Goal: Task Accomplishment & Management: Use online tool/utility

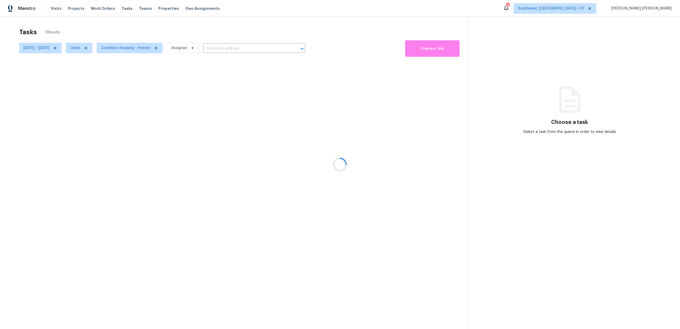
click at [436, 51] on div at bounding box center [340, 164] width 680 height 329
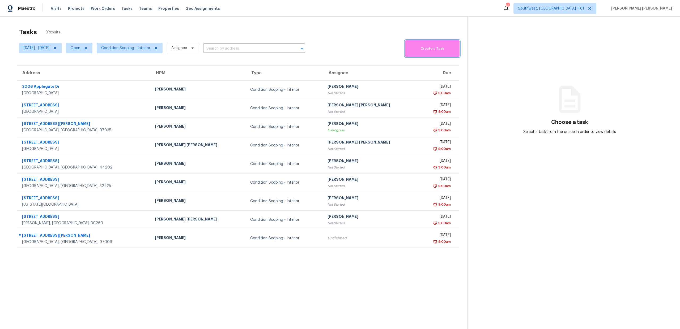
click at [436, 51] on span "Create a Task" at bounding box center [431, 49] width 49 height 6
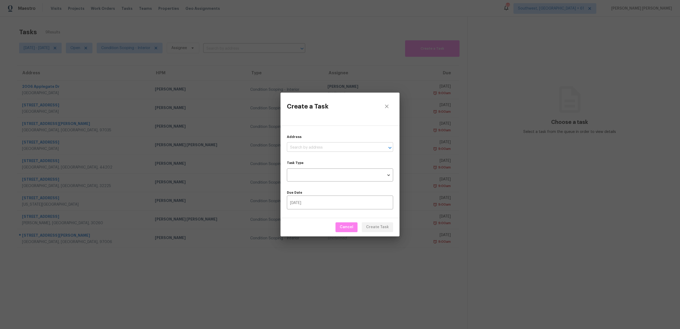
click at [331, 144] on input "text" at bounding box center [332, 148] width 91 height 8
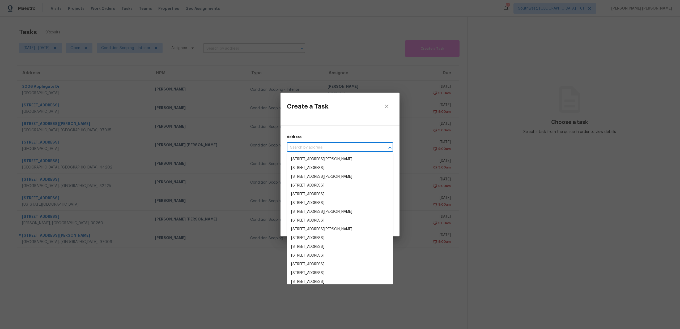
paste input "3117 Zenyatta Ct, Celina, TX 75009"
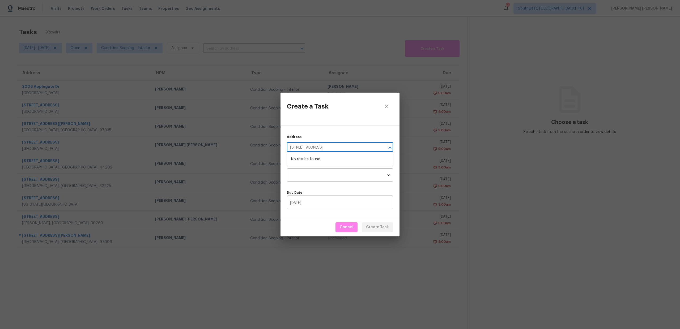
type input "3117 Zenyatta Ct, Celina, TX 75009"
click at [388, 107] on icon "close" at bounding box center [386, 106] width 6 height 6
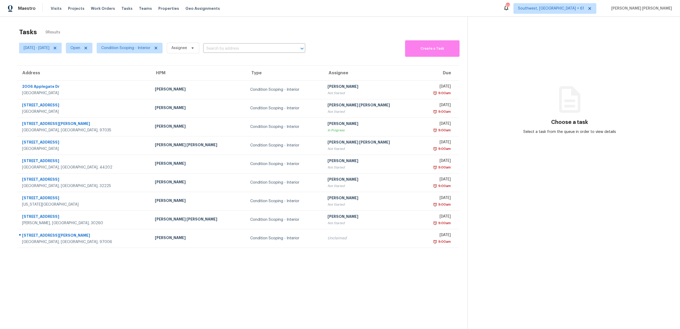
click at [414, 35] on div "Tasks 9 Results" at bounding box center [243, 32] width 448 height 14
click at [418, 46] on span "Create a Task" at bounding box center [431, 49] width 49 height 6
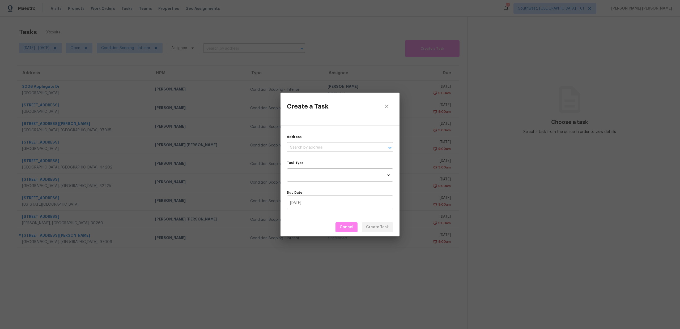
click at [322, 147] on input "text" at bounding box center [332, 148] width 91 height 8
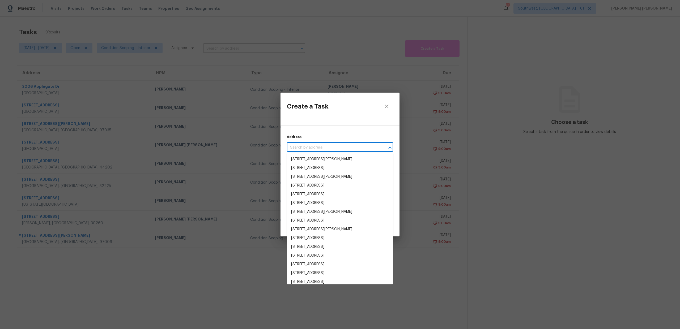
paste input "3117 Zenyatta Ct, Celina, TX 75009"
type input "3117 Zenyatta Ct, Celina, TX 75009"
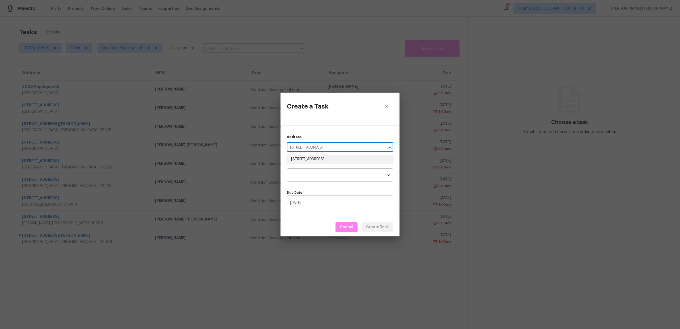
click at [320, 162] on li "3117 Zenyatta Ct, Celina, TX 75009" at bounding box center [340, 159] width 106 height 9
click at [314, 178] on body "Maestro Visits Projects Work Orders Tasks Teams Properties Geo Assignments 633 …" at bounding box center [340, 164] width 680 height 329
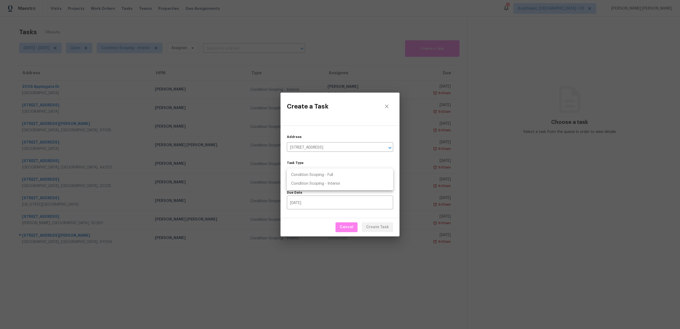
click at [327, 178] on li "Condition Scoping - Full" at bounding box center [340, 175] width 106 height 9
type input "virtual_full_assessment"
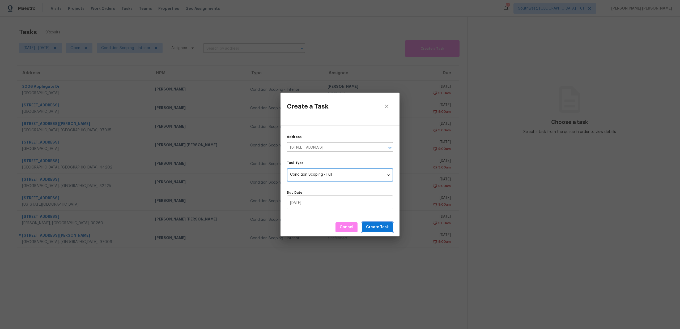
click at [377, 226] on span "Create Task" at bounding box center [377, 227] width 23 height 7
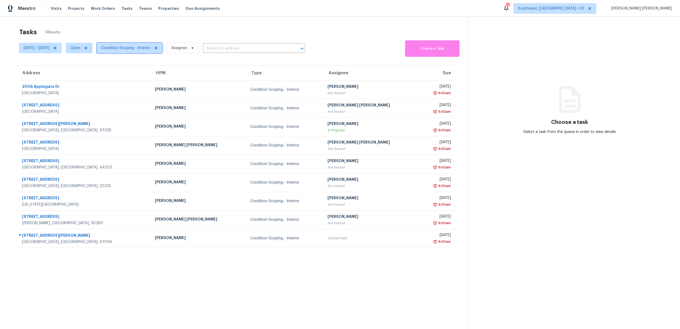
click at [136, 49] on span "Condition Scoping - Interior" at bounding box center [125, 47] width 49 height 5
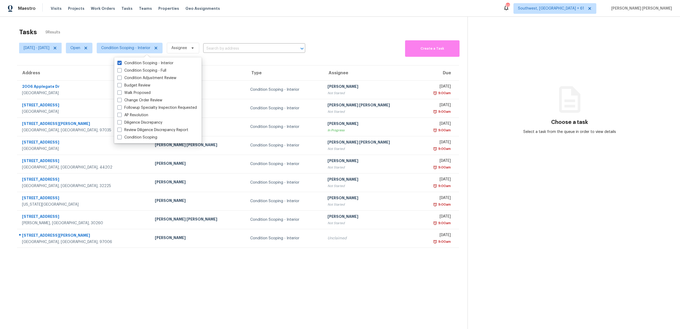
click at [52, 291] on section "Tasks 9 Results Thu, Sep 18 - Thu, Sep 18 Open Condition Scoping - Interior Ass…" at bounding box center [237, 185] width 459 height 321
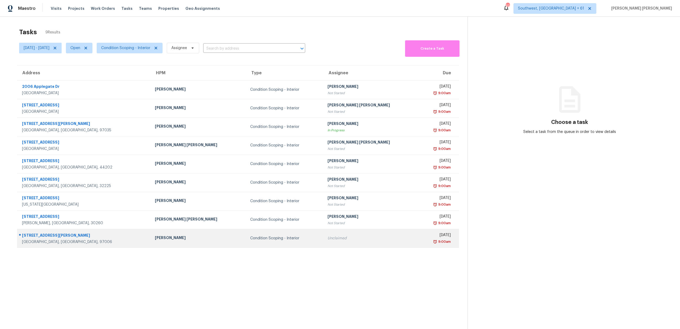
click at [47, 235] on div "19002 SW Jessica Way" at bounding box center [84, 236] width 124 height 7
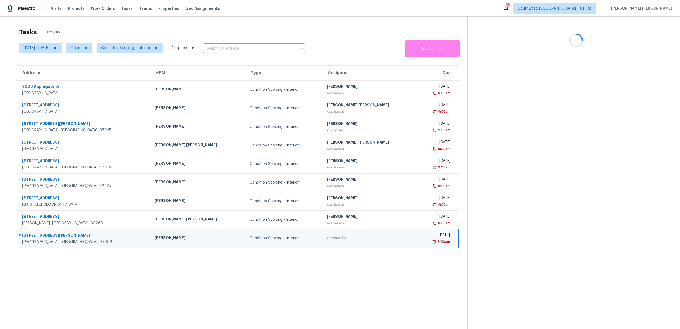
click at [47, 235] on div "19002 SW Jessica Way" at bounding box center [84, 236] width 124 height 7
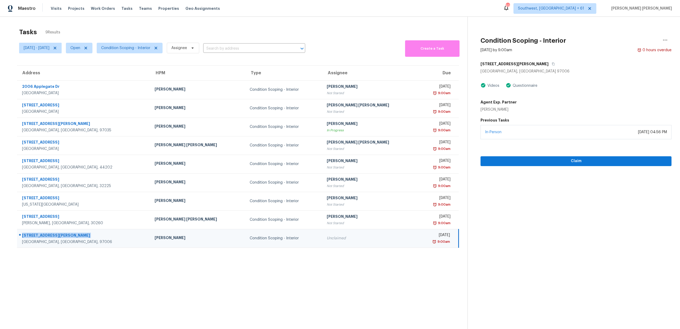
copy div "19002 SW Jessica Way"
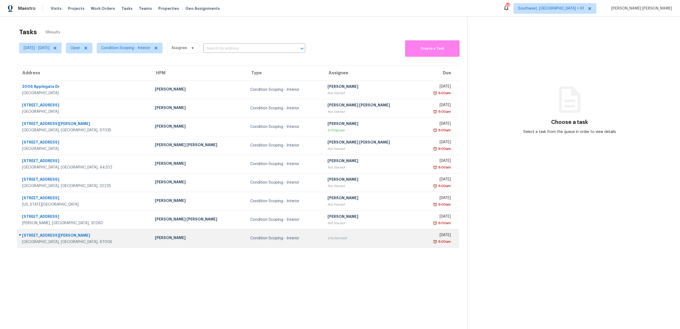
click at [46, 231] on td "19002 SW Jessica Way Beaverton, OR, 97006" at bounding box center [84, 238] width 134 height 19
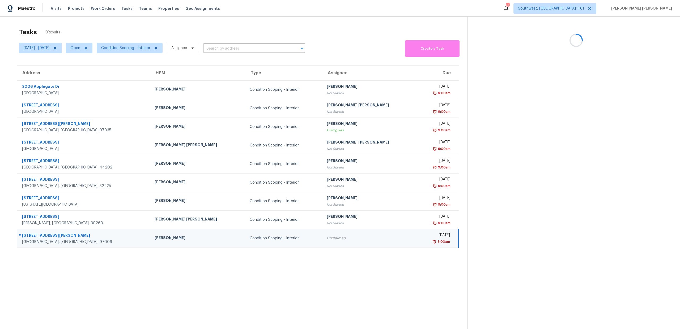
click at [46, 231] on td "19002 SW Jessica Way Beaverton, OR, 97006" at bounding box center [83, 238] width 133 height 19
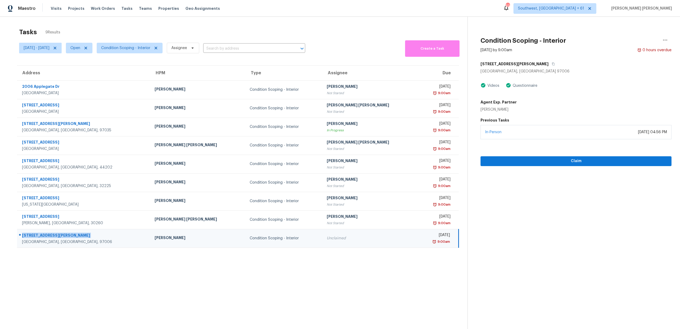
copy div "19002 SW Jessica Way"
click at [139, 49] on span "Condition Scoping - Interior" at bounding box center [125, 47] width 49 height 5
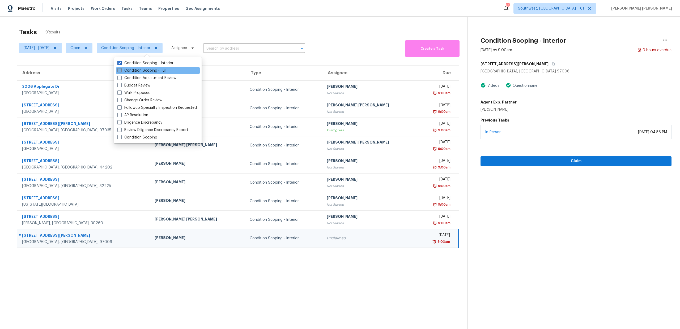
click at [134, 68] on label "Condition Scoping - Full" at bounding box center [141, 70] width 49 height 5
click at [121, 68] on input "Condition Scoping - Full" at bounding box center [118, 69] width 3 height 3
checkbox input "true"
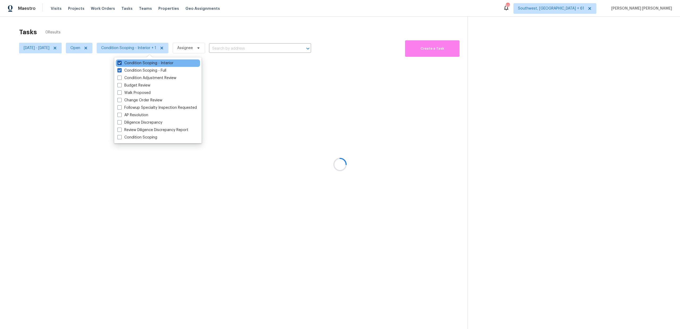
click at [139, 61] on label "Condition Scoping - Interior" at bounding box center [145, 63] width 56 height 5
click at [121, 61] on input "Condition Scoping - Interior" at bounding box center [118, 62] width 3 height 3
checkbox input "false"
click at [160, 42] on div at bounding box center [340, 164] width 680 height 329
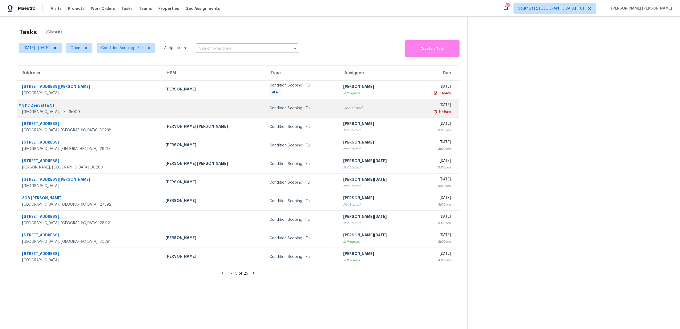
click at [68, 107] on div "3117 Zenyatta Ct" at bounding box center [89, 106] width 135 height 7
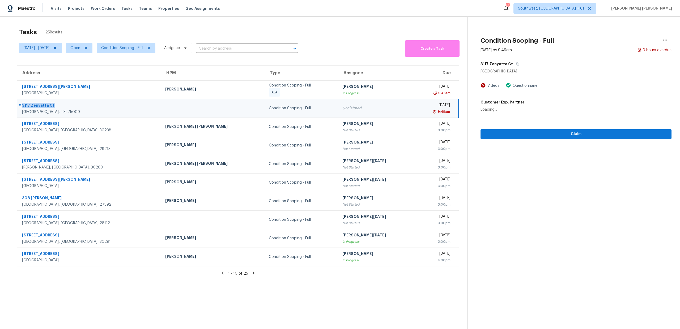
copy div "3117 Zenyatta Ct"
click at [513, 65] on button "button" at bounding box center [516, 64] width 7 height 10
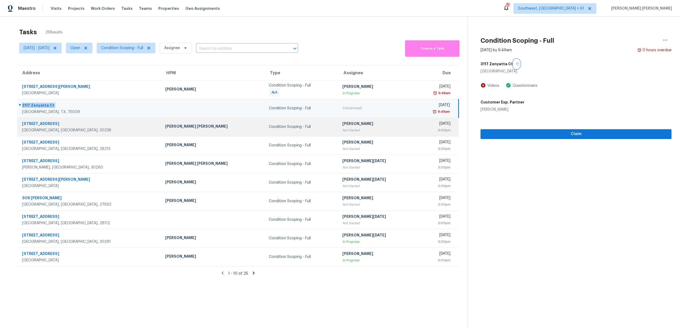
scroll to position [17, 0]
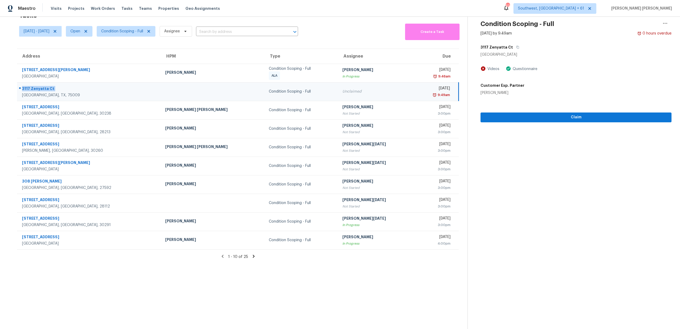
click at [252, 258] on icon at bounding box center [253, 256] width 2 height 3
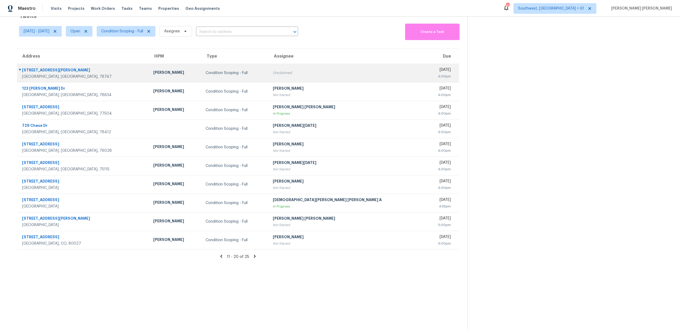
click at [38, 71] on div "10717 Hammonds St" at bounding box center [83, 70] width 123 height 7
click at [38, 71] on div "10717 Hammonds St" at bounding box center [83, 70] width 122 height 7
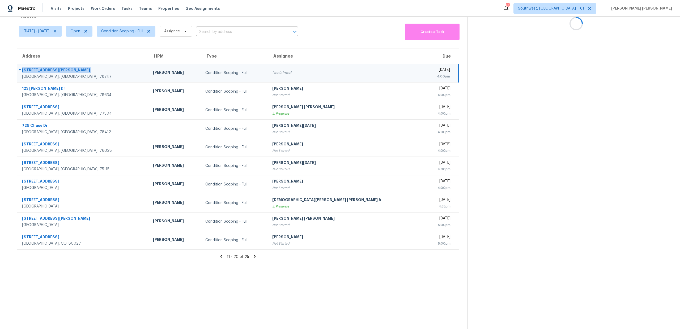
copy div "10717 Hammonds St"
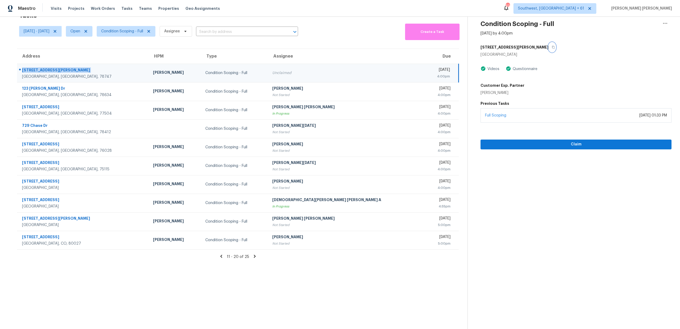
click at [548, 45] on button "button" at bounding box center [551, 47] width 7 height 10
click at [255, 256] on icon at bounding box center [255, 256] width 2 height 3
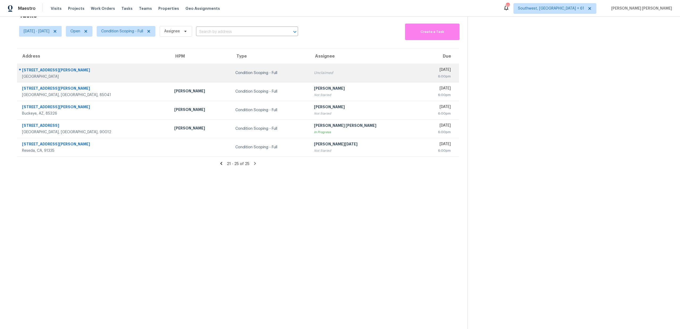
click at [53, 66] on td "1440 S Jean Elizabeth Pl Avondale, AZ, 85323" at bounding box center [93, 73] width 153 height 19
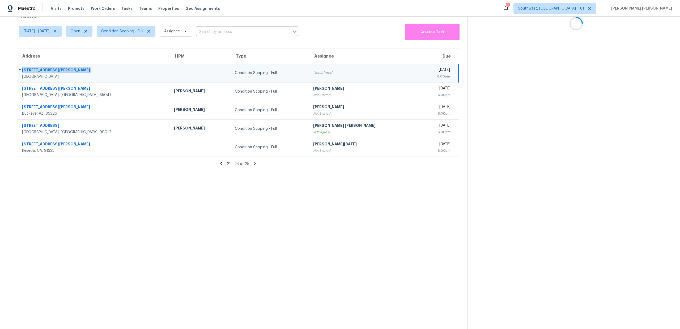
copy div "1440 S Jean Elizabeth Pl"
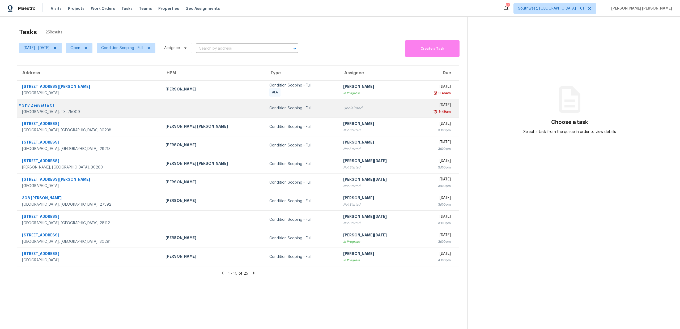
click at [32, 103] on div "3117 Zenyatta Ct" at bounding box center [89, 106] width 135 height 7
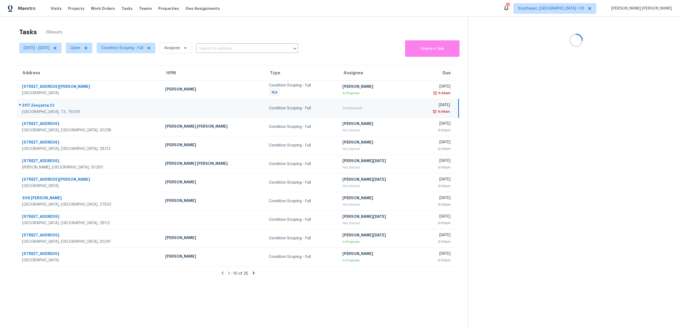
click at [32, 103] on div "3117 Zenyatta Ct" at bounding box center [89, 106] width 135 height 7
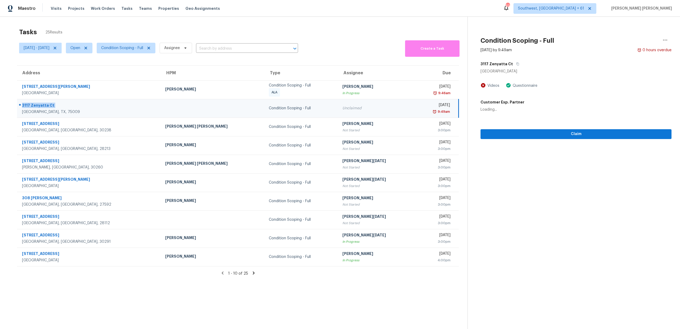
copy div "3117 Zenyatta Ct"
click at [260, 289] on section "Tasks 25 Results Thu, Sep 18 - Thu, Sep 18 Open Condition Scoping - Full Assign…" at bounding box center [237, 185] width 459 height 321
click at [223, 274] on icon at bounding box center [222, 273] width 2 height 3
click at [252, 274] on icon at bounding box center [253, 273] width 2 height 3
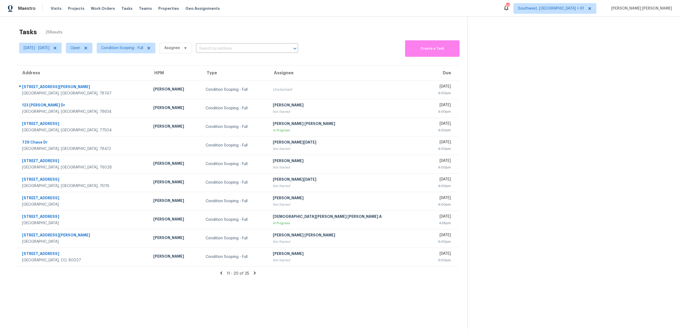
click at [254, 273] on icon at bounding box center [255, 273] width 2 height 3
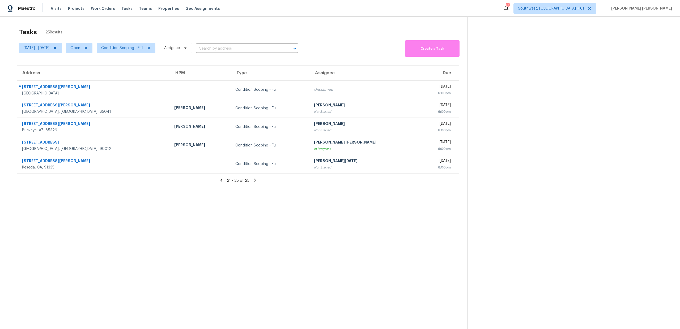
click at [162, 214] on section "Tasks 25 Results Thu, Sep 18 - Thu, Sep 18 Open Condition Scoping - Full Assign…" at bounding box center [237, 185] width 459 height 321
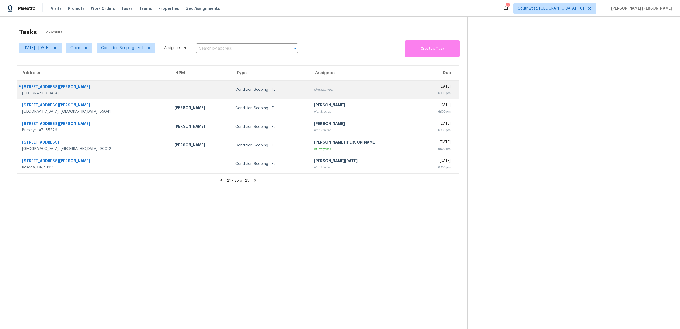
click at [49, 86] on div "1440 S Jean Elizabeth Pl" at bounding box center [94, 87] width 144 height 7
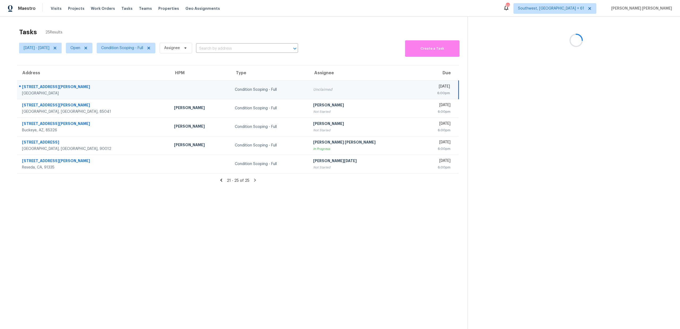
click at [49, 86] on div "1440 S Jean Elizabeth Pl" at bounding box center [93, 87] width 143 height 7
copy div "1440 S Jean Elizabeth Pl"
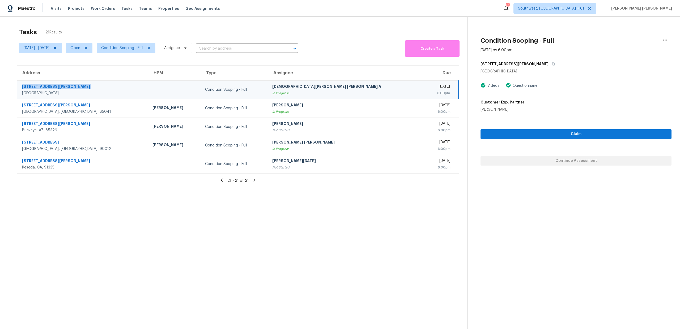
click at [319, 21] on div "Tasks 21 Results Thu, Sep 18 - Thu, Sep 18 Open Condition Scoping - Full Assign…" at bounding box center [340, 181] width 680 height 329
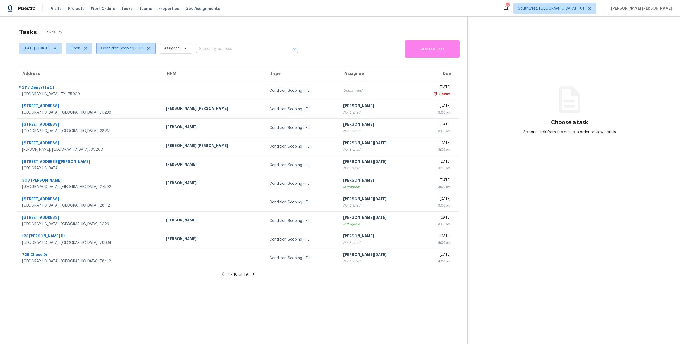
click at [128, 47] on span "Condition Scoping - Full" at bounding box center [122, 48] width 42 height 5
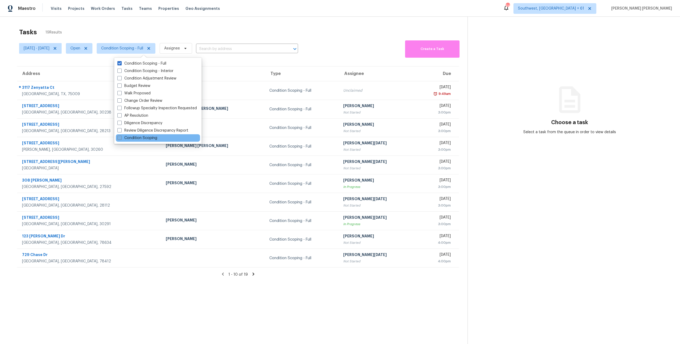
click at [135, 139] on label "Condition Scoping" at bounding box center [137, 137] width 40 height 5
click at [121, 139] on input "Condition Scoping" at bounding box center [118, 136] width 3 height 3
checkbox input "true"
click at [134, 64] on label "Condition Scoping - Full" at bounding box center [141, 63] width 49 height 5
click at [121, 64] on input "Condition Scoping - Full" at bounding box center [118, 62] width 3 height 3
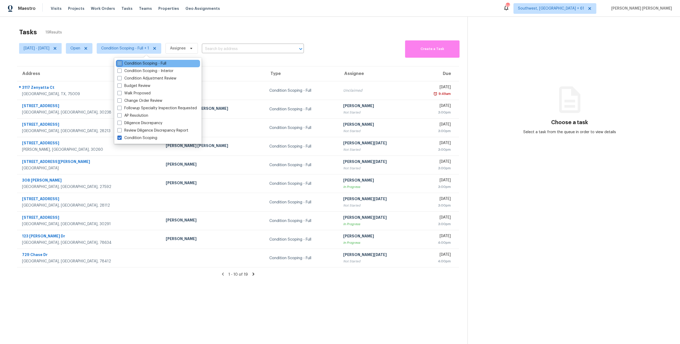
checkbox input "false"
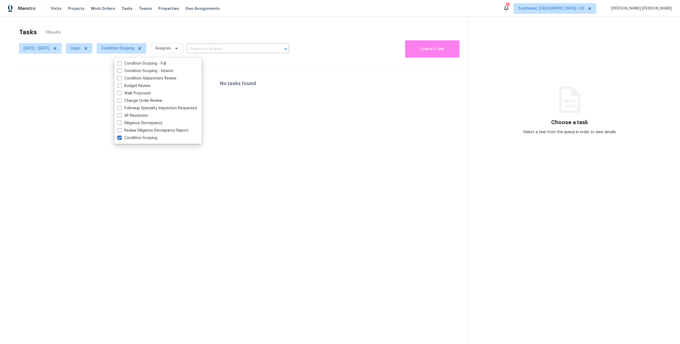
click at [168, 24] on div "Tasks 0 Results [DATE] - [DATE] Open Condition Scoping Assignee ​ Create a Task…" at bounding box center [340, 189] width 680 height 344
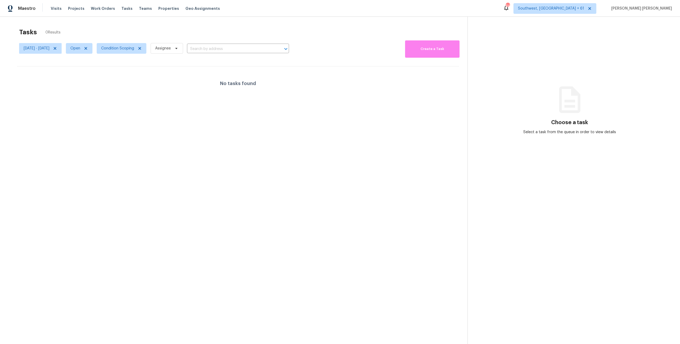
click at [80, 49] on span "Open" at bounding box center [77, 48] width 31 height 14
click at [84, 49] on span "Open" at bounding box center [79, 48] width 27 height 11
click at [50, 52] on span "[DATE] - [DATE]" at bounding box center [40, 48] width 42 height 11
click at [53, 67] on input "[DATE]" at bounding box center [48, 66] width 52 height 11
select select "8"
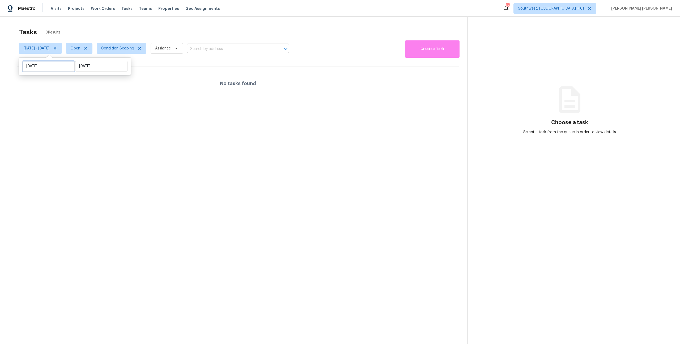
select select "2025"
select select "9"
select select "2025"
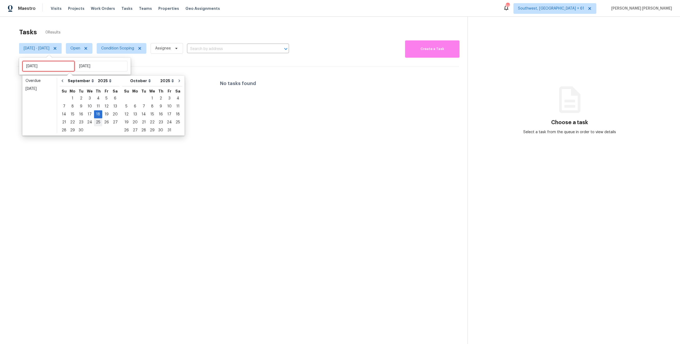
type input "[DATE]"
click at [102, 113] on div "19" at bounding box center [106, 113] width 8 height 7
type input "[DATE]"
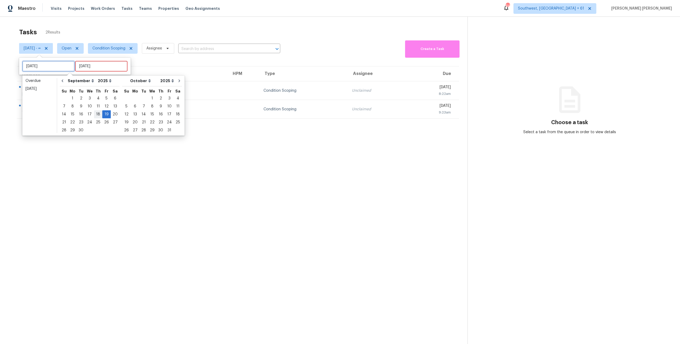
type input "[DATE]"
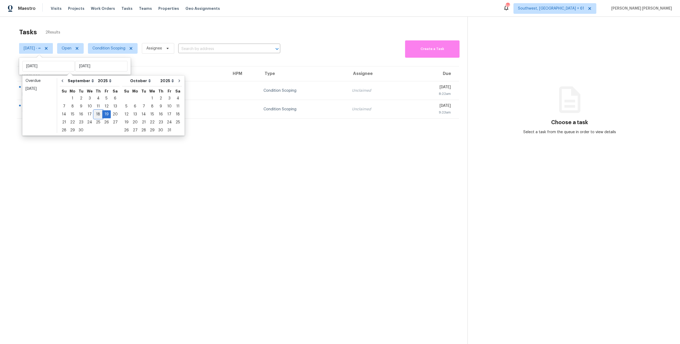
click at [95, 114] on div "18" at bounding box center [98, 113] width 8 height 7
type input "Thu, Sep 18"
type input "Fri, Sep 19"
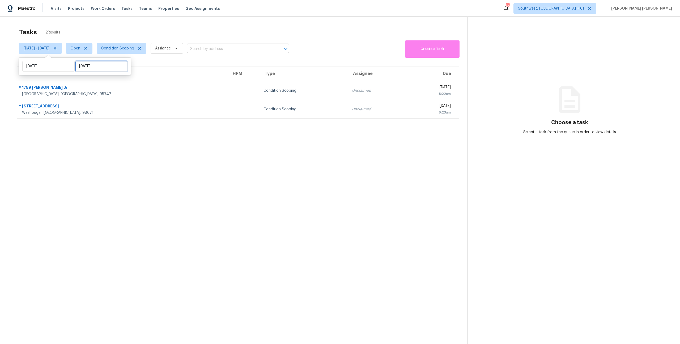
click at [96, 62] on input "[DATE]" at bounding box center [101, 66] width 52 height 11
select select "8"
select select "2025"
select select "9"
select select "2025"
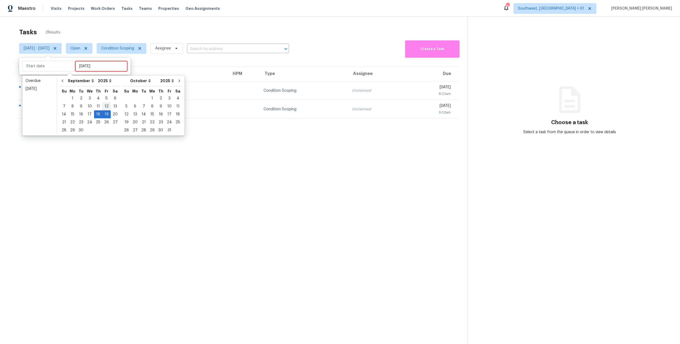
type input "Fri, Sep 12"
type input "[DATE]"
click at [106, 114] on div "19" at bounding box center [106, 113] width 8 height 7
type input "[DATE]"
type input "Sat, Sep 13"
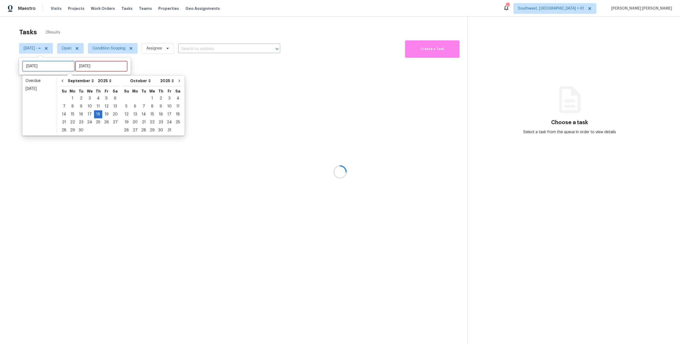
type input "[DATE]"
click at [146, 29] on div "Tasks 2 Results" at bounding box center [243, 32] width 448 height 14
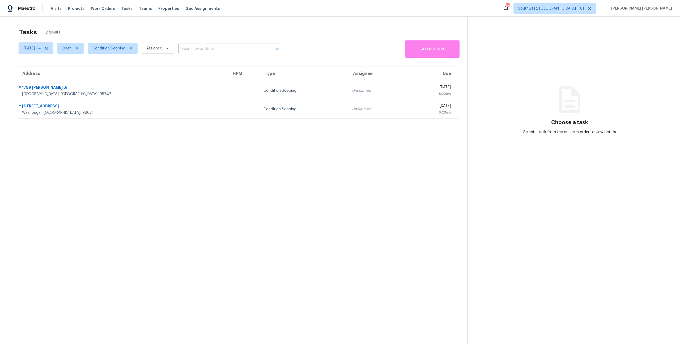
click at [36, 53] on span "Thu, Sep 18 - ∞" at bounding box center [36, 48] width 34 height 11
select select "8"
select select "2025"
select select "9"
select select "2025"
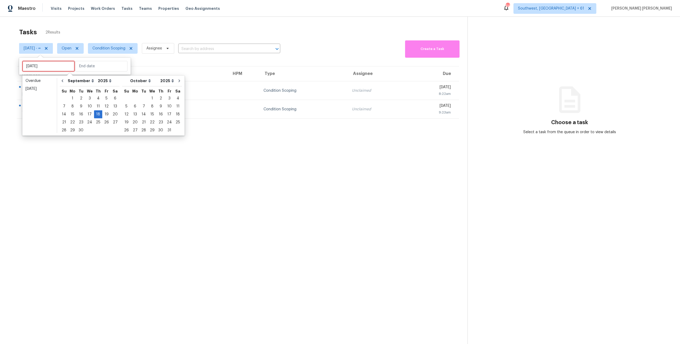
click at [51, 68] on input "[DATE]" at bounding box center [48, 66] width 52 height 11
type input "[DATE]"
click at [88, 115] on div "17" at bounding box center [89, 113] width 9 height 7
type input "[DATE]"
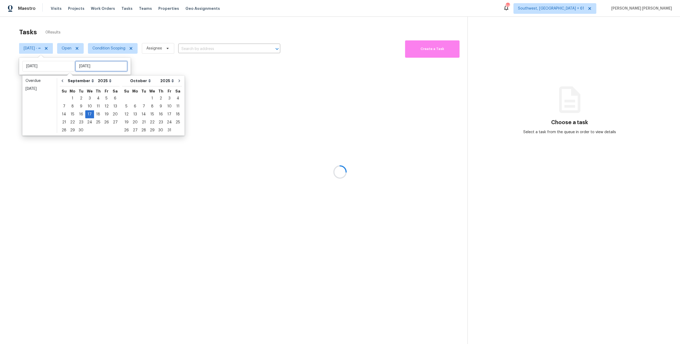
type input "[DATE]"
type input "Thu, Sep 04"
type input "[DATE]"
click at [98, 114] on div "18" at bounding box center [98, 113] width 8 height 7
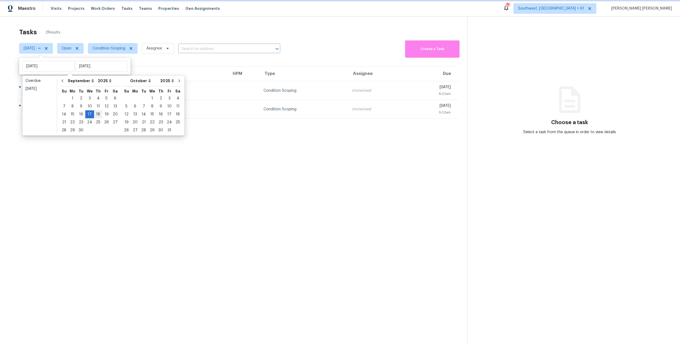
type input "[DATE]"
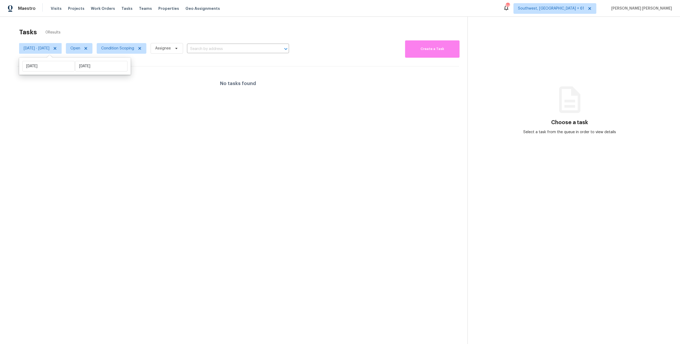
click at [152, 25] on div "Tasks 0 Results" at bounding box center [243, 32] width 448 height 14
click at [89, 52] on span "Open" at bounding box center [79, 48] width 27 height 11
click at [117, 33] on div "Tasks 0 Results" at bounding box center [243, 32] width 448 height 14
click at [57, 52] on span "Wed, Sep 17 - Thu, Sep 18" at bounding box center [40, 48] width 42 height 11
click at [96, 68] on input "[DATE]" at bounding box center [101, 66] width 52 height 11
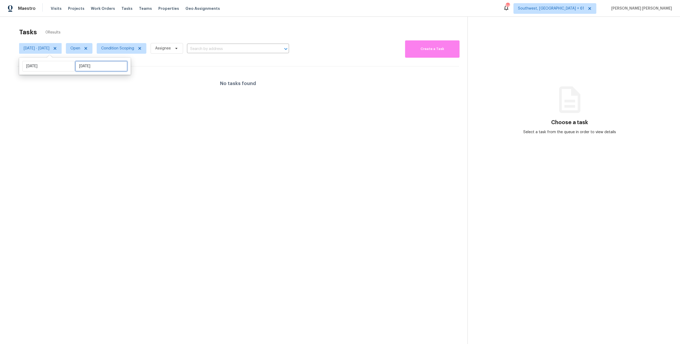
select select "8"
select select "2025"
select select "9"
select select "2025"
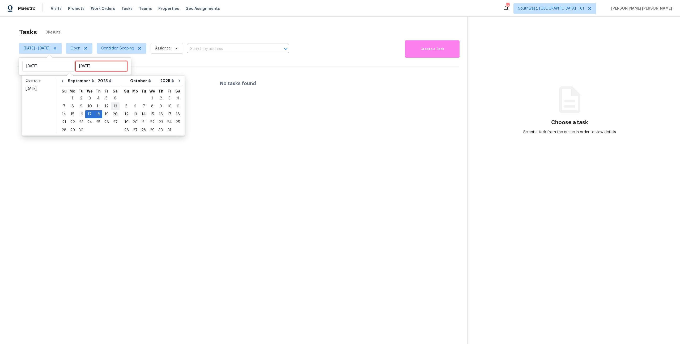
type input "Sat, Sep 13"
type input "[DATE]"
click at [104, 117] on div "19" at bounding box center [106, 113] width 8 height 7
type input "[DATE]"
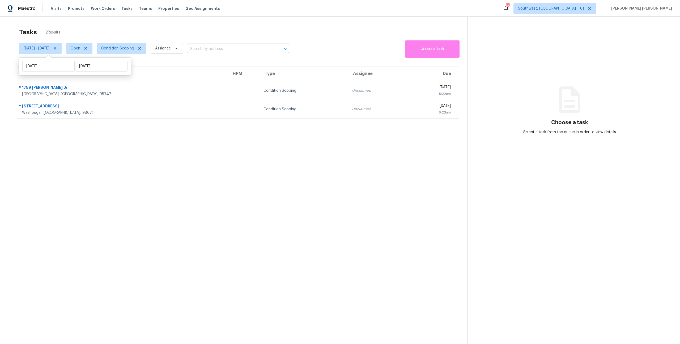
click at [170, 34] on div "Tasks 2 Results" at bounding box center [243, 32] width 448 height 14
click at [80, 50] on span "Open" at bounding box center [75, 48] width 10 height 5
click at [92, 73] on label "Closed" at bounding box center [94, 70] width 19 height 5
click at [89, 72] on input "Closed" at bounding box center [86, 69] width 3 height 3
checkbox input "true"
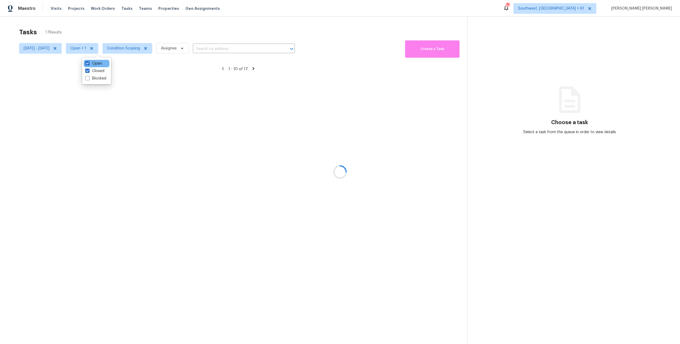
click at [89, 60] on div "Open" at bounding box center [97, 63] width 26 height 7
click at [89, 65] on span at bounding box center [87, 63] width 4 height 4
click at [89, 64] on input "Open" at bounding box center [86, 62] width 3 height 3
checkbox input "false"
click at [123, 29] on div "Tasks 15 Results" at bounding box center [243, 32] width 448 height 14
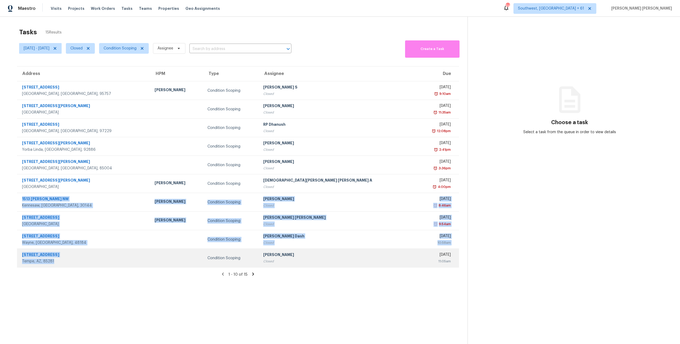
drag, startPoint x: 21, startPoint y: 197, endPoint x: 134, endPoint y: 264, distance: 131.4
click at [134, 264] on tbody "5020 Cleveland Bay Way Elk Grove, CA, 95757 Douglass Noblett Condition Scoping …" at bounding box center [238, 174] width 442 height 186
copy tbody "1513 Dickens Pl NW Kennesaw, GA, 30144 Mirsad Srna Condition Scoping Salma Ansa…"
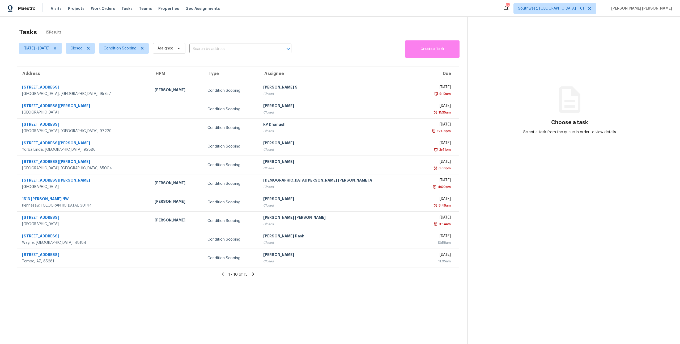
click at [253, 274] on icon at bounding box center [253, 273] width 5 height 5
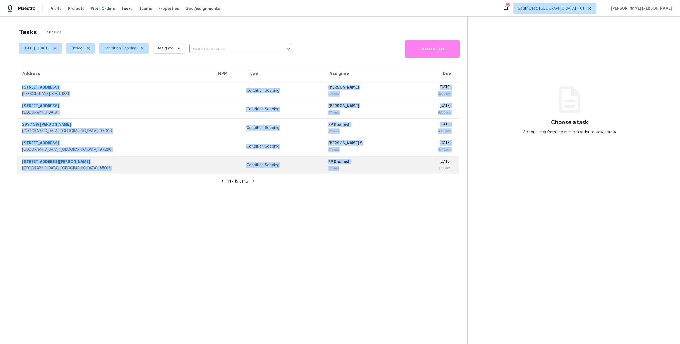
drag, startPoint x: 21, startPoint y: 82, endPoint x: 328, endPoint y: 171, distance: 319.3
click at [328, 171] on tbody "12601 Van Nuys Blvd Unit 256 Pacoima, CA, 91331 Condition Scoping Sakthivel Cha…" at bounding box center [238, 127] width 442 height 93
copy tbody "12601 Van Nuys Blvd Unit 256 Pacoima, CA, 91331 Condition Scoping Sakthivel Cha…"
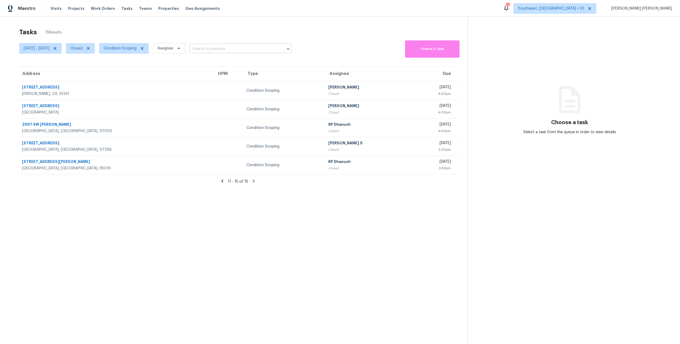
click at [216, 46] on input "text" at bounding box center [232, 49] width 87 height 8
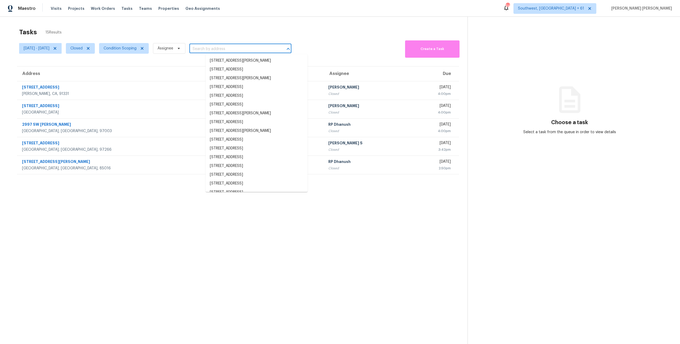
paste input "4041 Bycroft Cir Yorba Linda, CA, 92886"
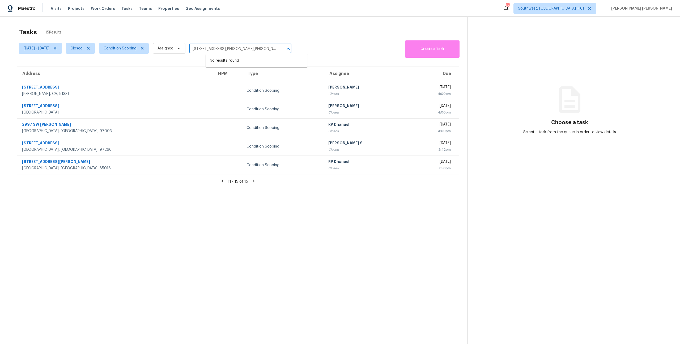
type input "4041 Bycroft Cir Yorba Linda, CA, 92886"
click at [224, 184] on section "Tasks 15 Results Wed, Sep 17 - Fri, Sep 19 Closed Condition Scoping Assignee ​ …" at bounding box center [237, 192] width 459 height 335
click at [221, 184] on div "11 - 15 of 15" at bounding box center [237, 181] width 459 height 6
click at [221, 182] on icon at bounding box center [222, 180] width 5 height 5
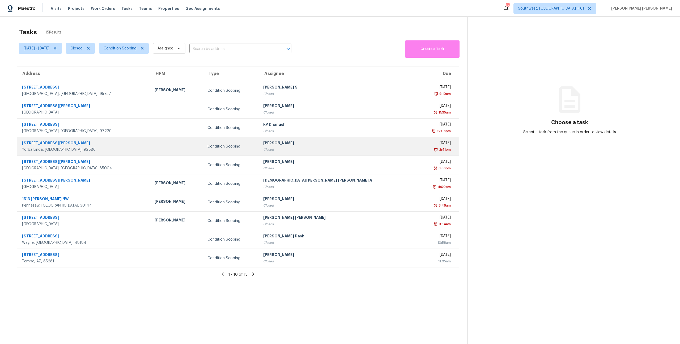
click at [255, 148] on div "Condition Scoping" at bounding box center [230, 146] width 47 height 5
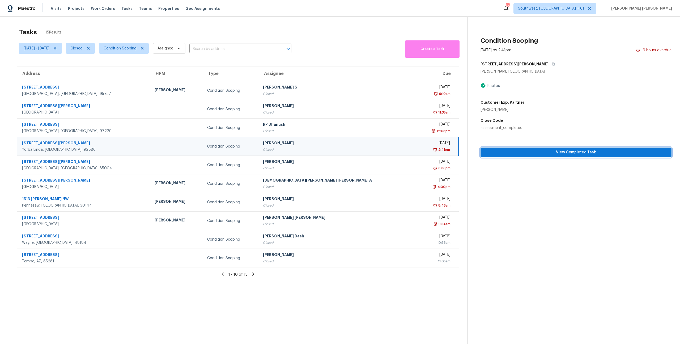
click at [531, 156] on button "View Completed Task" at bounding box center [575, 152] width 191 height 10
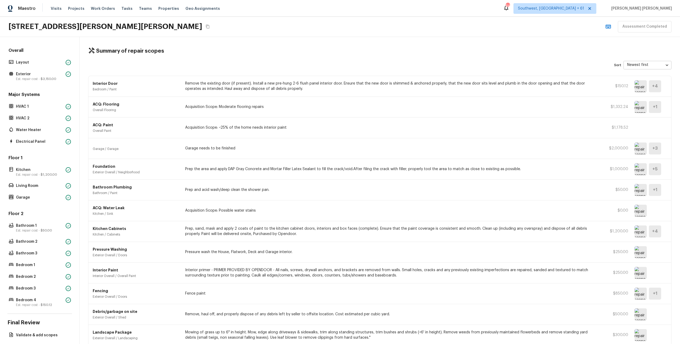
click at [35, 57] on div "Overall Layout Exterior Est. repair cost - $3,150.00" at bounding box center [39, 65] width 65 height 35
click at [36, 53] on h5 "Overall" at bounding box center [39, 51] width 65 height 7
click at [46, 44] on div "Overall Layout Exterior Est. repair cost - $3,150.00 Major Systems HVAC 1 HVAC …" at bounding box center [40, 190] width 80 height 307
click at [38, 60] on p "Layout" at bounding box center [40, 62] width 48 height 5
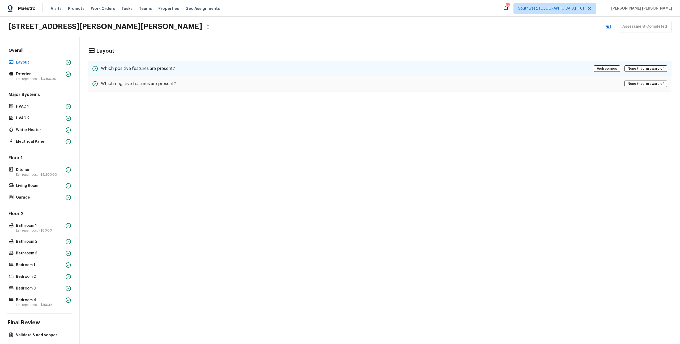
click at [143, 69] on h5 "Which positive features are present?" at bounding box center [138, 69] width 74 height 6
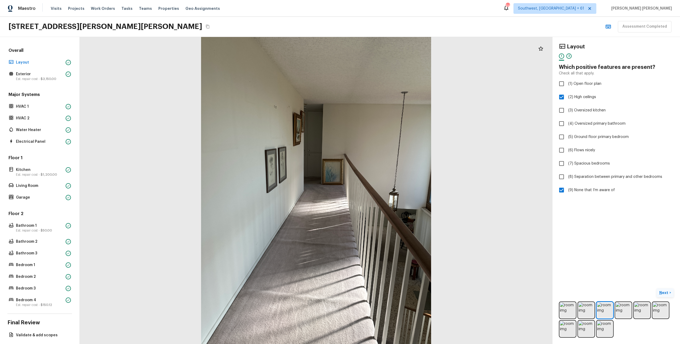
click at [665, 293] on p "Next" at bounding box center [664, 292] width 10 height 5
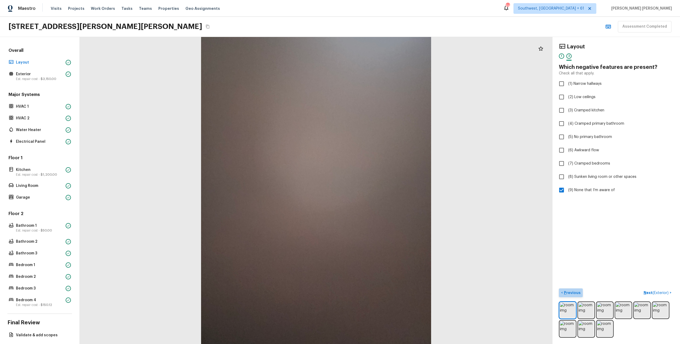
click at [574, 297] on button "< Previous" at bounding box center [571, 292] width 24 height 9
click at [669, 294] on button "Next >" at bounding box center [664, 292] width 17 height 9
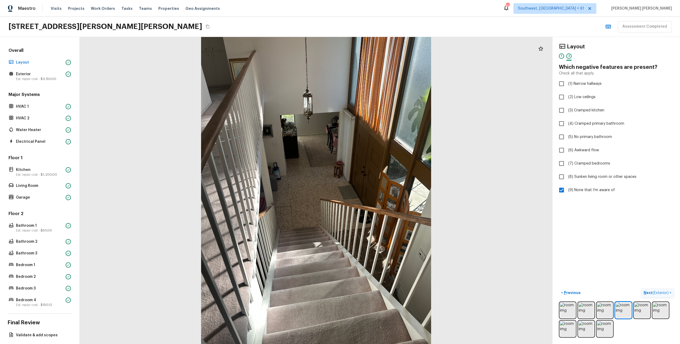
click at [669, 294] on p "Next ( Exterior )" at bounding box center [656, 293] width 26 height 6
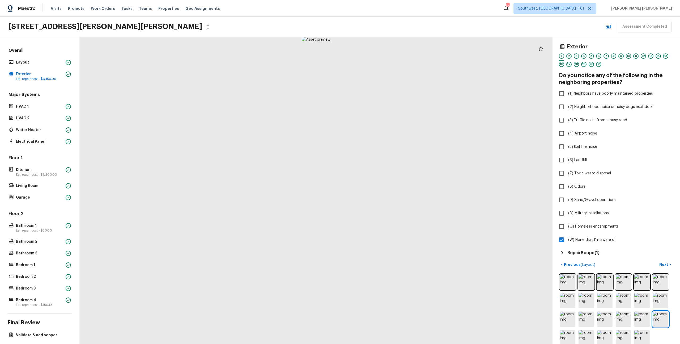
click at [585, 254] on h5 "Repair Scope ( 1 )" at bounding box center [583, 253] width 32 height 6
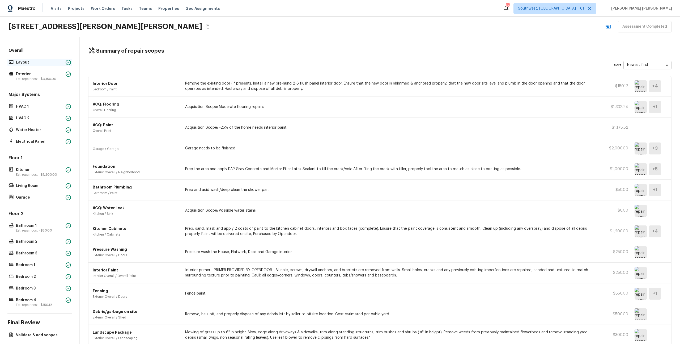
click at [46, 63] on p "Layout" at bounding box center [40, 62] width 48 height 5
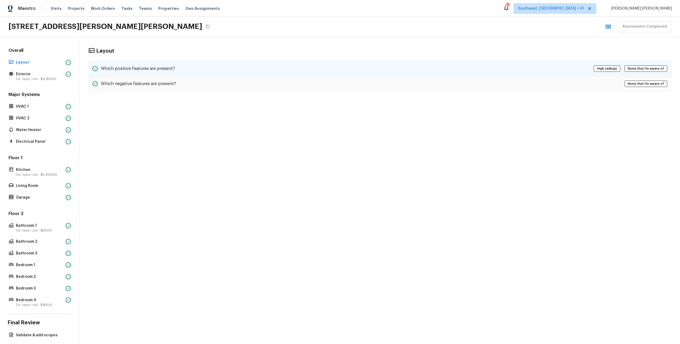
click at [191, 66] on div "Which positive features are present? High ceilings None that I’m aware of" at bounding box center [379, 68] width 583 height 15
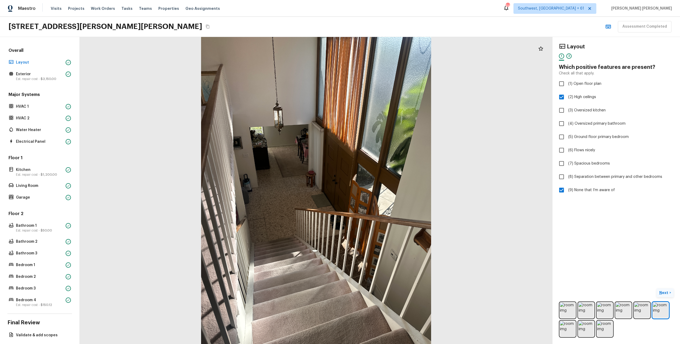
click at [667, 295] on button "Next >" at bounding box center [664, 292] width 17 height 9
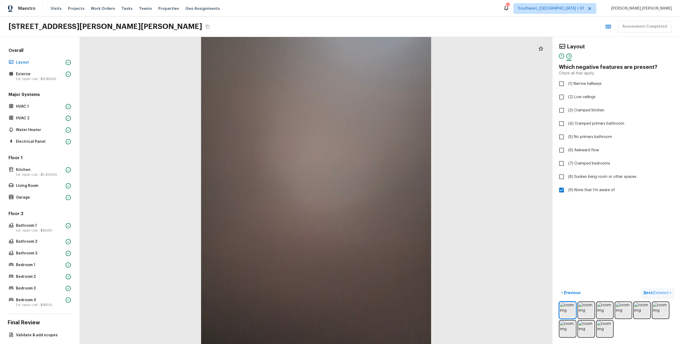
click at [665, 290] on p "Next ( Exterior )" at bounding box center [656, 293] width 26 height 6
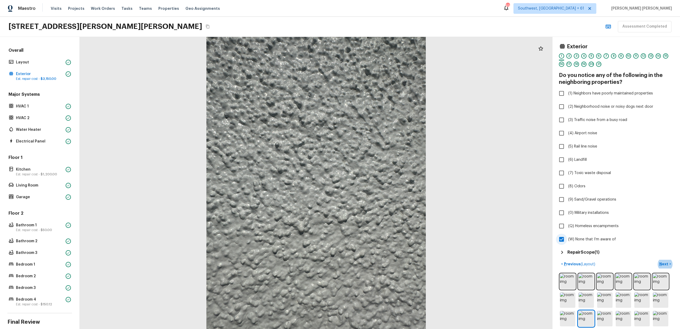
scroll to position [23, 0]
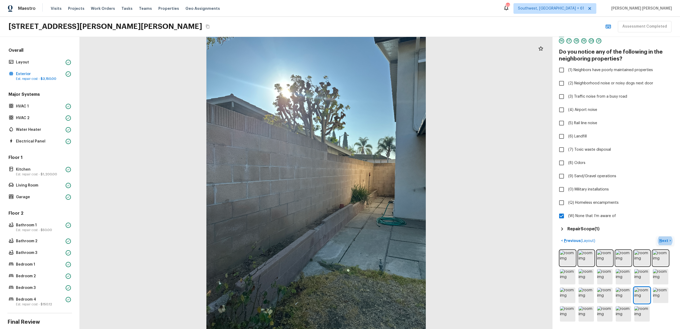
click at [667, 241] on p "Next" at bounding box center [664, 240] width 10 height 5
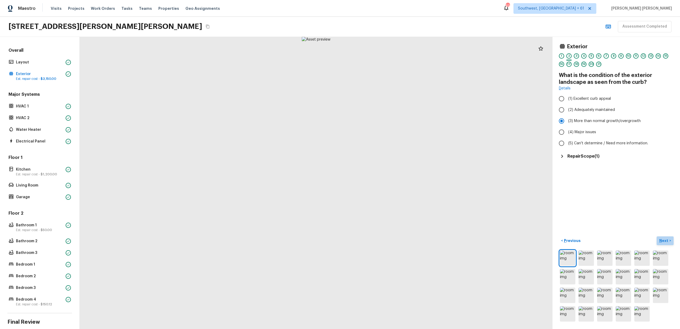
scroll to position [0, 0]
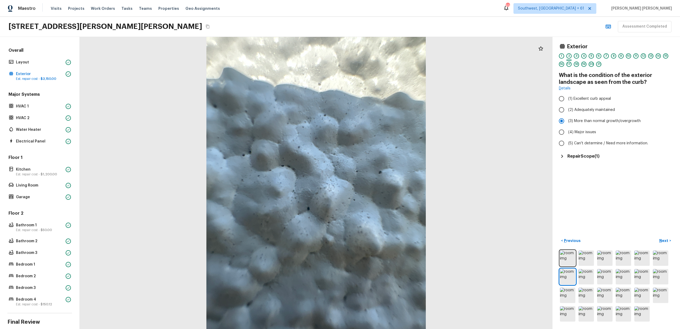
click at [586, 161] on div "Exterior 1 2 3 4 5 6 7 8 9 10 11 12 13 14 15 16 17 18 19 20 21 What is the cond…" at bounding box center [615, 183] width 127 height 292
click at [586, 158] on h5 "Repair Scope ( 1 )" at bounding box center [583, 156] width 32 height 6
click at [664, 241] on p "Next" at bounding box center [664, 240] width 10 height 5
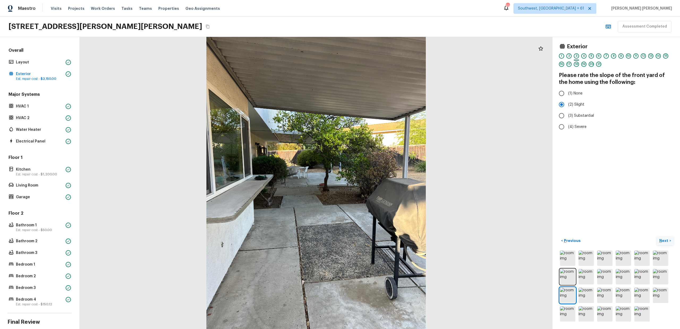
click at [664, 240] on p "Next" at bounding box center [664, 240] width 10 height 5
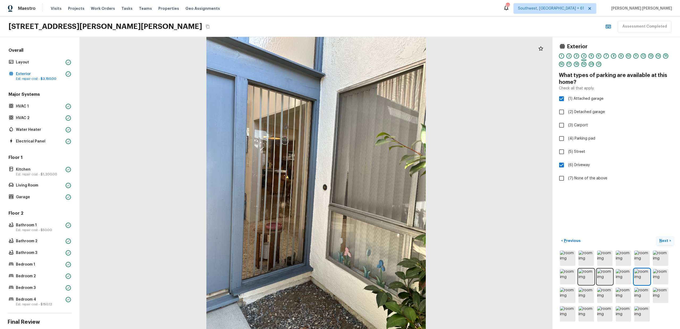
click at [664, 238] on p "Next" at bounding box center [664, 240] width 10 height 5
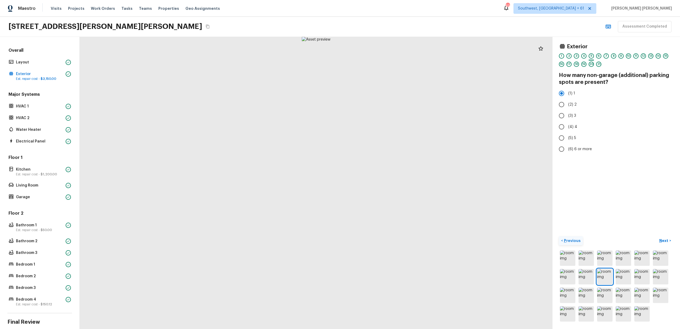
click at [578, 244] on button "< Previous" at bounding box center [571, 241] width 24 height 9
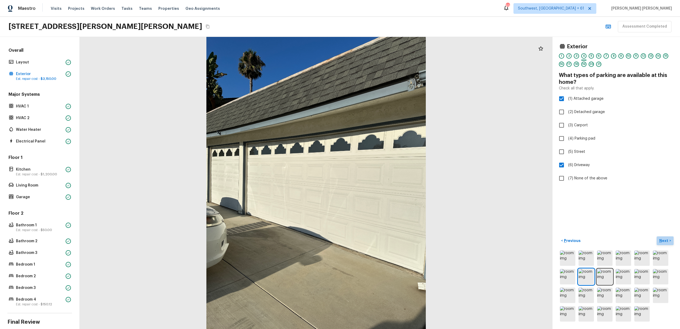
click at [666, 241] on p "Next" at bounding box center [664, 240] width 10 height 5
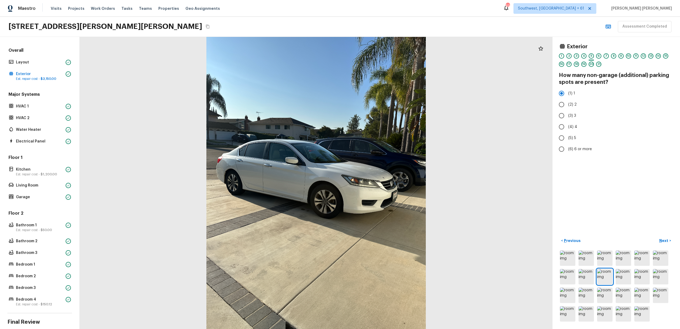
click at [577, 176] on div "Exterior 1 2 3 4 5 6 7 8 9 10 11 12 13 14 15 16 17 18 19 20 21 How many non-gar…" at bounding box center [615, 183] width 127 height 292
click at [575, 242] on p "Previous" at bounding box center [572, 240] width 18 height 5
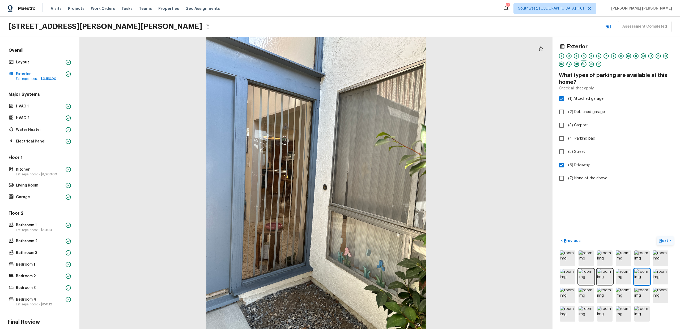
click at [664, 244] on button "Next >" at bounding box center [664, 241] width 17 height 9
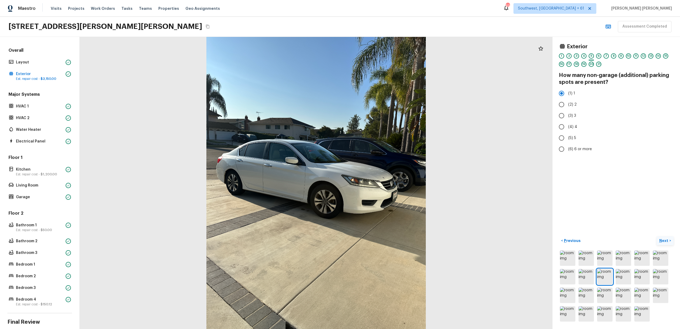
click at [664, 244] on button "Next >" at bounding box center [664, 241] width 17 height 9
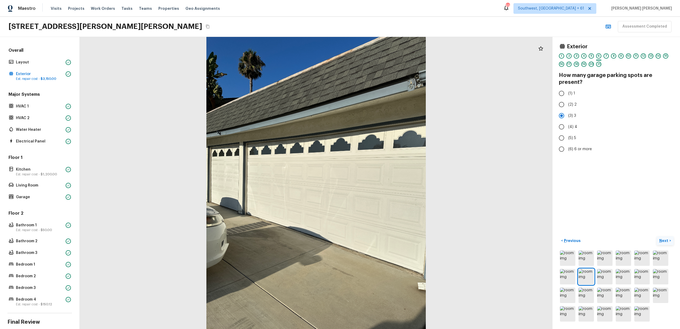
click at [664, 244] on button "Next >" at bounding box center [664, 241] width 17 height 9
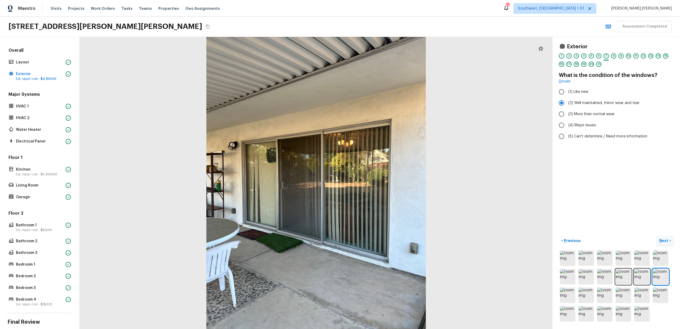
click at [665, 237] on button "Next >" at bounding box center [664, 241] width 17 height 9
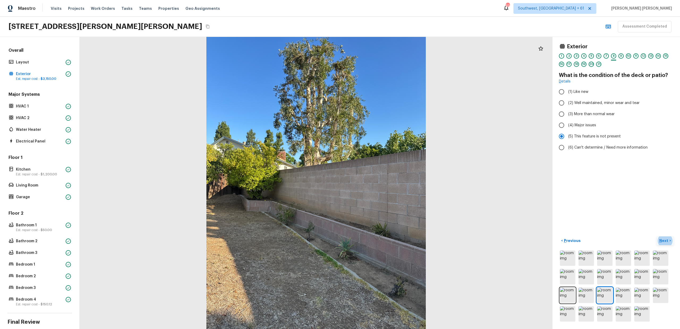
click at [665, 239] on p "Next" at bounding box center [664, 240] width 10 height 5
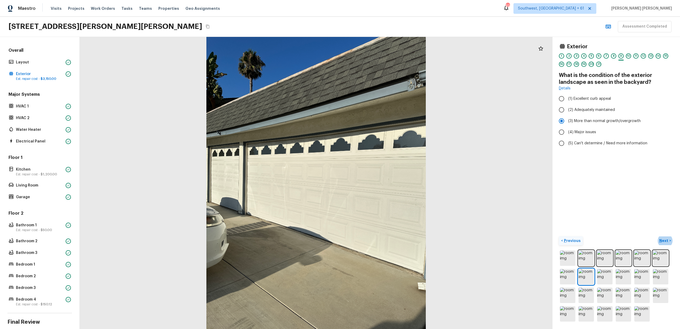
click at [569, 243] on p "Previous" at bounding box center [572, 240] width 18 height 5
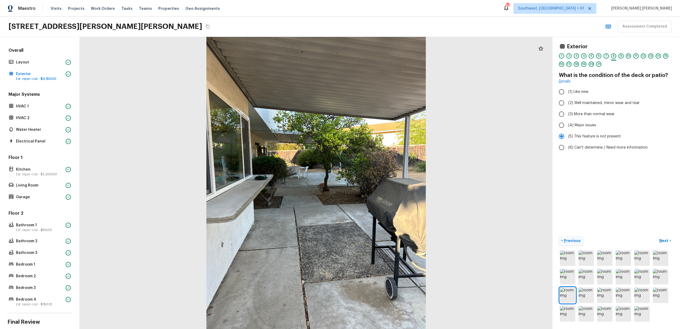
click at [569, 243] on p "Previous" at bounding box center [572, 240] width 18 height 5
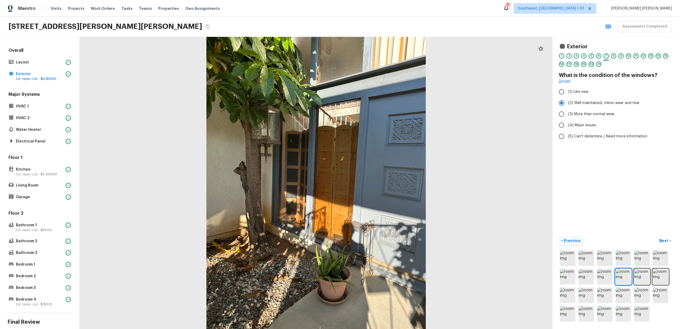
click at [569, 243] on p "Previous" at bounding box center [572, 240] width 18 height 5
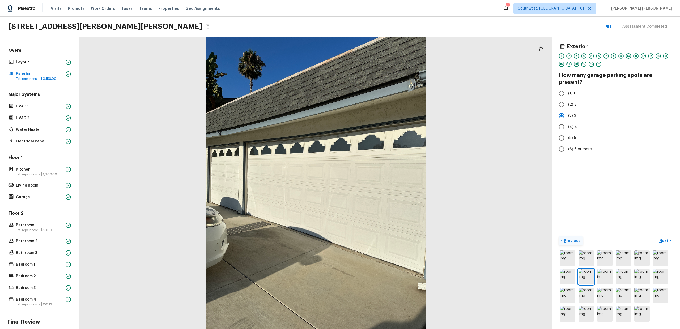
click at [569, 243] on p "Previous" at bounding box center [572, 240] width 18 height 5
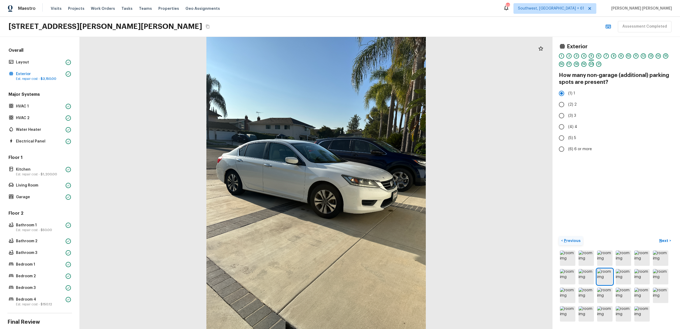
click at [569, 243] on p "Previous" at bounding box center [572, 240] width 18 height 5
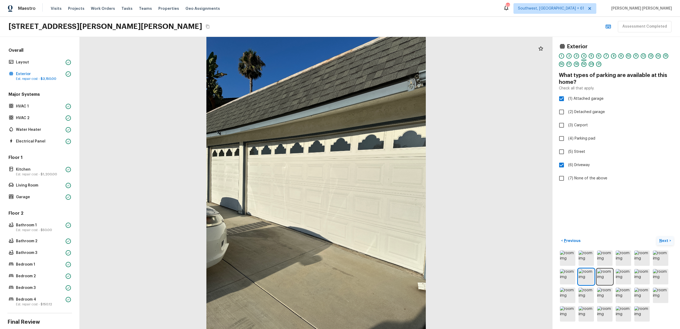
click at [664, 239] on p "Next" at bounding box center [664, 240] width 10 height 5
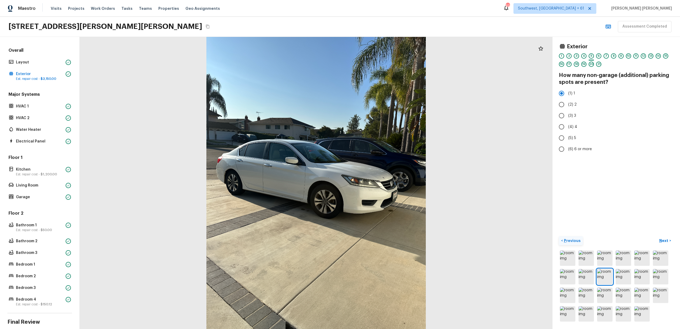
click at [569, 240] on p "Previous" at bounding box center [572, 240] width 18 height 5
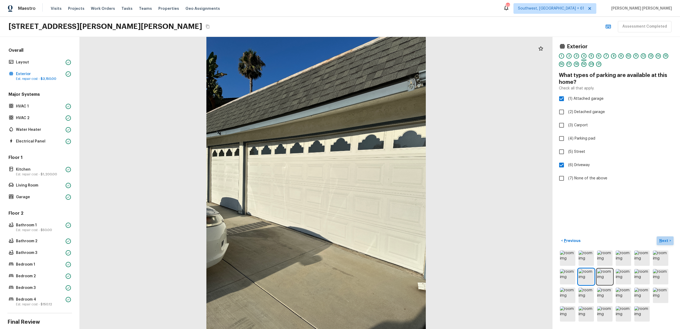
click at [664, 244] on button "Next >" at bounding box center [664, 241] width 17 height 9
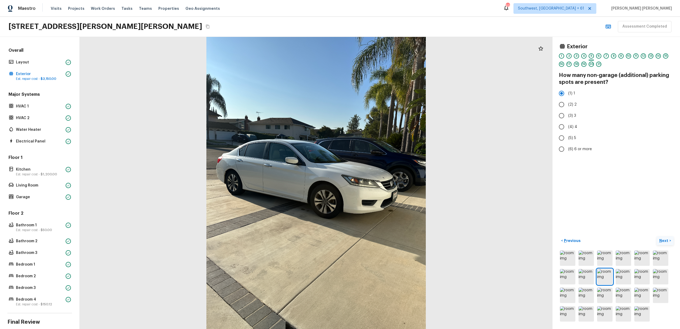
click at [663, 239] on p "Next" at bounding box center [664, 240] width 10 height 5
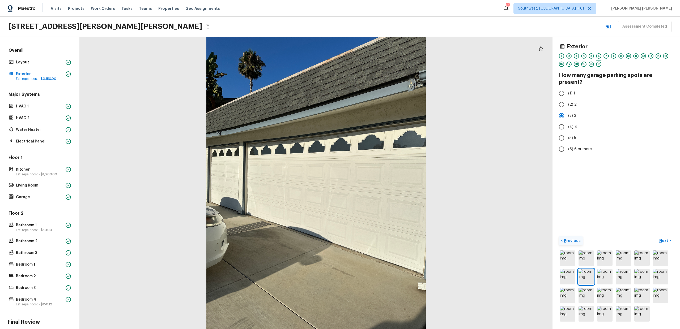
click at [563, 238] on p "Previous" at bounding box center [572, 240] width 18 height 5
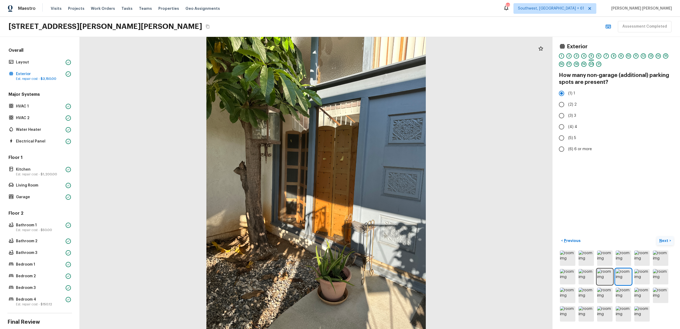
click at [663, 243] on button "Next >" at bounding box center [664, 241] width 17 height 9
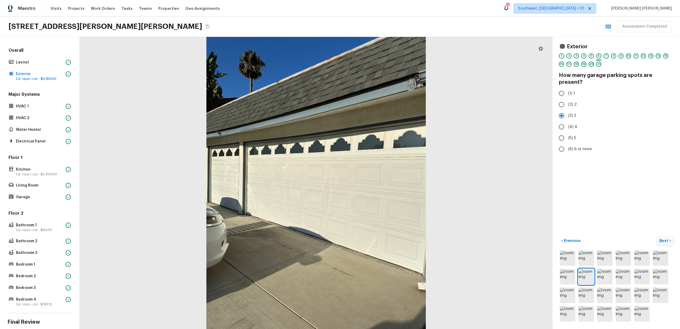
click at [663, 243] on button "Next >" at bounding box center [664, 241] width 17 height 9
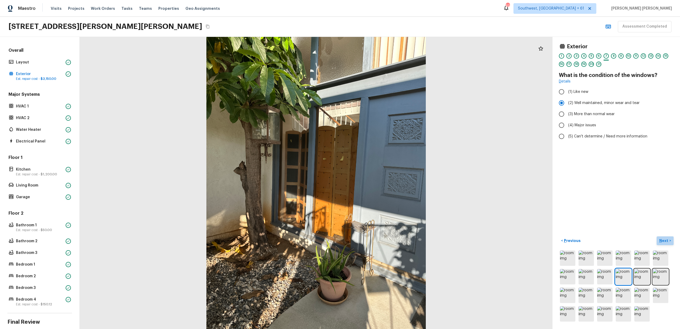
click at [663, 243] on button "Next >" at bounding box center [664, 241] width 17 height 9
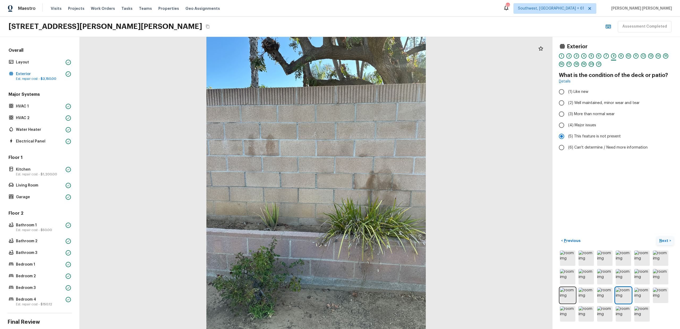
click at [665, 241] on p "Next" at bounding box center [664, 240] width 10 height 5
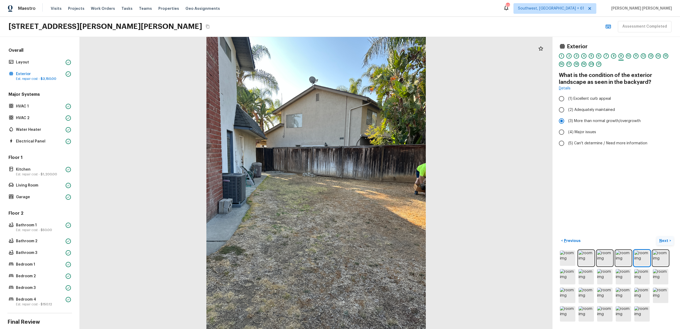
click at [663, 242] on p "Next" at bounding box center [664, 240] width 10 height 5
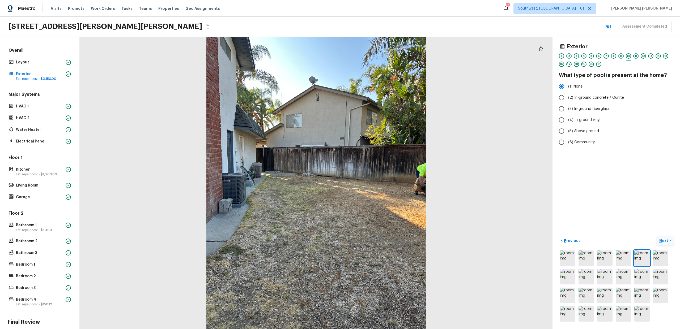
click at [666, 242] on p "Next" at bounding box center [664, 240] width 10 height 5
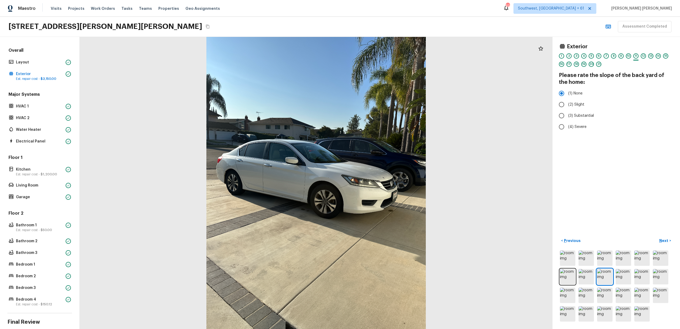
click at [663, 245] on div "< Previous Next >" at bounding box center [616, 280] width 115 height 86
click at [666, 241] on p "Next" at bounding box center [664, 240] width 10 height 5
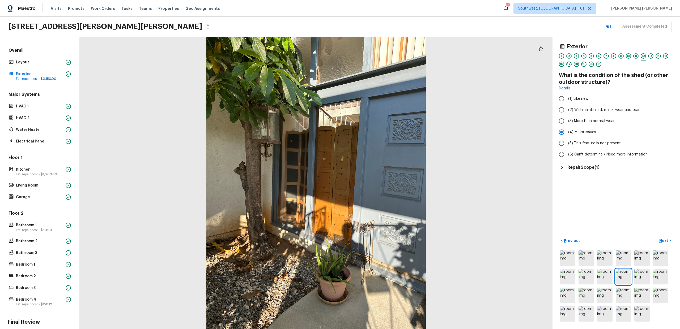
click at [589, 171] on div "Exterior 1 2 3 4 5 6 7 8 9 10 11 12 13 14 15 16 17 18 19 20 21 What is the cond…" at bounding box center [615, 183] width 127 height 292
click at [594, 168] on h5 "Repair Scope ( 1 )" at bounding box center [583, 168] width 32 height 6
click at [667, 243] on p "Next" at bounding box center [664, 240] width 10 height 5
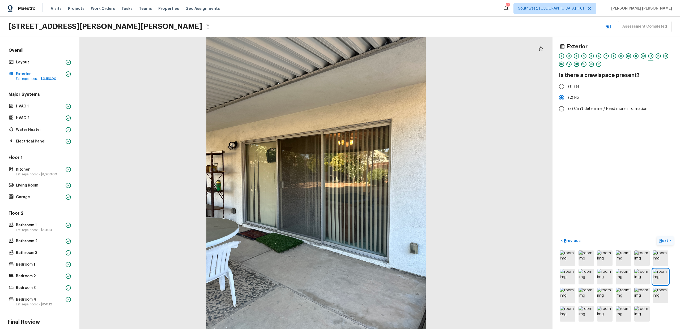
click at [666, 243] on p "Next" at bounding box center [664, 240] width 10 height 5
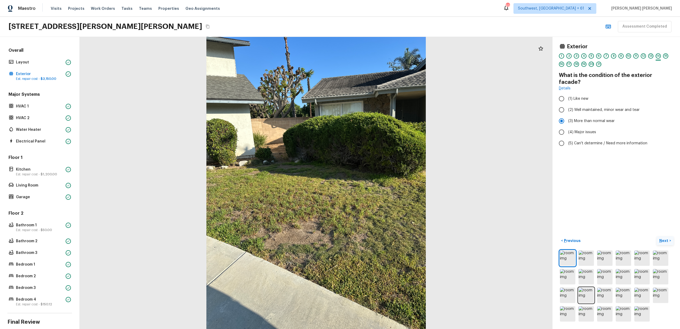
click at [667, 241] on p "Next" at bounding box center [664, 240] width 10 height 5
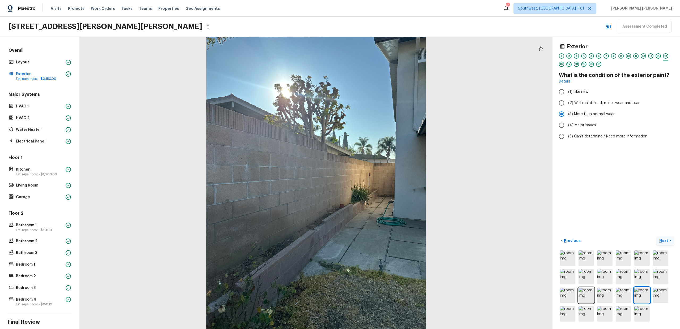
click at [666, 241] on p "Next" at bounding box center [664, 240] width 10 height 5
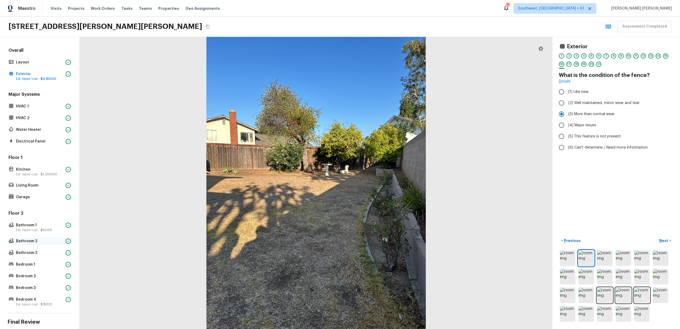
scroll to position [37, 0]
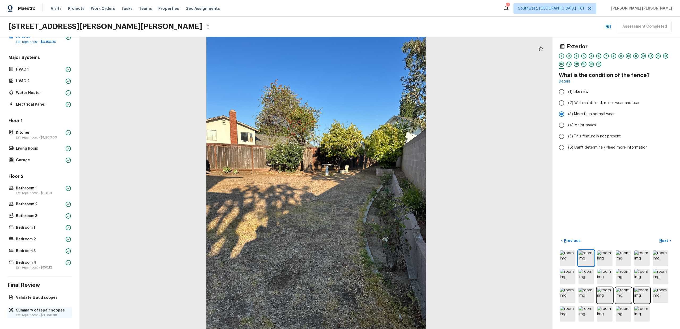
click at [22, 307] on div "Summary of repair scopes Est. repair cost - $9,060.88" at bounding box center [39, 313] width 65 height 12
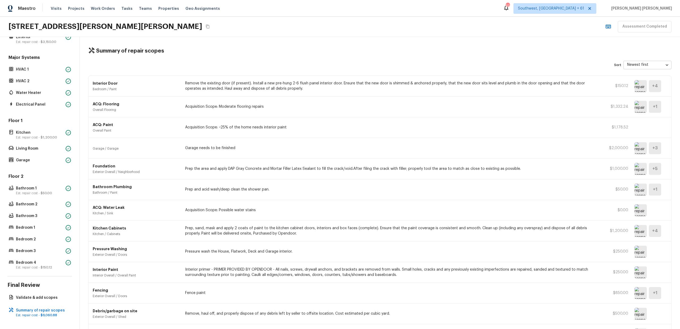
scroll to position [0, 0]
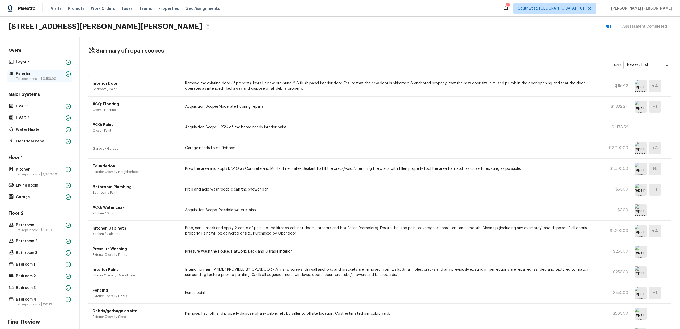
click at [44, 75] on p "Exterior" at bounding box center [40, 73] width 48 height 5
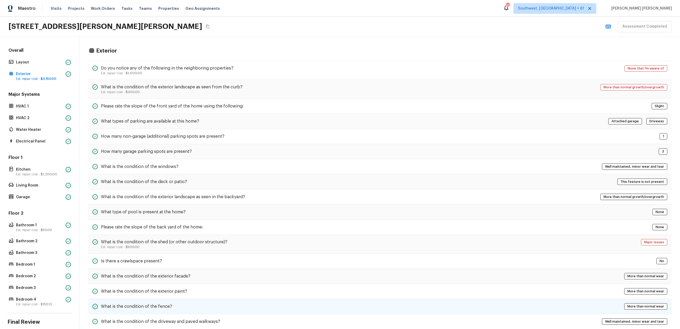
click at [177, 299] on div "What is the condition of the fence? More than normal wear" at bounding box center [379, 306] width 583 height 15
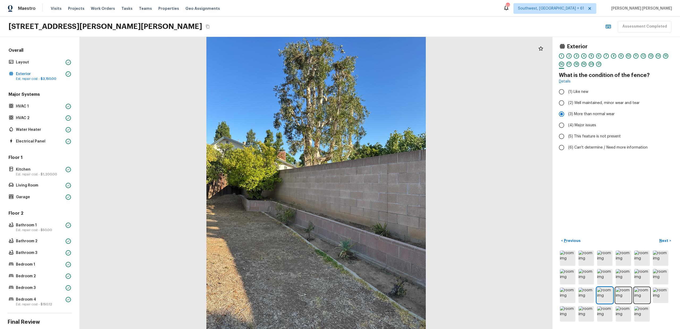
click at [667, 246] on div "< Previous Next >" at bounding box center [616, 280] width 115 height 86
click at [666, 240] on p "Next" at bounding box center [664, 240] width 10 height 5
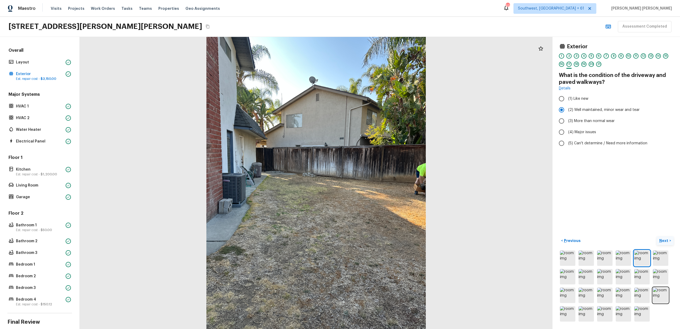
click at [663, 241] on p "Next" at bounding box center [664, 240] width 10 height 5
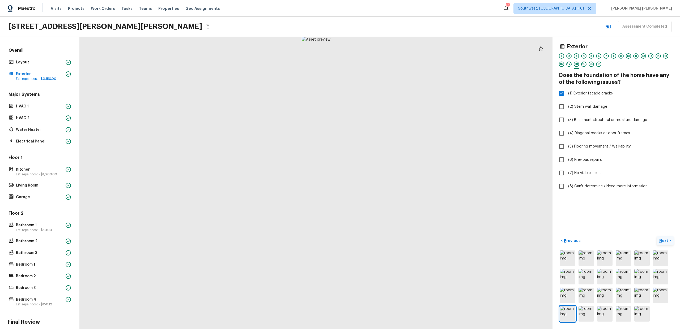
click at [669, 239] on button "Next >" at bounding box center [664, 241] width 17 height 9
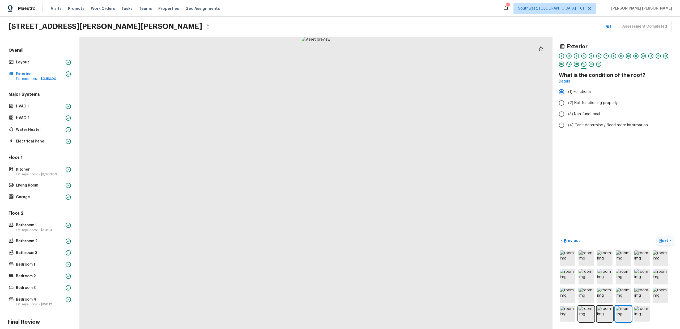
click at [667, 239] on p "Next" at bounding box center [664, 240] width 10 height 5
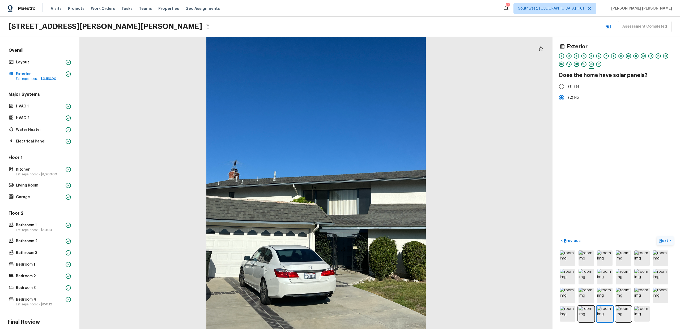
click at [667, 239] on p "Next" at bounding box center [664, 240] width 10 height 5
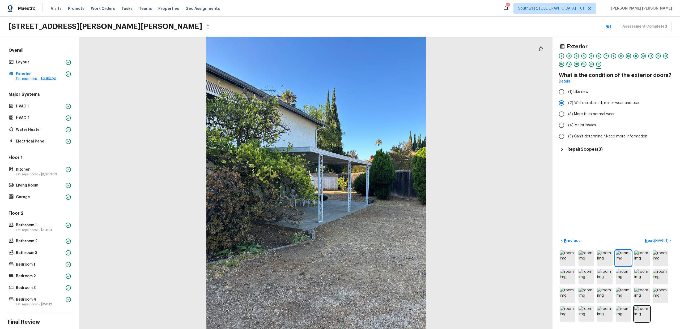
click at [594, 153] on div "Exterior 1 2 3 4 5 6 7 8 9 10 11 12 13 14 15 16 17 18 19 20 21 What is the cond…" at bounding box center [615, 183] width 127 height 292
click at [594, 150] on h5 "Repair Scopes ( 3 )" at bounding box center [584, 150] width 35 height 6
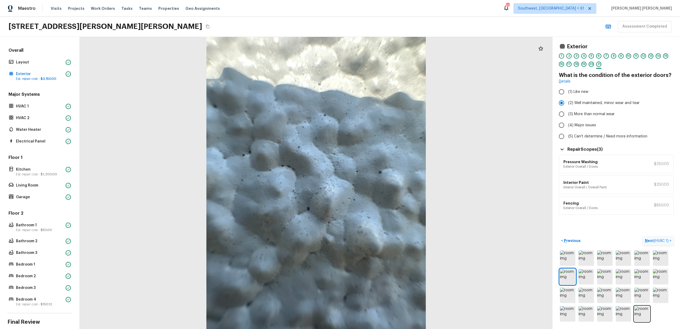
click at [661, 241] on span "( HVAC 1 )" at bounding box center [661, 241] width 15 height 4
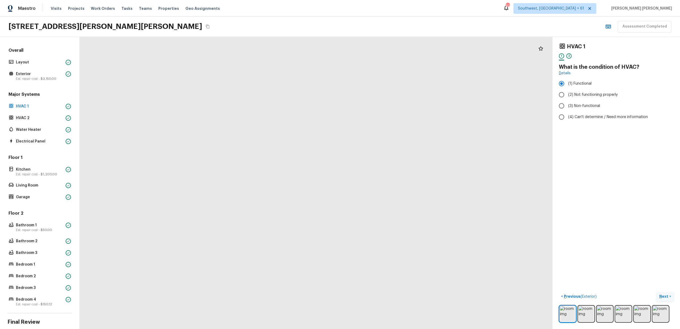
drag, startPoint x: 371, startPoint y: 134, endPoint x: 356, endPoint y: 217, distance: 84.4
click at [356, 217] on div at bounding box center [267, 287] width 1327 height 821
click at [666, 295] on p "Next" at bounding box center [664, 296] width 10 height 5
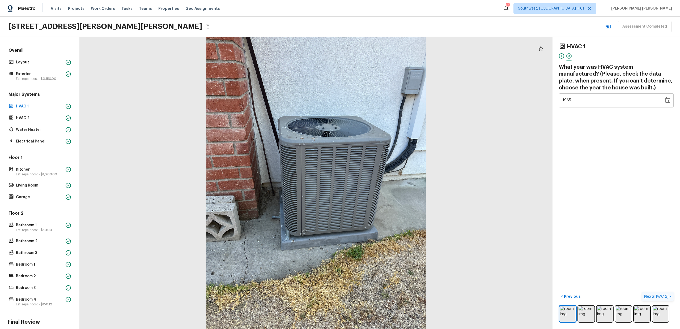
click at [666, 295] on span "( HVAC 2 )" at bounding box center [660, 297] width 15 height 4
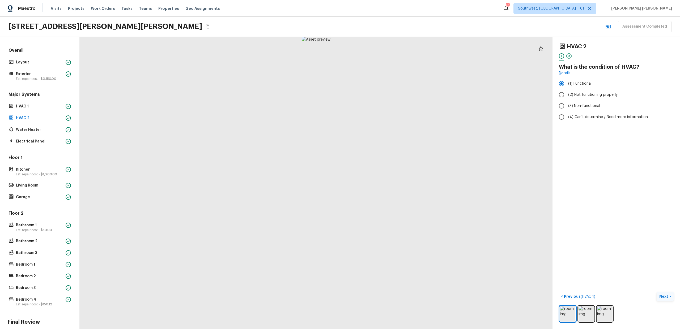
click at [666, 295] on p "Next" at bounding box center [664, 296] width 10 height 5
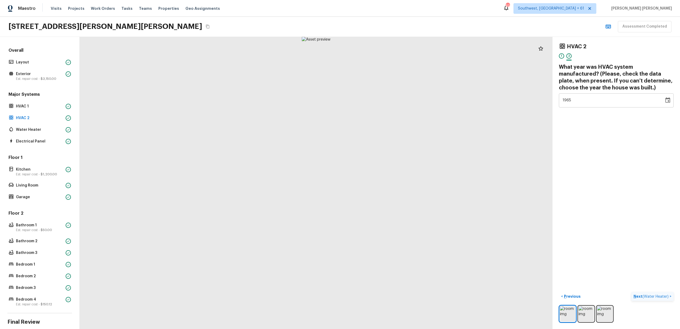
click at [666, 295] on span "( Water Heater )" at bounding box center [655, 297] width 26 height 4
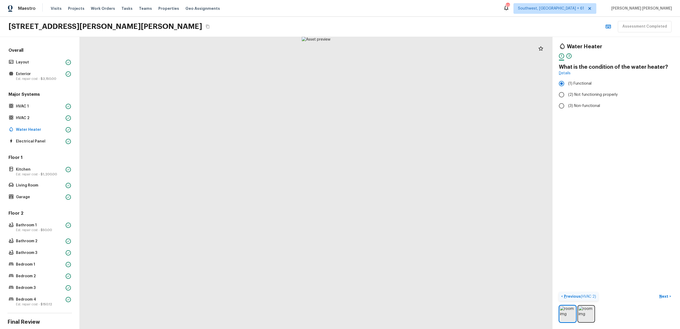
click at [588, 295] on span "( HVAC 2 )" at bounding box center [587, 297] width 15 height 4
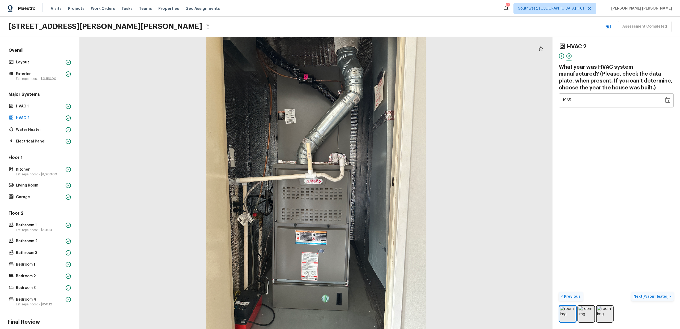
click at [664, 298] on span "( Water Heater )" at bounding box center [655, 297] width 26 height 4
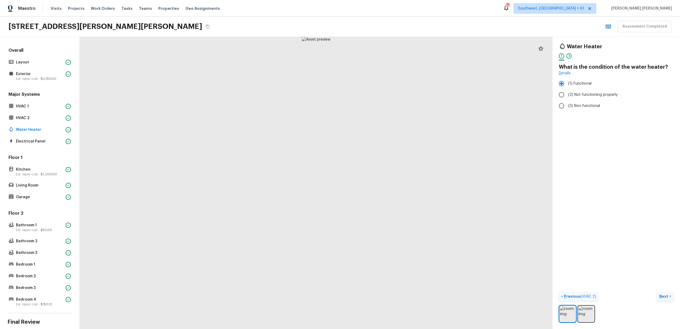
click at [664, 298] on p "Next" at bounding box center [664, 296] width 10 height 5
click at [664, 298] on span "( Electrical Panel )" at bounding box center [654, 297] width 29 height 4
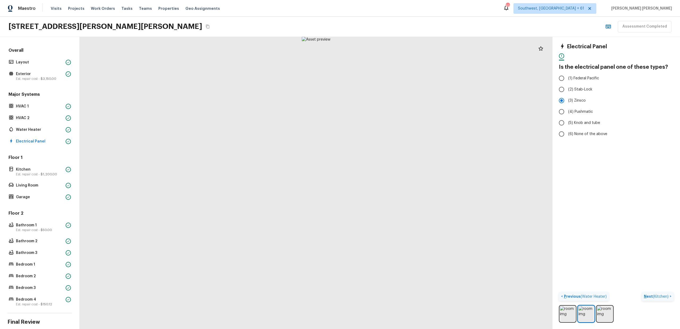
click at [659, 301] on button "Next ( Kitchen ) >" at bounding box center [657, 296] width 32 height 9
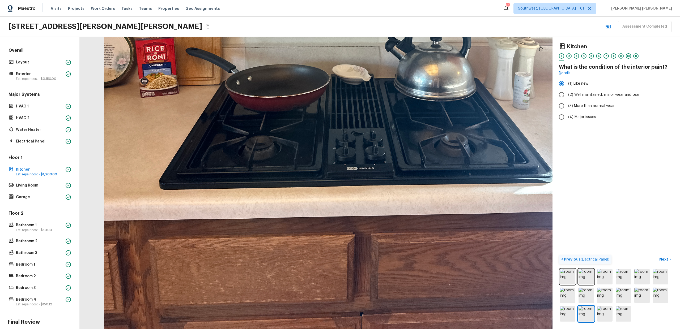
drag, startPoint x: 287, startPoint y: 270, endPoint x: 302, endPoint y: 209, distance: 63.2
click at [302, 209] on div at bounding box center [362, 19] width 1112 height 688
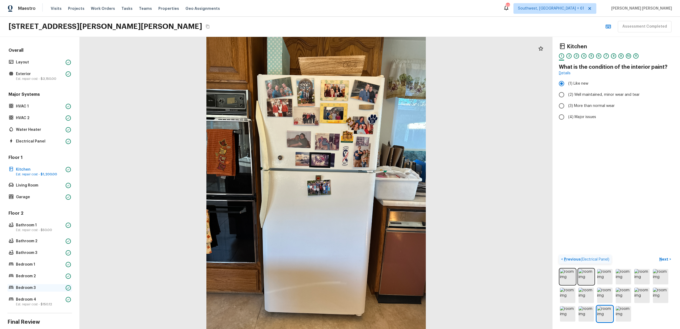
scroll to position [37, 0]
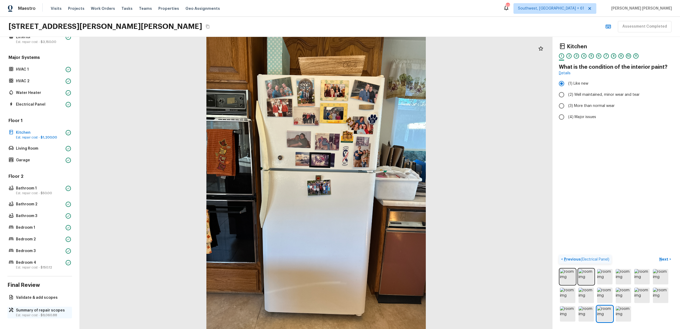
click at [20, 313] on p "Est. repair cost - $9,060.88" at bounding box center [42, 315] width 53 height 4
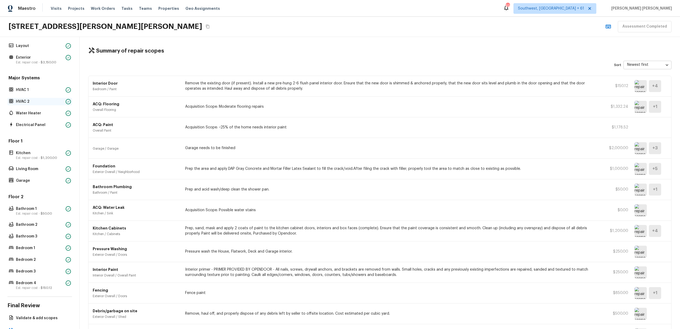
scroll to position [0, 0]
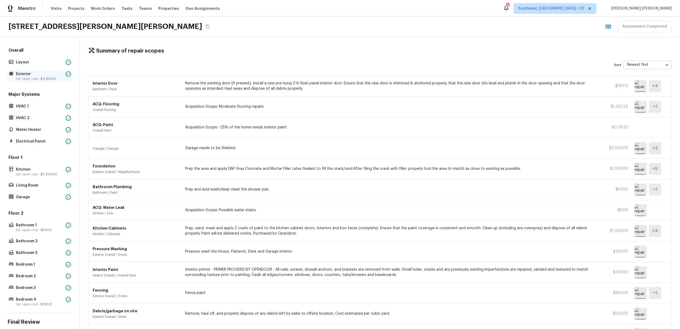
click at [33, 74] on p "Exterior" at bounding box center [40, 73] width 48 height 5
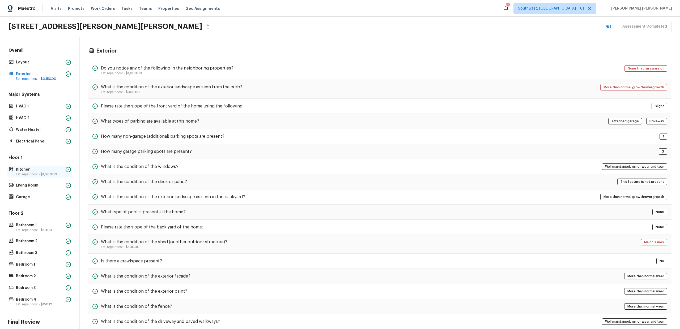
click at [40, 169] on p "Kitchen" at bounding box center [40, 169] width 48 height 5
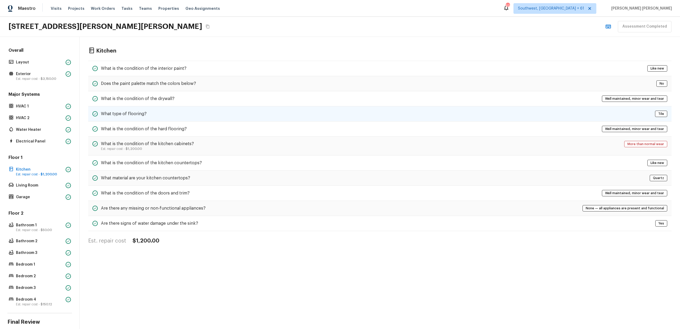
click at [134, 112] on h5 "What type of flooring?" at bounding box center [124, 114] width 46 height 6
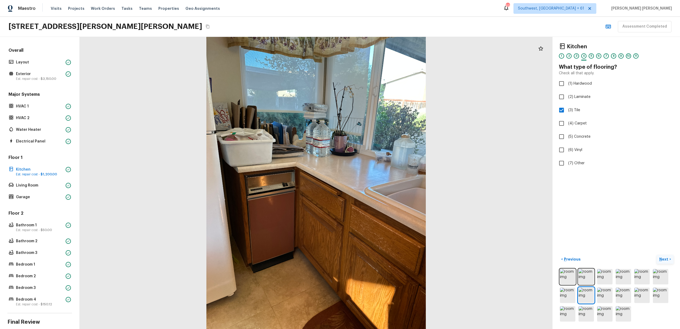
click at [661, 256] on button "Next >" at bounding box center [664, 259] width 17 height 9
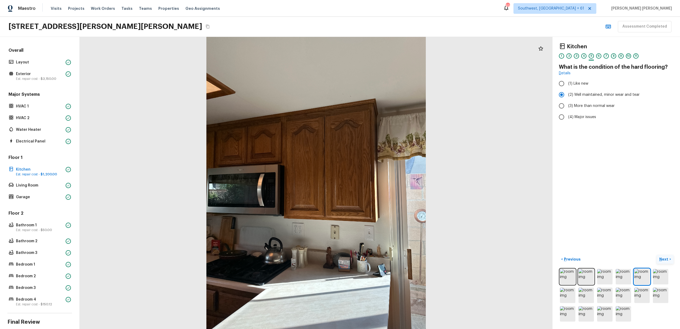
click at [661, 263] on button "Next >" at bounding box center [664, 259] width 17 height 9
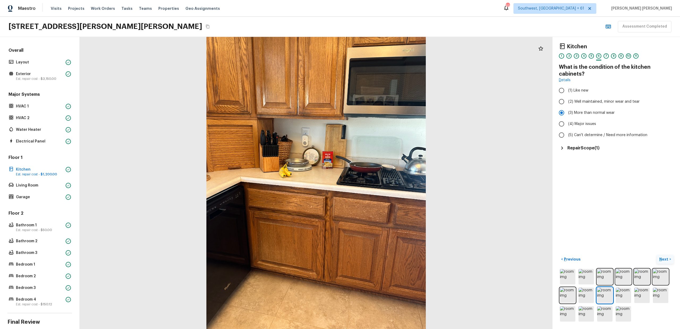
click at [662, 258] on p "Next" at bounding box center [664, 259] width 10 height 5
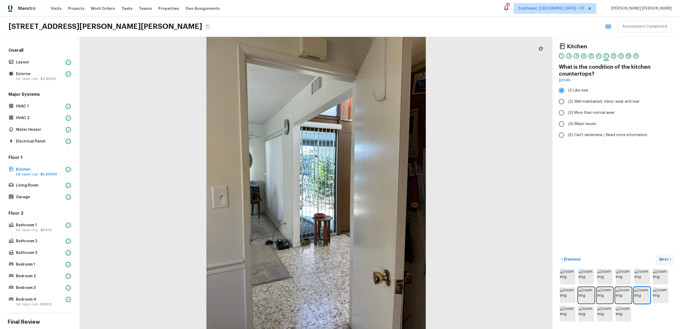
click at [662, 258] on p "Next" at bounding box center [664, 259] width 10 height 5
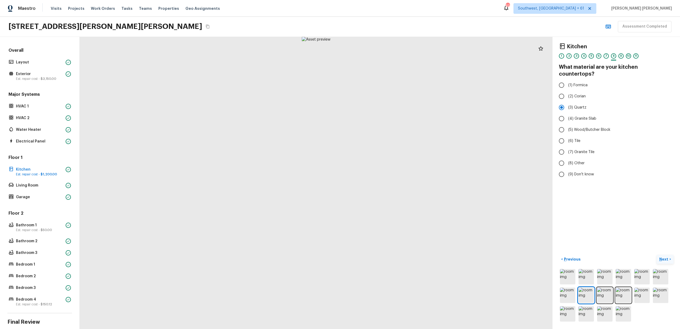
click at [662, 258] on p "Next" at bounding box center [664, 259] width 10 height 5
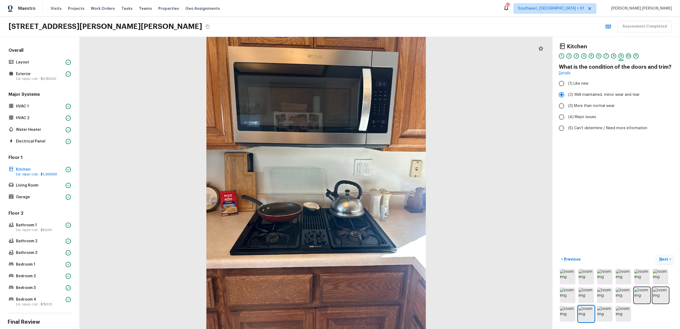
click at [664, 259] on p "Next" at bounding box center [664, 259] width 10 height 5
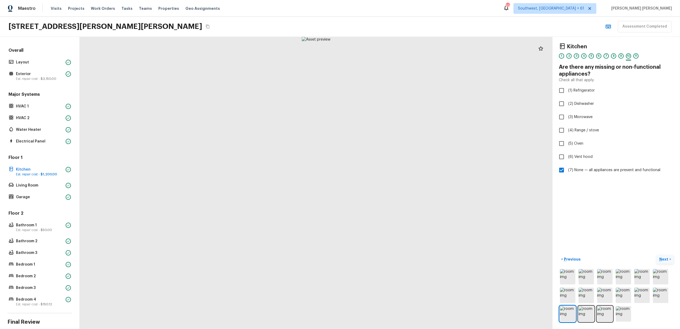
click at [664, 259] on p "Next" at bounding box center [664, 259] width 10 height 5
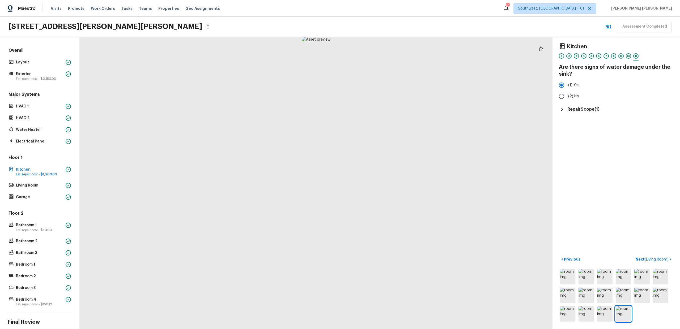
click at [581, 110] on h5 "Repair Scope ( 1 )" at bounding box center [583, 109] width 32 height 6
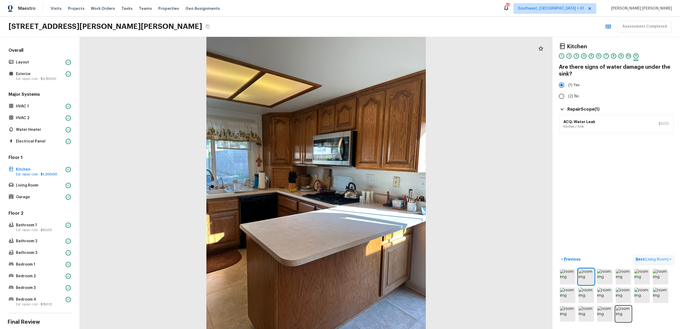
click at [661, 257] on p "Next ( Living Room )" at bounding box center [652, 260] width 34 height 6
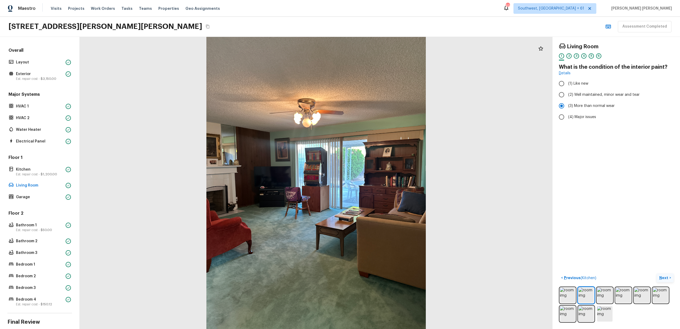
click at [660, 277] on p "Next" at bounding box center [664, 277] width 10 height 5
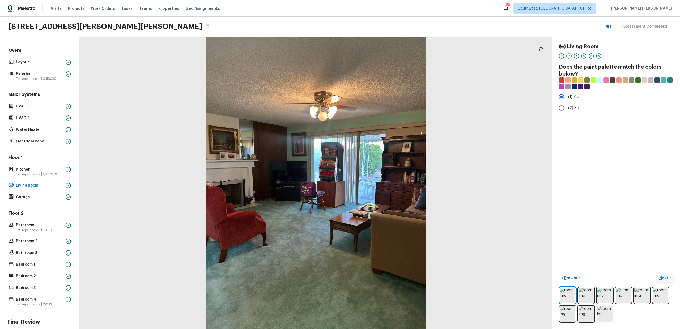
click at [660, 277] on p "Next" at bounding box center [664, 277] width 10 height 5
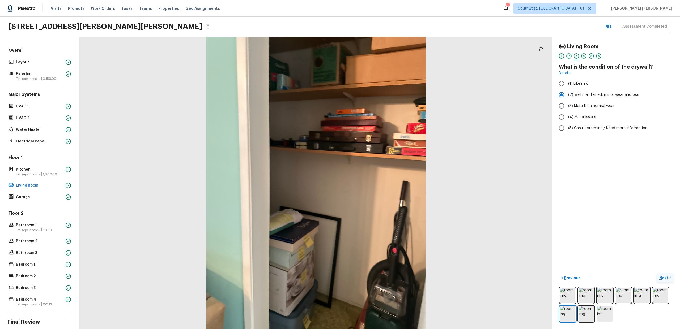
click at [662, 277] on p "Next" at bounding box center [664, 277] width 10 height 5
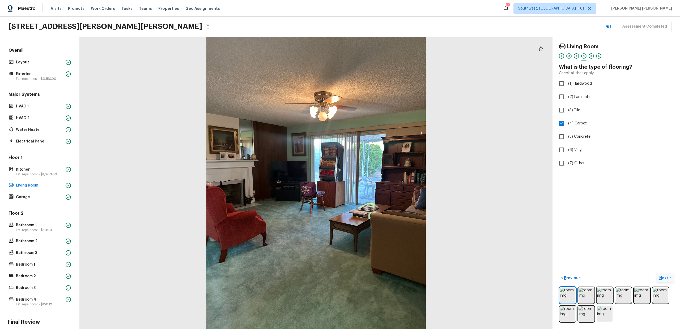
click at [662, 277] on p "Next" at bounding box center [664, 277] width 10 height 5
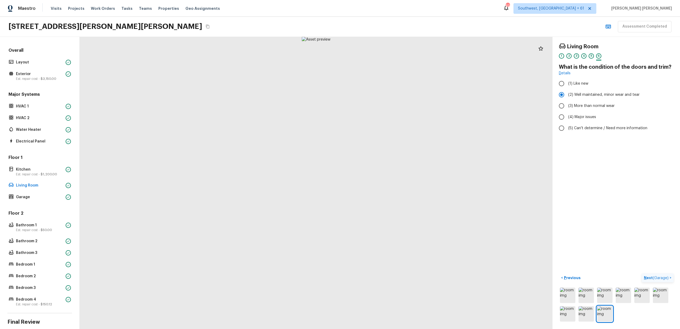
click at [662, 277] on span "( Garage )" at bounding box center [661, 278] width 16 height 4
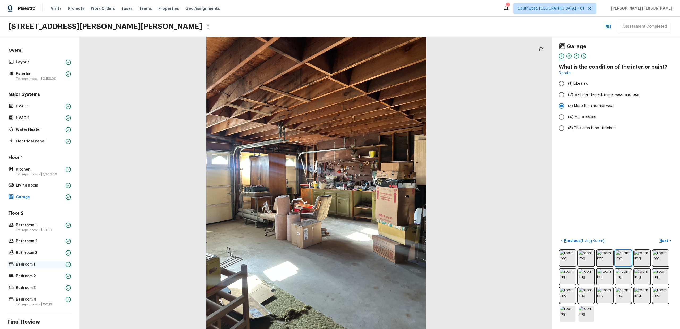
scroll to position [37, 0]
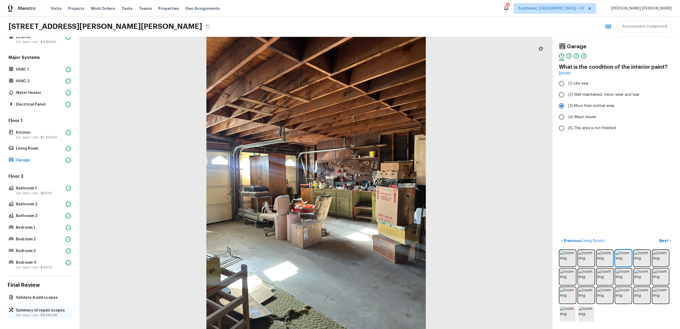
click at [29, 307] on div "Summary of repair scopes Est. repair cost - $9,060.88" at bounding box center [39, 313] width 65 height 12
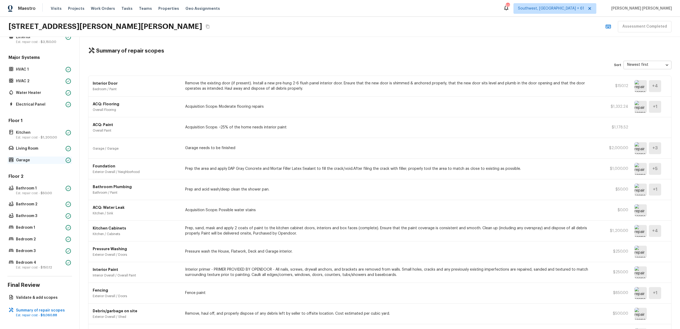
click at [26, 163] on div "Garage" at bounding box center [39, 160] width 65 height 7
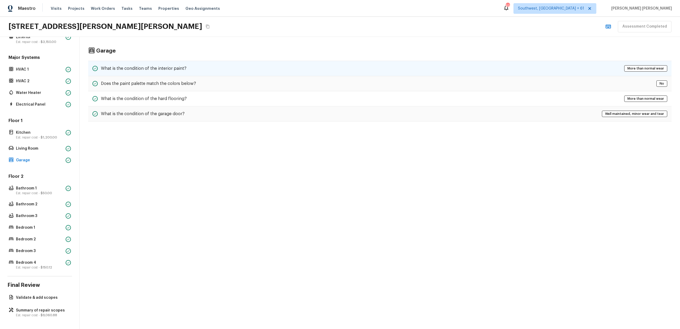
click at [142, 72] on div "What is the condition of the interior paint? More than normal wear" at bounding box center [379, 68] width 583 height 15
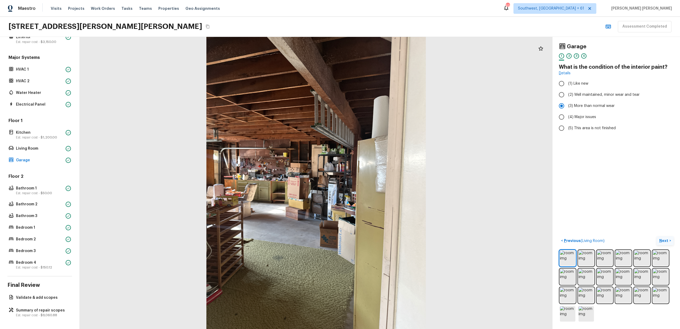
click at [665, 237] on button "Next >" at bounding box center [664, 241] width 17 height 9
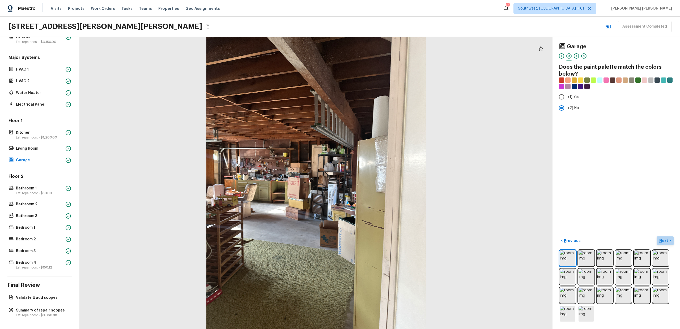
click at [665, 237] on button "Next >" at bounding box center [664, 241] width 17 height 9
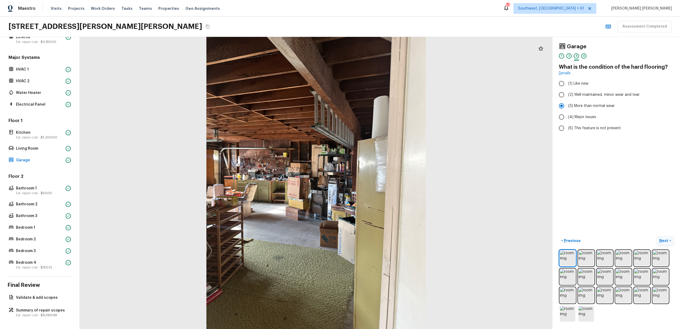
click at [665, 237] on button "Next >" at bounding box center [664, 241] width 17 height 9
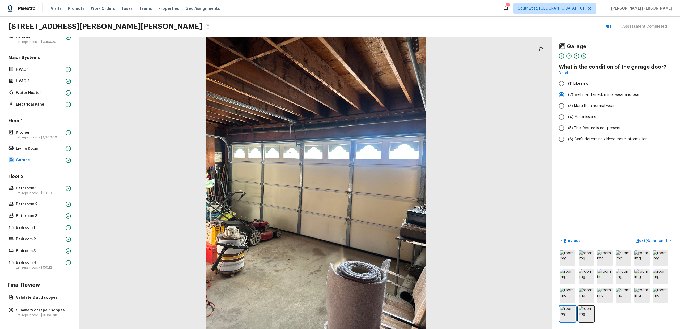
click at [520, 27] on div "4041 Bycroft Cir, Yorba Linda, CA 92886 Assessment Completed" at bounding box center [340, 27] width 680 height 20
click at [651, 240] on span "( Bathroom 1 )" at bounding box center [656, 241] width 23 height 4
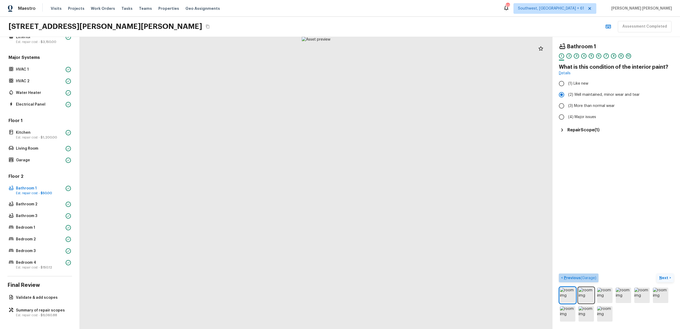
click at [584, 278] on span "( Garage )" at bounding box center [588, 278] width 16 height 4
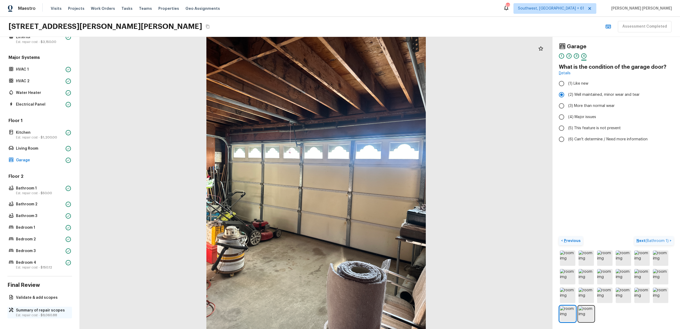
click at [53, 312] on p "Summary of repair scopes" at bounding box center [42, 310] width 53 height 5
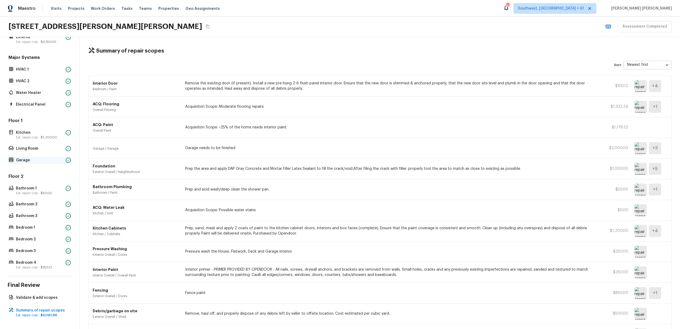
click at [34, 162] on p "Garage" at bounding box center [40, 160] width 48 height 5
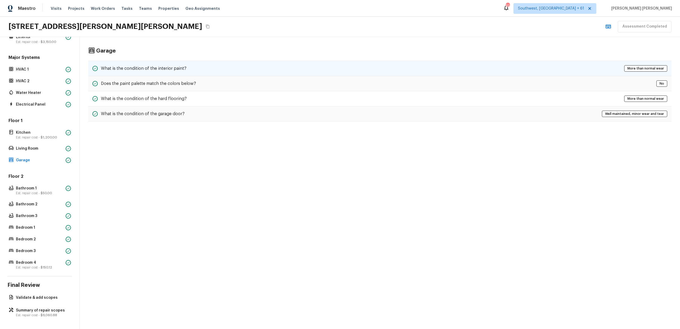
click at [308, 65] on div "What is the condition of the interior paint? More than normal wear" at bounding box center [379, 68] width 583 height 15
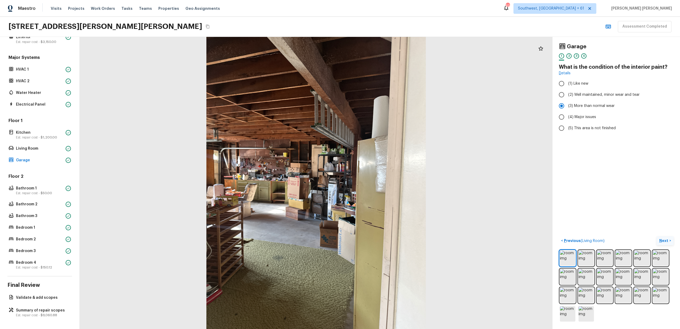
click at [667, 242] on p "Next" at bounding box center [664, 240] width 10 height 5
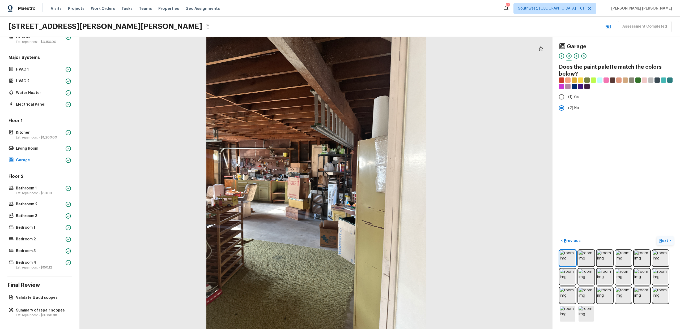
click at [667, 242] on p "Next" at bounding box center [664, 240] width 10 height 5
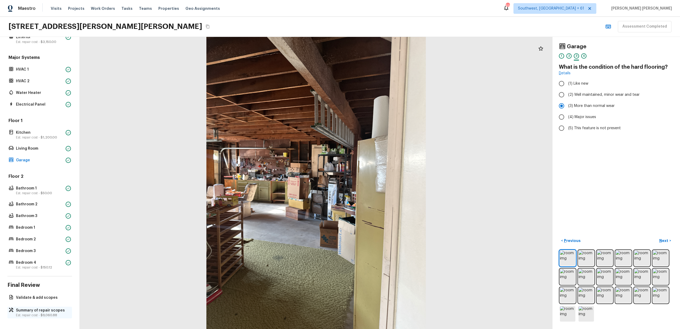
click at [29, 310] on p "Summary of repair scopes" at bounding box center [42, 310] width 53 height 5
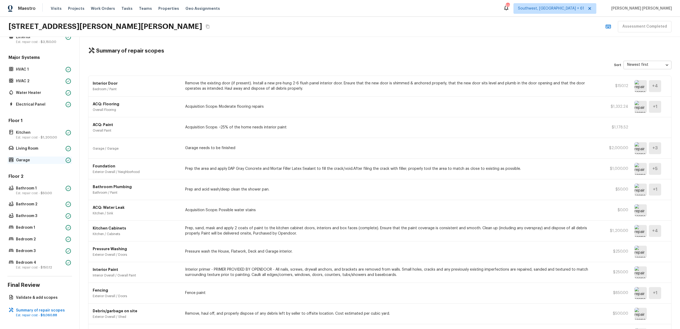
click at [31, 162] on p "Garage" at bounding box center [40, 160] width 48 height 5
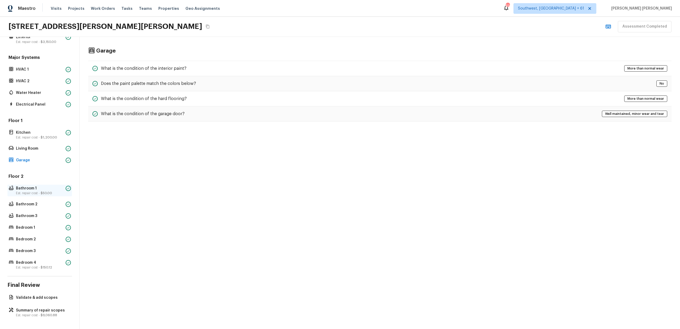
click at [26, 189] on p "Bathroom 1" at bounding box center [40, 188] width 48 height 5
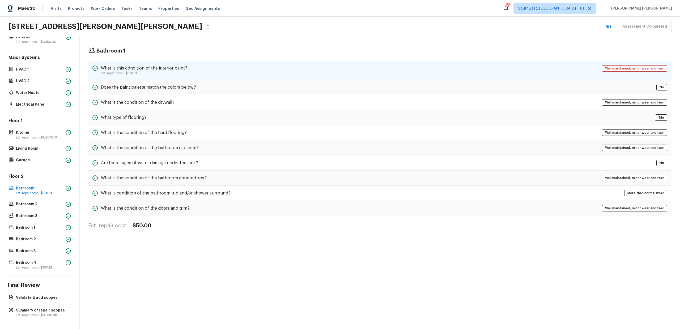
click at [210, 72] on div "What is this condition of the interior paint? Est. repair cost - $50.00 Well ma…" at bounding box center [379, 70] width 583 height 19
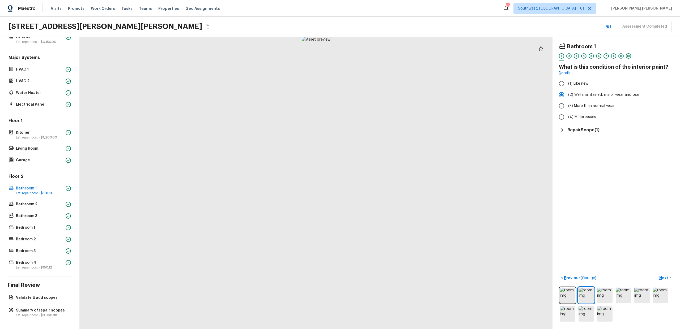
click at [580, 128] on h5 "Repair Scope ( 1 )" at bounding box center [583, 130] width 32 height 6
click at [664, 277] on p "Next" at bounding box center [664, 277] width 10 height 5
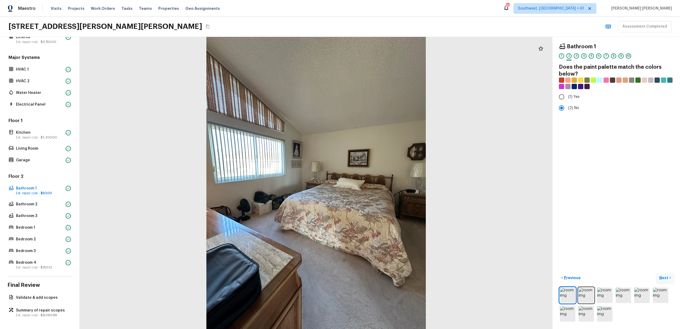
click at [664, 277] on p "Next" at bounding box center [664, 277] width 10 height 5
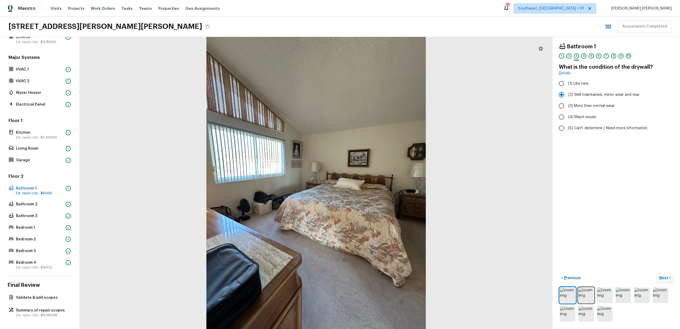
click at [664, 277] on p "Next" at bounding box center [664, 277] width 10 height 5
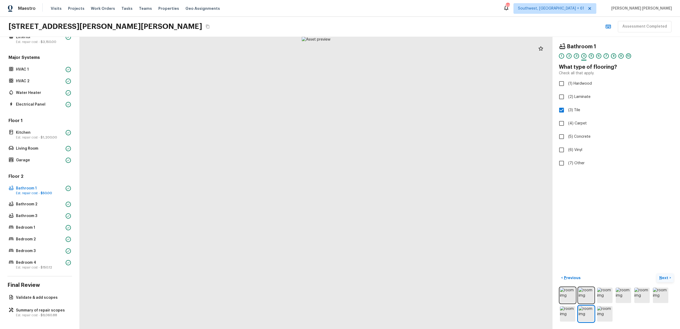
click at [664, 277] on p "Next" at bounding box center [664, 277] width 10 height 5
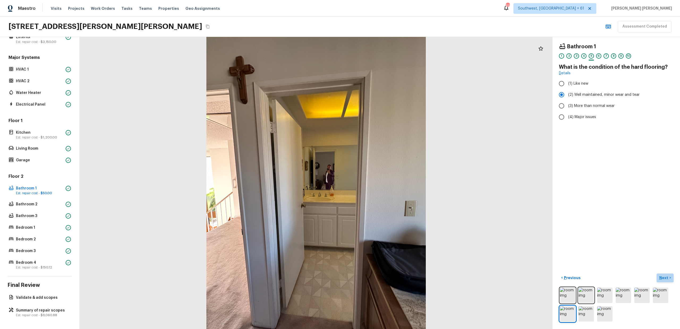
click at [663, 277] on p "Next" at bounding box center [664, 277] width 10 height 5
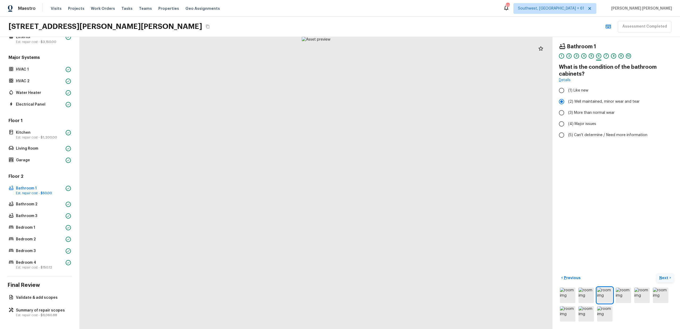
click at [663, 277] on p "Next" at bounding box center [664, 277] width 10 height 5
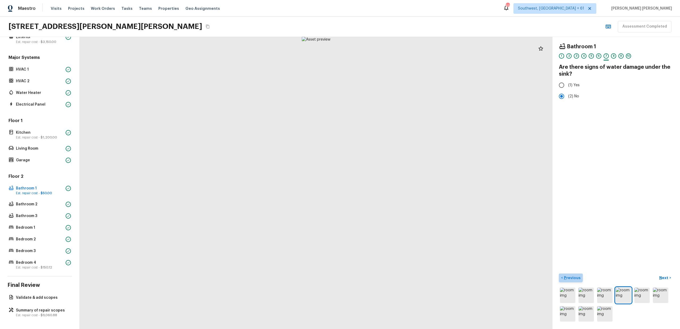
click at [570, 274] on button "< Previous" at bounding box center [571, 278] width 24 height 9
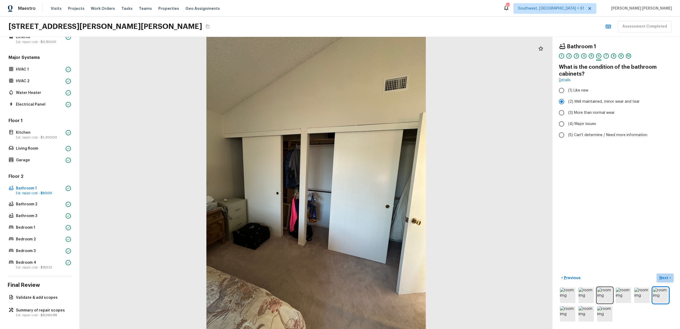
click at [664, 281] on button "Next >" at bounding box center [664, 278] width 17 height 9
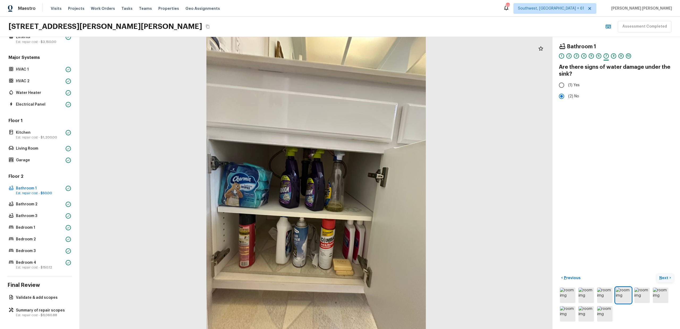
click at [663, 277] on p "Next" at bounding box center [664, 277] width 10 height 5
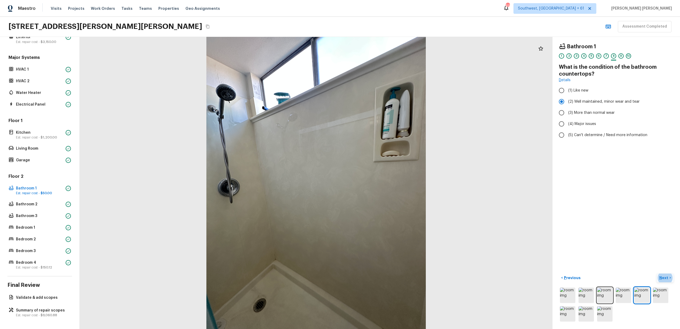
click at [663, 275] on button "Next >" at bounding box center [664, 278] width 17 height 9
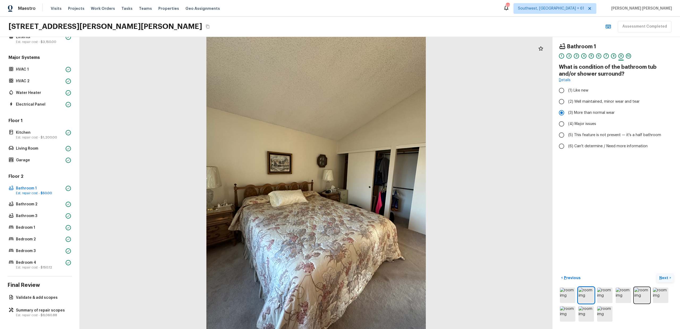
click at [660, 277] on p "Next" at bounding box center [664, 277] width 10 height 5
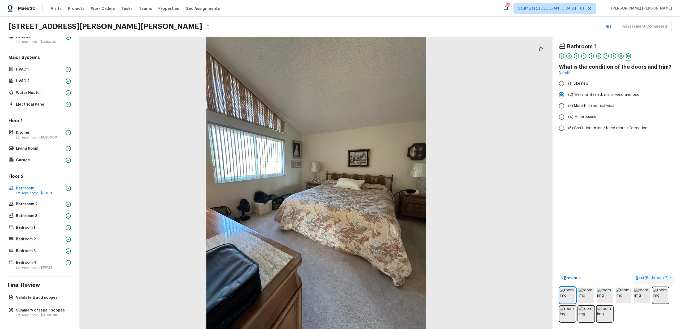
click at [647, 277] on span "( Bathroom 2 )" at bounding box center [656, 278] width 24 height 4
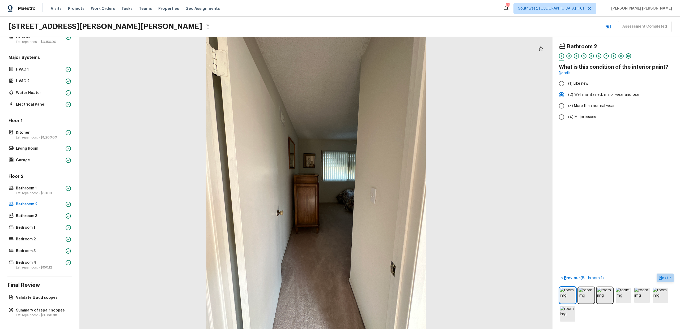
click at [661, 277] on p "Next" at bounding box center [664, 277] width 10 height 5
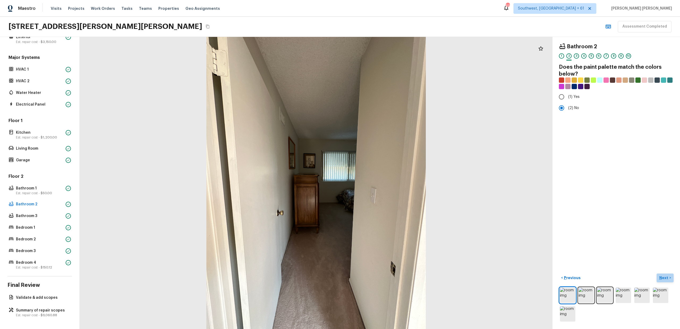
click at [661, 277] on p "Next" at bounding box center [664, 277] width 10 height 5
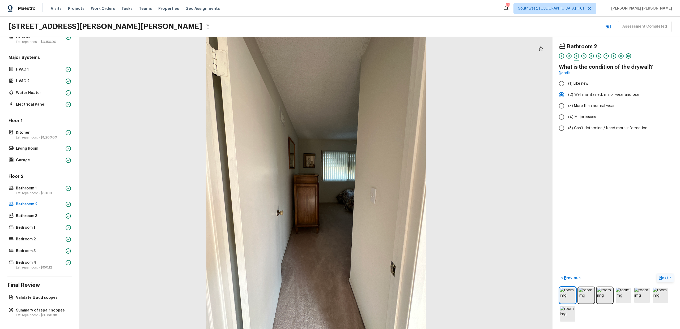
click at [661, 277] on p "Next" at bounding box center [664, 277] width 10 height 5
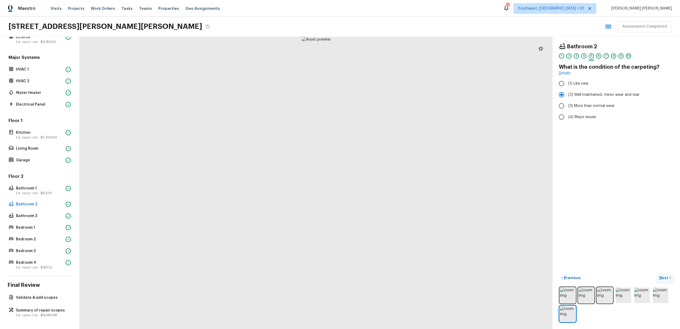
click at [670, 278] on button "Next >" at bounding box center [664, 278] width 17 height 9
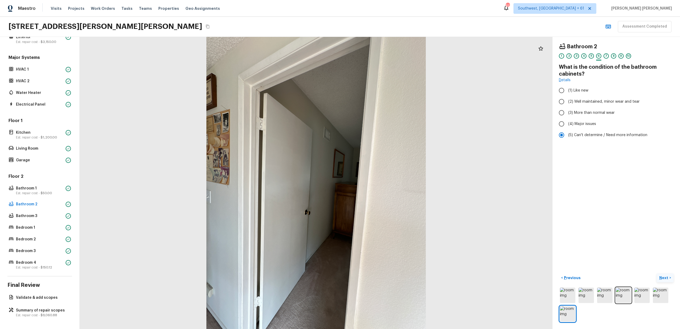
click at [670, 278] on button "Next >" at bounding box center [664, 278] width 17 height 9
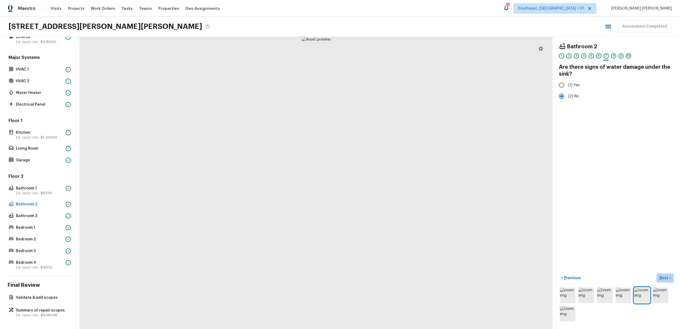
click at [665, 279] on p "Next" at bounding box center [664, 277] width 10 height 5
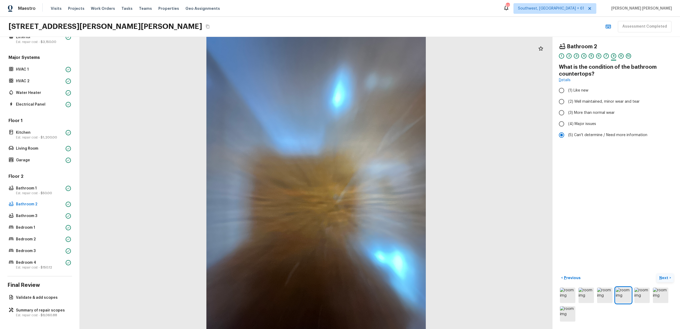
click at [666, 277] on p "Next" at bounding box center [664, 277] width 10 height 5
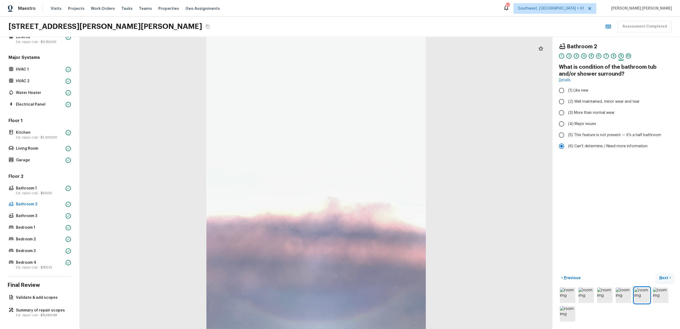
click at [664, 278] on p "Next" at bounding box center [664, 277] width 10 height 5
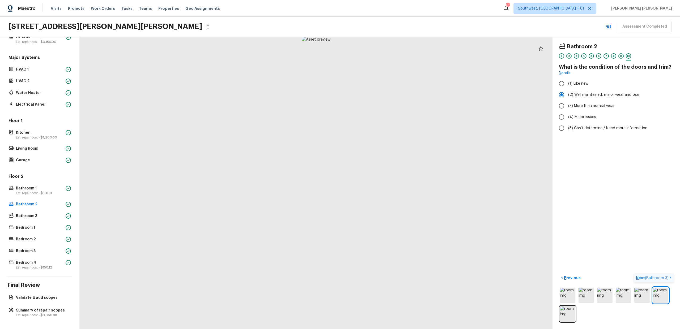
click at [664, 278] on span "( Bathroom 3 )" at bounding box center [657, 278] width 24 height 4
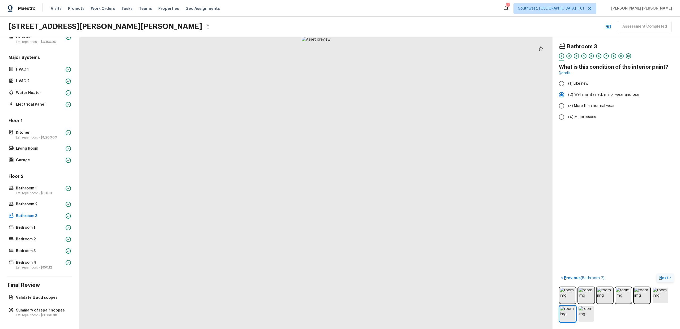
click at [661, 281] on button "Next >" at bounding box center [664, 278] width 17 height 9
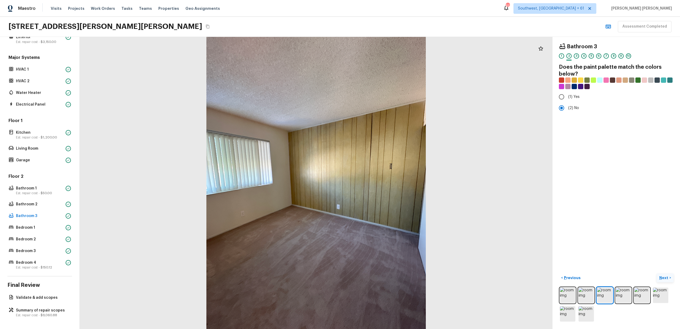
click at [665, 279] on p "Next" at bounding box center [664, 277] width 10 height 5
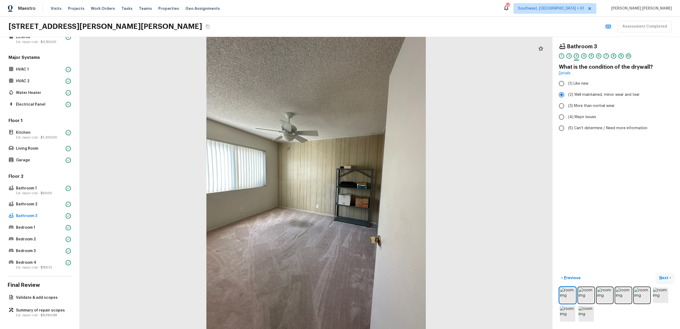
click at [666, 280] on p "Next" at bounding box center [664, 277] width 10 height 5
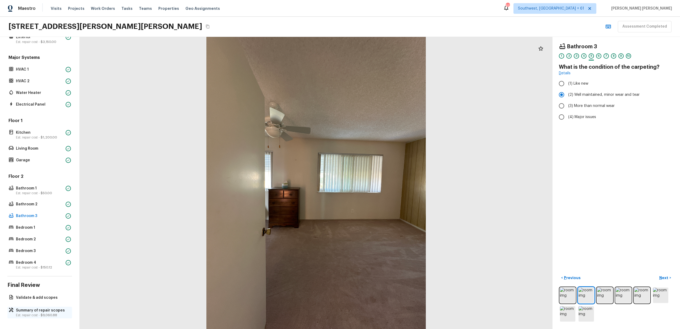
click at [43, 313] on p "Summary of repair scopes" at bounding box center [42, 310] width 53 height 5
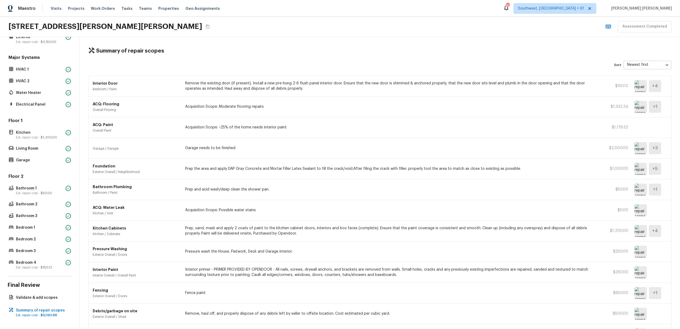
click at [641, 106] on img at bounding box center [640, 107] width 12 height 12
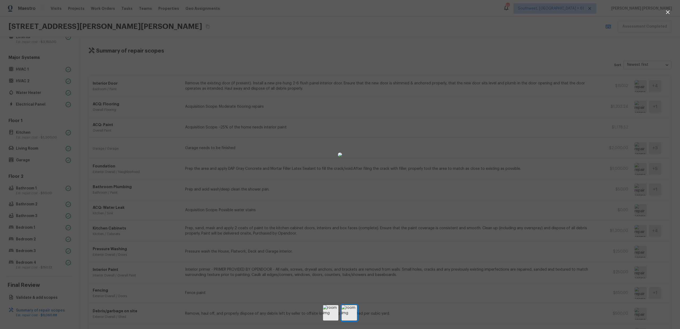
click at [529, 161] on div at bounding box center [340, 154] width 680 height 293
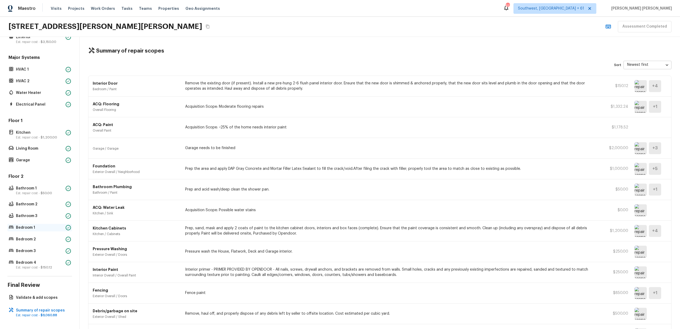
click at [31, 226] on p "Bedroom 1" at bounding box center [40, 227] width 48 height 5
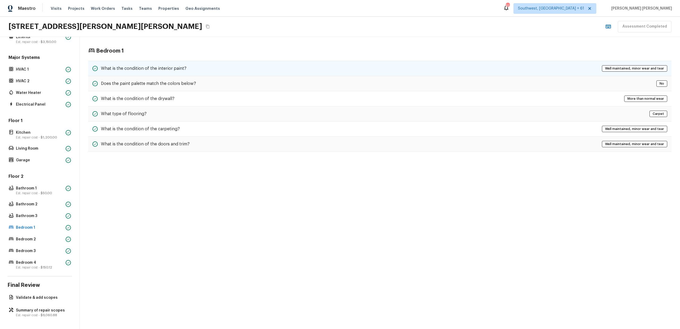
click at [193, 69] on div "What is the condition of the interior paint? Well maintained, minor wear and te…" at bounding box center [379, 68] width 583 height 15
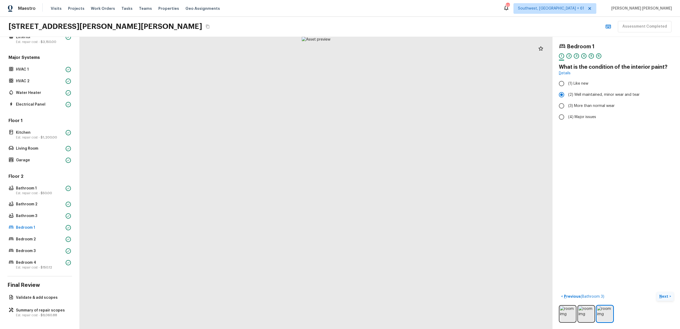
click at [664, 295] on p "Next" at bounding box center [664, 296] width 10 height 5
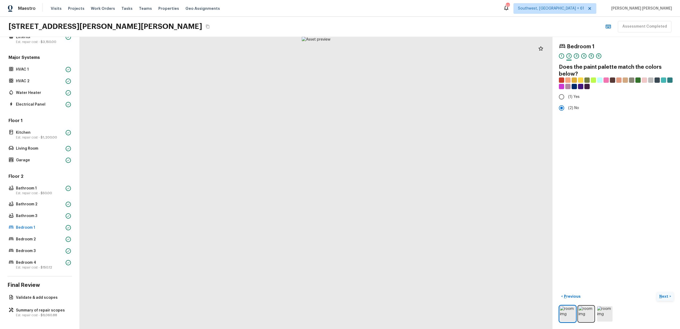
click at [664, 295] on p "Next" at bounding box center [664, 296] width 10 height 5
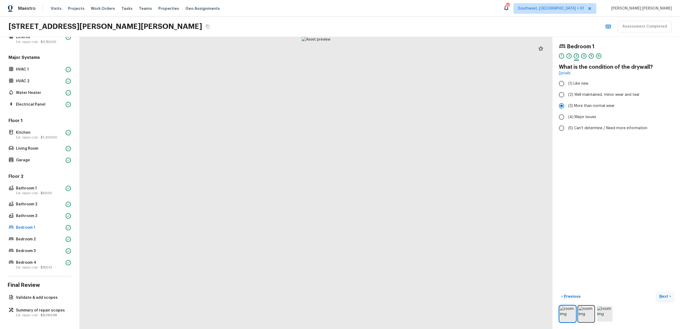
click at [662, 298] on p "Next" at bounding box center [664, 296] width 10 height 5
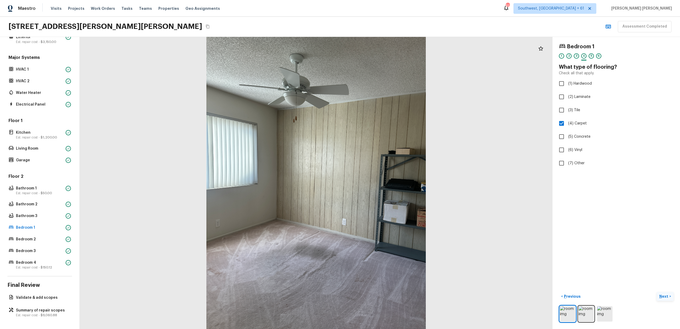
click at [662, 298] on p "Next" at bounding box center [664, 296] width 10 height 5
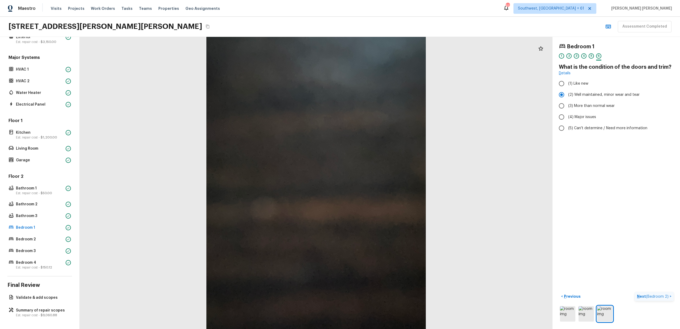
click at [662, 298] on span "( Bedroom 2 )" at bounding box center [657, 297] width 23 height 4
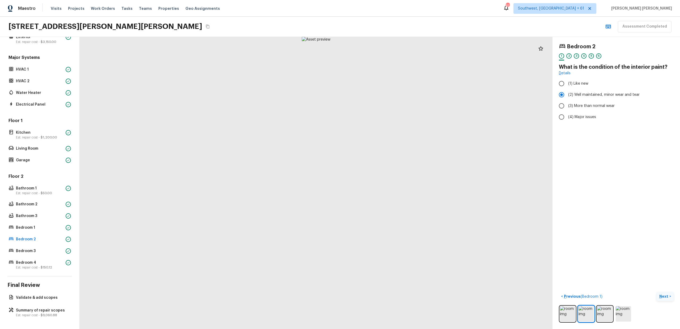
click at [669, 297] on button "Next >" at bounding box center [664, 296] width 17 height 9
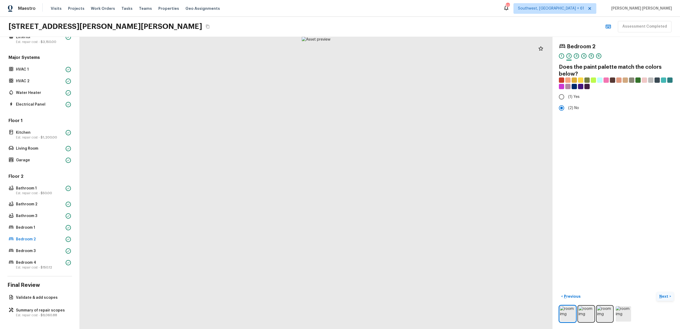
click at [669, 297] on button "Next >" at bounding box center [664, 296] width 17 height 9
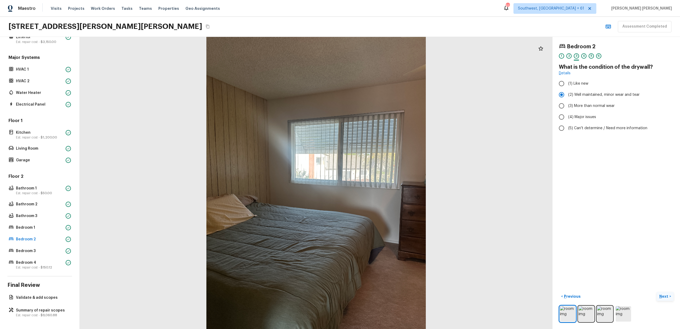
click at [669, 297] on button "Next >" at bounding box center [664, 296] width 17 height 9
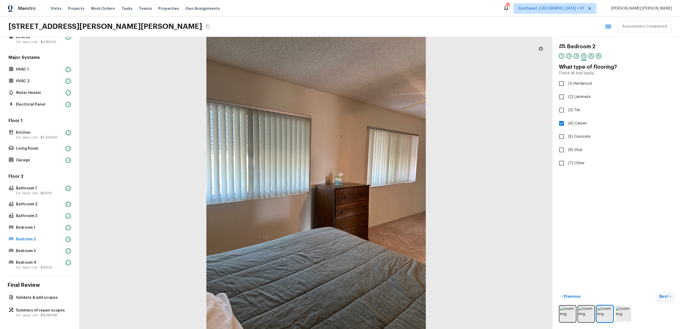
click at [669, 297] on button "Next >" at bounding box center [664, 296] width 17 height 9
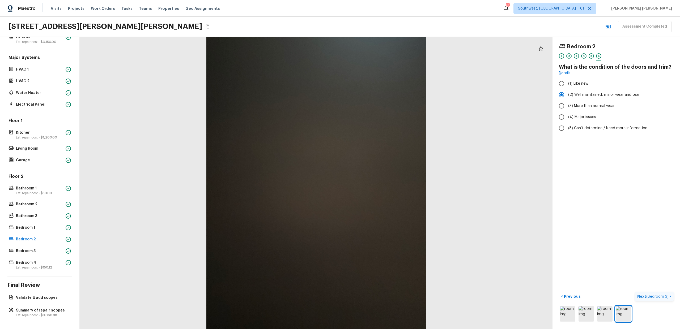
click at [669, 297] on p "Next ( Bedroom 3 )" at bounding box center [653, 297] width 32 height 6
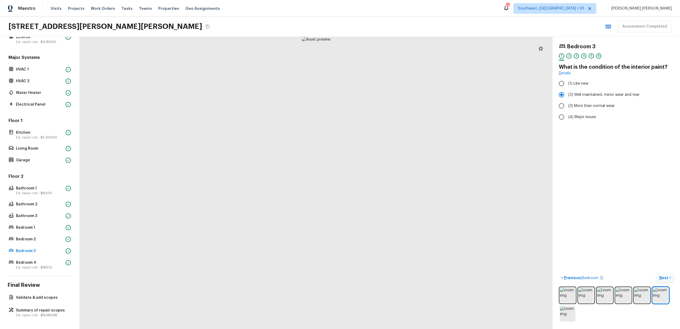
click at [660, 276] on p "Next" at bounding box center [664, 277] width 10 height 5
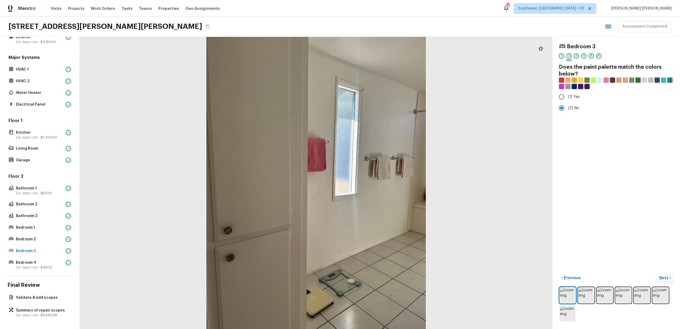
click at [660, 276] on p "Next" at bounding box center [664, 277] width 10 height 5
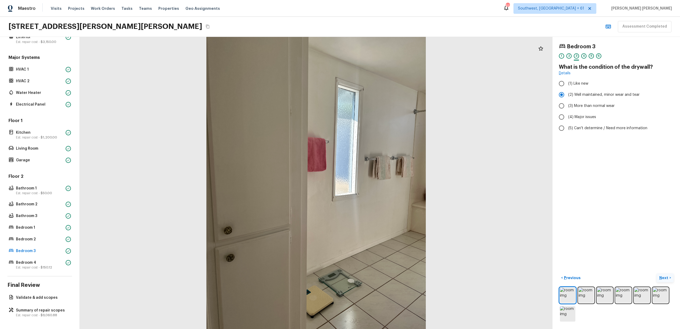
click at [660, 276] on p "Next" at bounding box center [664, 277] width 10 height 5
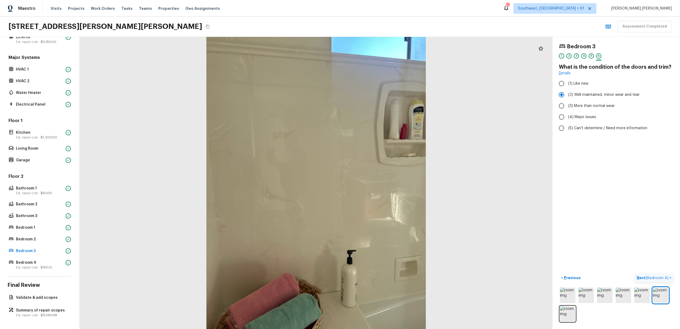
click at [658, 277] on span "( Bedroom 4 )" at bounding box center [656, 278] width 23 height 4
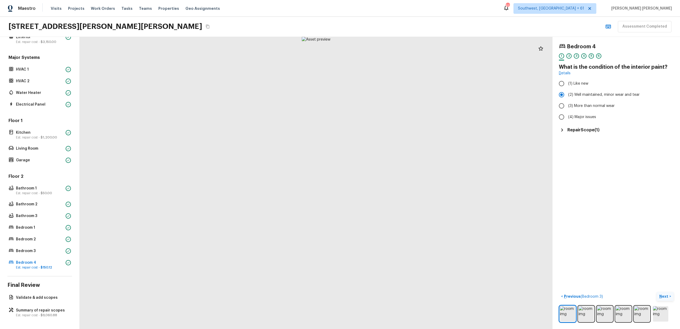
click at [589, 130] on h5 "Repair Scope ( 1 )" at bounding box center [583, 130] width 32 height 6
click at [663, 296] on p "Next" at bounding box center [664, 296] width 10 height 5
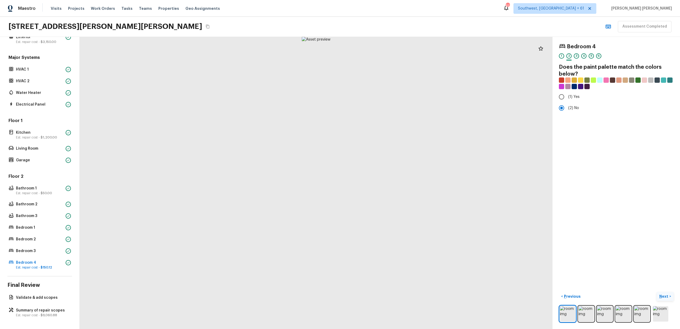
click at [663, 296] on p "Next" at bounding box center [664, 296] width 10 height 5
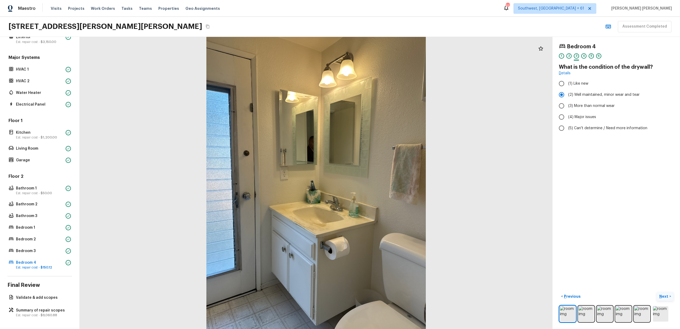
click at [664, 298] on p "Next" at bounding box center [664, 296] width 10 height 5
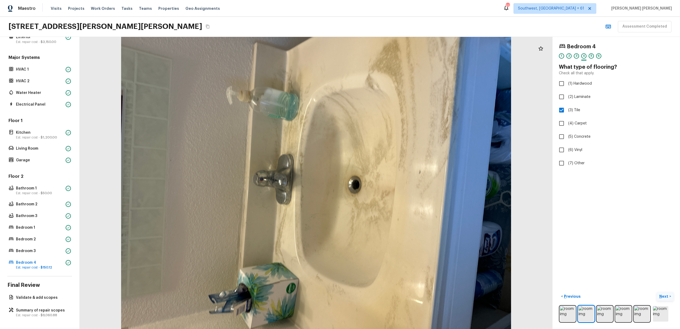
click at [665, 299] on button "Next >" at bounding box center [664, 296] width 17 height 9
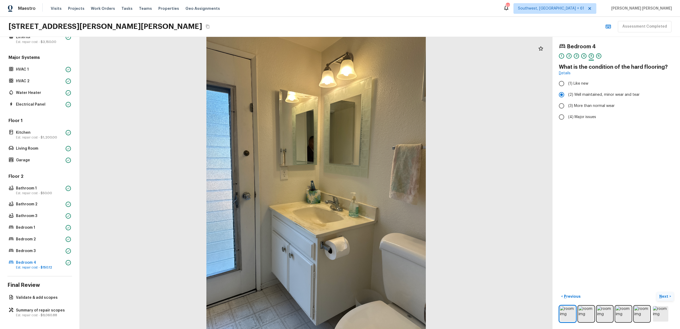
click at [665, 299] on button "Next >" at bounding box center [664, 296] width 17 height 9
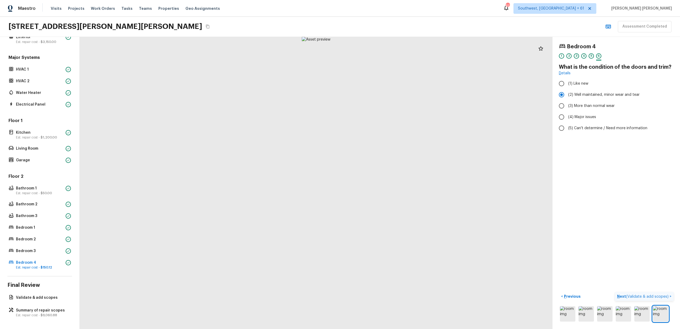
click at [665, 299] on p "Next ( Validate & add scopes )" at bounding box center [643, 297] width 53 height 6
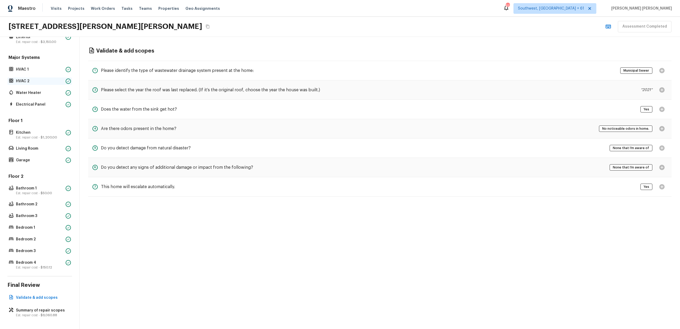
click at [36, 82] on p "HVAC 2" at bounding box center [40, 81] width 48 height 5
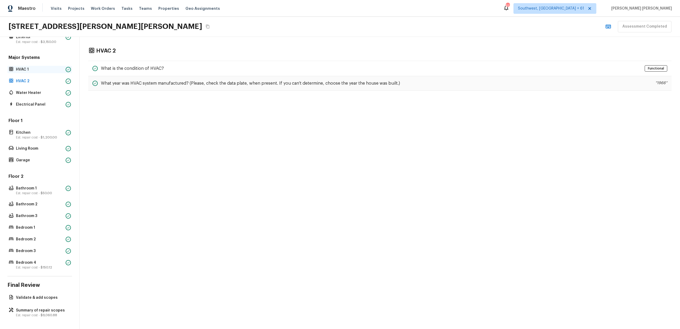
click at [41, 70] on p "HVAC 1" at bounding box center [40, 69] width 48 height 5
click at [33, 71] on p "HVAC 1" at bounding box center [40, 69] width 48 height 5
click at [28, 81] on p "HVAC 2" at bounding box center [40, 81] width 48 height 5
click at [25, 319] on div "Overall Layout Exterior Est. repair cost - $3,150.00 Major Systems HVAC 1 HVAC …" at bounding box center [40, 183] width 80 height 292
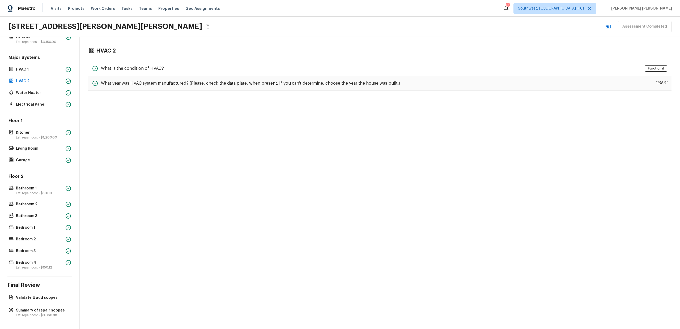
click at [25, 319] on div "Overall Layout Exterior Est. repair cost - $3,150.00 Major Systems HVAC 1 HVAC …" at bounding box center [40, 183] width 80 height 292
click at [30, 313] on p "Est. repair cost - $9,060.88" at bounding box center [42, 315] width 53 height 4
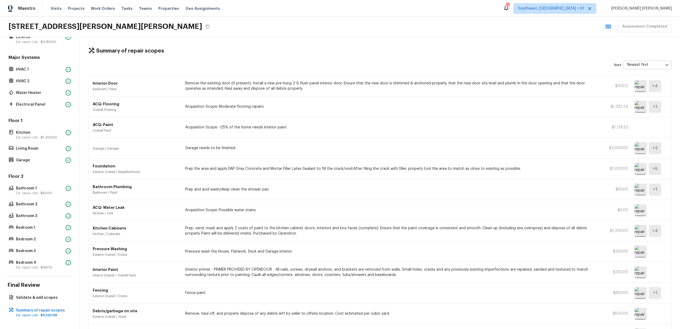
click at [248, 89] on p "Remove the existing door (if present). Install a new pre-hung 2-6 flush panel i…" at bounding box center [391, 86] width 413 height 11
click at [338, 96] on div "Interior Door Bedroom / Paint Remove the existing door (if present). Install a …" at bounding box center [379, 86] width 582 height 21
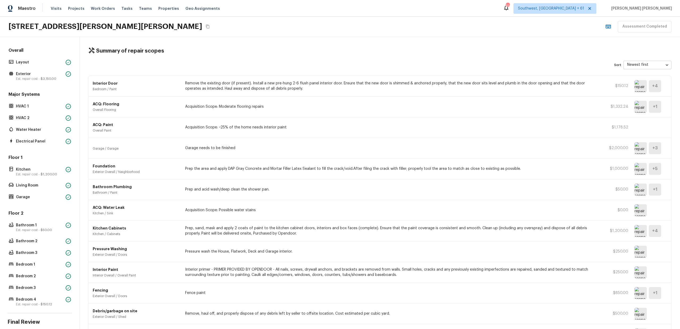
click at [41, 67] on div "Overall Layout Exterior Est. repair cost - $3,150.00" at bounding box center [39, 65] width 65 height 35
click at [51, 60] on p "Layout" at bounding box center [40, 62] width 48 height 5
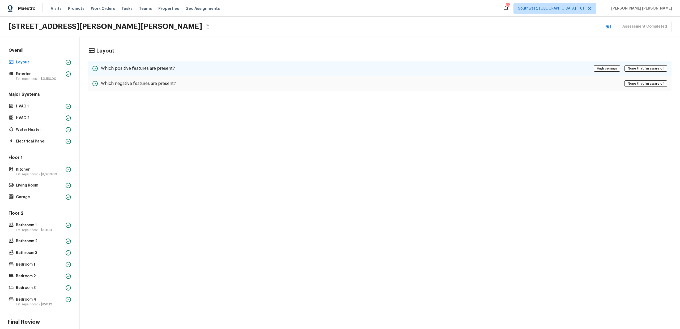
click at [179, 69] on div "Which positive features are present? High ceilings None that I’m aware of" at bounding box center [379, 68] width 583 height 15
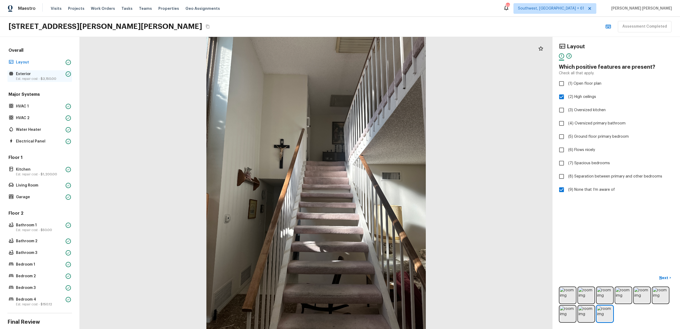
click at [44, 80] on span "$3,150.00" at bounding box center [49, 78] width 16 height 3
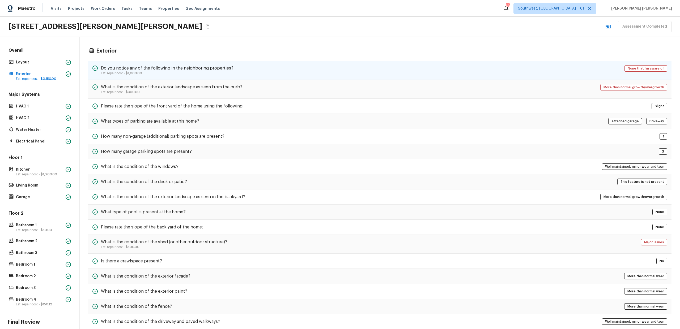
click at [98, 69] on div "Do you notice any of the following in the neighboring properties? Est. repair c…" at bounding box center [162, 70] width 141 height 10
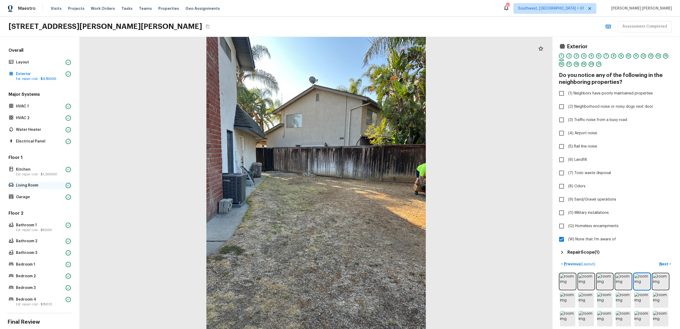
scroll to position [37, 0]
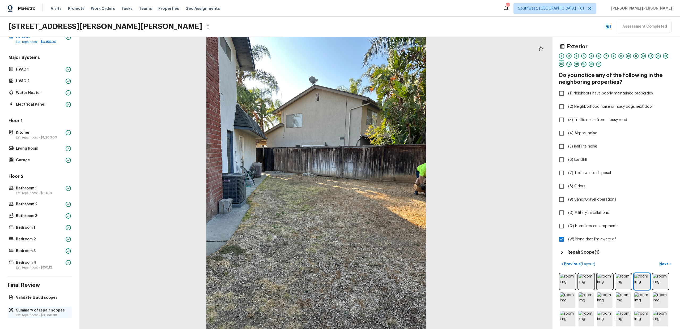
click at [29, 311] on p "Summary of repair scopes" at bounding box center [42, 310] width 53 height 5
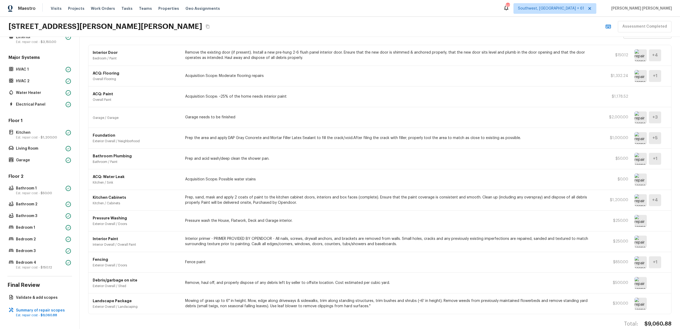
scroll to position [40, 0]
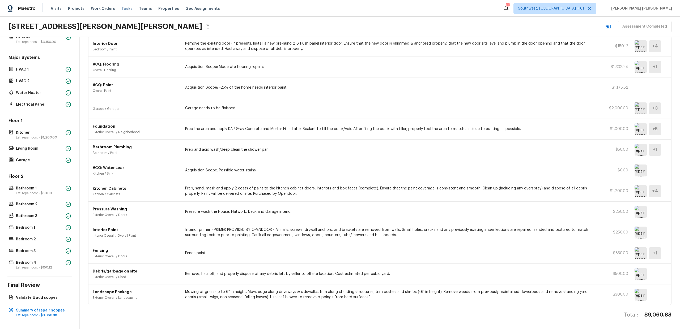
click at [121, 10] on span "Tasks" at bounding box center [126, 9] width 11 height 4
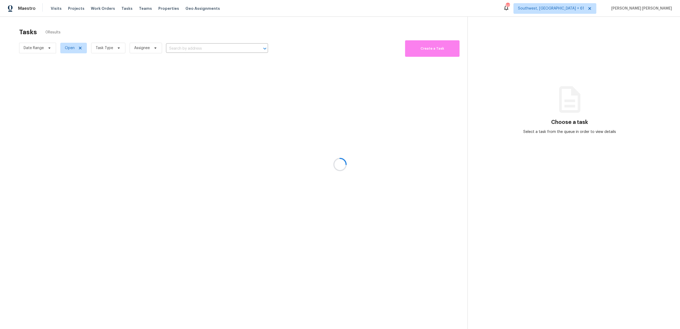
click at [201, 34] on div at bounding box center [340, 164] width 680 height 329
click at [135, 26] on div at bounding box center [340, 164] width 680 height 329
click at [111, 49] on div at bounding box center [340, 164] width 680 height 329
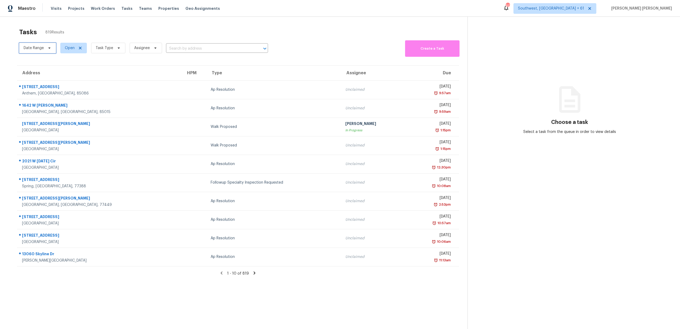
click at [37, 47] on span "Date Range" at bounding box center [34, 47] width 20 height 5
click at [44, 64] on input "text" at bounding box center [48, 66] width 52 height 11
select select "8"
select select "2025"
select select "9"
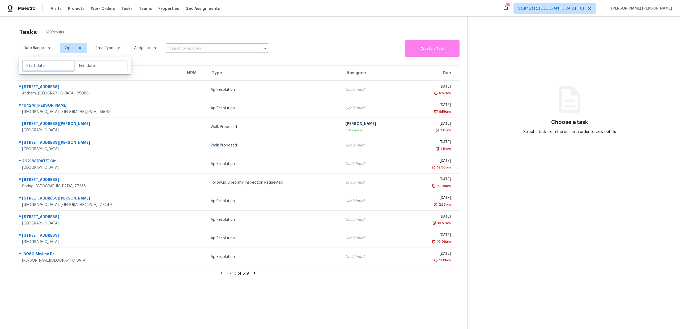
select select "2025"
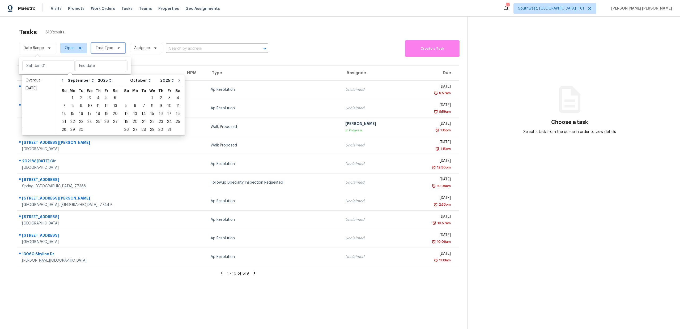
click at [97, 49] on span "Task Type" at bounding box center [105, 47] width 18 height 5
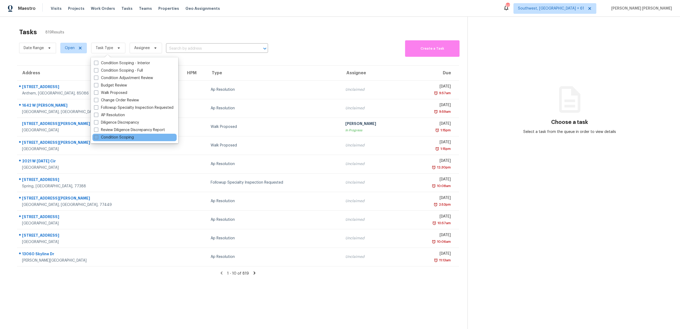
click at [102, 138] on label "Condition Scoping" at bounding box center [114, 137] width 40 height 5
click at [97, 138] on input "Condition Scoping" at bounding box center [95, 136] width 3 height 3
checkbox input "true"
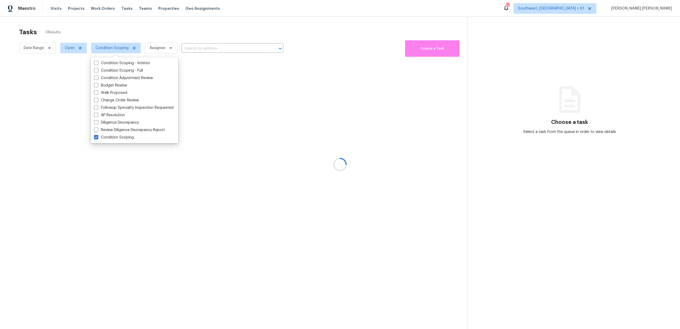
click at [59, 46] on div at bounding box center [340, 164] width 680 height 329
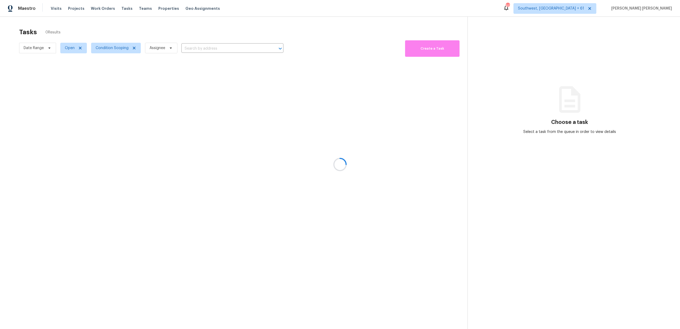
click at [41, 48] on div at bounding box center [340, 164] width 680 height 329
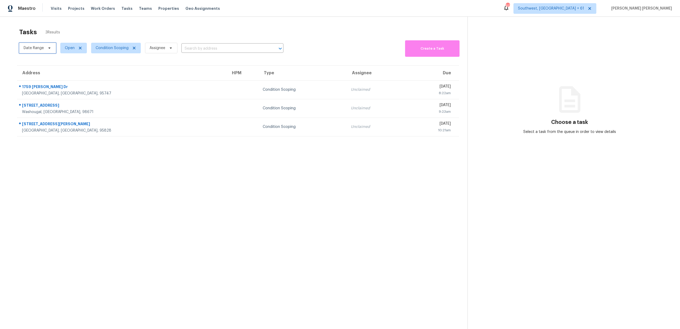
click at [43, 47] on span "Date Range" at bounding box center [34, 47] width 20 height 5
select select "8"
select select "2025"
select select "9"
select select "2025"
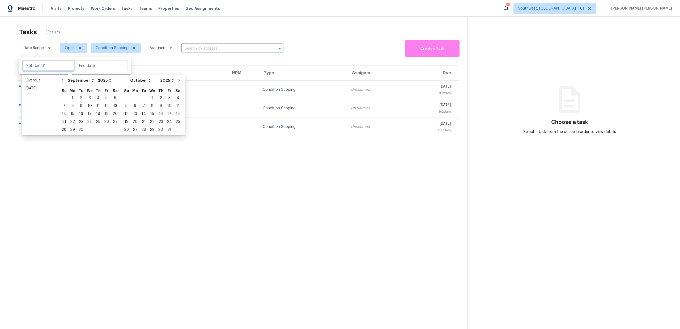
click at [44, 63] on input "text" at bounding box center [48, 66] width 52 height 11
click at [82, 114] on div "16" at bounding box center [81, 113] width 8 height 7
type input "Tue, Sep 16"
click at [103, 114] on div "19" at bounding box center [106, 113] width 8 height 7
type input "Fri, Sep 19"
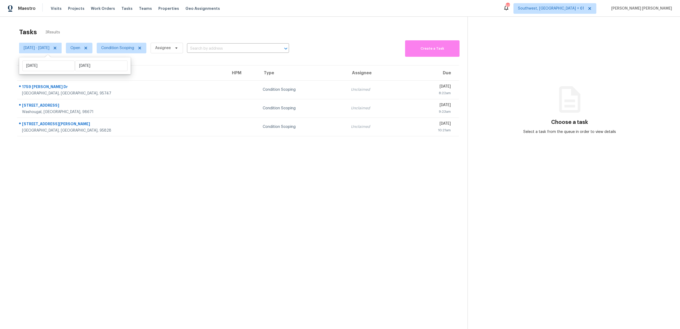
click at [88, 34] on div "Tasks 3 Results" at bounding box center [243, 32] width 448 height 14
click at [87, 43] on span "Open" at bounding box center [79, 48] width 27 height 11
click at [92, 71] on label "Closed" at bounding box center [93, 70] width 19 height 5
click at [88, 71] on input "Closed" at bounding box center [85, 69] width 3 height 3
checkbox input "true"
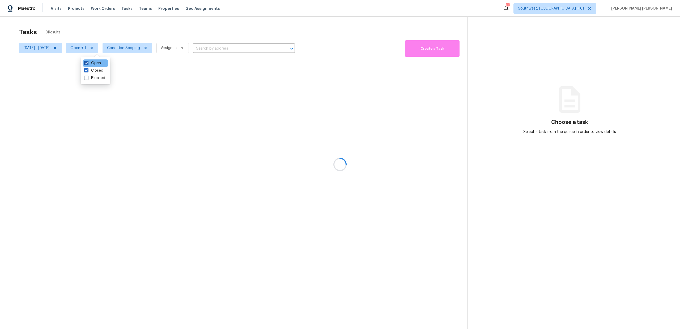
click at [94, 62] on label "Open" at bounding box center [92, 63] width 17 height 5
click at [88, 62] on input "Open" at bounding box center [85, 62] width 3 height 3
checkbox input "false"
click at [119, 37] on div at bounding box center [340, 164] width 680 height 329
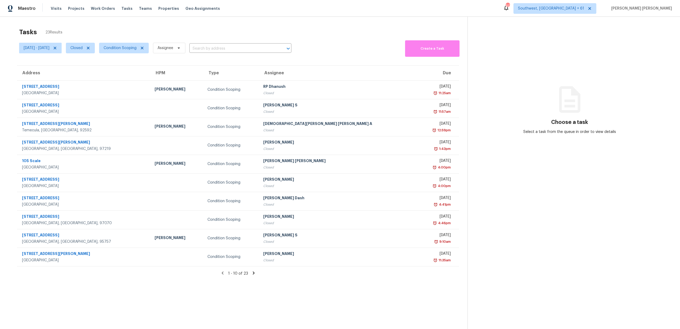
click at [167, 31] on div "Tasks 23 Results" at bounding box center [243, 32] width 448 height 14
click at [49, 49] on span "Tue, Sep 16 - Fri, Sep 19" at bounding box center [37, 47] width 26 height 5
click at [51, 68] on input "Tue, Sep 16" at bounding box center [48, 66] width 52 height 11
select select "8"
select select "2025"
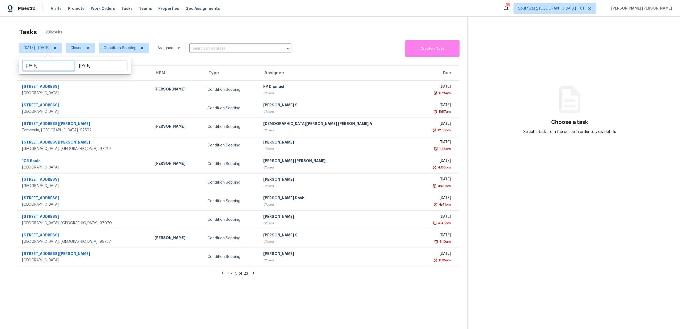
select select "9"
select select "2025"
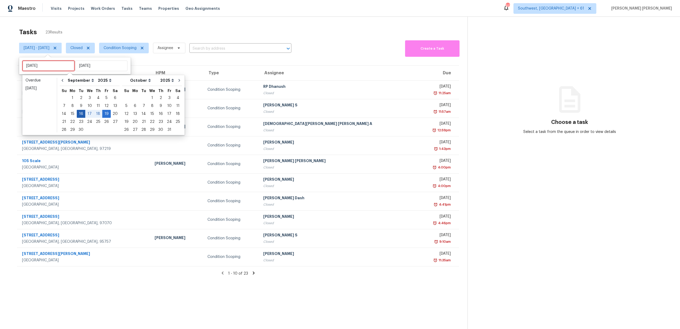
type input "[DATE]"
type input "Wed, Sep 24"
type input "[DATE]"
click at [89, 115] on div "17" at bounding box center [89, 113] width 9 height 7
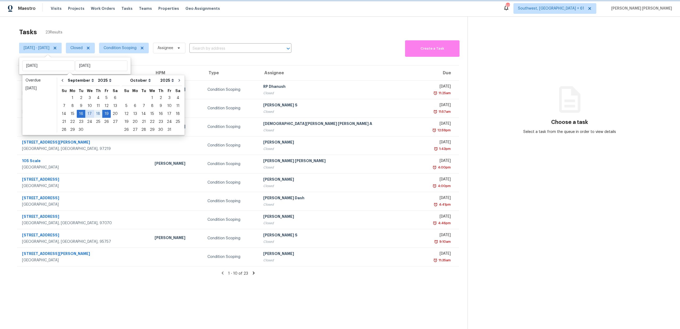
type input "[DATE]"
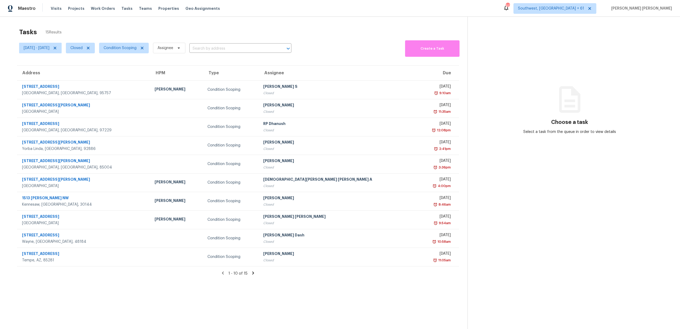
click at [139, 29] on div "Tasks 15 Results" at bounding box center [243, 32] width 448 height 14
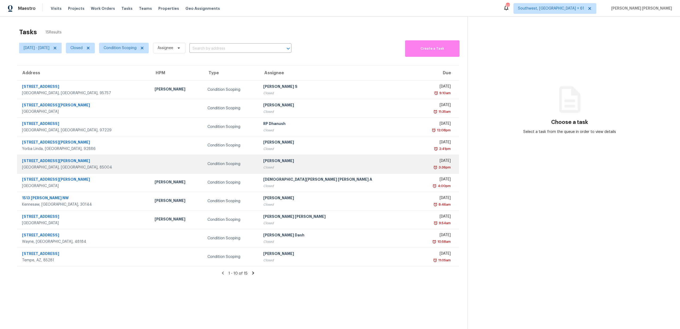
click at [157, 168] on td at bounding box center [176, 164] width 53 height 19
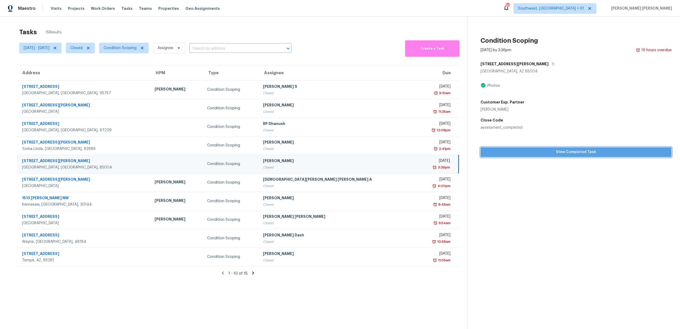
click at [502, 152] on span "View Completed Task" at bounding box center [575, 152] width 182 height 7
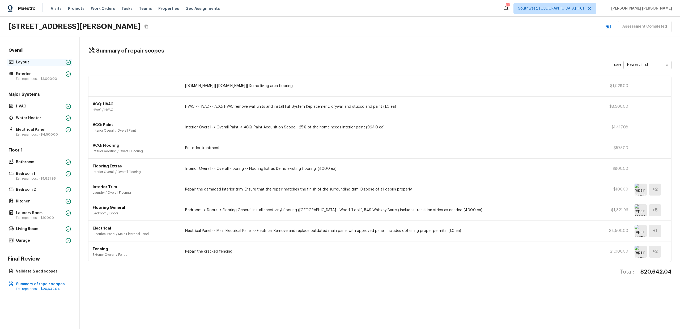
click at [31, 60] on p "Layout" at bounding box center [40, 62] width 48 height 5
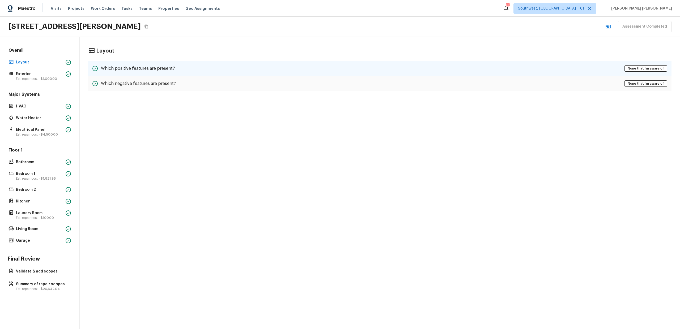
click at [175, 67] on div "Which positive features are present? None that I’m aware of" at bounding box center [379, 68] width 583 height 15
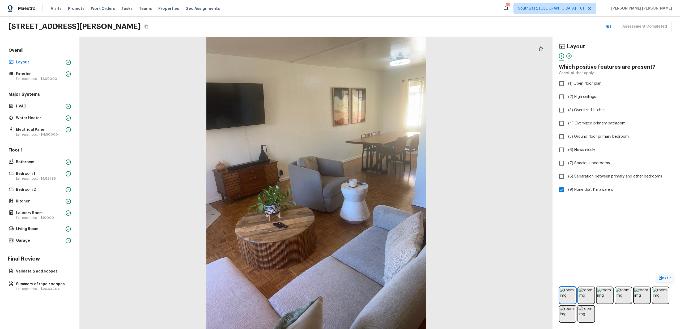
click at [663, 281] on button "Next >" at bounding box center [664, 278] width 17 height 9
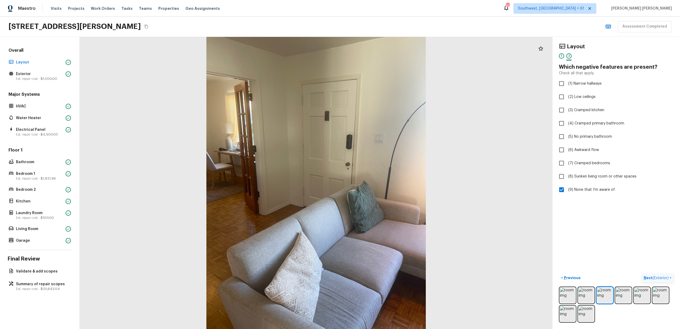
click at [663, 281] on button "Next ( Exterior ) >" at bounding box center [657, 278] width 32 height 9
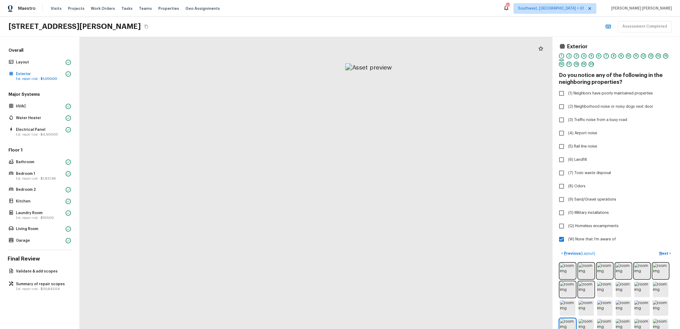
drag, startPoint x: 244, startPoint y: 63, endPoint x: 244, endPoint y: 139, distance: 75.7
click at [244, 139] on div at bounding box center [368, 300] width 767 height 474
click at [244, 139] on div at bounding box center [368, 274] width 767 height 474
drag, startPoint x: 353, startPoint y: 102, endPoint x: 179, endPoint y: 148, distance: 180.0
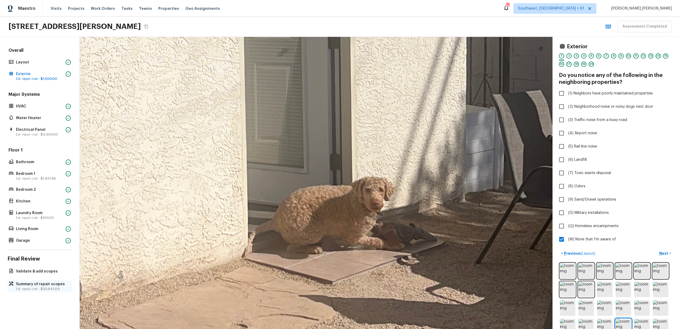
click at [32, 286] on p "Summary of repair scopes" at bounding box center [42, 284] width 53 height 5
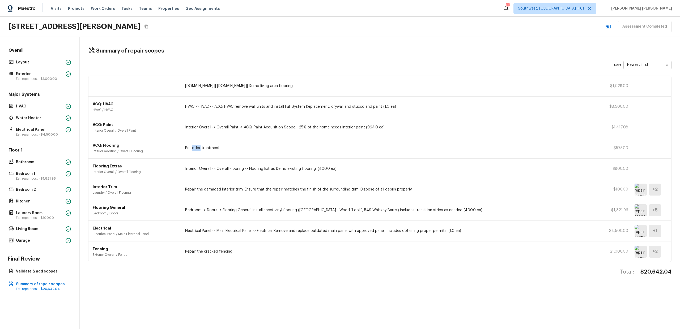
click at [254, 148] on p "Pet odor treatment" at bounding box center [391, 147] width 413 height 5
click at [36, 65] on p "Layout" at bounding box center [40, 62] width 48 height 5
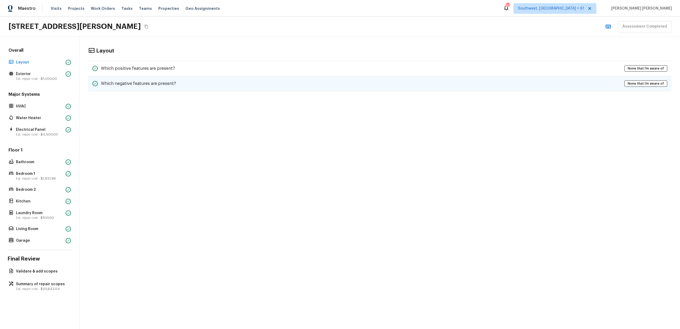
click at [113, 85] on h5 "Which negative features are present?" at bounding box center [138, 84] width 75 height 6
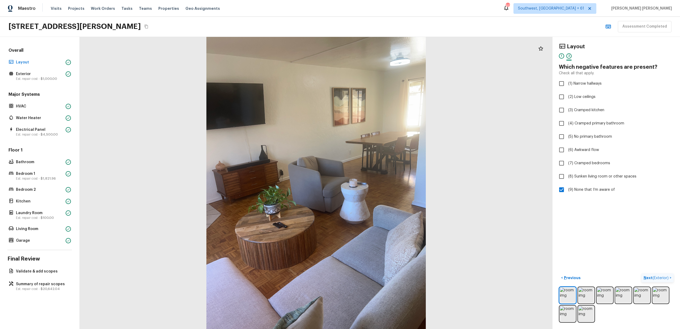
click at [651, 278] on p "Next ( Exterior )" at bounding box center [656, 278] width 26 height 6
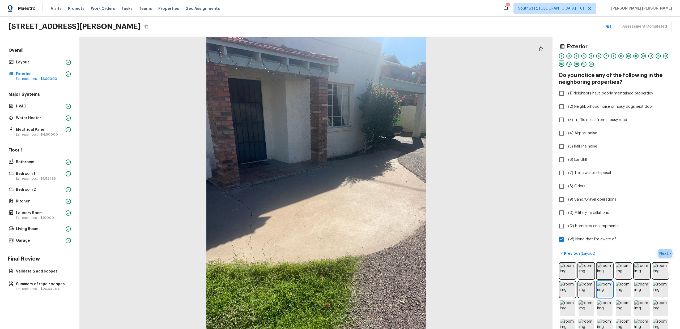
click at [666, 252] on p "Next" at bounding box center [664, 253] width 10 height 5
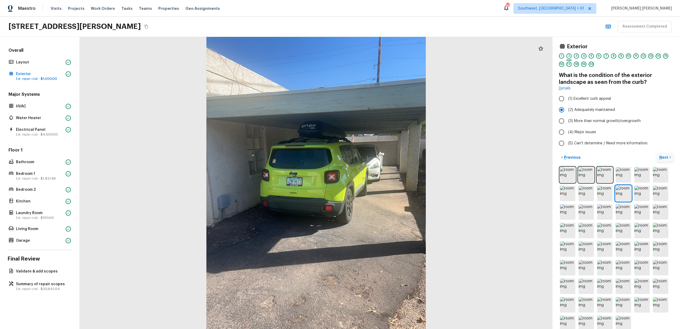
click at [663, 155] on p "Next" at bounding box center [664, 157] width 10 height 5
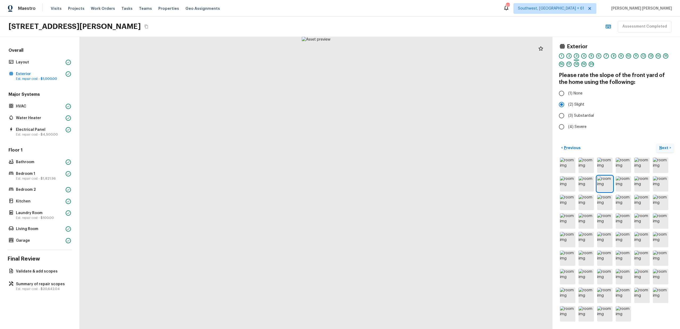
click at [667, 147] on p "Next" at bounding box center [664, 147] width 10 height 5
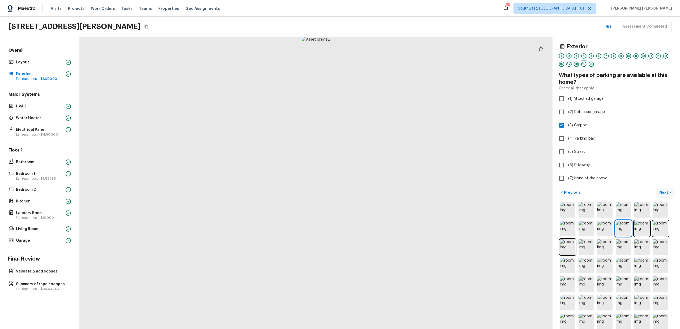
click at [666, 192] on p "Next" at bounding box center [664, 192] width 10 height 5
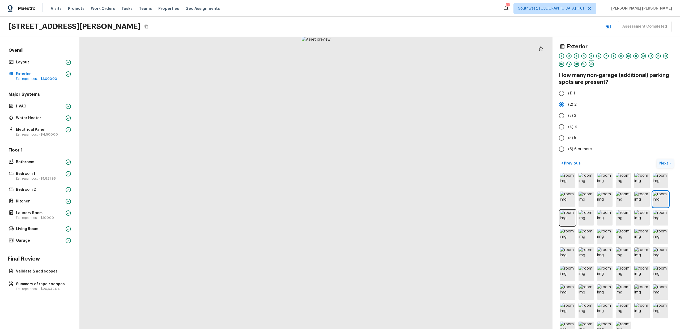
click at [663, 163] on p "Next" at bounding box center [664, 163] width 10 height 5
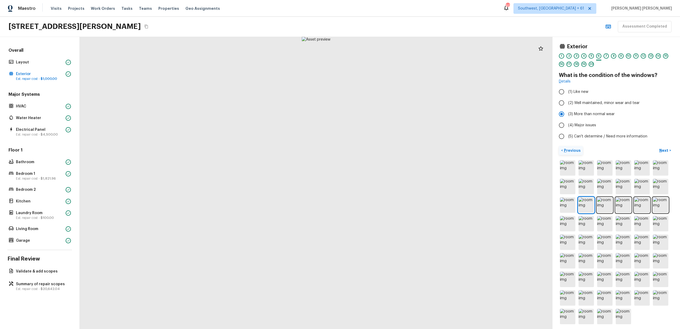
click at [576, 152] on p "Previous" at bounding box center [572, 150] width 18 height 5
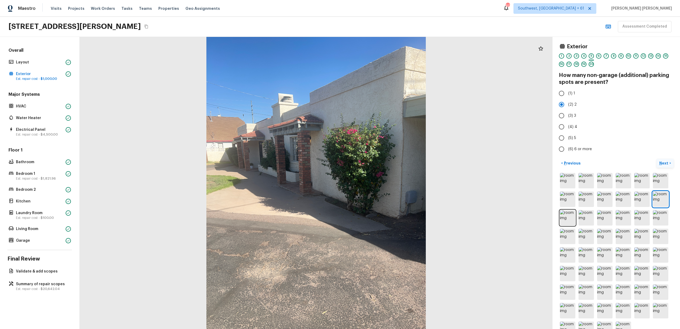
click at [664, 165] on p "Next" at bounding box center [664, 163] width 10 height 5
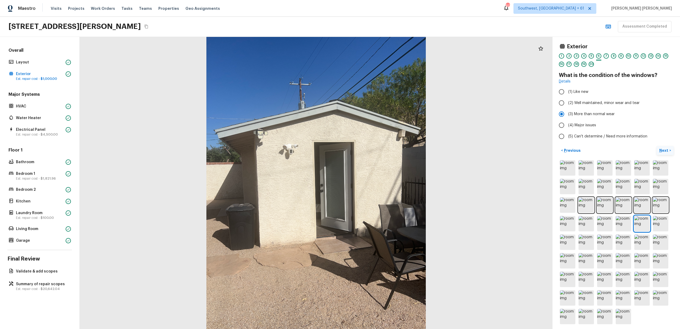
click at [663, 152] on p "Next" at bounding box center [664, 150] width 10 height 5
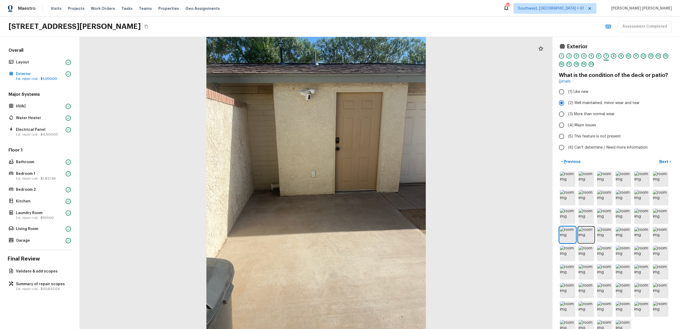
click at [27, 277] on div "Overall Layout Exterior Est. repair cost - $1,000.00 Major Systems HVAC Water H…" at bounding box center [40, 183] width 80 height 292
click at [29, 286] on p "Summary of repair scopes" at bounding box center [42, 284] width 53 height 5
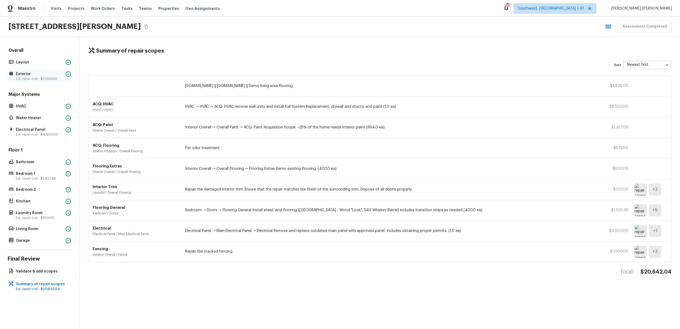
click at [42, 73] on p "Exterior" at bounding box center [40, 73] width 48 height 5
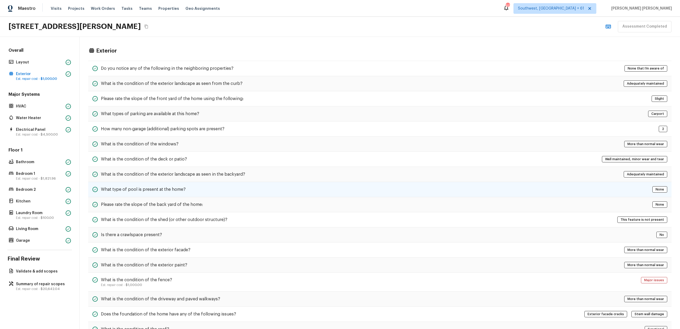
scroll to position [62, 0]
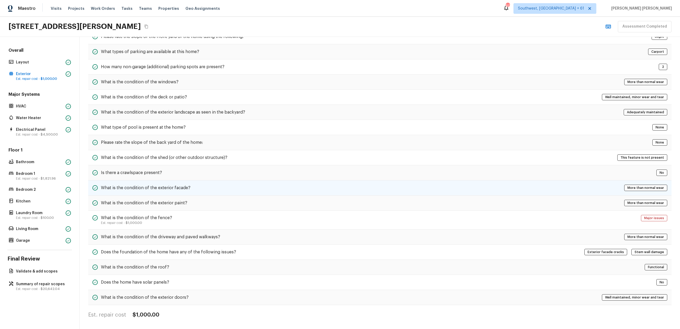
click at [138, 193] on div "What is the condition of the exterior facade? More than normal wear" at bounding box center [379, 188] width 583 height 15
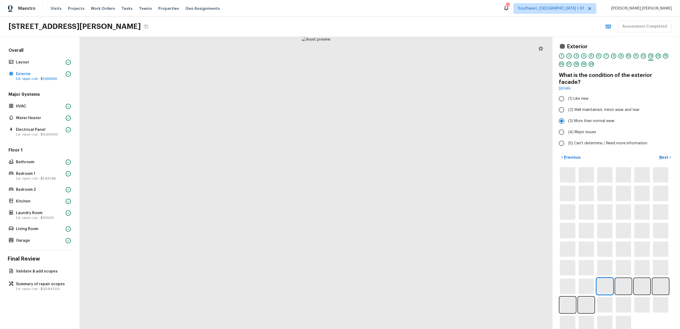
scroll to position [0, 0]
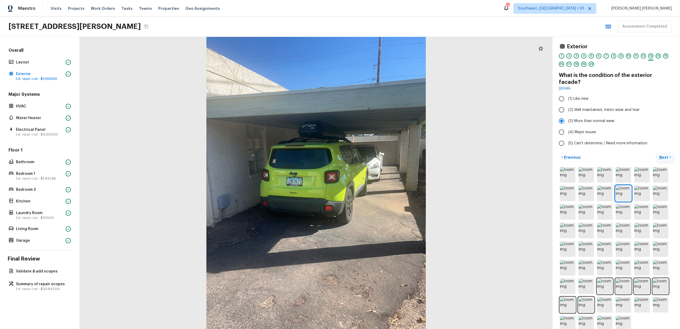
click at [664, 155] on p "Next" at bounding box center [664, 157] width 10 height 5
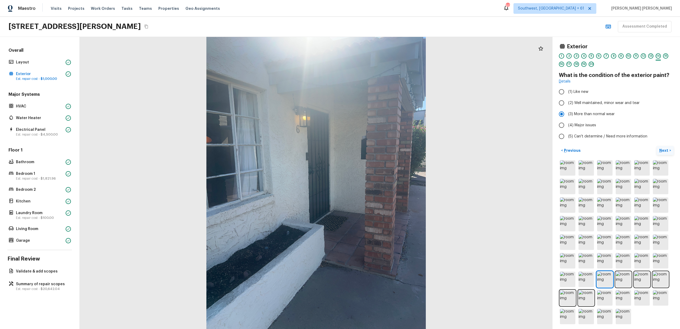
click at [664, 151] on p "Next" at bounding box center [664, 150] width 10 height 5
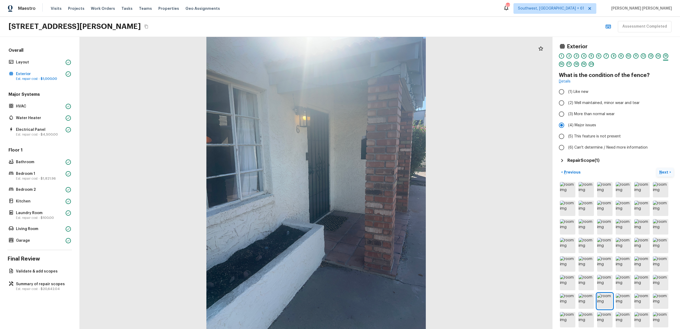
click at [662, 172] on p "Next" at bounding box center [664, 172] width 10 height 5
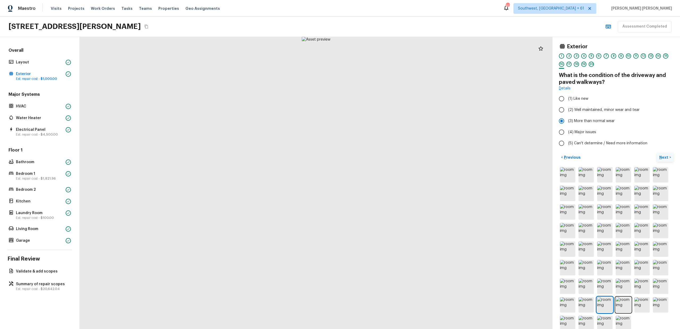
click at [663, 157] on p "Next" at bounding box center [664, 157] width 10 height 5
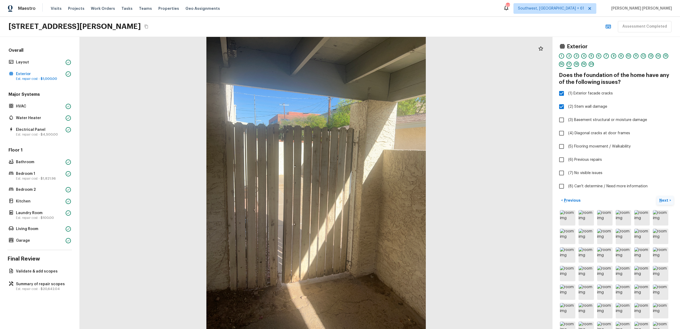
click at [662, 198] on p "Next" at bounding box center [664, 200] width 10 height 5
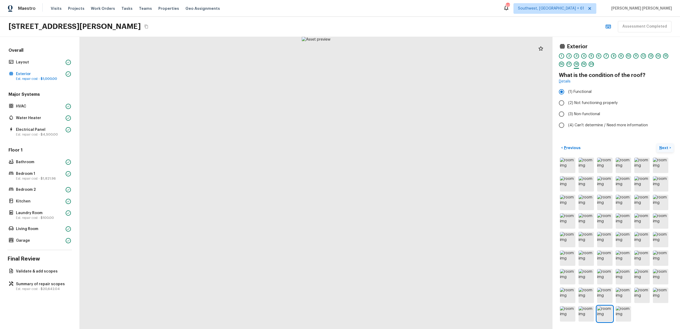
click at [664, 148] on p "Next" at bounding box center [664, 147] width 10 height 5
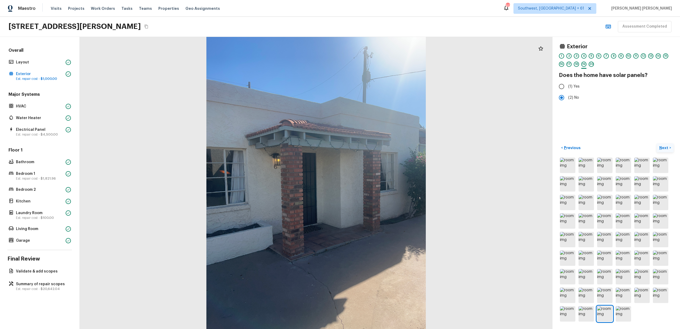
click at [666, 145] on p "Next" at bounding box center [664, 147] width 10 height 5
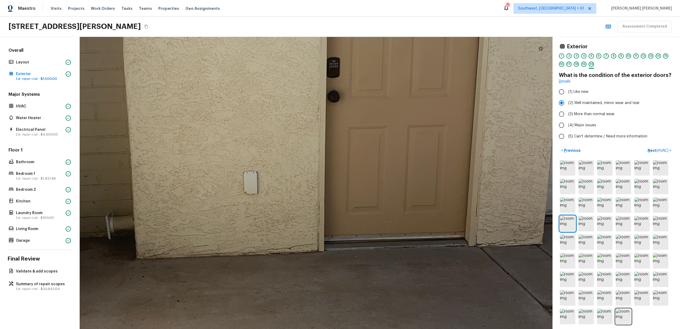
drag, startPoint x: 309, startPoint y: 310, endPoint x: 311, endPoint y: 184, distance: 125.8
click at [311, 184] on div at bounding box center [260, 213] width 1620 height 1002
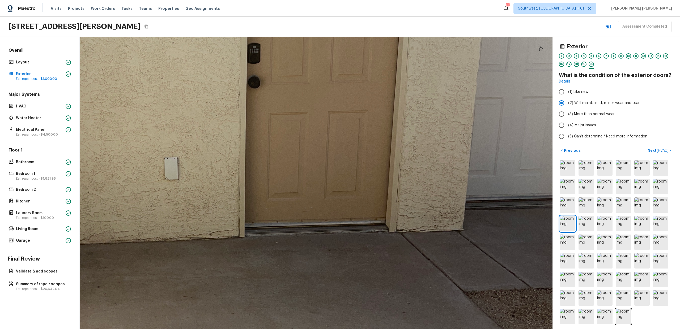
drag, startPoint x: 504, startPoint y: 231, endPoint x: 423, endPoint y: 233, distance: 81.0
click at [423, 233] on div at bounding box center [181, 199] width 1620 height 1002
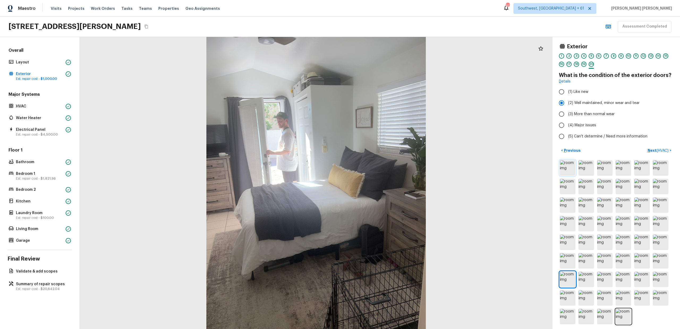
click at [572, 170] on img at bounding box center [567, 167] width 15 height 15
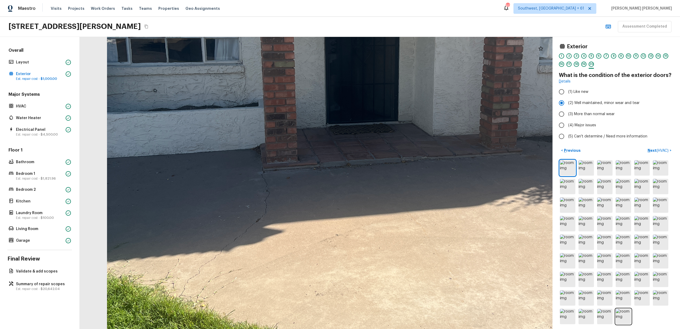
drag, startPoint x: 251, startPoint y: 260, endPoint x: 265, endPoint y: 222, distance: 40.0
click at [265, 222] on div at bounding box center [369, 125] width 1128 height 698
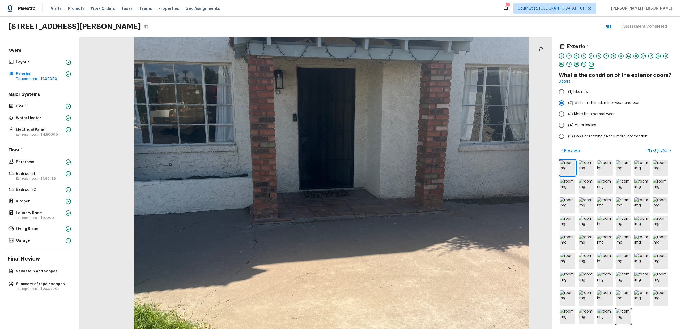
drag, startPoint x: 230, startPoint y: 304, endPoint x: 235, endPoint y: 271, distance: 33.3
click at [235, 271] on div at bounding box center [331, 190] width 849 height 526
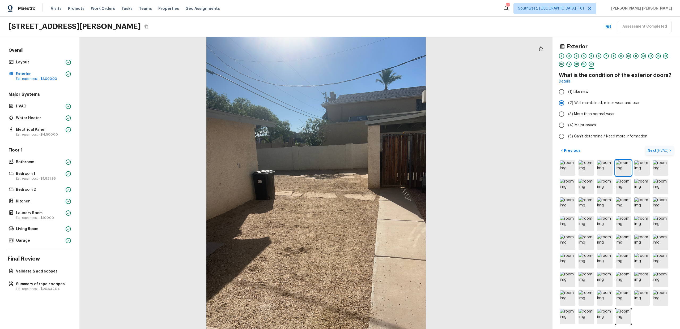
click at [654, 150] on p "Next ( HVAC )" at bounding box center [658, 151] width 22 height 6
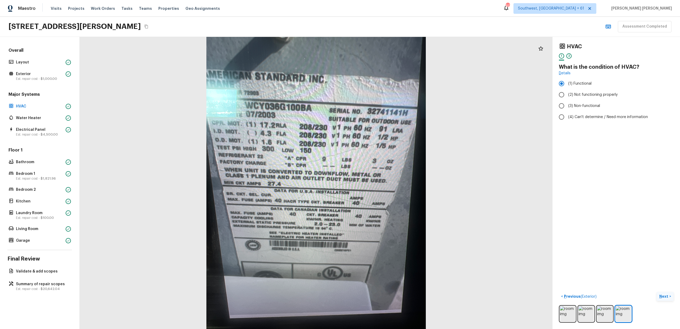
click at [666, 296] on p "Next" at bounding box center [664, 296] width 10 height 5
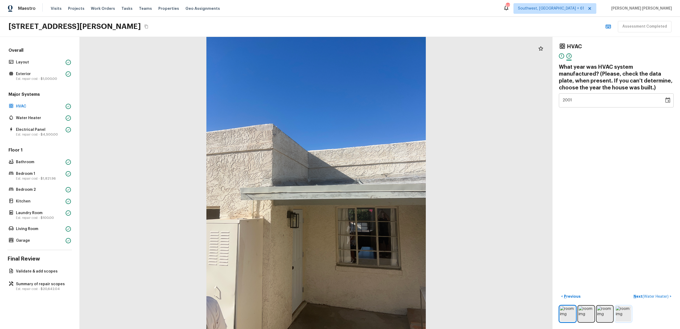
click at [619, 312] on img at bounding box center [622, 313] width 15 height 15
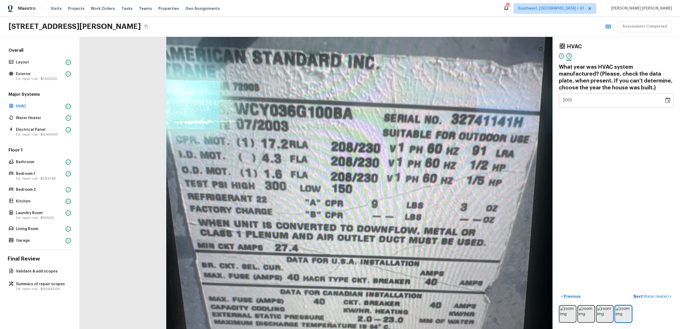
drag, startPoint x: 214, startPoint y: 81, endPoint x: 241, endPoint y: 105, distance: 35.0
click at [241, 105] on div at bounding box center [360, 247] width 837 height 518
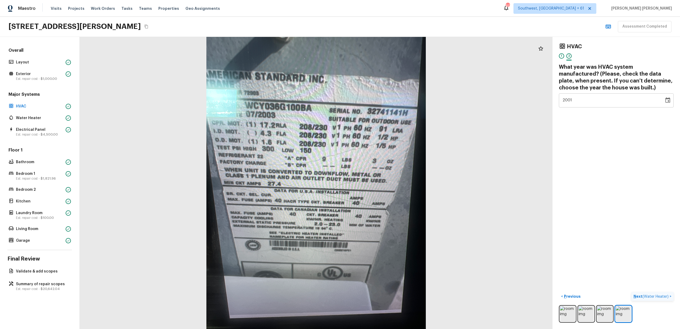
click at [654, 298] on span "( Water Heater )" at bounding box center [655, 297] width 26 height 4
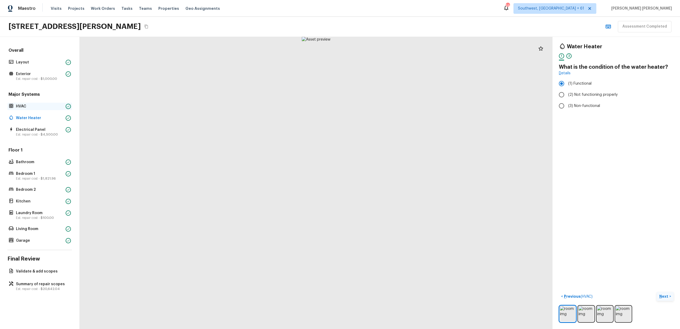
click at [48, 108] on p "HVAC" at bounding box center [40, 106] width 48 height 5
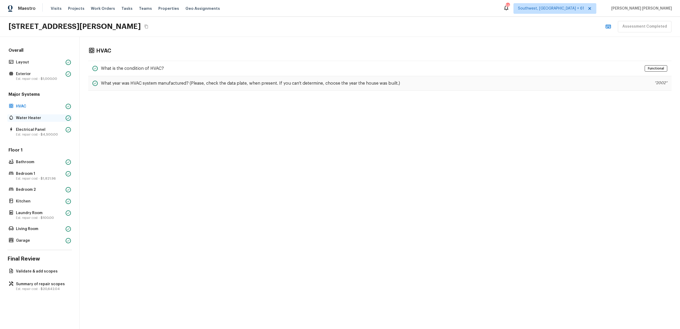
click at [35, 119] on p "Water Heater" at bounding box center [40, 117] width 48 height 5
click at [246, 77] on div "What year was water heater replaced? (If it’s the original water heater, choose…" at bounding box center [379, 83] width 583 height 15
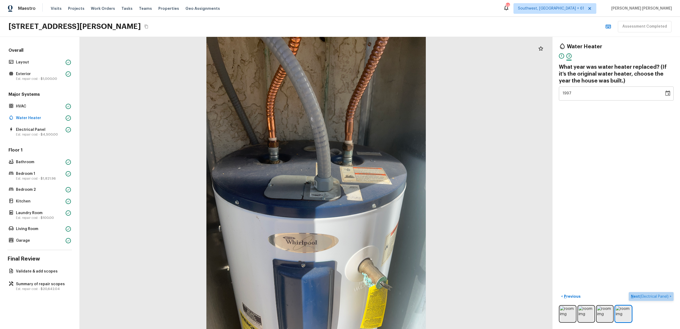
click at [652, 295] on span "( Electrical Panel )" at bounding box center [654, 297] width 29 height 4
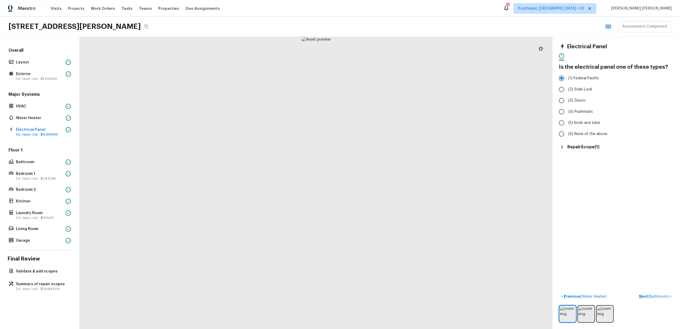
click at [583, 148] on h5 "Repair Scope ( 1 )" at bounding box center [583, 147] width 32 height 6
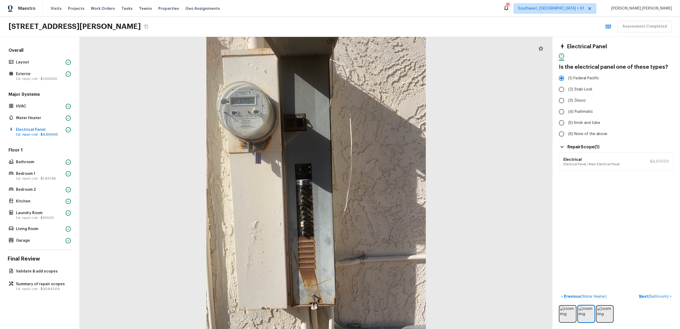
click at [594, 146] on h5 "Repair Scope ( 1 )" at bounding box center [583, 147] width 32 height 6
click at [589, 149] on h5 "Repair Scope ( 1 )" at bounding box center [583, 147] width 32 height 6
click at [594, 162] on p "Electrical Panel / Main Electrical Panel" at bounding box center [591, 164] width 56 height 4
click at [673, 163] on div "Electrical Panel 1 Is the electrical panel one of these types? (1) Federal Paci…" at bounding box center [615, 183] width 127 height 292
click at [658, 162] on p "$4,500.00" at bounding box center [659, 161] width 19 height 5
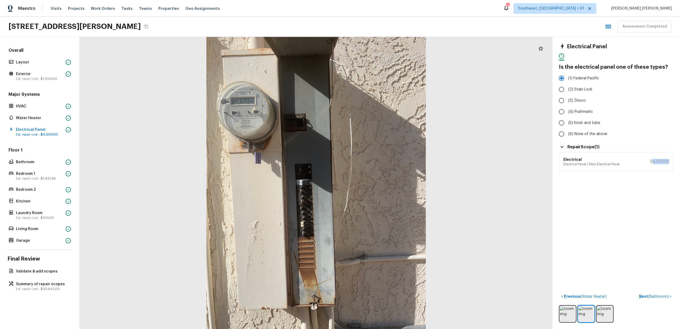
click at [658, 162] on p "$4,500.00" at bounding box center [659, 161] width 19 height 5
click at [656, 261] on div "Electrical Panel 1 Is the electrical panel one of these types? (1) Federal Paci…" at bounding box center [615, 183] width 127 height 292
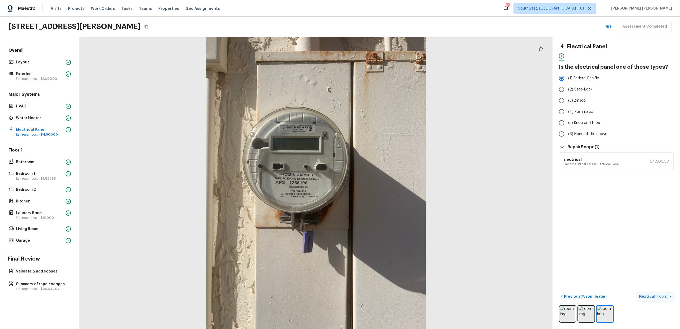
click at [659, 300] on button "Next ( Bathroom ) >" at bounding box center [655, 296] width 37 height 9
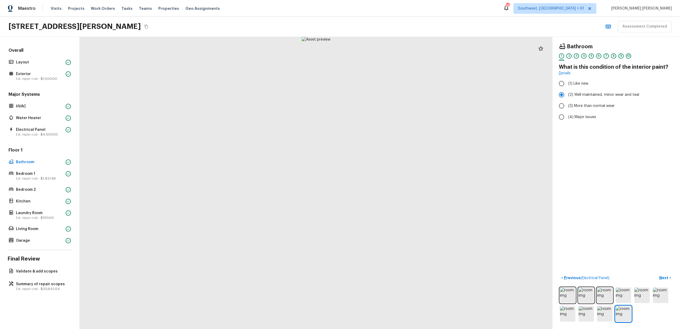
click at [666, 273] on div "Bathroom 1 2 3 4 5 6 7 8 9 10 What is this condition of the interior paint? Det…" at bounding box center [615, 183] width 127 height 292
click at [665, 280] on p "Next" at bounding box center [664, 277] width 10 height 5
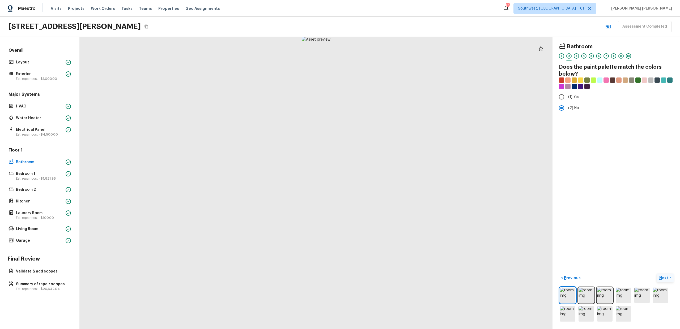
click at [665, 280] on p "Next" at bounding box center [664, 277] width 10 height 5
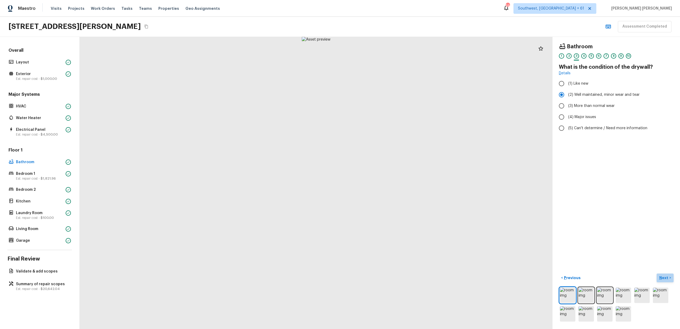
click at [665, 280] on p "Next" at bounding box center [664, 277] width 10 height 5
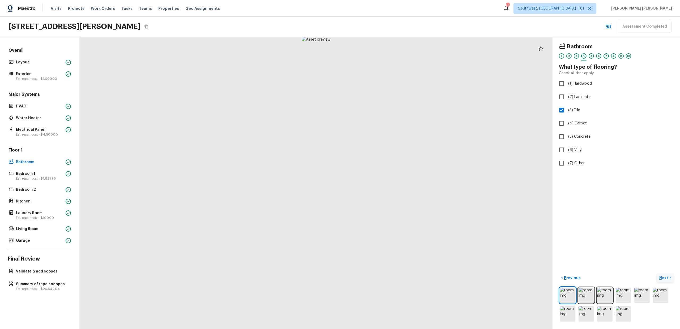
click at [665, 280] on p "Next" at bounding box center [664, 277] width 10 height 5
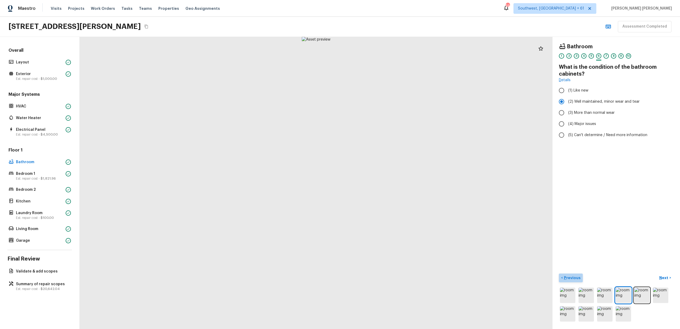
click at [575, 275] on p "Previous" at bounding box center [572, 277] width 18 height 5
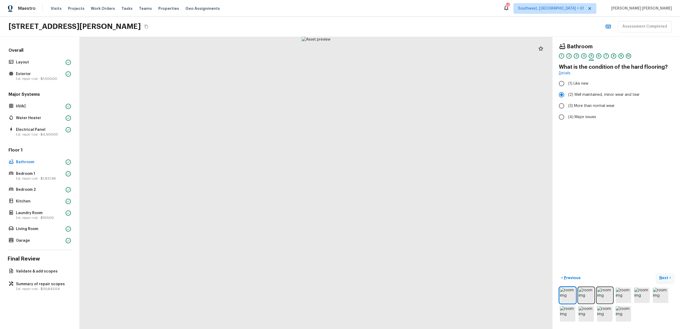
click at [663, 276] on p "Next" at bounding box center [664, 277] width 10 height 5
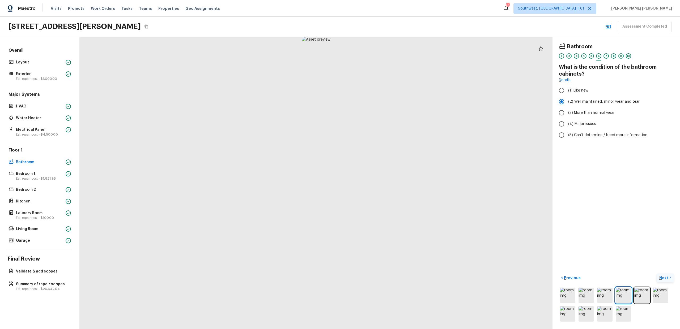
click at [663, 276] on p "Next" at bounding box center [664, 277] width 10 height 5
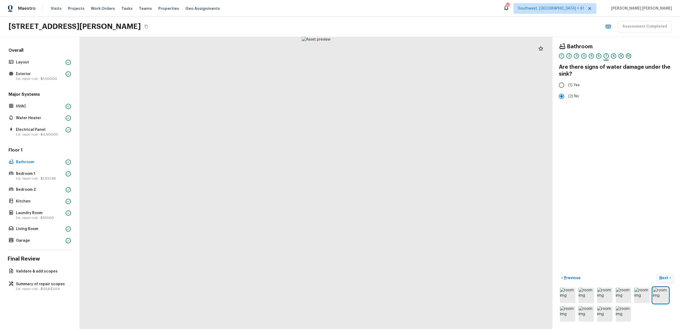
click at [663, 276] on p "Next" at bounding box center [664, 277] width 10 height 5
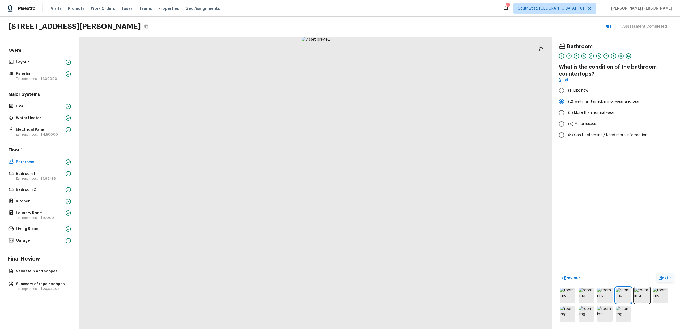
click at [663, 276] on p "Next" at bounding box center [664, 277] width 10 height 5
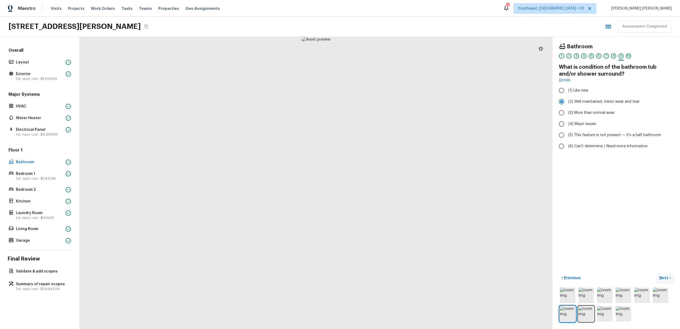
click at [663, 276] on p "Next" at bounding box center [664, 277] width 10 height 5
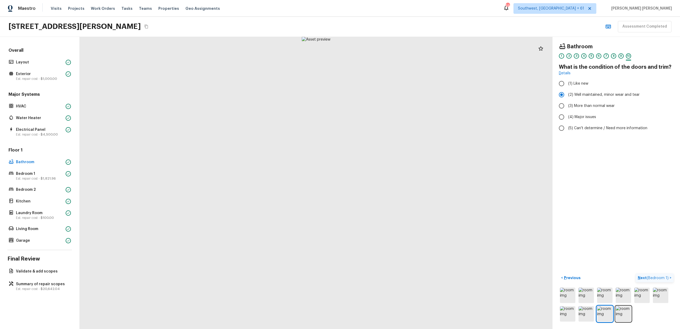
click at [663, 276] on p "Next ( Bedroom 1 )" at bounding box center [653, 278] width 32 height 6
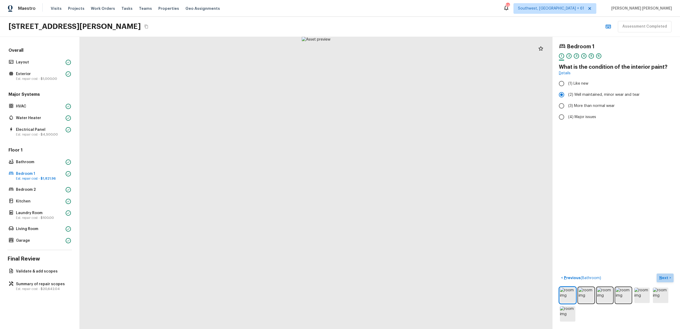
click at [663, 276] on p "Next" at bounding box center [664, 277] width 10 height 5
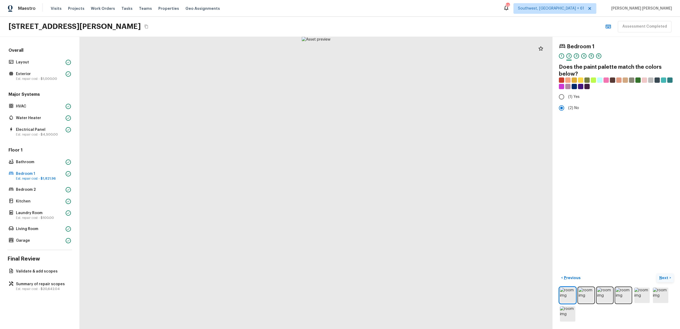
click at [663, 276] on p "Next" at bounding box center [664, 277] width 10 height 5
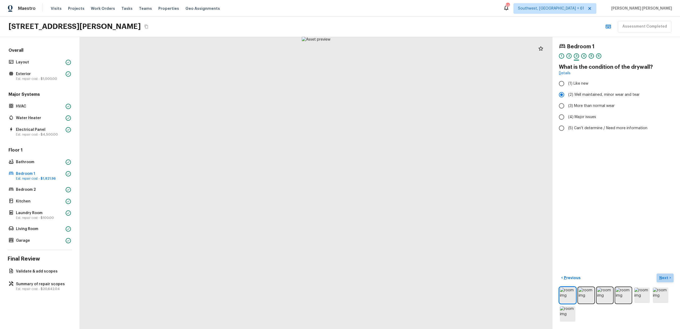
click at [663, 276] on p "Next" at bounding box center [664, 277] width 10 height 5
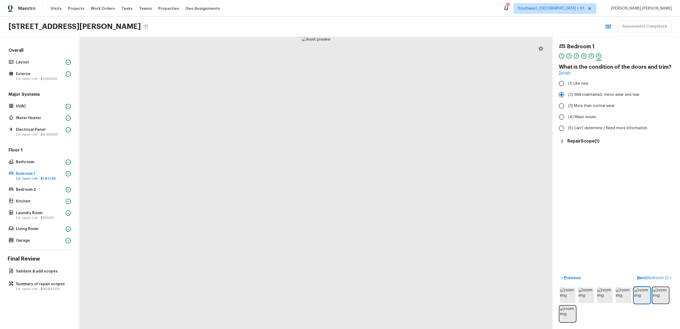
click at [587, 144] on h5 "Repair Scope ( 1 )" at bounding box center [583, 141] width 32 height 6
click at [651, 277] on span "( Bedroom 2 )" at bounding box center [657, 278] width 23 height 4
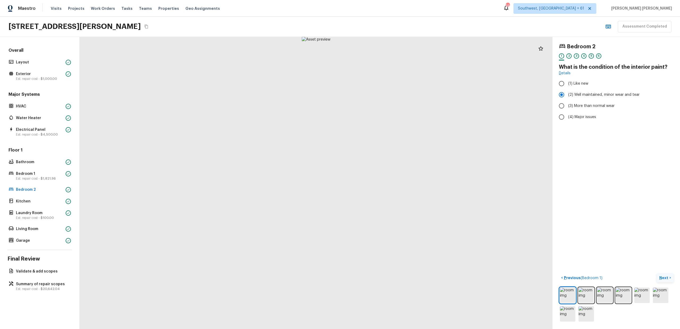
click at [671, 274] on button "Next >" at bounding box center [664, 278] width 17 height 9
click at [662, 277] on p "Next" at bounding box center [664, 277] width 10 height 5
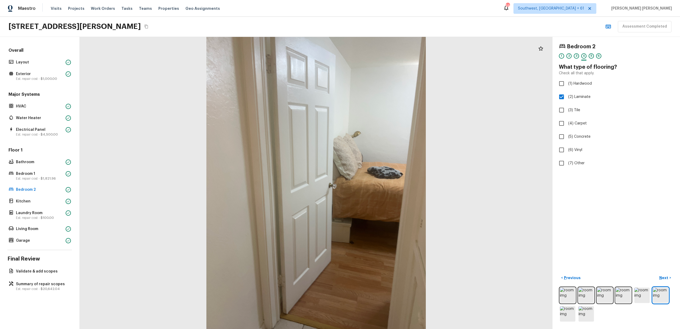
click at [663, 277] on p "Next" at bounding box center [664, 277] width 10 height 5
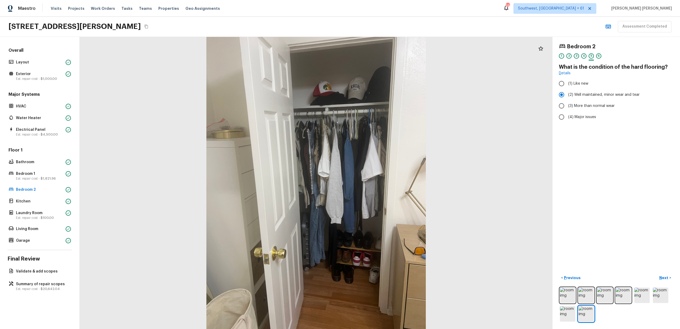
click at [652, 280] on div "< Previous Next >" at bounding box center [616, 278] width 115 height 9
click at [663, 276] on p "Next" at bounding box center [664, 277] width 10 height 5
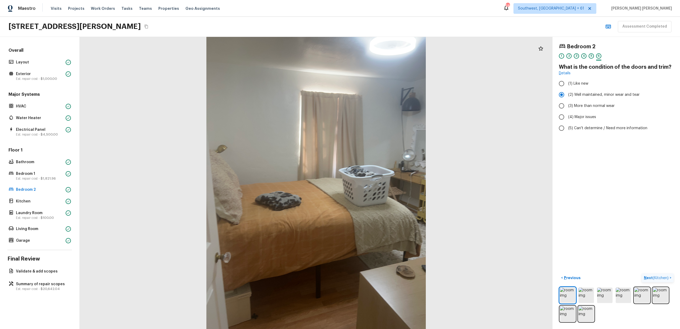
click at [663, 276] on p "Next ( Kitchen )" at bounding box center [656, 278] width 26 height 6
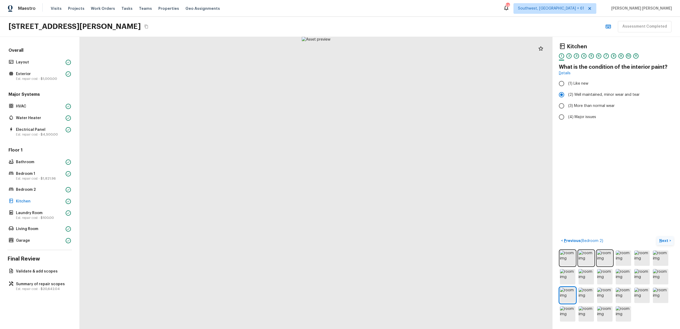
click at [664, 242] on p "Next" at bounding box center [664, 240] width 10 height 5
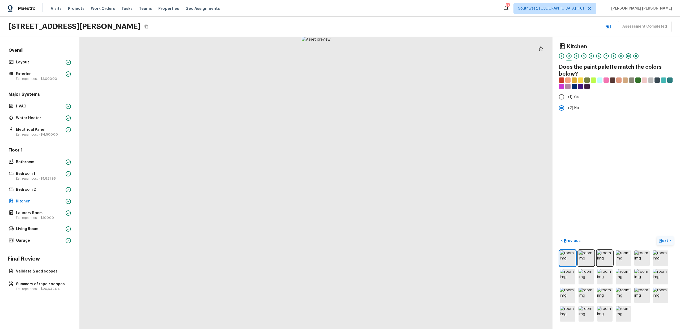
click at [664, 242] on p "Next" at bounding box center [664, 240] width 10 height 5
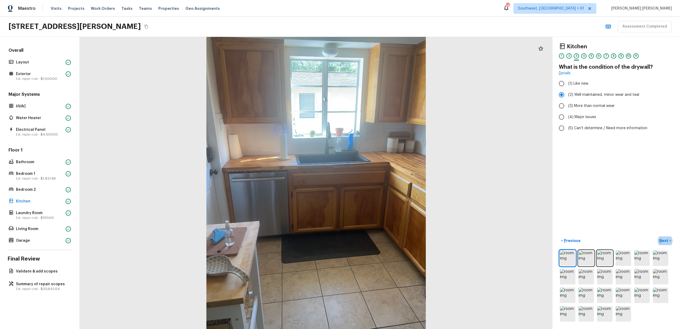
click at [486, 18] on div "385 E Coronado Rd Unit 6, Phoenix, AZ 85004 Assessment Completed" at bounding box center [340, 27] width 680 height 20
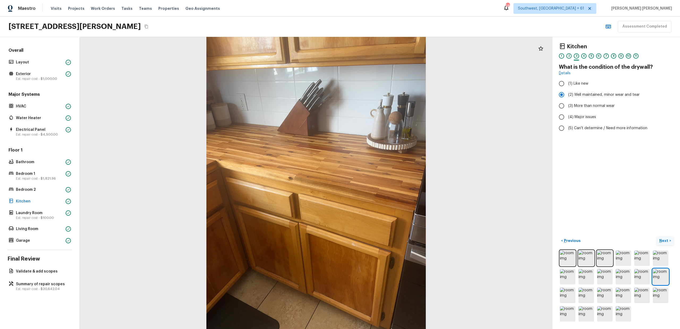
click at [667, 240] on p "Next" at bounding box center [664, 240] width 10 height 5
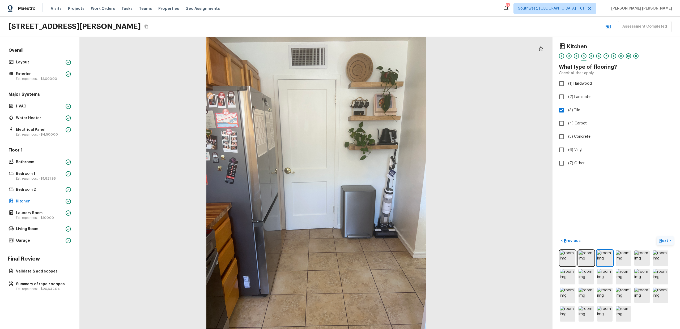
click at [667, 240] on p "Next" at bounding box center [664, 240] width 10 height 5
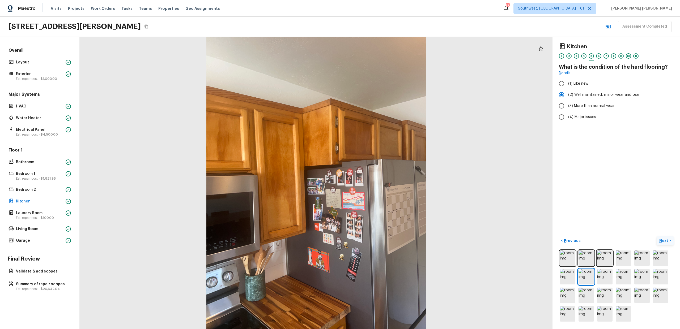
click at [667, 240] on p "Next" at bounding box center [664, 240] width 10 height 5
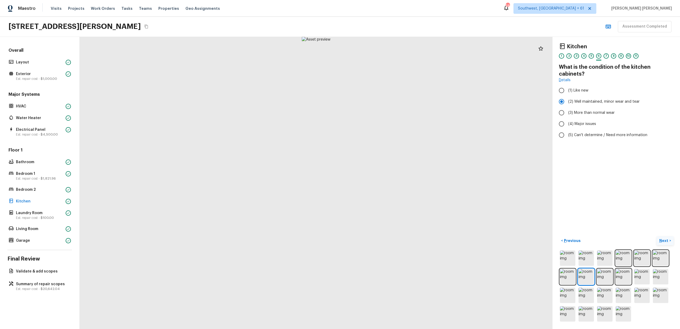
click at [667, 240] on p "Next" at bounding box center [664, 240] width 10 height 5
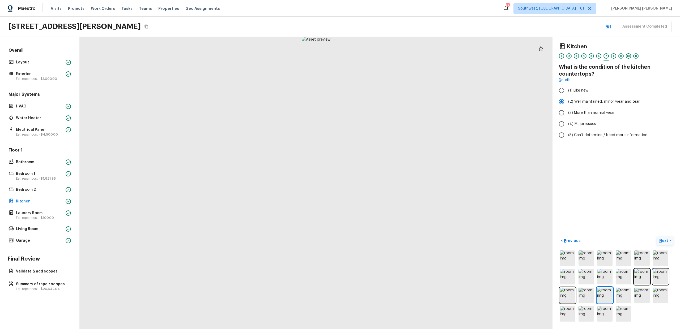
click at [667, 240] on p "Next" at bounding box center [664, 240] width 10 height 5
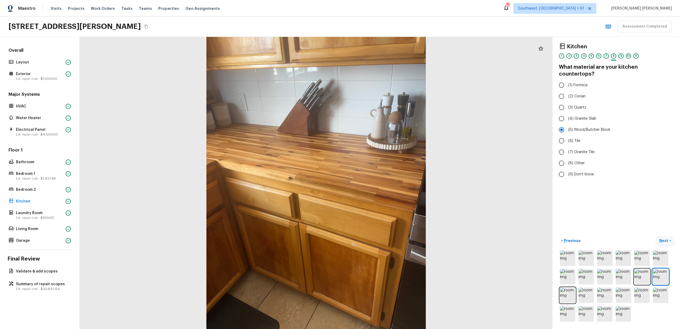
click at [667, 240] on p "Next" at bounding box center [664, 240] width 10 height 5
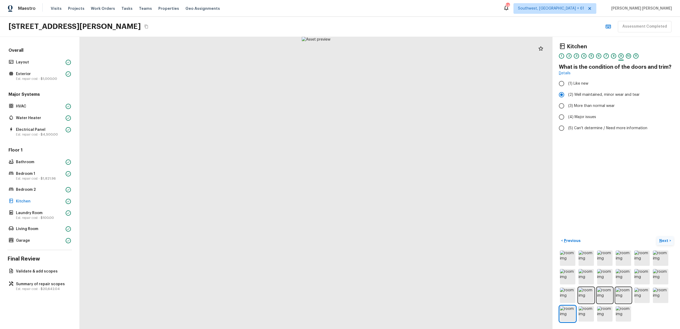
click at [667, 240] on p "Next" at bounding box center [664, 240] width 10 height 5
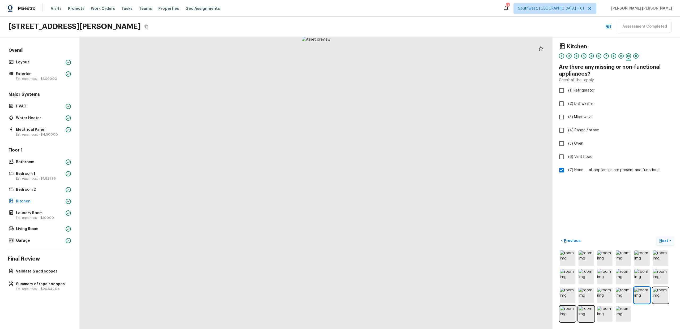
click at [667, 240] on p "Next" at bounding box center [664, 240] width 10 height 5
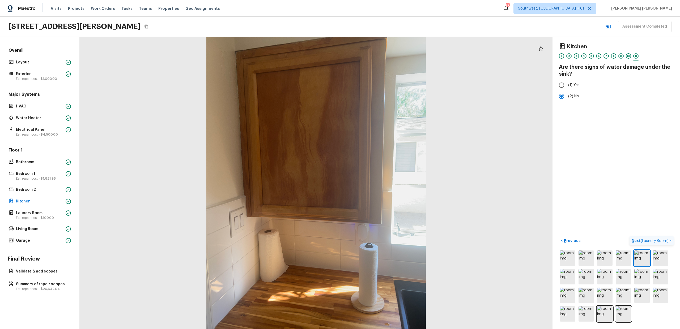
click at [660, 237] on button "Next ( Laundry Room ) >" at bounding box center [651, 241] width 44 height 9
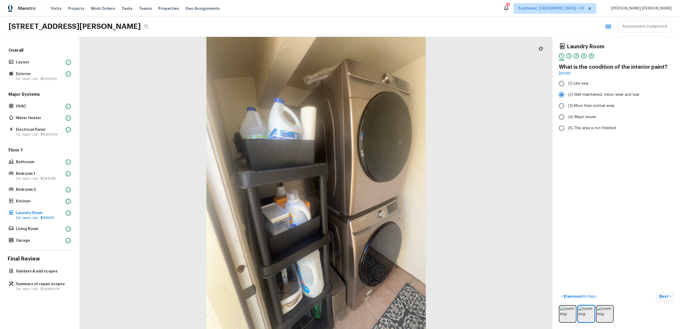
click at [667, 297] on p "Next" at bounding box center [664, 296] width 10 height 5
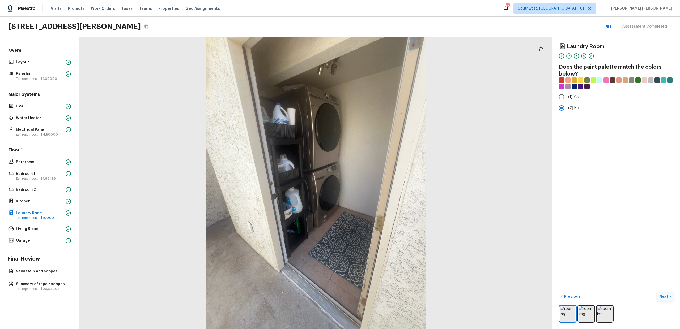
click at [667, 297] on p "Next" at bounding box center [664, 296] width 10 height 5
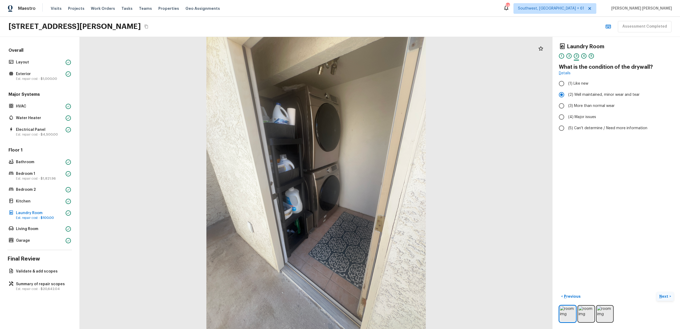
click at [666, 295] on p "Next" at bounding box center [664, 296] width 10 height 5
click at [581, 128] on h5 "Repair Scope ( 1 )" at bounding box center [583, 130] width 32 height 6
click at [655, 298] on span "( Living Room )" at bounding box center [656, 297] width 24 height 4
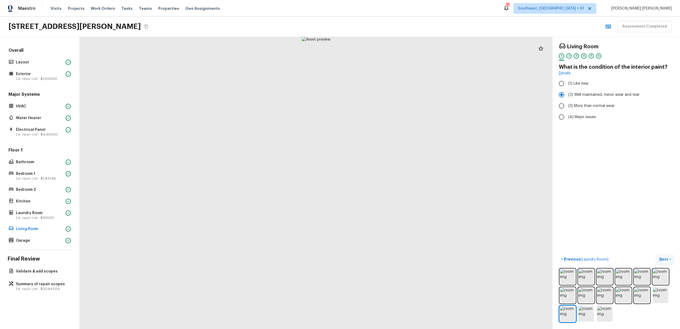
click at [664, 259] on p "Next" at bounding box center [664, 259] width 10 height 5
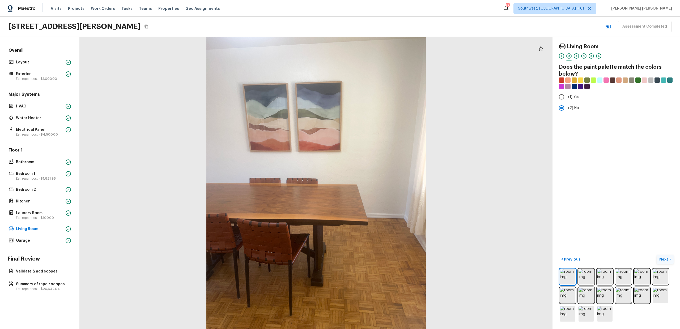
click at [664, 259] on p "Next" at bounding box center [664, 259] width 10 height 5
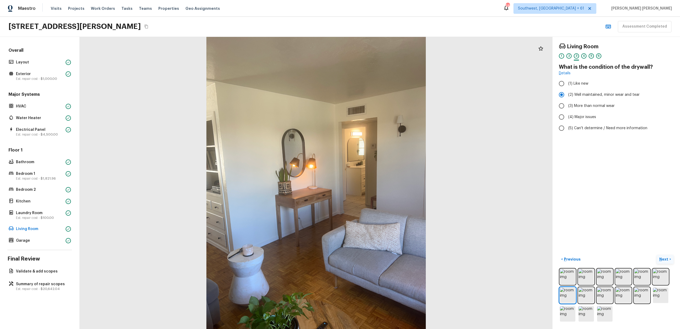
click at [664, 259] on p "Next" at bounding box center [664, 259] width 10 height 5
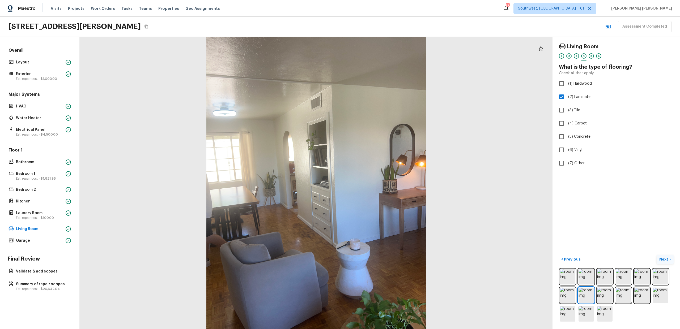
click at [664, 259] on p "Next" at bounding box center [664, 259] width 10 height 5
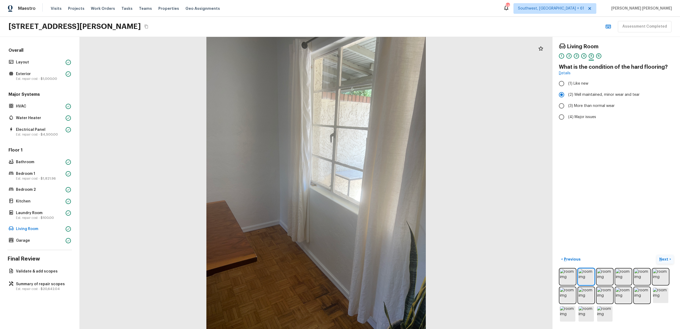
click at [666, 259] on p "Next" at bounding box center [664, 259] width 10 height 5
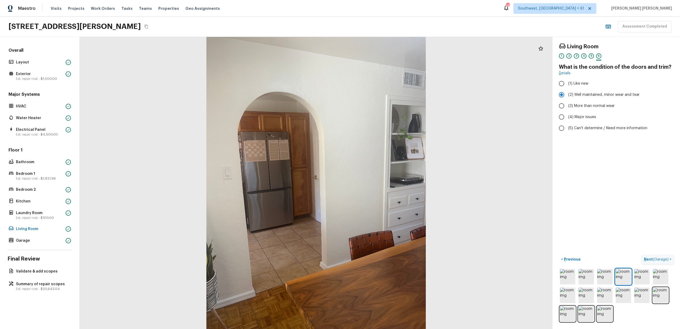
click at [666, 259] on span "( Garage )" at bounding box center [661, 260] width 16 height 4
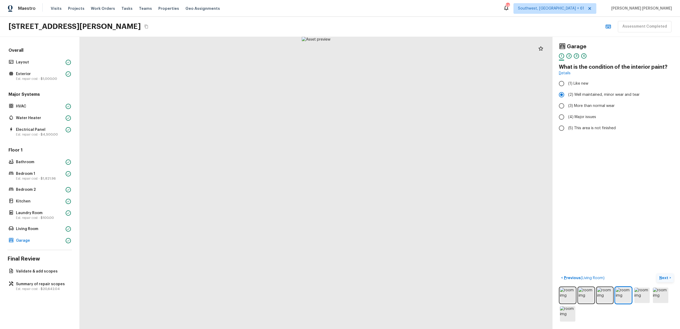
click at [669, 280] on button "Next >" at bounding box center [664, 278] width 17 height 9
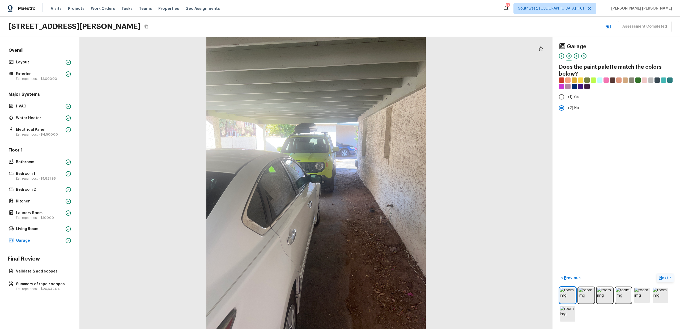
click at [669, 280] on button "Next >" at bounding box center [664, 278] width 17 height 9
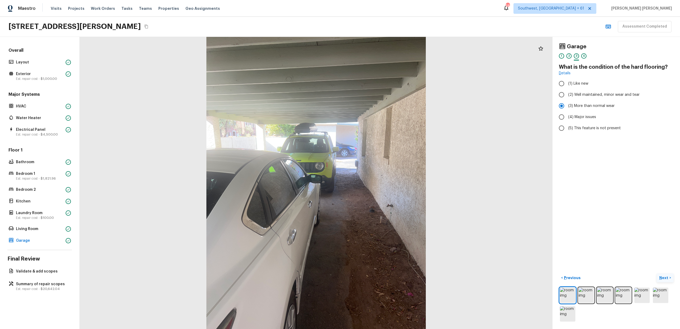
click at [669, 280] on button "Next >" at bounding box center [664, 278] width 17 height 9
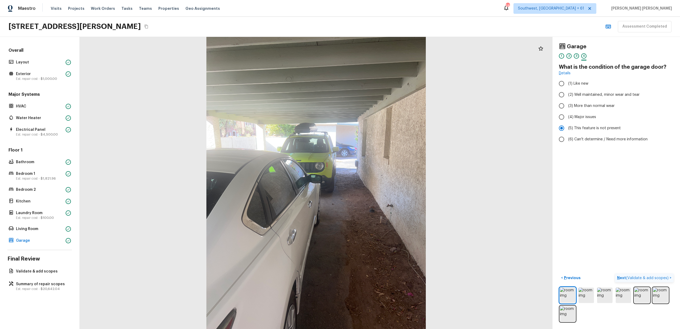
click at [669, 280] on p "Next ( Validate & add scopes )" at bounding box center [643, 278] width 53 height 6
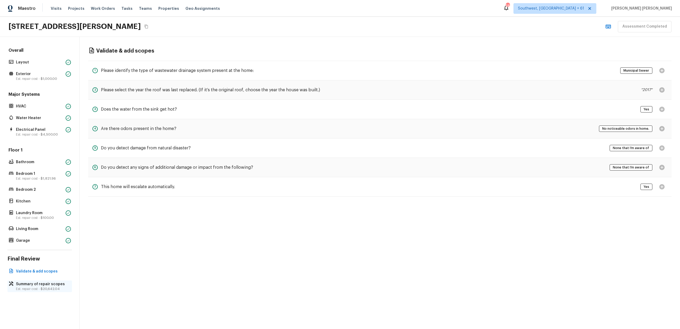
click at [56, 284] on p "Summary of repair scopes" at bounding box center [42, 284] width 53 height 5
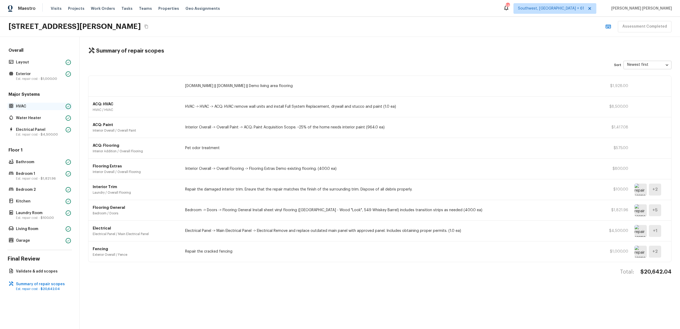
click at [28, 107] on p "HVAC" at bounding box center [40, 106] width 48 height 5
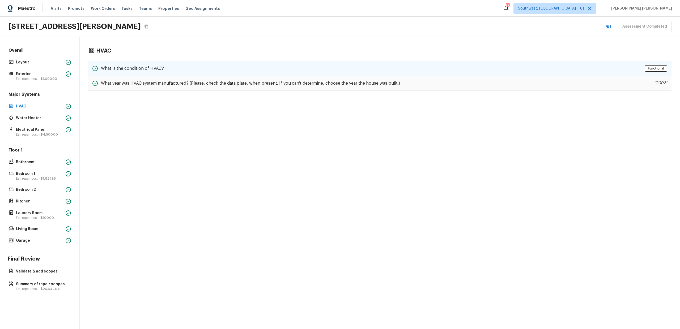
click at [184, 72] on div "What is the condition of HVAC? Functional" at bounding box center [379, 68] width 583 height 15
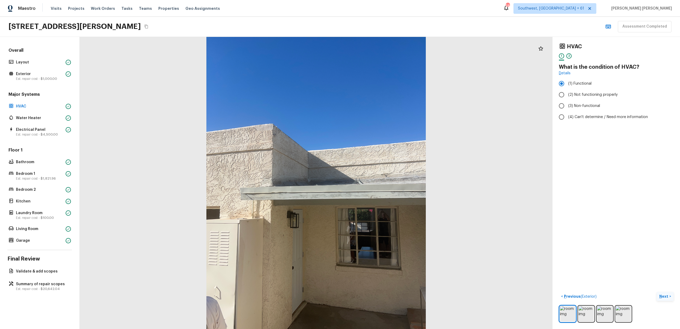
click at [665, 297] on p "Next" at bounding box center [664, 296] width 10 height 5
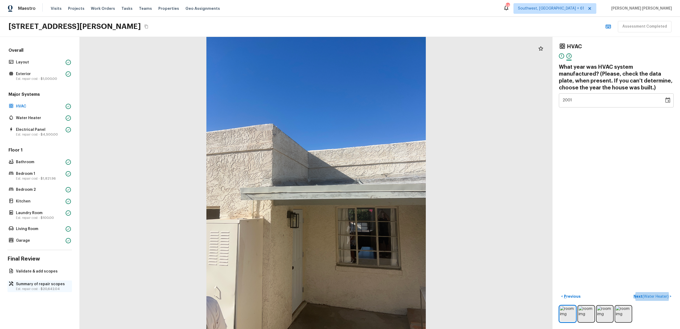
click at [31, 282] on p "Summary of repair scopes" at bounding box center [42, 284] width 53 height 5
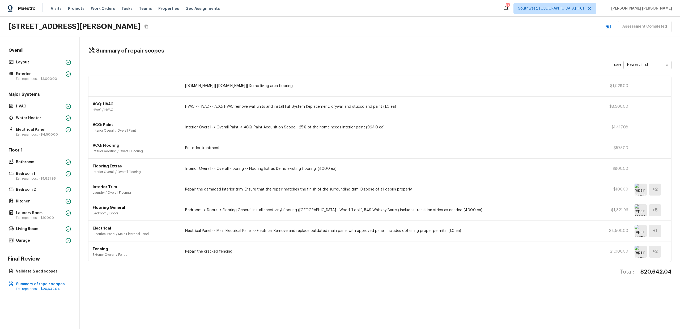
click at [154, 134] on div "ACQ: Paint Interior Overall / Overall Paint Interior Overall -> Overall Paint -…" at bounding box center [379, 127] width 582 height 21
click at [41, 76] on p "Exterior" at bounding box center [40, 73] width 48 height 5
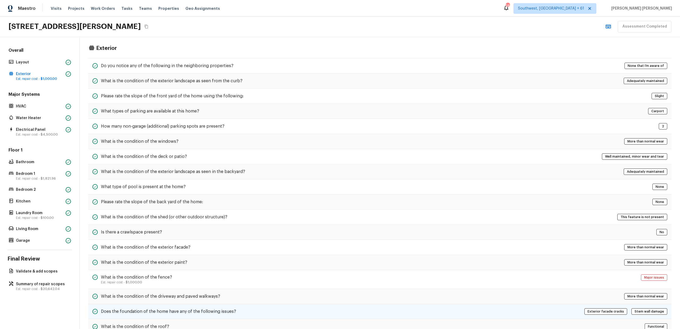
scroll to position [62, 0]
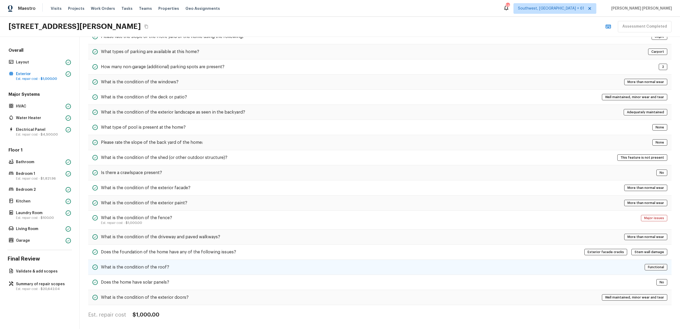
click at [141, 262] on div "What is the condition of the roof? Functional" at bounding box center [379, 267] width 583 height 15
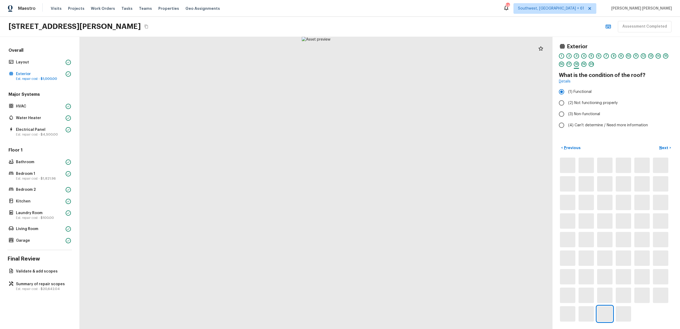
scroll to position [0, 0]
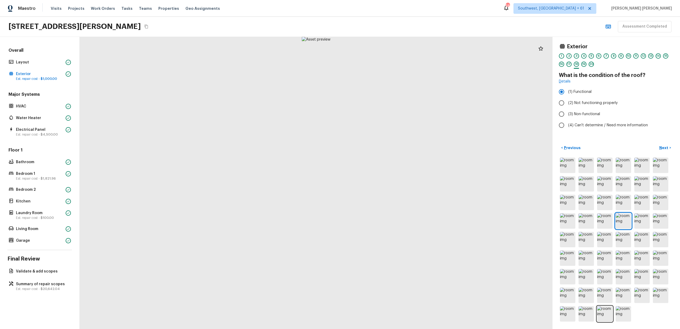
click at [505, 128] on div at bounding box center [316, 183] width 473 height 292
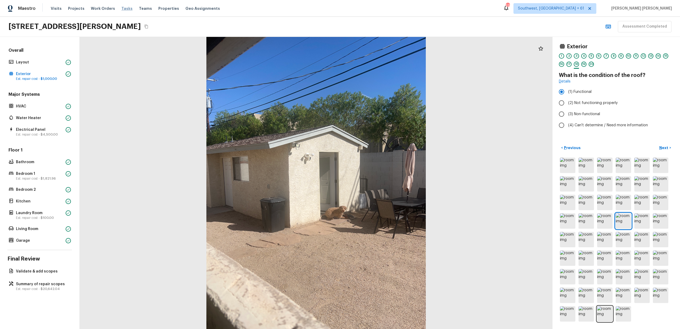
click at [121, 7] on span "Tasks" at bounding box center [126, 9] width 11 height 4
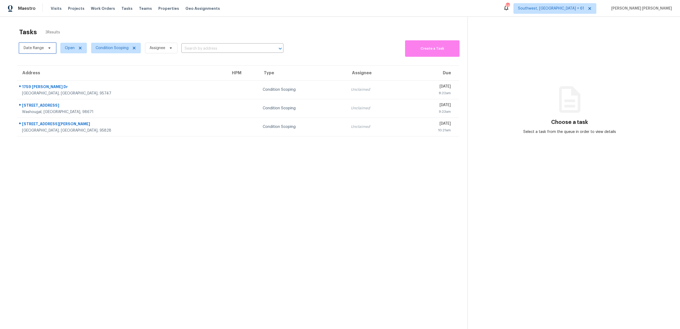
click at [49, 52] on span "Date Range" at bounding box center [37, 48] width 37 height 11
click at [49, 64] on input "text" at bounding box center [48, 66] width 52 height 11
select select "8"
select select "2025"
select select "9"
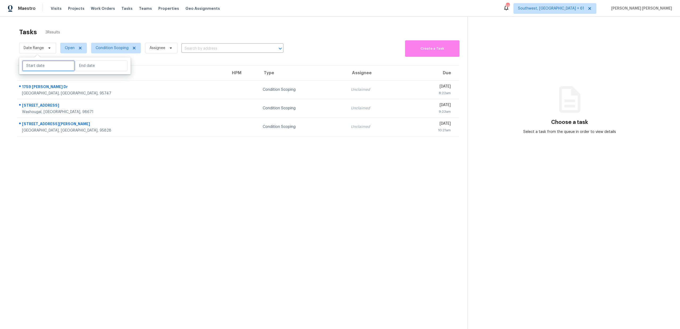
select select "2025"
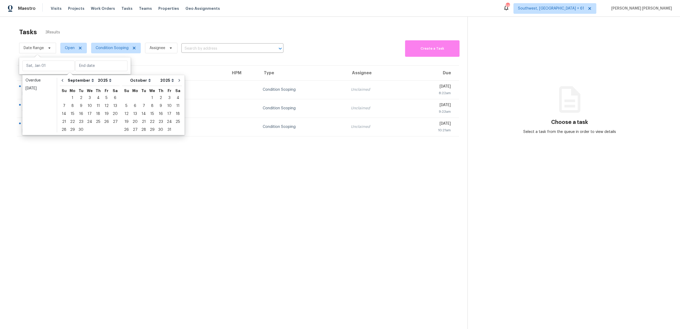
click at [89, 27] on div "Tasks 3 Results" at bounding box center [243, 32] width 448 height 14
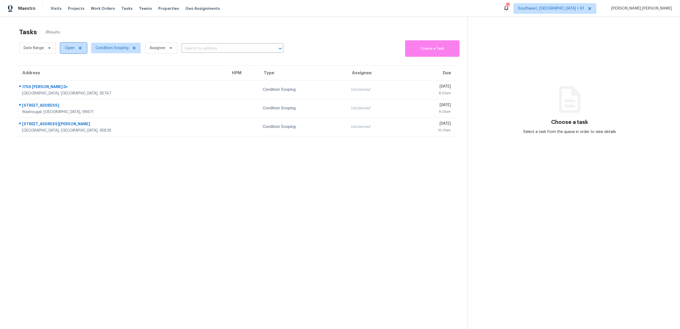
click at [67, 48] on span "Open" at bounding box center [70, 47] width 10 height 5
click at [37, 46] on span "Date Range" at bounding box center [34, 47] width 20 height 5
click at [40, 66] on input "text" at bounding box center [48, 66] width 52 height 11
select select "8"
select select "2025"
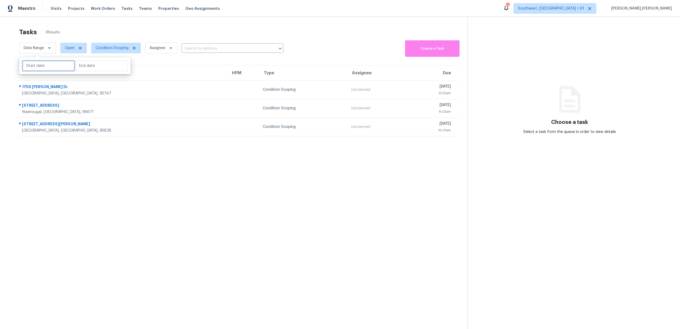
select select "9"
select select "2025"
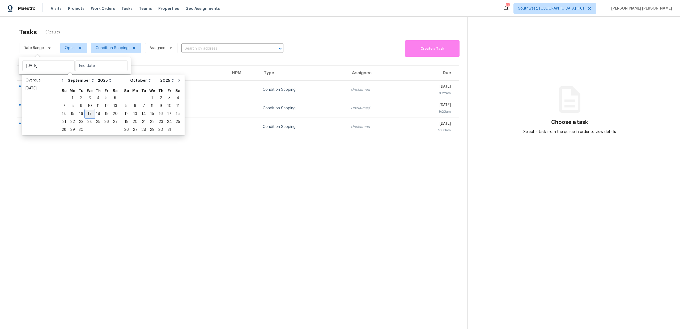
click at [88, 115] on div "17" at bounding box center [89, 113] width 9 height 7
type input "[DATE]"
click at [104, 114] on div "19" at bounding box center [106, 113] width 8 height 7
type input "[DATE]"
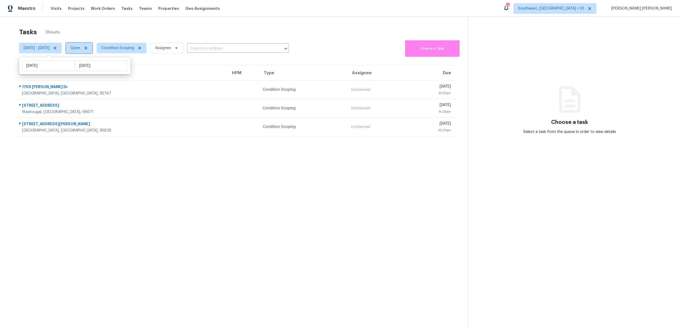
click at [86, 51] on span "Open" at bounding box center [79, 48] width 27 height 11
click at [91, 69] on label "Closed" at bounding box center [94, 70] width 19 height 5
click at [89, 69] on input "Closed" at bounding box center [86, 69] width 3 height 3
checkbox input "true"
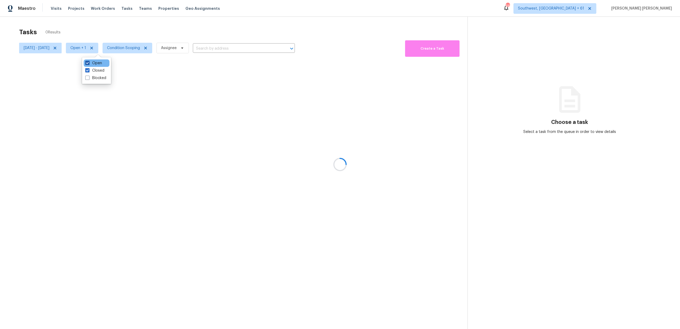
click at [93, 62] on label "Open" at bounding box center [93, 63] width 17 height 5
click at [89, 62] on input "Open" at bounding box center [86, 62] width 3 height 3
checkbox input "false"
click at [133, 26] on div at bounding box center [340, 164] width 680 height 329
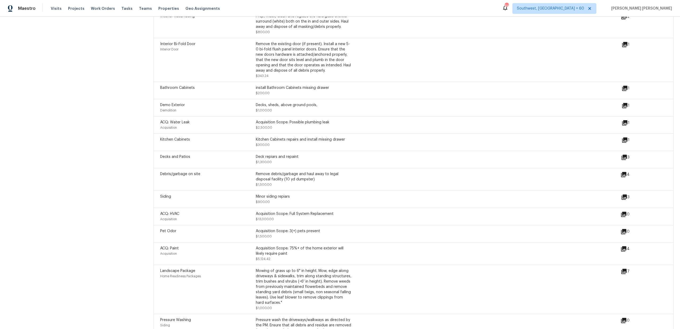
scroll to position [795, 0]
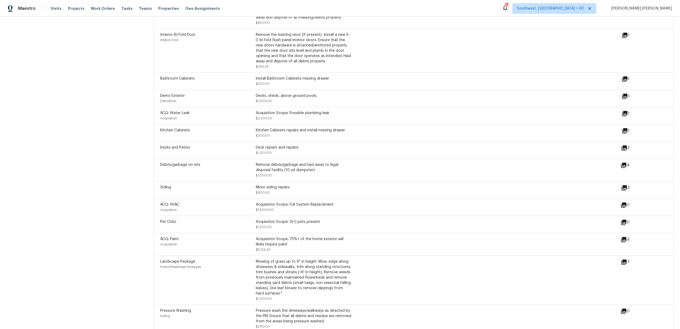
click at [623, 237] on icon at bounding box center [623, 239] width 5 height 5
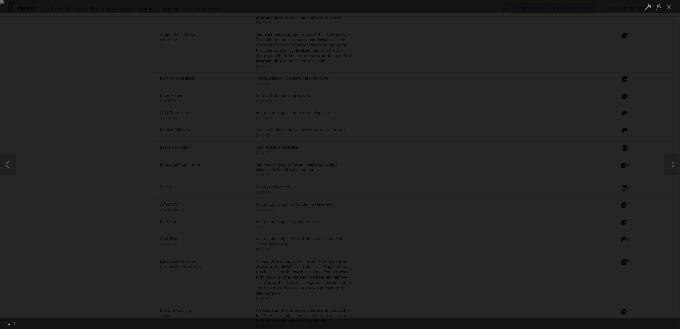
click at [519, 232] on div "Lightbox" at bounding box center [340, 164] width 680 height 329
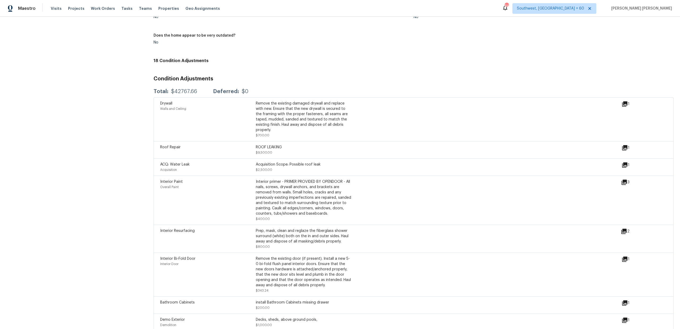
scroll to position [242, 0]
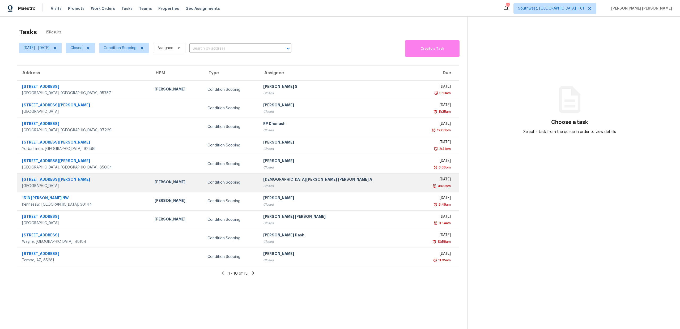
click at [212, 177] on td "Condition Scoping" at bounding box center [231, 182] width 56 height 19
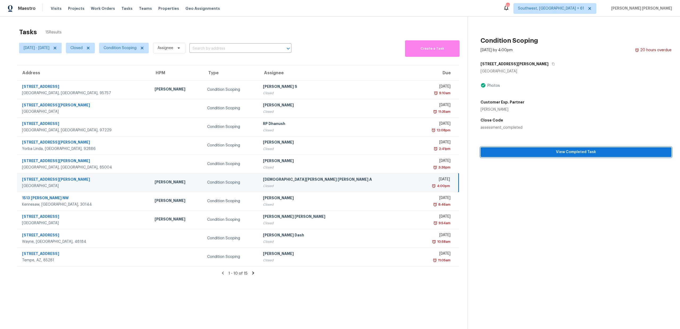
click at [537, 151] on span "View Completed Task" at bounding box center [575, 152] width 182 height 7
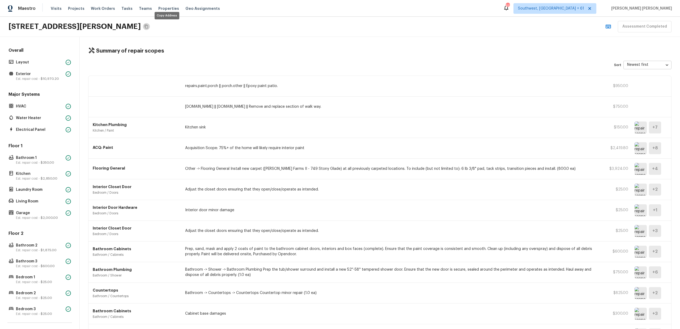
click at [148, 28] on icon "Copy Address" at bounding box center [146, 26] width 4 height 4
click at [16, 61] on p "Layout" at bounding box center [40, 62] width 48 height 5
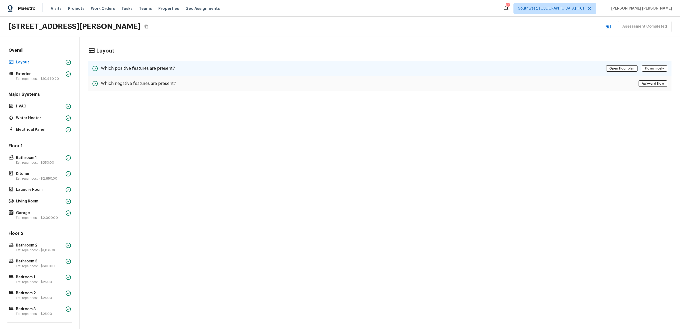
click at [245, 67] on div "Which positive features are present? Open floor plan Flows nicely" at bounding box center [379, 68] width 583 height 15
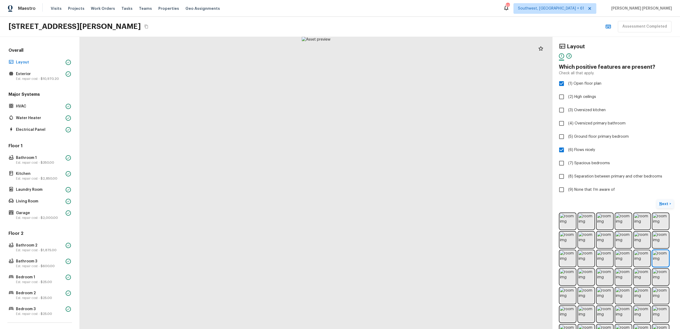
click at [666, 203] on p "Next" at bounding box center [664, 203] width 10 height 5
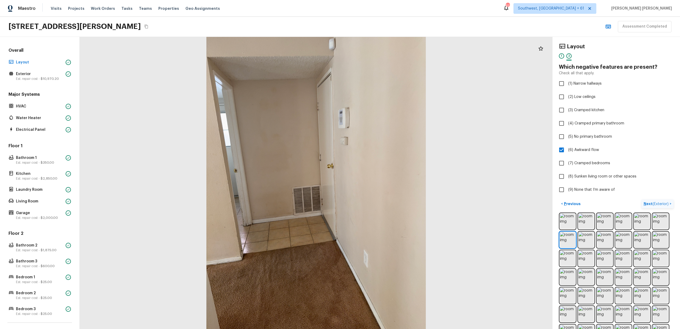
click at [666, 203] on span "( Exterior )" at bounding box center [660, 204] width 16 height 4
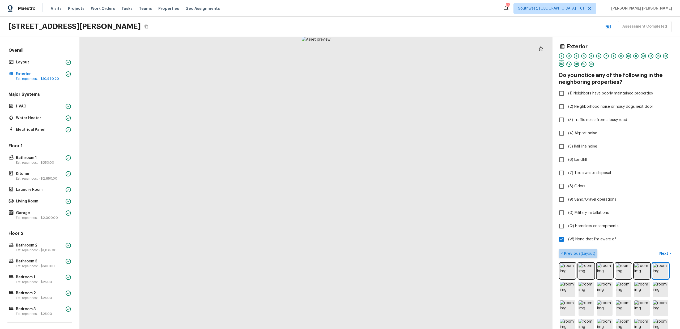
click at [574, 250] on button "< Previous ( Layout )" at bounding box center [578, 253] width 38 height 9
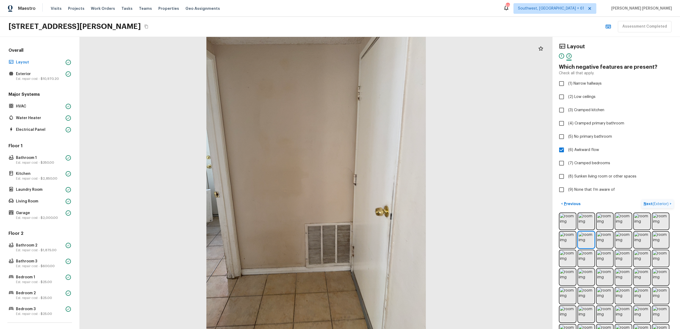
click at [663, 204] on span "( Exterior )" at bounding box center [660, 204] width 16 height 4
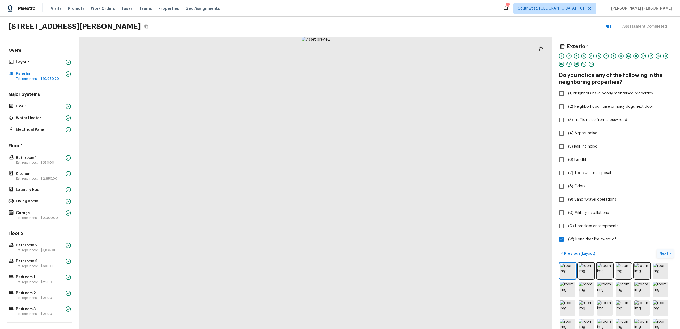
click at [664, 256] on p "Next" at bounding box center [664, 253] width 10 height 5
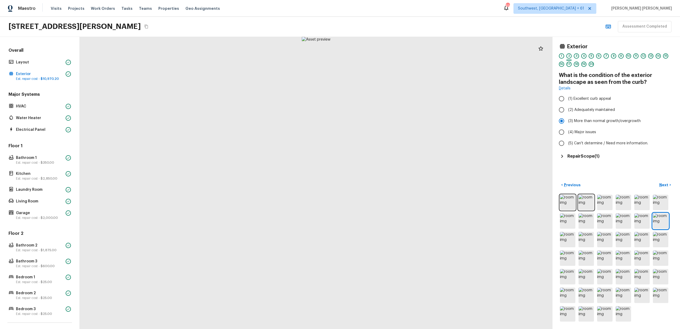
click at [590, 157] on h5 "Repair Scope ( 1 )" at bounding box center [583, 156] width 32 height 6
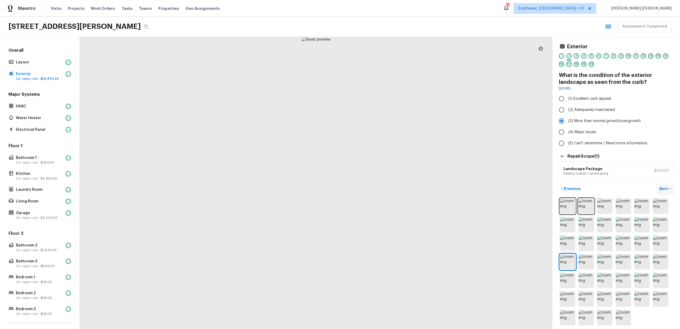
click at [664, 188] on p "Next" at bounding box center [664, 188] width 10 height 5
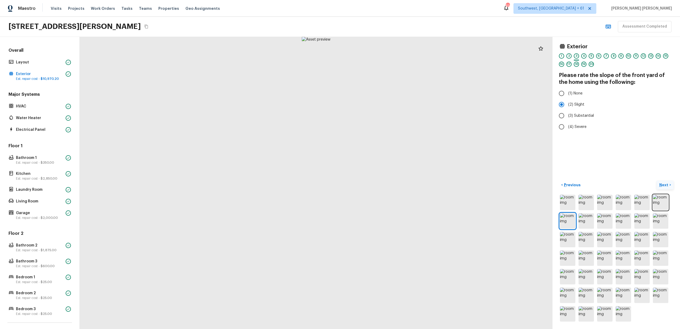
click at [667, 185] on p "Next" at bounding box center [664, 184] width 10 height 5
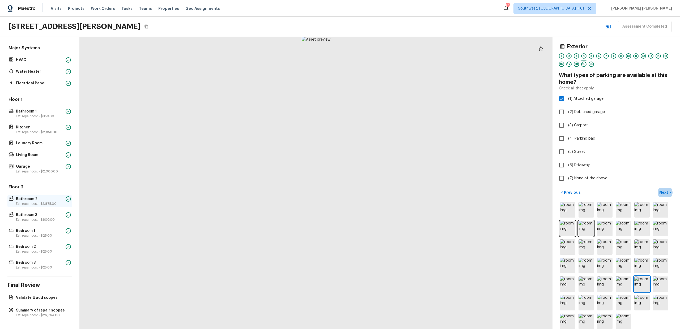
scroll to position [43, 0]
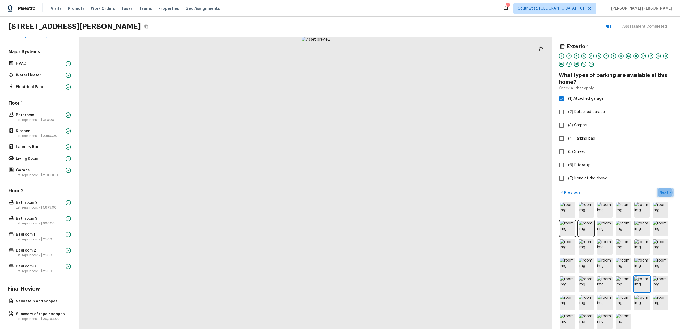
click at [666, 190] on p "Next" at bounding box center [664, 192] width 10 height 5
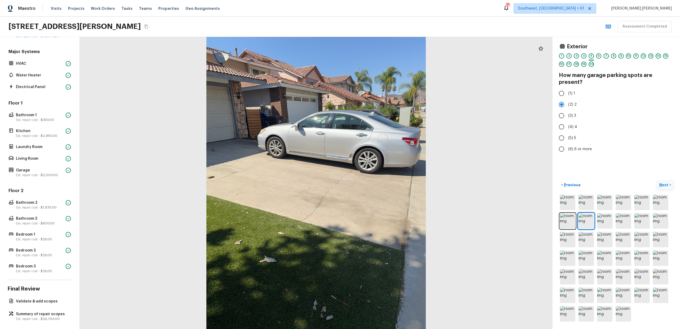
click at [666, 190] on div "< Previous Next >" at bounding box center [616, 252] width 115 height 142
click at [666, 182] on button "Next >" at bounding box center [664, 185] width 17 height 9
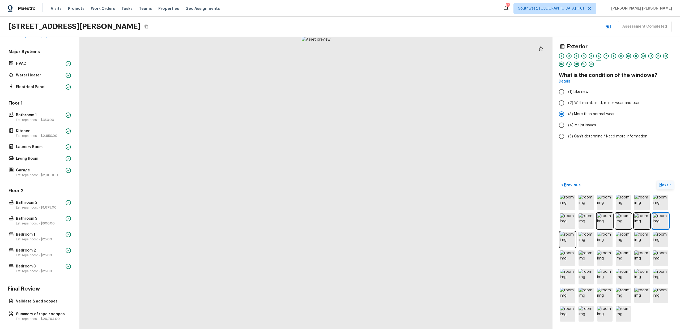
click at [664, 188] on button "Next >" at bounding box center [664, 185] width 17 height 9
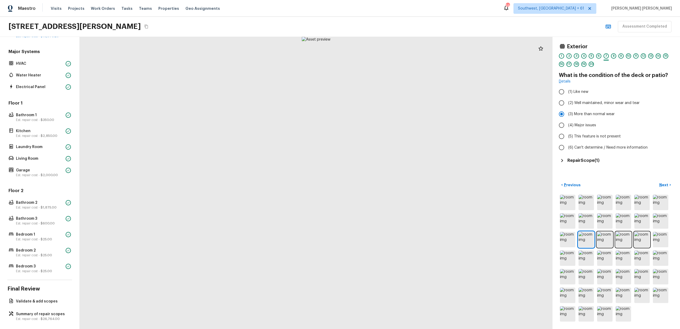
click at [588, 161] on h5 "Repair Scope ( 1 )" at bounding box center [583, 161] width 32 height 6
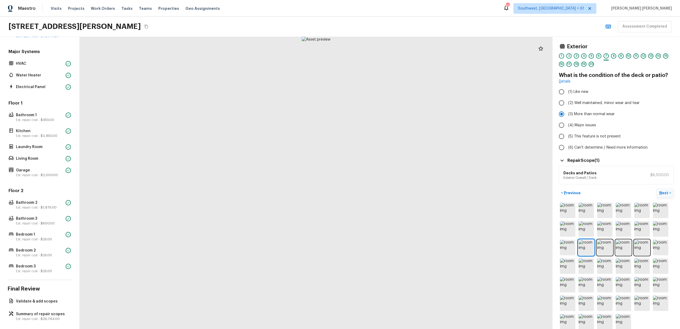
click at [667, 192] on p "Next" at bounding box center [664, 192] width 10 height 5
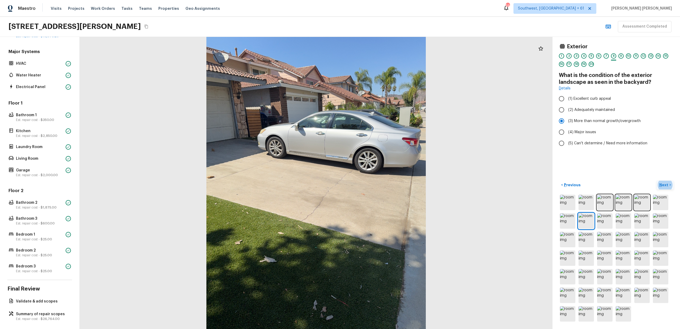
click at [667, 185] on p "Next" at bounding box center [664, 184] width 10 height 5
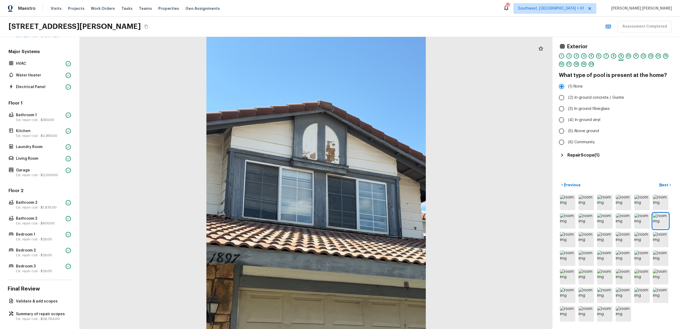
click at [596, 158] on div "Repair Scope ( 1 )" at bounding box center [616, 155] width 115 height 6
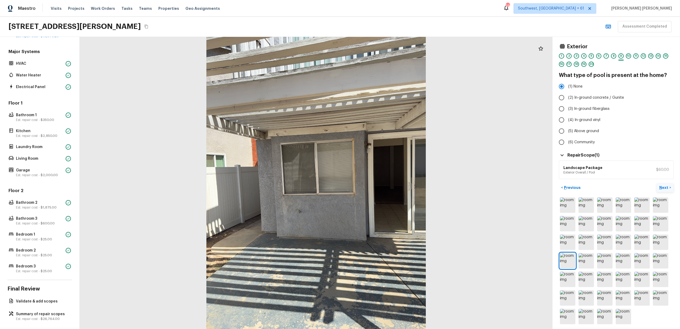
click at [668, 184] on button "Next >" at bounding box center [664, 187] width 17 height 9
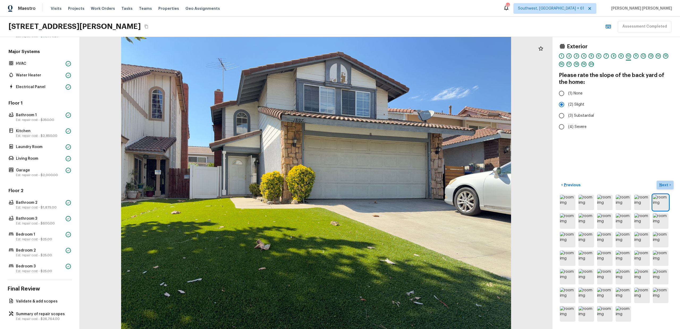
click at [668, 184] on p "Next" at bounding box center [664, 184] width 10 height 5
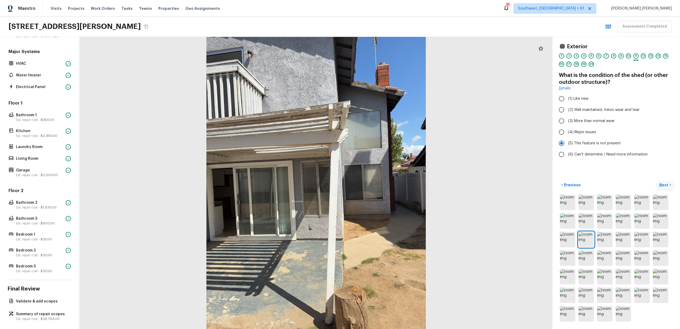
click at [668, 184] on p "Next" at bounding box center [664, 184] width 10 height 5
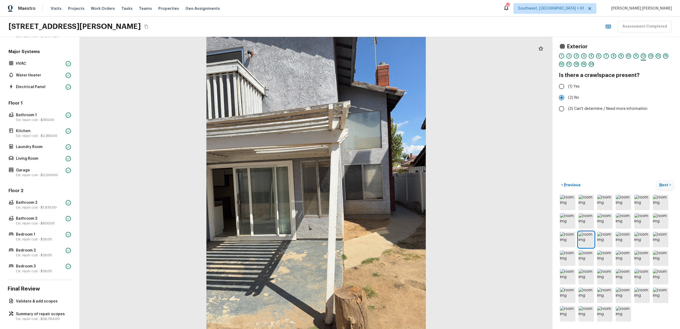
click at [668, 184] on p "Next" at bounding box center [664, 184] width 10 height 5
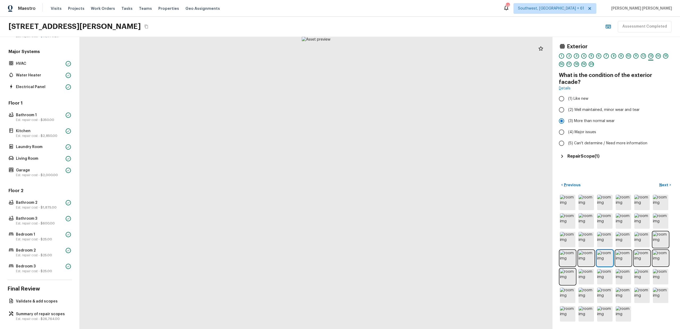
click at [579, 153] on h5 "Repair Scope ( 1 )" at bounding box center [583, 156] width 32 height 6
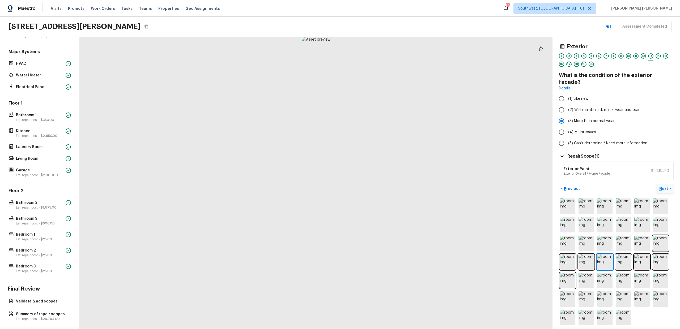
click at [668, 186] on p "Next" at bounding box center [664, 188] width 10 height 5
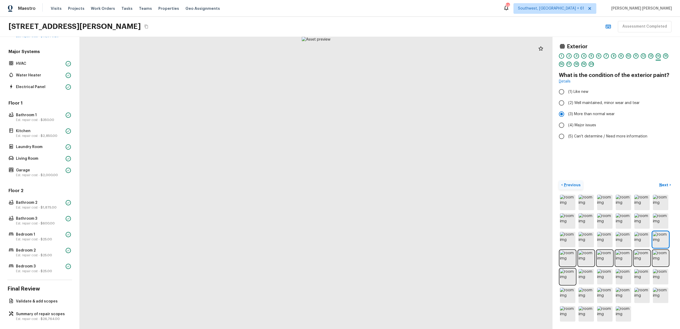
click at [567, 182] on p "Previous" at bounding box center [572, 184] width 18 height 5
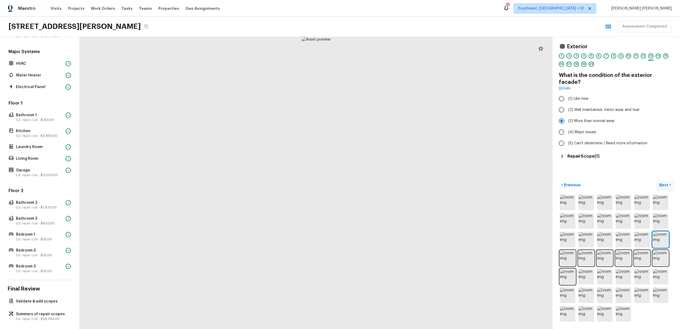
click at [664, 187] on p "Next" at bounding box center [664, 184] width 10 height 5
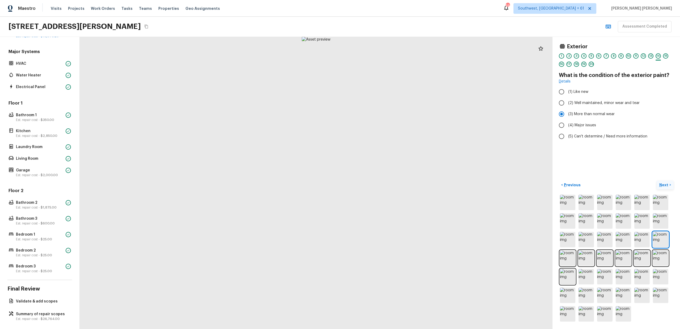
click at [664, 187] on p "Next" at bounding box center [664, 184] width 10 height 5
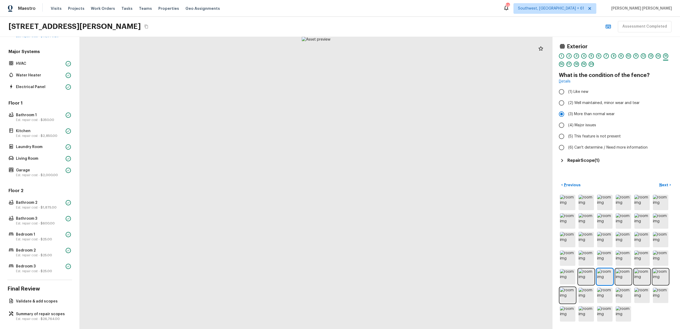
click at [593, 163] on h5 "Repair Scope ( 1 )" at bounding box center [583, 161] width 32 height 6
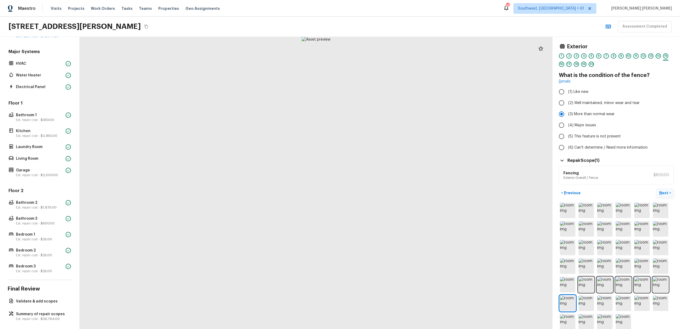
click at [664, 196] on button "Next >" at bounding box center [664, 193] width 17 height 9
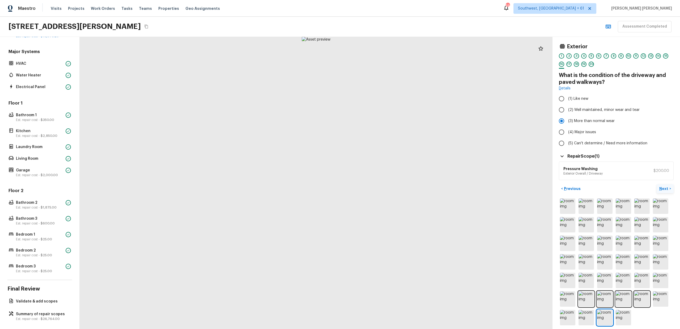
click at [662, 191] on p "Next" at bounding box center [664, 188] width 10 height 5
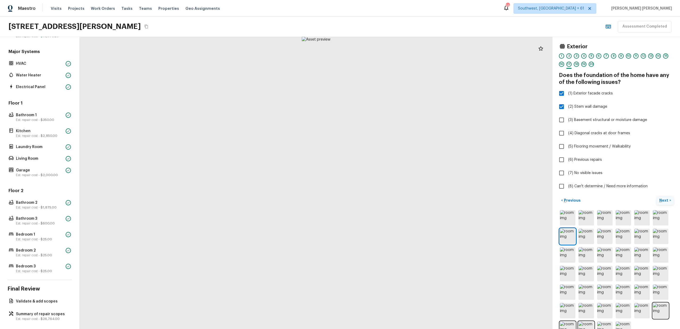
click at [662, 191] on label "(8) Can't determine / Need more information" at bounding box center [612, 186] width 113 height 11
click at [567, 191] on input "(8) Can't determine / Need more information" at bounding box center [561, 186] width 11 height 11
checkbox input "true"
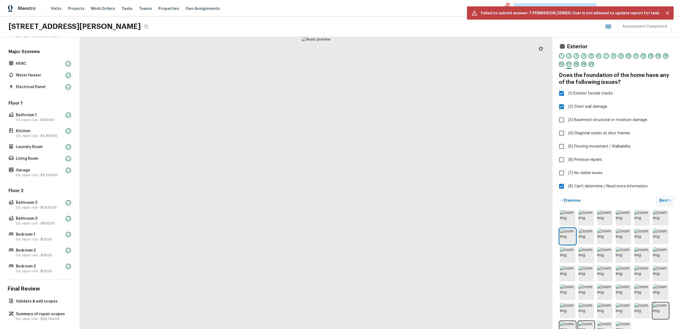
click at [660, 200] on p "Next" at bounding box center [664, 200] width 10 height 5
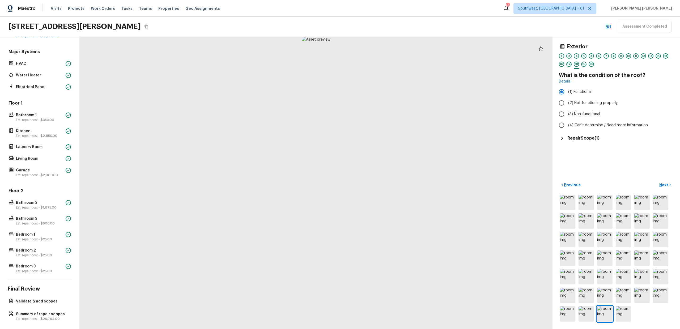
click at [572, 139] on h5 "Repair Scope ( 1 )" at bounding box center [583, 138] width 32 height 6
drag, startPoint x: 239, startPoint y: 79, endPoint x: 271, endPoint y: 136, distance: 65.1
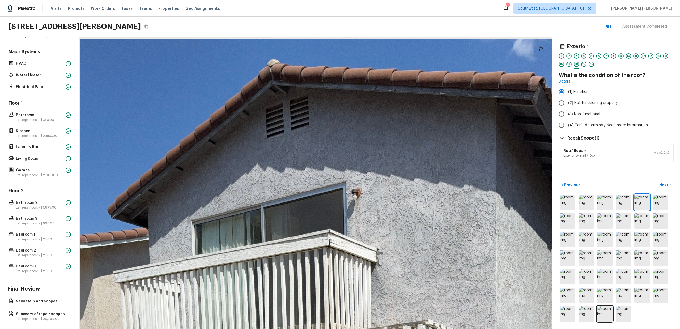
drag, startPoint x: 277, startPoint y: 64, endPoint x: 276, endPoint y: 88, distance: 24.2
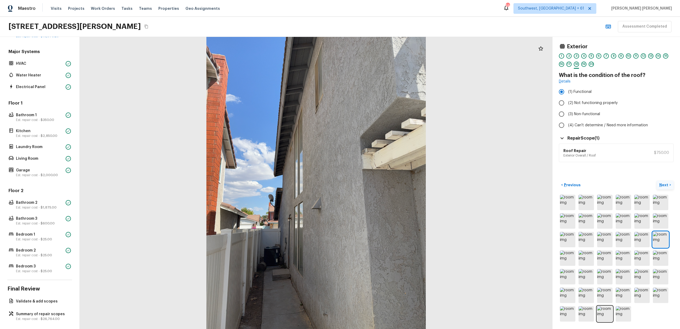
click at [662, 188] on button "Next >" at bounding box center [664, 185] width 17 height 9
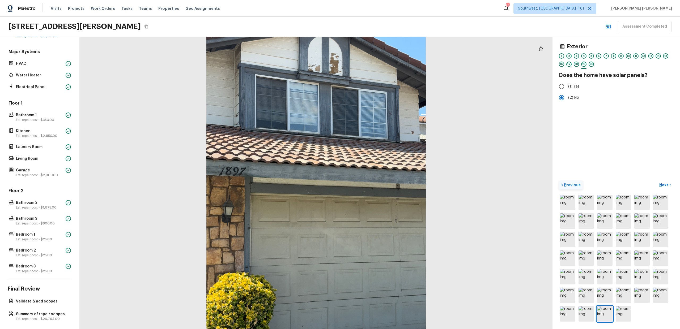
click at [567, 188] on button "< Previous" at bounding box center [571, 185] width 24 height 9
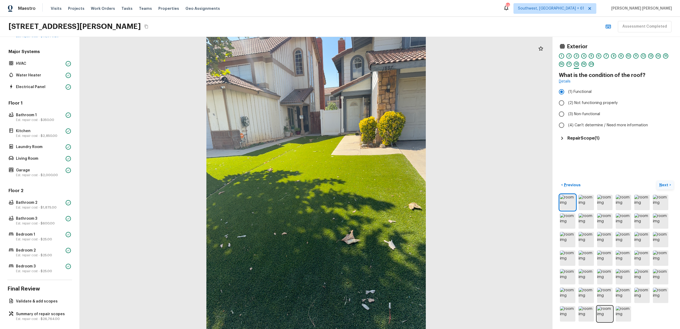
click at [664, 186] on p "Next" at bounding box center [664, 184] width 10 height 5
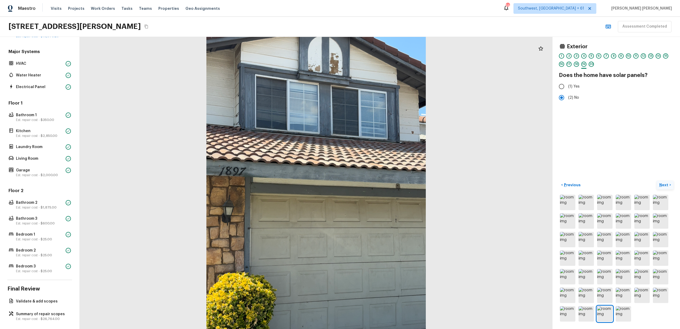
click at [664, 186] on p "Next" at bounding box center [664, 184] width 10 height 5
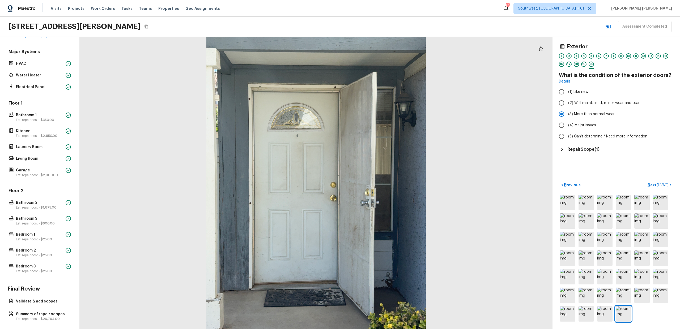
click at [585, 151] on h5 "Repair Scope ( 1 )" at bounding box center [583, 150] width 32 height 6
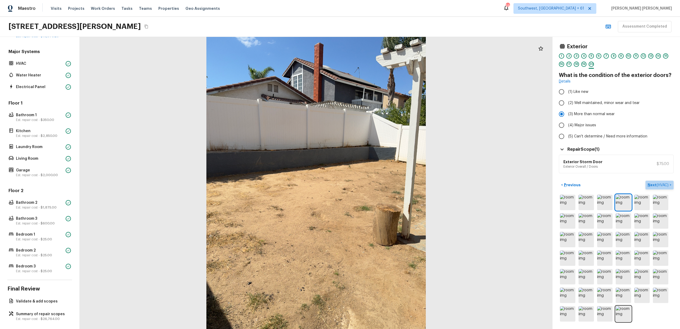
click at [658, 187] on p "Next ( HVAC )" at bounding box center [658, 185] width 22 height 6
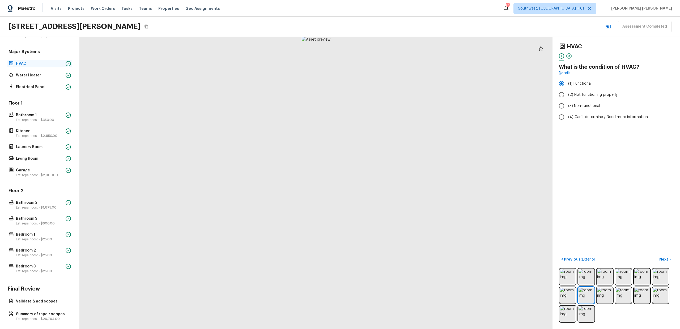
click at [23, 61] on p "HVAC" at bounding box center [40, 63] width 48 height 5
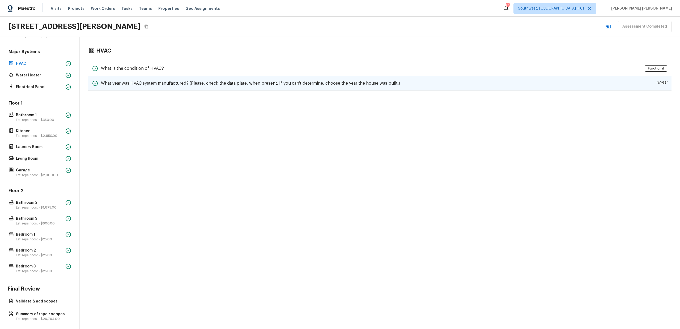
click at [168, 89] on div "What year was HVAC system manufactured? (Please, check the data plate, when pre…" at bounding box center [379, 83] width 583 height 15
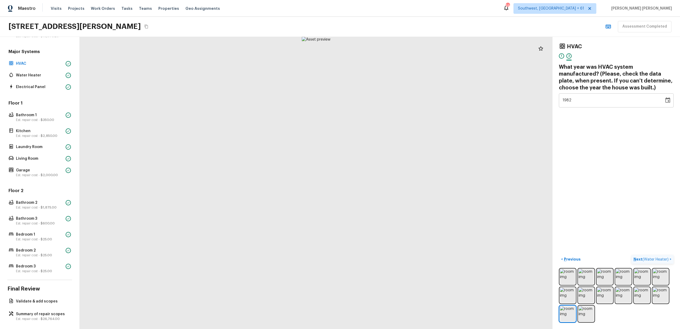
click at [645, 260] on span "( Water Heater )" at bounding box center [655, 260] width 26 height 4
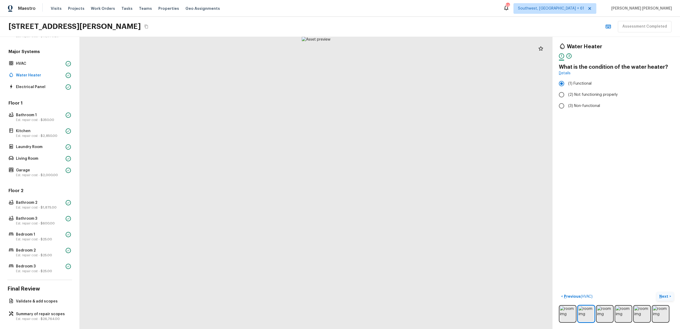
click at [668, 299] on p "Next" at bounding box center [664, 296] width 10 height 5
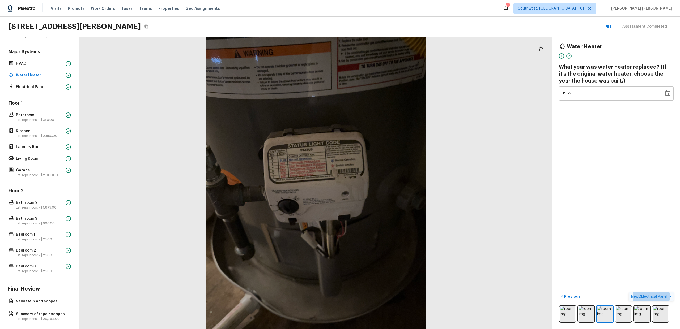
click at [649, 297] on span "( Electrical Panel )" at bounding box center [654, 297] width 29 height 4
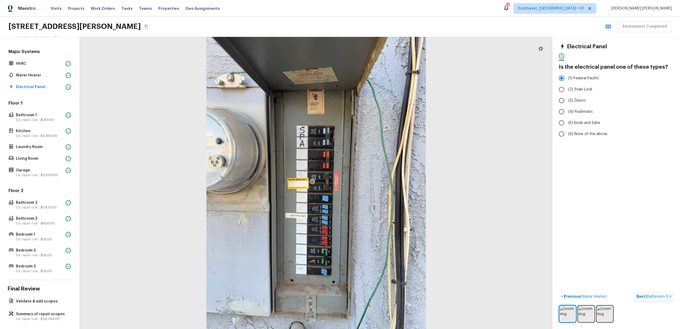
click at [649, 297] on span "( Bathroom 1 )" at bounding box center [656, 297] width 23 height 4
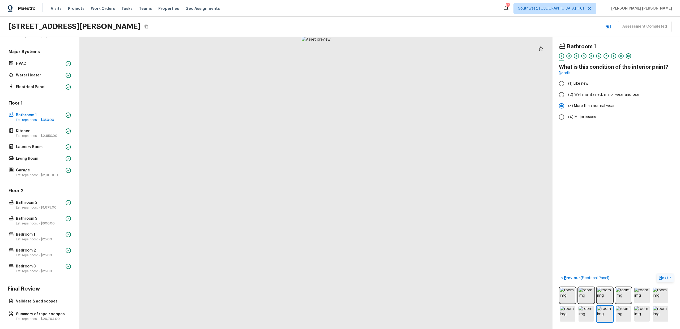
click at [665, 279] on p "Next" at bounding box center [664, 277] width 10 height 5
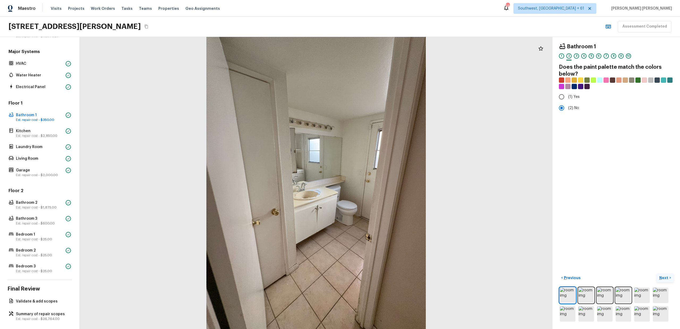
click at [665, 279] on p "Next" at bounding box center [664, 277] width 10 height 5
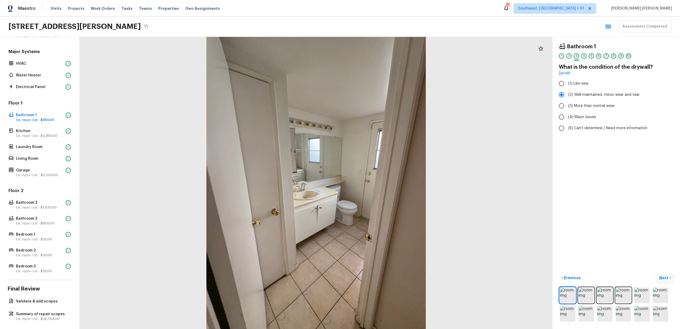
click at [665, 279] on p "Next" at bounding box center [664, 277] width 10 height 5
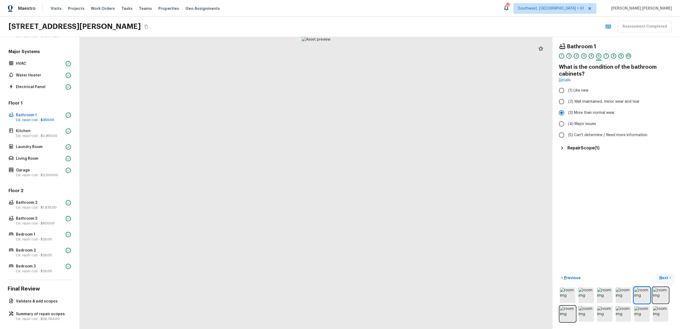
click at [665, 279] on p "Next" at bounding box center [664, 277] width 10 height 5
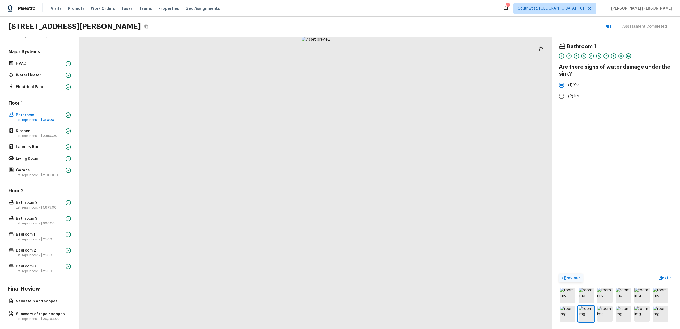
click at [566, 276] on p "Previous" at bounding box center [572, 277] width 18 height 5
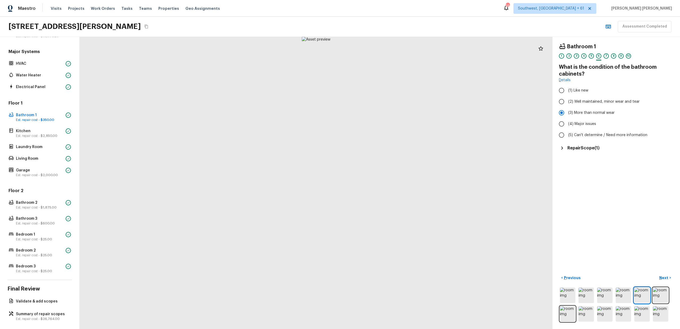
click at [579, 151] on h5 "Repair Scope ( 1 )" at bounding box center [583, 148] width 32 height 6
click at [670, 277] on button "Next >" at bounding box center [664, 278] width 17 height 9
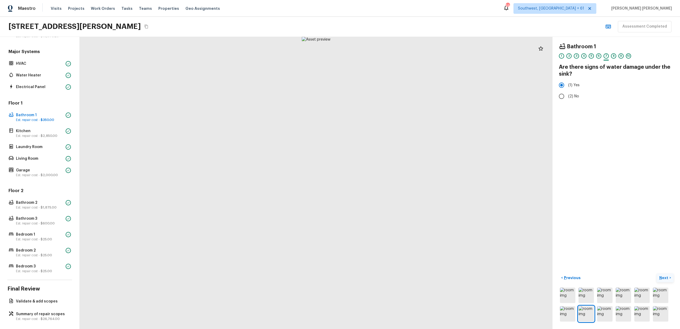
click at [670, 277] on button "Next >" at bounding box center [664, 278] width 17 height 9
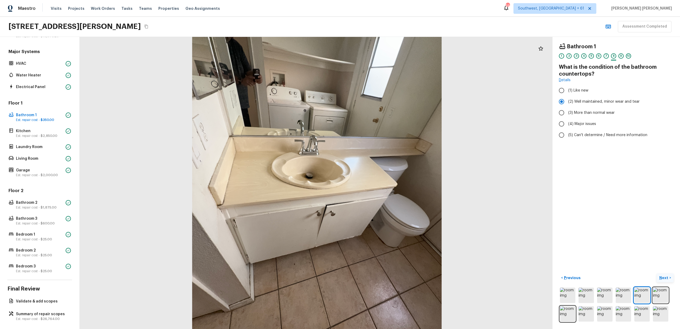
click at [666, 277] on p "Next" at bounding box center [664, 277] width 10 height 5
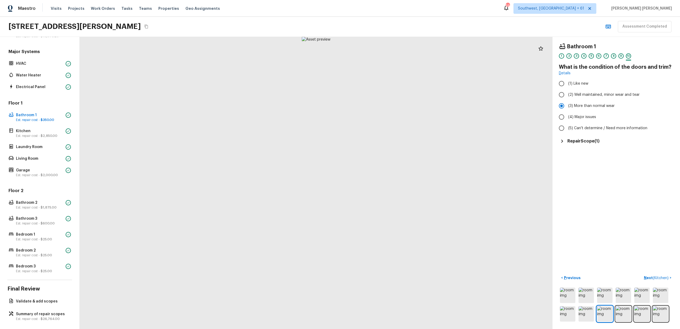
click at [584, 145] on div "Bathroom 1 1 2 3 4 5 6 7 8 9 10 What is the condition of the doors and trim? De…" at bounding box center [615, 183] width 127 height 292
click at [590, 141] on h5 "Repair Scope ( 1 )" at bounding box center [583, 141] width 32 height 6
click at [658, 275] on p "Next ( Kitchen )" at bounding box center [656, 278] width 26 height 6
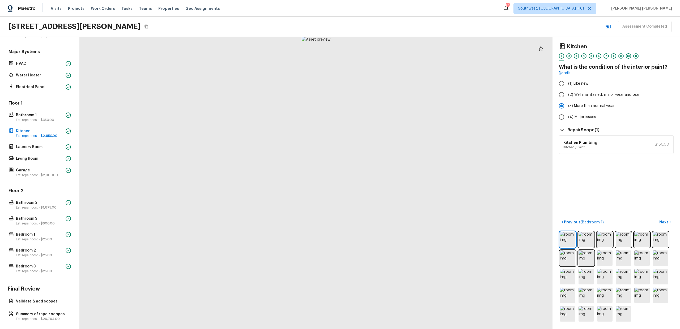
scroll to position [46, 0]
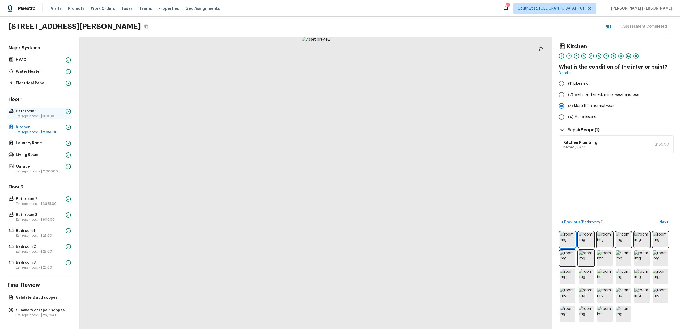
click at [35, 112] on p "Bathroom 1" at bounding box center [40, 111] width 48 height 5
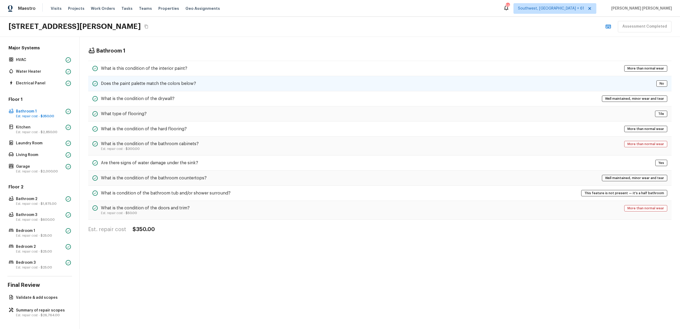
click at [235, 85] on div "Does the paint palette match the colors below? No" at bounding box center [379, 83] width 583 height 15
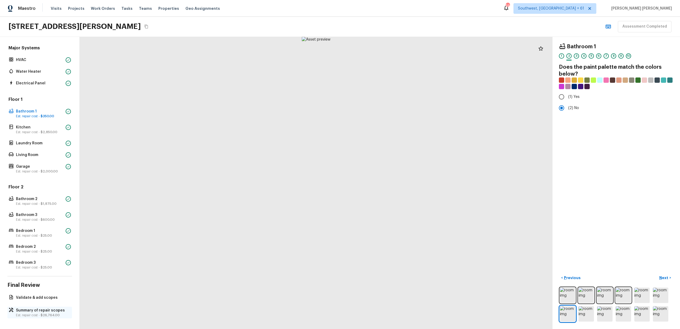
click at [29, 314] on p "Est. repair cost - $26,764.00" at bounding box center [42, 315] width 53 height 4
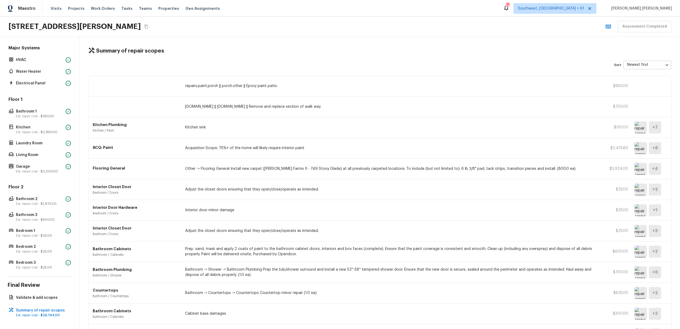
click at [641, 127] on img at bounding box center [640, 128] width 12 height 12
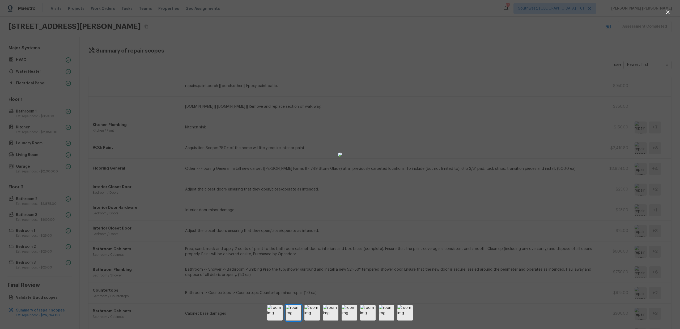
click at [641, 127] on div at bounding box center [340, 154] width 680 height 293
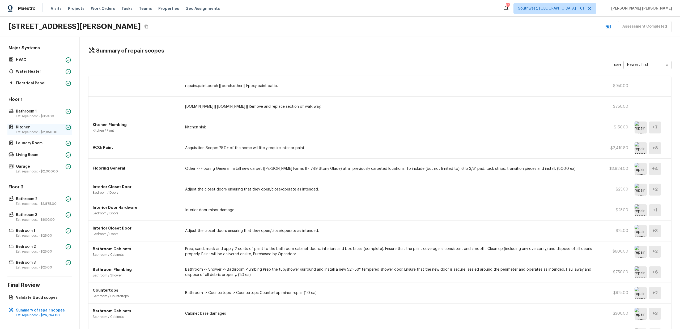
click at [37, 131] on p "Est. repair cost - $2,850.00" at bounding box center [40, 132] width 48 height 4
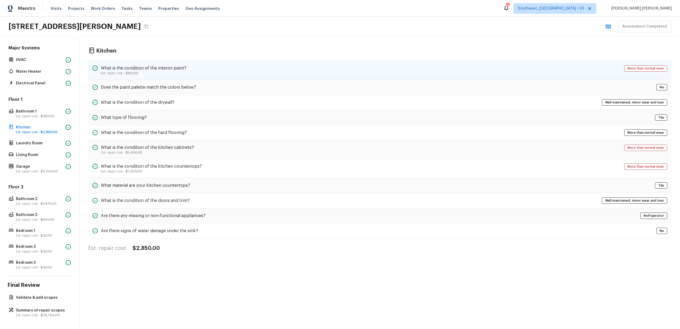
click at [172, 62] on div "What is the condition of the interior paint? Est. repair cost - $150.00 More th…" at bounding box center [379, 70] width 583 height 19
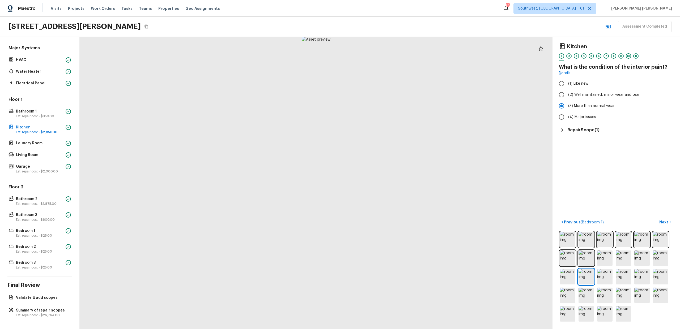
click at [585, 134] on div "Kitchen 1 2 3 4 5 6 7 8 9 10 11 What is the condition of the interior paint? De…" at bounding box center [615, 183] width 127 height 292
click at [588, 131] on h5 "Repair Scope ( 1 )" at bounding box center [583, 130] width 32 height 6
click at [665, 222] on p "Next" at bounding box center [664, 222] width 10 height 5
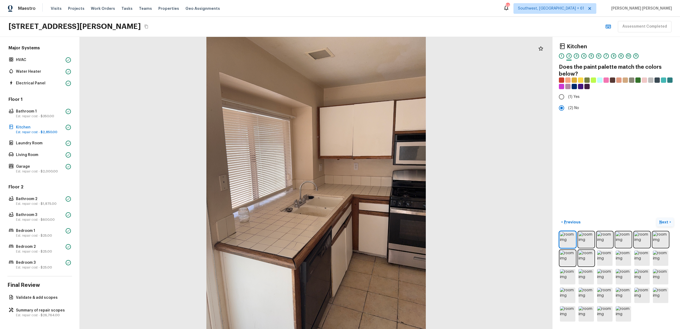
click at [665, 222] on p "Next" at bounding box center [664, 222] width 10 height 5
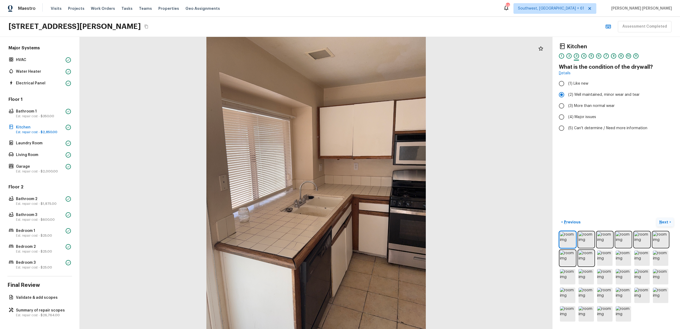
click at [665, 222] on p "Next" at bounding box center [664, 222] width 10 height 5
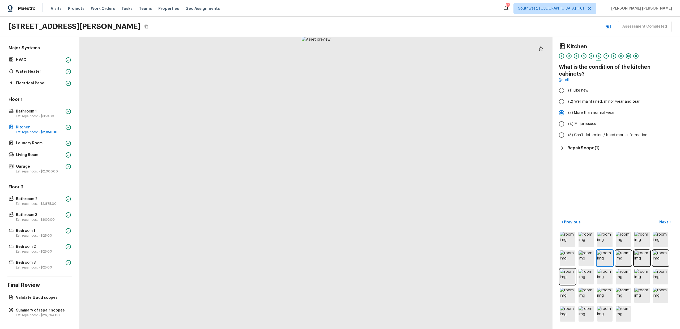
click at [585, 147] on h5 "Repair Scope ( 1 )" at bounding box center [583, 148] width 32 height 6
click at [667, 223] on p "Next" at bounding box center [664, 222] width 10 height 5
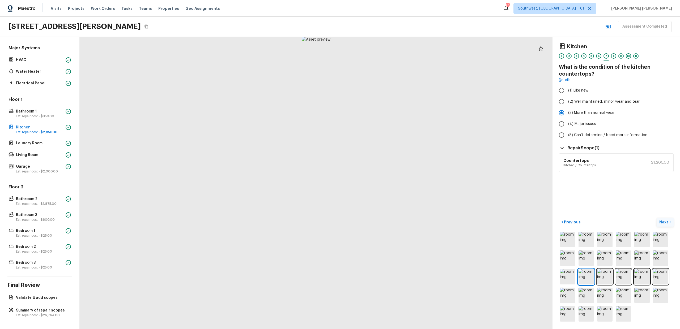
click at [667, 223] on p "Next" at bounding box center [664, 222] width 10 height 5
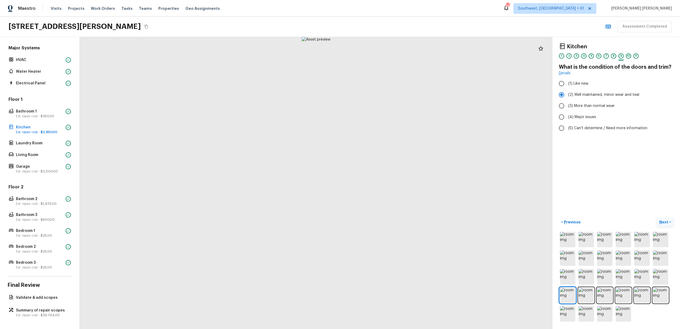
click at [667, 223] on p "Next" at bounding box center [664, 222] width 10 height 5
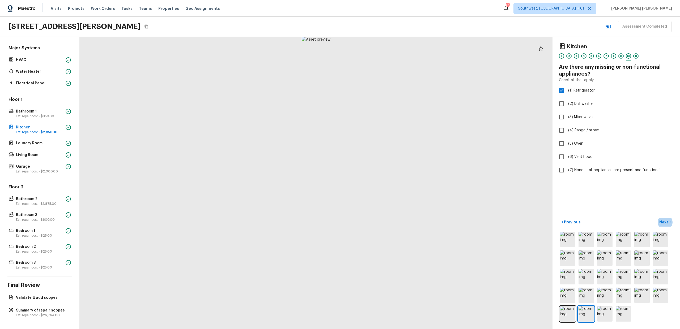
click at [656, 218] on button "Next >" at bounding box center [664, 222] width 17 height 9
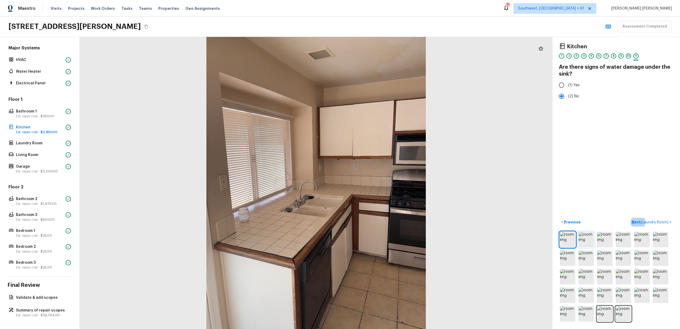
click at [582, 240] on img at bounding box center [585, 239] width 15 height 15
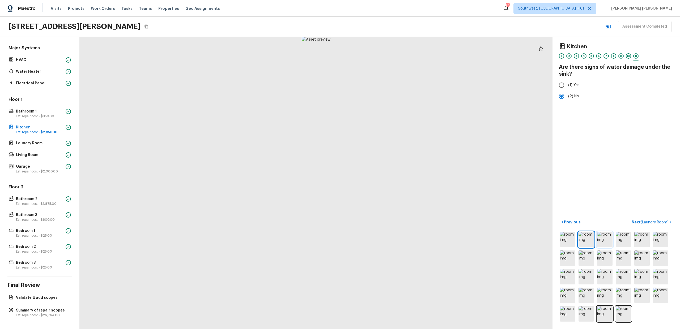
click at [597, 240] on img at bounding box center [604, 239] width 15 height 15
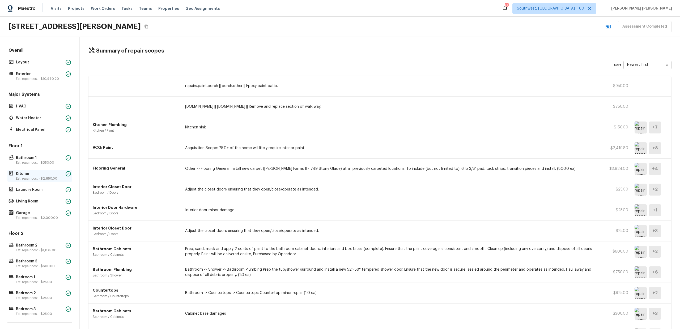
click at [26, 177] on p "Est. repair cost - $2,850.00" at bounding box center [40, 179] width 48 height 4
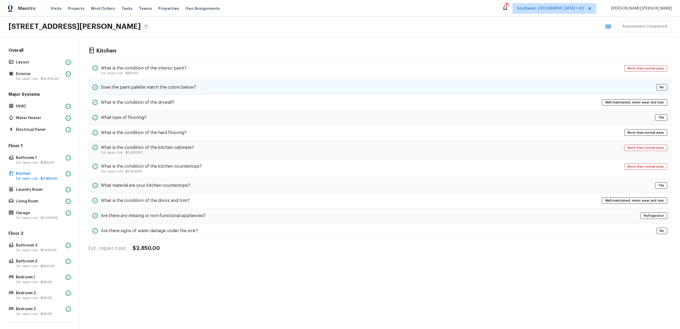
click at [246, 83] on div "Does the paint palette match the colors below? No" at bounding box center [379, 87] width 583 height 15
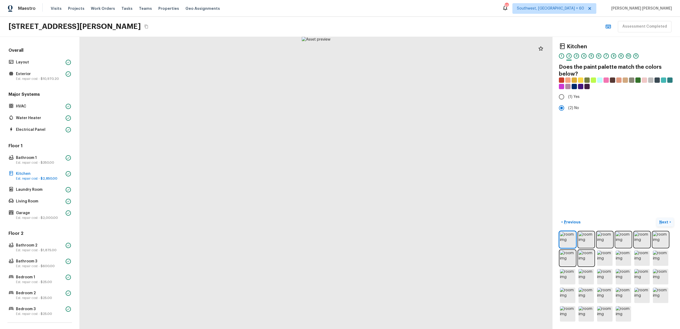
click at [666, 221] on p "Next" at bounding box center [664, 222] width 10 height 5
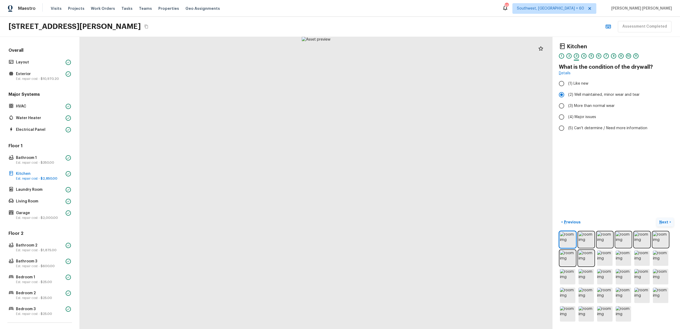
click at [666, 221] on p "Next" at bounding box center [664, 222] width 10 height 5
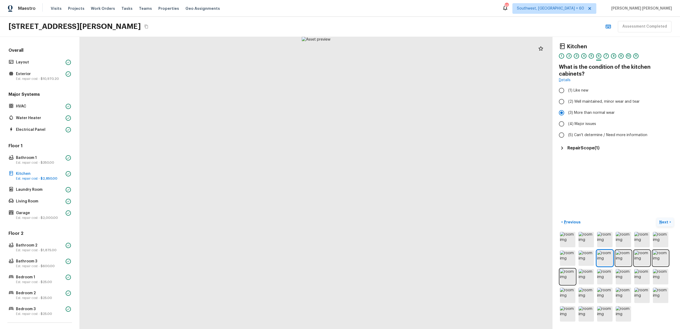
click at [666, 221] on p "Next" at bounding box center [664, 222] width 10 height 5
click at [581, 148] on h5 "Repair Scope ( 1 )" at bounding box center [583, 148] width 32 height 6
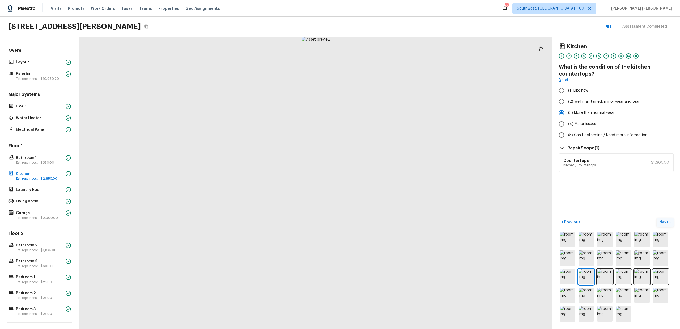
click at [668, 224] on p "Next" at bounding box center [664, 222] width 10 height 5
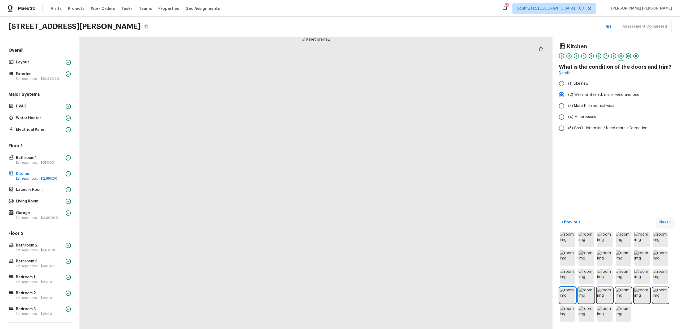
click at [668, 224] on p "Next" at bounding box center [664, 222] width 10 height 5
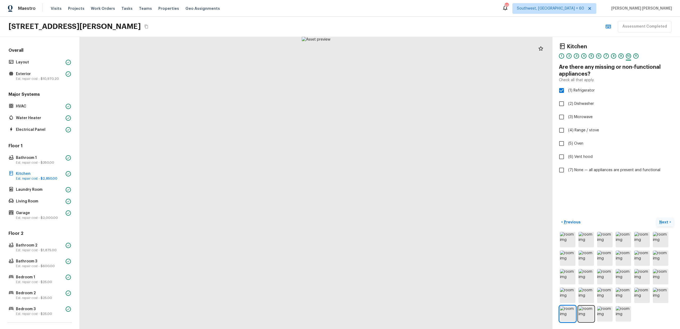
click at [668, 224] on p "Next" at bounding box center [664, 222] width 10 height 5
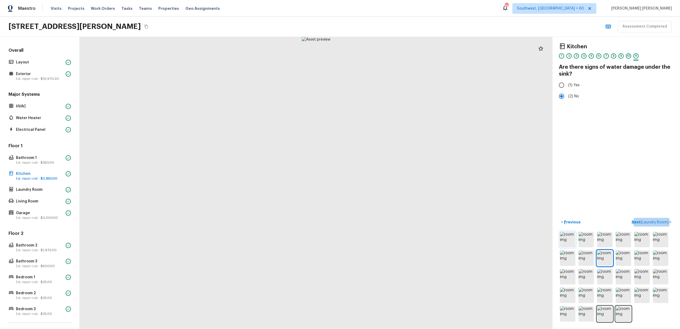
click at [567, 239] on img at bounding box center [567, 239] width 15 height 15
click at [580, 239] on img at bounding box center [585, 239] width 15 height 15
click at [600, 241] on img at bounding box center [604, 239] width 15 height 15
click at [580, 223] on button "< Previous" at bounding box center [571, 222] width 24 height 9
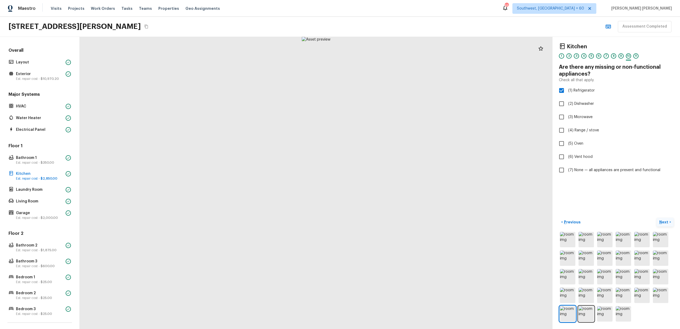
click at [666, 222] on p "Next" at bounding box center [664, 222] width 10 height 5
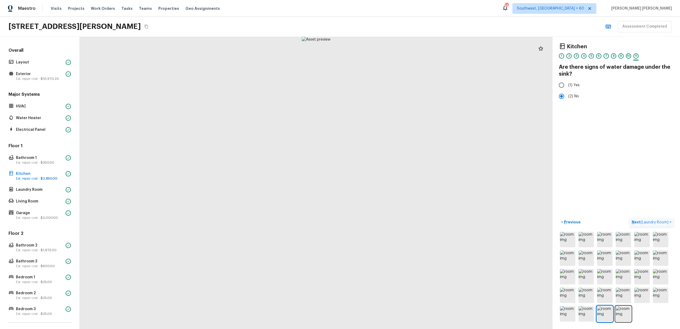
click at [666, 222] on span "( Laundry Room )" at bounding box center [654, 223] width 28 height 4
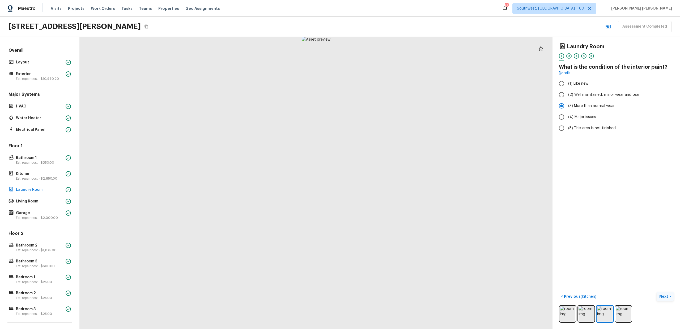
click at [666, 297] on p "Next" at bounding box center [664, 296] width 10 height 5
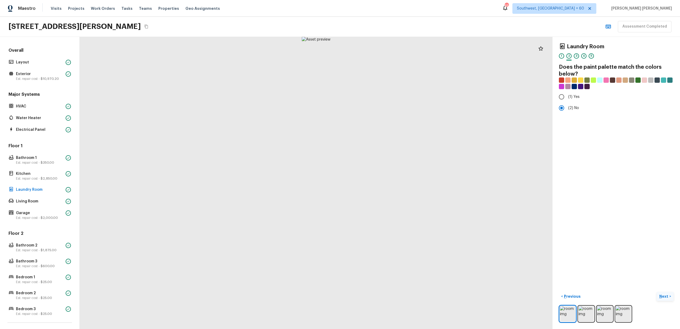
click at [666, 297] on p "Next" at bounding box center [664, 296] width 10 height 5
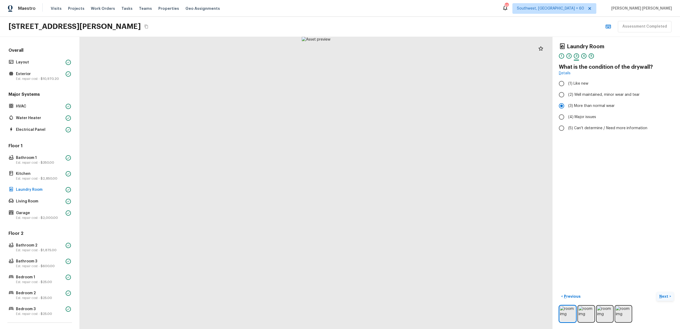
click at [666, 297] on p "Next" at bounding box center [664, 296] width 10 height 5
click at [666, 297] on span "( Living Room )" at bounding box center [656, 297] width 24 height 4
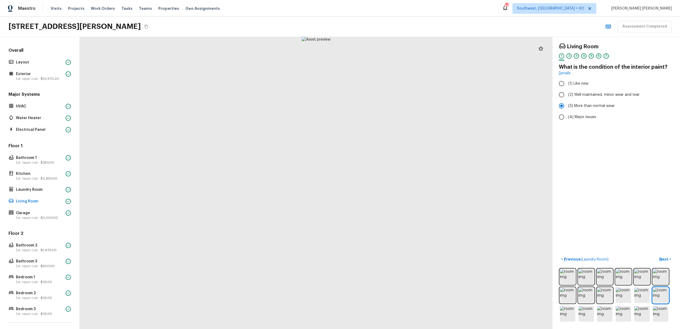
scroll to position [46, 0]
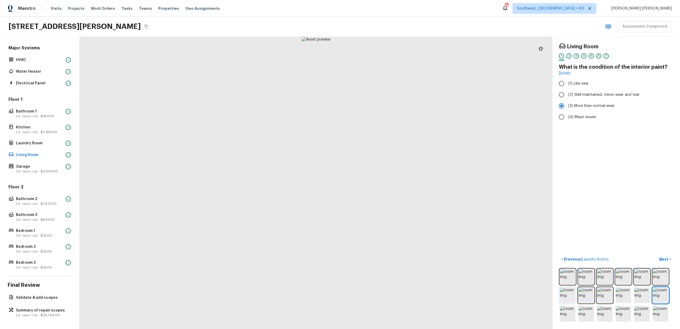
click at [574, 296] on img at bounding box center [567, 295] width 15 height 15
click at [584, 294] on img at bounding box center [585, 295] width 15 height 15
click at [601, 296] on img at bounding box center [604, 295] width 15 height 15
click at [625, 289] on img at bounding box center [622, 295] width 15 height 15
click at [649, 294] on img at bounding box center [641, 295] width 15 height 15
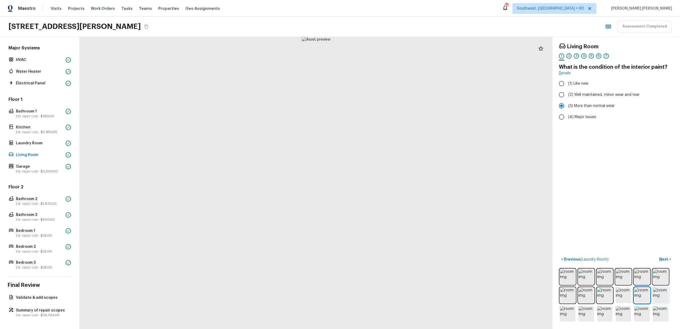
click at [667, 292] on img at bounding box center [660, 295] width 15 height 15
click at [661, 294] on img at bounding box center [660, 295] width 15 height 15
click at [572, 316] on img at bounding box center [567, 313] width 15 height 15
click at [583, 315] on img at bounding box center [585, 313] width 15 height 15
click at [584, 260] on span "( Laundry Room )" at bounding box center [594, 260] width 28 height 4
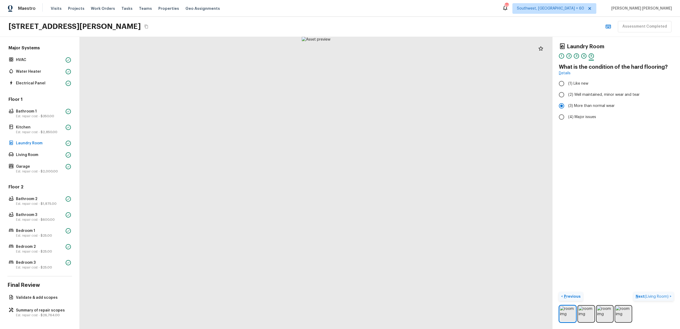
click at [656, 295] on span "( Living Room )" at bounding box center [656, 297] width 24 height 4
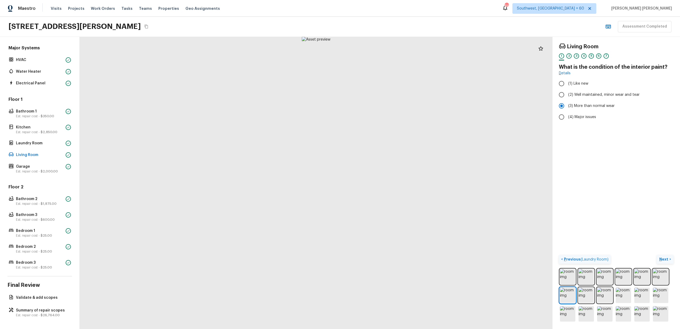
click at [656, 255] on button "Next >" at bounding box center [664, 259] width 17 height 9
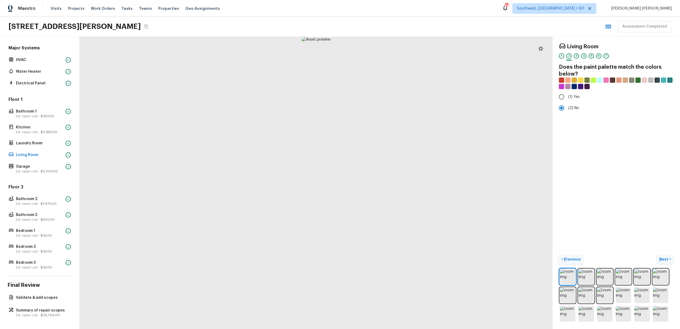
click at [568, 259] on p "Previous" at bounding box center [572, 259] width 18 height 5
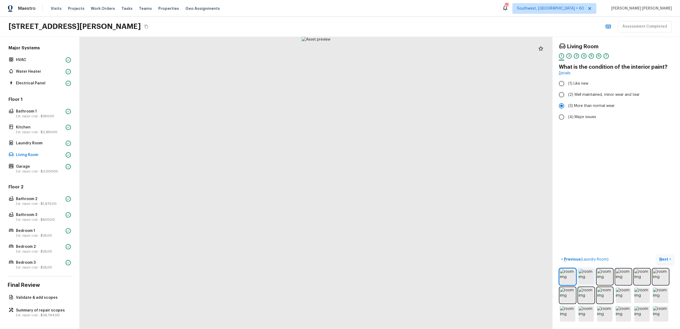
click at [582, 283] on img at bounding box center [585, 276] width 15 height 15
click at [586, 278] on img at bounding box center [585, 276] width 15 height 15
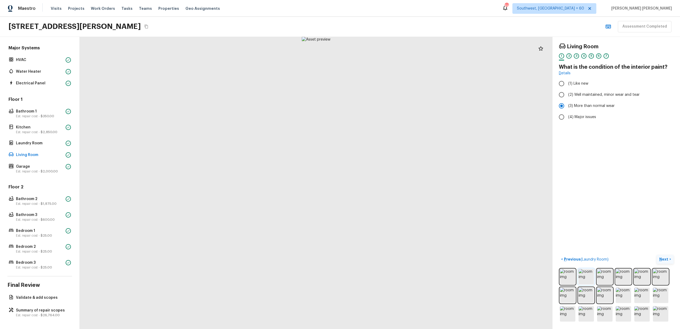
click at [586, 278] on img at bounding box center [585, 276] width 15 height 15
click at [603, 277] on img at bounding box center [604, 276] width 15 height 15
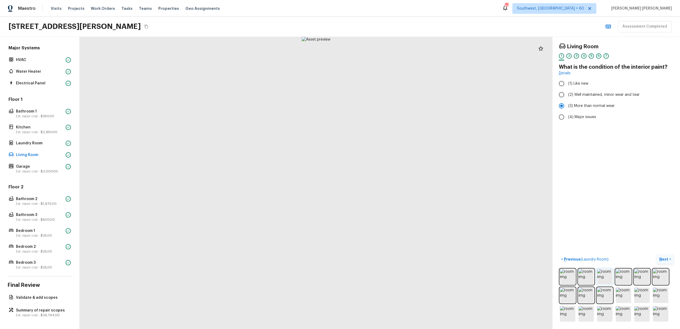
click at [603, 277] on img at bounding box center [604, 276] width 15 height 15
click at [626, 276] on img at bounding box center [622, 276] width 15 height 15
click at [642, 275] on img at bounding box center [641, 276] width 15 height 15
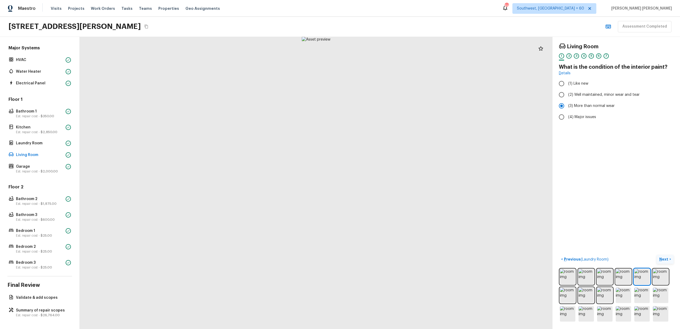
click at [670, 260] on button "Next >" at bounding box center [664, 259] width 17 height 9
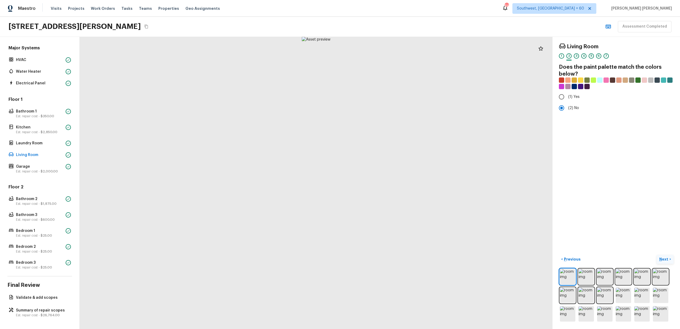
click at [670, 260] on button "Next >" at bounding box center [664, 259] width 17 height 9
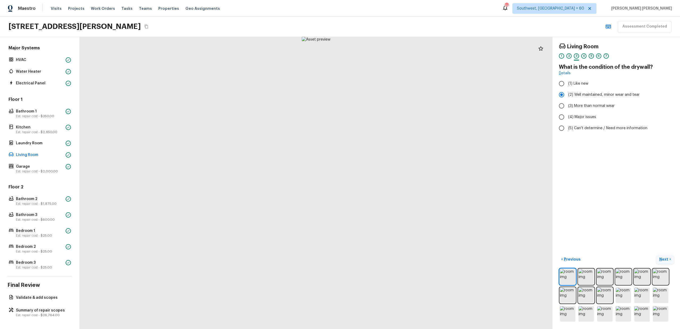
click at [670, 260] on button "Next >" at bounding box center [664, 259] width 17 height 9
click at [667, 259] on p "Next" at bounding box center [664, 259] width 10 height 5
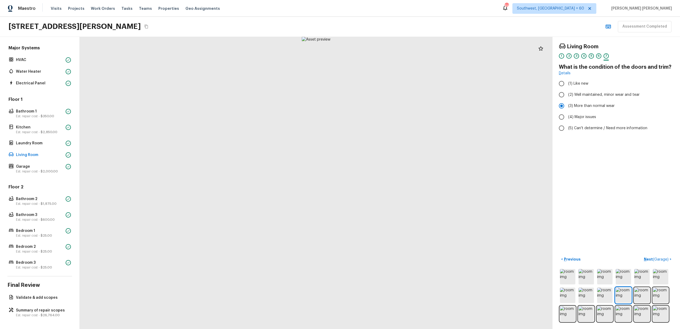
click at [667, 259] on span "( Garage )" at bounding box center [661, 260] width 16 height 4
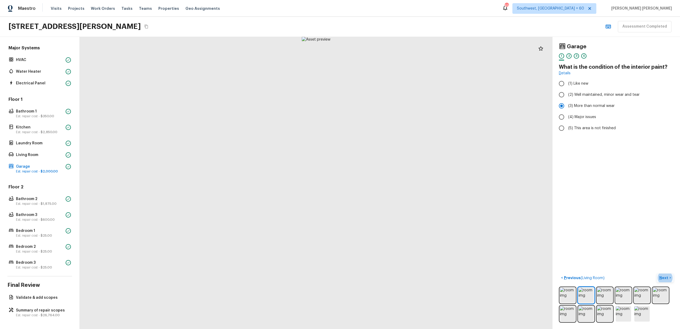
click at [665, 276] on p "Next" at bounding box center [664, 277] width 10 height 5
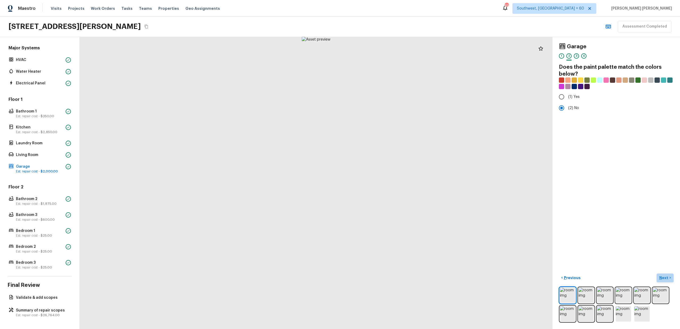
click at [665, 276] on p "Next" at bounding box center [664, 277] width 10 height 5
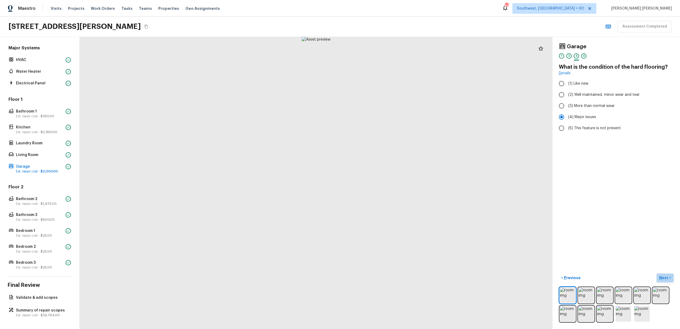
click at [665, 276] on p "Next" at bounding box center [664, 277] width 10 height 5
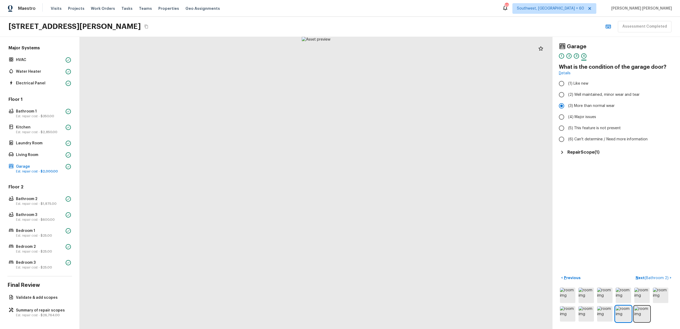
click at [590, 155] on div "Garage 1 2 3 4 What is the condition of the garage door? Details (1) Like new (…" at bounding box center [615, 183] width 127 height 292
click at [586, 154] on h5 "Repair Scope ( 1 )" at bounding box center [583, 152] width 32 height 6
click at [660, 280] on p "Next ( Bathroom 2 )" at bounding box center [652, 278] width 34 height 6
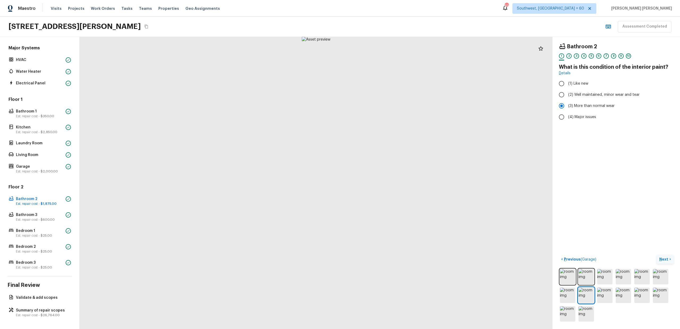
click at [665, 260] on p "Next" at bounding box center [664, 259] width 10 height 5
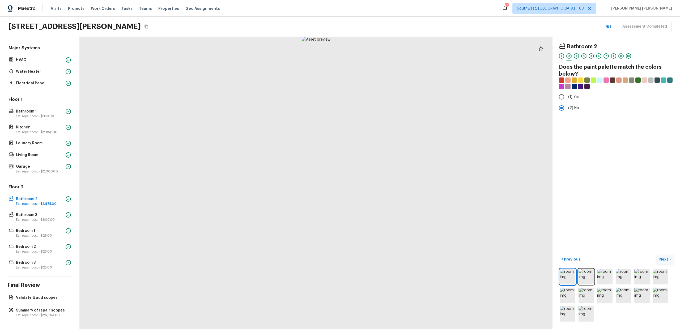
click at [665, 260] on p "Next" at bounding box center [664, 259] width 10 height 5
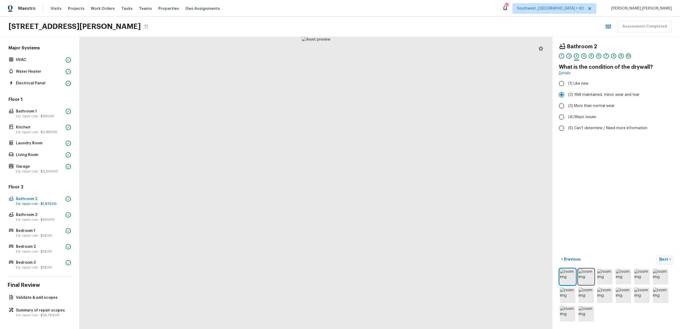
click at [664, 263] on button "Next >" at bounding box center [664, 259] width 17 height 9
click at [664, 259] on p "Next" at bounding box center [664, 259] width 10 height 5
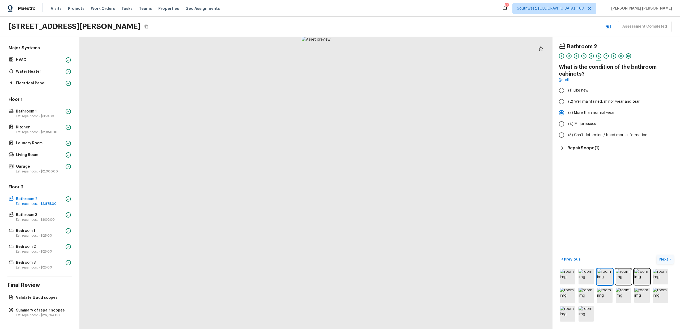
click at [664, 259] on p "Next" at bounding box center [664, 259] width 10 height 5
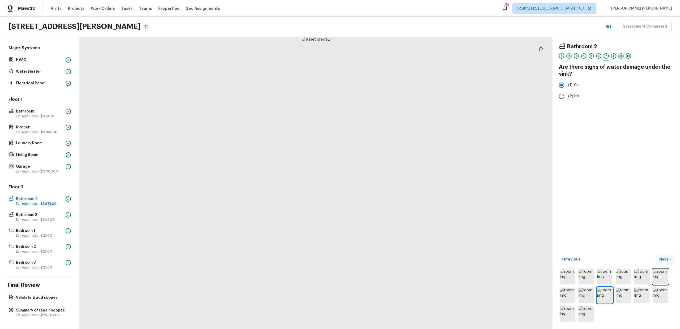
click at [664, 259] on p "Next" at bounding box center [664, 259] width 10 height 5
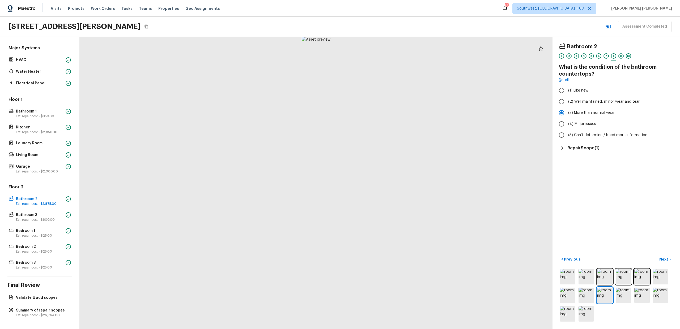
click at [577, 146] on h5 "Repair Scope ( 1 )" at bounding box center [583, 148] width 32 height 6
click at [667, 259] on p "Next" at bounding box center [664, 259] width 10 height 5
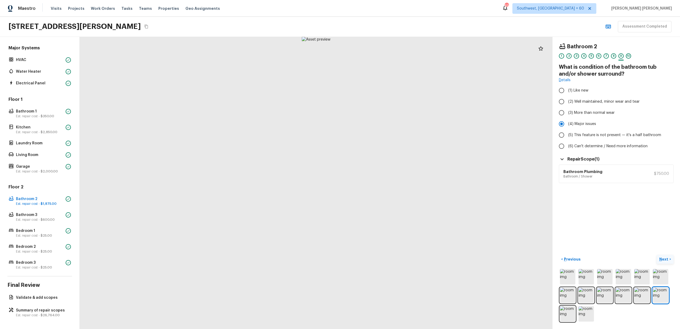
click at [667, 259] on p "Next" at bounding box center [664, 259] width 10 height 5
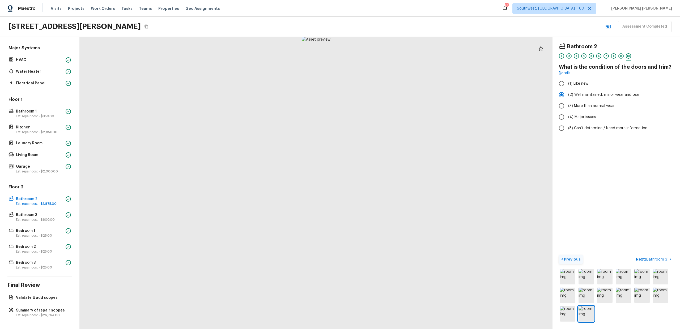
click at [571, 263] on button "< Previous" at bounding box center [571, 259] width 24 height 9
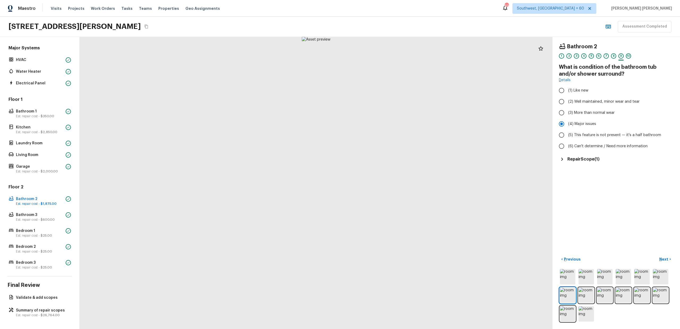
click at [573, 157] on h5 "Repair Scope ( 1 )" at bounding box center [583, 159] width 32 height 6
click at [670, 260] on button "Next >" at bounding box center [664, 259] width 17 height 9
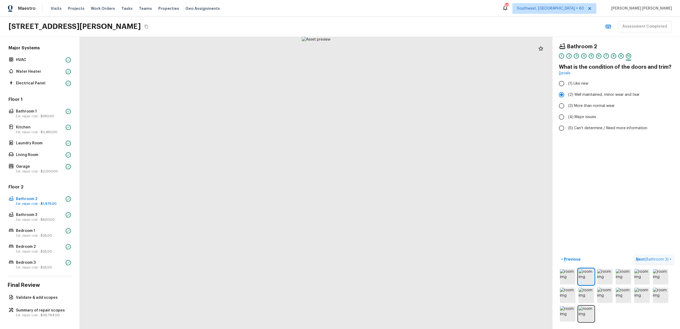
click at [670, 260] on button "Next ( Bathroom 3 ) >" at bounding box center [653, 259] width 40 height 9
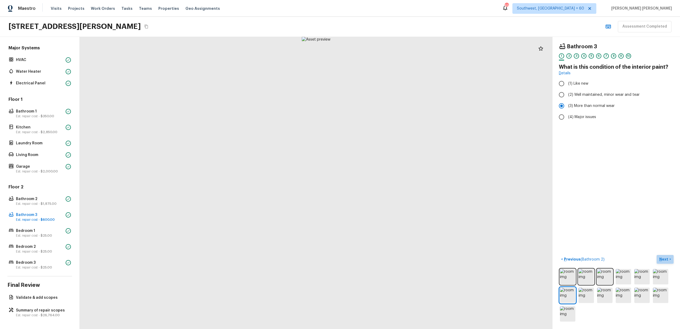
click at [663, 261] on p "Next" at bounding box center [664, 259] width 10 height 5
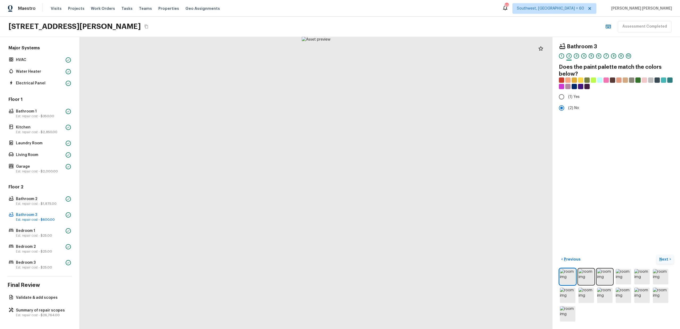
click at [663, 261] on p "Next" at bounding box center [664, 259] width 10 height 5
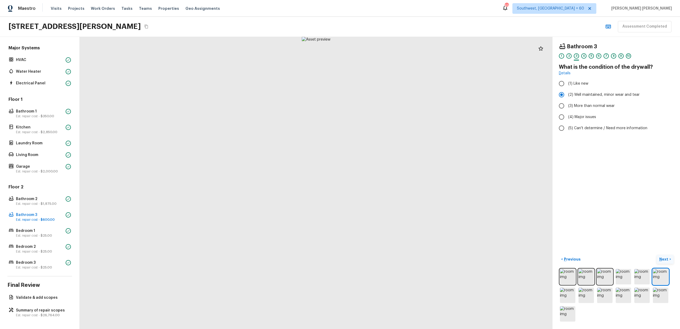
click at [663, 261] on p "Next" at bounding box center [664, 259] width 10 height 5
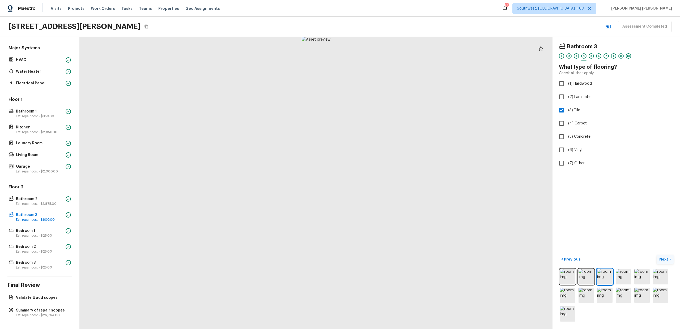
click at [665, 259] on p "Next" at bounding box center [664, 259] width 10 height 5
click at [666, 259] on p "Next" at bounding box center [664, 259] width 10 height 5
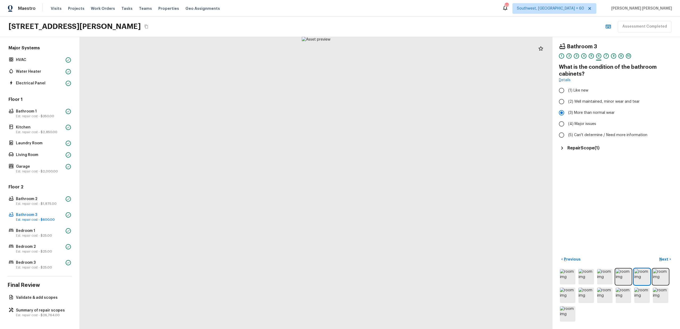
click at [584, 152] on div "Bathroom 3 1 2 3 4 5 6 7 8 9 10 What is the condition of the bathroom cabinets?…" at bounding box center [615, 183] width 127 height 292
click at [585, 149] on h5 "Repair Scope ( 1 )" at bounding box center [583, 148] width 32 height 6
click at [664, 258] on p "Next" at bounding box center [664, 259] width 10 height 5
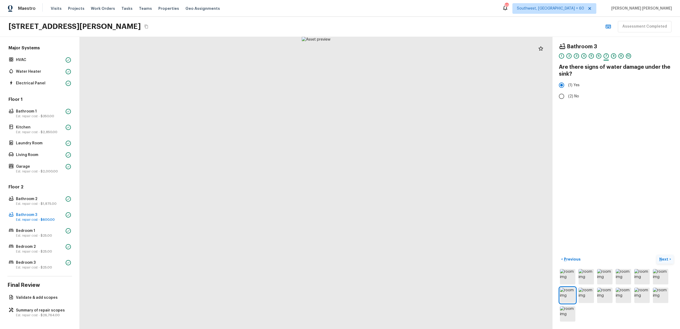
click at [664, 258] on p "Next" at bounding box center [664, 259] width 10 height 5
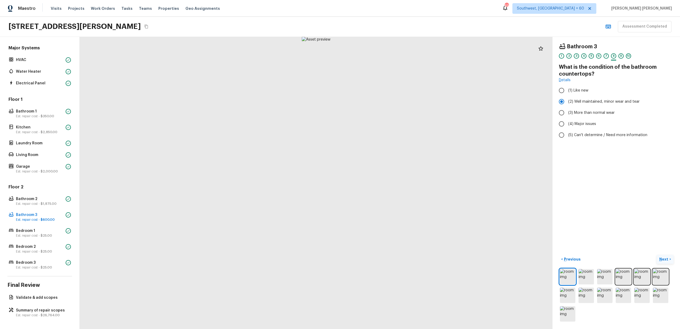
click at [663, 259] on p "Next" at bounding box center [664, 259] width 10 height 5
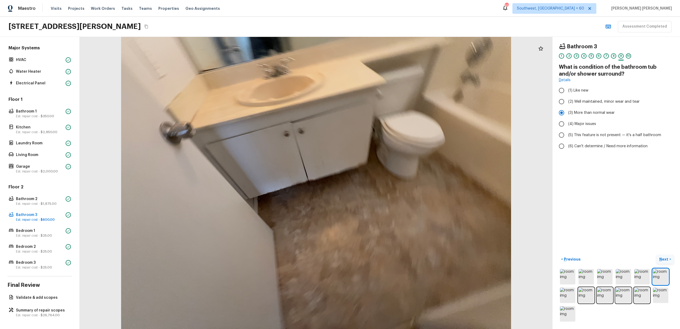
click at [665, 260] on p "Next" at bounding box center [664, 259] width 10 height 5
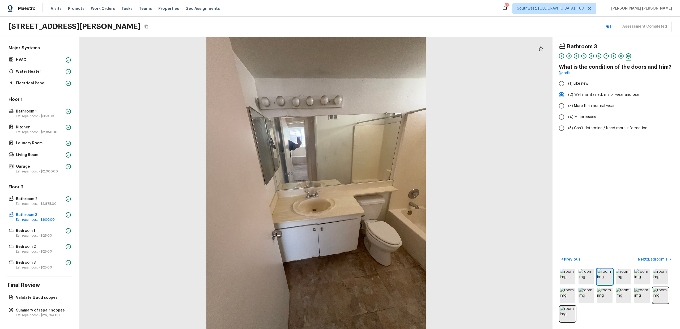
click at [654, 243] on div "Bathroom 3 1 2 3 4 5 6 7 8 9 10 What is the condition of the doors and trim? De…" at bounding box center [615, 183] width 127 height 292
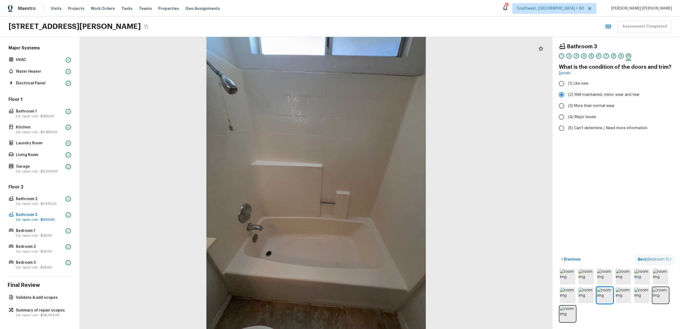
click at [657, 259] on span "( Bedroom 1 )" at bounding box center [657, 260] width 22 height 4
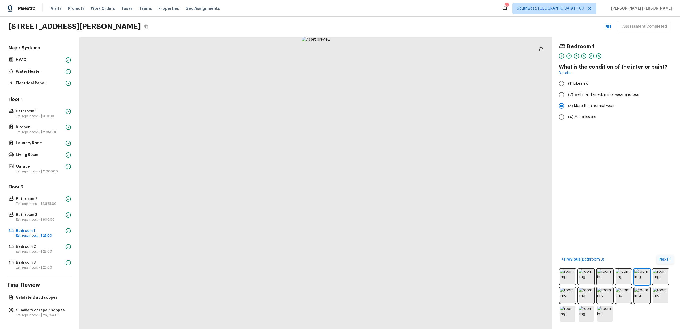
click at [657, 259] on button "Next >" at bounding box center [664, 259] width 17 height 9
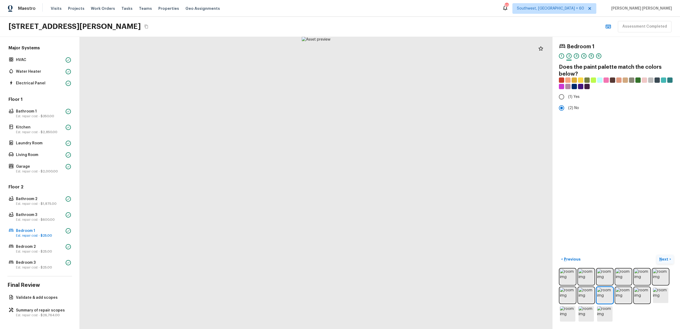
click at [657, 259] on button "Next >" at bounding box center [664, 259] width 17 height 9
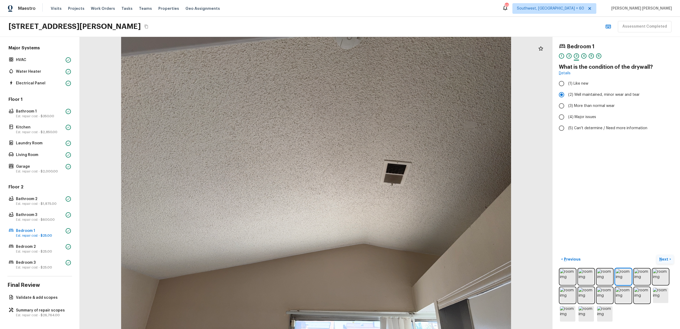
click at [657, 259] on button "Next >" at bounding box center [664, 259] width 17 height 9
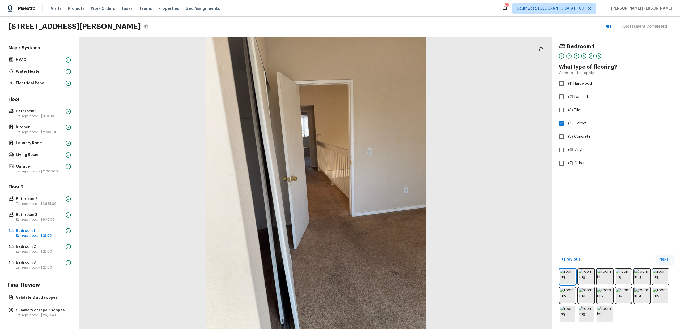
click at [657, 259] on button "Next >" at bounding box center [664, 259] width 17 height 9
click at [663, 261] on p "Next" at bounding box center [664, 259] width 10 height 5
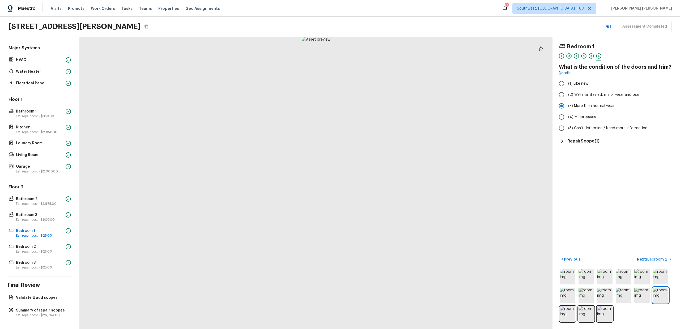
click at [578, 142] on h5 "Repair Scope ( 1 )" at bounding box center [583, 141] width 32 height 6
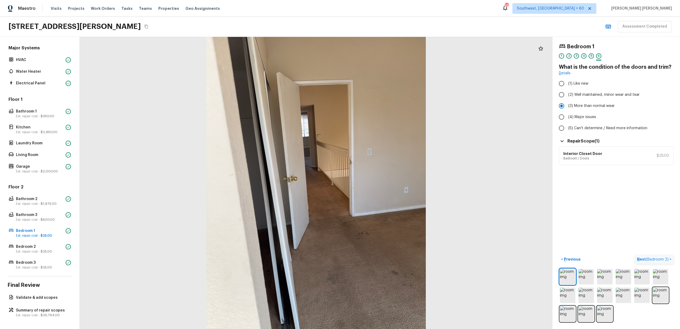
click at [656, 258] on span "( Bedroom 2 )" at bounding box center [657, 260] width 23 height 4
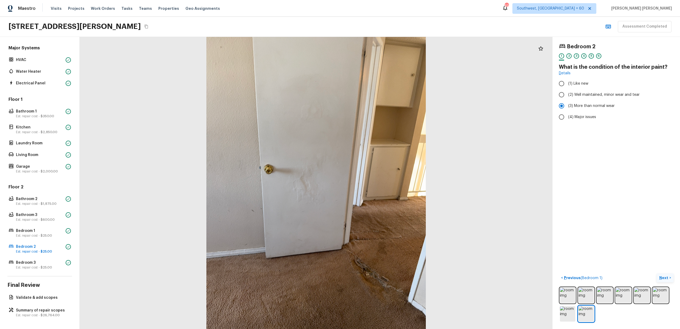
click at [663, 280] on p "Next" at bounding box center [664, 277] width 10 height 5
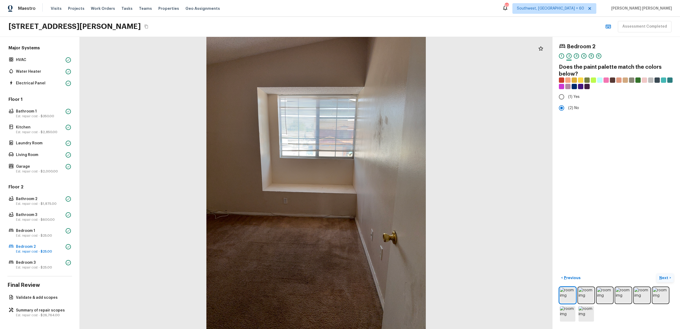
click at [663, 280] on p "Next" at bounding box center [664, 277] width 10 height 5
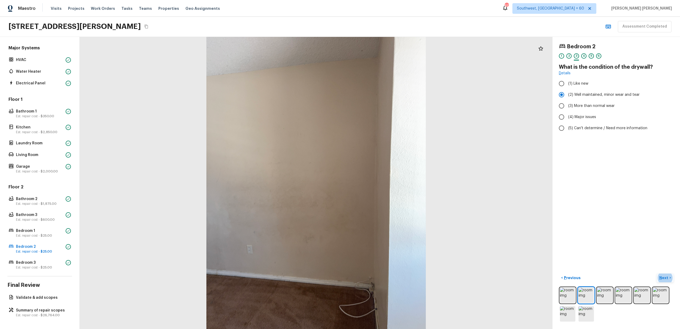
click at [660, 279] on p "Next" at bounding box center [664, 277] width 10 height 5
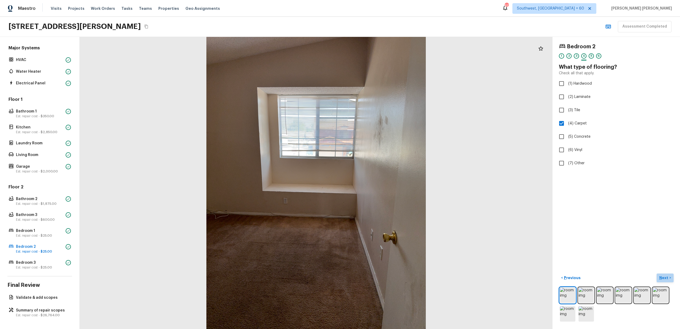
click at [660, 279] on p "Next" at bounding box center [664, 277] width 10 height 5
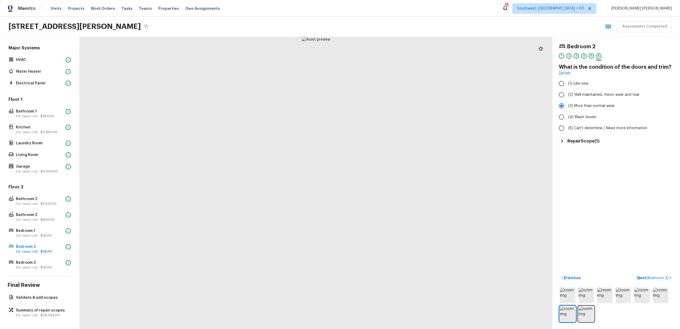
click at [582, 142] on h5 "Repair Scope ( 1 )" at bounding box center [583, 141] width 32 height 6
click at [655, 281] on button "Next ( Bedroom 3 ) >" at bounding box center [654, 278] width 38 height 9
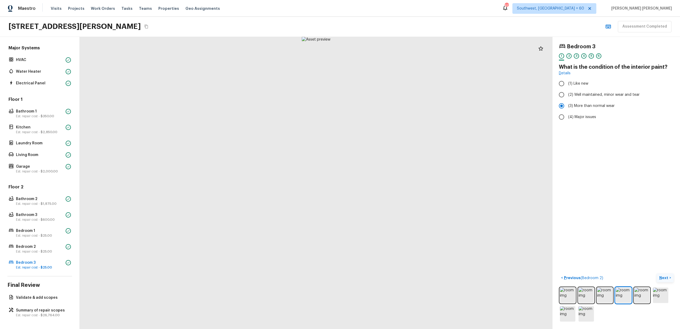
click at [665, 276] on p "Next" at bounding box center [664, 277] width 10 height 5
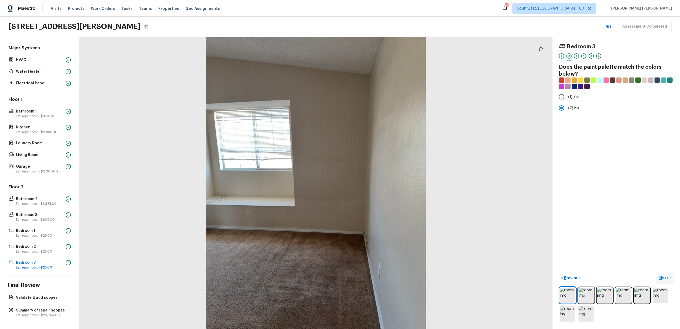
click at [665, 276] on p "Next" at bounding box center [664, 277] width 10 height 5
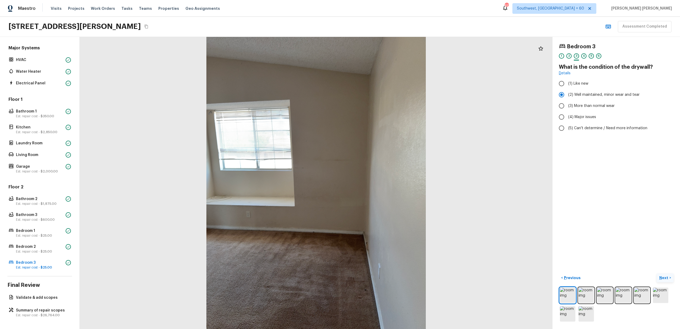
click at [665, 276] on p "Next" at bounding box center [664, 277] width 10 height 5
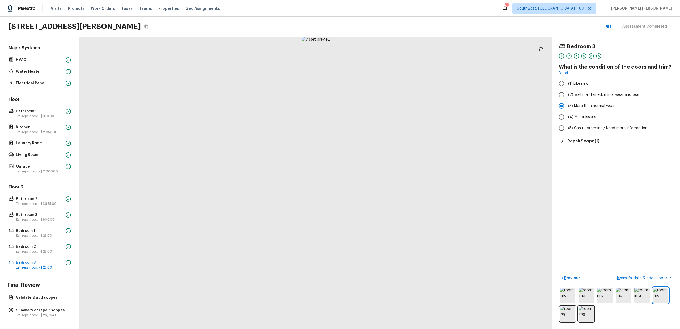
click at [594, 140] on h5 "Repair Scope ( 1 )" at bounding box center [583, 141] width 32 height 6
click at [653, 278] on span "( Validate & add scopes )" at bounding box center [647, 278] width 42 height 4
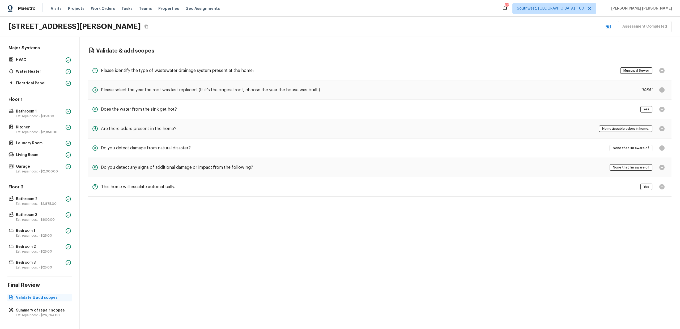
click at [33, 301] on div "Validate & add scopes" at bounding box center [39, 297] width 65 height 7
click at [31, 314] on p "Est. repair cost - $26,764.00" at bounding box center [42, 315] width 53 height 4
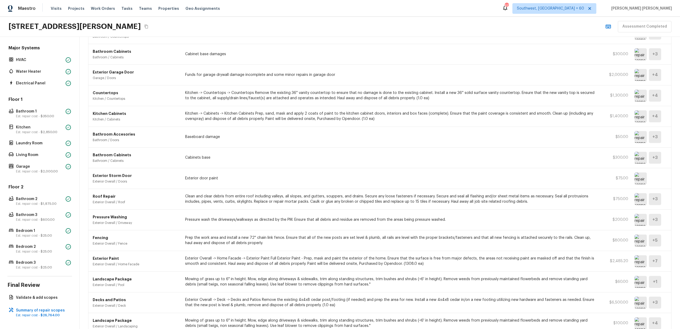
scroll to position [261, 0]
click at [641, 176] on img at bounding box center [640, 177] width 12 height 12
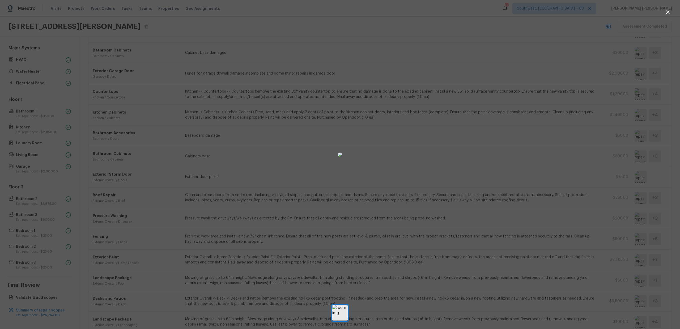
click at [533, 162] on div at bounding box center [340, 154] width 680 height 293
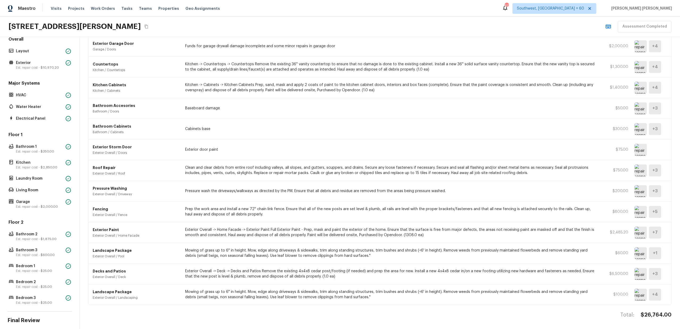
scroll to position [0, 0]
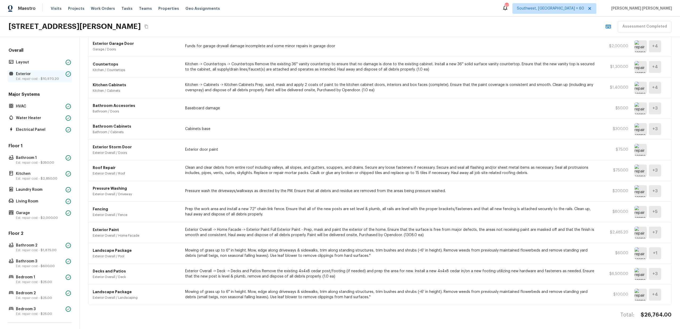
click at [34, 79] on p "Est. repair cost - $10,970.20" at bounding box center [40, 79] width 48 height 4
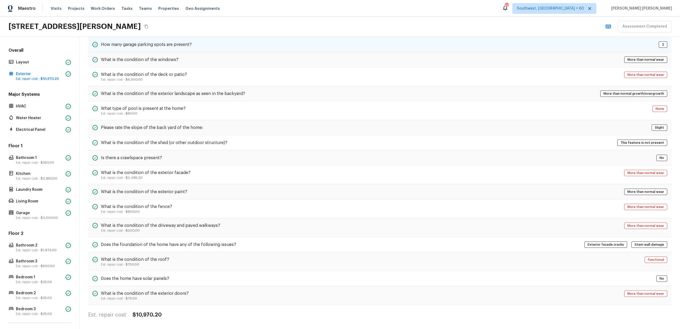
click at [153, 43] on h5 "How many garage parking spots are present?" at bounding box center [146, 45] width 91 height 6
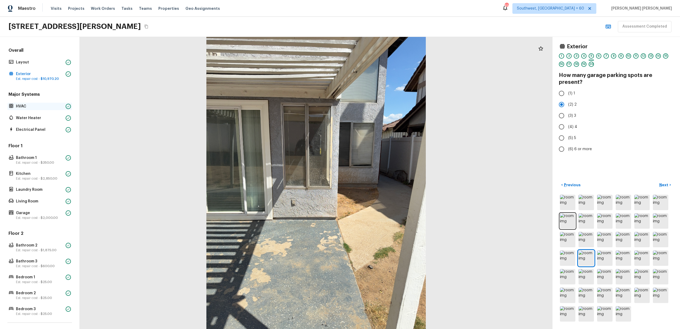
click at [33, 106] on p "HVAC" at bounding box center [40, 106] width 48 height 5
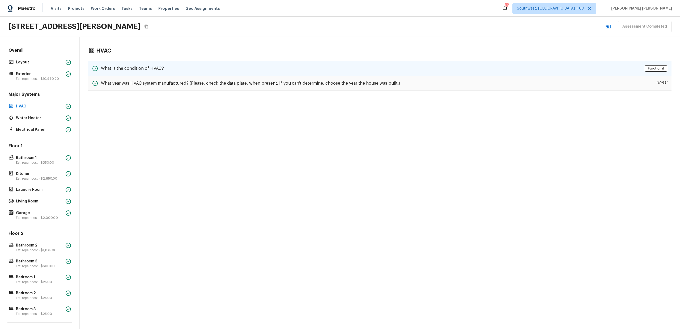
click at [213, 67] on div "What is the condition of HVAC? Functional" at bounding box center [379, 68] width 583 height 15
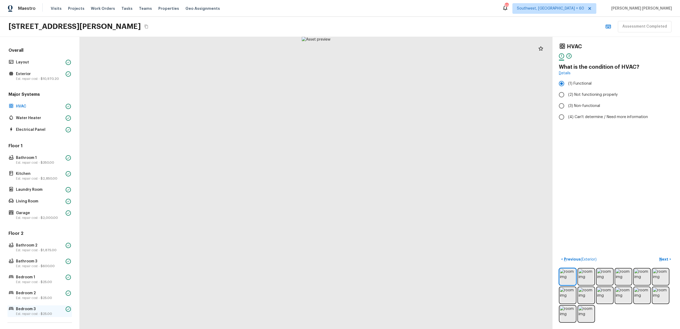
scroll to position [46, 0]
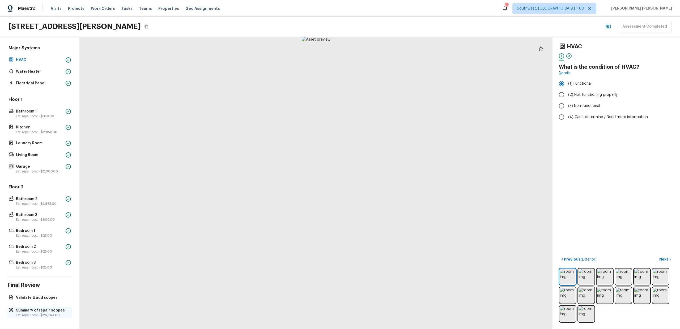
click at [40, 310] on p "Summary of repair scopes" at bounding box center [42, 310] width 53 height 5
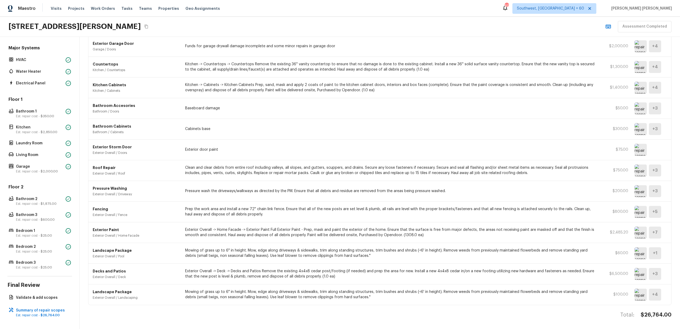
scroll to position [0, 0]
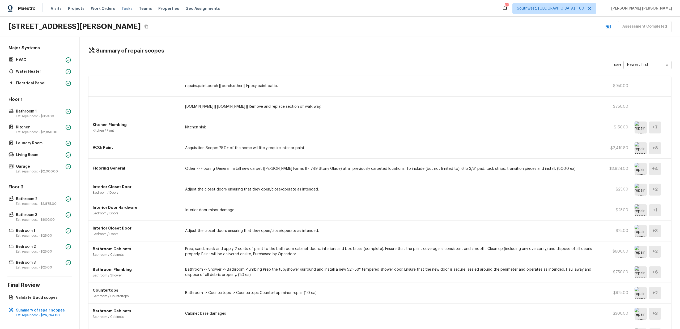
click at [121, 9] on span "Tasks" at bounding box center [126, 9] width 11 height 4
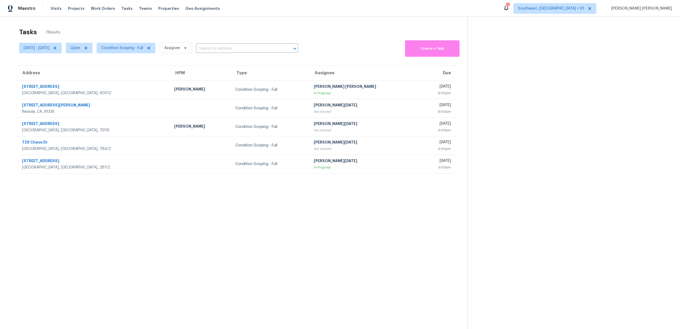
click at [207, 27] on div "Tasks 7 Results" at bounding box center [243, 32] width 448 height 14
click at [134, 50] on span "Condition Scoping - Full" at bounding box center [122, 47] width 42 height 5
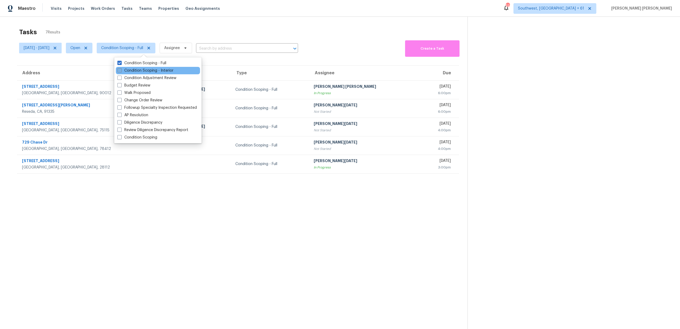
click at [132, 70] on label "Condition Scoping - Interior" at bounding box center [145, 70] width 56 height 5
click at [121, 70] on input "Condition Scoping - Interior" at bounding box center [118, 69] width 3 height 3
checkbox input "true"
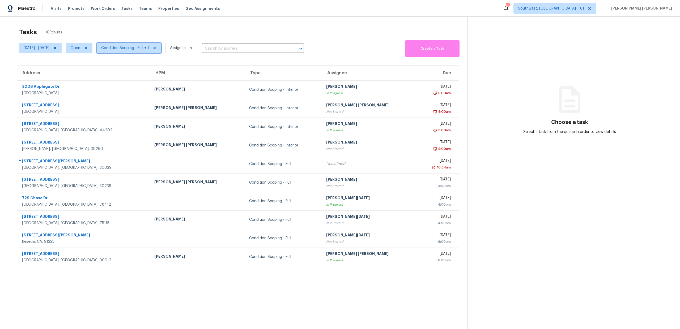
click at [142, 51] on span "Condition Scoping - Full + 1" at bounding box center [129, 48] width 65 height 11
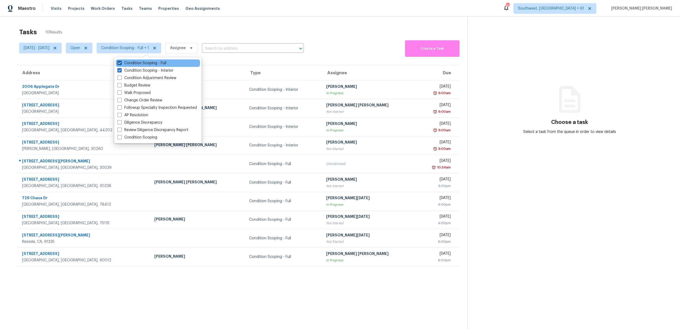
click at [142, 64] on label "Condition Scoping - Full" at bounding box center [141, 63] width 49 height 5
click at [121, 64] on input "Condition Scoping - Full" at bounding box center [118, 62] width 3 height 3
checkbox input "false"
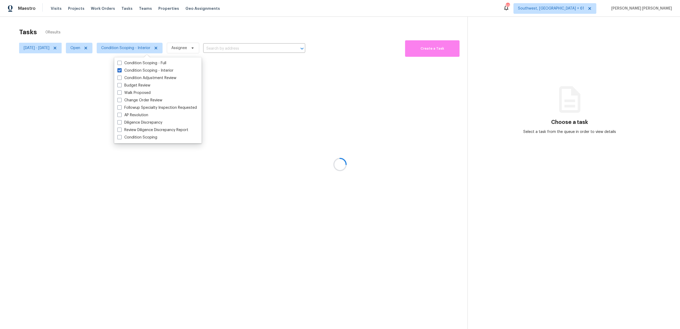
click at [162, 28] on div at bounding box center [340, 164] width 680 height 329
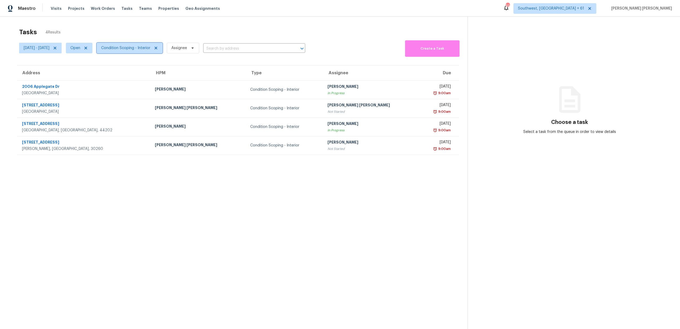
click at [140, 50] on span "Condition Scoping - Interior" at bounding box center [125, 47] width 49 height 5
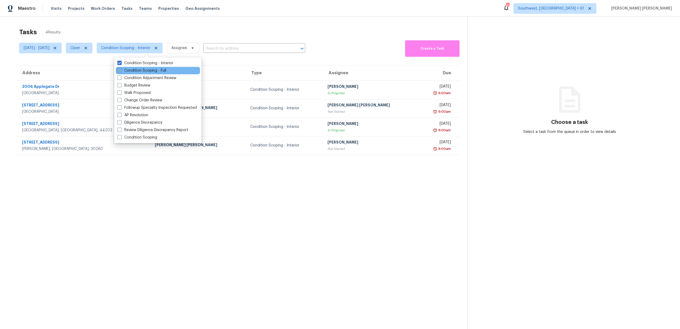
click at [140, 71] on label "Condition Scoping - Full" at bounding box center [141, 70] width 49 height 5
click at [121, 71] on input "Condition Scoping - Full" at bounding box center [118, 69] width 3 height 3
checkbox input "true"
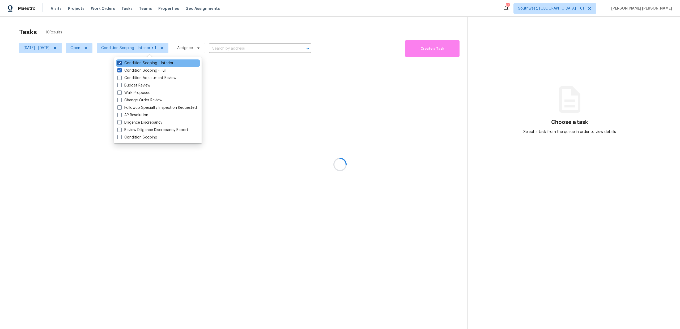
click at [146, 62] on label "Condition Scoping - Interior" at bounding box center [145, 63] width 56 height 5
click at [121, 62] on input "Condition Scoping - Interior" at bounding box center [118, 62] width 3 height 3
checkbox input "false"
click at [161, 35] on div at bounding box center [340, 164] width 680 height 329
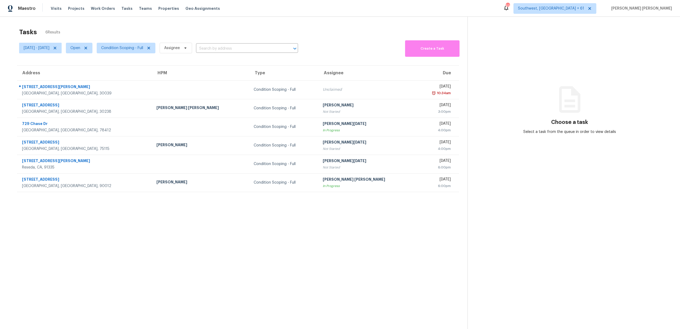
click at [271, 29] on div "Tasks 6 Results" at bounding box center [243, 32] width 448 height 14
click at [32, 46] on span "[DATE] - [DATE]" at bounding box center [37, 47] width 26 height 5
select select "8"
select select "2025"
select select "9"
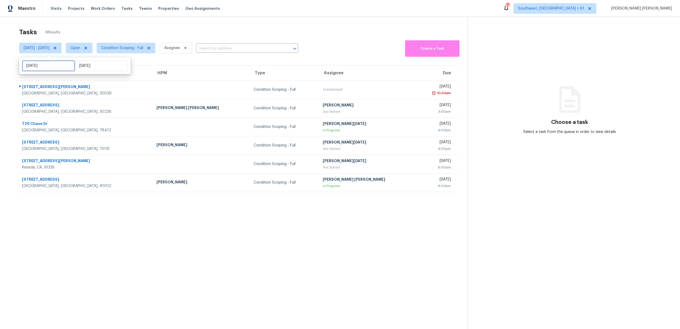
select select "2025"
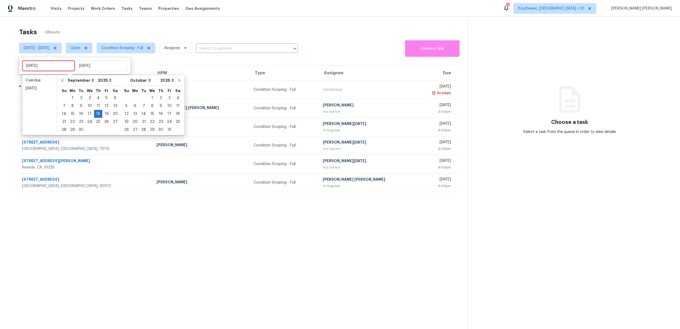
click at [48, 65] on input "[DATE]" at bounding box center [48, 66] width 52 height 11
type input "Fri, Sep 19"
click at [105, 115] on div "19" at bounding box center [106, 113] width 8 height 7
type input "Fri, Sep 19"
type input "[DATE]"
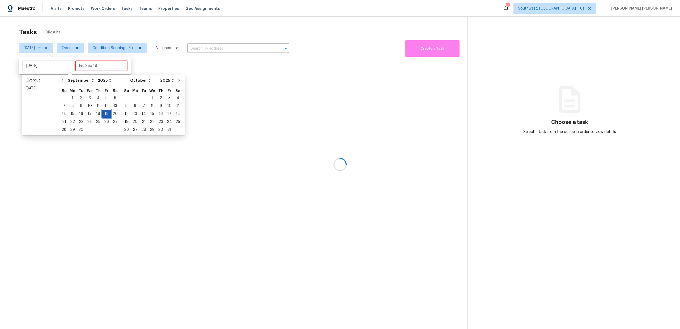
click at [105, 115] on div "19" at bounding box center [106, 113] width 8 height 7
type input "Fri, Sep 19"
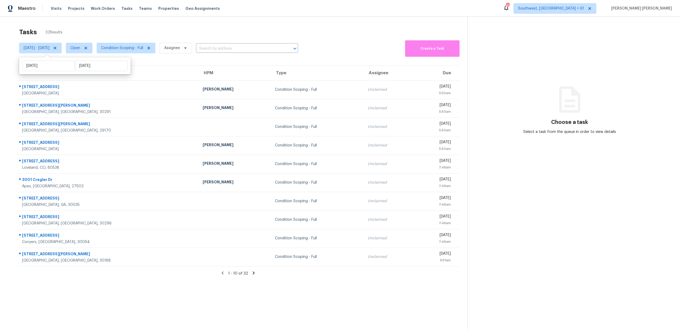
click at [126, 36] on div "Tasks 32 Results" at bounding box center [243, 32] width 448 height 14
click at [134, 46] on span "Condition Scoping - Full" at bounding box center [122, 47] width 42 height 5
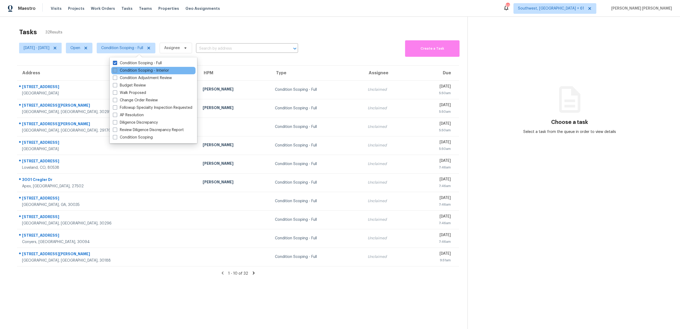
click at [136, 68] on label "Condition Scoping - Interior" at bounding box center [141, 70] width 56 height 5
click at [116, 68] on input "Condition Scoping - Interior" at bounding box center [114, 69] width 3 height 3
checkbox input "true"
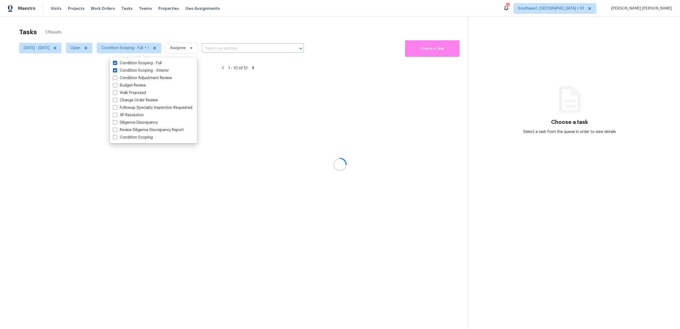
click at [144, 36] on div at bounding box center [340, 164] width 680 height 329
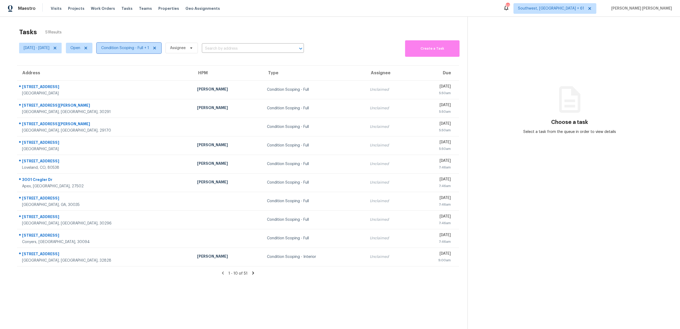
click at [134, 45] on span "Condition Scoping - Full + 1" at bounding box center [125, 47] width 48 height 5
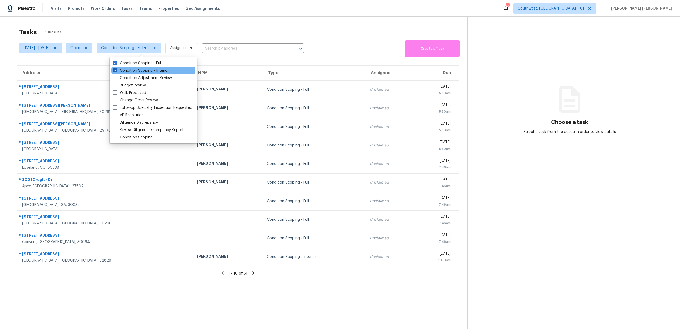
click at [140, 68] on label "Condition Scoping - Interior" at bounding box center [141, 70] width 56 height 5
click at [116, 68] on input "Condition Scoping - Interior" at bounding box center [114, 69] width 3 height 3
checkbox input "false"
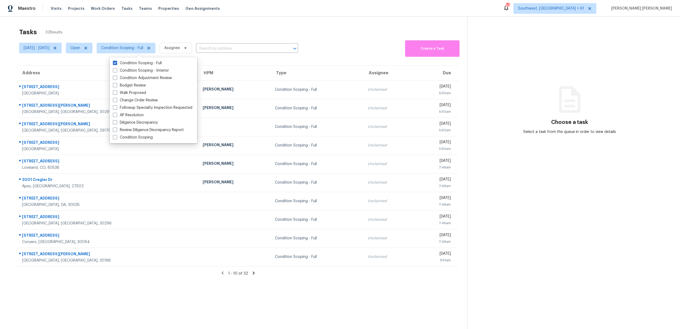
click at [169, 27] on div "Tasks 32 Results" at bounding box center [243, 32] width 448 height 14
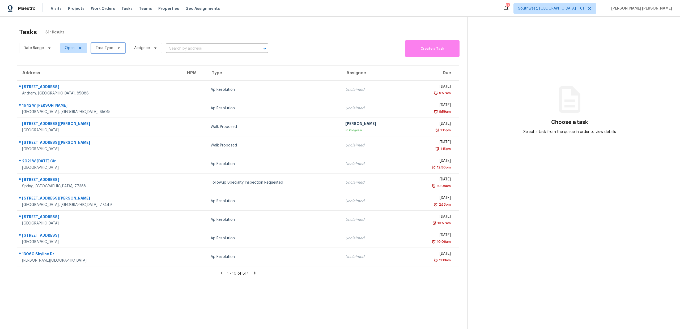
click at [99, 46] on span "Task Type" at bounding box center [105, 47] width 18 height 5
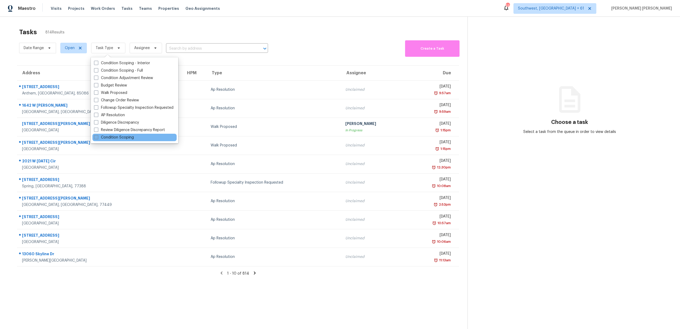
click at [106, 136] on label "Condition Scoping" at bounding box center [114, 137] width 40 height 5
click at [97, 136] on input "Condition Scoping" at bounding box center [95, 136] width 3 height 3
checkbox input "true"
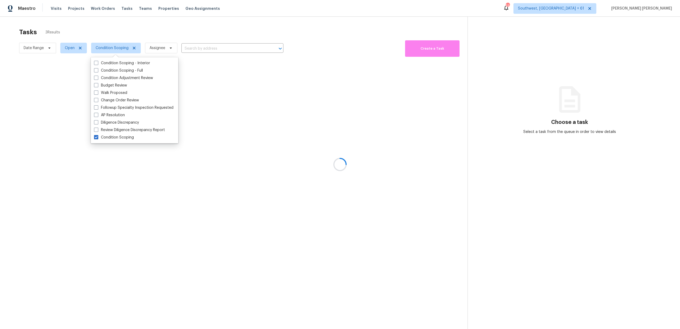
click at [34, 47] on div at bounding box center [340, 164] width 680 height 329
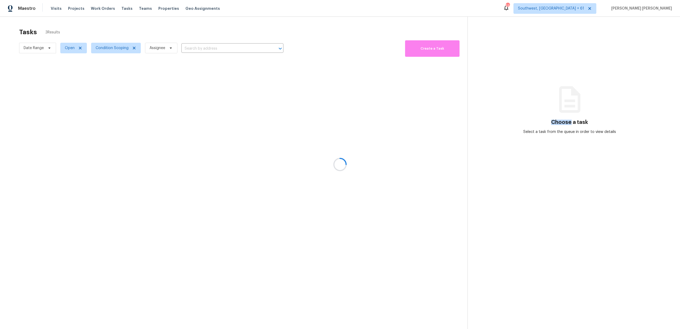
click at [34, 47] on div at bounding box center [340, 164] width 680 height 329
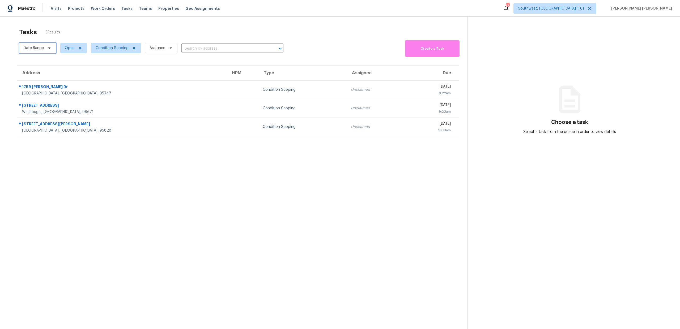
click at [42, 46] on span "Date Range" at bounding box center [34, 47] width 20 height 5
select select "8"
select select "2025"
select select "9"
select select "2025"
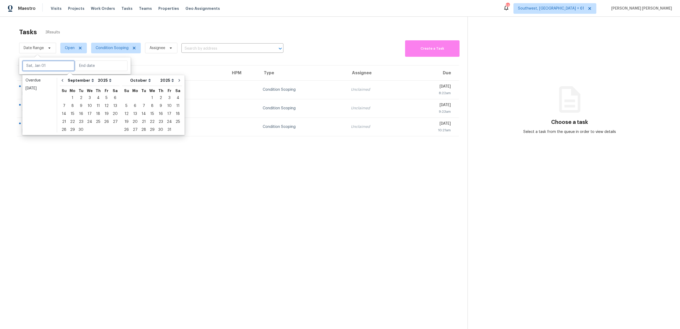
click at [49, 68] on input "text" at bounding box center [48, 66] width 52 height 11
type input "[DATE]"
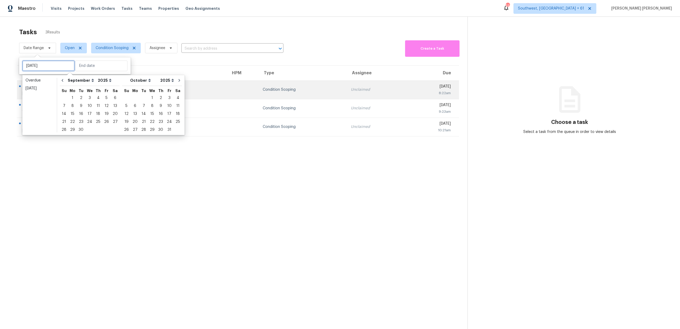
type input "[DATE]"
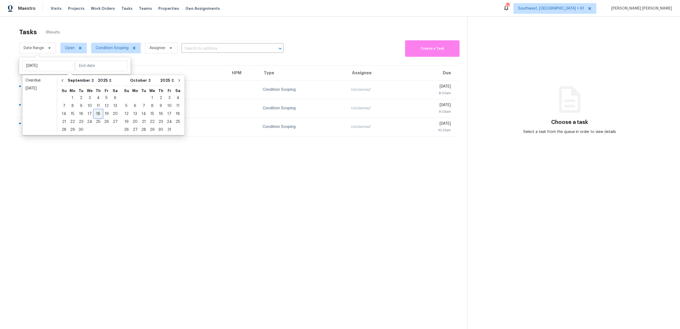
click at [98, 114] on div "18" at bounding box center [98, 113] width 8 height 7
type input "[DATE]"
click at [98, 114] on div "18" at bounding box center [98, 113] width 8 height 7
type input "[DATE]"
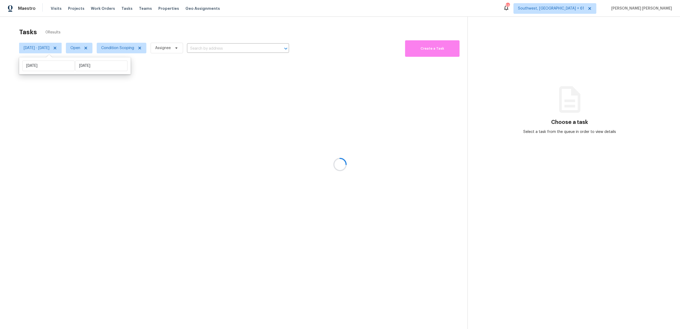
click at [130, 29] on div at bounding box center [340, 164] width 680 height 329
click at [80, 46] on span "Open" at bounding box center [75, 47] width 10 height 5
click at [95, 71] on label "Closed" at bounding box center [96, 70] width 19 height 5
click at [90, 71] on input "Closed" at bounding box center [88, 69] width 3 height 3
checkbox input "true"
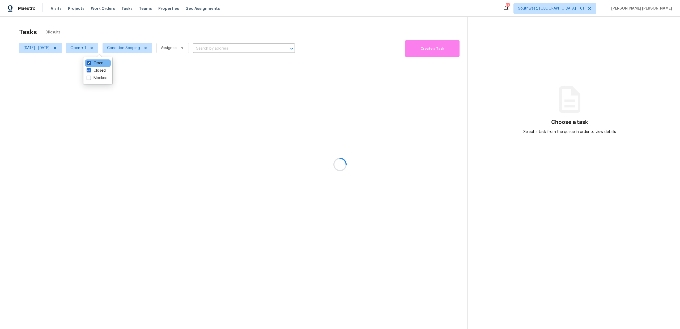
click at [99, 65] on label "Open" at bounding box center [95, 63] width 17 height 5
click at [90, 64] on input "Open" at bounding box center [88, 62] width 3 height 3
checkbox input "false"
click at [143, 26] on div at bounding box center [340, 164] width 680 height 329
click at [45, 48] on span "[DATE] - [DATE]" at bounding box center [37, 47] width 26 height 5
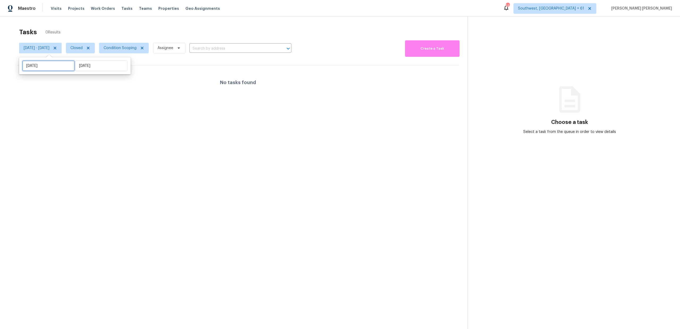
click at [43, 68] on input "[DATE]" at bounding box center [48, 66] width 52 height 11
select select "8"
select select "2025"
select select "9"
select select "2025"
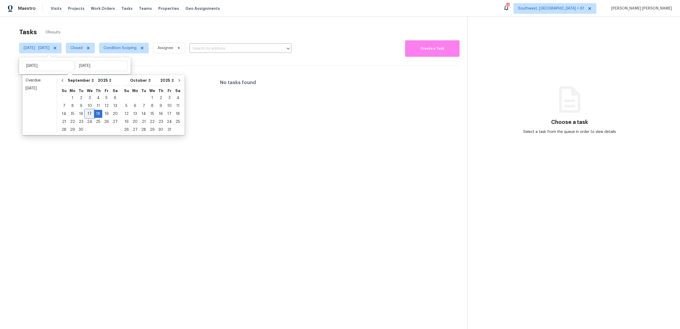
click at [85, 113] on div "17" at bounding box center [89, 113] width 9 height 7
type input "[DATE]"
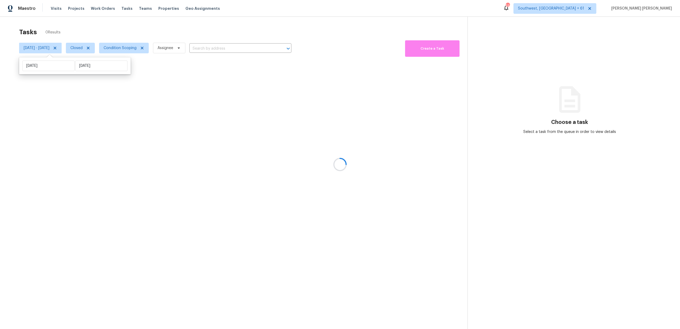
click at [139, 25] on div at bounding box center [340, 164] width 680 height 329
click at [80, 50] on span "Open" at bounding box center [75, 47] width 10 height 5
click at [92, 72] on label "Closed" at bounding box center [97, 70] width 19 height 5
click at [91, 71] on input "Closed" at bounding box center [89, 69] width 3 height 3
checkbox input "true"
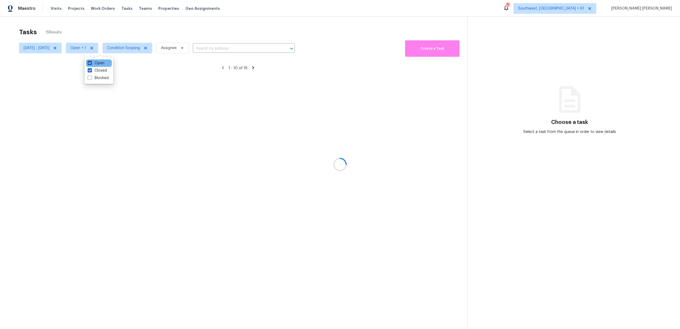
click at [94, 65] on label "Open" at bounding box center [96, 63] width 17 height 5
click at [91, 64] on input "Open" at bounding box center [89, 62] width 3 height 3
checkbox input "false"
click at [119, 33] on div at bounding box center [340, 164] width 680 height 329
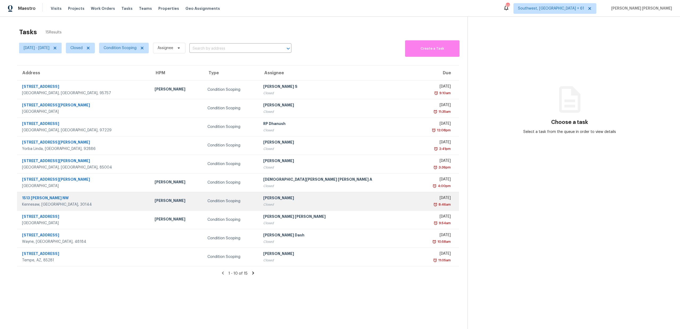
click at [208, 199] on div "Condition Scoping" at bounding box center [230, 201] width 47 height 5
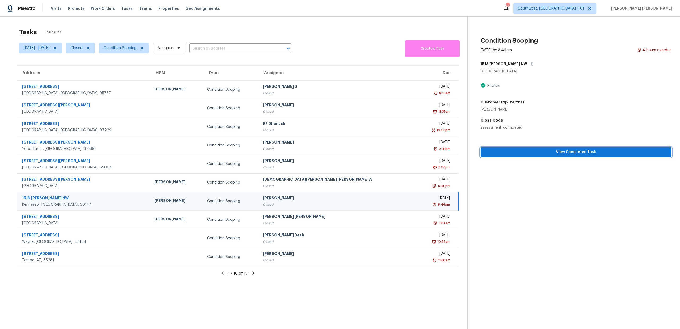
click at [511, 153] on span "View Completed Task" at bounding box center [575, 152] width 182 height 7
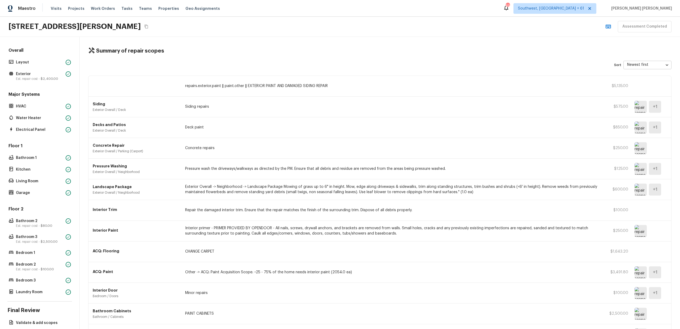
click at [347, 14] on div "Maestro Visits Projects Work Orders Tasks Teams Properties Geo Assignments [STR…" at bounding box center [340, 8] width 680 height 17
click at [24, 61] on p "Layout" at bounding box center [40, 62] width 48 height 5
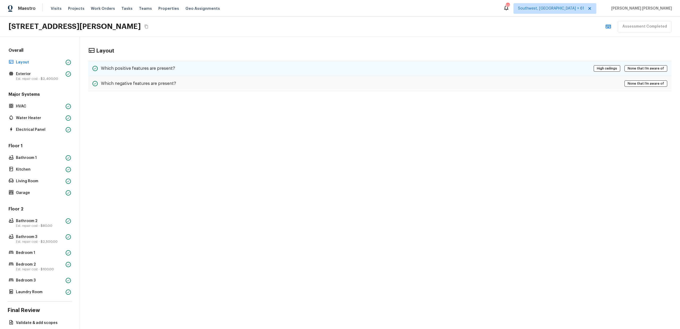
click at [251, 70] on div "Which positive features are present? High ceilings None that I’m aware of" at bounding box center [379, 68] width 583 height 15
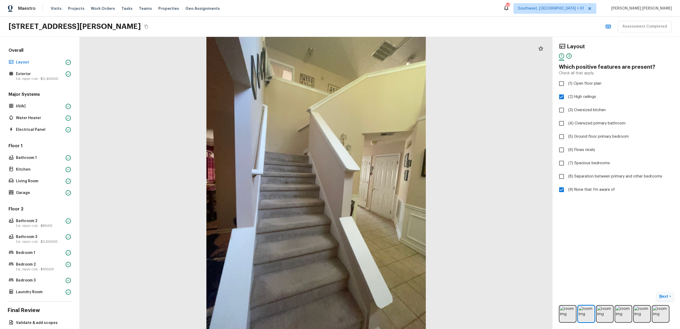
click at [662, 294] on p "Next" at bounding box center [664, 296] width 10 height 5
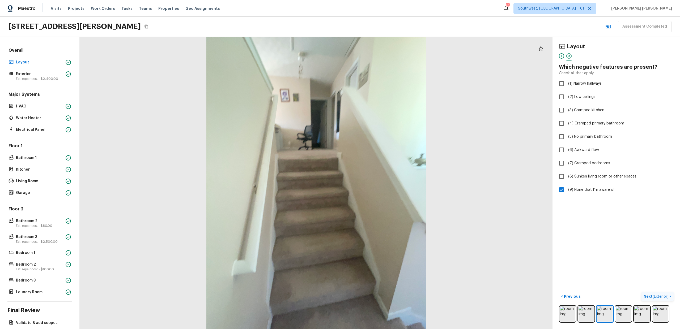
click at [662, 294] on p "Next ( Exterior )" at bounding box center [656, 297] width 26 height 6
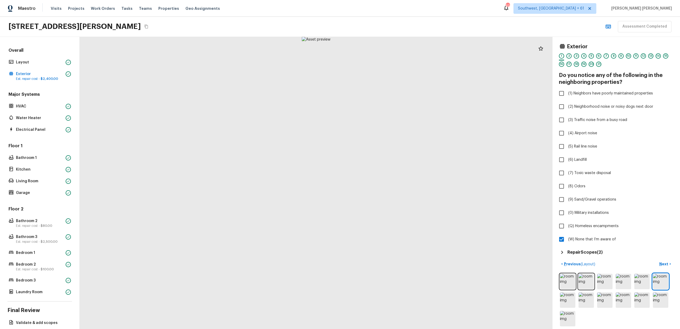
click at [590, 254] on h5 "Repair Scopes ( 2 )" at bounding box center [584, 253] width 35 height 6
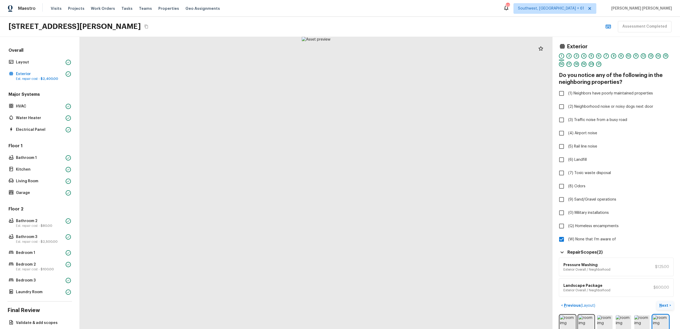
click at [665, 304] on p "Next" at bounding box center [664, 305] width 10 height 5
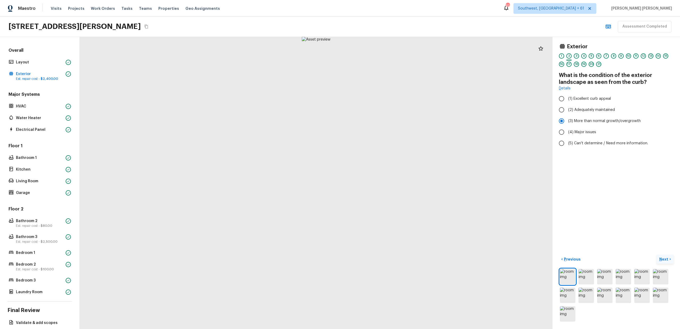
click at [665, 259] on p "Next" at bounding box center [664, 259] width 10 height 5
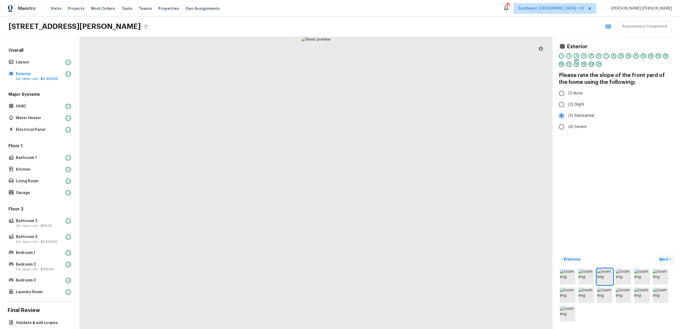
click at [664, 260] on p "Next" at bounding box center [664, 259] width 10 height 5
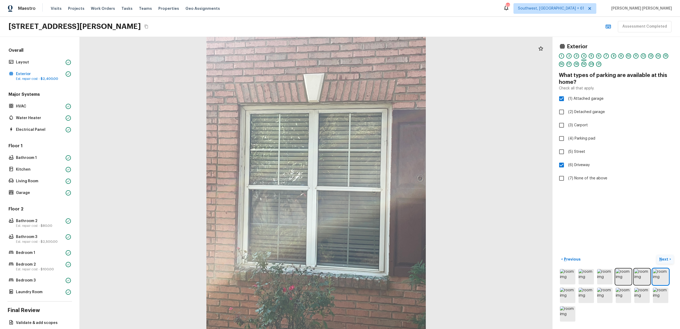
click at [663, 260] on p "Next" at bounding box center [664, 259] width 10 height 5
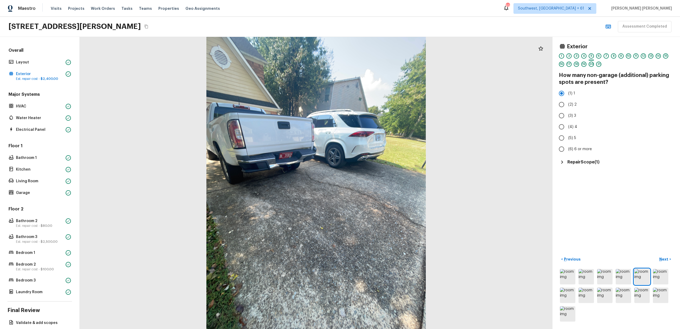
click at [581, 164] on h5 "Repair Scope ( 1 )" at bounding box center [583, 162] width 32 height 6
click at [663, 258] on p "Next" at bounding box center [664, 259] width 10 height 5
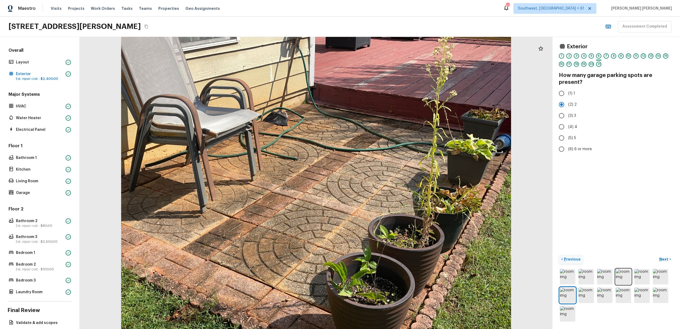
click at [566, 258] on p "Previous" at bounding box center [572, 259] width 18 height 5
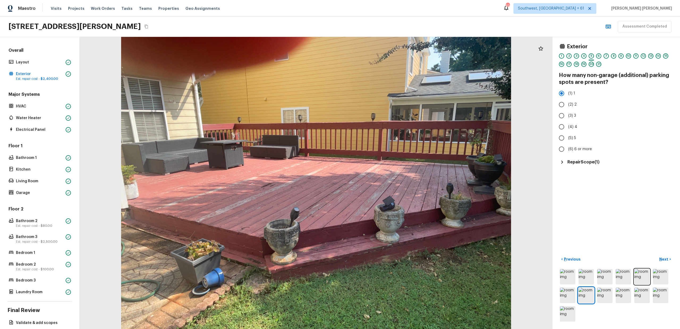
click at [586, 160] on h5 "Repair Scope ( 1 )" at bounding box center [583, 162] width 32 height 6
click at [665, 260] on p "Next" at bounding box center [664, 259] width 10 height 5
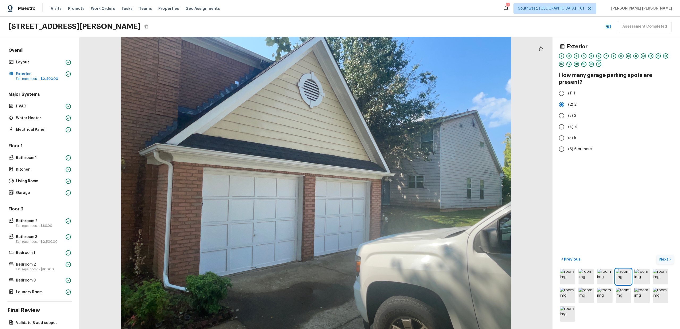
click at [665, 258] on p "Next" at bounding box center [664, 259] width 10 height 5
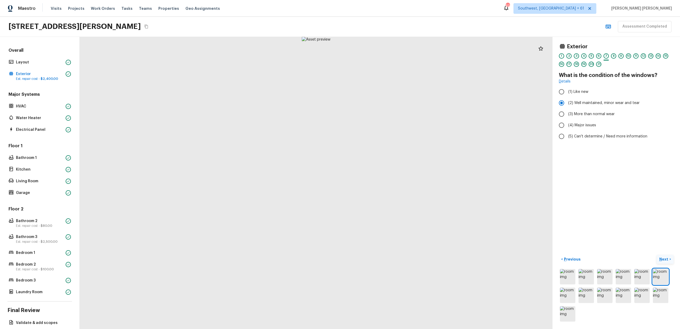
click at [665, 258] on p "Next" at bounding box center [664, 259] width 10 height 5
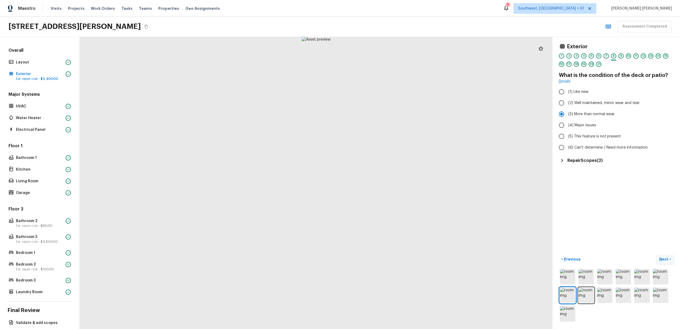
click at [665, 258] on p "Next" at bounding box center [664, 259] width 10 height 5
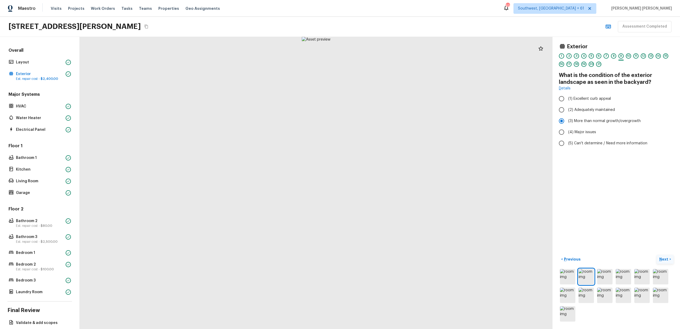
click at [665, 258] on p "Next" at bounding box center [664, 259] width 10 height 5
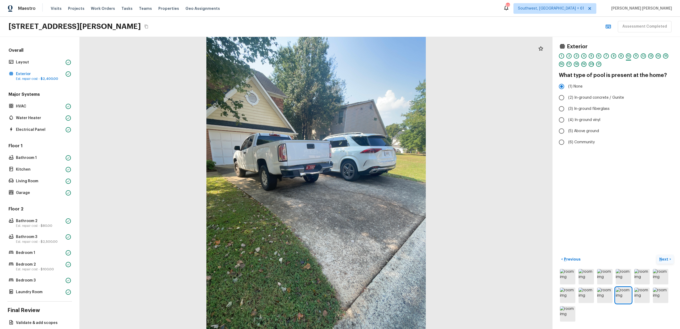
click at [666, 262] on p "Next" at bounding box center [664, 259] width 10 height 5
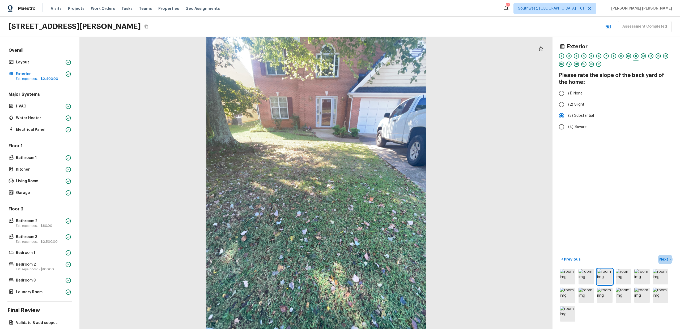
click at [466, 156] on div at bounding box center [316, 183] width 473 height 292
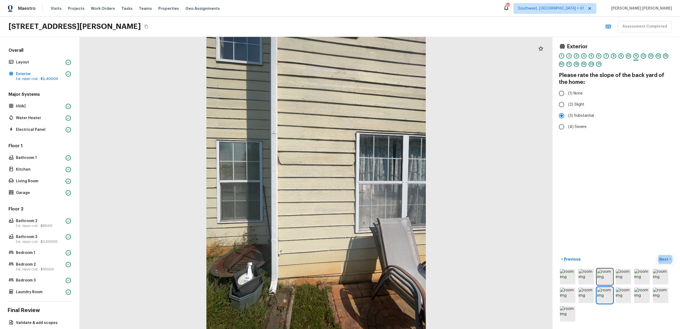
click at [666, 257] on p "Next" at bounding box center [664, 259] width 10 height 5
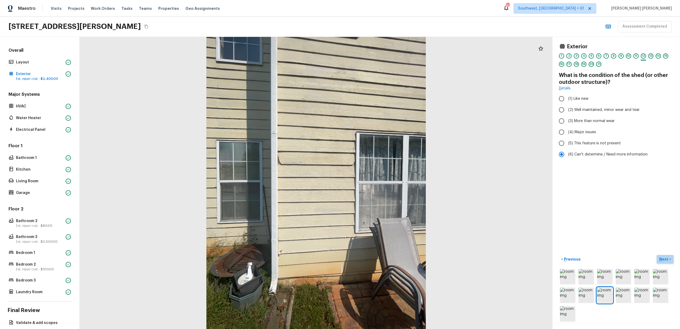
click at [666, 257] on p "Next" at bounding box center [664, 259] width 10 height 5
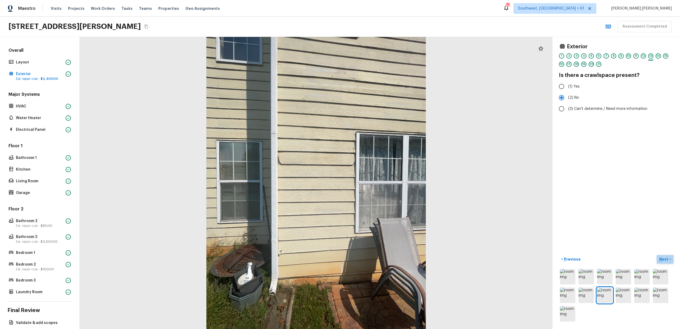
click at [666, 257] on p "Next" at bounding box center [664, 259] width 10 height 5
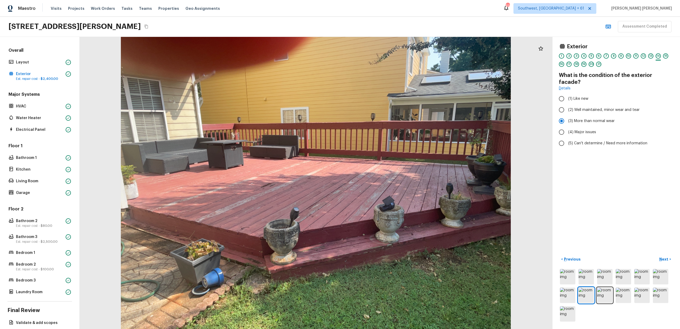
drag, startPoint x: 205, startPoint y: 143, endPoint x: 206, endPoint y: 152, distance: 8.8
click at [206, 152] on div at bounding box center [315, 183] width 473 height 292
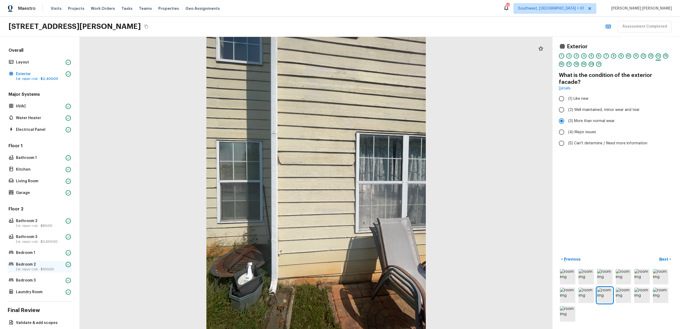
scroll to position [25, 0]
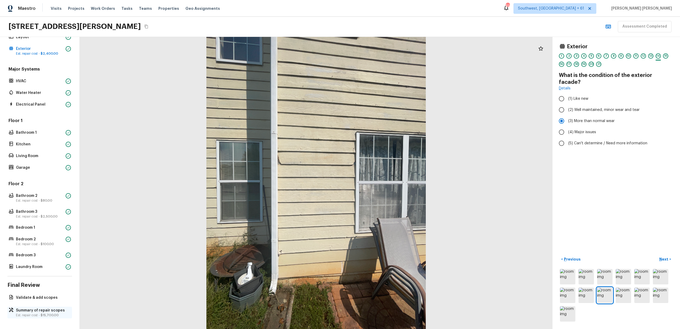
click at [30, 314] on p "Est. repair cost - $15,700.00" at bounding box center [42, 315] width 53 height 4
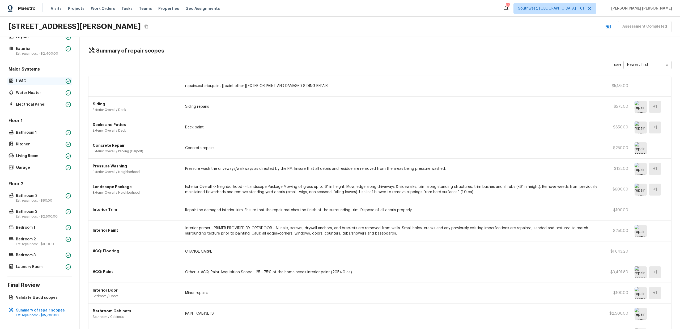
click at [36, 84] on div "HVAC" at bounding box center [39, 81] width 65 height 7
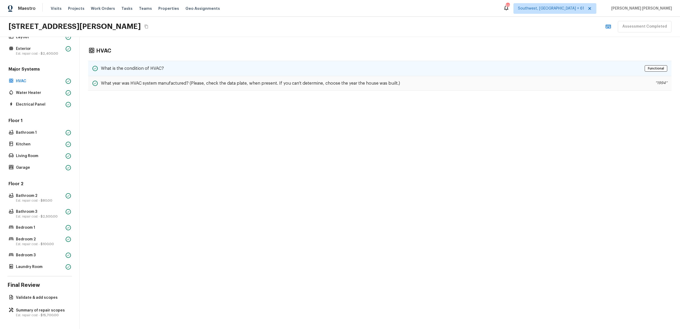
click at [221, 65] on div "What is the condition of HVAC? Functional" at bounding box center [379, 68] width 583 height 15
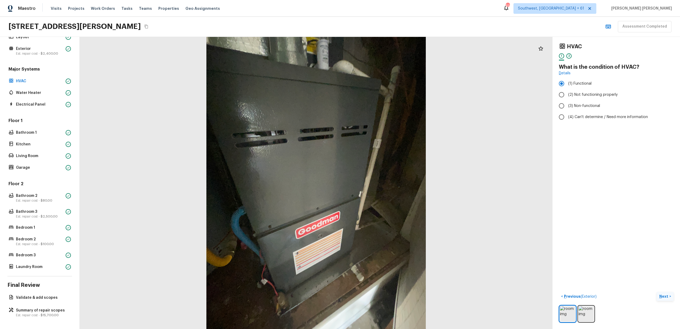
click at [671, 298] on button "Next >" at bounding box center [664, 296] width 17 height 9
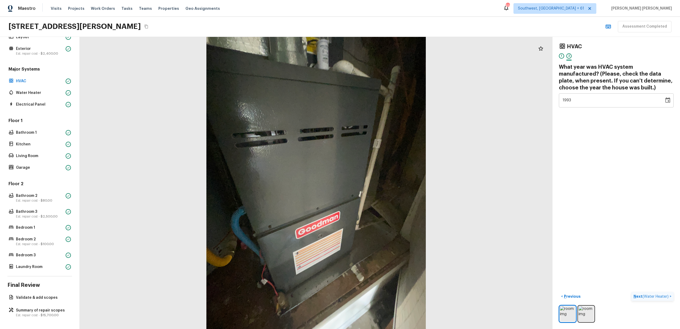
click at [656, 297] on span "( Water Heater )" at bounding box center [655, 297] width 26 height 4
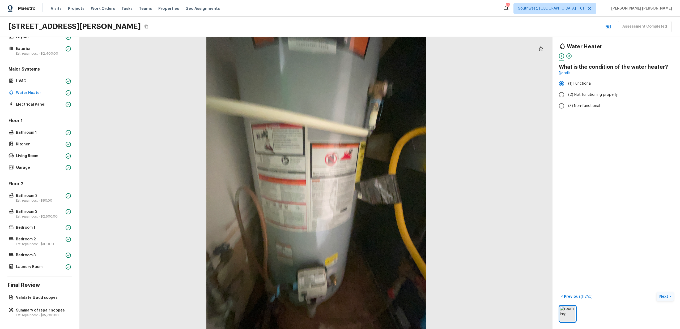
click at [665, 297] on p "Next" at bounding box center [664, 296] width 10 height 5
click at [665, 297] on span "( Electrical Panel )" at bounding box center [654, 297] width 29 height 4
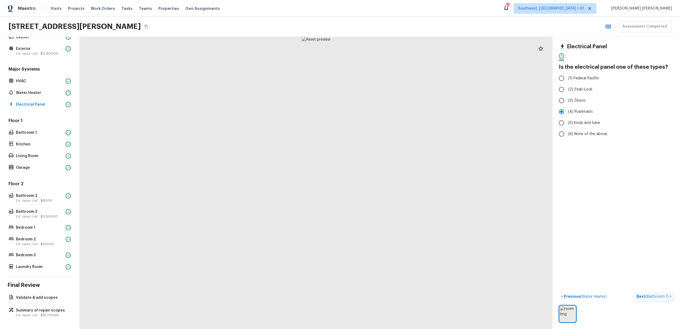
click at [663, 296] on span "( Bathroom 1 )" at bounding box center [656, 297] width 23 height 4
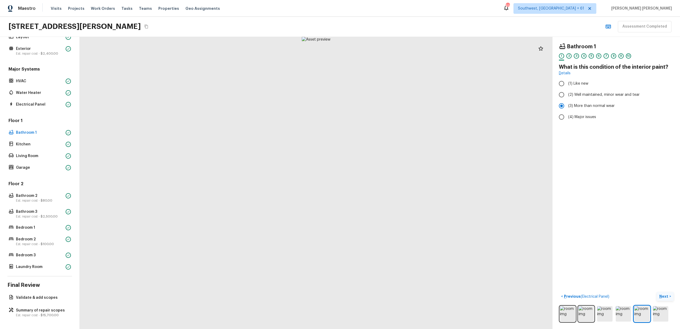
click at [663, 296] on p "Next" at bounding box center [664, 296] width 10 height 5
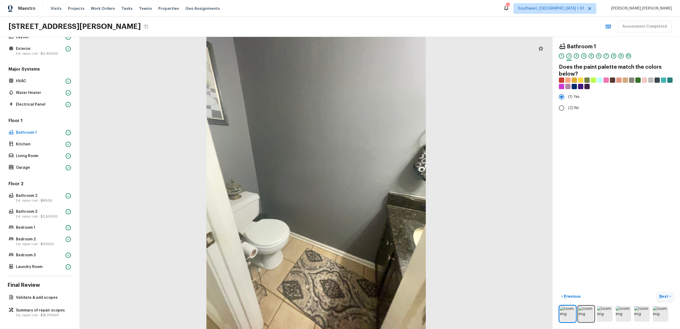
click at [663, 296] on p "Next" at bounding box center [664, 296] width 10 height 5
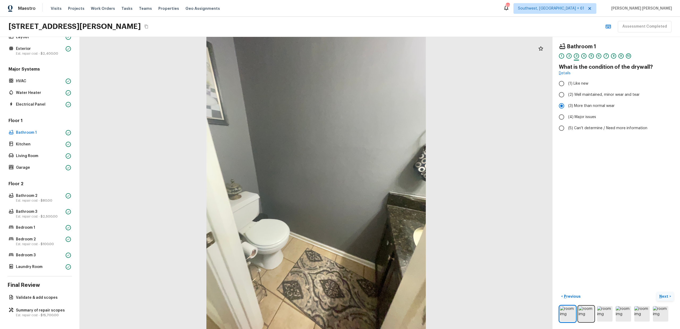
click at [663, 296] on p "Next" at bounding box center [664, 296] width 10 height 5
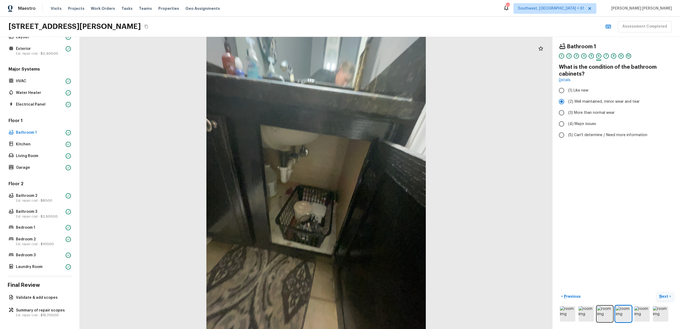
click at [663, 297] on p "Next" at bounding box center [664, 296] width 10 height 5
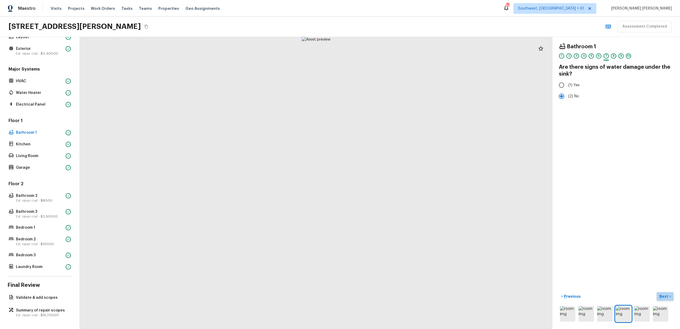
click at [663, 297] on p "Next" at bounding box center [664, 296] width 10 height 5
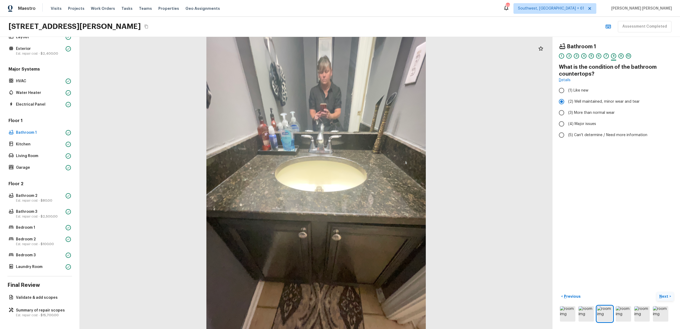
click at [663, 297] on p "Next" at bounding box center [664, 296] width 10 height 5
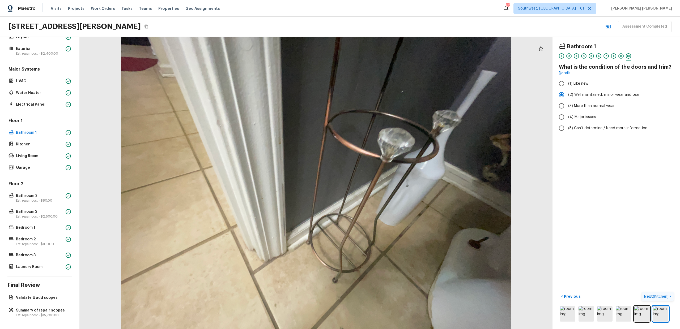
click at [663, 297] on span "( Kitchen )" at bounding box center [661, 297] width 16 height 4
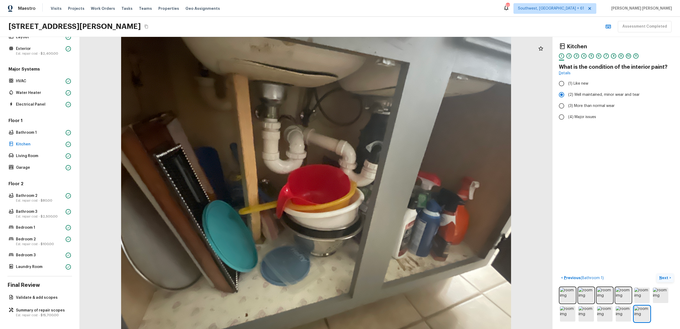
click at [663, 276] on p "Next" at bounding box center [664, 277] width 10 height 5
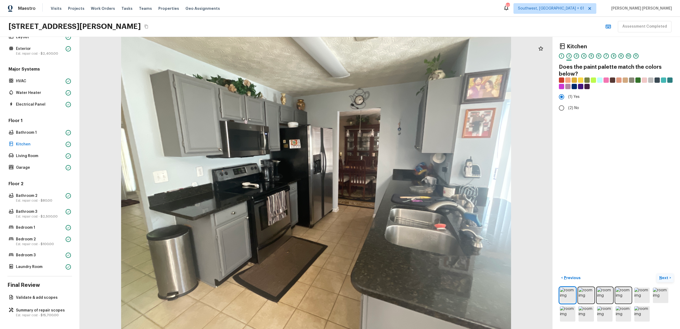
click at [663, 276] on p "Next" at bounding box center [664, 277] width 10 height 5
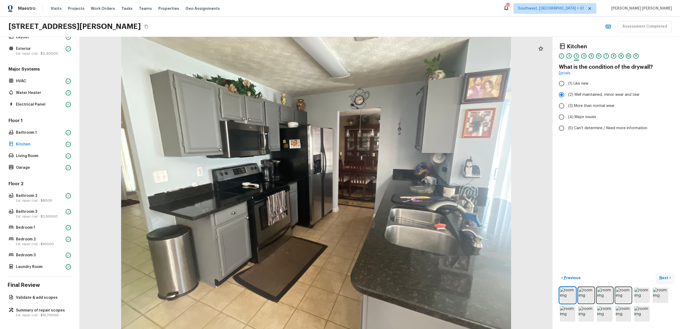
click at [663, 276] on p "Next" at bounding box center [664, 277] width 10 height 5
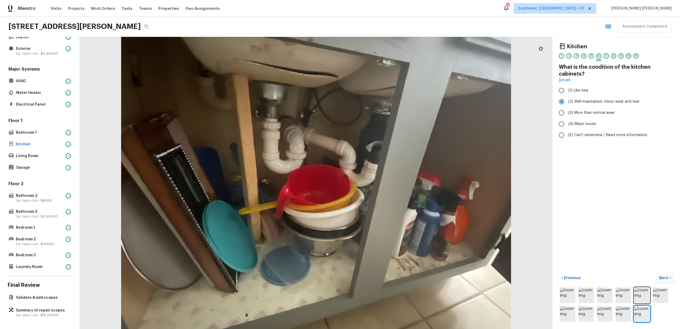
click at [663, 277] on p "Next" at bounding box center [664, 277] width 10 height 5
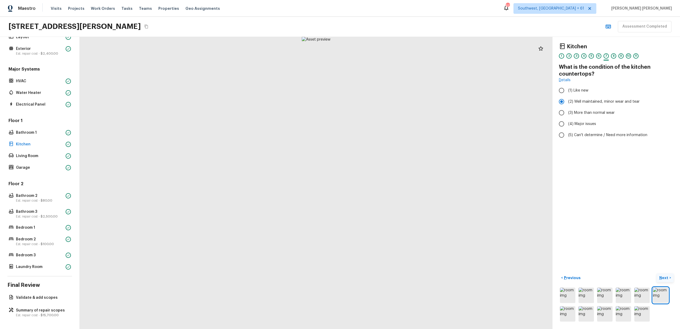
click at [663, 277] on p "Next" at bounding box center [664, 277] width 10 height 5
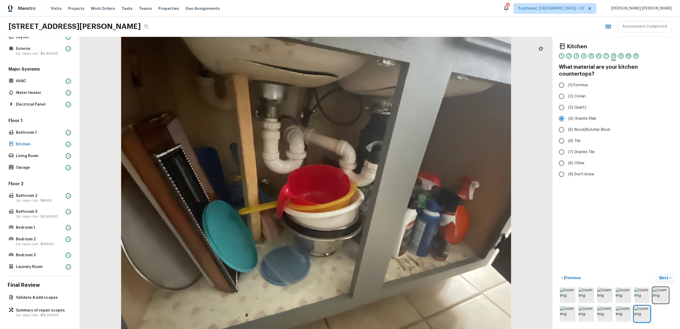
click at [669, 278] on button "Next >" at bounding box center [664, 278] width 17 height 9
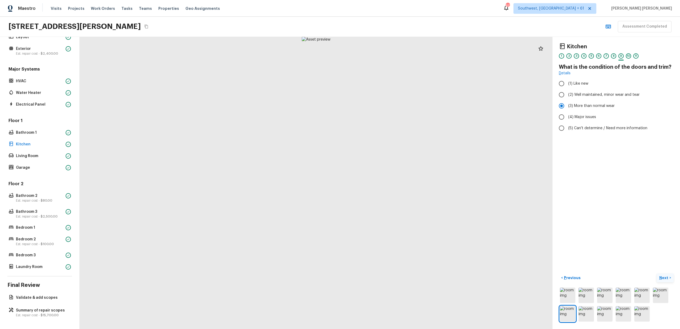
click at [669, 278] on button "Next >" at bounding box center [664, 278] width 17 height 9
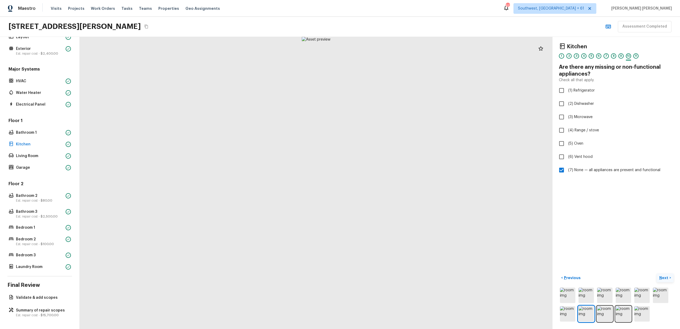
click at [669, 278] on button "Next >" at bounding box center [664, 278] width 17 height 9
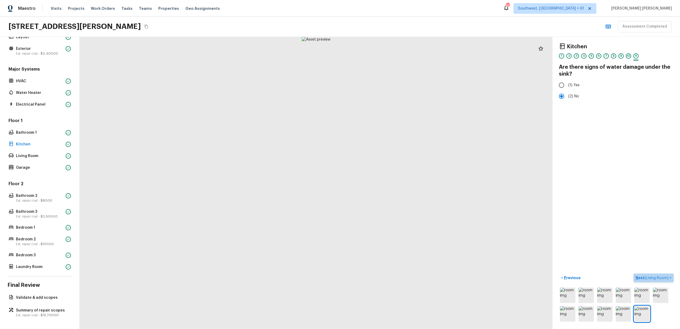
click at [669, 278] on p "Next ( Living Room )" at bounding box center [652, 278] width 34 height 6
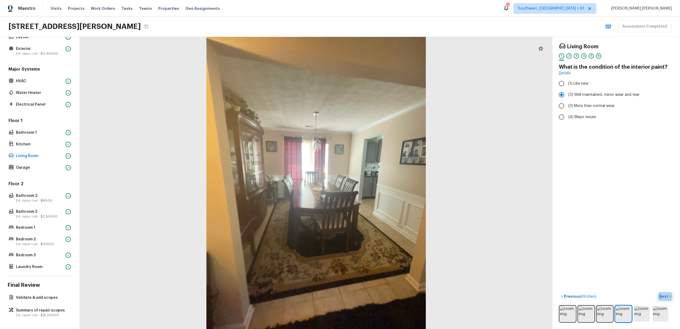
click at [666, 296] on p "Next" at bounding box center [664, 296] width 10 height 5
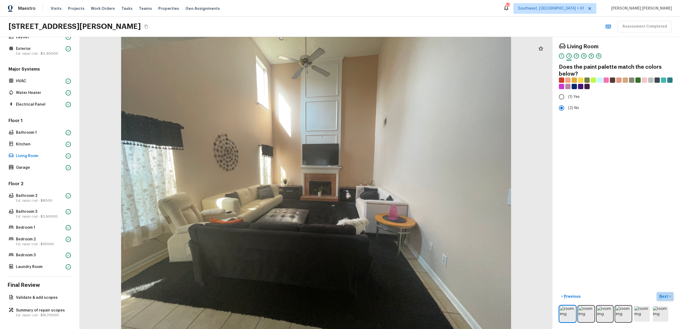
click at [666, 296] on p "Next" at bounding box center [664, 296] width 10 height 5
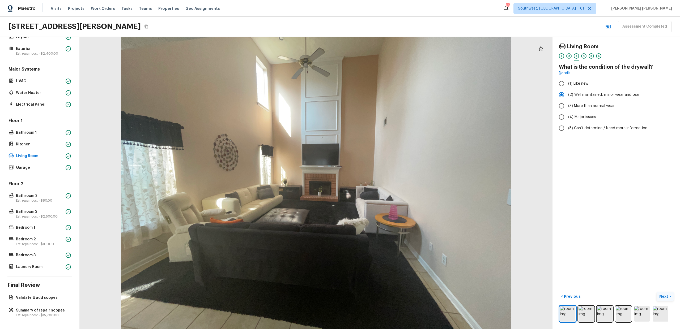
click at [663, 297] on p "Next" at bounding box center [664, 296] width 10 height 5
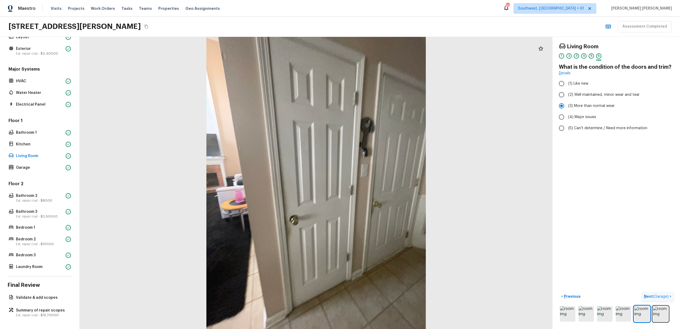
click at [663, 297] on span "( Garage )" at bounding box center [661, 297] width 16 height 4
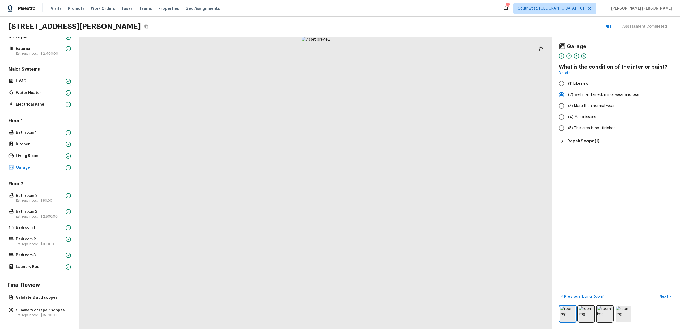
click at [586, 141] on h5 "Repair Scope ( 1 )" at bounding box center [583, 141] width 32 height 6
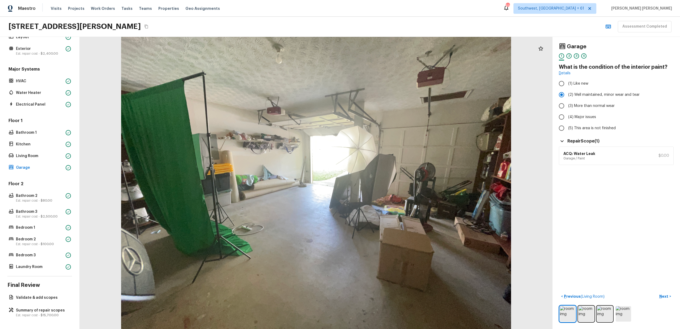
click at [486, 12] on div "Maestro Visits Projects Work Orders Tasks Teams Properties Geo Assignments 616 …" at bounding box center [340, 8] width 680 height 17
click at [662, 296] on p "Next" at bounding box center [664, 296] width 10 height 5
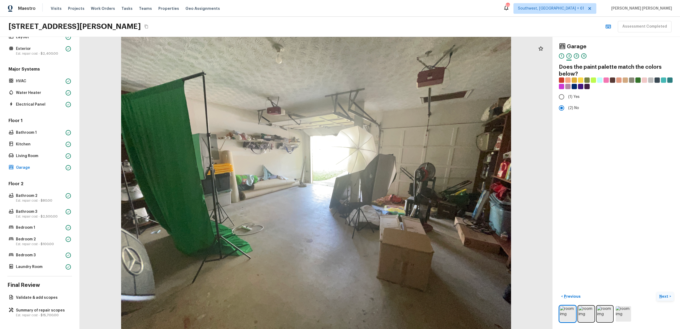
click at [662, 296] on p "Next" at bounding box center [664, 296] width 10 height 5
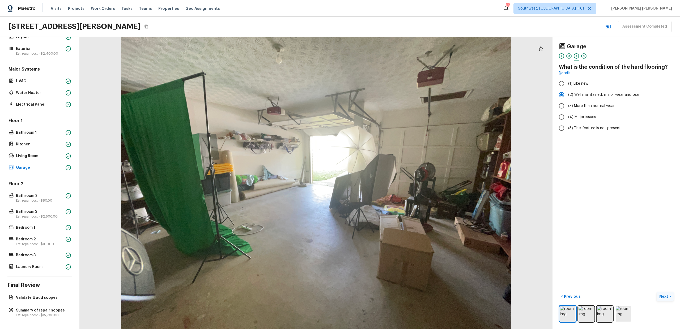
click at [662, 296] on p "Next" at bounding box center [664, 296] width 10 height 5
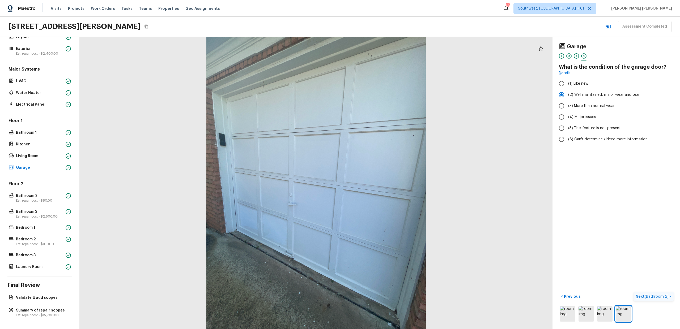
click at [662, 296] on span "( Bathroom 2 )" at bounding box center [656, 297] width 24 height 4
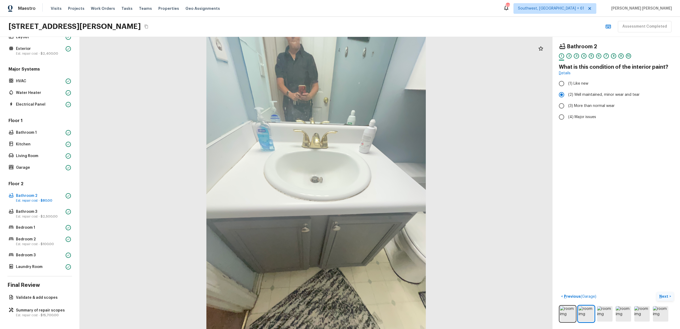
click at [662, 294] on p "Next" at bounding box center [664, 296] width 10 height 5
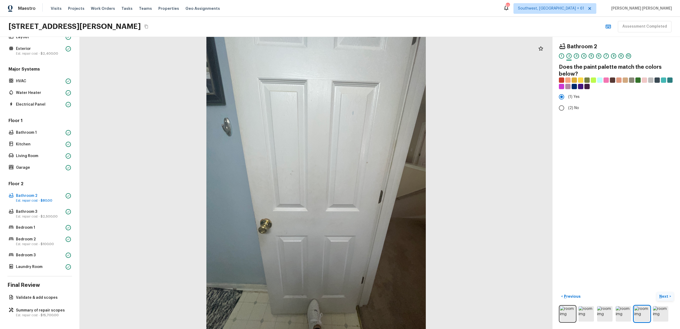
click at [667, 297] on p "Next" at bounding box center [664, 296] width 10 height 5
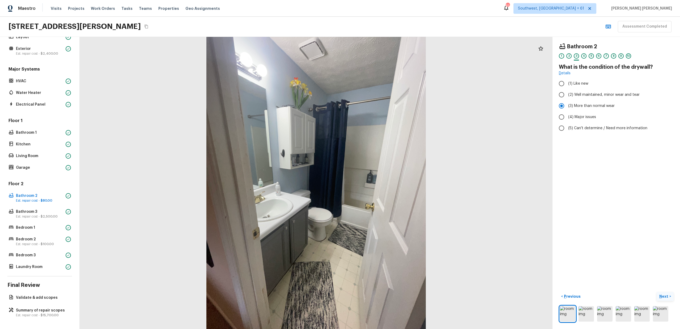
click at [667, 297] on p "Next" at bounding box center [664, 296] width 10 height 5
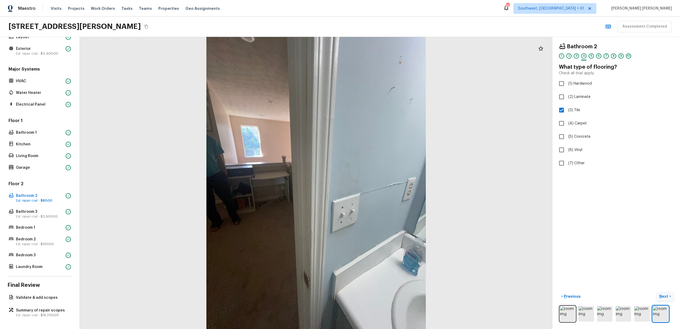
click at [667, 297] on p "Next" at bounding box center [664, 296] width 10 height 5
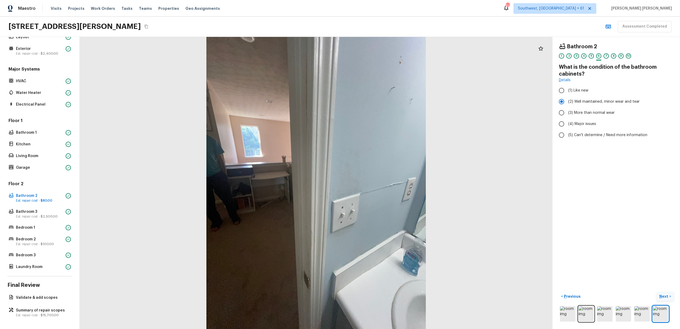
click at [661, 296] on p "Next" at bounding box center [664, 296] width 10 height 5
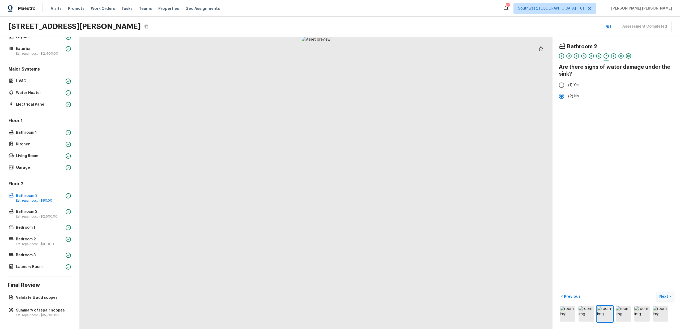
click at [661, 296] on p "Next" at bounding box center [664, 296] width 10 height 5
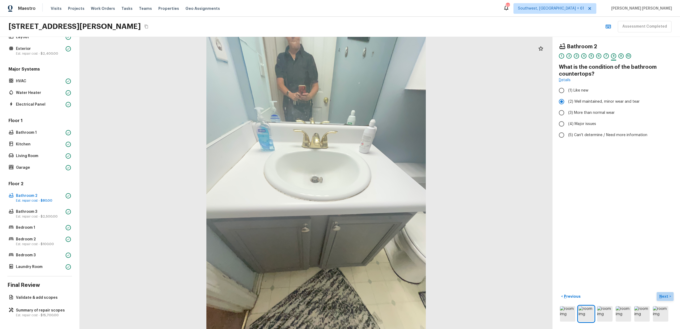
click at [661, 296] on p "Next" at bounding box center [664, 296] width 10 height 5
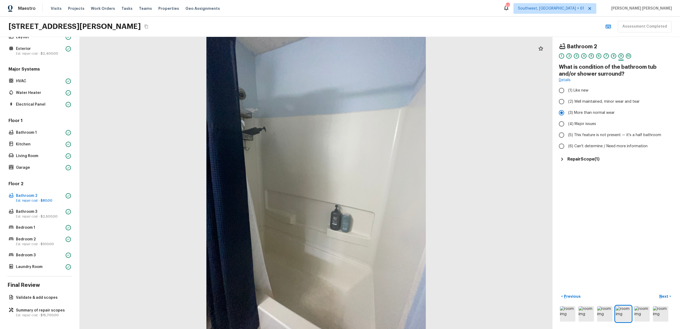
click at [595, 157] on h5 "Repair Scope ( 1 )" at bounding box center [583, 159] width 32 height 6
click at [590, 193] on div "Bathroom 2 1 2 3 4 5 6 7 8 9 10 What is condition of the bathroom tub and/or sh…" at bounding box center [615, 183] width 127 height 292
click at [593, 161] on h5 "Repair Scope ( 1 )" at bounding box center [583, 159] width 32 height 6
click at [646, 251] on div "Bathroom 2 1 2 3 4 5 6 7 8 9 10 What is condition of the bathroom tub and/or sh…" at bounding box center [615, 183] width 127 height 292
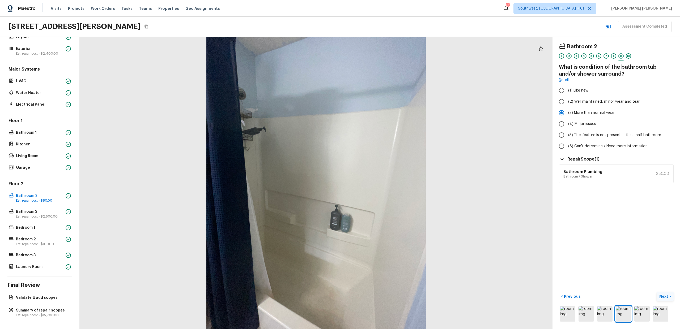
click at [663, 297] on p "Next" at bounding box center [664, 296] width 10 height 5
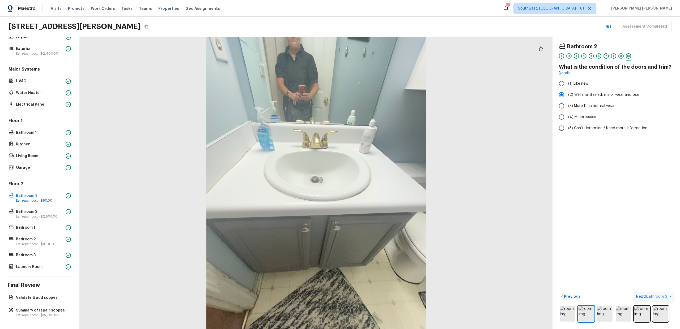
click at [660, 295] on span "( Bathroom 3 )" at bounding box center [657, 297] width 24 height 4
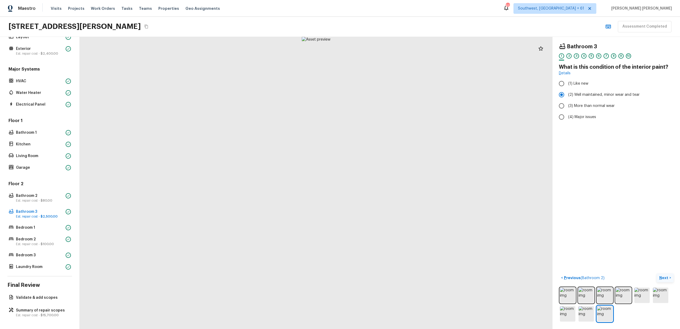
click at [663, 278] on p "Next" at bounding box center [664, 277] width 10 height 5
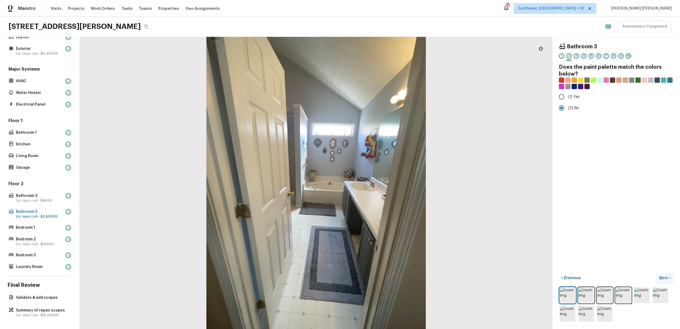
click at [658, 278] on button "Next >" at bounding box center [664, 278] width 17 height 9
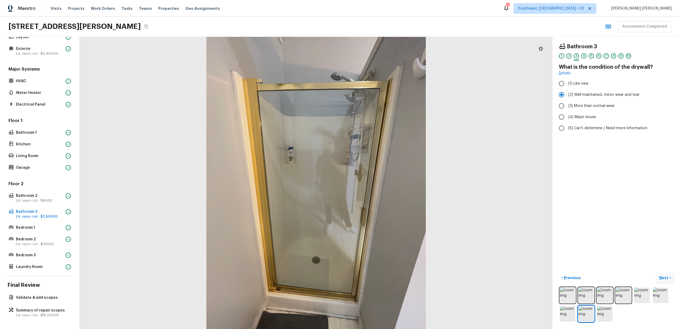
click at [663, 277] on p "Next" at bounding box center [664, 277] width 10 height 5
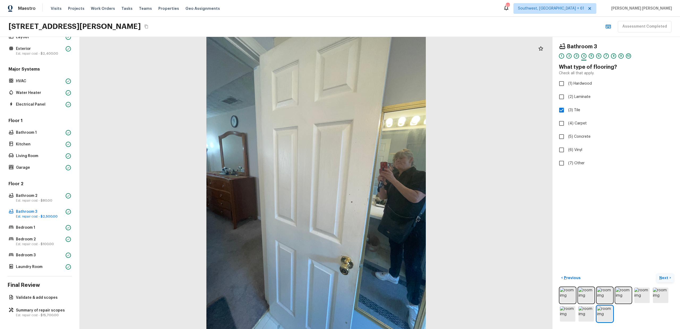
click at [666, 279] on p "Next" at bounding box center [664, 277] width 10 height 5
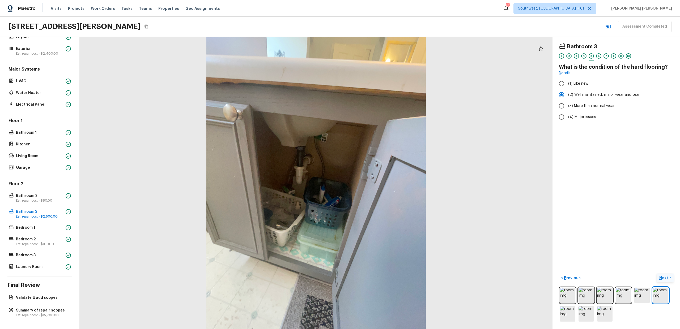
click at [665, 281] on button "Next >" at bounding box center [664, 278] width 17 height 9
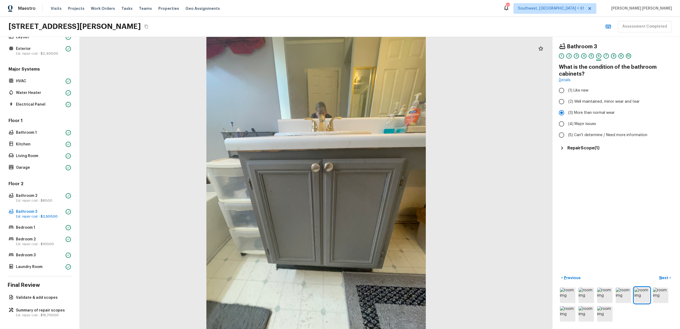
click at [580, 151] on div "Repair Scope ( 1 )" at bounding box center [616, 148] width 115 height 6
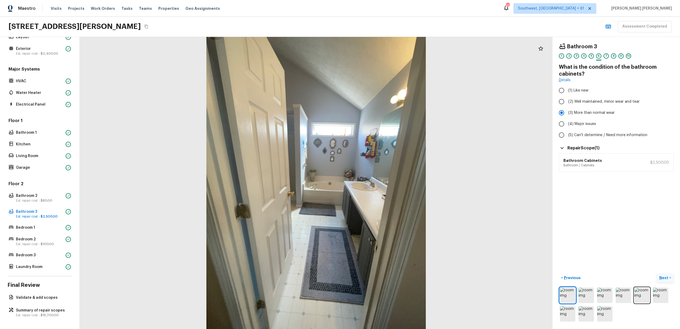
click at [664, 279] on p "Next" at bounding box center [664, 277] width 10 height 5
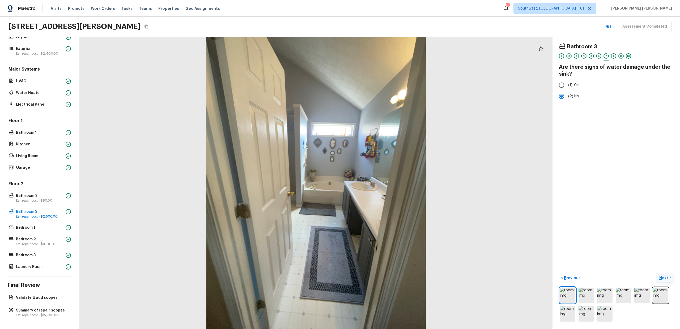
click at [664, 279] on p "Next" at bounding box center [664, 277] width 10 height 5
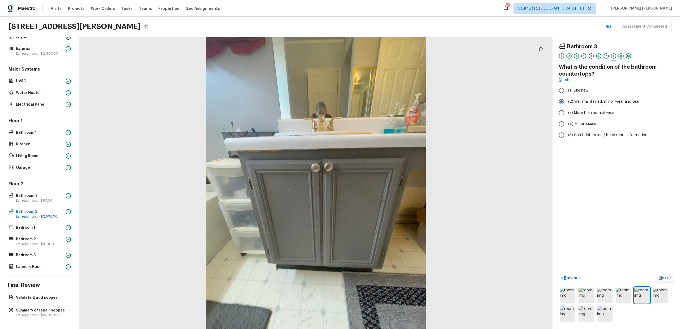
click at [664, 279] on p "Next" at bounding box center [664, 277] width 10 height 5
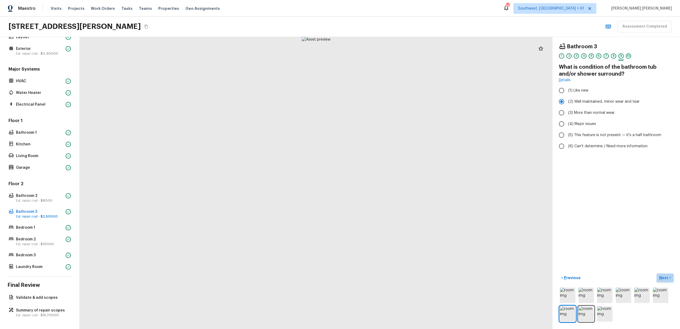
click at [664, 279] on p "Next" at bounding box center [664, 277] width 10 height 5
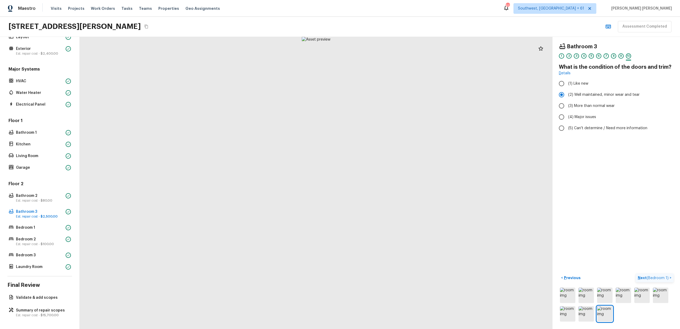
click at [664, 279] on span "( Bedroom 1 )" at bounding box center [657, 278] width 22 height 4
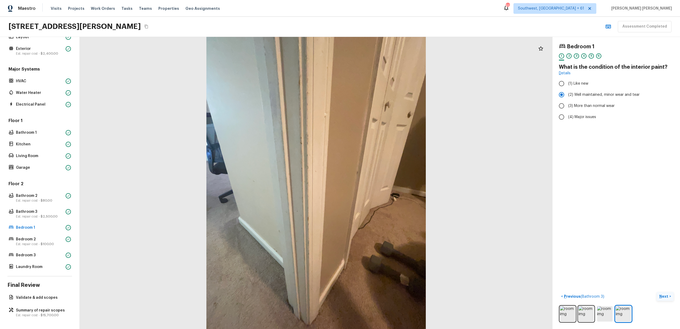
click at [669, 299] on button "Next >" at bounding box center [664, 296] width 17 height 9
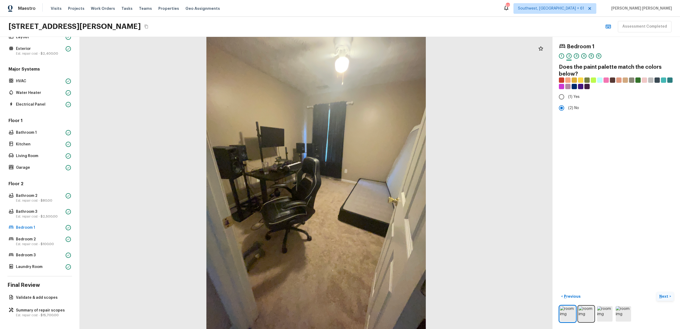
click at [669, 299] on button "Next >" at bounding box center [664, 296] width 17 height 9
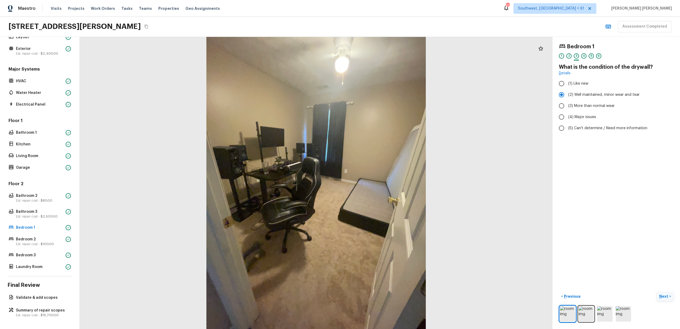
click at [669, 299] on button "Next >" at bounding box center [664, 296] width 17 height 9
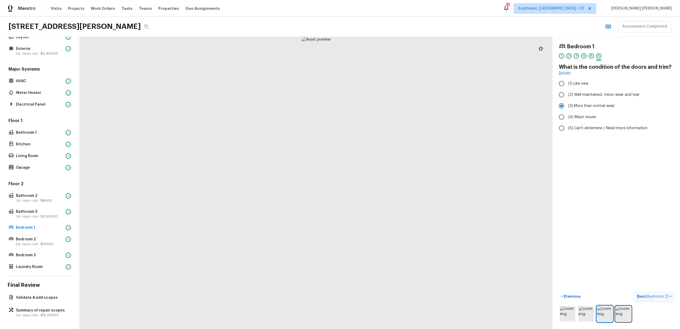
click at [669, 299] on button "Next ( Bedroom 2 ) >" at bounding box center [653, 296] width 39 height 9
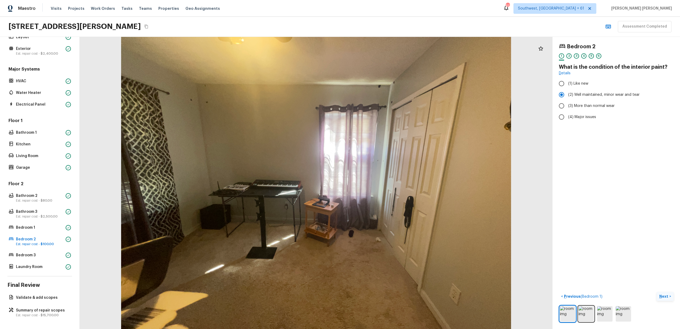
click at [665, 298] on p "Next" at bounding box center [664, 296] width 10 height 5
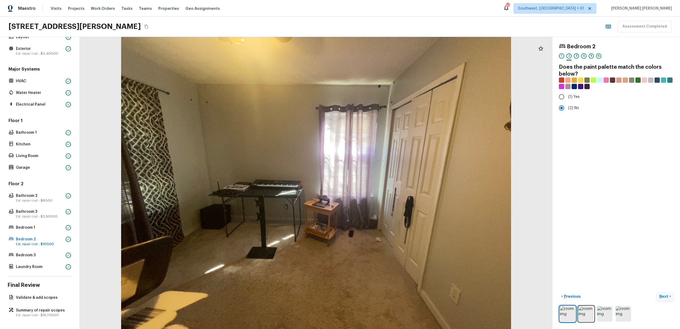
click at [665, 298] on p "Next" at bounding box center [664, 296] width 10 height 5
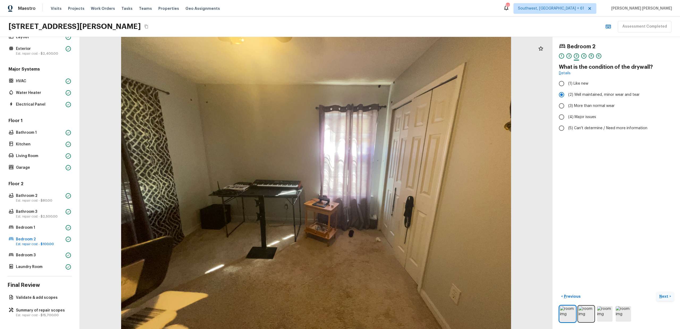
click at [666, 298] on p "Next" at bounding box center [664, 296] width 10 height 5
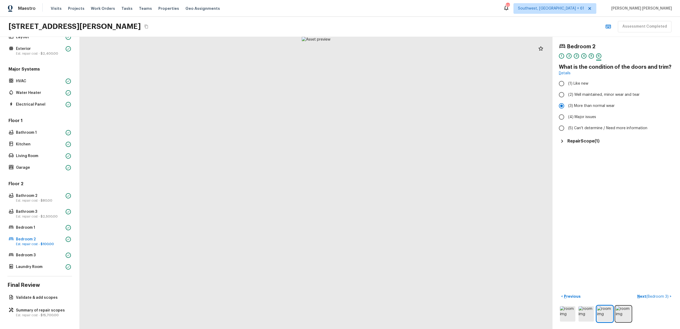
click at [589, 138] on h5 "Repair Scope ( 1 )" at bounding box center [583, 141] width 32 height 6
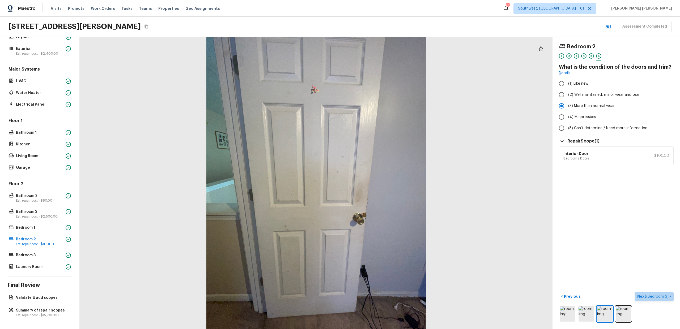
click at [651, 298] on span "( Bedroom 3 )" at bounding box center [657, 297] width 22 height 4
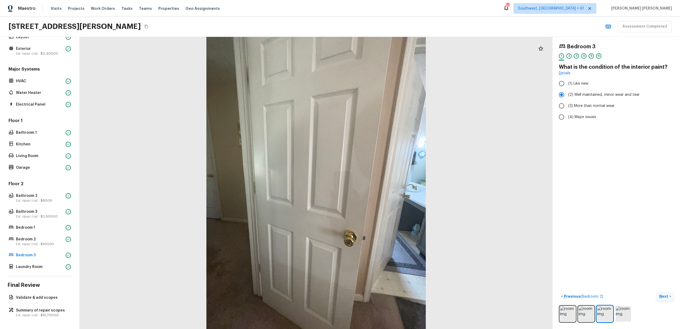
click at [662, 297] on p "Next" at bounding box center [664, 296] width 10 height 5
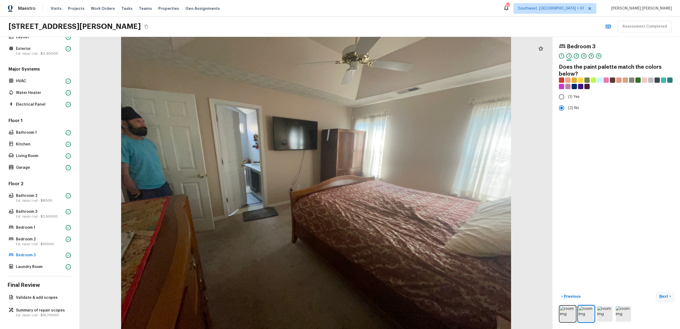
click at [663, 298] on p "Next" at bounding box center [664, 296] width 10 height 5
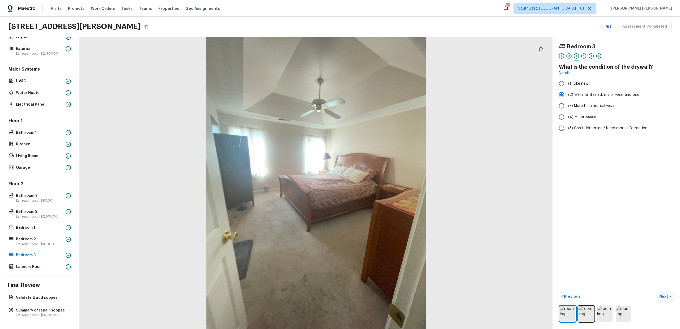
click at [667, 300] on button "Next >" at bounding box center [664, 296] width 17 height 9
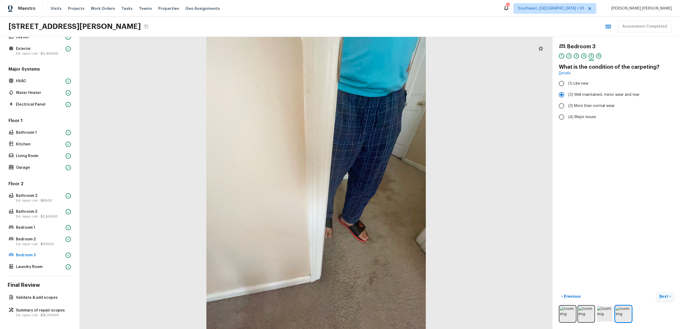
click at [667, 300] on button "Next >" at bounding box center [664, 296] width 17 height 9
click at [667, 300] on button "Next ( Laundry Room ) >" at bounding box center [651, 296] width 44 height 9
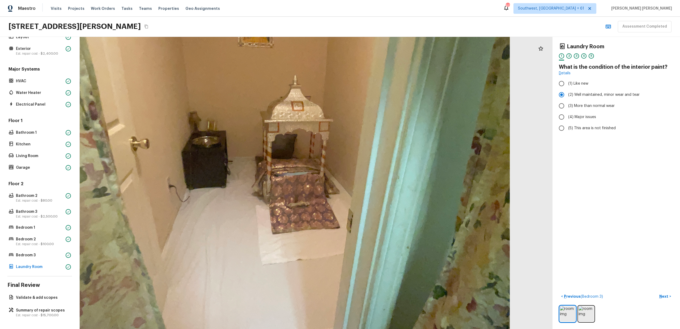
drag, startPoint x: 254, startPoint y: 172, endPoint x: 263, endPoint y: 218, distance: 47.5
click at [263, 219] on div at bounding box center [289, 155] width 952 height 589
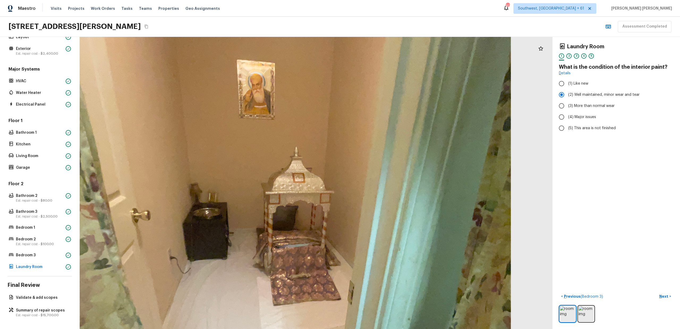
drag, startPoint x: 296, startPoint y: 182, endPoint x: 294, endPoint y: 242, distance: 60.0
click at [294, 242] on div at bounding box center [290, 227] width 952 height 589
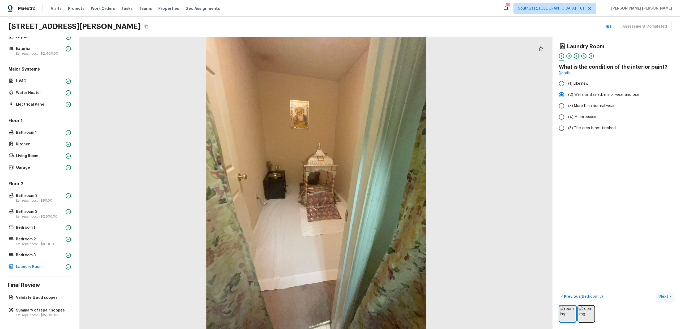
click at [662, 298] on p "Next" at bounding box center [664, 296] width 10 height 5
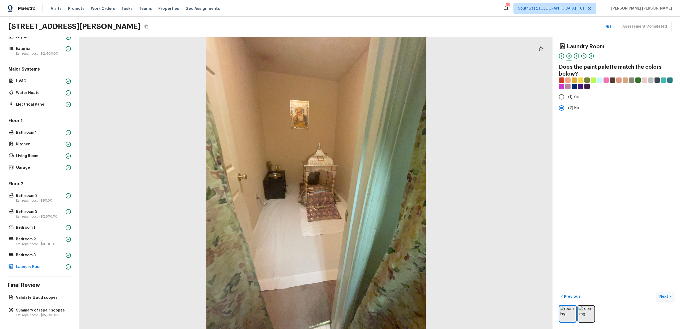
click at [662, 298] on p "Next" at bounding box center [664, 296] width 10 height 5
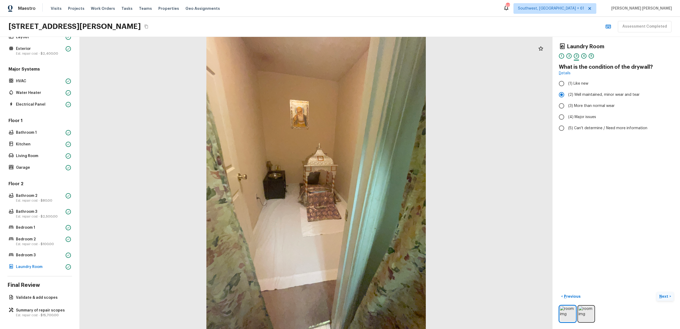
click at [662, 298] on p "Next" at bounding box center [664, 296] width 10 height 5
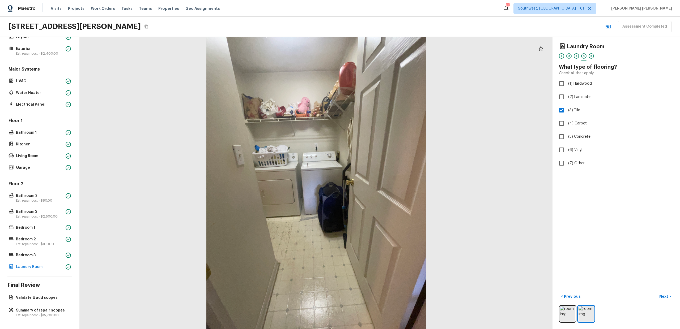
click at [664, 272] on div "Laundry Room 1 2 3 4 5 What type of flooring? Check all that apply. (1) Hardwoo…" at bounding box center [615, 183] width 127 height 292
click at [664, 295] on p "Next" at bounding box center [664, 296] width 10 height 5
click at [634, 295] on span "( Validate & add scopes )" at bounding box center [647, 297] width 42 height 4
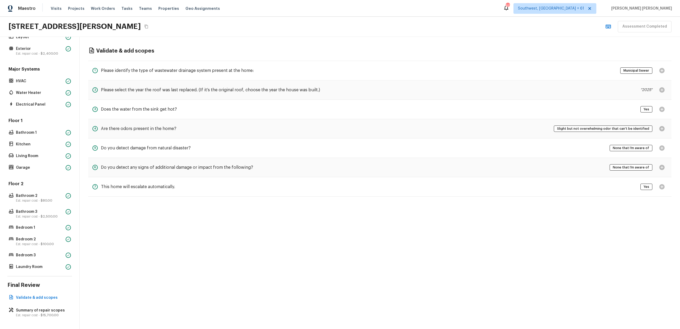
click at [452, 101] on div "3 Does the water from the sink get hot? Yes" at bounding box center [379, 109] width 583 height 19
click at [33, 306] on div "Overall Layout Exterior Est. repair cost - $2,400.00 Major Systems HVAC Water H…" at bounding box center [40, 183] width 80 height 292
click at [30, 317] on p "Est. repair cost - $15,700.00" at bounding box center [42, 315] width 53 height 4
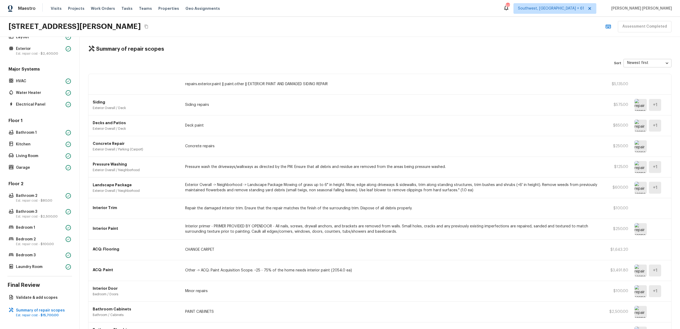
scroll to position [0, 0]
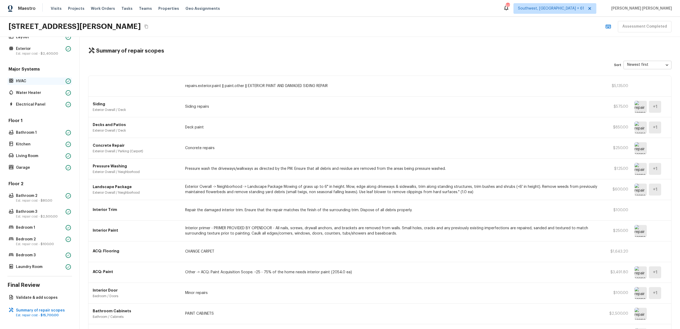
click at [30, 82] on p "HVAC" at bounding box center [40, 81] width 48 height 5
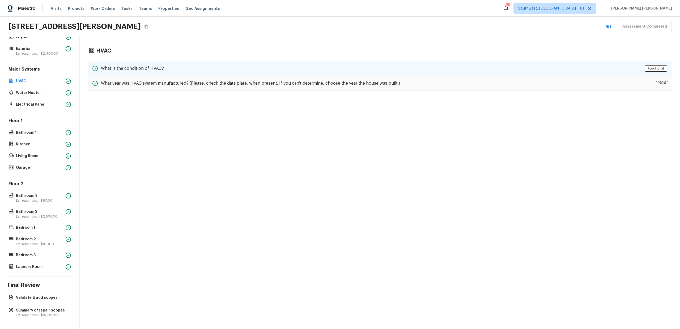
click at [175, 70] on div "What is the condition of HVAC? Functional" at bounding box center [379, 68] width 583 height 15
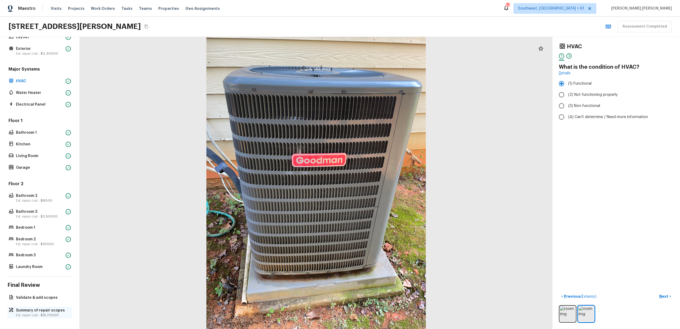
click at [29, 311] on p "Summary of repair scopes" at bounding box center [42, 310] width 53 height 5
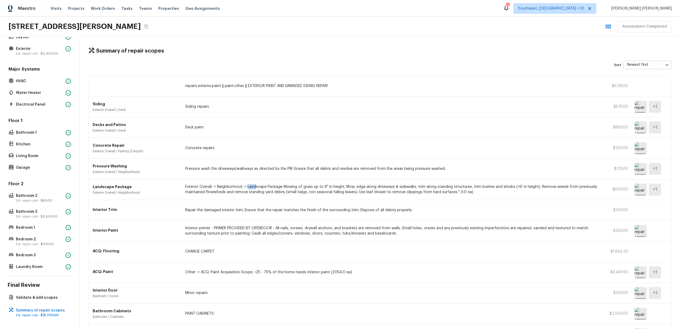
click at [423, 11] on div "Maestro Visits Projects Work Orders Tasks Teams Properties Geo Assignments 608 …" at bounding box center [340, 8] width 680 height 17
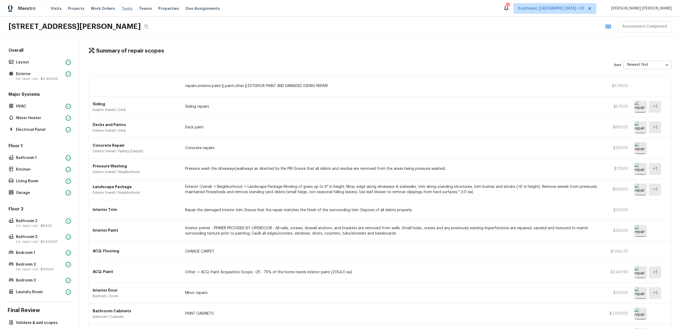
click at [121, 7] on span "Tasks" at bounding box center [126, 9] width 11 height 4
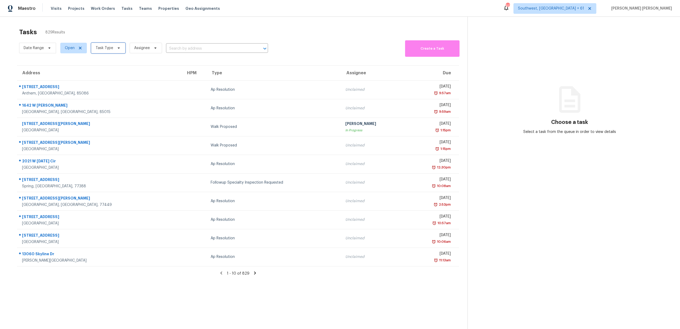
click at [96, 53] on span "Task Type" at bounding box center [108, 48] width 34 height 11
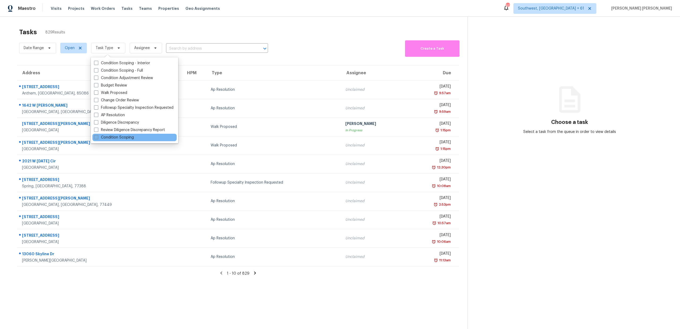
click at [106, 138] on label "Condition Scoping" at bounding box center [114, 137] width 40 height 5
click at [97, 138] on input "Condition Scoping" at bounding box center [95, 136] width 3 height 3
checkbox input "true"
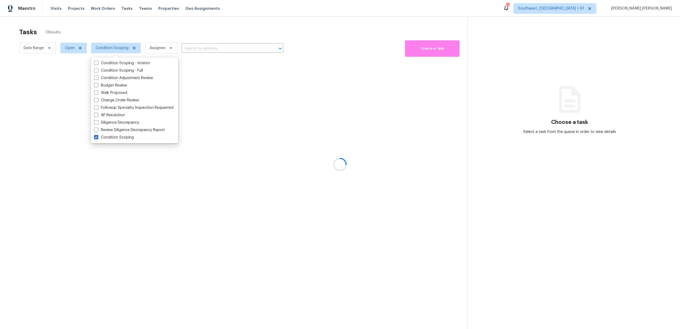
click at [42, 44] on div at bounding box center [340, 164] width 680 height 329
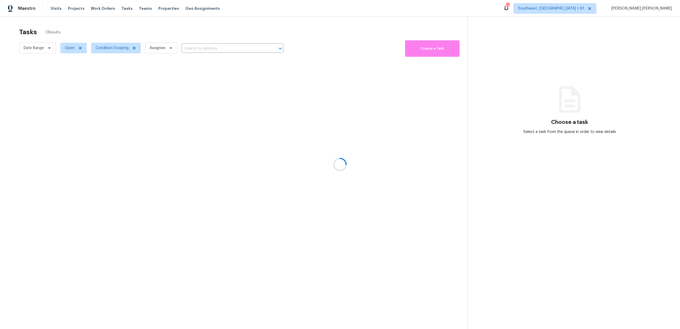
click at [40, 53] on div at bounding box center [340, 164] width 680 height 329
click at [44, 49] on div at bounding box center [340, 164] width 680 height 329
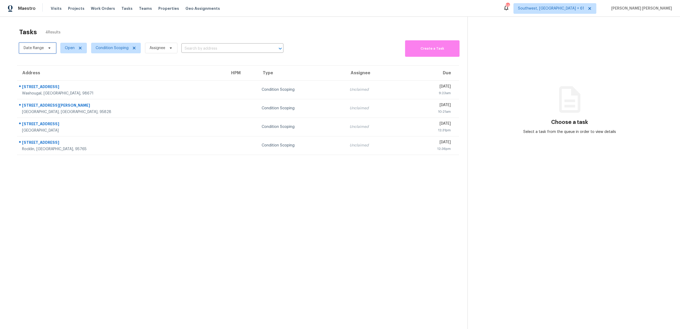
click at [40, 52] on span "Date Range" at bounding box center [37, 48] width 37 height 11
click at [40, 62] on input "text" at bounding box center [48, 66] width 52 height 11
select select "8"
select select "2025"
select select "9"
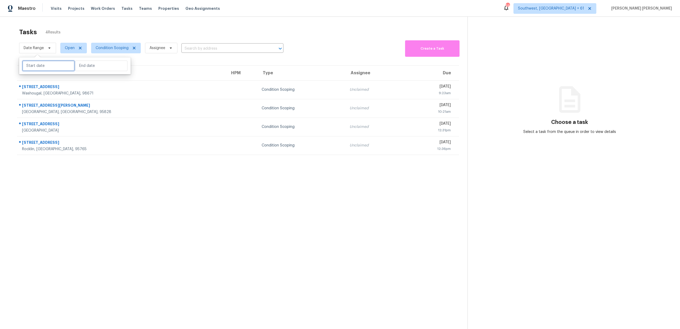
select select "2025"
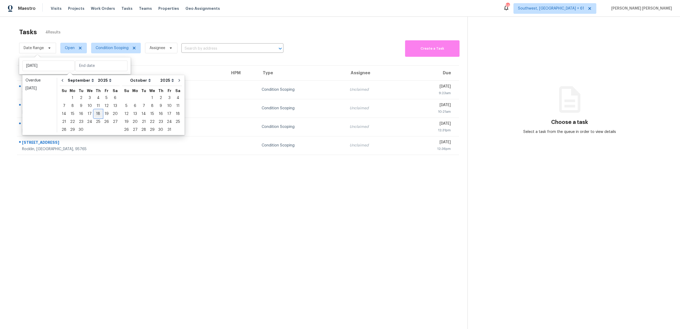
click at [95, 113] on div "18" at bounding box center [98, 113] width 8 height 7
type input "[DATE]"
click at [95, 113] on div "18" at bounding box center [98, 113] width 8 height 7
type input "[DATE]"
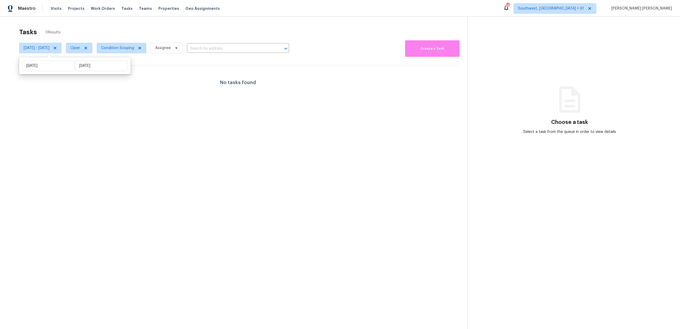
click at [89, 37] on div "Tasks 0 Results" at bounding box center [243, 32] width 448 height 14
click at [90, 52] on span "Open" at bounding box center [79, 48] width 27 height 11
click at [93, 71] on label "Closed" at bounding box center [96, 70] width 19 height 5
click at [90, 71] on input "Closed" at bounding box center [88, 69] width 3 height 3
checkbox input "true"
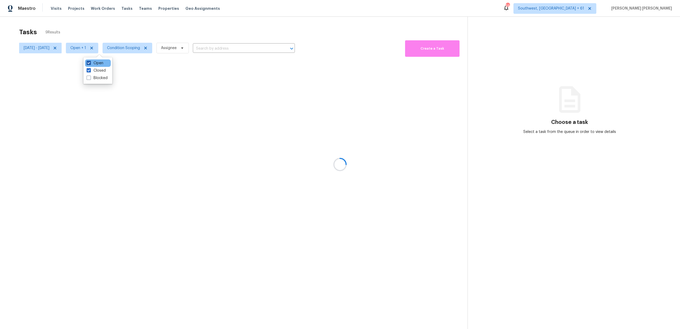
click at [94, 61] on label "Open" at bounding box center [95, 63] width 17 height 5
click at [90, 61] on input "Open" at bounding box center [88, 62] width 3 height 3
checkbox input "false"
click at [121, 31] on div at bounding box center [340, 164] width 680 height 329
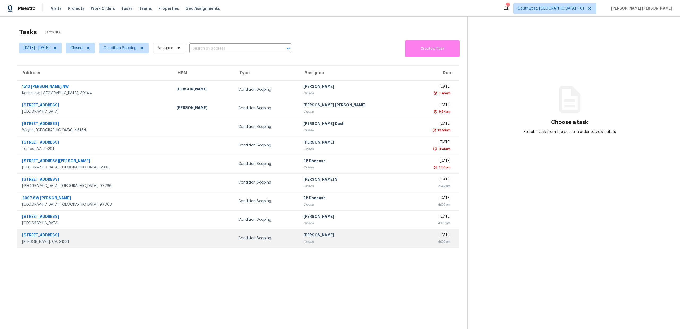
click at [414, 239] on div "4:00pm" at bounding box center [432, 241] width 36 height 5
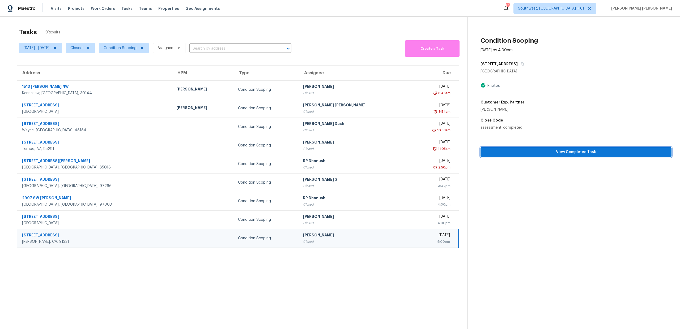
click at [516, 151] on span "View Completed Task" at bounding box center [575, 152] width 182 height 7
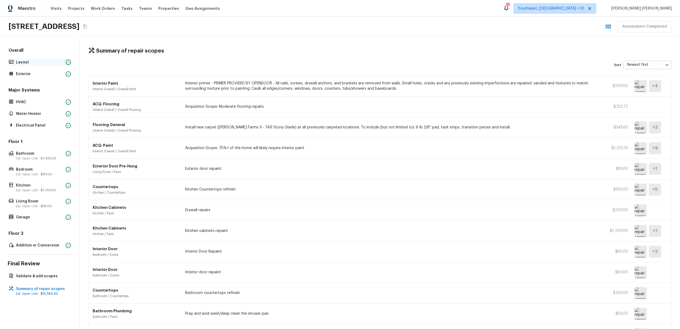
click at [41, 62] on p "Layout" at bounding box center [40, 62] width 48 height 5
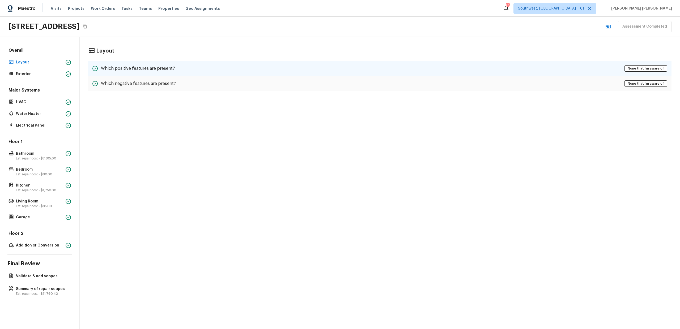
click at [274, 67] on div "Which positive features are present? None that I’m aware of" at bounding box center [379, 68] width 583 height 15
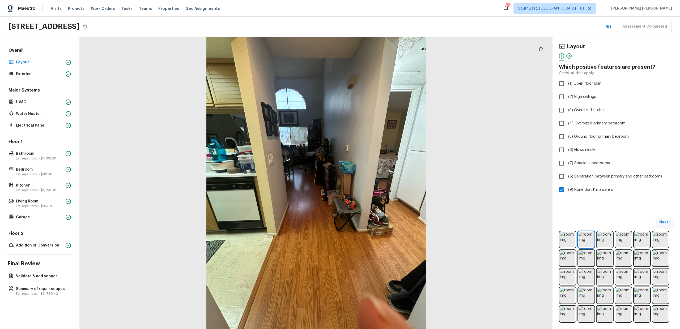
click at [667, 220] on p "Next" at bounding box center [664, 222] width 10 height 5
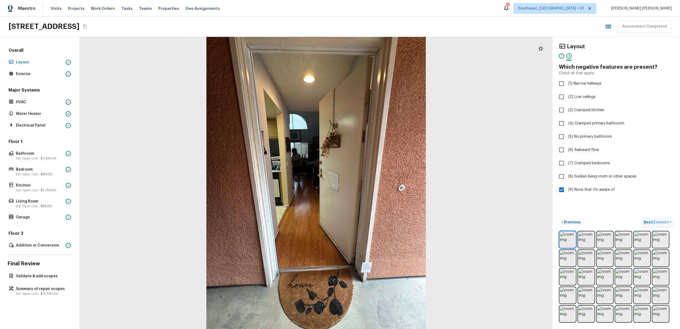
click at [667, 220] on p "Next ( Exterior )" at bounding box center [656, 223] width 26 height 6
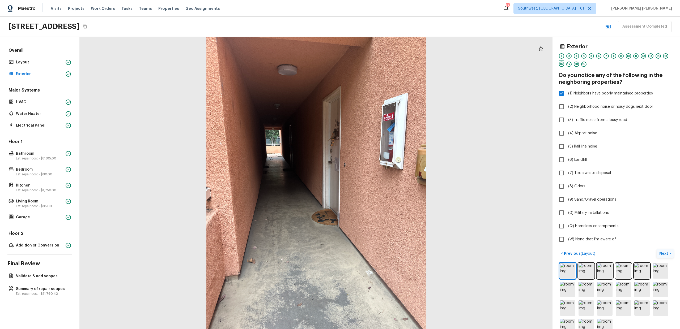
click at [666, 256] on p "Next" at bounding box center [664, 253] width 10 height 5
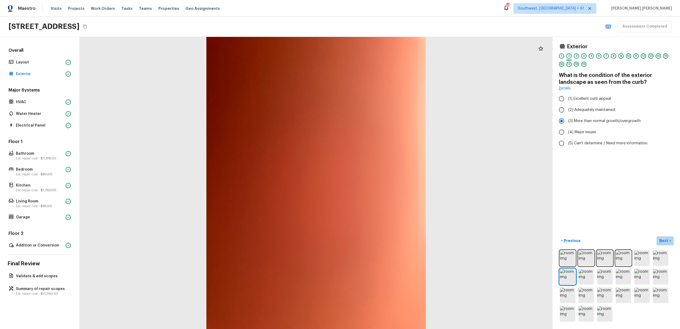
click at [664, 240] on p "Next" at bounding box center [664, 240] width 10 height 5
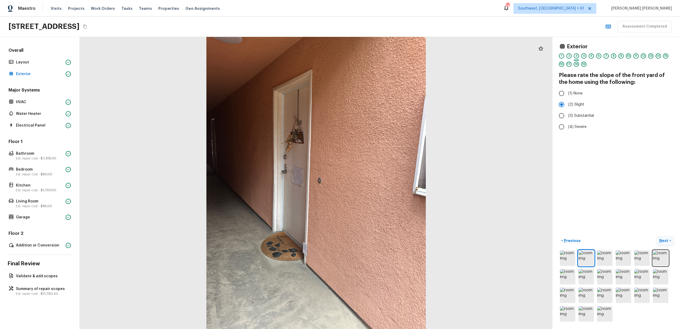
click at [664, 244] on button "Next >" at bounding box center [664, 241] width 17 height 9
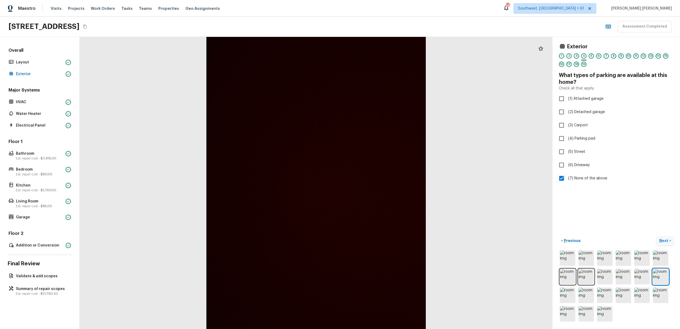
click at [667, 241] on p "Next" at bounding box center [664, 240] width 10 height 5
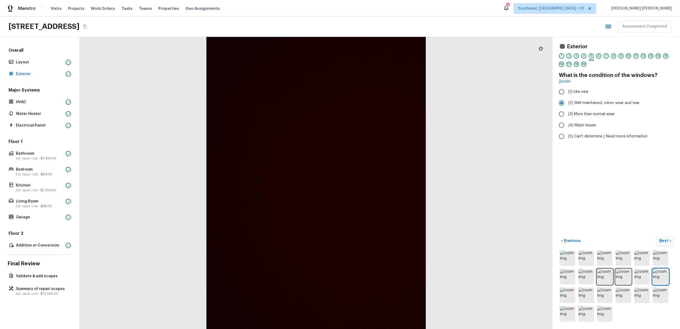
click at [667, 241] on p "Next" at bounding box center [664, 240] width 10 height 5
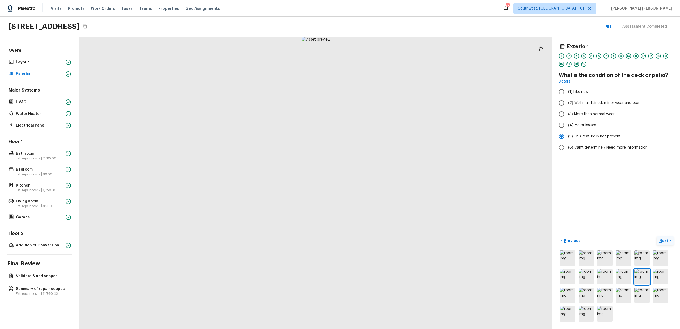
click at [667, 241] on p "Next" at bounding box center [664, 240] width 10 height 5
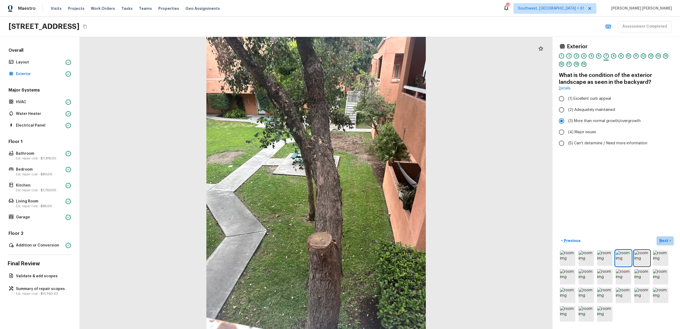
click at [667, 241] on p "Next" at bounding box center [664, 240] width 10 height 5
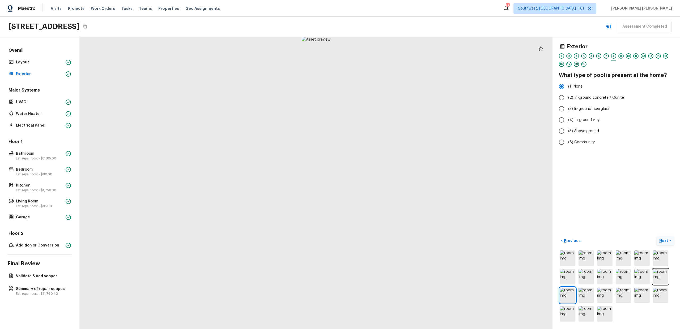
click at [667, 241] on p "Next" at bounding box center [664, 240] width 10 height 5
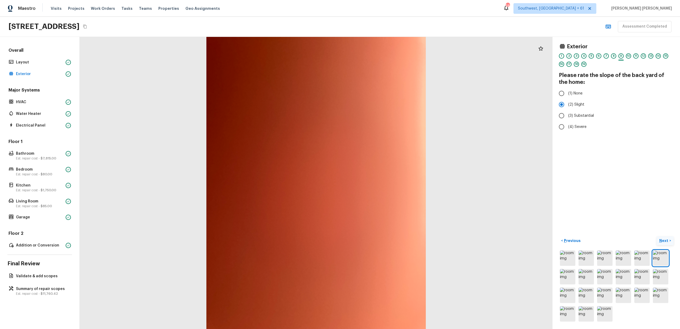
click at [667, 241] on p "Next" at bounding box center [664, 240] width 10 height 5
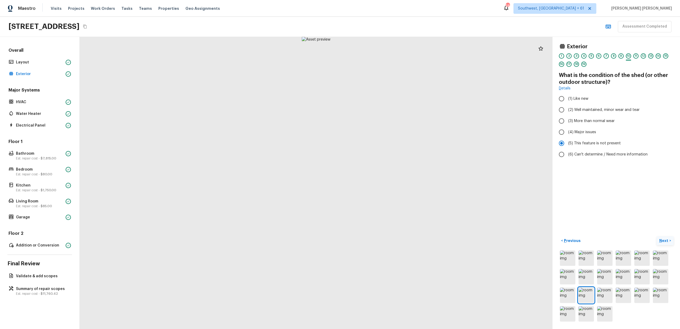
click at [667, 241] on p "Next" at bounding box center [664, 240] width 10 height 5
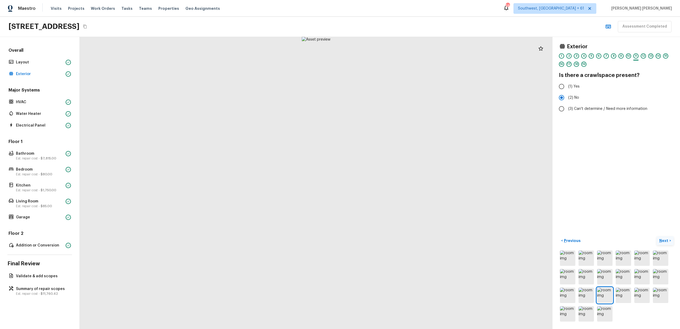
click at [667, 241] on p "Next" at bounding box center [664, 240] width 10 height 5
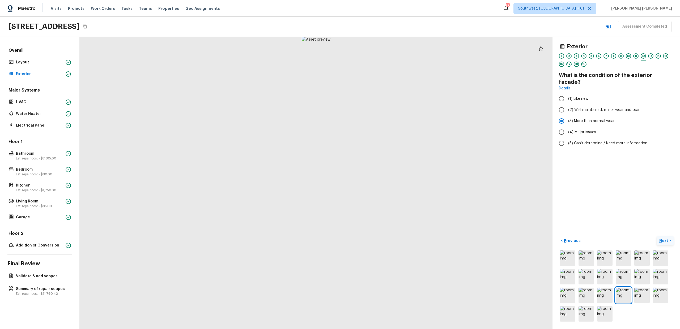
click at [667, 241] on p "Next" at bounding box center [664, 240] width 10 height 5
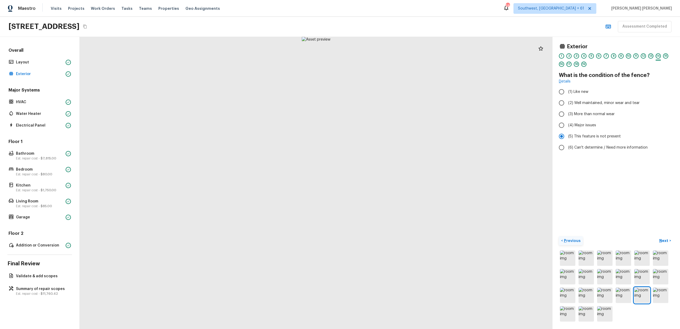
click at [577, 244] on button "< Previous" at bounding box center [571, 241] width 24 height 9
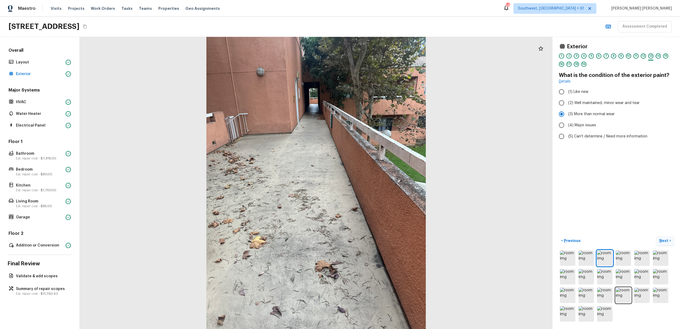
click at [662, 242] on p "Next" at bounding box center [664, 240] width 10 height 5
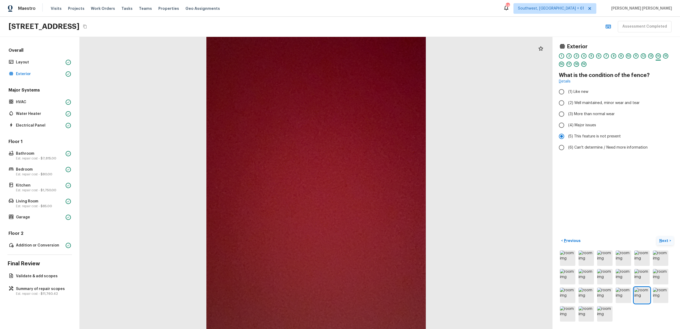
click at [662, 242] on p "Next" at bounding box center [664, 240] width 10 height 5
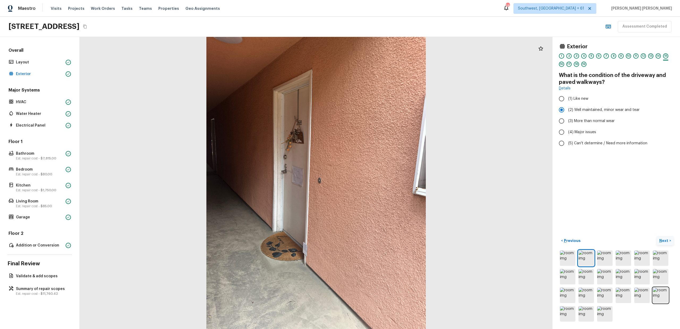
click at [669, 242] on button "Next >" at bounding box center [664, 241] width 17 height 9
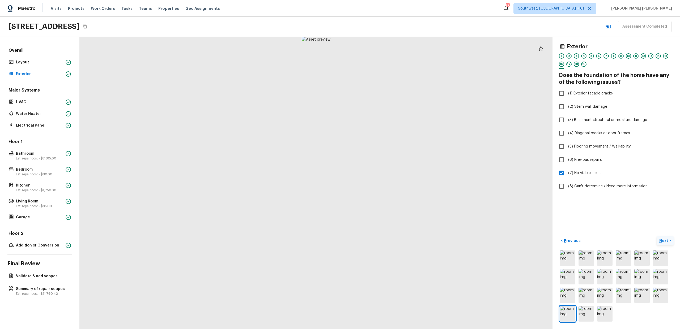
click at [669, 242] on button "Next >" at bounding box center [664, 241] width 17 height 9
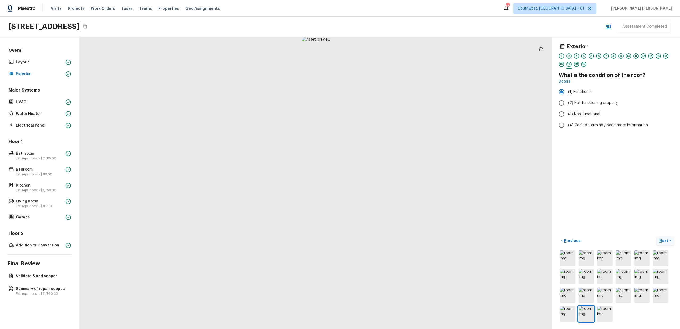
click at [669, 242] on button "Next >" at bounding box center [664, 241] width 17 height 9
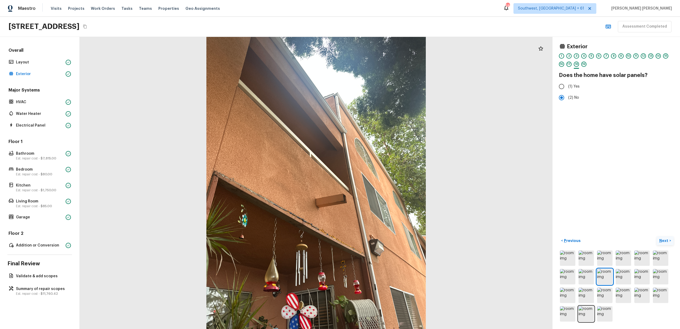
click at [669, 242] on button "Next >" at bounding box center [664, 241] width 17 height 9
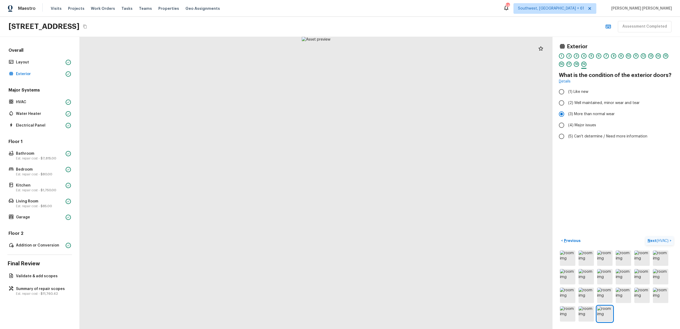
click at [669, 242] on button "Next ( HVAC ) >" at bounding box center [659, 241] width 28 height 9
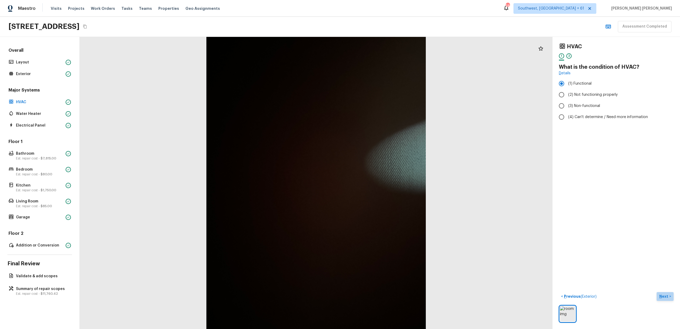
click at [659, 297] on p "Next" at bounding box center [664, 296] width 10 height 5
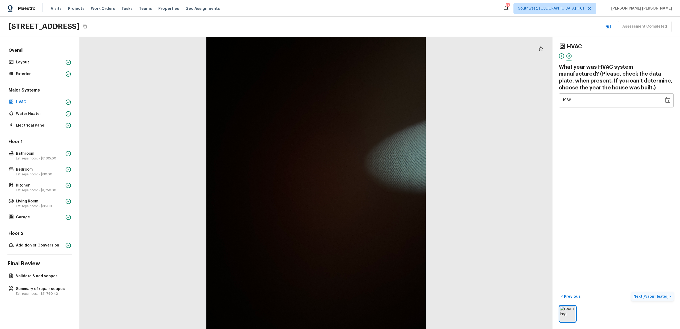
click at [659, 297] on span "( Water Heater )" at bounding box center [655, 297] width 26 height 4
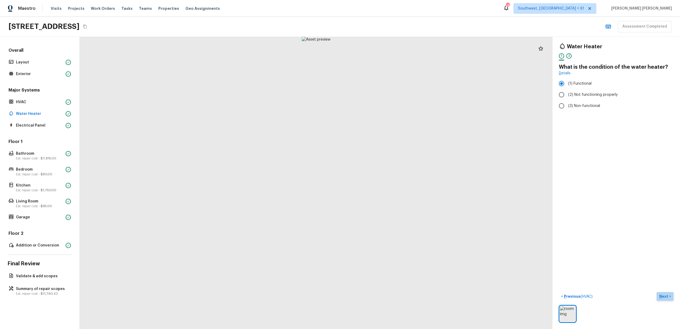
click at [659, 297] on p "Next" at bounding box center [664, 296] width 10 height 5
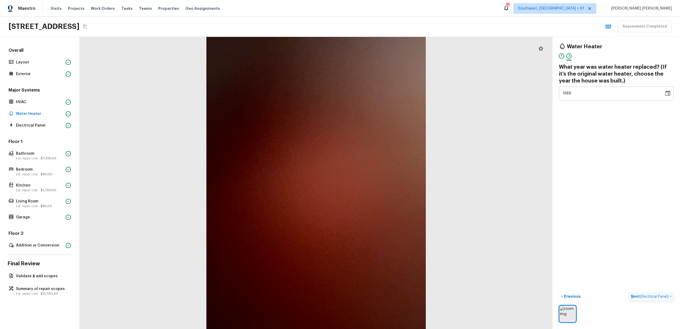
click at [659, 297] on span "( Electrical Panel )" at bounding box center [654, 297] width 29 height 4
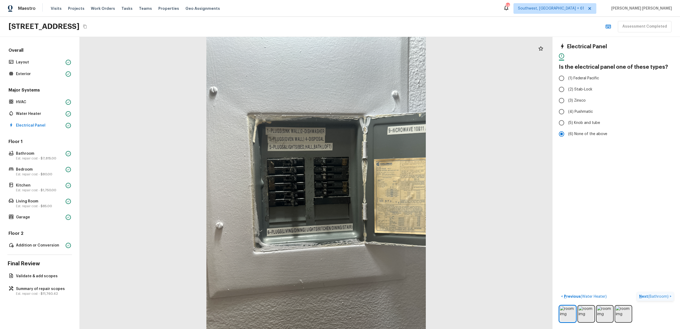
click at [659, 297] on span "( Bathroom )" at bounding box center [658, 297] width 20 height 4
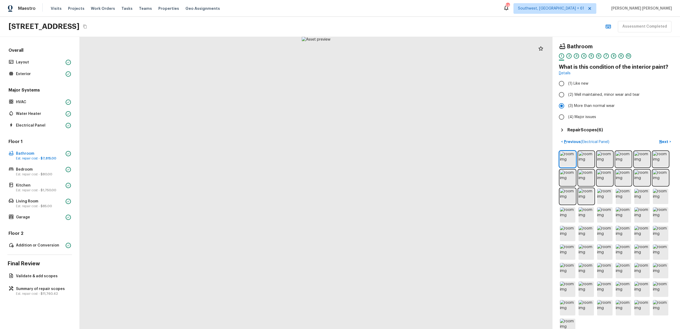
click at [591, 131] on h5 "Repair Scopes ( 6 )" at bounding box center [585, 130] width 36 height 6
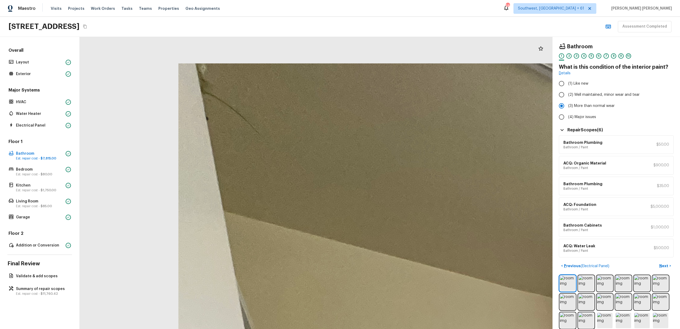
drag, startPoint x: 235, startPoint y: 52, endPoint x: 244, endPoint y: 136, distance: 84.9
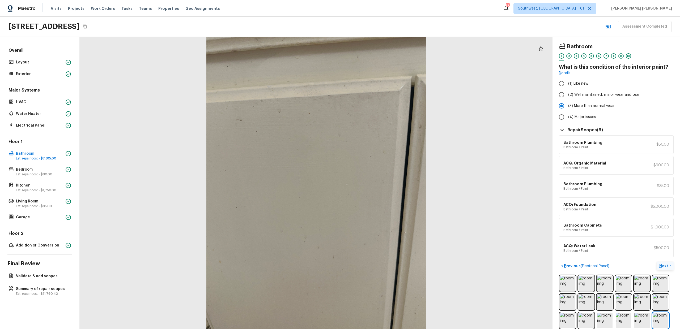
click at [667, 264] on p "Next" at bounding box center [664, 265] width 10 height 5
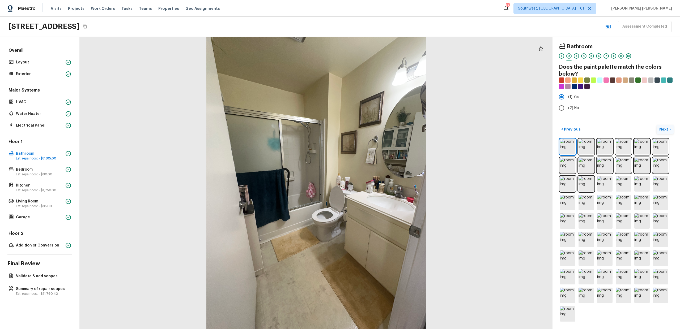
click at [661, 127] on p "Next" at bounding box center [664, 129] width 10 height 5
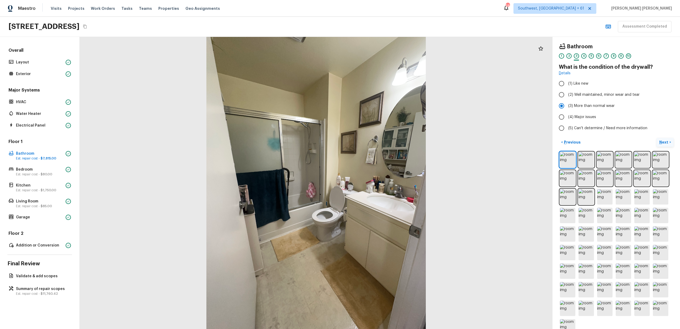
click at [668, 143] on p "Next" at bounding box center [664, 142] width 10 height 5
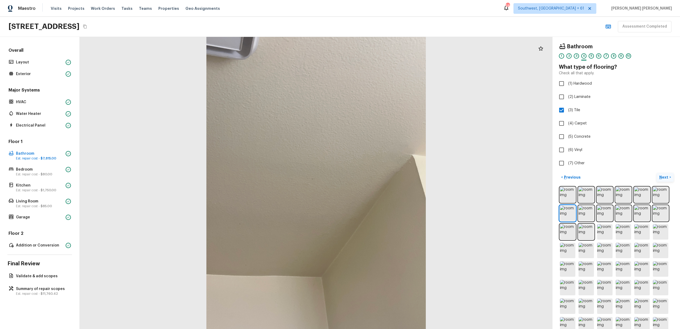
click at [658, 176] on button "Next >" at bounding box center [664, 177] width 17 height 9
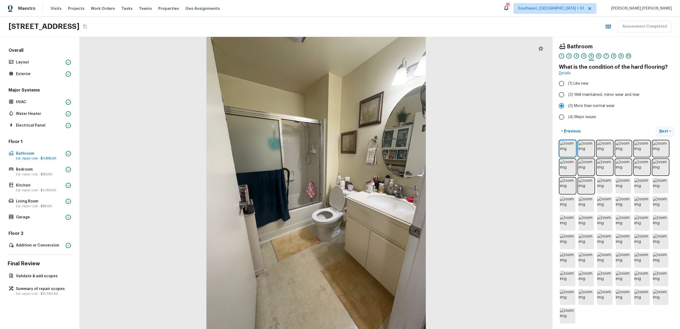
click at [664, 129] on p "Next" at bounding box center [664, 130] width 10 height 5
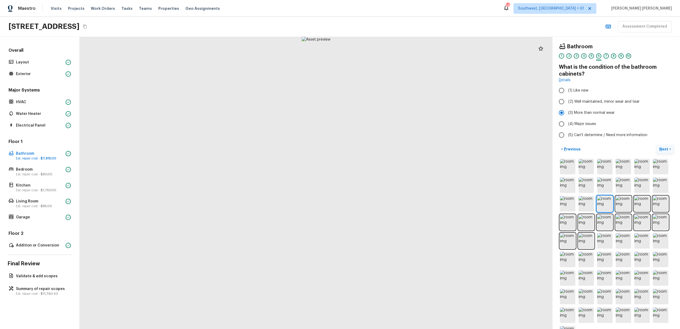
click at [664, 152] on p "Next" at bounding box center [664, 149] width 10 height 5
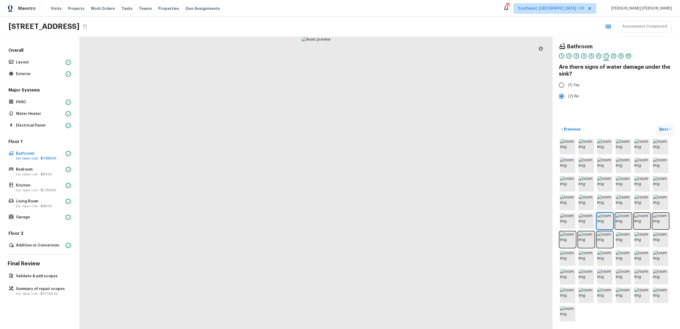
click at [664, 127] on p "Next" at bounding box center [664, 129] width 10 height 5
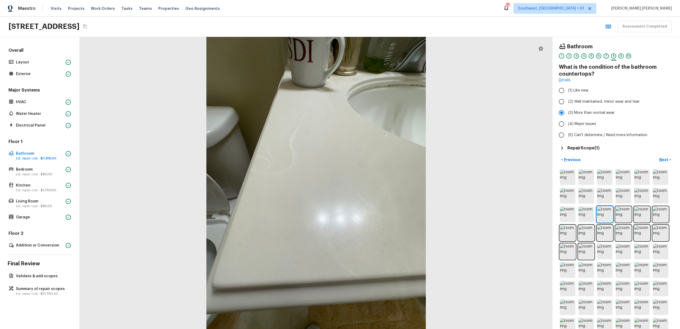
click at [583, 152] on div "Bathroom 1 2 3 4 5 6 7 8 9 10 What is the condition of the bathroom countertops…" at bounding box center [615, 183] width 127 height 292
click at [591, 144] on div "Bathroom 1 2 3 4 5 6 7 8 9 10 What is the condition of the bathroom countertops…" at bounding box center [616, 97] width 115 height 108
click at [589, 149] on h5 "Repair Scope ( 1 )" at bounding box center [583, 148] width 32 height 6
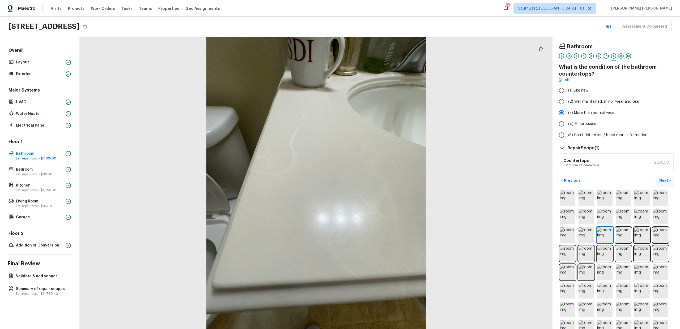
click at [662, 183] on p "Next" at bounding box center [664, 180] width 10 height 5
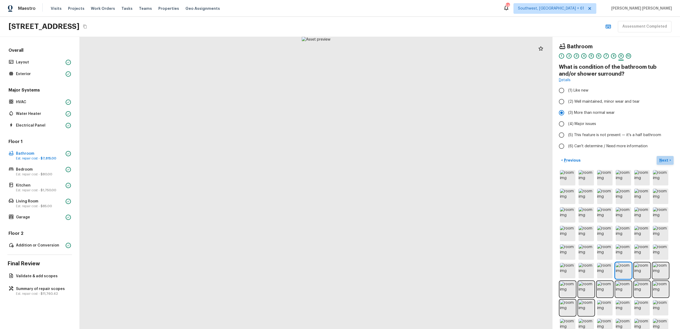
click at [661, 158] on p "Next" at bounding box center [664, 160] width 10 height 5
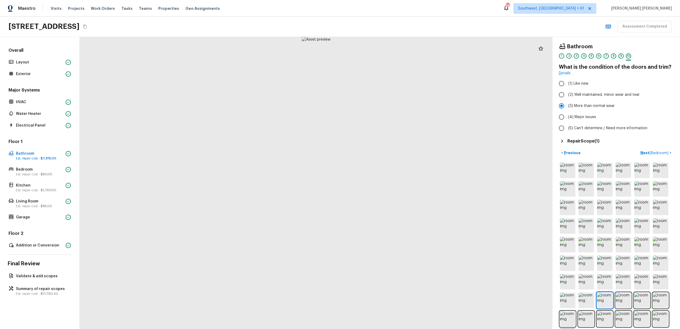
click at [579, 140] on h5 "Repair Scope ( 1 )" at bounding box center [583, 141] width 32 height 6
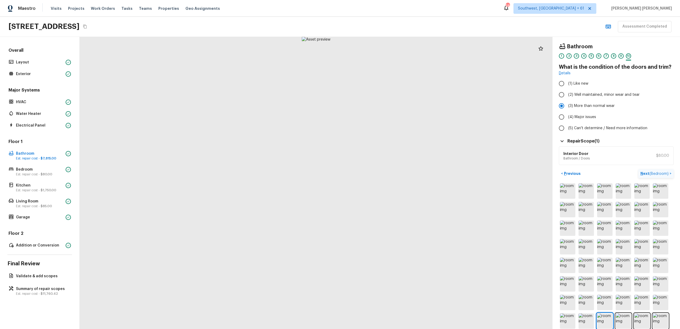
click at [649, 173] on p "Next ( Bedroom )" at bounding box center [654, 174] width 29 height 6
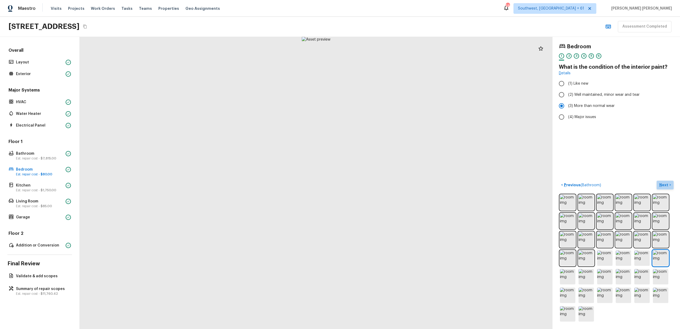
click at [669, 184] on button "Next >" at bounding box center [664, 185] width 17 height 9
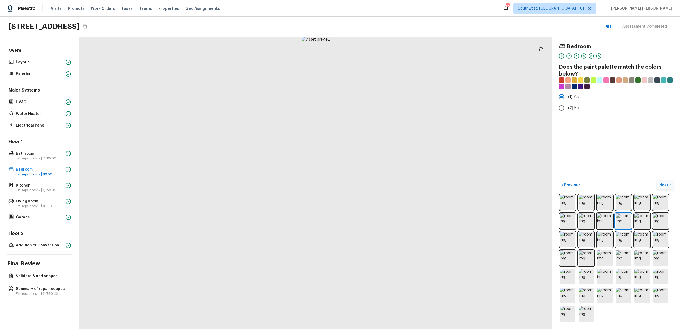
click at [669, 184] on button "Next >" at bounding box center [664, 185] width 17 height 9
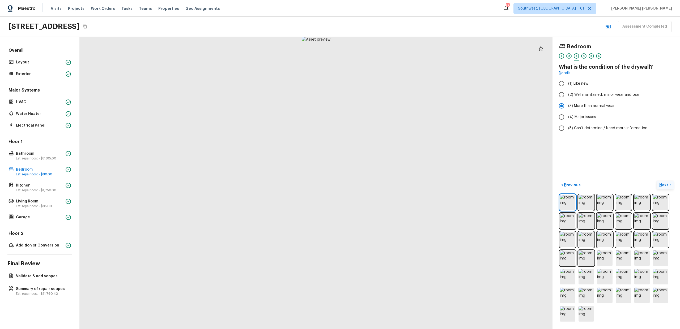
click at [669, 184] on button "Next >" at bounding box center [664, 185] width 17 height 9
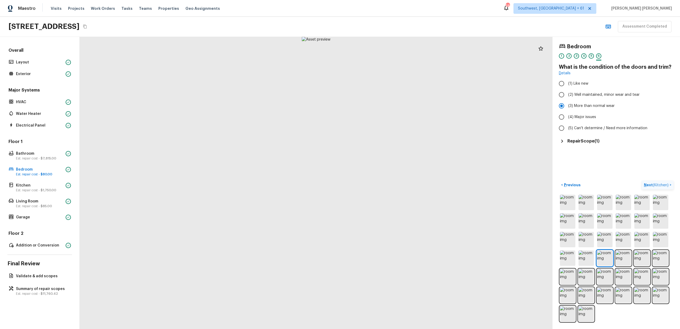
click at [669, 184] on p "Next ( Kitchen )" at bounding box center [656, 185] width 26 height 6
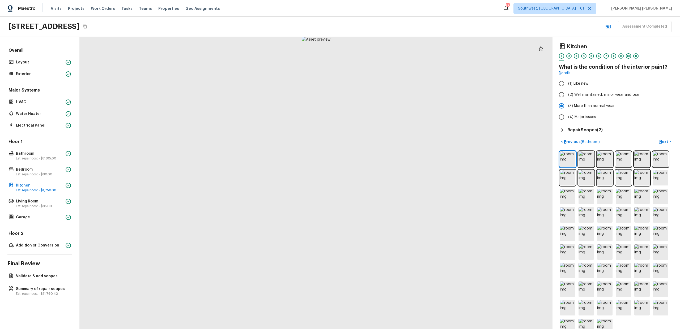
click at [583, 133] on div "Kitchen 1 2 3 4 5 6 7 8 9 10 11 What is the condition of the interior paint? De…" at bounding box center [615, 183] width 127 height 292
click at [587, 130] on h5 "Repair Scopes ( 2 )" at bounding box center [584, 130] width 35 height 6
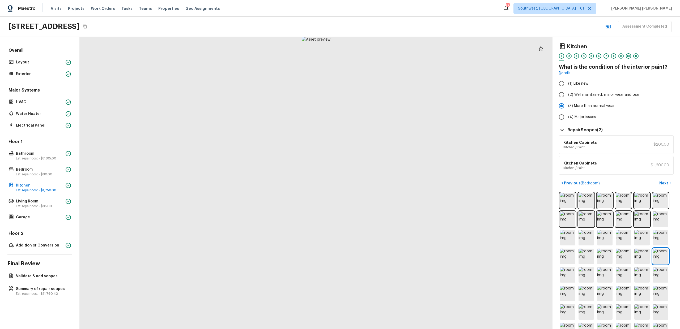
click at [649, 165] on div "Kitchen Cabinets Kitchen / Paint $1,200.00" at bounding box center [616, 165] width 115 height 19
click at [663, 182] on p "Next" at bounding box center [664, 183] width 10 height 5
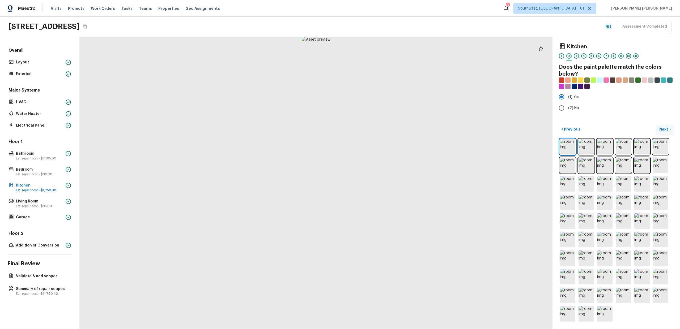
click at [662, 131] on p "Next" at bounding box center [664, 129] width 10 height 5
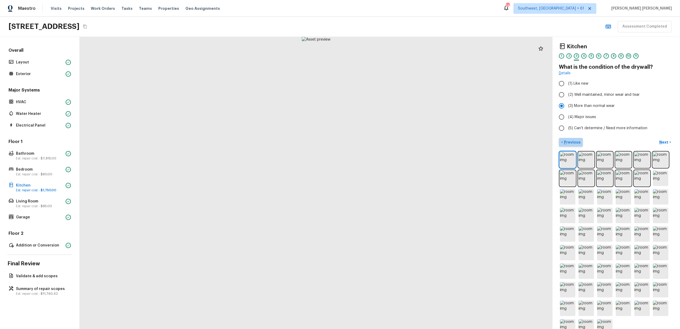
click at [577, 140] on p "Previous" at bounding box center [572, 142] width 18 height 5
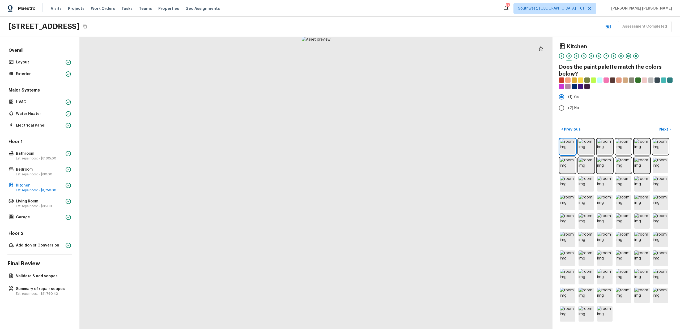
click at [571, 134] on div "< Previous Next >" at bounding box center [616, 224] width 115 height 198
click at [574, 131] on p "Previous" at bounding box center [572, 129] width 18 height 5
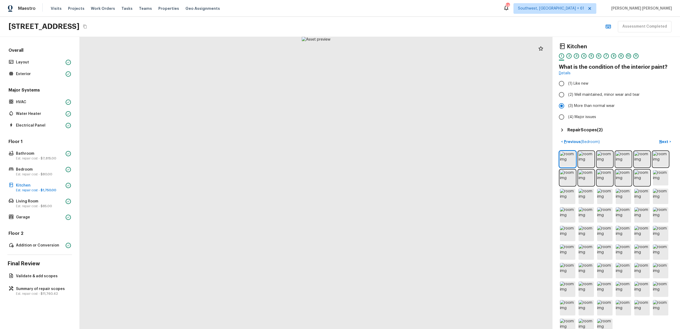
click at [582, 129] on h5 "Repair Scopes ( 2 )" at bounding box center [584, 130] width 35 height 6
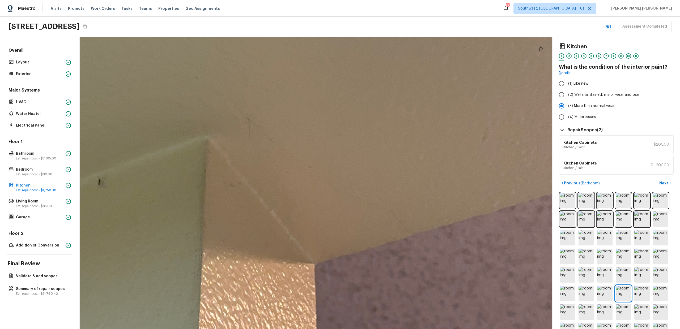
drag, startPoint x: 359, startPoint y: 145, endPoint x: 300, endPoint y: 209, distance: 87.2
click at [300, 209] on div at bounding box center [244, 279] width 1324 height 819
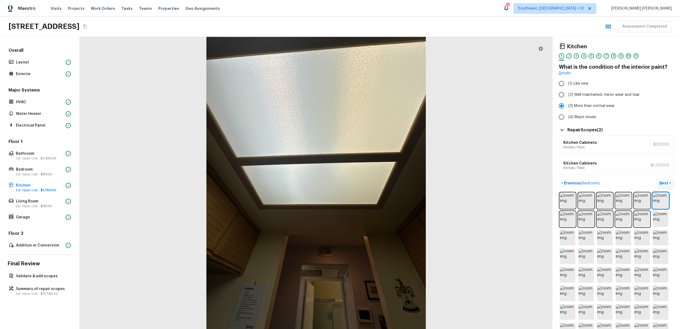
click at [667, 183] on p "Next" at bounding box center [664, 183] width 10 height 5
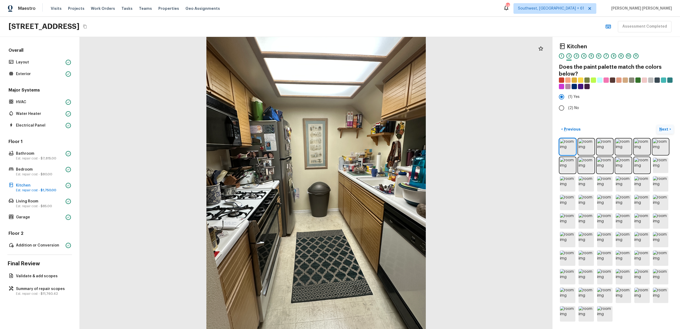
click at [667, 132] on button "Next >" at bounding box center [664, 129] width 17 height 9
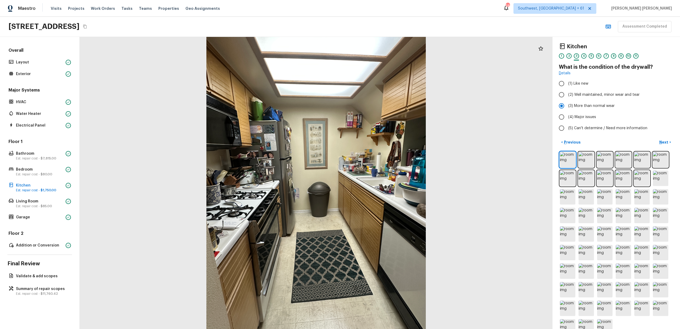
click at [632, 47] on div "Kitchen" at bounding box center [616, 46] width 115 height 7
click at [665, 140] on p "Next" at bounding box center [664, 142] width 10 height 5
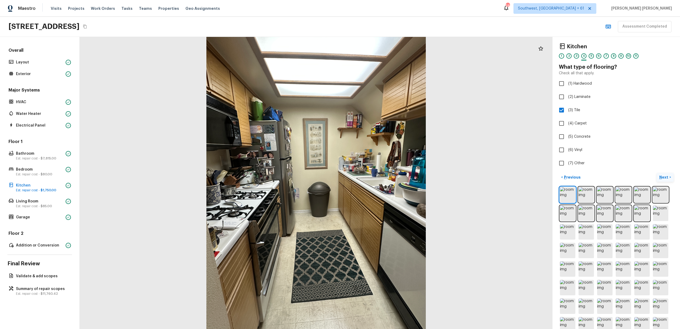
click at [664, 175] on p "Next" at bounding box center [664, 177] width 10 height 5
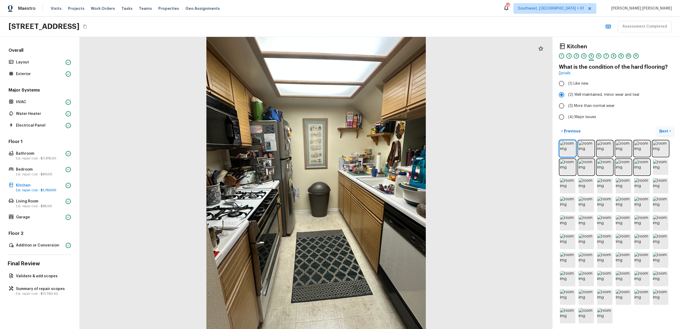
click at [664, 130] on p "Next" at bounding box center [664, 130] width 10 height 5
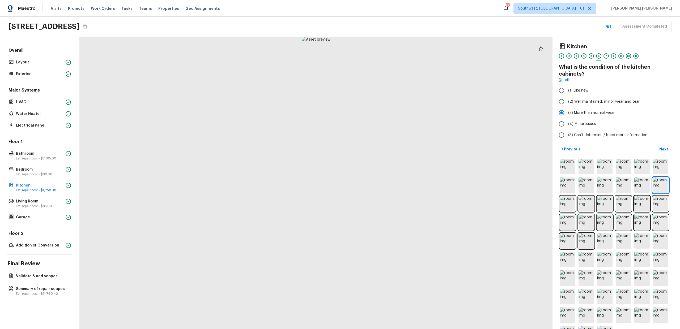
click at [666, 143] on div "Kitchen 1 2 3 4 5 6 7 8 9 10 11 What is the condition of the kitchen cabinets? …" at bounding box center [615, 183] width 127 height 292
click at [666, 147] on p "Next" at bounding box center [664, 149] width 10 height 5
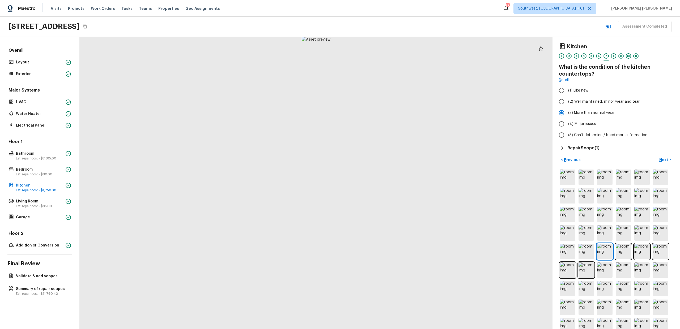
click at [589, 147] on h5 "Repair Scope ( 1 )" at bounding box center [583, 148] width 32 height 6
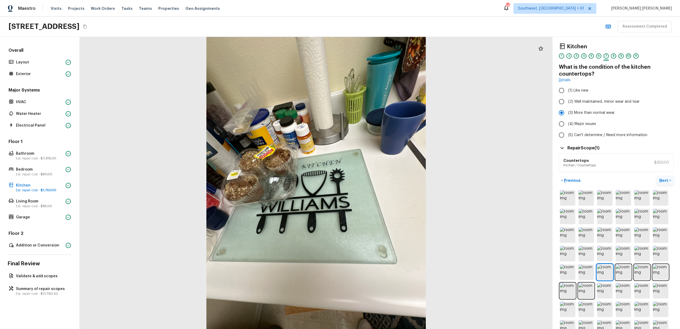
click at [659, 180] on p "Next" at bounding box center [664, 180] width 10 height 5
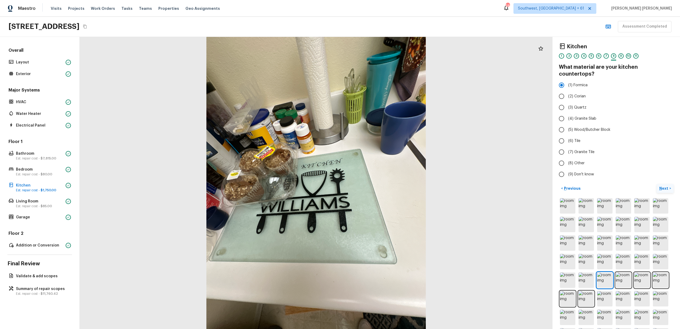
click at [659, 186] on p "Next" at bounding box center [664, 188] width 10 height 5
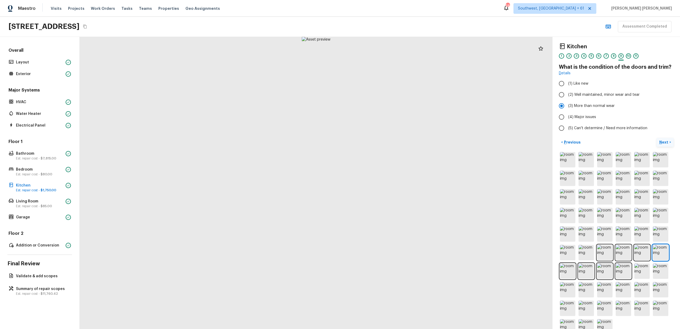
click at [657, 143] on button "Next >" at bounding box center [664, 142] width 17 height 9
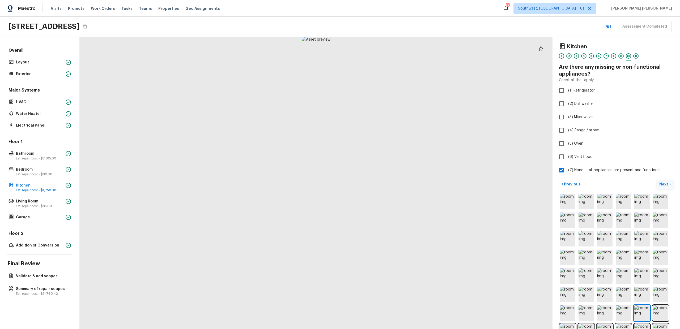
click at [662, 181] on button "Next >" at bounding box center [664, 184] width 17 height 9
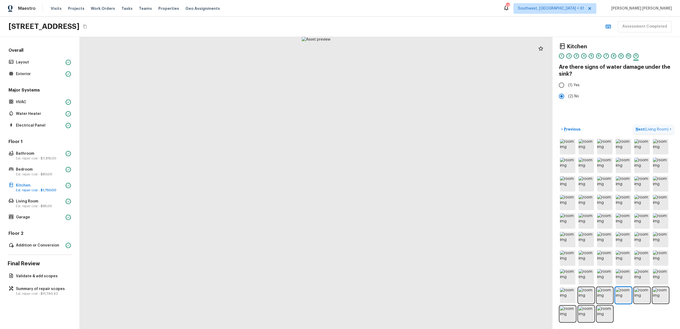
click at [646, 128] on span "( Living Room )" at bounding box center [656, 130] width 24 height 4
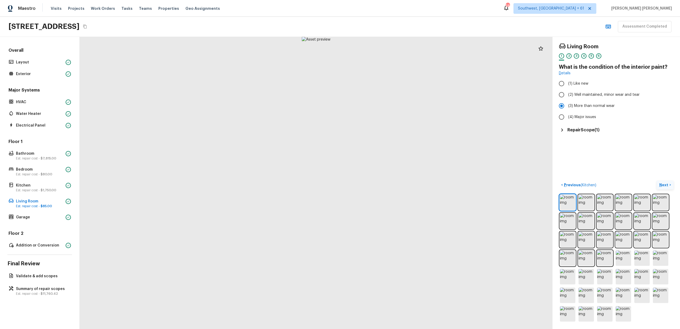
click at [577, 126] on div "Living Room 1 2 3 4 5 6 What is the condition of the interior paint? Details (1…" at bounding box center [616, 88] width 115 height 90
click at [577, 130] on h5 "Repair Scope ( 1 )" at bounding box center [583, 130] width 32 height 6
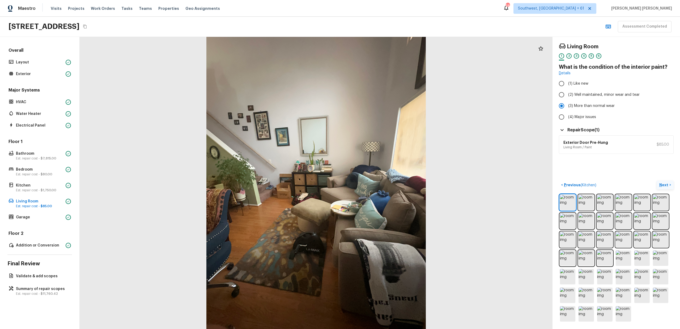
click at [587, 149] on div "Exterior Door Pre-Hung Living Room / Paint $85.00" at bounding box center [616, 144] width 115 height 19
click at [661, 185] on p "Next" at bounding box center [664, 184] width 10 height 5
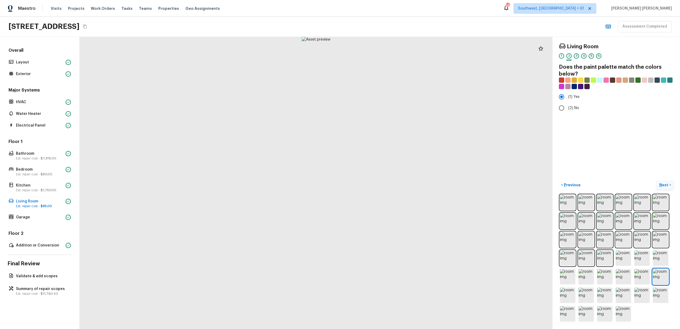
click at [666, 184] on p "Next" at bounding box center [664, 184] width 10 height 5
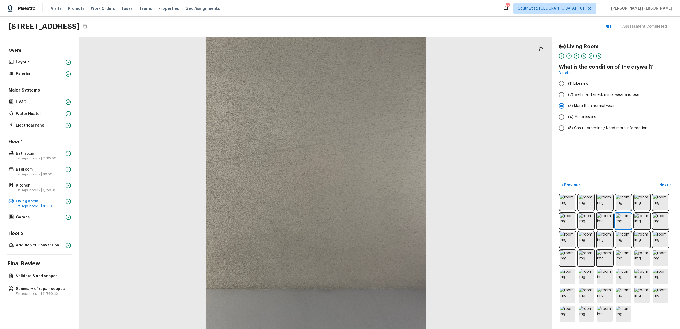
click at [630, 175] on div "Living Room 1 2 3 4 5 6 What is the condition of the drywall? Details (1) Like …" at bounding box center [615, 183] width 127 height 292
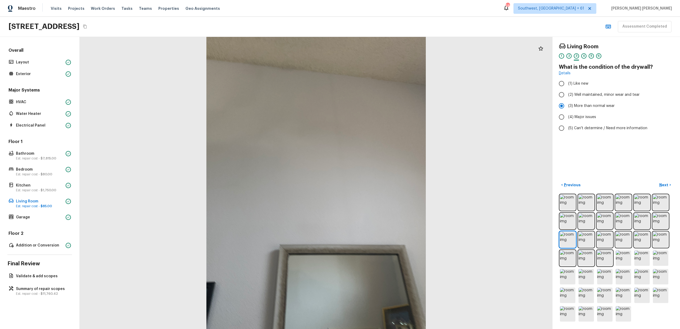
click at [655, 169] on div "Living Room 1 2 3 4 5 6 What is the condition of the drywall? Details (1) Like …" at bounding box center [615, 183] width 127 height 292
click at [664, 185] on p "Next" at bounding box center [664, 184] width 10 height 5
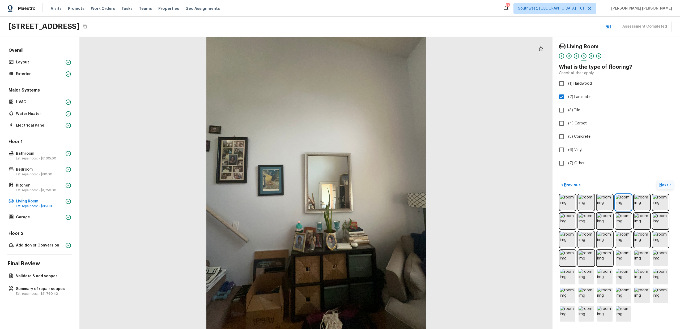
click at [664, 185] on p "Next" at bounding box center [664, 184] width 10 height 5
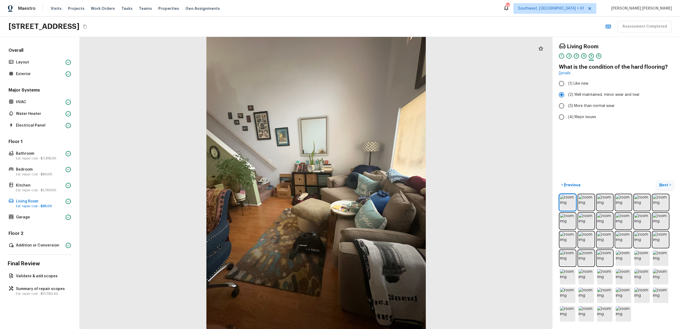
click at [664, 185] on p "Next" at bounding box center [664, 184] width 10 height 5
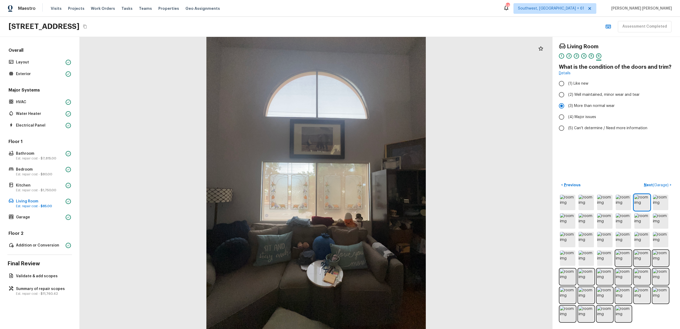
click at [647, 170] on div "Living Room 1 2 3 4 5 6 What is the condition of the doors and trim? Details (1…" at bounding box center [615, 183] width 127 height 292
click at [649, 184] on p "Next ( Garage )" at bounding box center [656, 185] width 26 height 6
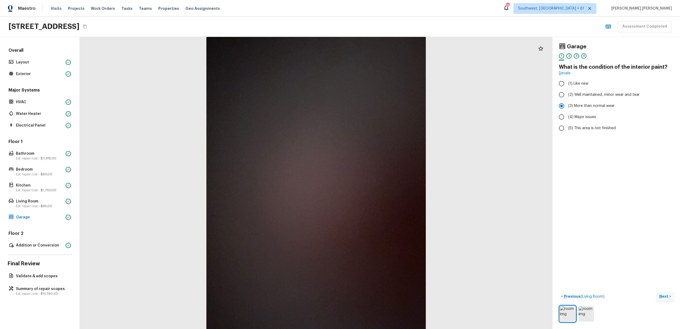
click at [665, 298] on p "Next" at bounding box center [664, 296] width 10 height 5
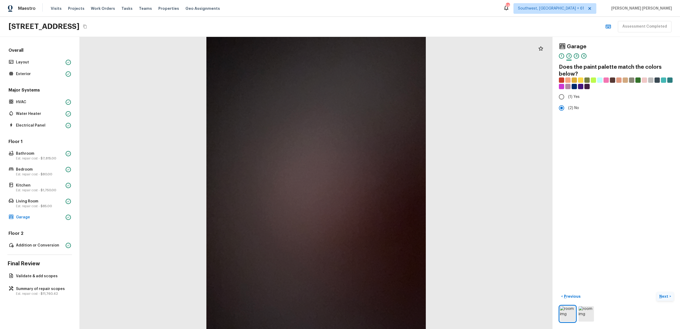
click at [665, 298] on p "Next" at bounding box center [664, 296] width 10 height 5
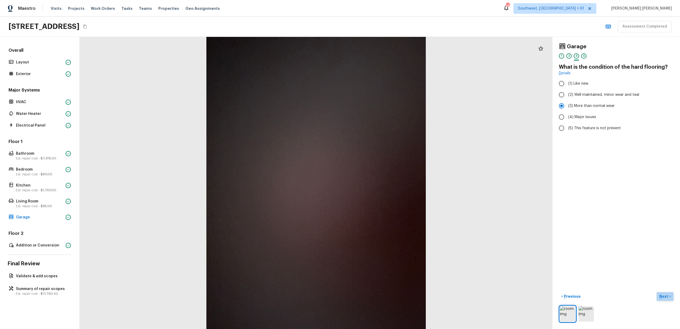
click at [665, 298] on p "Next" at bounding box center [664, 296] width 10 height 5
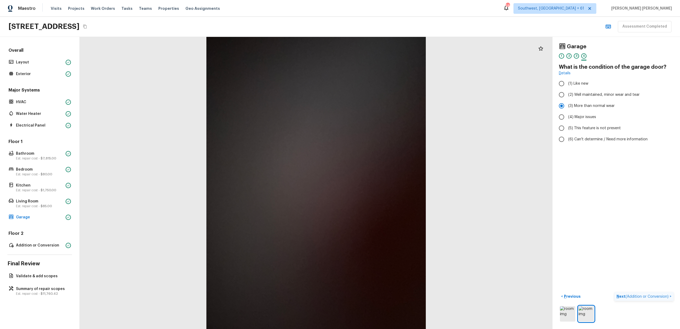
click at [665, 298] on span "( Addition or Conversion )" at bounding box center [646, 297] width 43 height 4
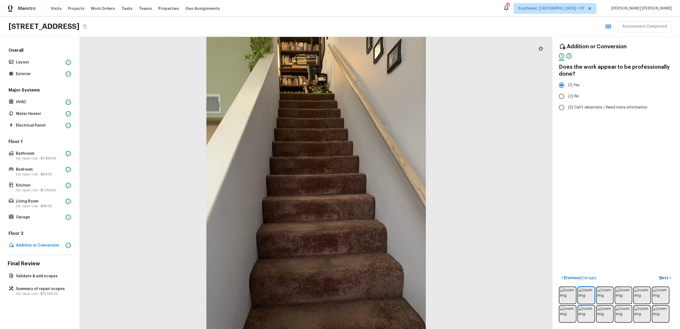
click at [636, 241] on div "Addition or Conversion 1 2 Does the work appear to be professionally done? (1) …" at bounding box center [615, 183] width 127 height 292
click at [663, 278] on p "Next" at bounding box center [664, 277] width 10 height 5
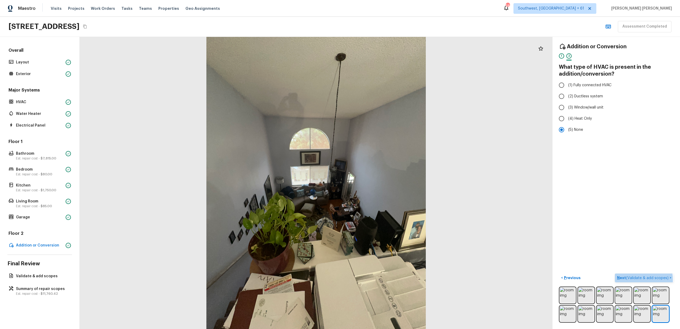
click at [636, 280] on span "( Validate & add scopes )" at bounding box center [647, 278] width 42 height 4
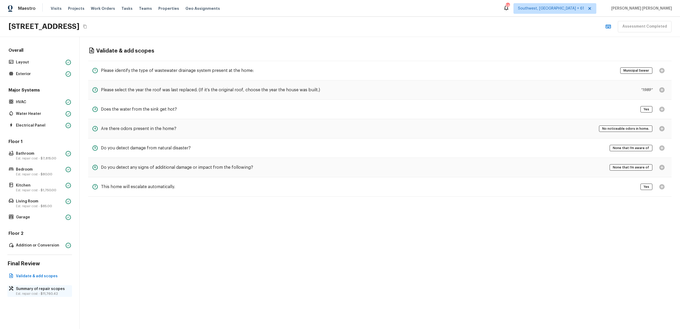
click at [31, 289] on p "Summary of repair scopes" at bounding box center [42, 288] width 53 height 5
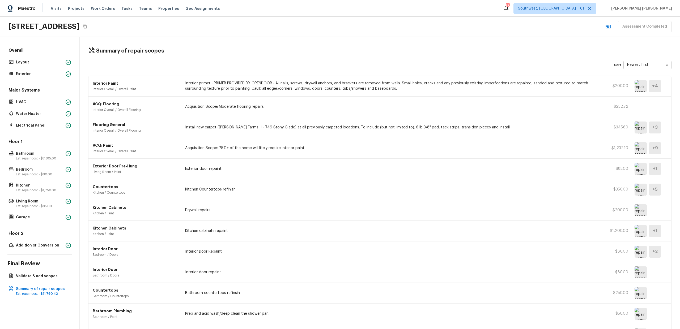
click at [250, 82] on p "Interior primer - PRIMER PROVIDED BY OPENDOOR - All nails, screws, drywall anch…" at bounding box center [391, 86] width 413 height 11
click at [262, 72] on div "Summary of repair scopes Sort Newest first newestFirst ​ Interior Paint Interio…" at bounding box center [380, 183] width 600 height 292
click at [302, 53] on div "Summary of repair scopes" at bounding box center [379, 51] width 583 height 7
click at [319, 31] on div "12601 Van Nuys Blvd Unit 256, Pacoima, CA 91331 Assessment Completed" at bounding box center [340, 27] width 680 height 20
click at [329, 20] on div "12601 Van Nuys Blvd Unit 256, Pacoima, CA 91331 Assessment Completed" at bounding box center [340, 27] width 680 height 20
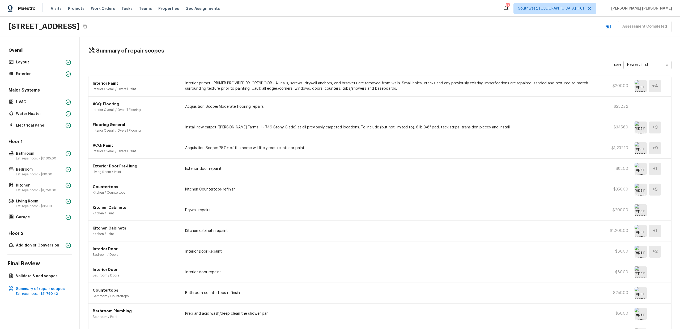
click at [271, 13] on div "Maestro Visits Projects Work Orders Tasks Teams Properties Geo Assignments 584 …" at bounding box center [340, 8] width 680 height 17
click at [268, 22] on div "12601 Van Nuys Blvd Unit 256, Pacoima, CA 91331 Assessment Completed" at bounding box center [340, 27] width 680 height 20
click at [442, 29] on div "12601 Van Nuys Blvd Unit 256, Pacoima, CA 91331 Assessment Completed" at bounding box center [340, 27] width 680 height 20
click at [474, 20] on div "12601 Van Nuys Blvd Unit 256, Pacoima, CA 91331 Assessment Completed" at bounding box center [340, 27] width 680 height 20
click at [232, 30] on div "12601 Van Nuys Blvd Unit 256, Pacoima, CA 91331 Assessment Completed" at bounding box center [340, 27] width 680 height 20
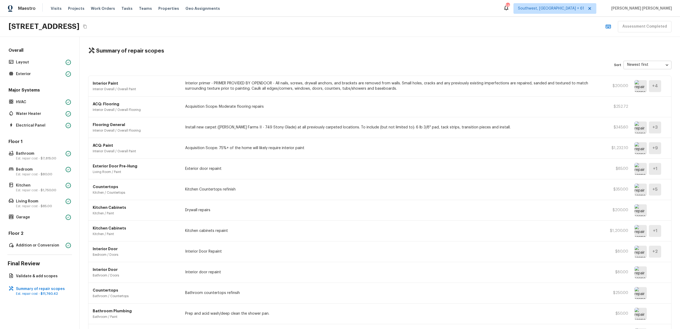
click at [639, 130] on img at bounding box center [640, 128] width 12 height 12
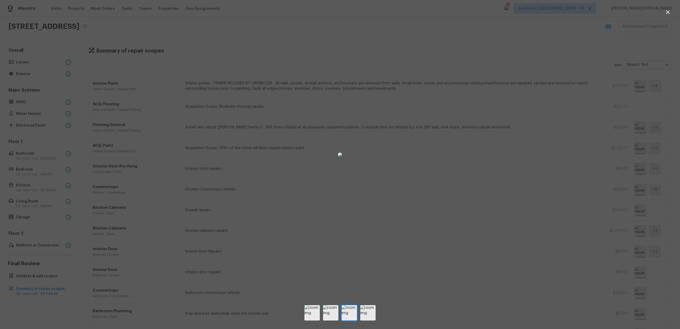
click at [529, 152] on div at bounding box center [340, 154] width 680 height 293
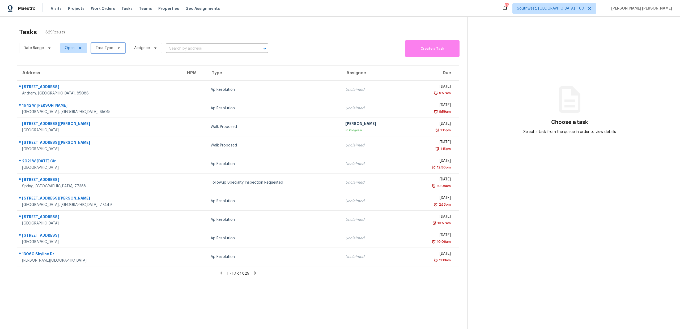
click at [100, 47] on span "Task Type" at bounding box center [105, 47] width 18 height 5
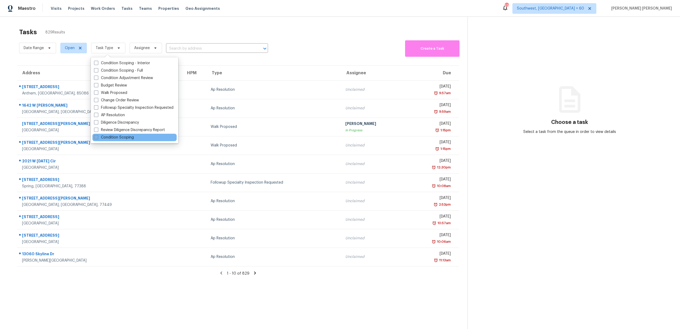
click at [105, 139] on label "Condition Scoping" at bounding box center [114, 137] width 40 height 5
click at [97, 138] on input "Condition Scoping" at bounding box center [95, 136] width 3 height 3
checkbox input "true"
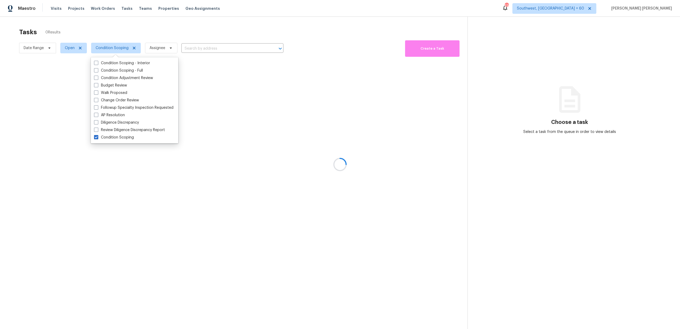
click at [143, 28] on div at bounding box center [340, 164] width 680 height 329
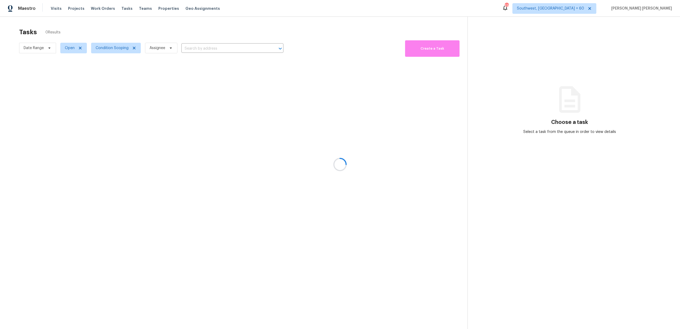
click at [38, 47] on div at bounding box center [340, 164] width 680 height 329
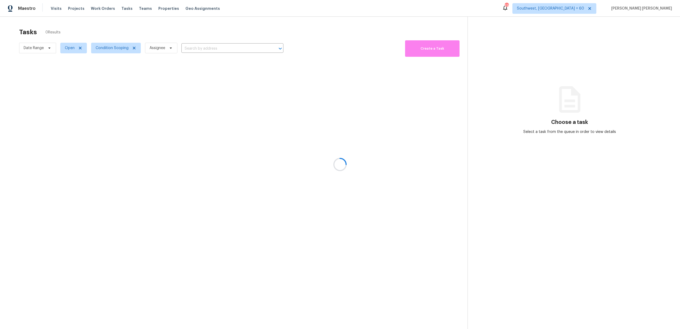
click at [38, 47] on div at bounding box center [340, 164] width 680 height 329
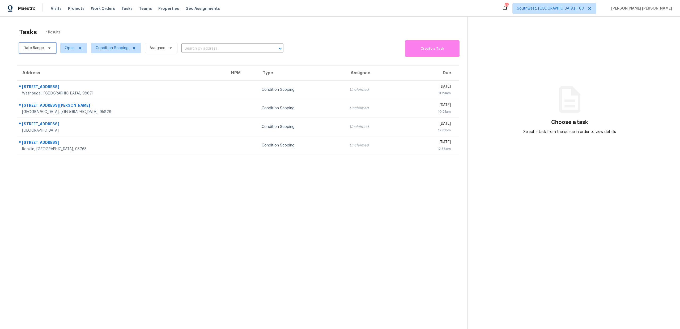
click at [38, 47] on span "Date Range" at bounding box center [34, 47] width 20 height 5
click at [48, 65] on input "text" at bounding box center [48, 66] width 52 height 11
select select "8"
select select "2025"
select select "9"
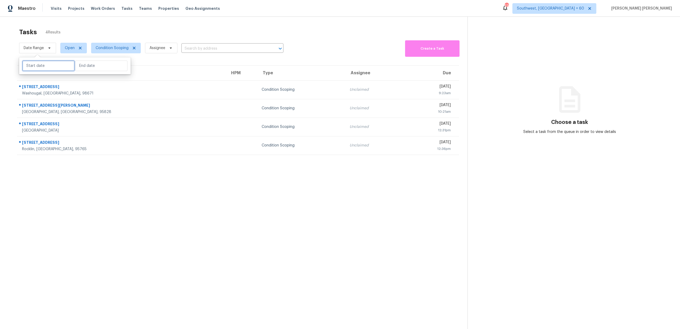
select select "2025"
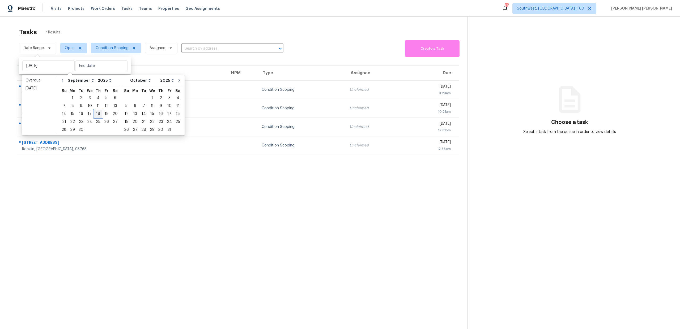
click at [94, 114] on div "18" at bounding box center [98, 113] width 8 height 7
type input "[DATE]"
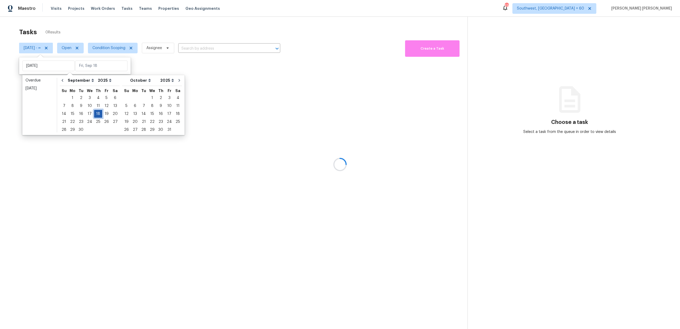
click at [94, 114] on div "18" at bounding box center [98, 113] width 8 height 7
type input "[DATE]"
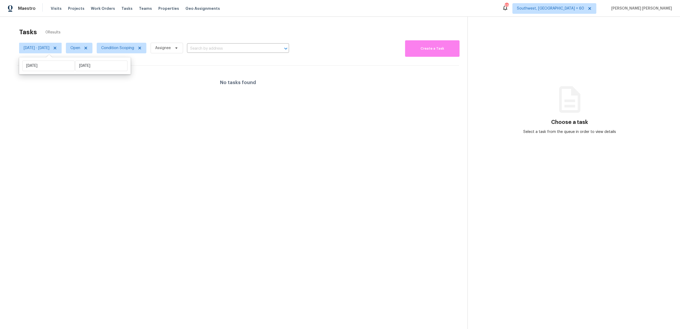
click at [142, 25] on div "Tasks 0 Results" at bounding box center [243, 32] width 448 height 14
click at [80, 45] on span "Open" at bounding box center [75, 47] width 10 height 5
click at [95, 71] on label "Closed" at bounding box center [96, 70] width 19 height 5
click at [90, 71] on input "Closed" at bounding box center [88, 69] width 3 height 3
checkbox input "true"
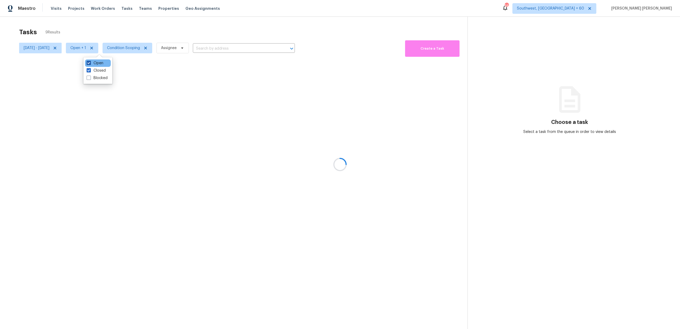
click at [95, 62] on label "Open" at bounding box center [95, 63] width 17 height 5
click at [90, 62] on input "Open" at bounding box center [88, 62] width 3 height 3
checkbox input "false"
click at [115, 33] on div at bounding box center [340, 164] width 680 height 329
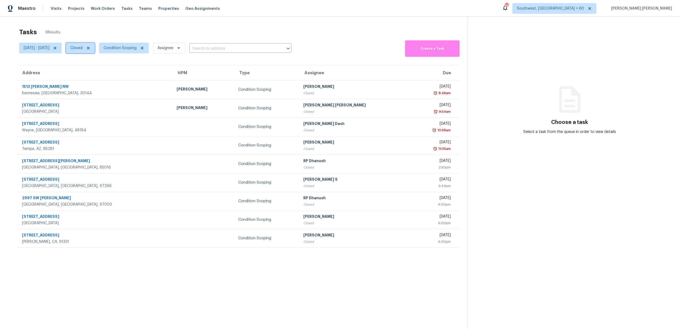
click at [83, 48] on span "Closed" at bounding box center [76, 47] width 12 height 5
click at [93, 71] on label "Open" at bounding box center [95, 70] width 17 height 5
click at [90, 71] on input "Open" at bounding box center [88, 69] width 3 height 3
checkbox input "true"
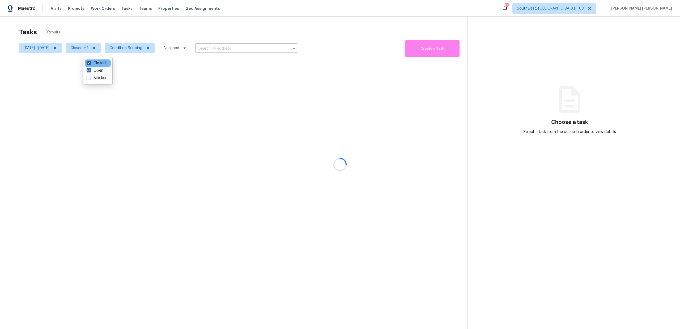
click at [98, 63] on label "Closed" at bounding box center [96, 63] width 19 height 5
click at [90, 63] on input "Closed" at bounding box center [88, 62] width 3 height 3
checkbox input "false"
click at [110, 36] on div "Tasks 0 Results" at bounding box center [243, 32] width 448 height 14
click at [49, 50] on span "[DATE] - [DATE]" at bounding box center [40, 48] width 42 height 11
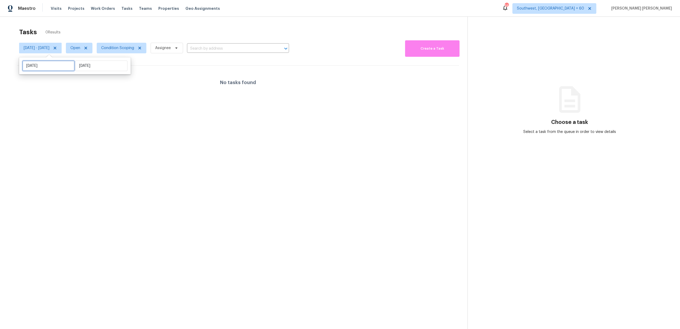
click at [51, 68] on input "[DATE]" at bounding box center [48, 66] width 52 height 11
select select "8"
select select "2025"
select select "9"
select select "2025"
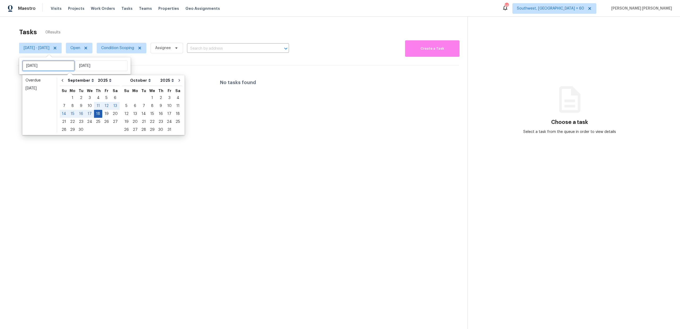
type input "[DATE]"
click at [105, 113] on div "19" at bounding box center [106, 113] width 8 height 7
type input "[DATE]"
click at [105, 113] on div "19" at bounding box center [106, 113] width 8 height 7
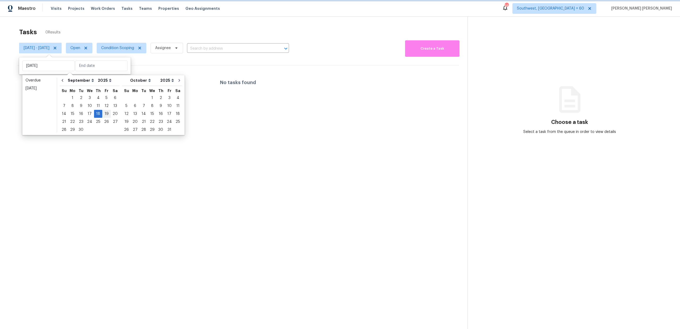
type input "[DATE]"
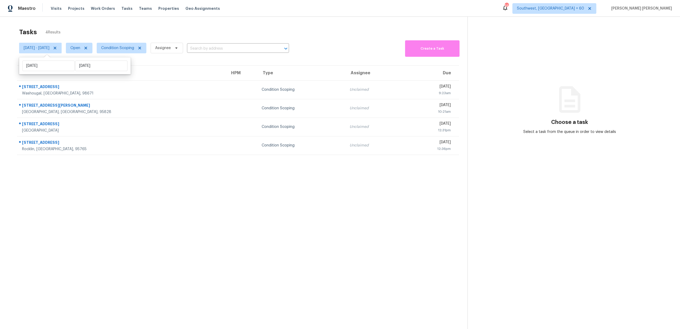
click at [165, 28] on div "Tasks 4 Results" at bounding box center [243, 32] width 448 height 14
click at [38, 48] on span "[DATE] - [DATE]" at bounding box center [37, 47] width 26 height 5
click at [46, 65] on input "[DATE]" at bounding box center [48, 66] width 52 height 11
select select "8"
select select "2025"
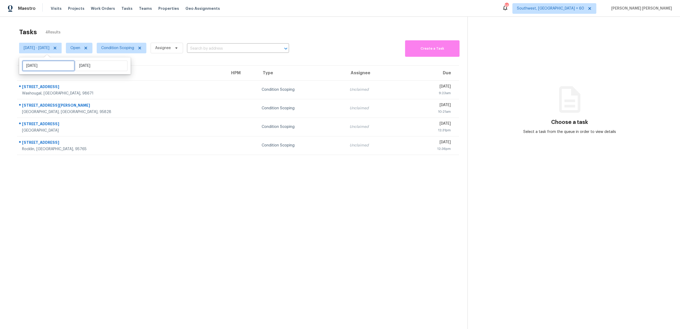
select select "9"
select select "2025"
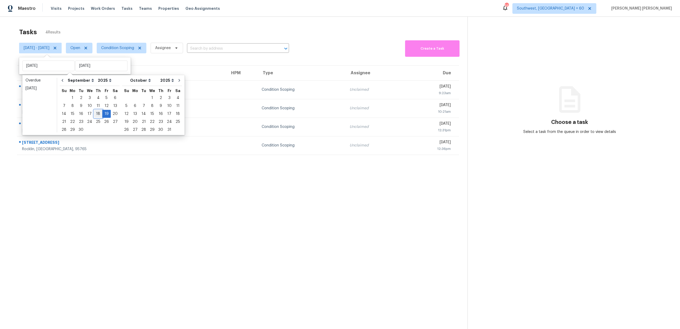
click at [96, 113] on div "18" at bounding box center [98, 113] width 8 height 7
type input "[DATE]"
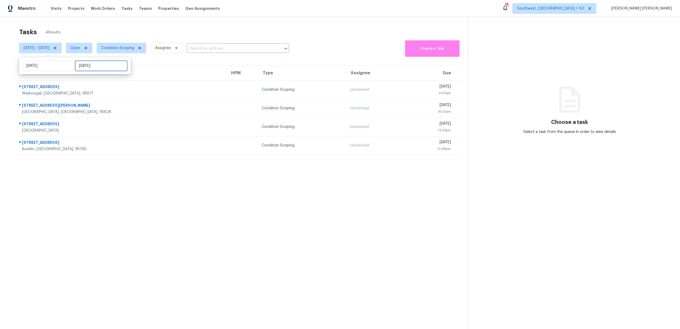
click at [93, 66] on input "[DATE]" at bounding box center [101, 66] width 52 height 11
select select "8"
select select "2025"
select select "9"
select select "2025"
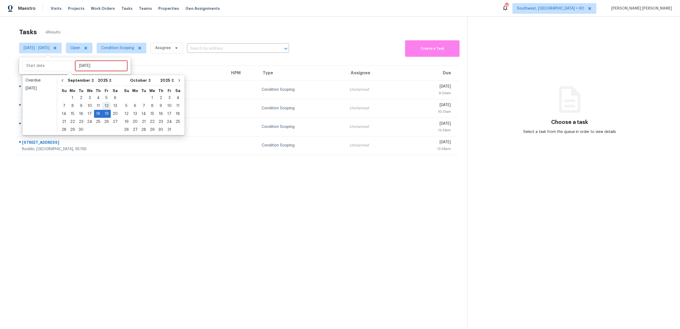
type input "[DATE]"
click at [98, 115] on div "18" at bounding box center [98, 113] width 8 height 7
type input "[DATE]"
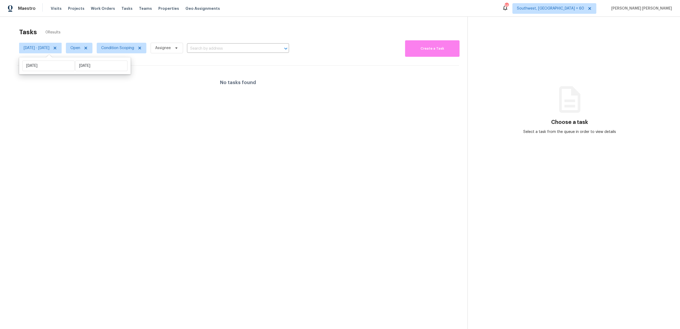
click at [153, 31] on div "Tasks 0 Results" at bounding box center [243, 32] width 448 height 14
click at [84, 48] on span "Open" at bounding box center [79, 48] width 27 height 11
click at [95, 78] on label "Blocked" at bounding box center [97, 77] width 21 height 5
click at [90, 78] on input "Blocked" at bounding box center [88, 76] width 3 height 3
click at [95, 78] on label "Blocked" at bounding box center [97, 77] width 21 height 5
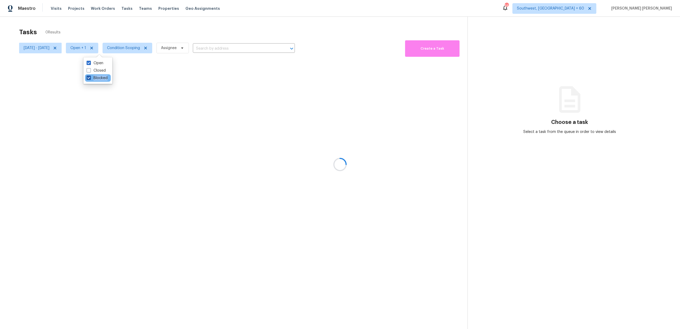
click at [90, 78] on input "Blocked" at bounding box center [88, 76] width 3 height 3
checkbox input "false"
click at [97, 67] on div "Closed" at bounding box center [98, 70] width 26 height 7
click at [94, 71] on label "Closed" at bounding box center [96, 70] width 19 height 5
click at [90, 71] on input "Closed" at bounding box center [88, 69] width 3 height 3
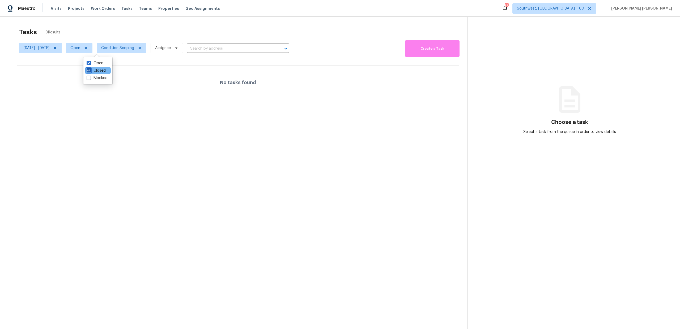
checkbox input "true"
click at [96, 63] on label "Open" at bounding box center [95, 63] width 17 height 5
click at [90, 63] on input "Open" at bounding box center [88, 62] width 3 height 3
checkbox input "false"
click at [118, 33] on div at bounding box center [340, 164] width 680 height 329
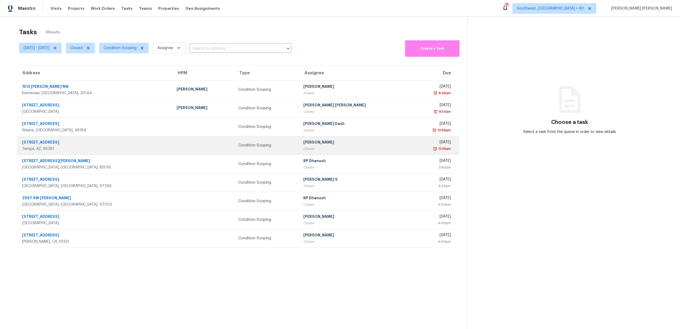
click at [235, 141] on td "Condition Scoping" at bounding box center [266, 145] width 65 height 19
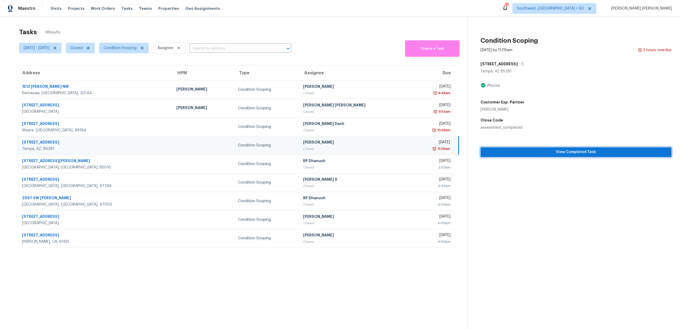
click at [525, 154] on span "View Completed Task" at bounding box center [575, 152] width 182 height 7
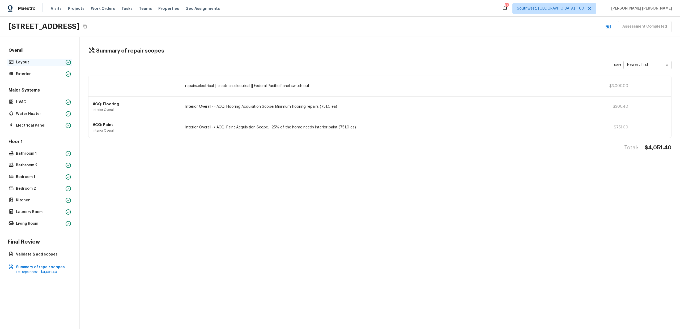
click at [38, 65] on div "Layout" at bounding box center [39, 62] width 65 height 7
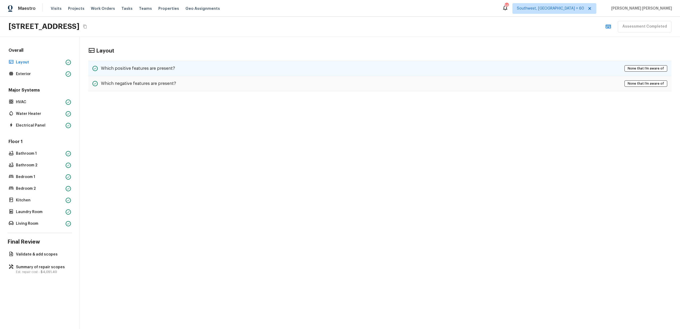
click at [312, 66] on div "Which positive features are present? None that I’m aware of" at bounding box center [379, 68] width 583 height 15
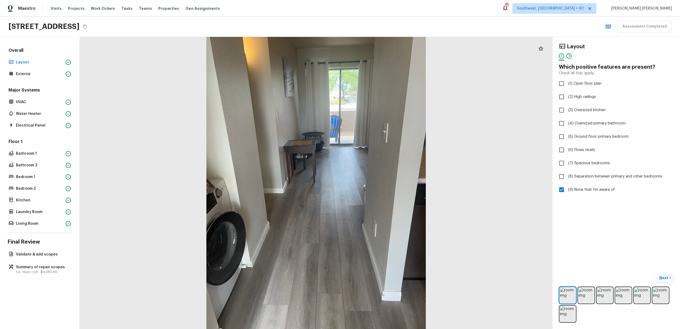
click at [666, 279] on p "Next" at bounding box center [664, 277] width 10 height 5
click at [666, 279] on span "( Exterior )" at bounding box center [660, 278] width 16 height 4
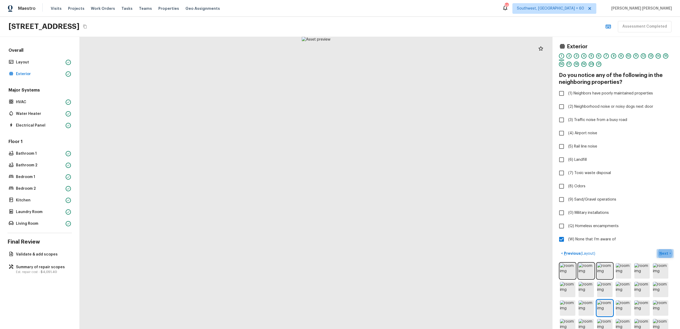
click at [671, 251] on button "Next >" at bounding box center [664, 253] width 17 height 9
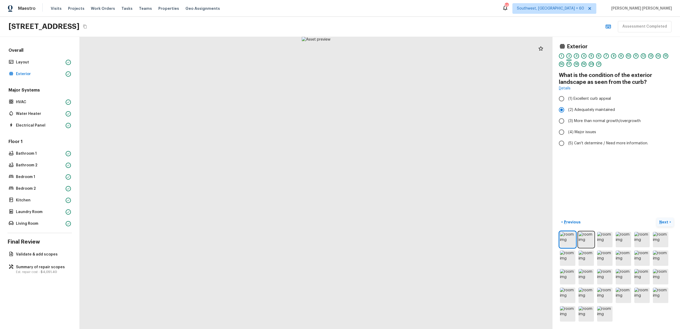
click at [662, 220] on p "Next" at bounding box center [664, 222] width 10 height 5
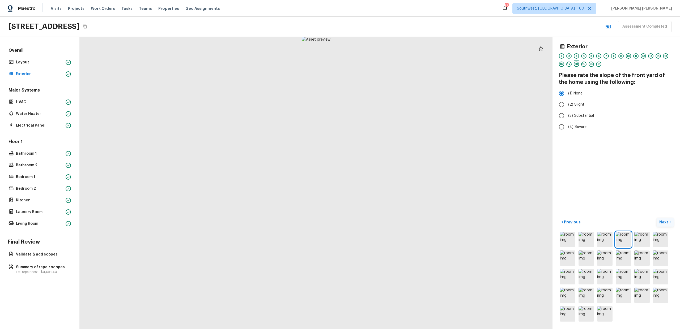
click at [662, 220] on p "Next" at bounding box center [664, 222] width 10 height 5
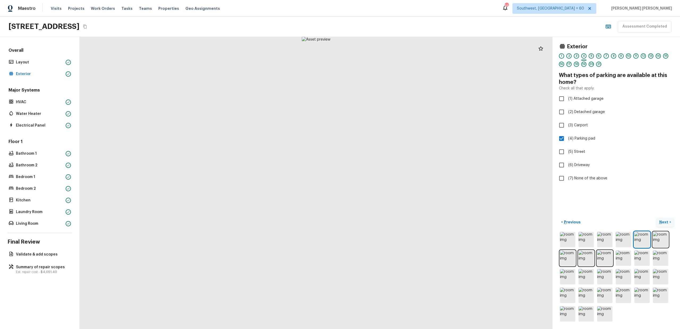
click at [662, 220] on p "Next" at bounding box center [664, 222] width 10 height 5
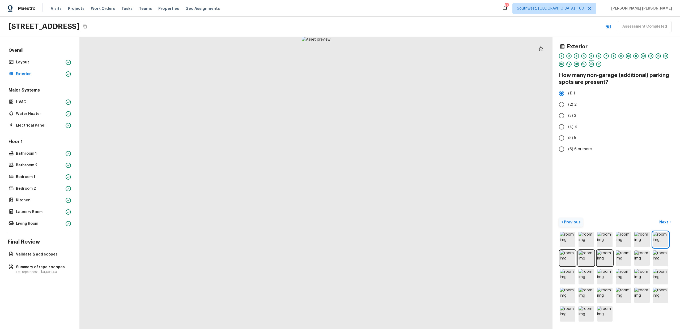
click at [565, 218] on button "< Previous" at bounding box center [571, 222] width 24 height 9
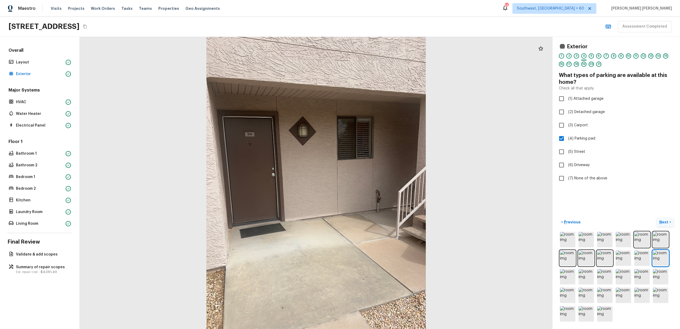
click at [667, 222] on p "Next" at bounding box center [664, 222] width 10 height 5
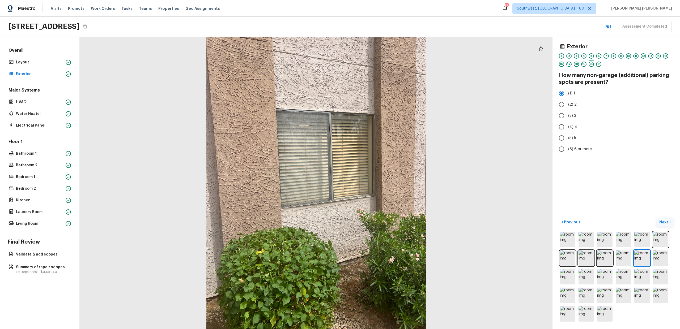
click at [658, 222] on button "Next >" at bounding box center [664, 222] width 17 height 9
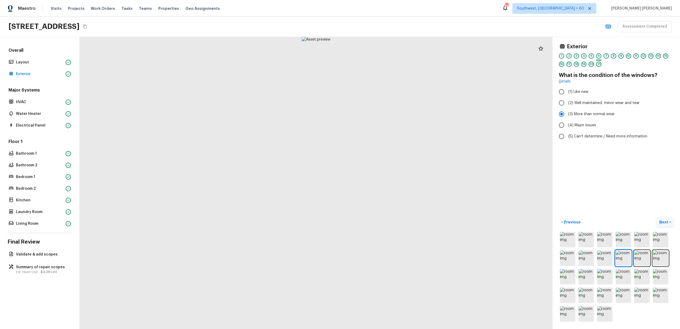
click at [658, 222] on button "Next >" at bounding box center [664, 222] width 17 height 9
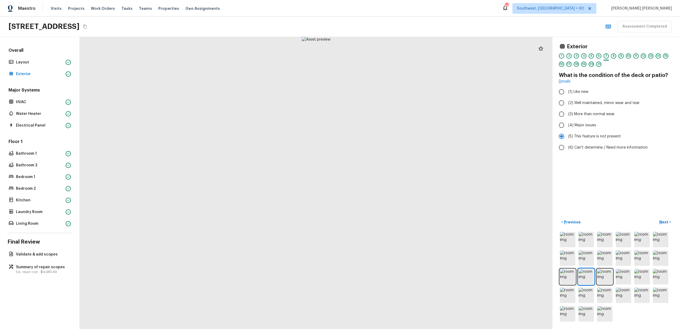
click at [520, 261] on div at bounding box center [316, 183] width 473 height 292
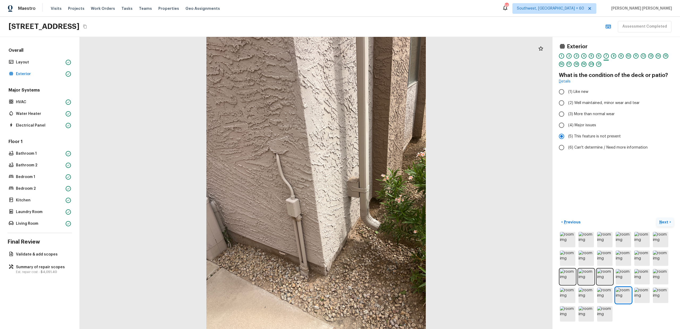
click at [665, 221] on p "Next" at bounding box center [664, 222] width 10 height 5
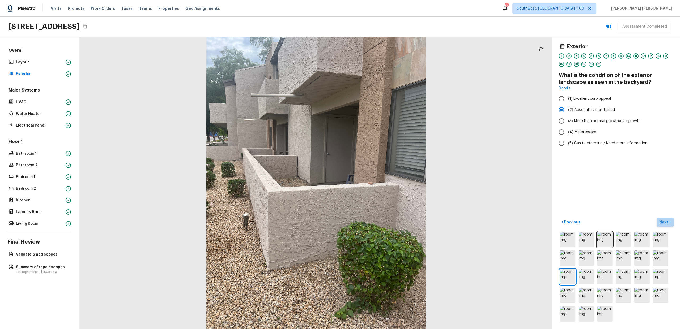
click at [671, 219] on button "Next >" at bounding box center [664, 222] width 17 height 9
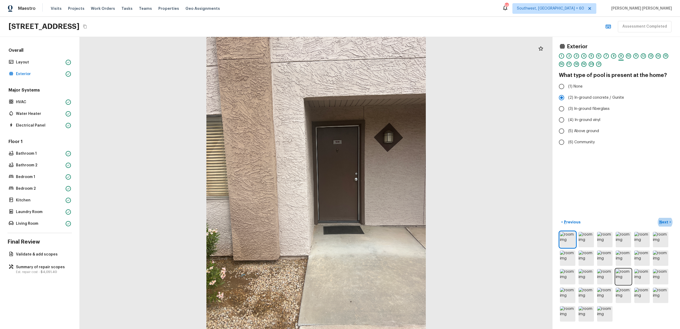
click at [650, 206] on div "Exterior 1 2 3 4 5 6 7 8 9 10 11 12 13 14 15 16 17 18 19 20 21 What type of poo…" at bounding box center [615, 183] width 127 height 292
click at [663, 221] on p "Next" at bounding box center [664, 222] width 10 height 5
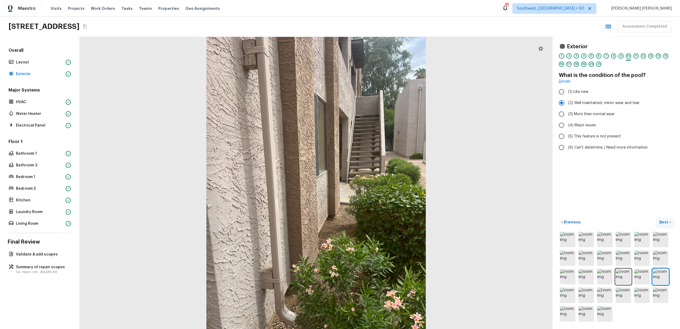
click at [663, 221] on p "Next" at bounding box center [664, 222] width 10 height 5
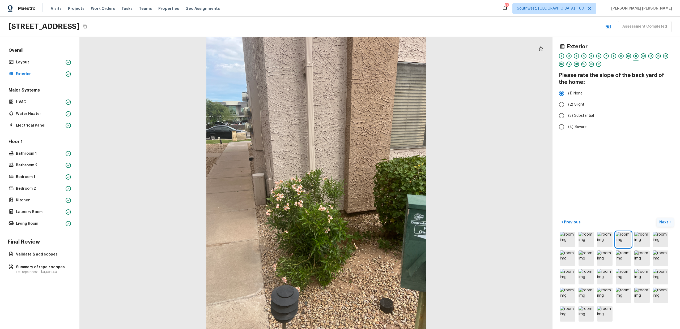
click at [668, 218] on button "Next >" at bounding box center [664, 222] width 17 height 9
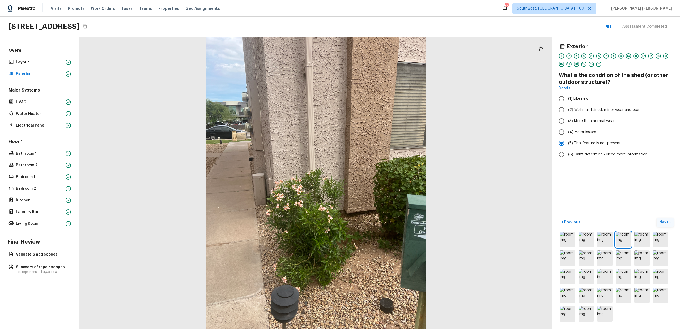
click at [668, 218] on button "Next >" at bounding box center [664, 222] width 17 height 9
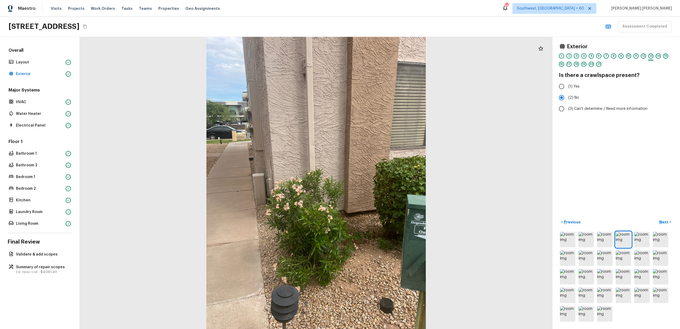
click at [645, 207] on div "Exterior 1 2 3 4 5 6 7 8 9 10 11 12 13 14 15 16 17 18 19 20 21 Is there a crawl…" at bounding box center [615, 183] width 127 height 292
click at [666, 224] on p "Next" at bounding box center [664, 222] width 10 height 5
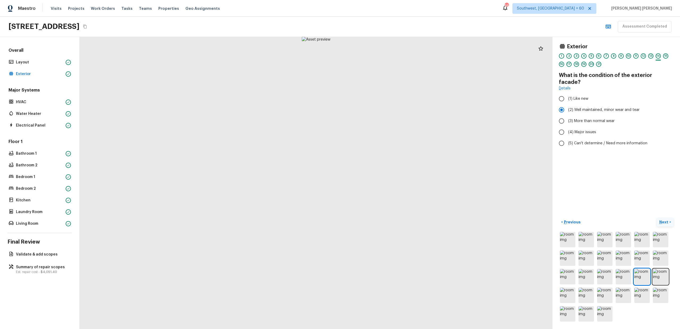
click at [666, 224] on p "Next" at bounding box center [664, 222] width 10 height 5
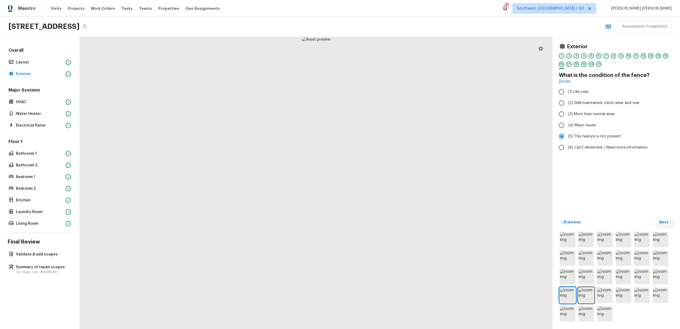
click at [666, 224] on p "Next" at bounding box center [664, 222] width 10 height 5
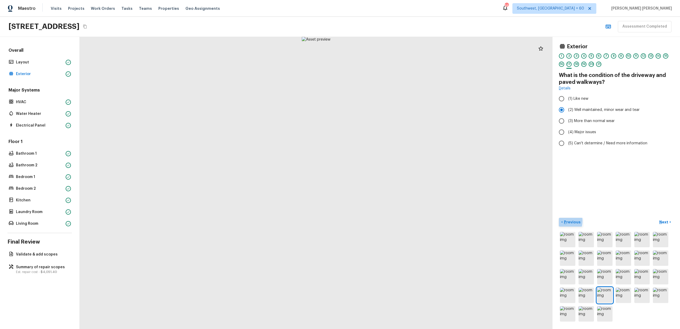
click at [561, 221] on button "< Previous" at bounding box center [571, 222] width 24 height 9
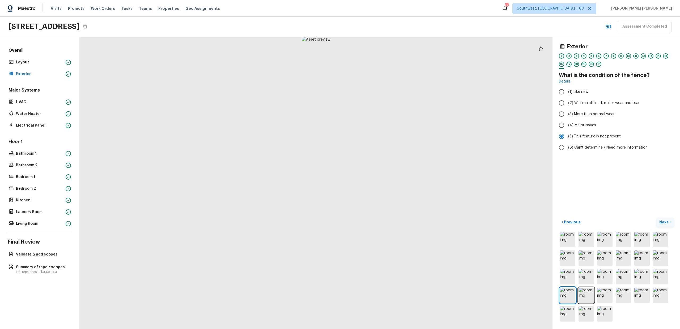
click at [664, 223] on p "Next" at bounding box center [664, 222] width 10 height 5
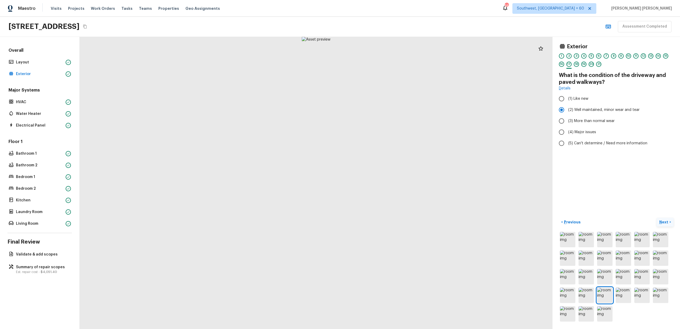
click at [664, 223] on p "Next" at bounding box center [664, 222] width 10 height 5
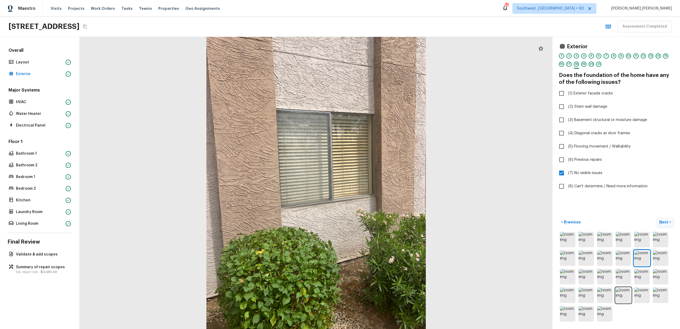
click at [666, 220] on p "Next" at bounding box center [664, 222] width 10 height 5
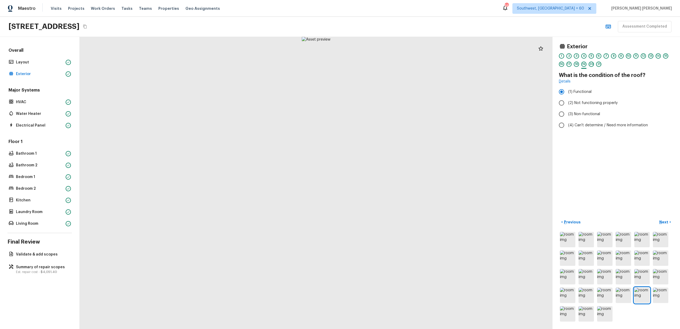
click at [619, 202] on div "Exterior 1 2 3 4 5 6 7 8 9 10 11 12 13 14 15 16 17 18 19 20 21 What is the cond…" at bounding box center [615, 183] width 127 height 292
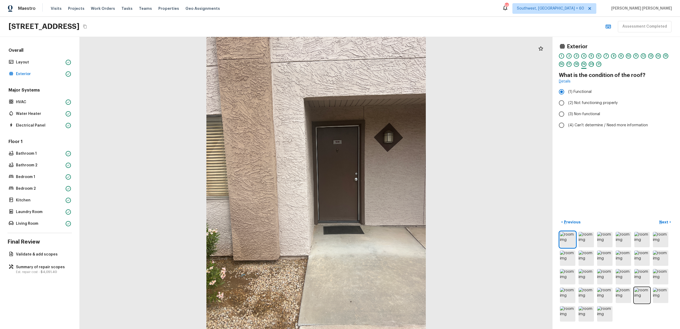
click at [87, 26] on icon "Copy Address" at bounding box center [85, 26] width 4 height 4
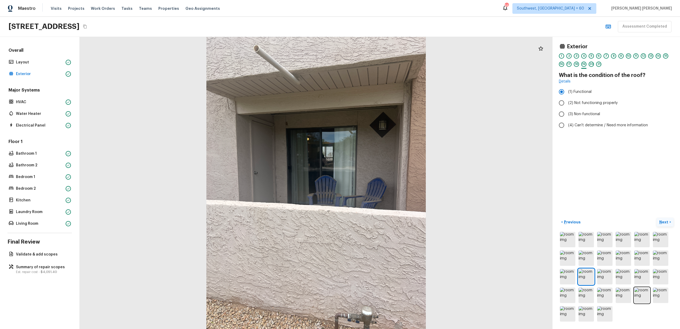
click at [666, 222] on p "Next" at bounding box center [664, 222] width 10 height 5
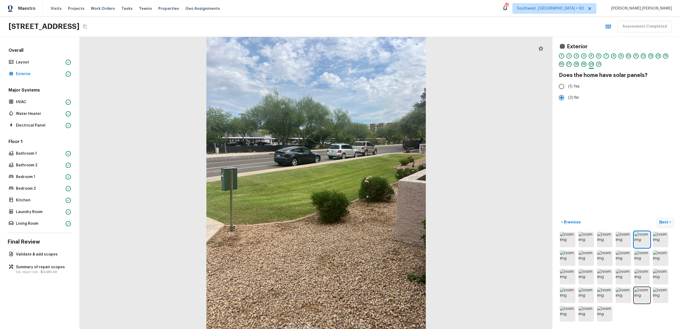
click at [666, 222] on p "Next" at bounding box center [664, 222] width 10 height 5
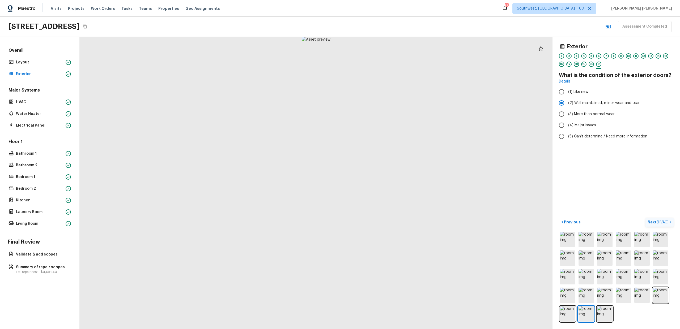
click at [662, 222] on span "( HVAC )" at bounding box center [662, 223] width 12 height 4
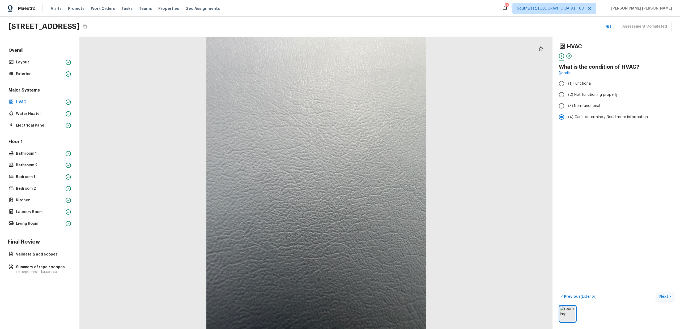
click at [666, 299] on p "Next" at bounding box center [664, 296] width 10 height 5
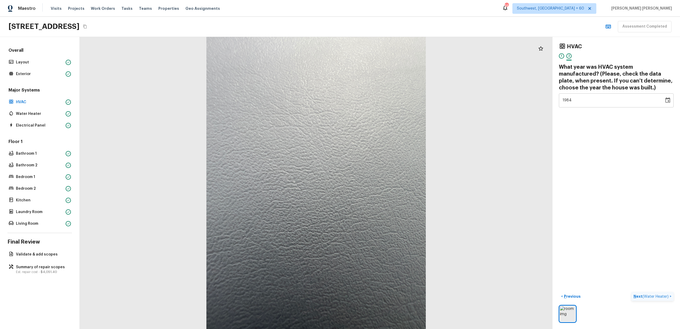
click at [660, 297] on span "( Water Heater )" at bounding box center [655, 297] width 26 height 4
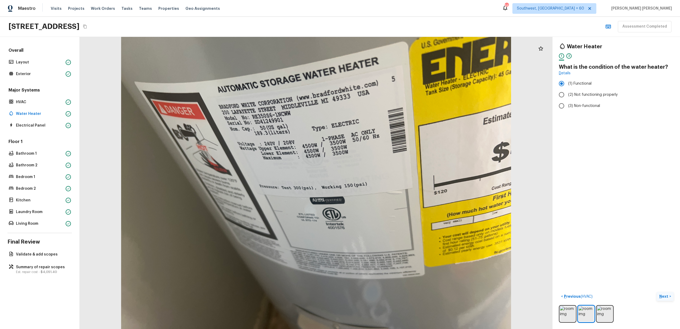
click at [663, 297] on p "Next" at bounding box center [664, 296] width 10 height 5
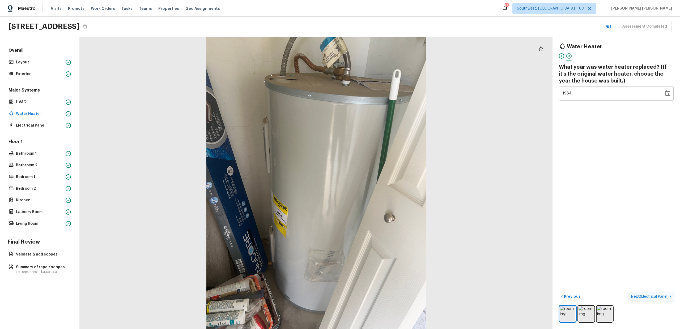
click at [663, 297] on span "( Electrical Panel )" at bounding box center [654, 297] width 29 height 4
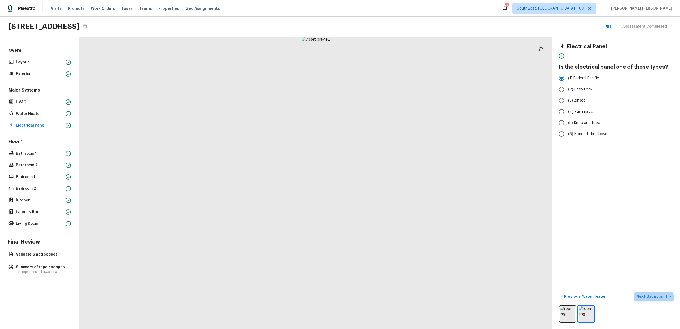
click at [652, 299] on p "Next ( Bathroom 1 )" at bounding box center [652, 297] width 33 height 6
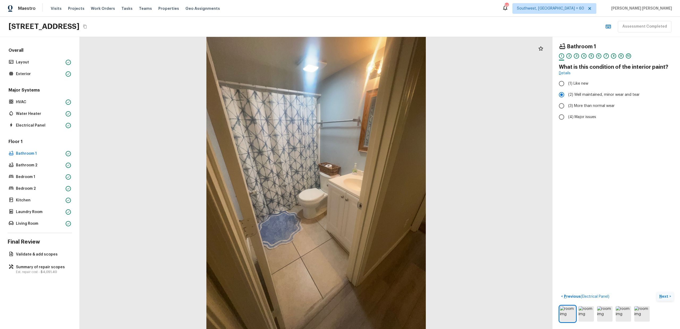
click at [662, 297] on p "Next" at bounding box center [664, 296] width 10 height 5
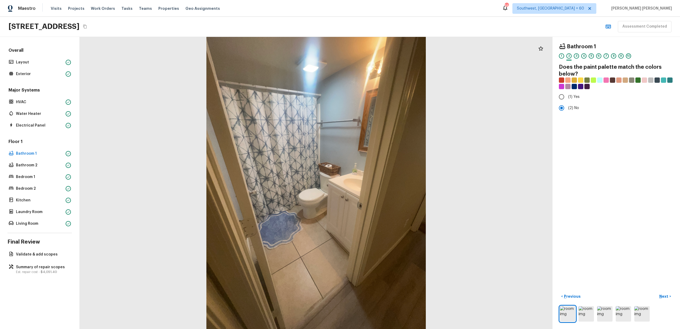
click at [644, 274] on div "Bathroom 1 1 2 3 4 5 6 7 8 9 10 Does the paint palette match the colors below? …" at bounding box center [615, 183] width 127 height 292
click at [663, 299] on p "Next" at bounding box center [664, 296] width 10 height 5
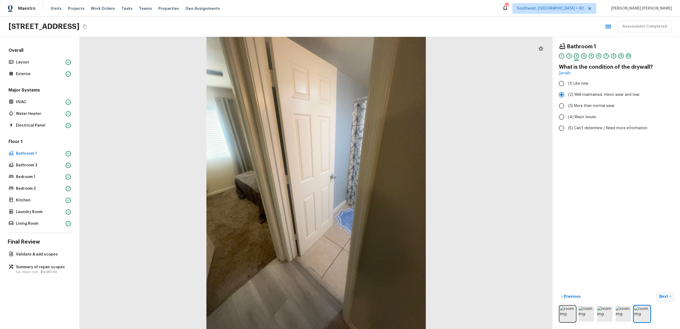
click at [663, 298] on p "Next" at bounding box center [664, 296] width 10 height 5
click at [665, 297] on p "Next" at bounding box center [664, 296] width 10 height 5
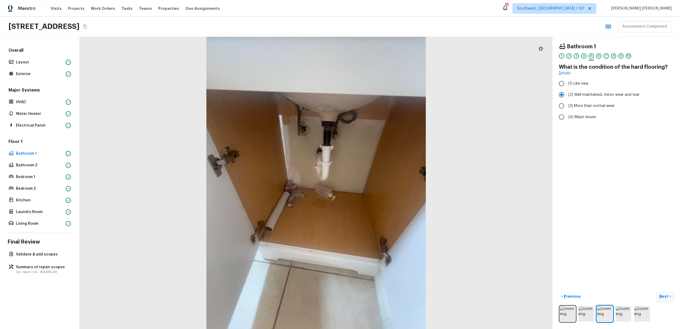
click at [663, 298] on p "Next" at bounding box center [664, 296] width 10 height 5
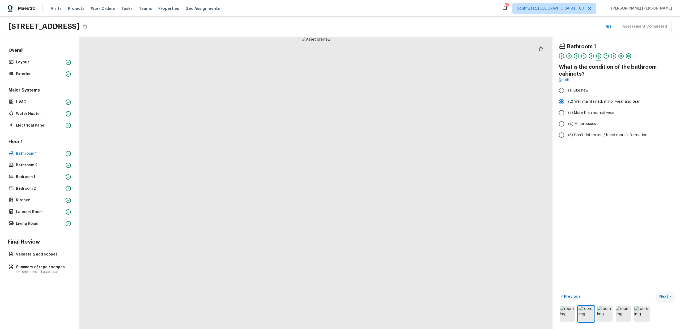
click at [663, 298] on p "Next" at bounding box center [664, 296] width 10 height 5
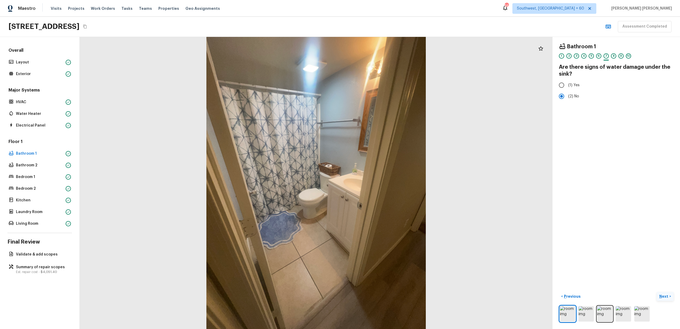
click at [666, 296] on p "Next" at bounding box center [664, 296] width 10 height 5
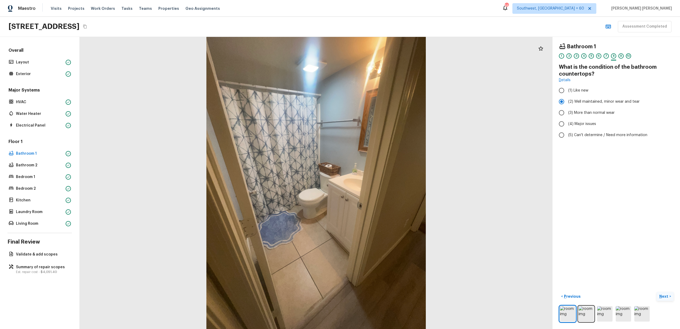
click at [666, 296] on p "Next" at bounding box center [664, 296] width 10 height 5
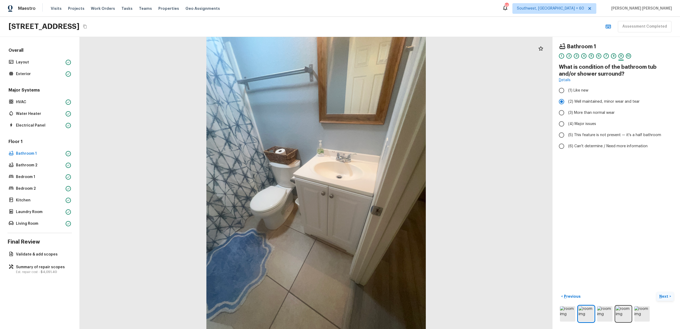
click at [656, 292] on button "Next >" at bounding box center [664, 296] width 17 height 9
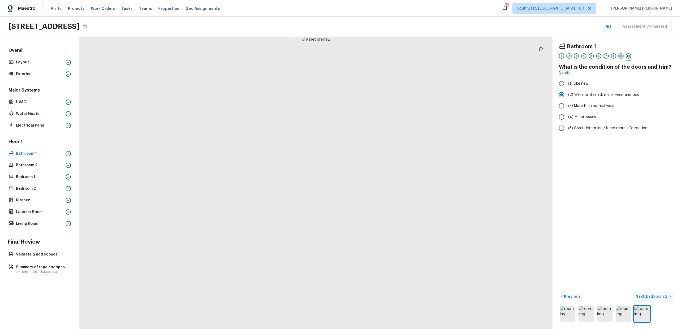
click at [666, 296] on span "( Bathroom 2 )" at bounding box center [656, 297] width 24 height 4
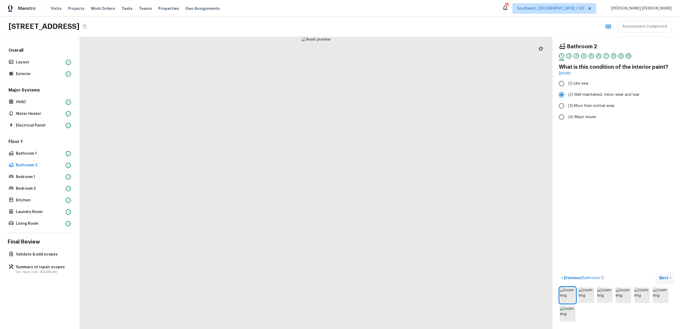
click at [665, 275] on button "Next >" at bounding box center [664, 278] width 17 height 9
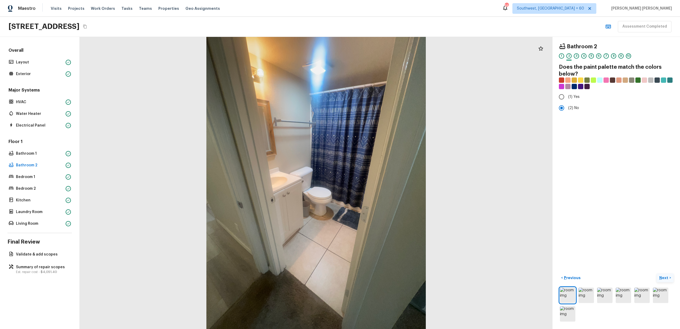
click at [664, 280] on p "Next" at bounding box center [664, 277] width 10 height 5
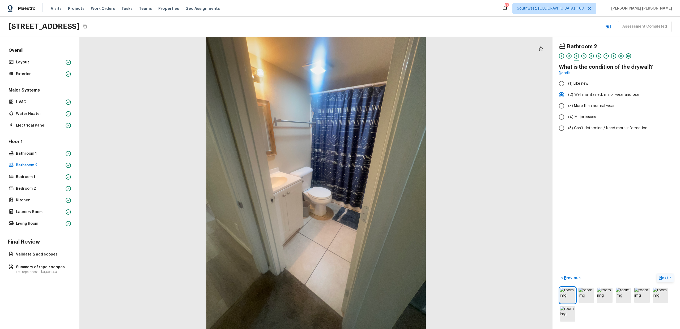
click at [664, 280] on p "Next" at bounding box center [664, 277] width 10 height 5
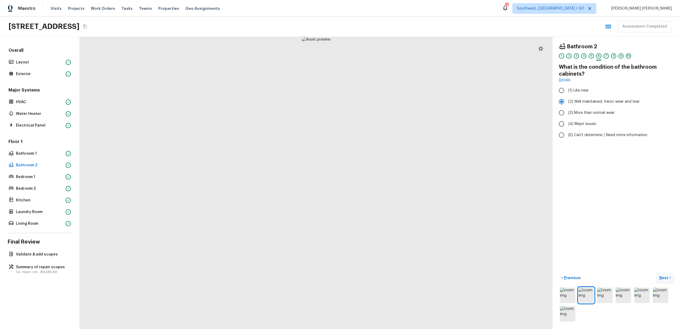
click at [664, 280] on p "Next" at bounding box center [664, 277] width 10 height 5
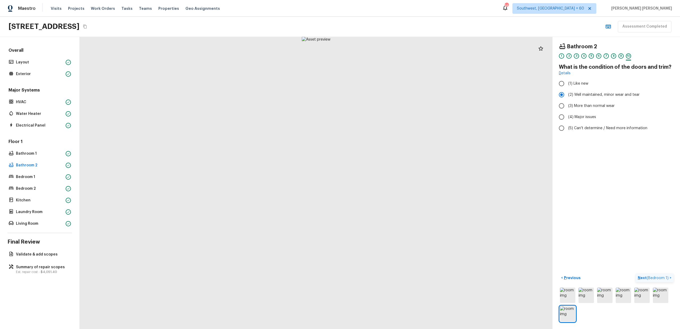
click at [664, 280] on p "Next ( Bedroom 1 )" at bounding box center [653, 278] width 32 height 6
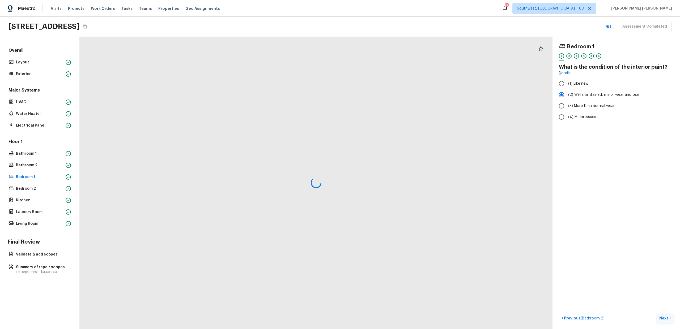
click at [664, 280] on div "Bedroom 1 1 2 3 4 5 6 What is the condition of the interior paint? Details (1) …" at bounding box center [615, 183] width 127 height 292
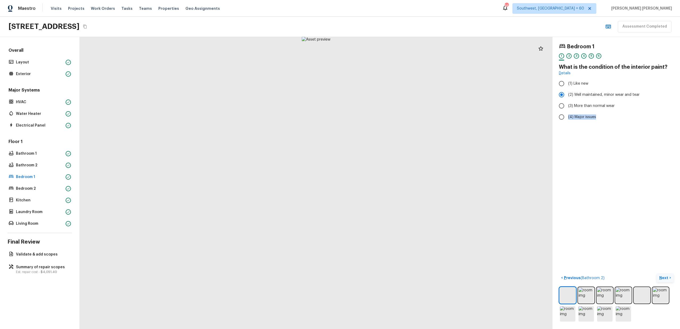
click at [664, 280] on p "Next" at bounding box center [664, 277] width 10 height 5
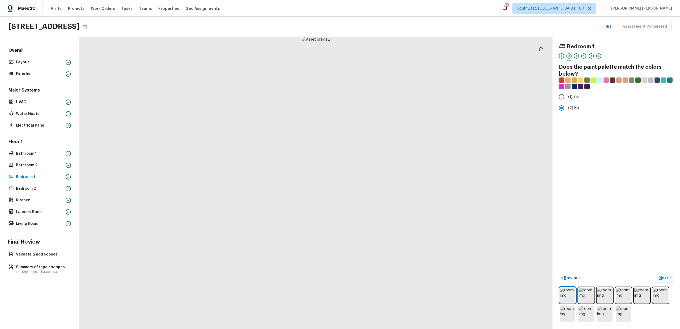
click at [664, 280] on p "Next" at bounding box center [664, 277] width 10 height 5
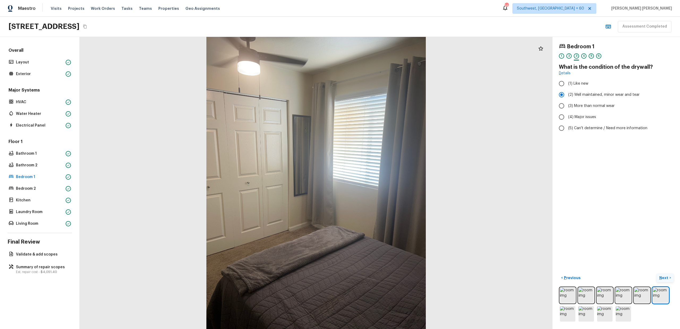
click at [664, 279] on p "Next" at bounding box center [664, 277] width 10 height 5
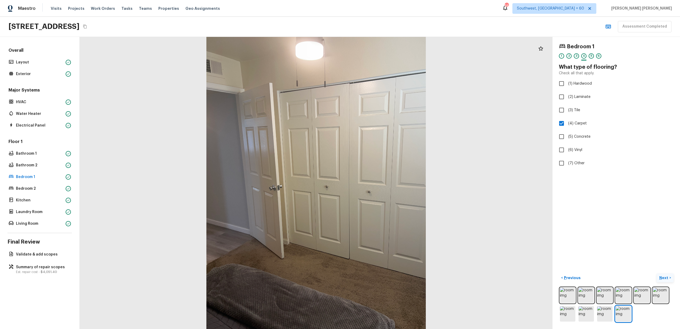
click at [664, 279] on p "Next" at bounding box center [664, 277] width 10 height 5
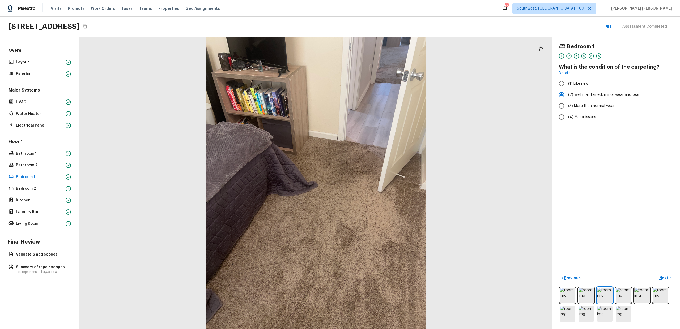
click at [648, 271] on div "Bedroom 1 1 2 3 4 5 6 What is the condition of the carpeting? Details (1) Like …" at bounding box center [615, 183] width 127 height 292
click at [664, 279] on p "Next" at bounding box center [664, 277] width 10 height 5
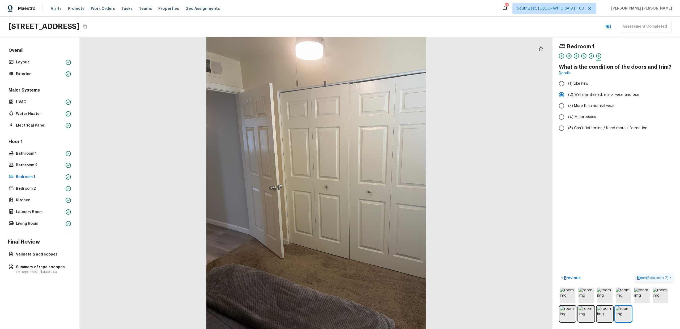
click at [664, 279] on span "( Bedroom 2 )" at bounding box center [657, 278] width 23 height 4
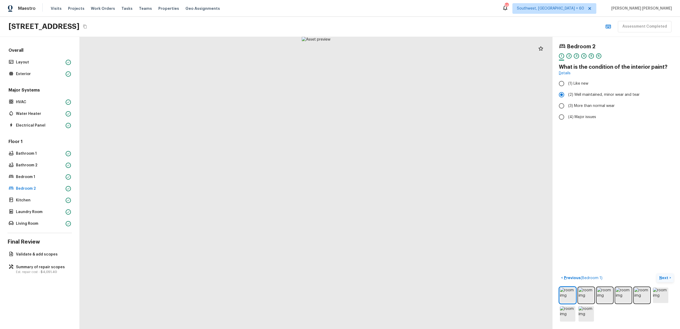
click at [664, 279] on p "Next" at bounding box center [664, 277] width 10 height 5
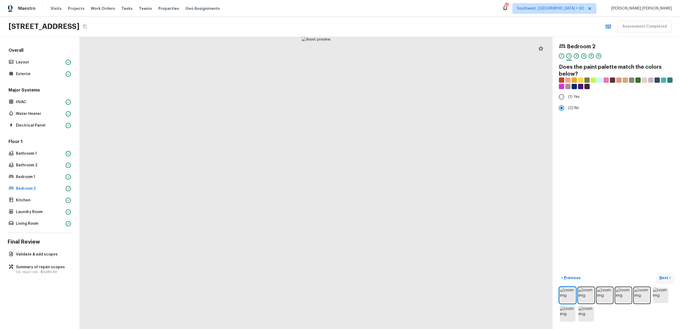
click at [664, 279] on p "Next" at bounding box center [664, 277] width 10 height 5
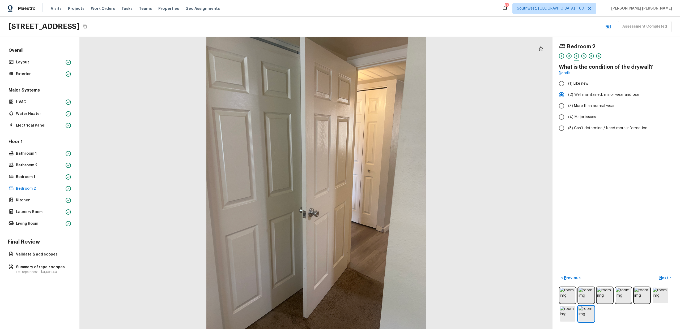
click at [646, 261] on div "Bedroom 2 1 2 3 4 5 6 What is the condition of the drywall? Details (1) Like ne…" at bounding box center [615, 183] width 127 height 292
click at [662, 277] on p "Next" at bounding box center [664, 277] width 10 height 5
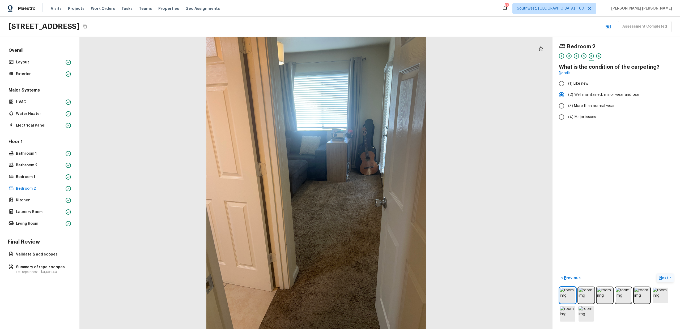
click at [662, 277] on p "Next" at bounding box center [664, 277] width 10 height 5
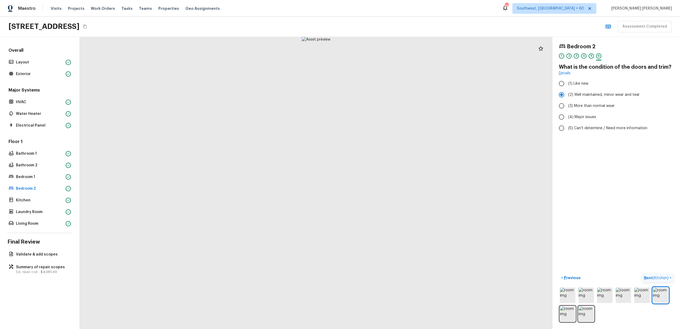
click at [662, 277] on span "( Kitchen )" at bounding box center [661, 278] width 16 height 4
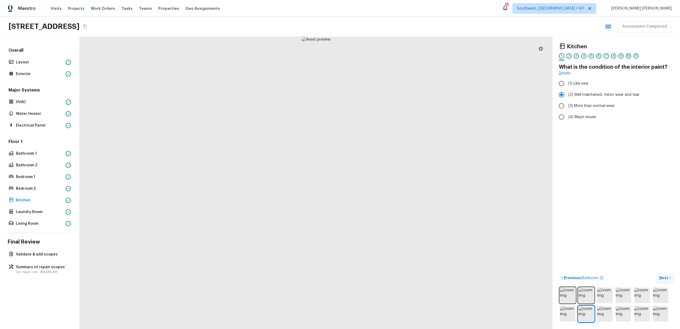
click at [662, 277] on p "Next" at bounding box center [664, 277] width 10 height 5
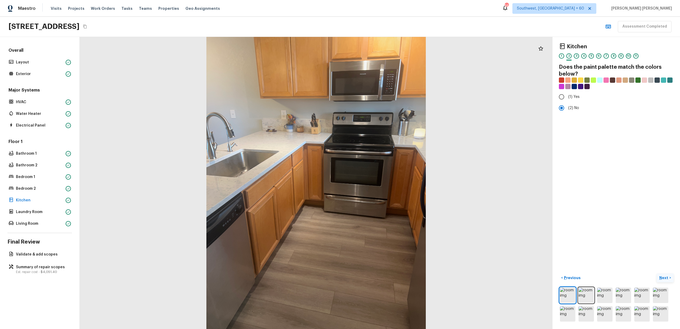
click at [662, 277] on p "Next" at bounding box center [664, 277] width 10 height 5
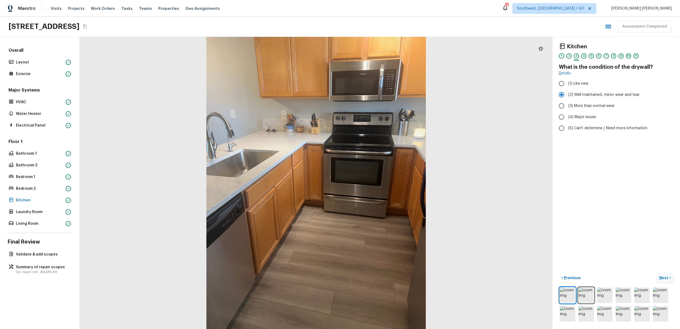
click at [662, 277] on p "Next" at bounding box center [664, 277] width 10 height 5
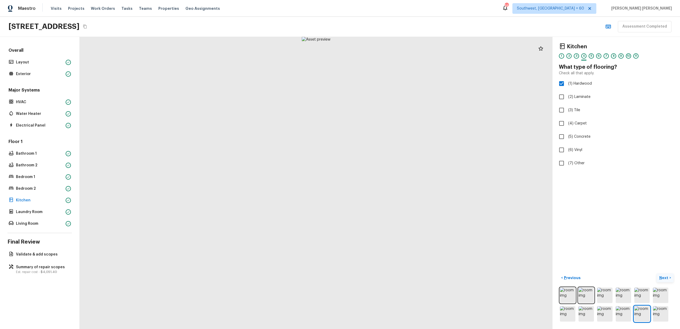
click at [670, 278] on button "Next >" at bounding box center [664, 278] width 17 height 9
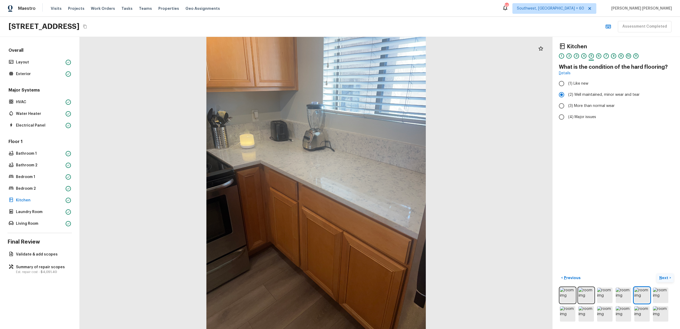
click at [660, 277] on p "Next" at bounding box center [664, 277] width 10 height 5
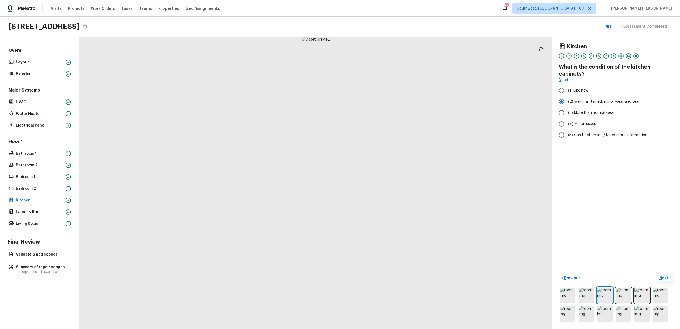
click at [660, 277] on p "Next" at bounding box center [664, 277] width 10 height 5
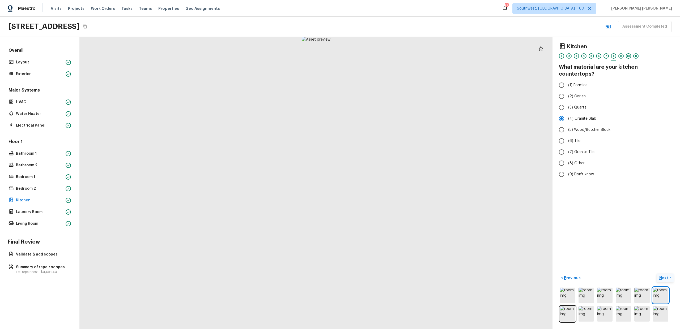
click at [660, 277] on p "Next" at bounding box center [664, 277] width 10 height 5
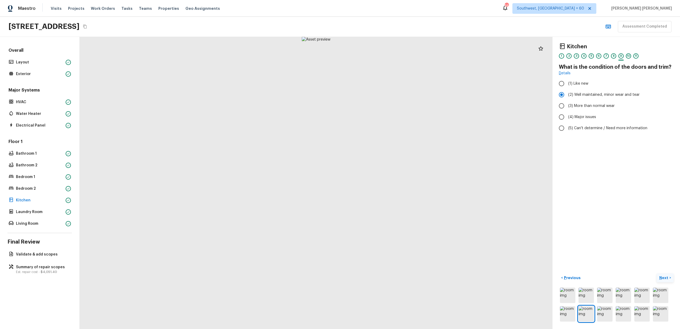
click at [660, 277] on p "Next" at bounding box center [664, 277] width 10 height 5
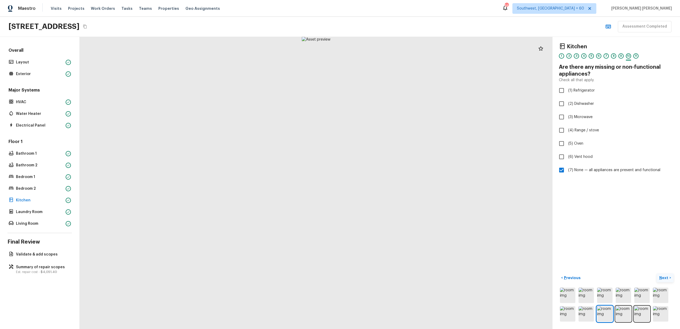
click at [660, 277] on p "Next" at bounding box center [664, 277] width 10 height 5
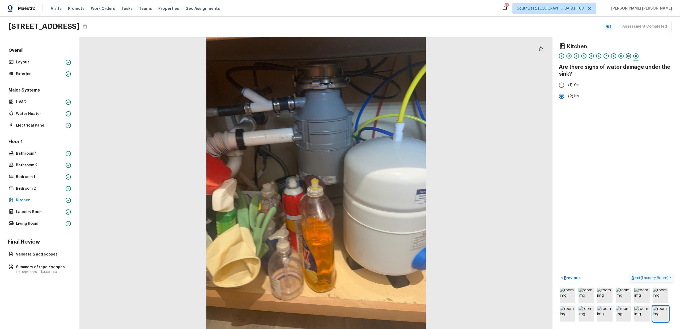
click at [660, 277] on span "( Laundry Room )" at bounding box center [654, 278] width 28 height 4
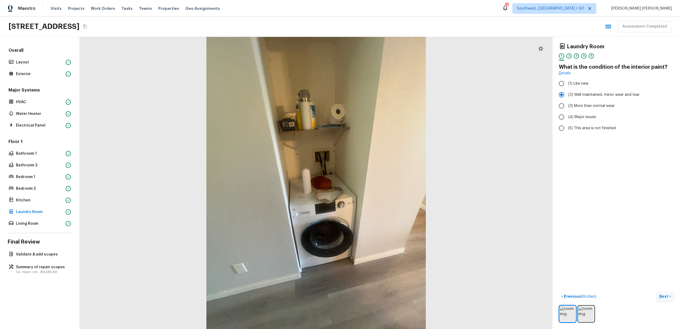
click at [665, 297] on p "Next" at bounding box center [664, 296] width 10 height 5
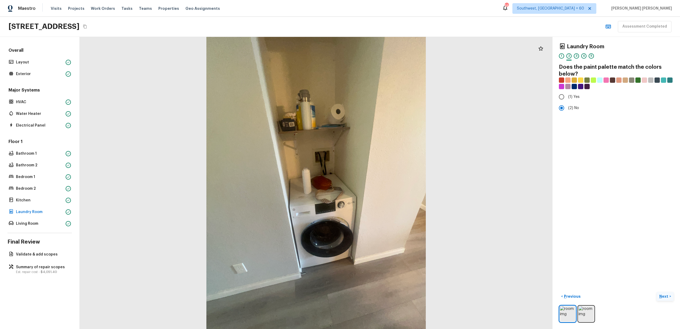
click at [665, 297] on p "Next" at bounding box center [664, 296] width 10 height 5
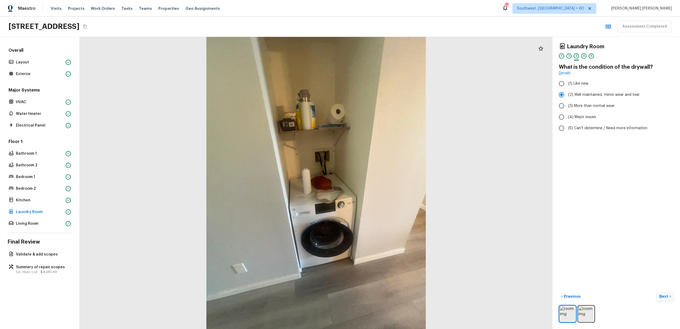
click at [665, 297] on p "Next" at bounding box center [664, 296] width 10 height 5
click at [665, 297] on span "( Living Room )" at bounding box center [656, 297] width 24 height 4
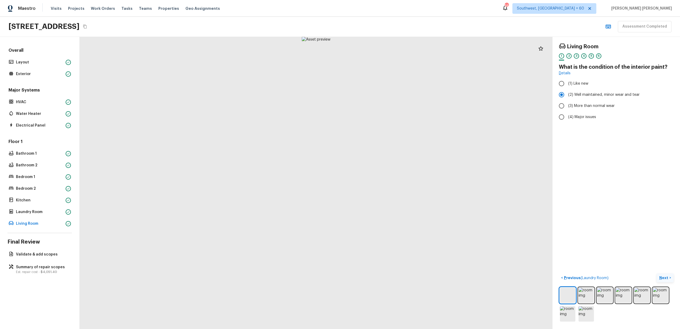
click at [665, 297] on img at bounding box center [660, 295] width 15 height 15
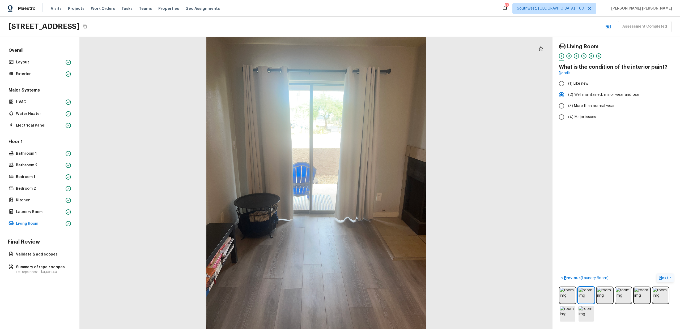
click at [666, 274] on button "Next >" at bounding box center [664, 278] width 17 height 9
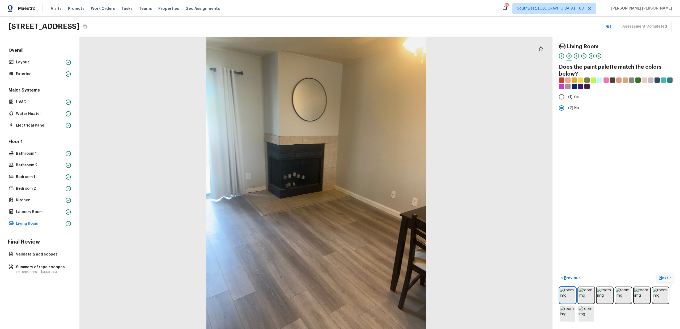
click at [666, 274] on button "Next >" at bounding box center [664, 278] width 17 height 9
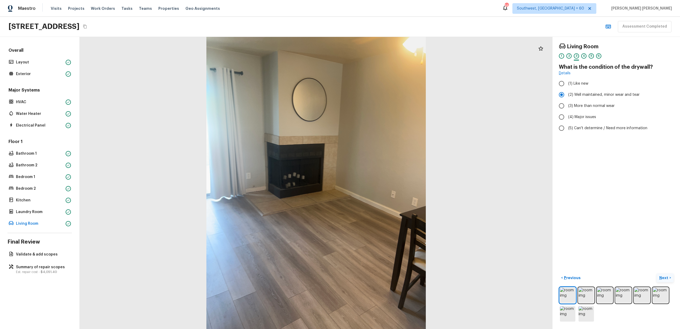
click at [666, 274] on button "Next >" at bounding box center [664, 278] width 17 height 9
click at [665, 280] on p "Next" at bounding box center [664, 277] width 10 height 5
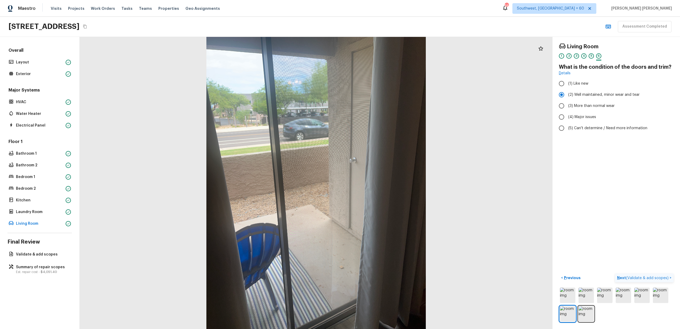
click at [665, 280] on p "Next ( Validate & add scopes )" at bounding box center [643, 278] width 53 height 6
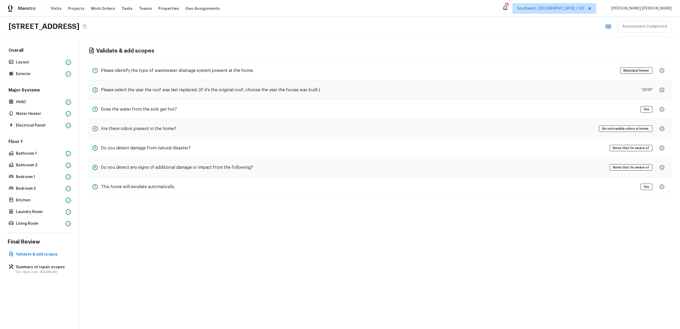
click at [32, 275] on div "Overall Layout Exterior Major Systems HVAC Water Heater Electrical Panel Floor …" at bounding box center [40, 183] width 80 height 292
click at [37, 270] on p "Est. repair cost - $4,051.40" at bounding box center [42, 272] width 53 height 4
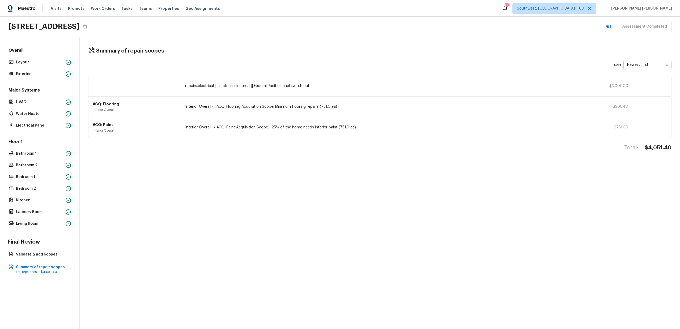
click at [300, 168] on div "Summary of repair scopes Sort Newest first newestFirst ​ repairs.electrical || …" at bounding box center [380, 183] width 600 height 292
click at [41, 61] on p "Layout" at bounding box center [40, 62] width 48 height 5
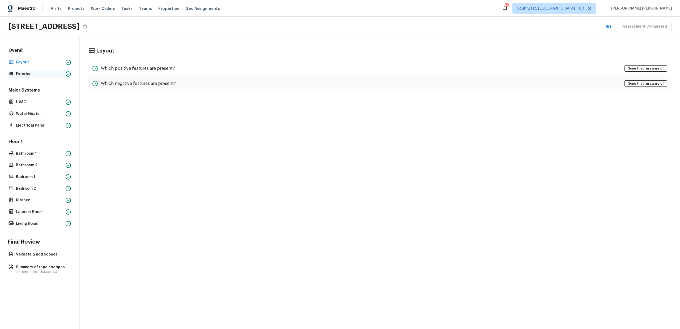
click at [36, 76] on p "Exterior" at bounding box center [40, 73] width 48 height 5
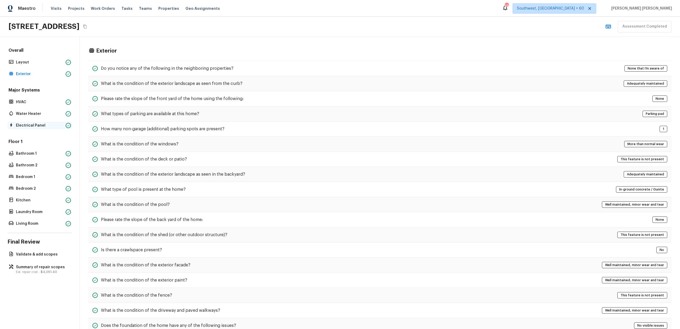
click at [38, 124] on p "Electrical Panel" at bounding box center [40, 125] width 48 height 5
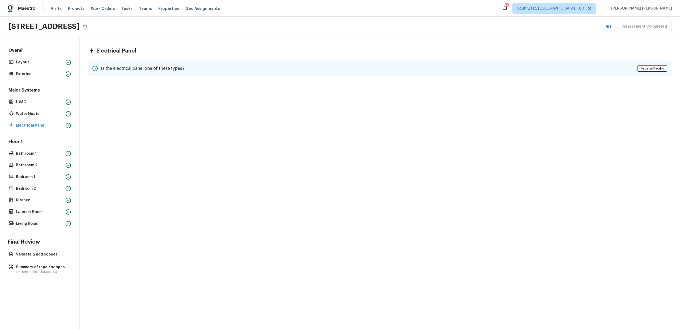
click at [143, 62] on div "Is the electrical panel one of these types? [GEOGRAPHIC_DATA]" at bounding box center [379, 68] width 583 height 15
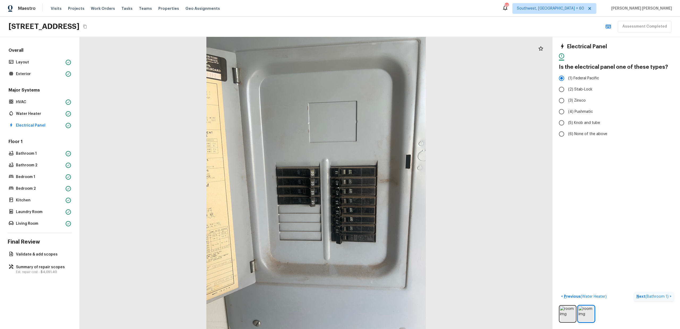
click at [645, 299] on p "Next ( Bathroom 1 )" at bounding box center [652, 297] width 33 height 6
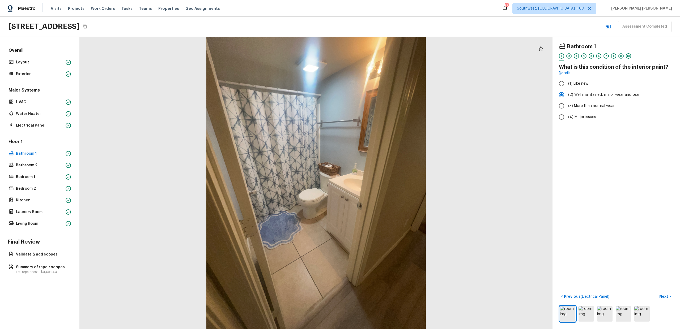
click at [514, 5] on div "Maestro Visits Projects Work Orders Tasks Teams Properties Geo Assignments [GEO…" at bounding box center [340, 8] width 680 height 17
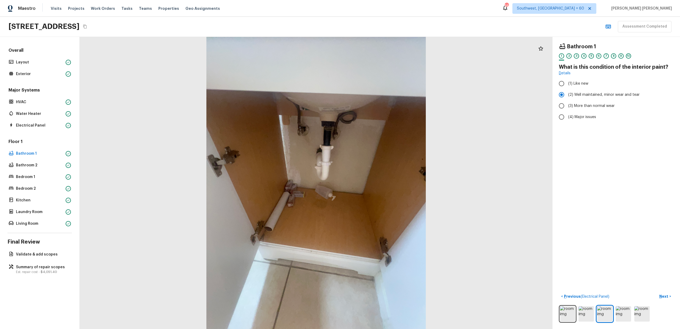
click at [517, 204] on div at bounding box center [316, 183] width 473 height 292
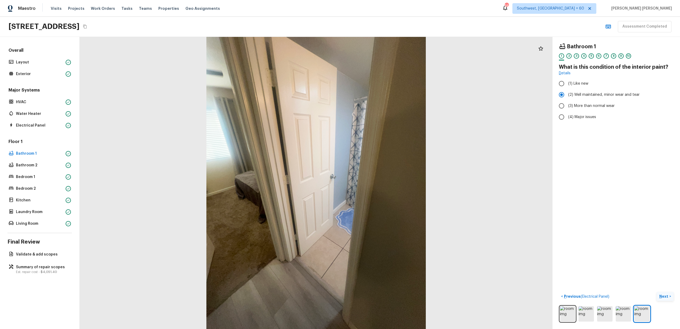
click at [663, 295] on p "Next" at bounding box center [664, 296] width 10 height 5
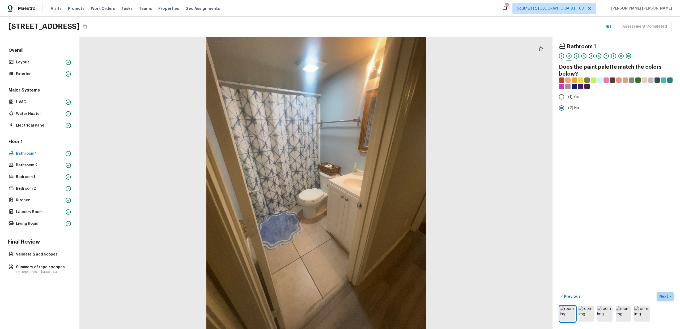
click at [663, 295] on p "Next" at bounding box center [664, 296] width 10 height 5
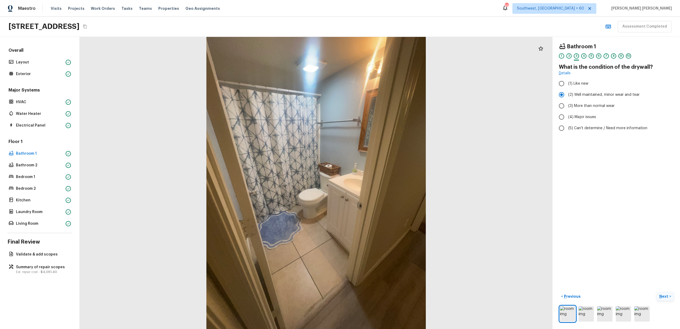
click at [663, 295] on p "Next" at bounding box center [664, 296] width 10 height 5
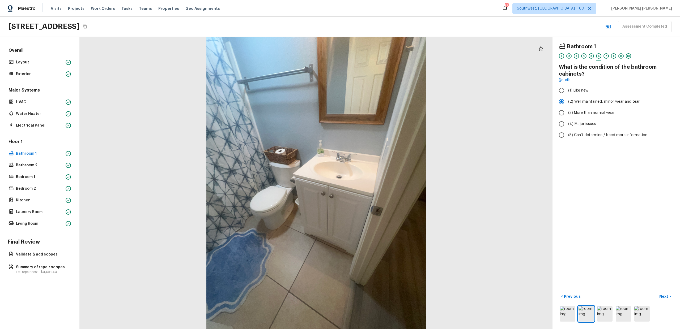
click at [24, 217] on div "Floor 1 Bathroom 1 Bathroom 2 Bedroom 1 Bedroom 2 Kitchen Laundry Room Living R…" at bounding box center [39, 183] width 65 height 89
click at [22, 228] on div "Overall Layout Exterior Major Systems HVAC Water Heater Electrical Panel Floor …" at bounding box center [40, 183] width 80 height 292
click at [26, 222] on p "Living Room" at bounding box center [40, 223] width 48 height 5
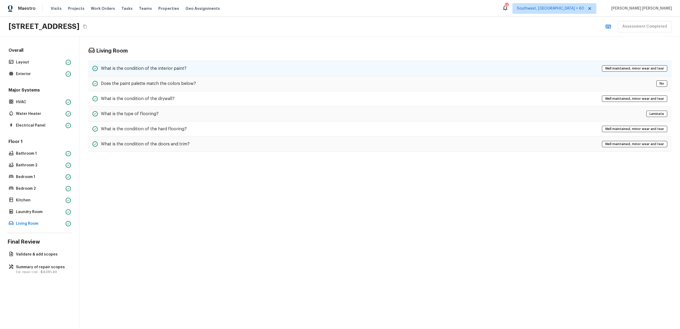
click at [131, 63] on div "What is the condition of the interior paint? Well maintained, minor wear and te…" at bounding box center [379, 68] width 583 height 15
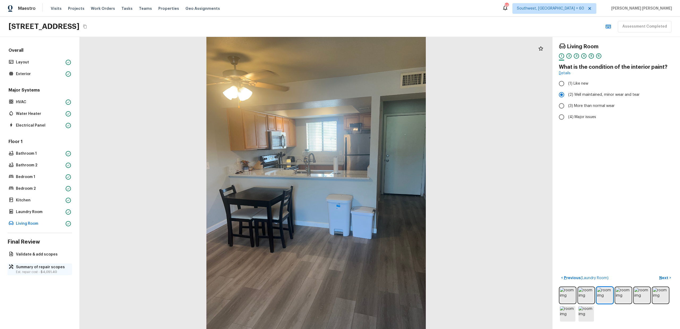
click at [53, 271] on span "$4,051.40" at bounding box center [49, 272] width 16 height 3
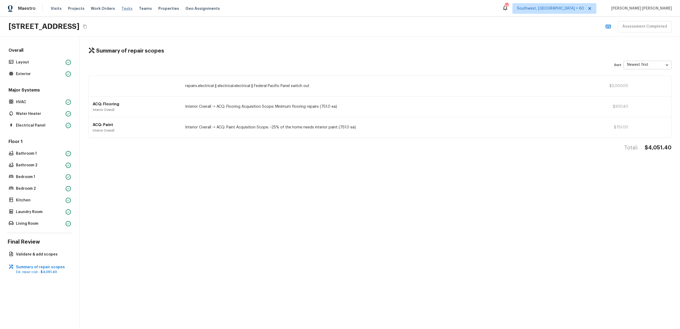
click at [121, 8] on span "Tasks" at bounding box center [126, 9] width 11 height 4
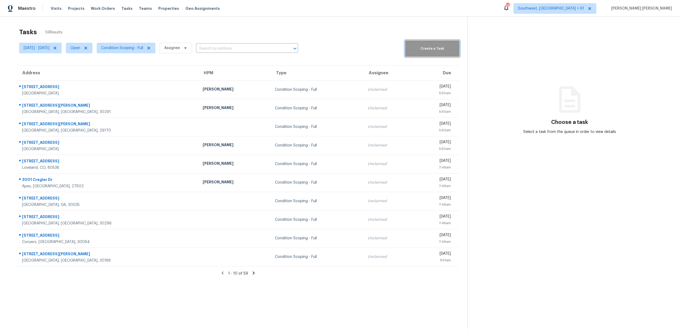
click at [424, 52] on button "Create a Task" at bounding box center [432, 48] width 54 height 16
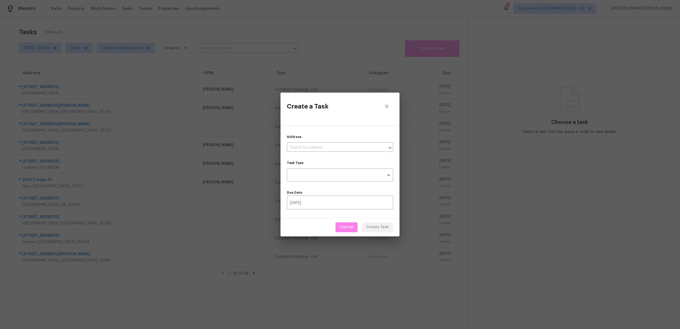
click at [322, 152] on div "Address ​ Task Type ​ Task Type Due Date 09/18/2025 ​" at bounding box center [339, 172] width 119 height 93
click at [326, 148] on input "text" at bounding box center [332, 148] width 91 height 8
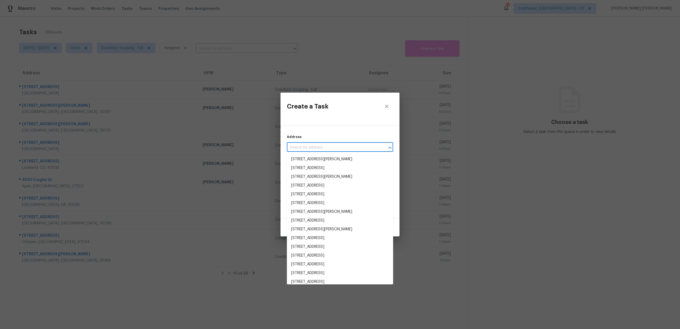
paste input "[STREET_ADDRESS]"
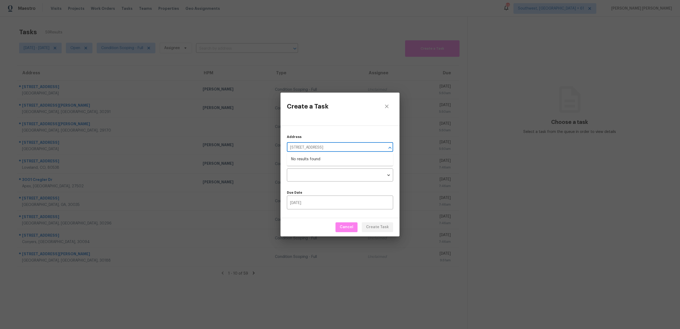
type input "[STREET_ADDRESS]"
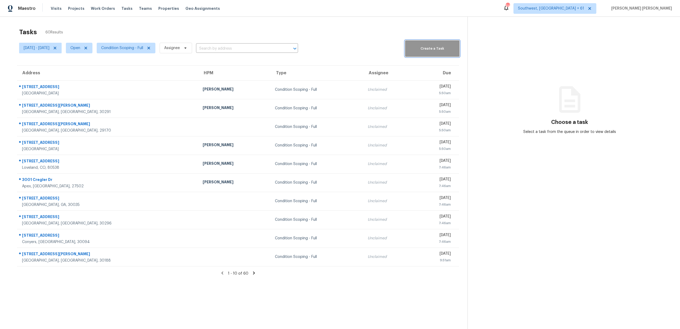
click at [433, 49] on span "Create a Task" at bounding box center [431, 49] width 49 height 6
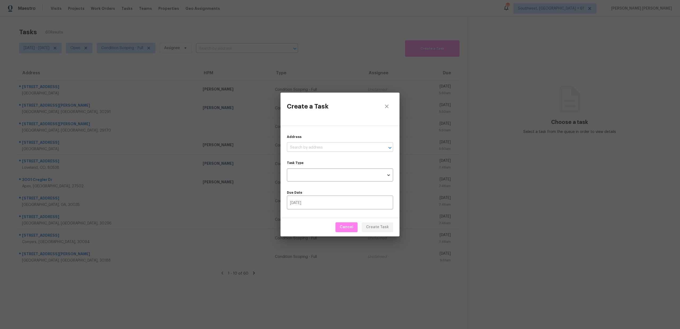
click at [314, 144] on input "text" at bounding box center [332, 148] width 91 height 8
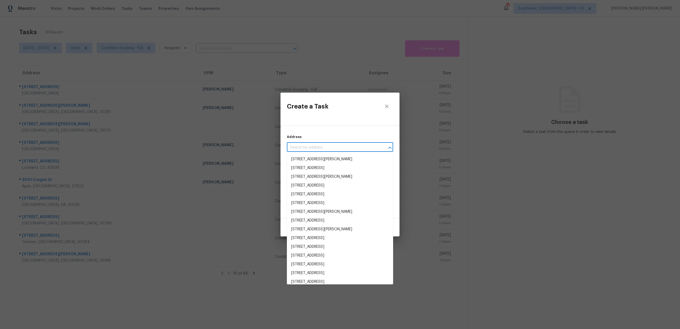
paste input "[STREET_ADDRESS]"
type input "[STREET_ADDRESS]"
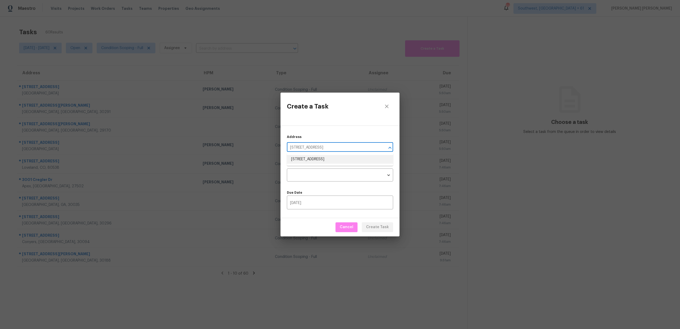
click at [309, 156] on li "[STREET_ADDRESS]" at bounding box center [340, 159] width 106 height 9
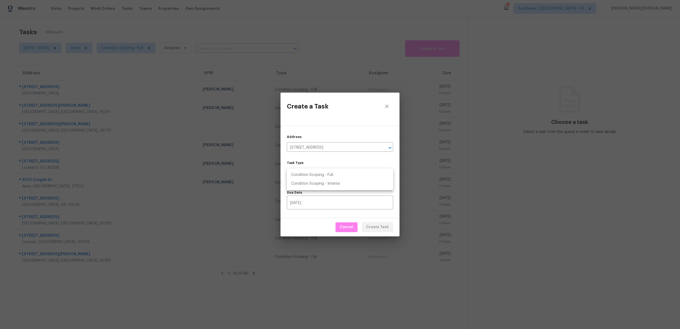
click at [308, 174] on body "Maestro Visits Projects Work Orders Tasks Teams Properties Geo Assignments [GEO…" at bounding box center [340, 164] width 680 height 329
click at [311, 178] on li "Condition Scoping - Full" at bounding box center [340, 175] width 106 height 9
type input "virtual_full_assessment"
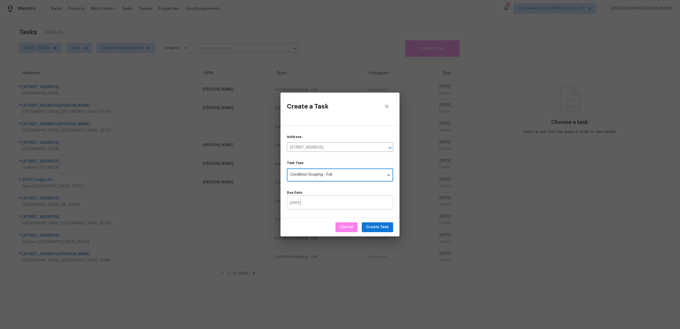
click at [346, 204] on input "[DATE]" at bounding box center [340, 203] width 106 height 12
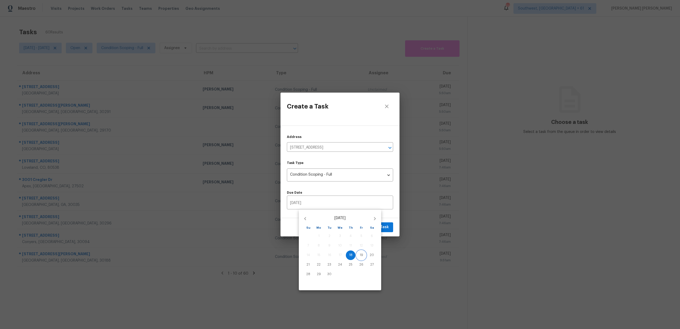
click at [359, 256] on p "19" at bounding box center [360, 255] width 3 height 5
type input "[DATE]"
click at [385, 230] on div at bounding box center [340, 164] width 680 height 329
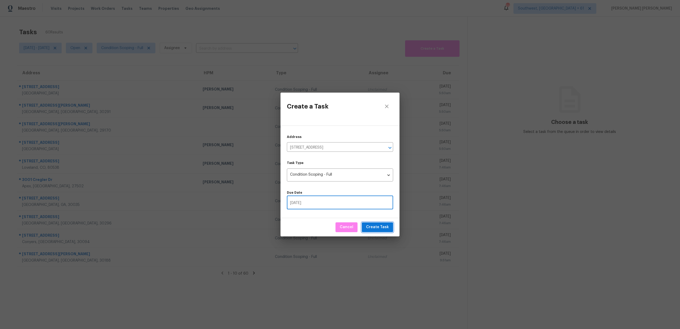
click at [374, 229] on span "Create Task" at bounding box center [377, 227] width 23 height 7
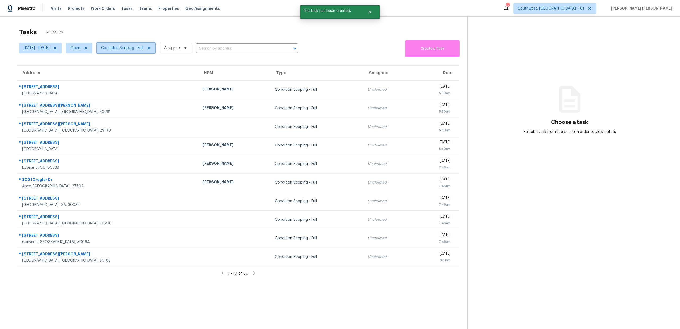
click at [127, 51] on span "Condition Scoping - Full" at bounding box center [126, 48] width 59 height 11
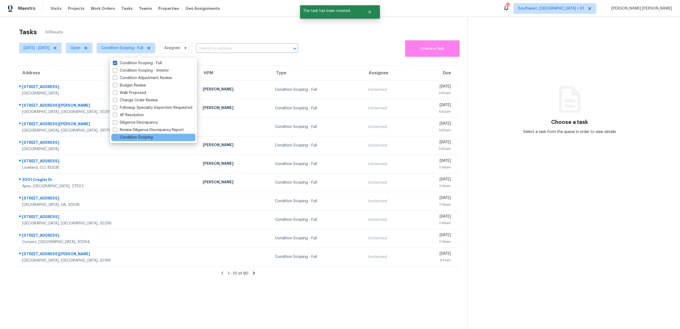
click at [127, 138] on label "Condition Scoping" at bounding box center [133, 137] width 40 height 5
click at [116, 138] on input "Condition Scoping" at bounding box center [114, 136] width 3 height 3
checkbox input "true"
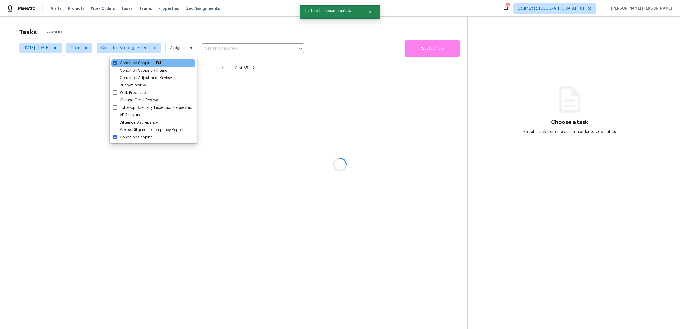
click at [139, 63] on label "Condition Scoping - Full" at bounding box center [137, 63] width 49 height 5
click at [116, 63] on input "Condition Scoping - Full" at bounding box center [114, 62] width 3 height 3
checkbox input "false"
click at [153, 23] on div at bounding box center [340, 164] width 680 height 329
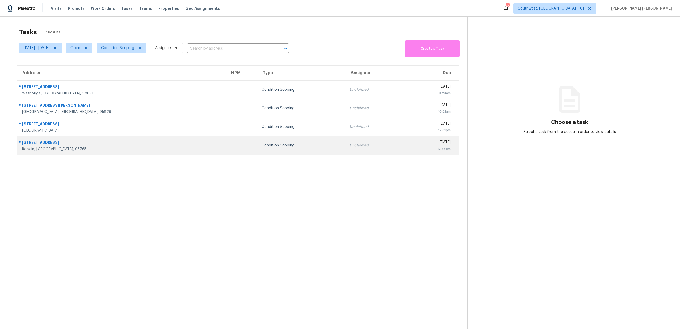
drag, startPoint x: 21, startPoint y: 85, endPoint x: 91, endPoint y: 145, distance: 91.8
click at [91, 145] on tbody "608 12th St Washougal, WA, 98671 Condition Scoping Unclaimed Fri, Sep 19th 2025…" at bounding box center [238, 117] width 442 height 74
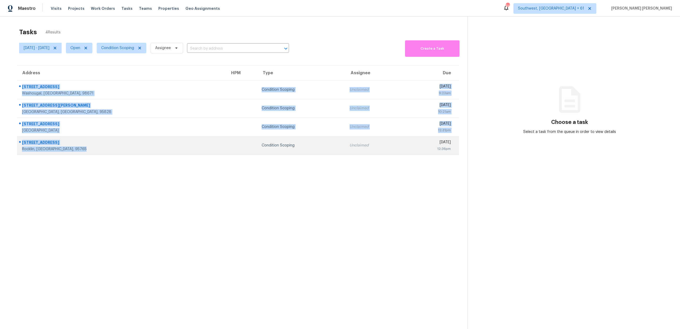
copy tbody "608 12th St Washougal, WA, 98671 Condition Scoping Unclaimed Fri, Sep 19th 2025…"
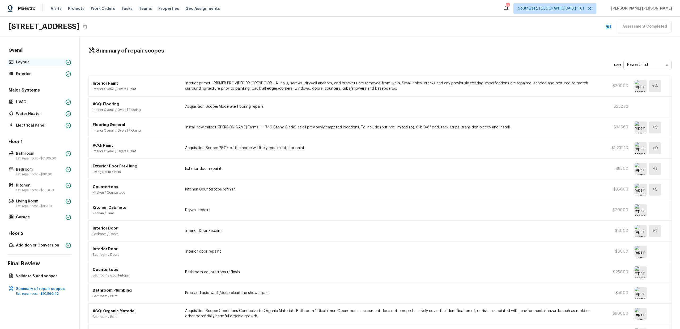
click at [34, 63] on p "Layout" at bounding box center [40, 62] width 48 height 5
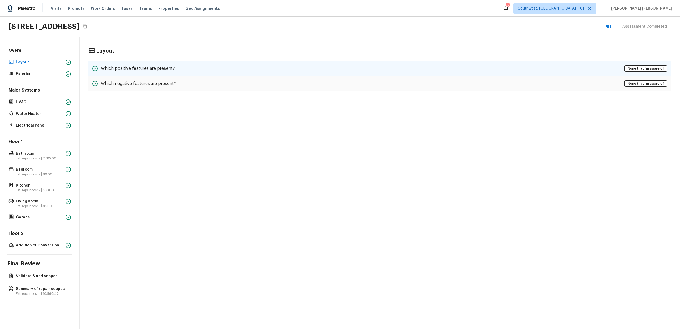
click at [182, 73] on div "Which positive features are present? None that I’m aware of" at bounding box center [379, 68] width 583 height 15
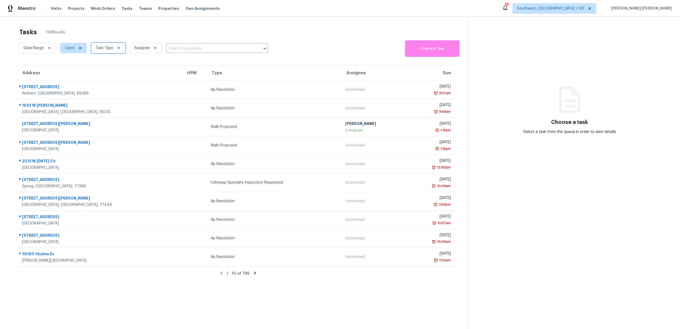
click at [105, 48] on span "Task Type" at bounding box center [105, 47] width 18 height 5
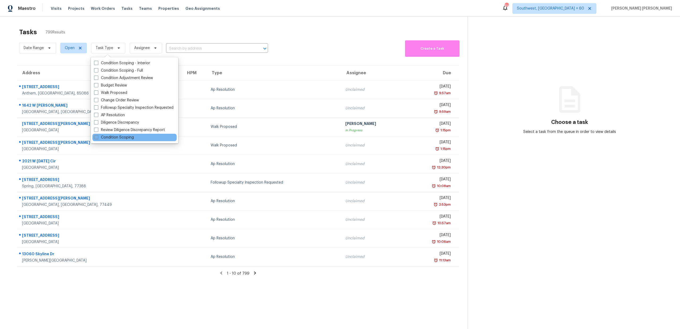
click at [107, 137] on label "Condition Scoping" at bounding box center [114, 137] width 40 height 5
click at [97, 137] on input "Condition Scoping" at bounding box center [95, 136] width 3 height 3
checkbox input "true"
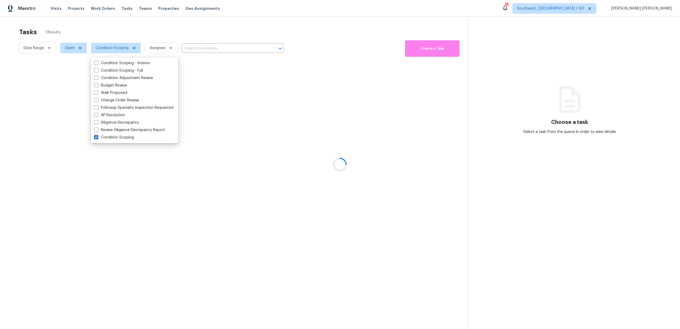
click at [52, 41] on div at bounding box center [340, 164] width 680 height 329
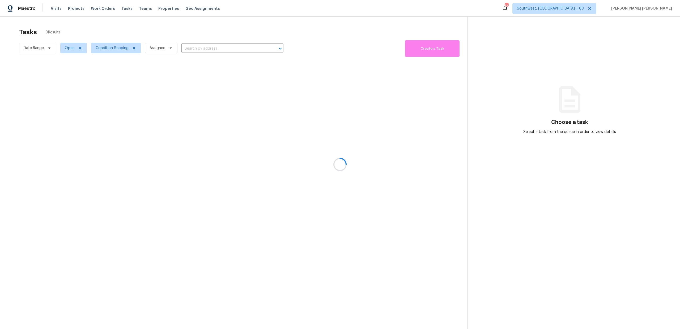
click at [45, 49] on div at bounding box center [340, 164] width 680 height 329
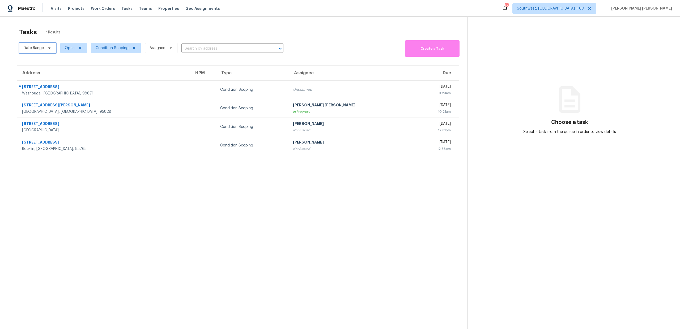
click at [46, 49] on span at bounding box center [49, 48] width 6 height 4
click at [45, 68] on input "text" at bounding box center [48, 66] width 52 height 11
select select "8"
select select "2025"
select select "9"
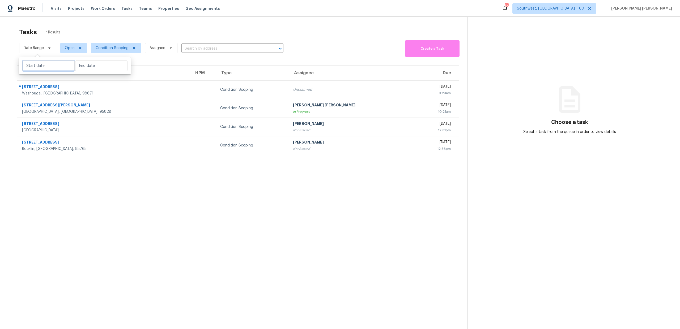
select select "2025"
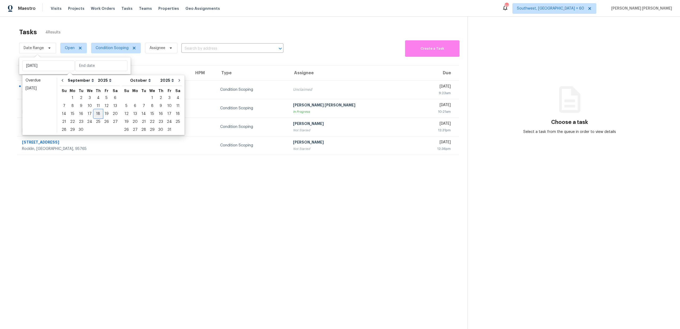
click at [97, 114] on div "18" at bounding box center [98, 113] width 8 height 7
type input "Thu, Sep 18"
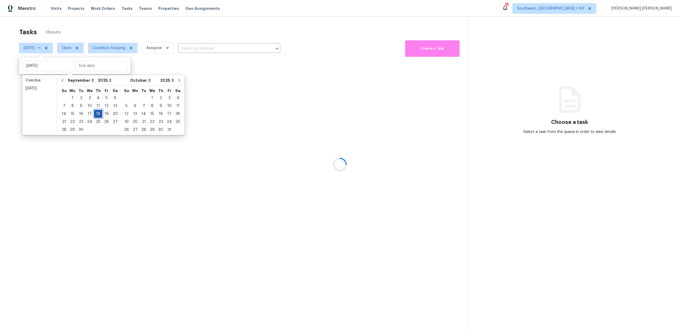
click at [97, 114] on div "18" at bounding box center [98, 113] width 8 height 7
type input "Thu, Sep 18"
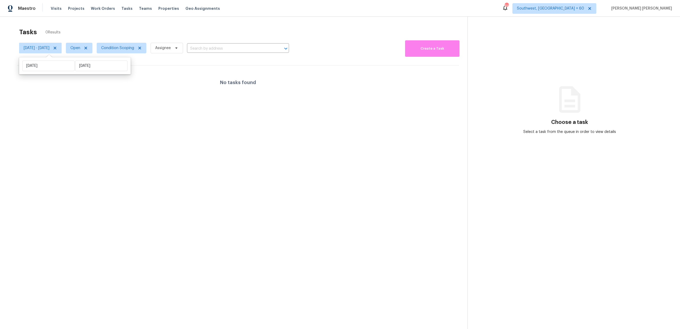
click at [136, 32] on div "Tasks 0 Results" at bounding box center [243, 32] width 448 height 14
click at [87, 48] on span "Open" at bounding box center [79, 48] width 27 height 11
click at [92, 68] on label "Closed" at bounding box center [96, 70] width 19 height 5
click at [90, 68] on input "Closed" at bounding box center [88, 69] width 3 height 3
checkbox input "true"
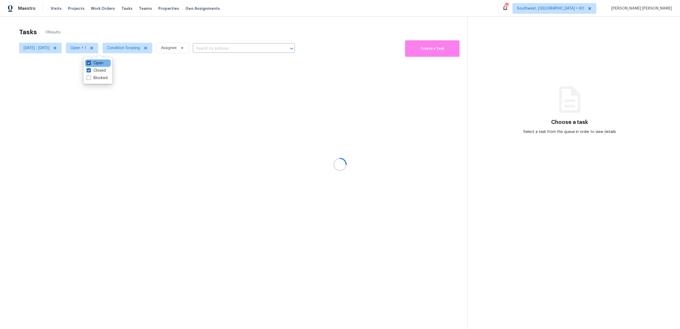
click at [95, 64] on label "Open" at bounding box center [95, 63] width 17 height 5
click at [90, 64] on input "Open" at bounding box center [88, 62] width 3 height 3
checkbox input "false"
click at [111, 41] on div at bounding box center [340, 164] width 680 height 329
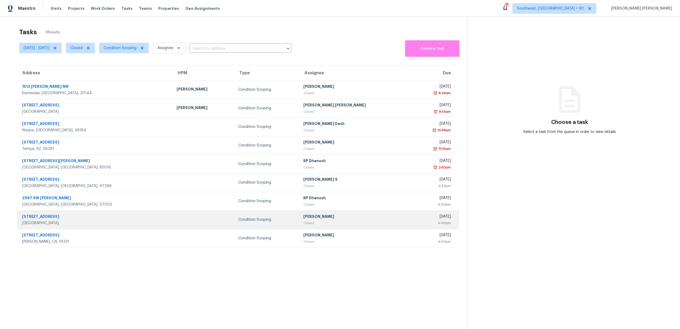
click at [108, 221] on div "San Jacinto, CA, 92583" at bounding box center [95, 223] width 146 height 5
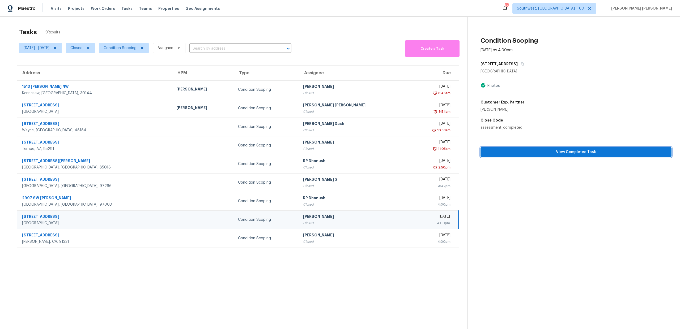
click at [518, 155] on span "View Completed Task" at bounding box center [575, 152] width 182 height 7
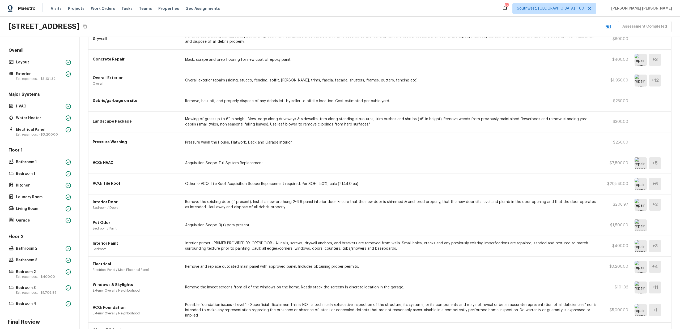
scroll to position [475, 0]
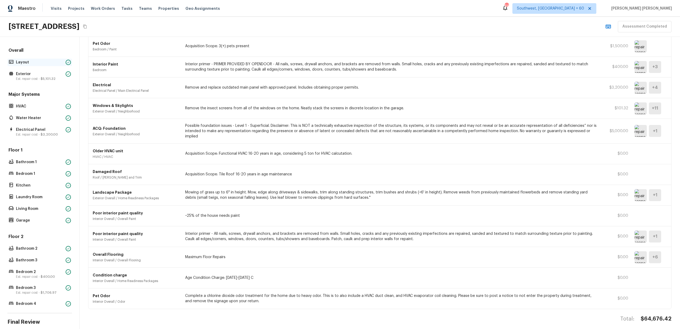
click at [40, 66] on div "Layout" at bounding box center [39, 62] width 65 height 7
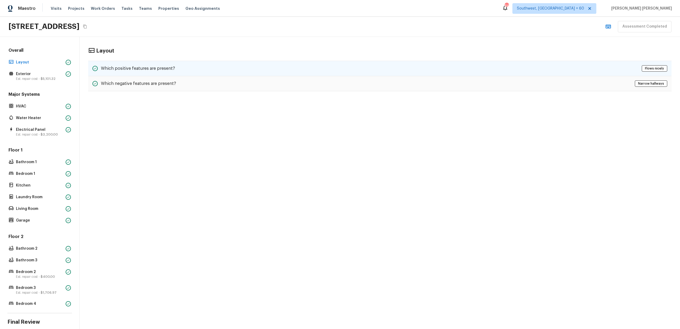
click at [122, 69] on h5 "Which positive features are present?" at bounding box center [138, 69] width 74 height 6
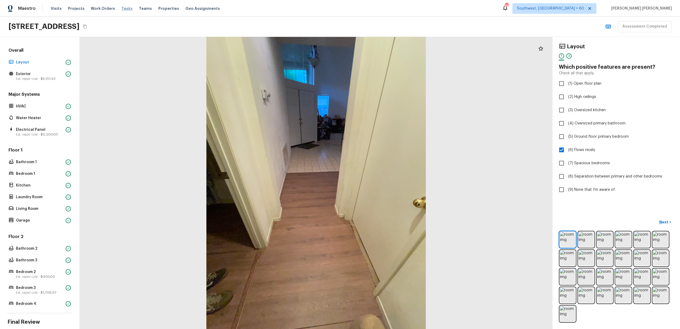
click at [122, 8] on span "Tasks" at bounding box center [126, 9] width 11 height 4
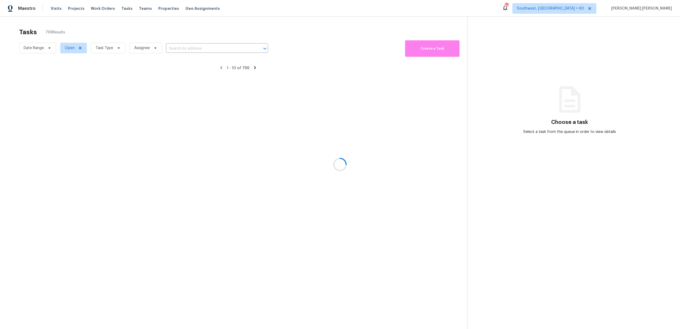
click at [102, 50] on div at bounding box center [340, 164] width 680 height 329
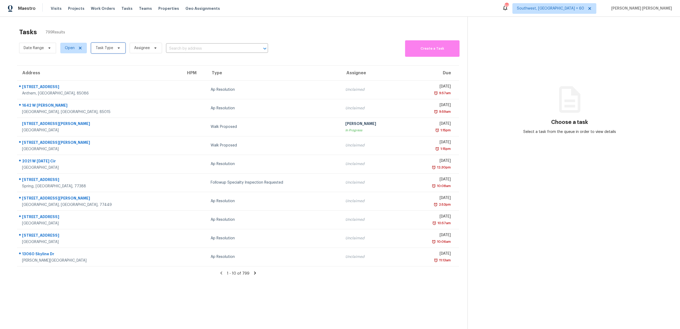
click at [102, 50] on span "Task Type" at bounding box center [105, 47] width 18 height 5
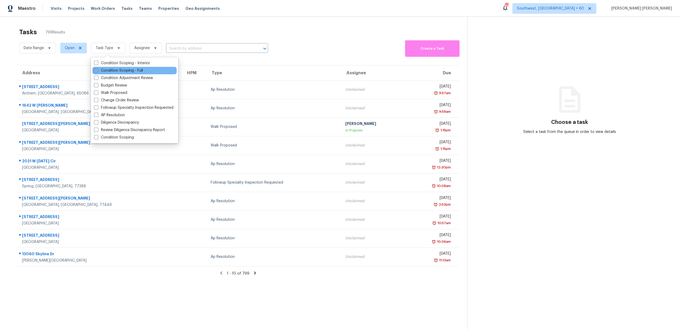
click at [126, 71] on label "Condition Scoping - Full" at bounding box center [118, 70] width 49 height 5
click at [97, 71] on input "Condition Scoping - Full" at bounding box center [95, 69] width 3 height 3
checkbox input "true"
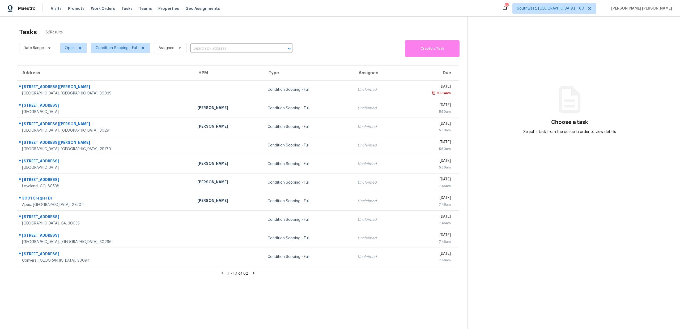
click at [162, 39] on div "Date Range Open Condition Scoping - Full Assignee ​" at bounding box center [155, 48] width 273 height 18
click at [38, 50] on span "Date Range" at bounding box center [34, 47] width 20 height 5
click at [122, 47] on span "Condition Scoping - Full" at bounding box center [117, 47] width 42 height 5
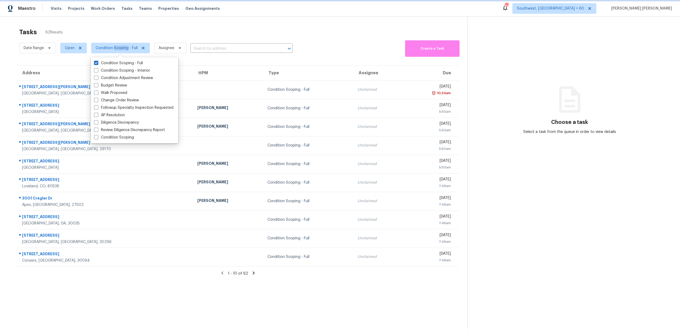
click at [122, 47] on span "Condition Scoping - Full" at bounding box center [117, 47] width 42 height 5
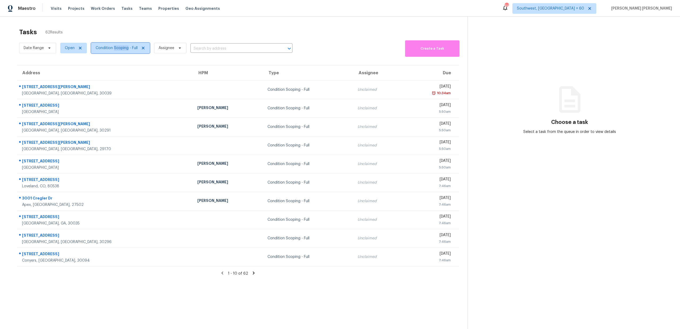
click at [122, 47] on span "Condition Scoping - Full" at bounding box center [117, 47] width 42 height 5
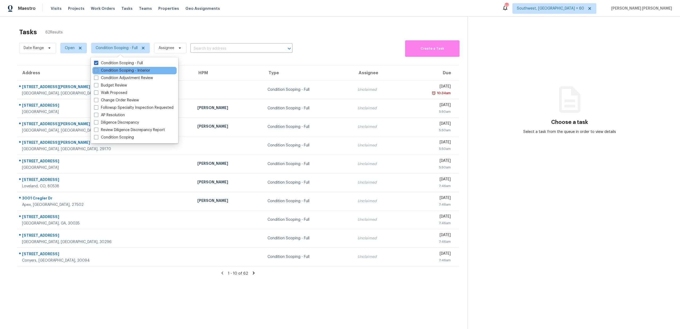
click at [118, 71] on label "Condition Scoping - Interior" at bounding box center [122, 70] width 56 height 5
click at [97, 71] on input "Condition Scoping - Interior" at bounding box center [95, 69] width 3 height 3
checkbox input "true"
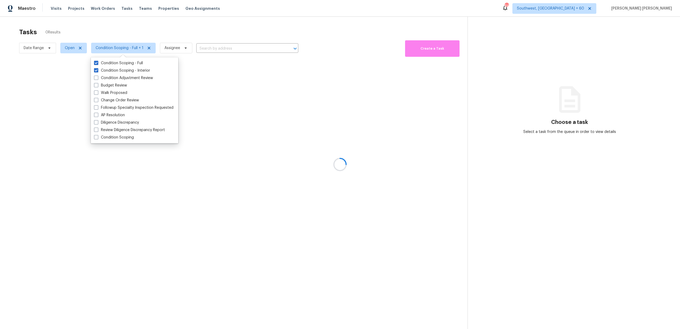
click at [135, 27] on div at bounding box center [340, 164] width 680 height 329
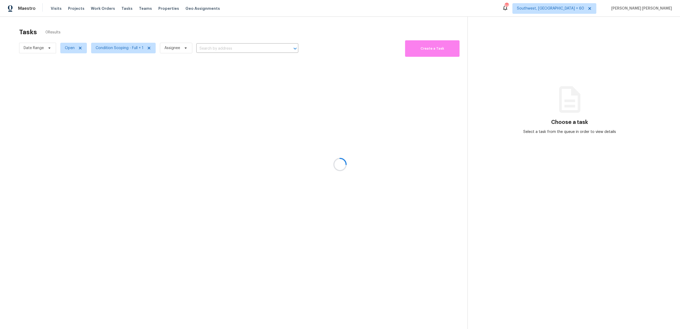
click at [40, 49] on div at bounding box center [340, 164] width 680 height 329
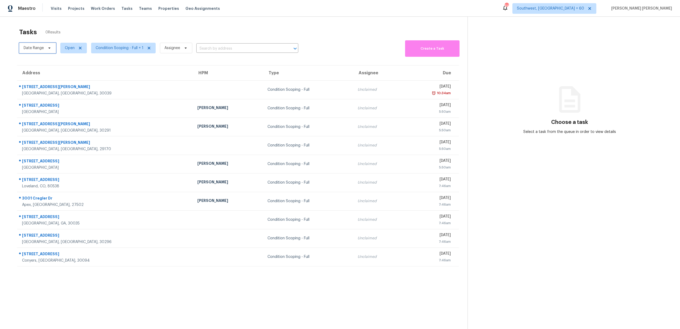
click at [38, 52] on span "Date Range" at bounding box center [37, 48] width 37 height 11
click at [42, 66] on input "text" at bounding box center [48, 66] width 52 height 11
select select "8"
select select "2025"
select select "9"
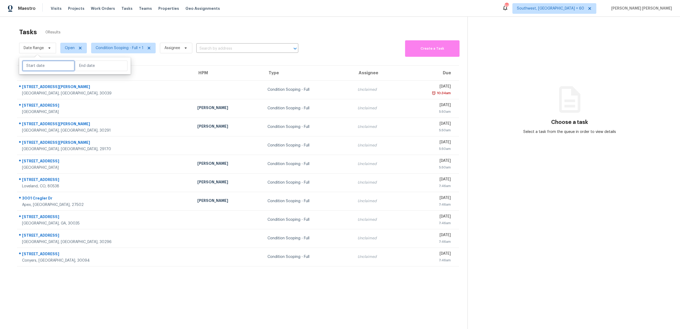
select select "2025"
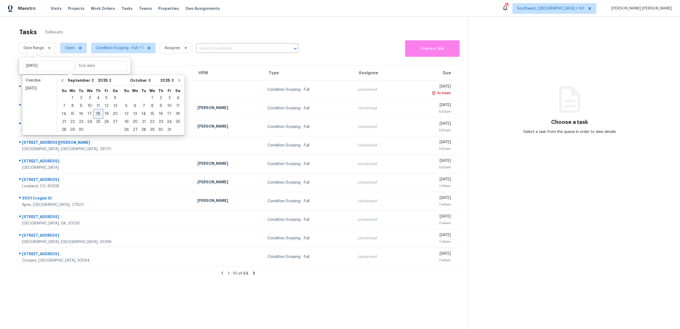
click at [97, 114] on div "18" at bounding box center [98, 113] width 8 height 7
type input "[DATE]"
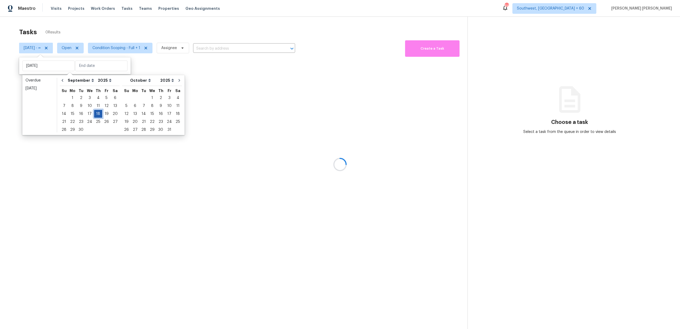
click at [97, 114] on div "18" at bounding box center [98, 113] width 8 height 7
type input "[DATE]"
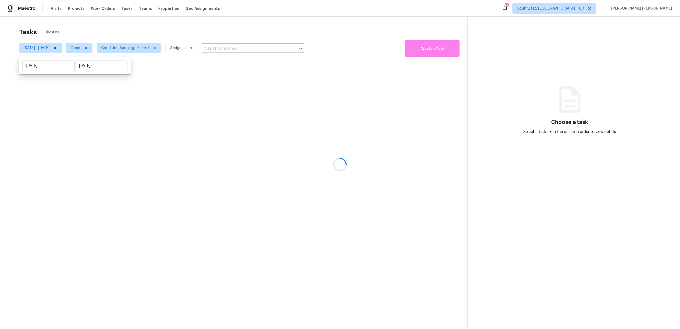
click at [191, 24] on div "Tasks 1 Results Thu, Sep 18 - Thu, Sep 18 Open Condition Scoping - Full + 1 Ass…" at bounding box center [340, 181] width 680 height 329
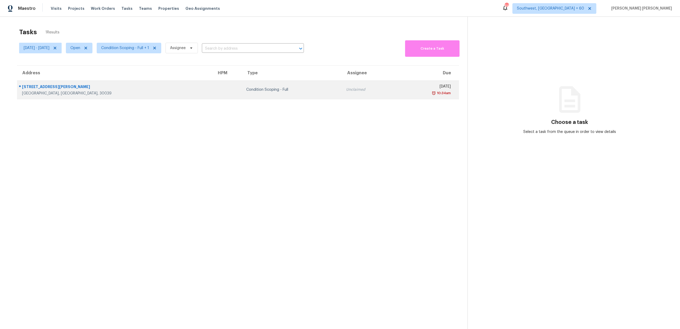
click at [264, 84] on td "Condition Scoping - Full" at bounding box center [292, 89] width 100 height 19
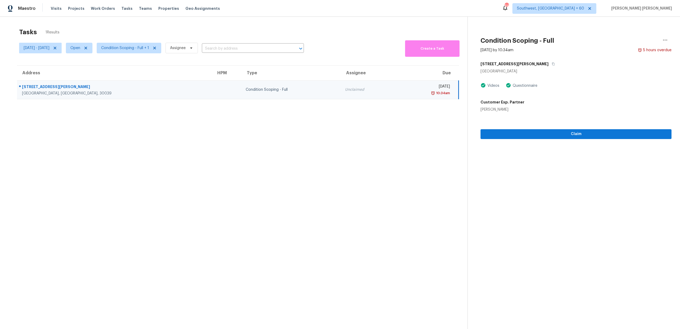
click at [428, 136] on section "Tasks 1 Results Thu, Sep 18 - Thu, Sep 18 Open Condition Scoping - Full + 1 Ass…" at bounding box center [237, 185] width 459 height 321
click at [47, 50] on span "[DATE] - [DATE]" at bounding box center [37, 47] width 26 height 5
click at [51, 71] on input "[DATE]" at bounding box center [48, 66] width 52 height 11
select select "8"
select select "2025"
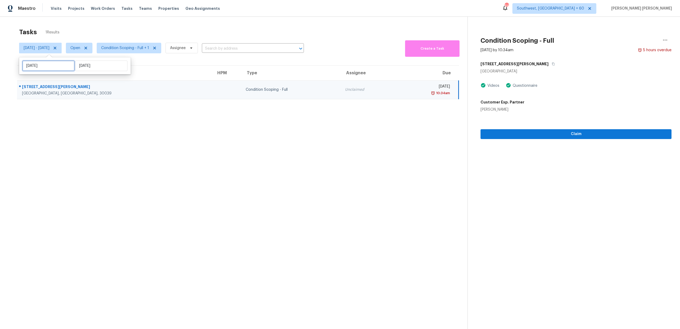
select select "9"
select select "2025"
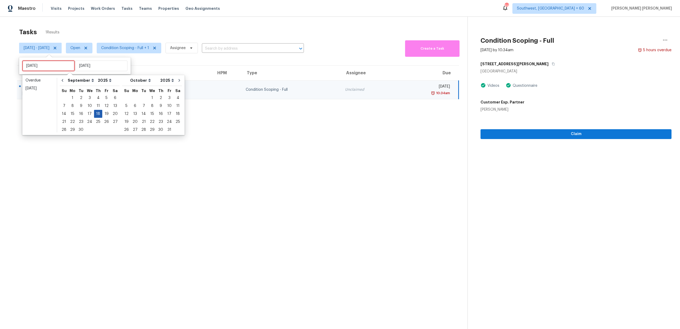
type input "[DATE]"
click at [103, 114] on div "19" at bounding box center [106, 113] width 8 height 7
type input "Fri, Sep 19"
type input "[DATE]"
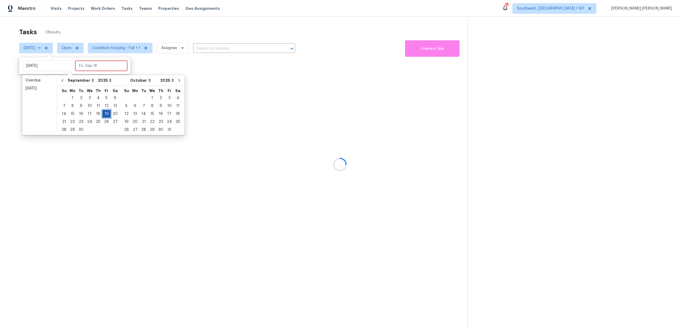
click at [103, 114] on div "19" at bounding box center [106, 113] width 8 height 7
type input "Fri, Sep 19"
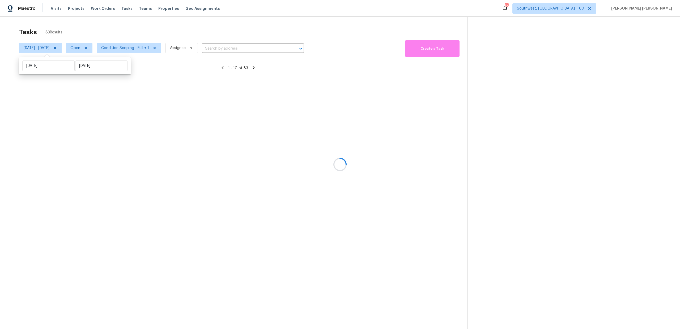
click at [171, 28] on div at bounding box center [340, 164] width 680 height 329
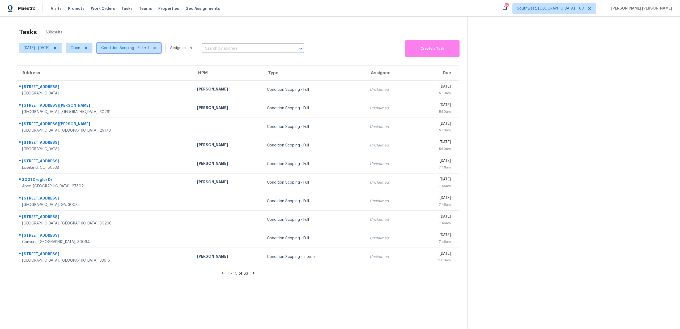
click at [140, 46] on span "Condition Scoping - Full + 1" at bounding box center [125, 47] width 48 height 5
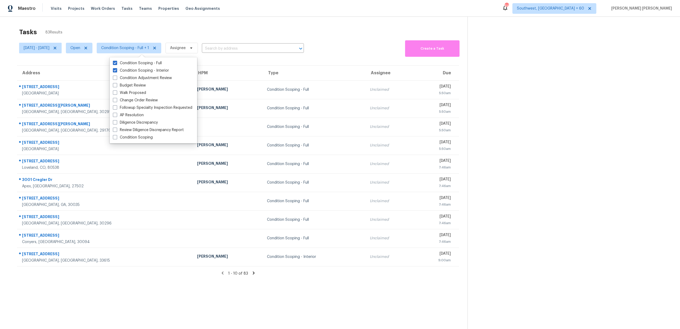
click at [162, 35] on div "Tasks 83 Results" at bounding box center [243, 32] width 448 height 14
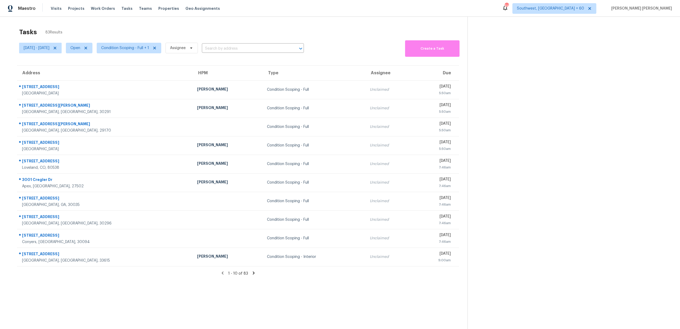
click at [347, 33] on div "Tasks 83 Results" at bounding box center [243, 32] width 448 height 14
click at [363, 57] on section "Tasks 83 Results Fri, Sep 19 - Fri, Sep 19 Open Condition Scoping - Full + 1 As…" at bounding box center [237, 185] width 459 height 321
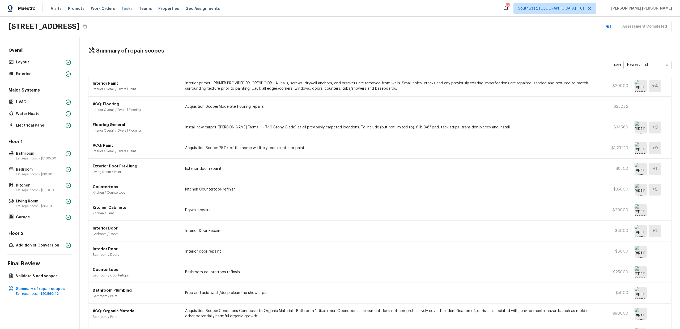
click at [122, 9] on span "Tasks" at bounding box center [126, 9] width 11 height 4
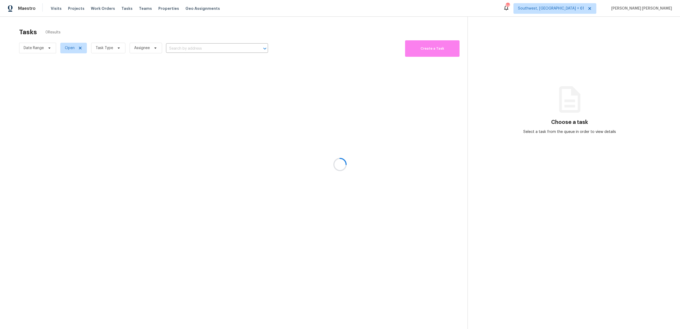
click at [102, 49] on div at bounding box center [340, 164] width 680 height 329
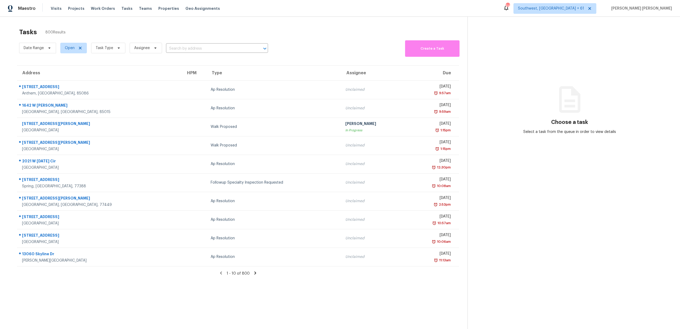
click at [41, 41] on span "Date Range" at bounding box center [37, 48] width 37 height 14
click at [38, 48] on span "Date Range" at bounding box center [34, 47] width 20 height 5
click at [46, 63] on input "text" at bounding box center [48, 66] width 52 height 11
select select "8"
select select "2025"
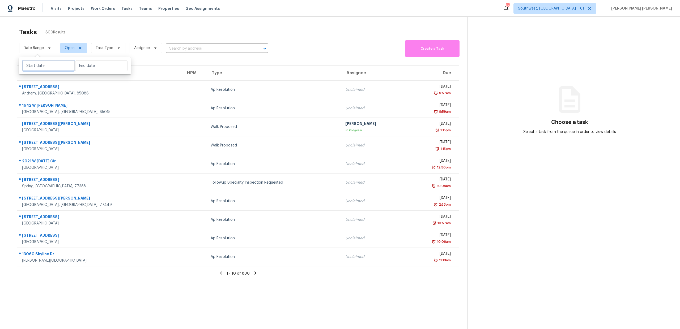
select select "9"
select select "2025"
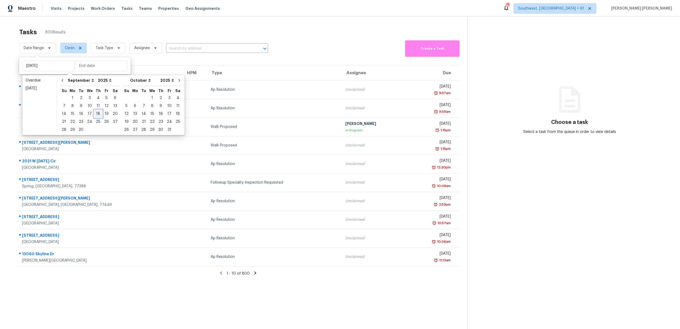
click at [95, 117] on div "18" at bounding box center [98, 113] width 8 height 7
type input "Thu, Sep 18"
click at [95, 117] on div "18" at bounding box center [98, 113] width 8 height 7
type input "[DATE]"
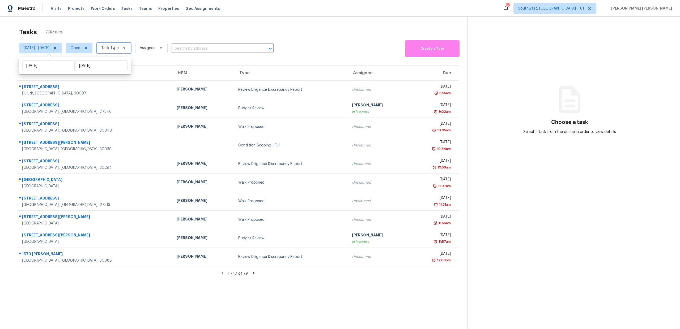
click at [121, 51] on span "Task Type" at bounding box center [114, 48] width 34 height 11
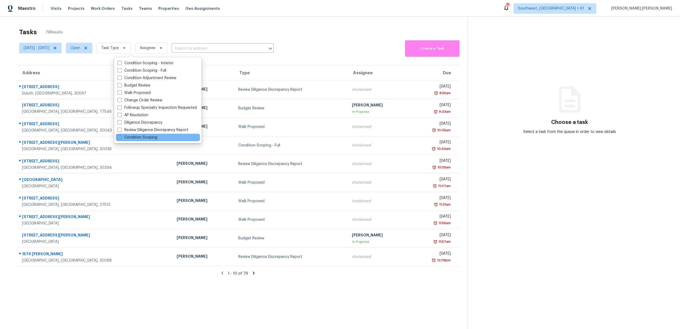
click at [132, 136] on label "Condition Scoping" at bounding box center [137, 137] width 40 height 5
click at [121, 136] on input "Condition Scoping" at bounding box center [118, 136] width 3 height 3
checkbox input "true"
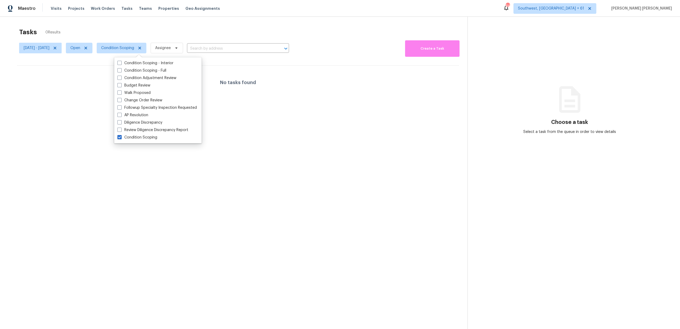
click at [168, 36] on div "Tasks 0 Results" at bounding box center [243, 32] width 448 height 14
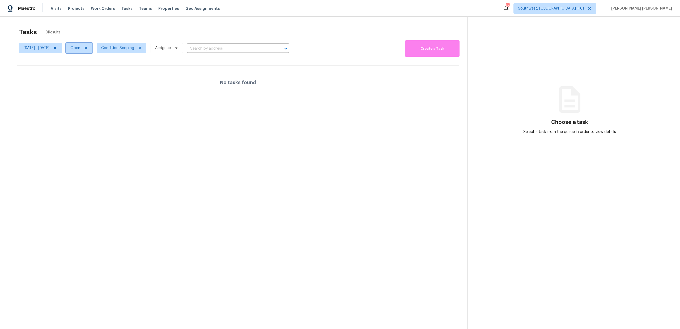
click at [87, 48] on span "Open" at bounding box center [79, 48] width 27 height 11
click at [100, 70] on label "Closed" at bounding box center [96, 70] width 19 height 5
click at [90, 70] on input "Closed" at bounding box center [88, 69] width 3 height 3
checkbox input "true"
click at [97, 64] on label "Open" at bounding box center [95, 63] width 17 height 5
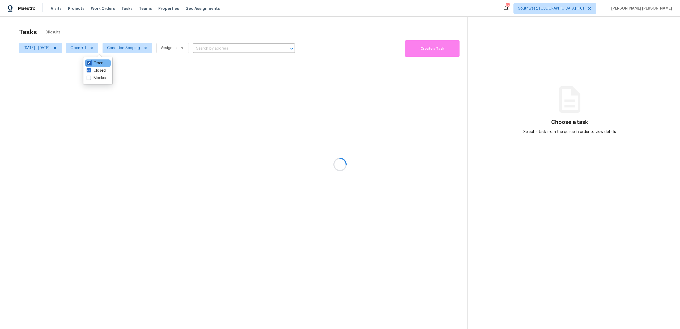
click at [90, 64] on input "Open" at bounding box center [88, 62] width 3 height 3
checkbox input "false"
click at [129, 32] on div at bounding box center [340, 164] width 680 height 329
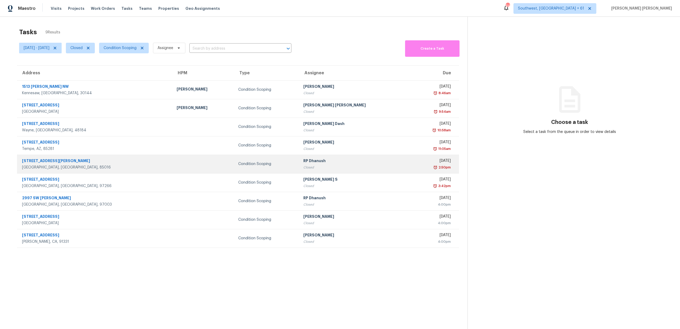
click at [176, 166] on td at bounding box center [203, 164] width 62 height 19
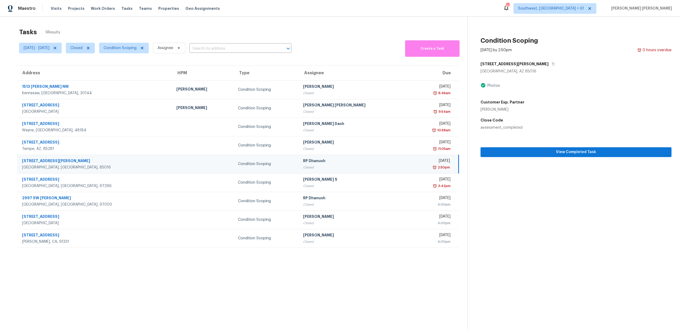
click at [519, 160] on section "Condition Scoping Sep 18th 2025 by 2:50pm 0 hours overdue 1701 E Colter St Phoe…" at bounding box center [569, 181] width 204 height 329
click at [525, 155] on span "View Completed Task" at bounding box center [575, 152] width 182 height 7
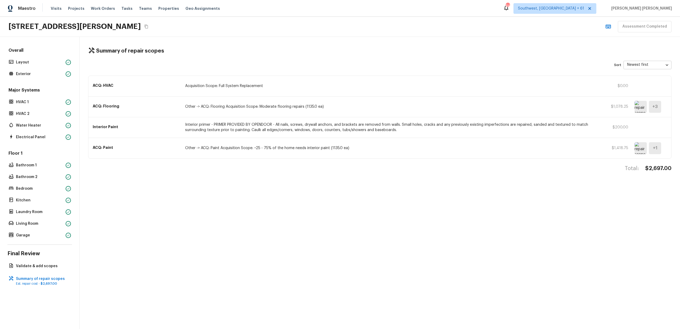
click at [293, 55] on div "Summary of repair scopes Sort Newest first newestFirst ​ ACQ: HVAC Acquisition …" at bounding box center [380, 183] width 600 height 292
click at [39, 60] on p "Layout" at bounding box center [40, 62] width 48 height 5
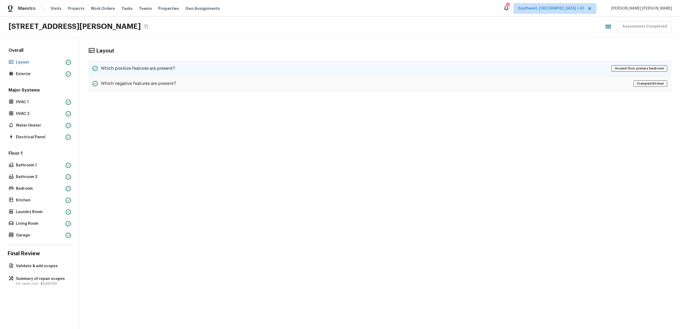
click at [149, 70] on h5 "Which positive features are present?" at bounding box center [138, 69] width 74 height 6
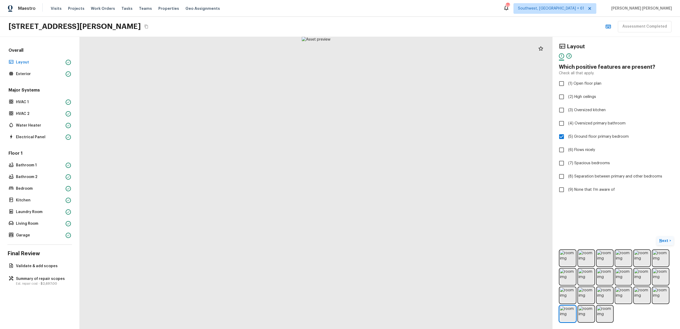
click at [664, 242] on p "Next" at bounding box center [664, 240] width 10 height 5
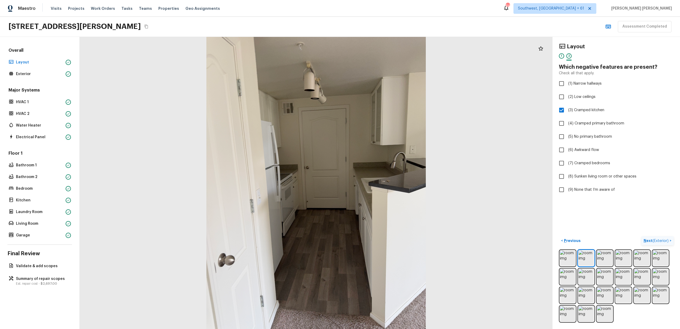
click at [664, 242] on span "( Exterior )" at bounding box center [660, 241] width 16 height 4
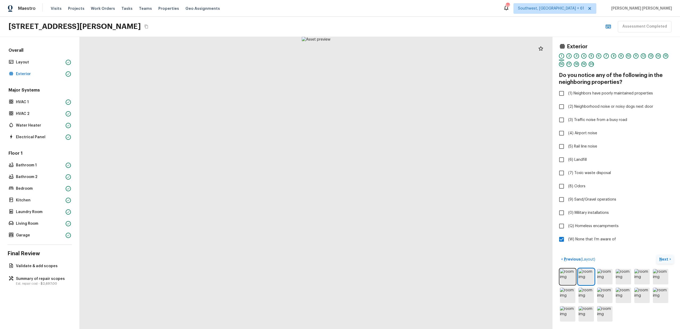
click at [666, 261] on p "Next" at bounding box center [664, 259] width 10 height 5
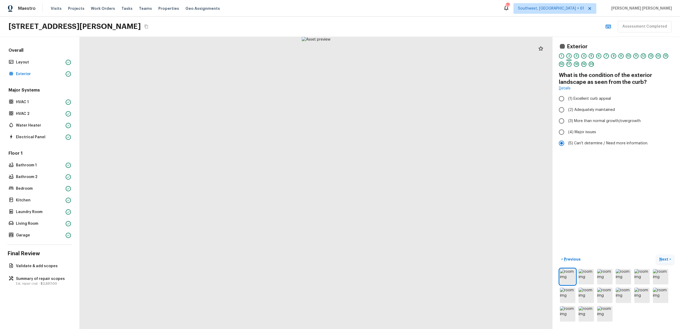
click at [666, 261] on p "Next" at bounding box center [664, 259] width 10 height 5
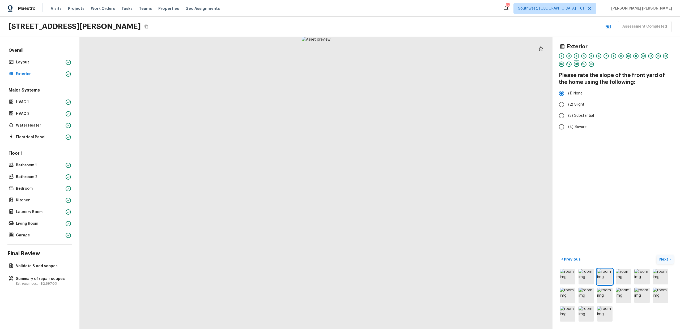
click at [666, 261] on p "Next" at bounding box center [664, 259] width 10 height 5
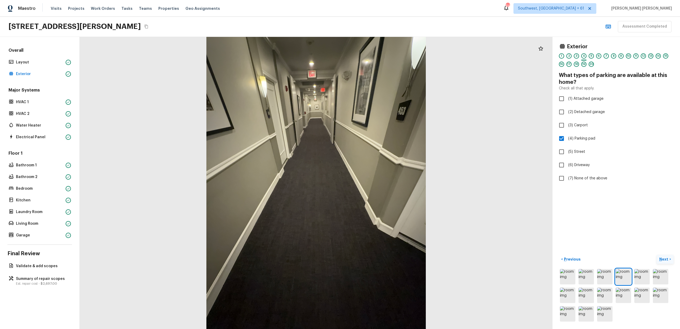
click at [666, 261] on p "Next" at bounding box center [664, 259] width 10 height 5
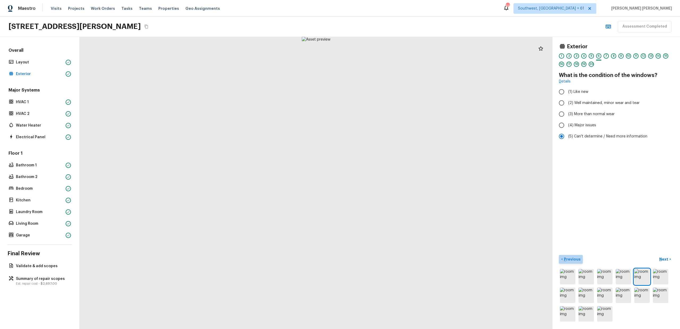
click at [574, 258] on p "Previous" at bounding box center [572, 259] width 18 height 5
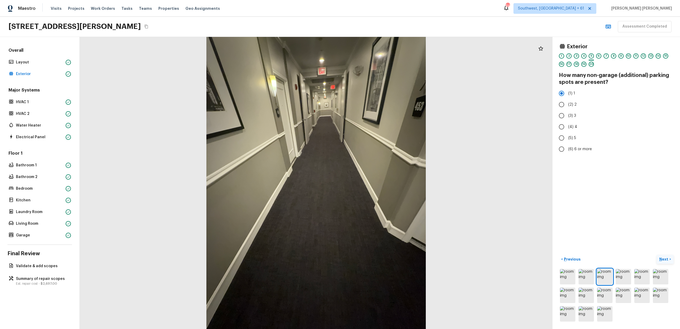
click at [663, 256] on button "Next >" at bounding box center [664, 259] width 17 height 9
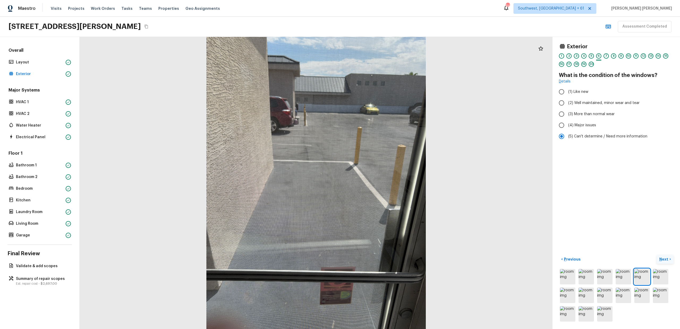
click at [663, 256] on button "Next >" at bounding box center [664, 259] width 17 height 9
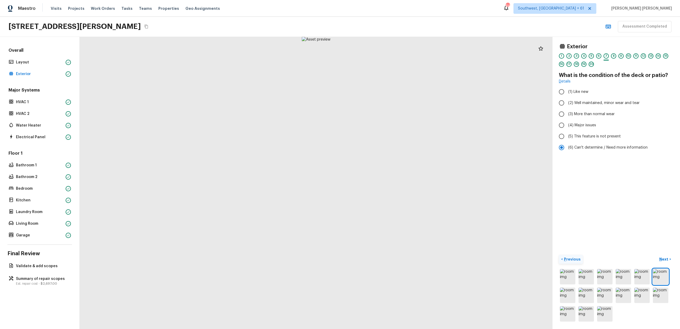
click at [571, 260] on p "Previous" at bounding box center [572, 259] width 18 height 5
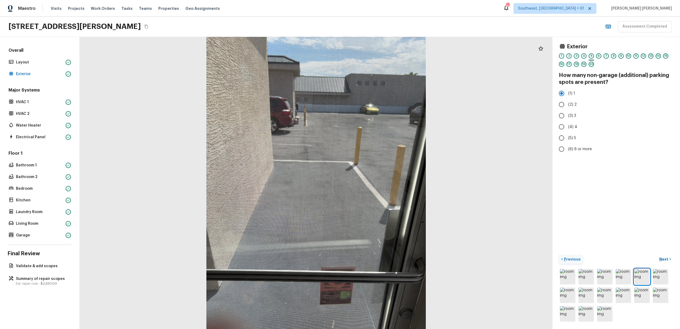
click at [571, 260] on p "Previous" at bounding box center [572, 259] width 18 height 5
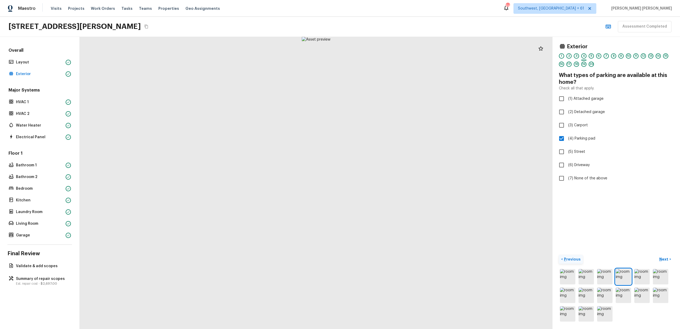
click at [571, 260] on p "Previous" at bounding box center [572, 259] width 18 height 5
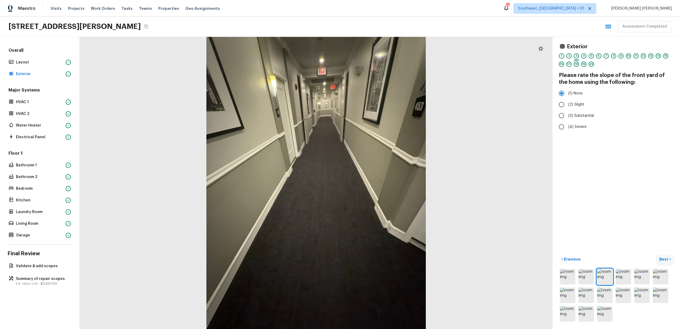
click at [665, 258] on p "Next" at bounding box center [664, 259] width 10 height 5
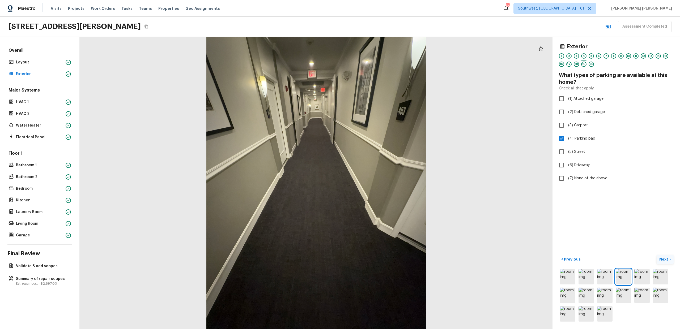
click at [665, 258] on p "Next" at bounding box center [664, 259] width 10 height 5
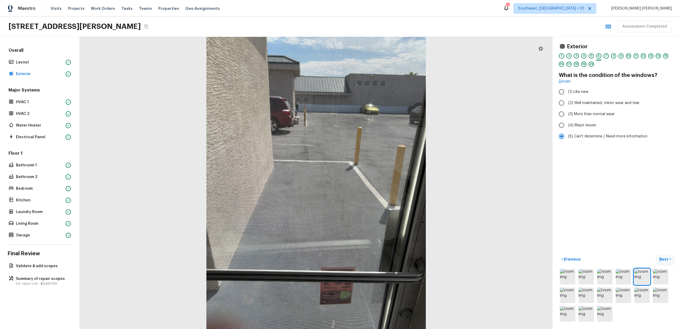
click at [665, 258] on p "Next" at bounding box center [664, 259] width 10 height 5
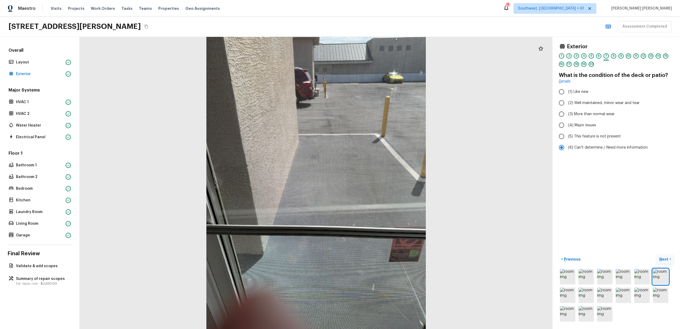
click at [665, 258] on p "Next" at bounding box center [664, 259] width 10 height 5
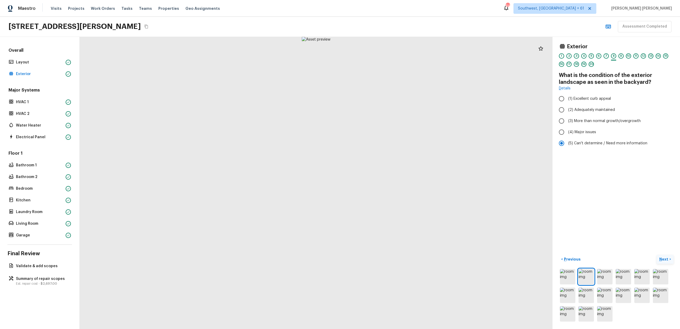
click at [665, 258] on p "Next" at bounding box center [664, 259] width 10 height 5
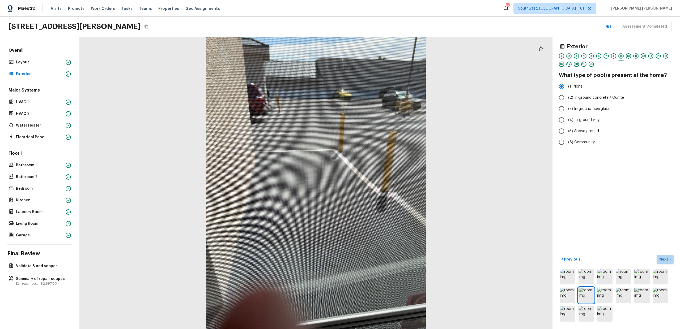
click at [665, 258] on p "Next" at bounding box center [664, 259] width 10 height 5
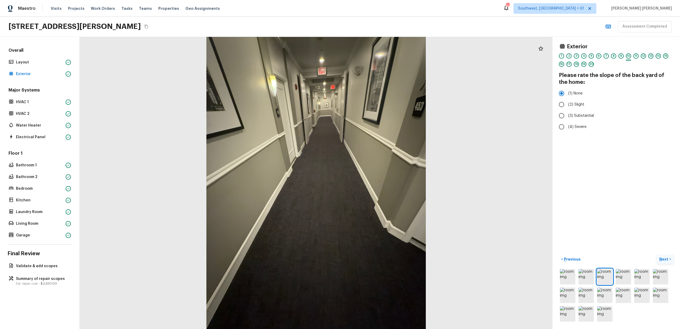
click at [665, 258] on p "Next" at bounding box center [664, 259] width 10 height 5
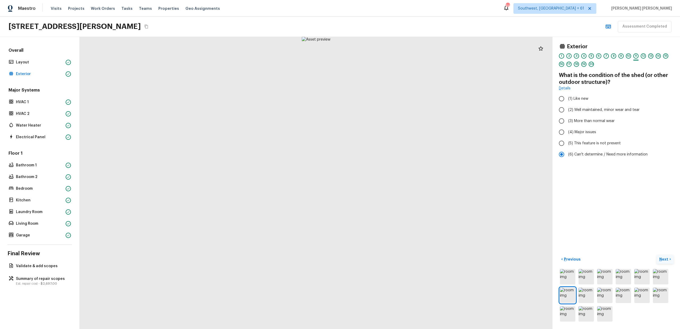
click at [665, 258] on p "Next" at bounding box center [664, 259] width 10 height 5
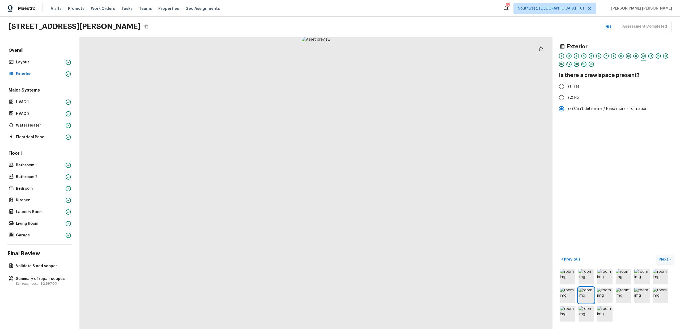
click at [665, 258] on p "Next" at bounding box center [664, 259] width 10 height 5
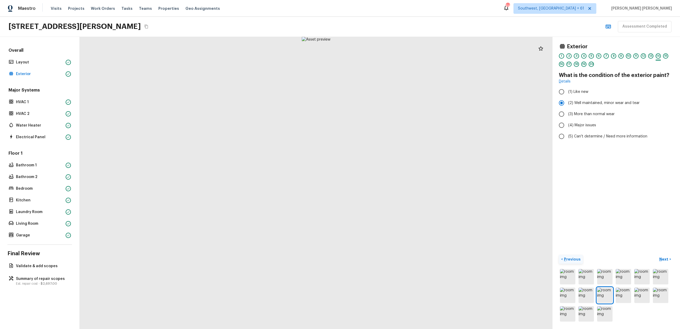
click at [568, 258] on p "Previous" at bounding box center [572, 259] width 18 height 5
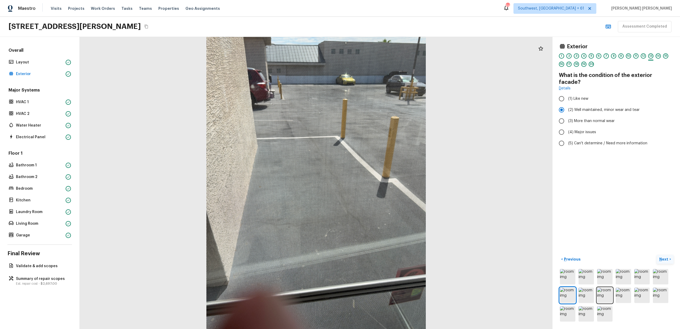
click at [661, 259] on p "Next" at bounding box center [664, 259] width 10 height 5
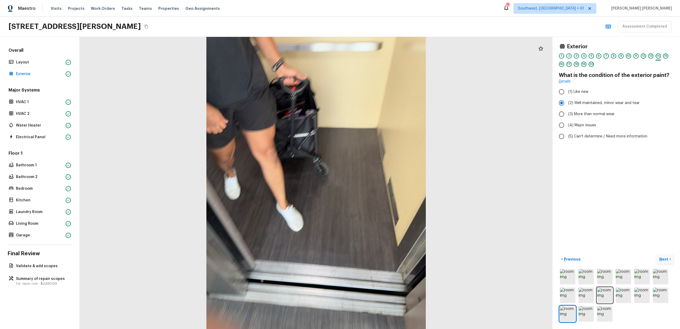
click at [661, 259] on p "Next" at bounding box center [664, 259] width 10 height 5
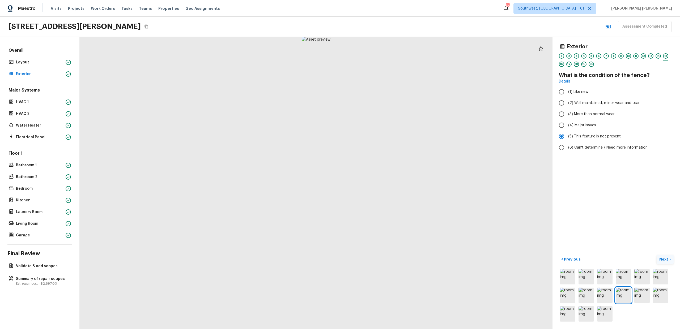
click at [661, 259] on p "Next" at bounding box center [664, 259] width 10 height 5
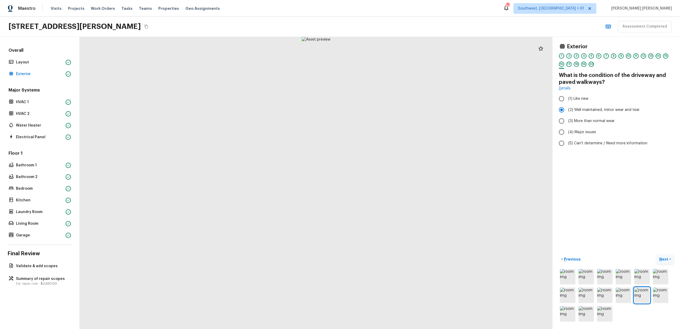
click at [661, 259] on p "Next" at bounding box center [664, 259] width 10 height 5
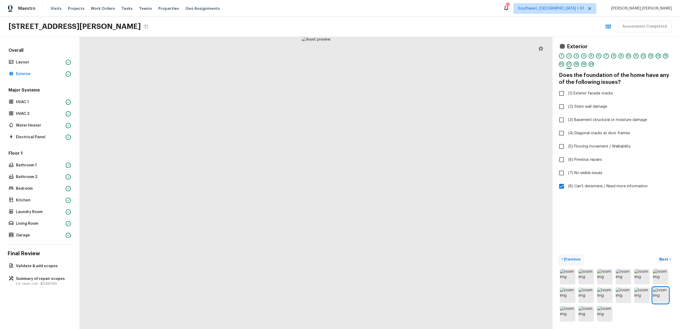
click at [566, 262] on button "< Previous" at bounding box center [571, 259] width 24 height 9
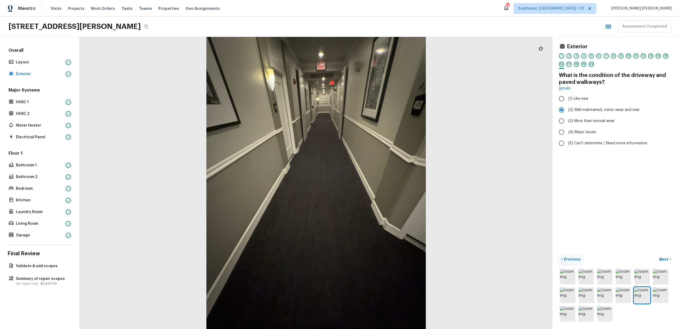
click at [566, 262] on button "< Previous" at bounding box center [571, 259] width 24 height 9
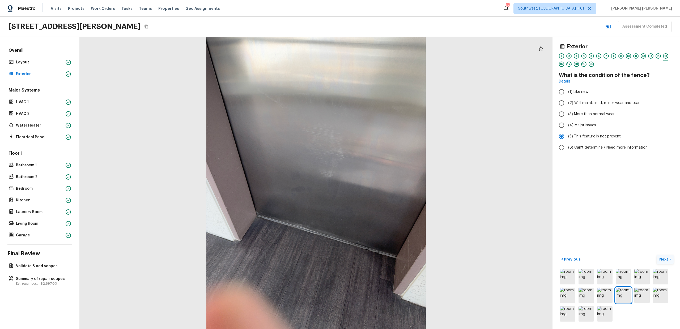
click at [666, 258] on p "Next" at bounding box center [664, 259] width 10 height 5
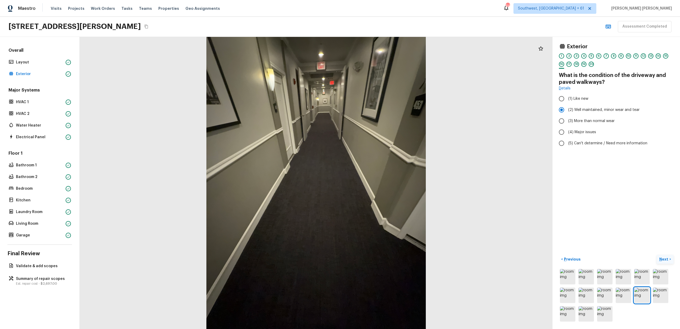
click at [666, 258] on p "Next" at bounding box center [664, 259] width 10 height 5
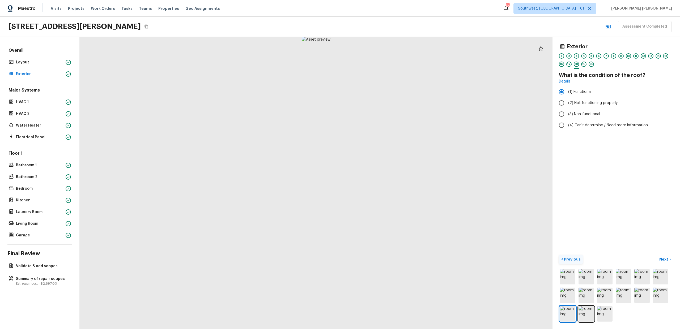
click at [569, 263] on button "< Previous" at bounding box center [571, 259] width 24 height 9
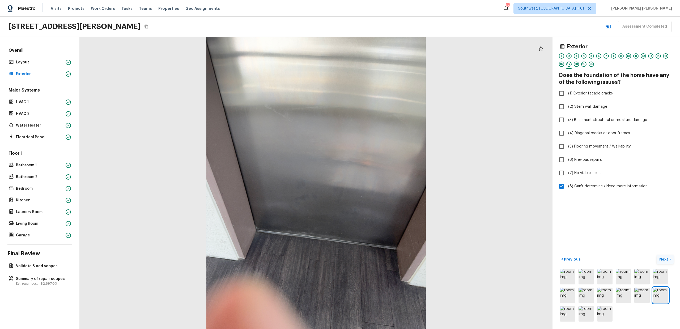
click at [661, 260] on p "Next" at bounding box center [664, 259] width 10 height 5
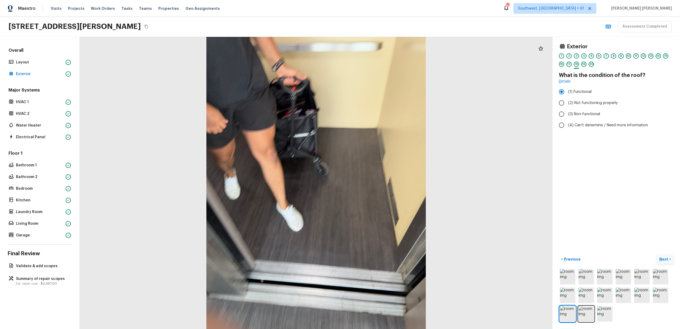
click at [661, 260] on p "Next" at bounding box center [664, 259] width 10 height 5
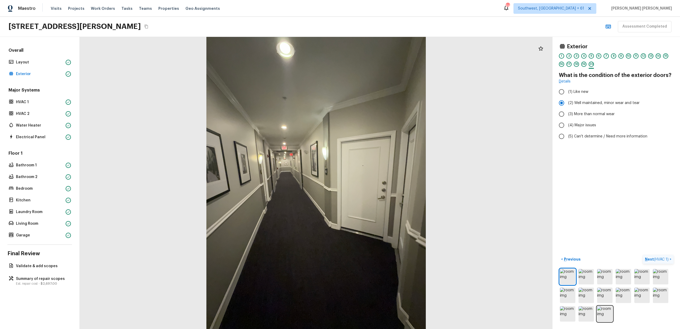
click at [661, 260] on span "( HVAC 1 )" at bounding box center [661, 260] width 15 height 4
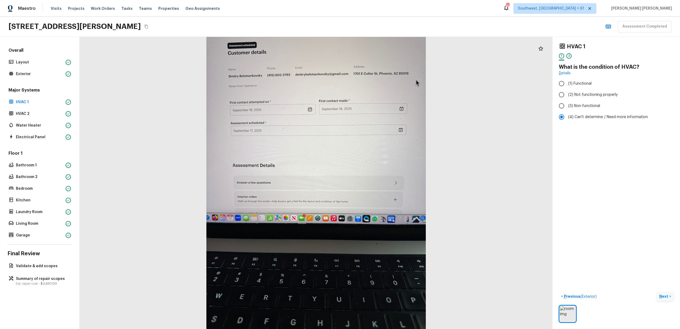
click at [663, 295] on p "Next" at bounding box center [664, 296] width 10 height 5
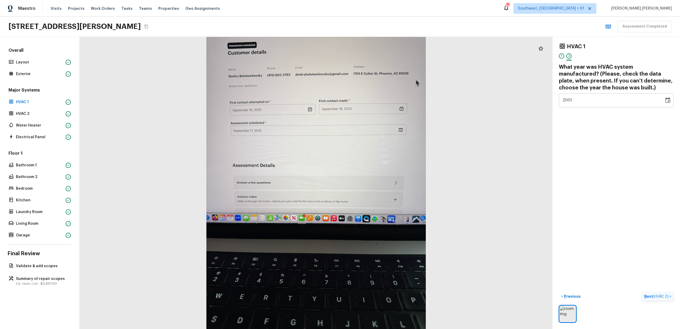
click at [663, 295] on span "( HVAC 2 )" at bounding box center [660, 297] width 15 height 4
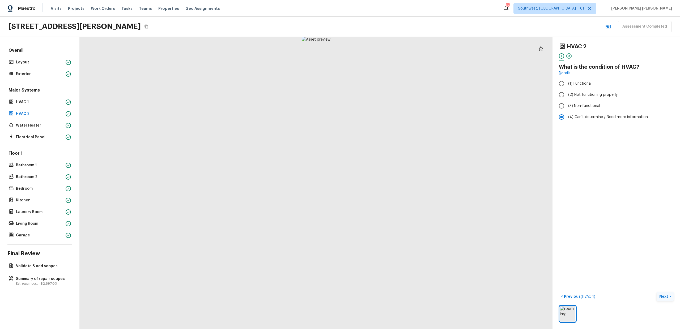
click at [663, 295] on p "Next" at bounding box center [664, 296] width 10 height 5
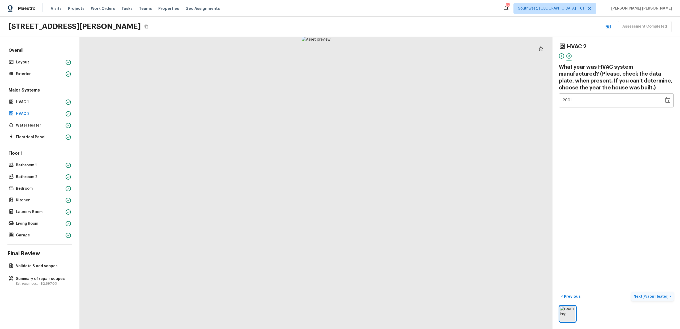
click at [663, 295] on span "( Water Heater )" at bounding box center [655, 297] width 26 height 4
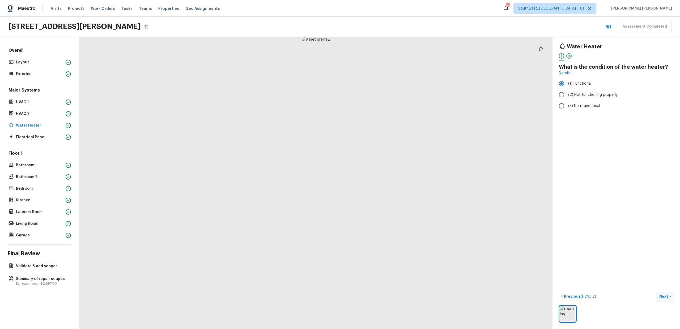
click at [663, 295] on p "Next" at bounding box center [664, 296] width 10 height 5
click at [663, 295] on span "( Electrical Panel )" at bounding box center [654, 297] width 29 height 4
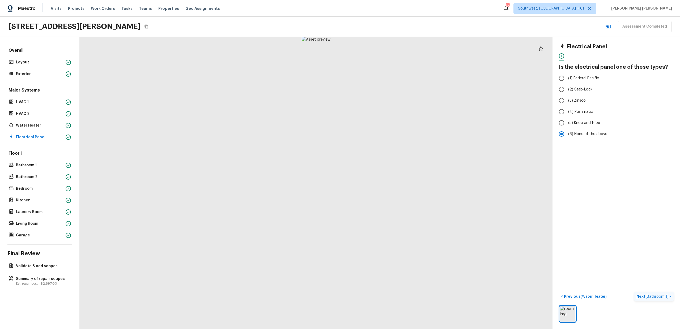
click at [663, 295] on span "( Bathroom 1 )" at bounding box center [656, 297] width 23 height 4
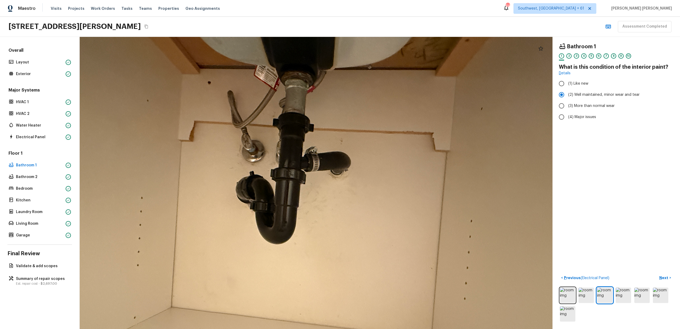
drag, startPoint x: 328, startPoint y: 147, endPoint x: 323, endPoint y: 200, distance: 53.0
click at [323, 200] on div at bounding box center [298, 233] width 804 height 497
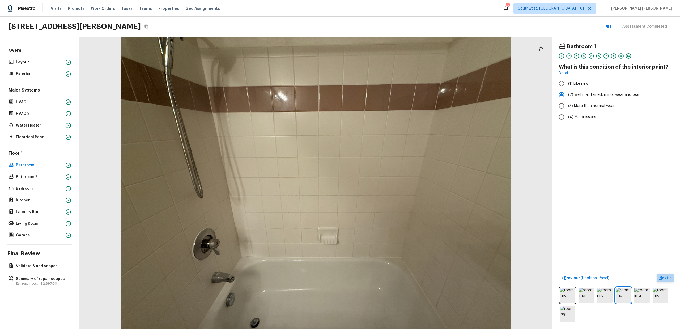
click at [662, 279] on p "Next" at bounding box center [664, 277] width 10 height 5
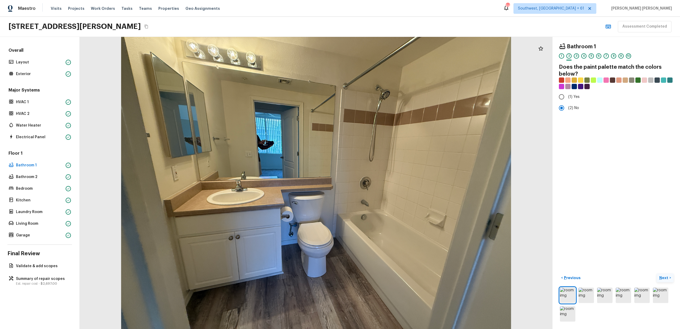
click at [662, 279] on p "Next" at bounding box center [664, 277] width 10 height 5
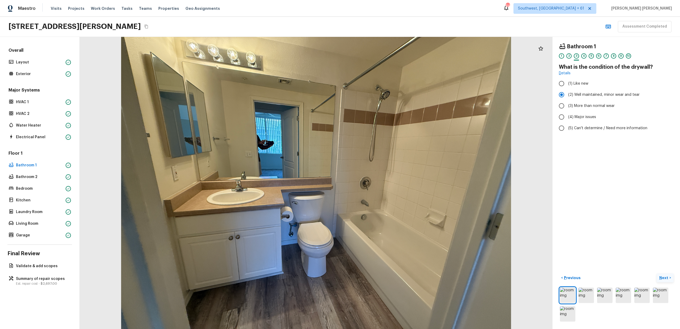
click at [662, 279] on p "Next" at bounding box center [664, 277] width 10 height 5
click at [567, 275] on p "Previous" at bounding box center [572, 277] width 18 height 5
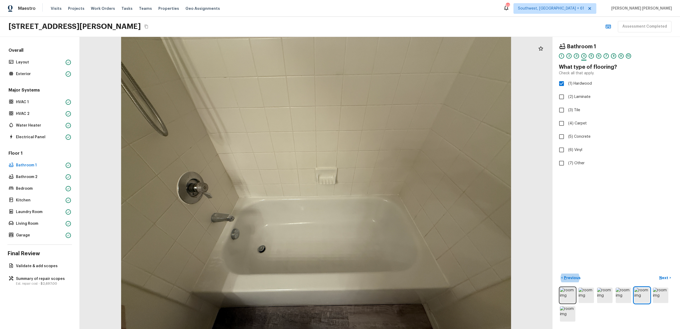
click at [649, 272] on div "Bathroom 1 1 2 3 4 5 6 7 8 9 10 What type of flooring? Check all that apply. (1…" at bounding box center [615, 183] width 127 height 292
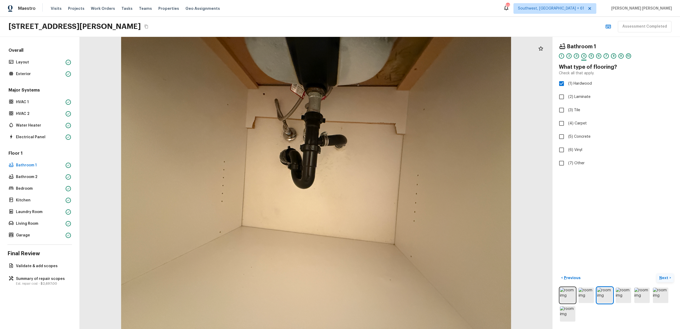
click at [668, 280] on p "Next" at bounding box center [664, 277] width 10 height 5
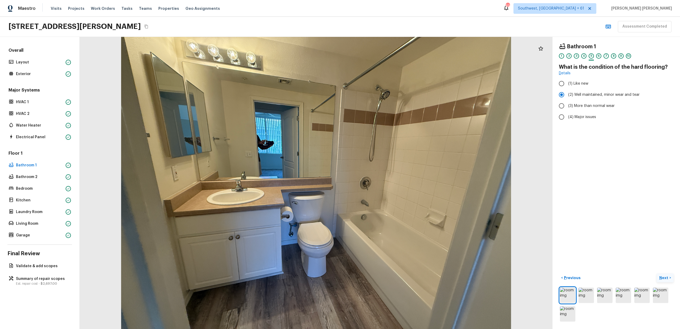
click at [668, 280] on p "Next" at bounding box center [664, 277] width 10 height 5
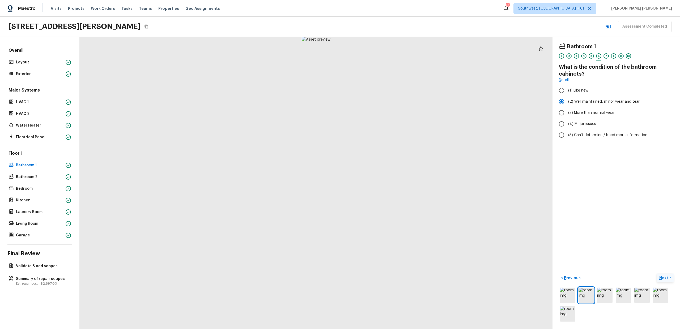
click at [668, 280] on p "Next" at bounding box center [664, 277] width 10 height 5
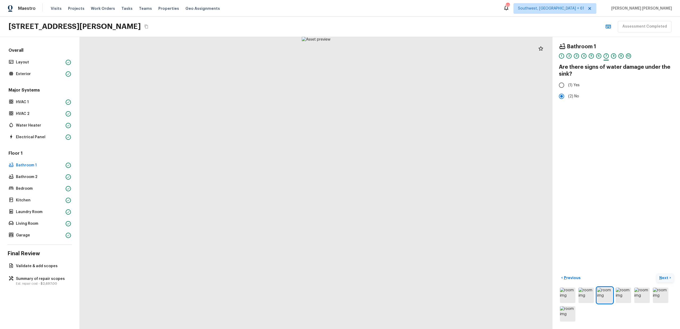
click at [668, 280] on p "Next" at bounding box center [664, 277] width 10 height 5
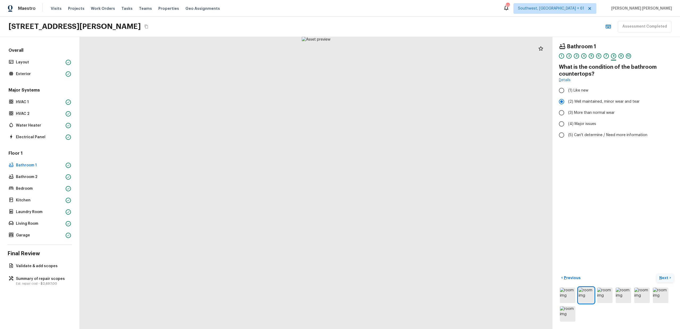
click at [668, 280] on p "Next" at bounding box center [664, 277] width 10 height 5
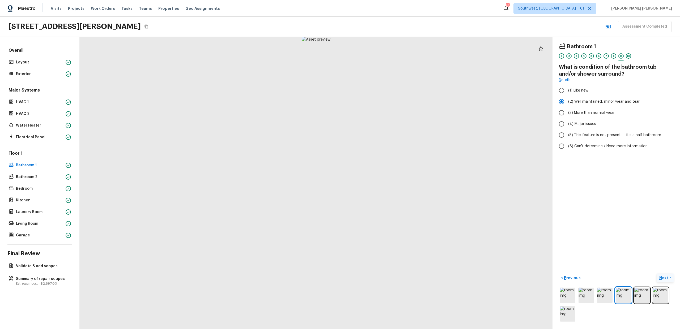
click at [668, 280] on p "Next" at bounding box center [664, 277] width 10 height 5
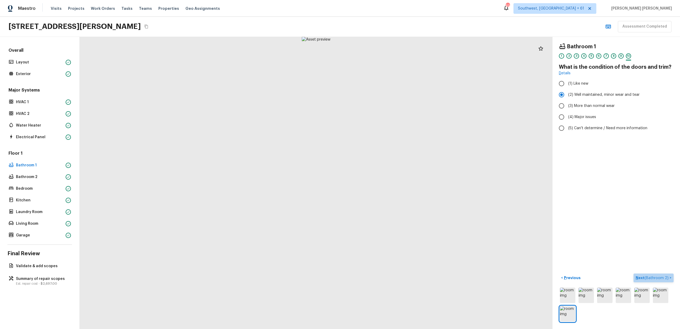
click at [668, 280] on span "( Bathroom 2 )" at bounding box center [656, 278] width 24 height 4
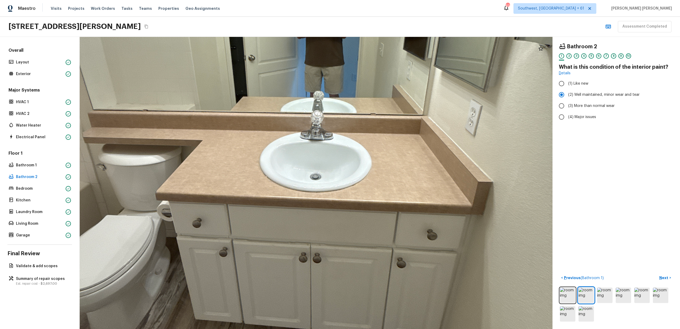
drag, startPoint x: 348, startPoint y: 177, endPoint x: 348, endPoint y: 224, distance: 47.5
click at [348, 224] on div at bounding box center [296, 109] width 1103 height 683
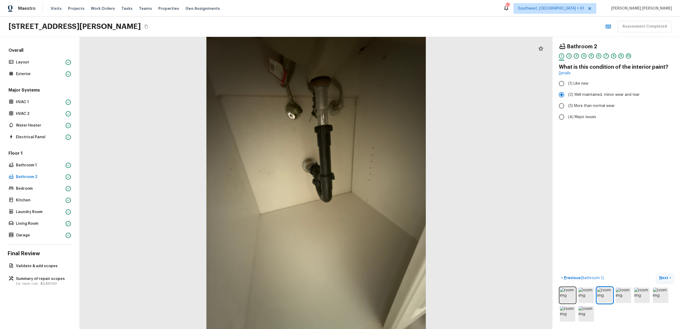
click at [667, 276] on p "Next" at bounding box center [664, 277] width 10 height 5
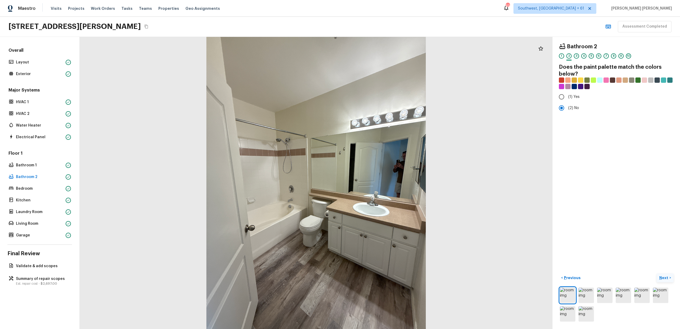
click at [667, 276] on p "Next" at bounding box center [664, 277] width 10 height 5
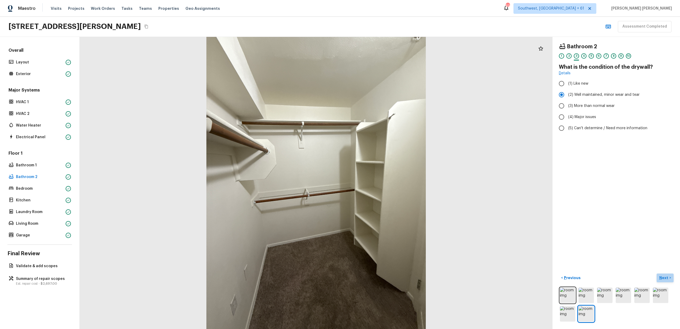
click at [662, 276] on p "Next" at bounding box center [664, 277] width 10 height 5
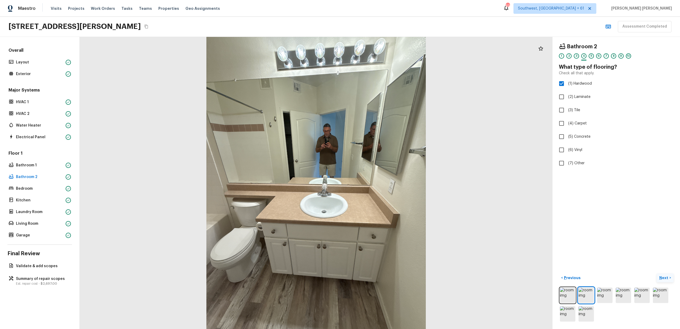
click at [665, 280] on p "Next" at bounding box center [664, 277] width 10 height 5
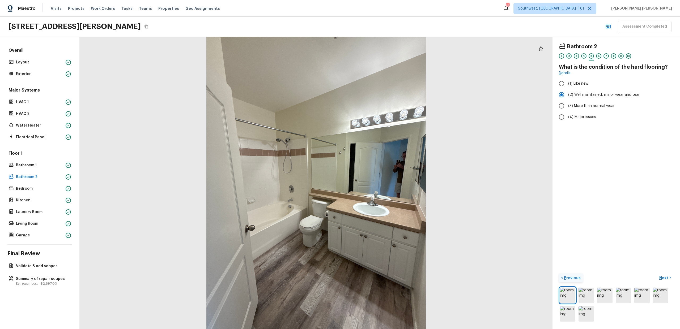
click at [570, 276] on p "Previous" at bounding box center [572, 277] width 18 height 5
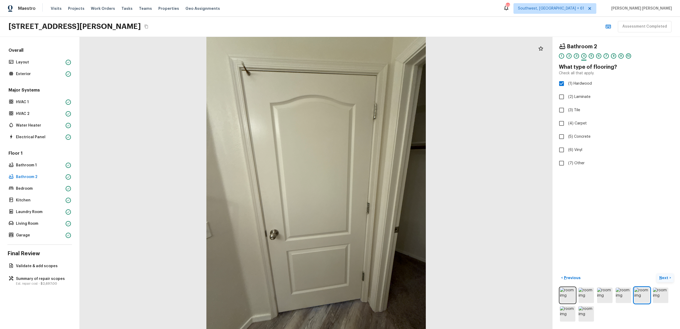
click at [662, 281] on button "Next >" at bounding box center [664, 278] width 17 height 9
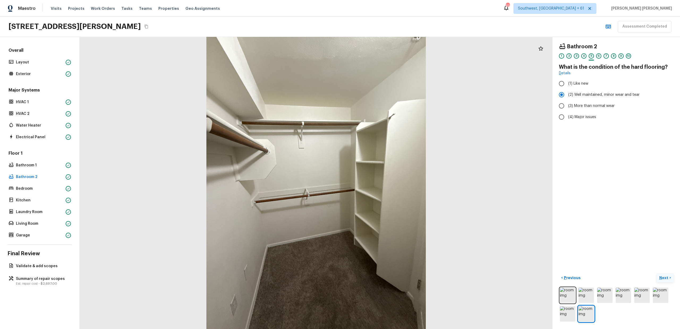
click at [670, 276] on button "Next >" at bounding box center [664, 278] width 17 height 9
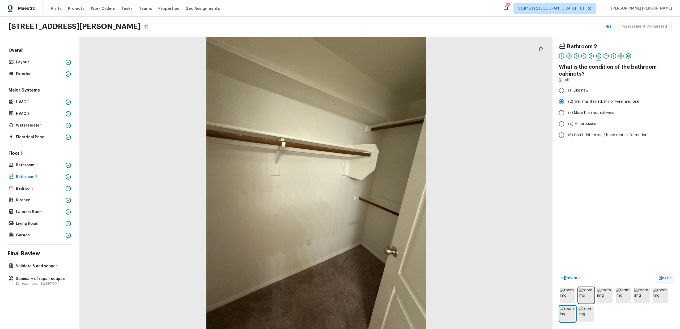
click at [670, 276] on button "Next >" at bounding box center [664, 278] width 17 height 9
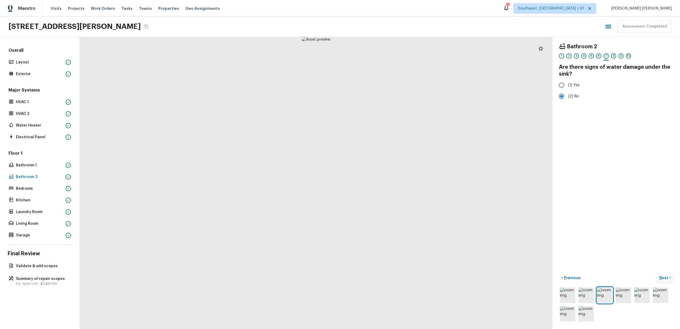
click at [670, 276] on button "Next >" at bounding box center [664, 278] width 17 height 9
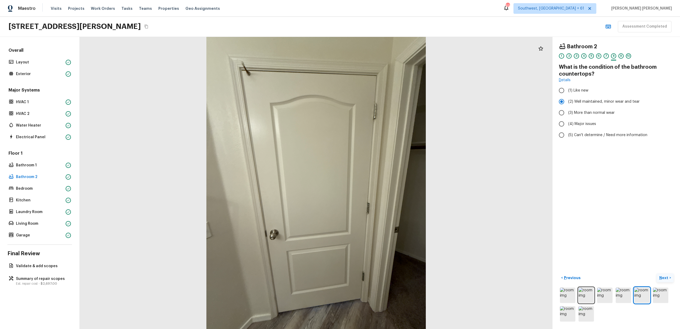
click at [670, 276] on button "Next >" at bounding box center [664, 278] width 17 height 9
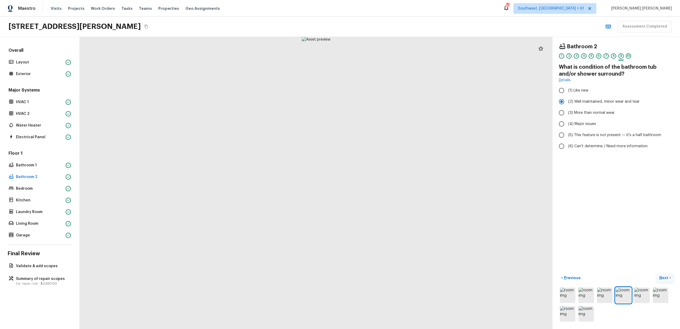
click at [670, 276] on button "Next >" at bounding box center [664, 278] width 17 height 9
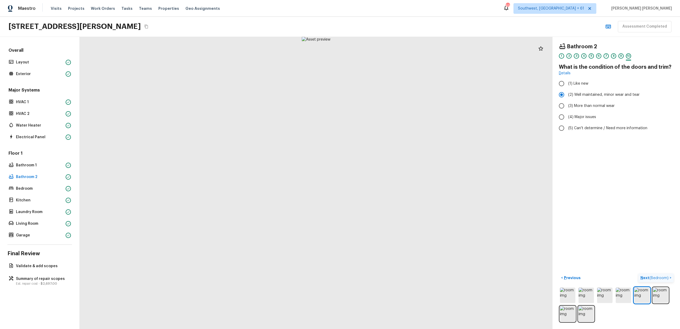
click at [670, 276] on button "Next ( Bedroom ) >" at bounding box center [655, 278] width 35 height 9
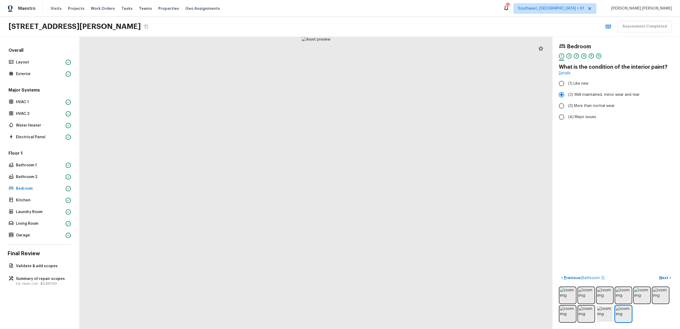
click at [655, 256] on div "Bedroom 1 2 3 4 5 6 What is the condition of the interior paint? Details (1) Li…" at bounding box center [615, 183] width 127 height 292
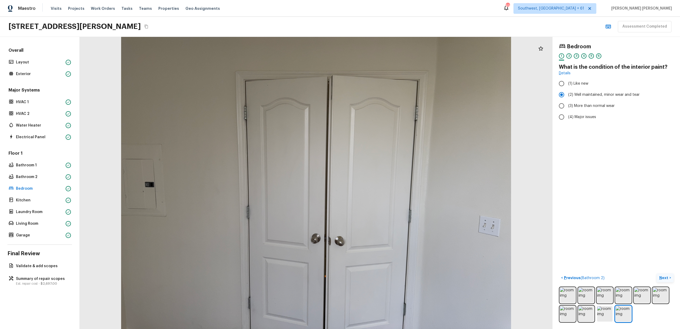
click at [666, 280] on p "Next" at bounding box center [664, 277] width 10 height 5
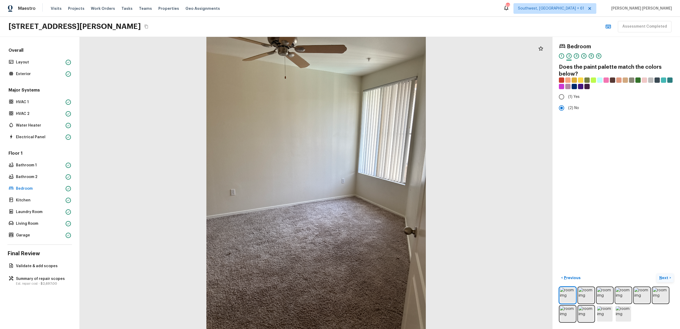
click at [666, 280] on p "Next" at bounding box center [664, 277] width 10 height 5
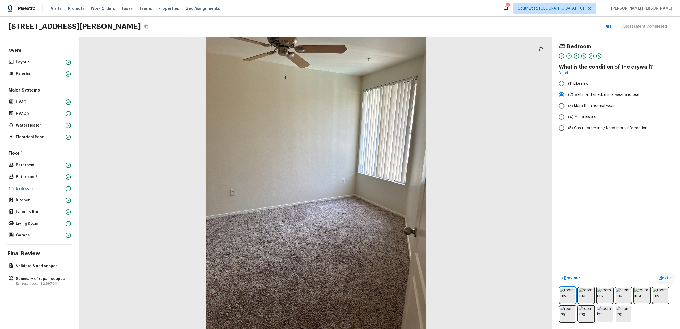
click at [666, 280] on p "Next" at bounding box center [664, 277] width 10 height 5
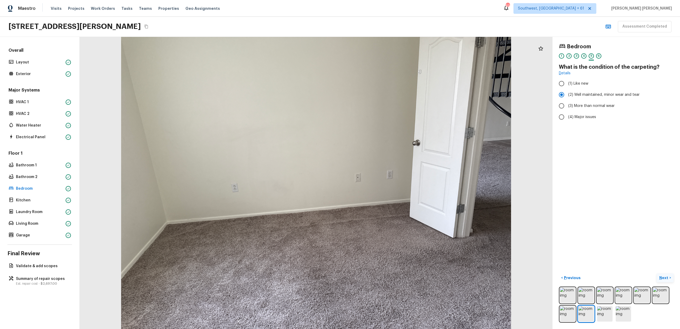
click at [666, 280] on p "Next" at bounding box center [664, 277] width 10 height 5
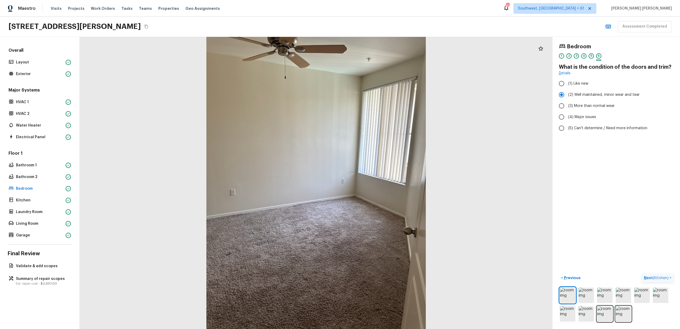
click at [666, 280] on span "( Kitchen )" at bounding box center [661, 278] width 16 height 4
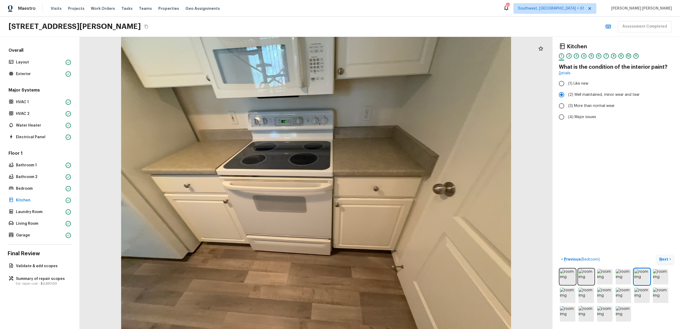
click at [664, 260] on p "Next" at bounding box center [664, 259] width 10 height 5
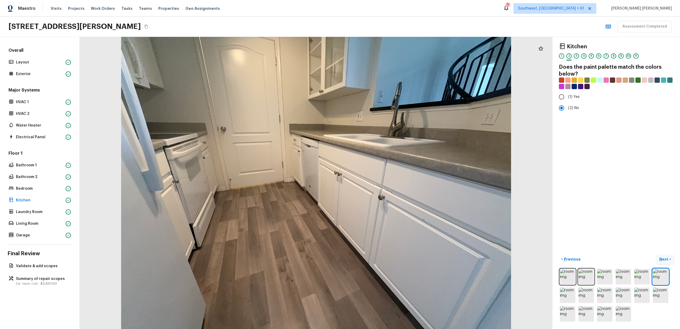
click at [664, 260] on p "Next" at bounding box center [664, 259] width 10 height 5
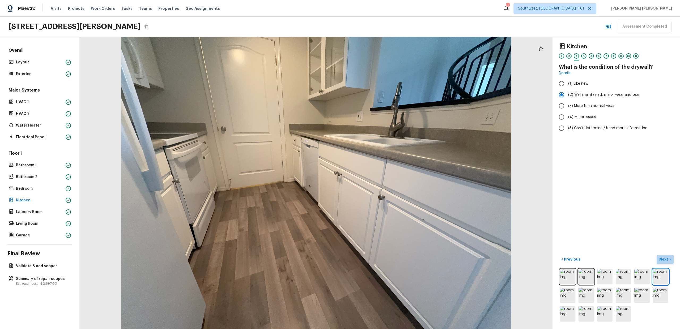
click at [664, 260] on p "Next" at bounding box center [664, 259] width 10 height 5
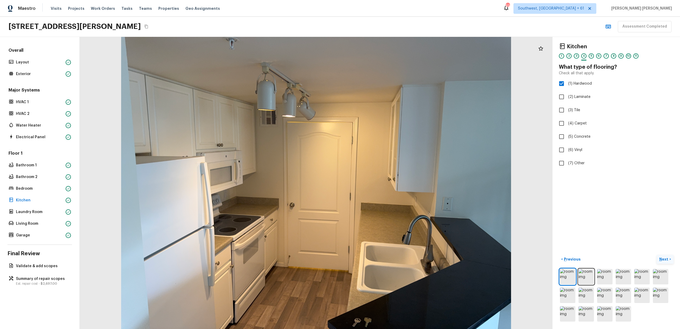
click at [664, 260] on p "Next" at bounding box center [664, 259] width 10 height 5
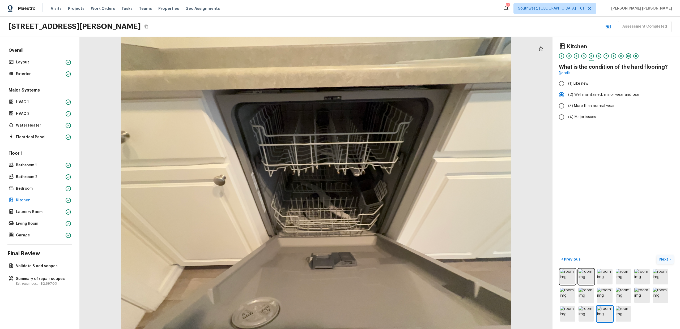
click at [664, 260] on p "Next" at bounding box center [664, 259] width 10 height 5
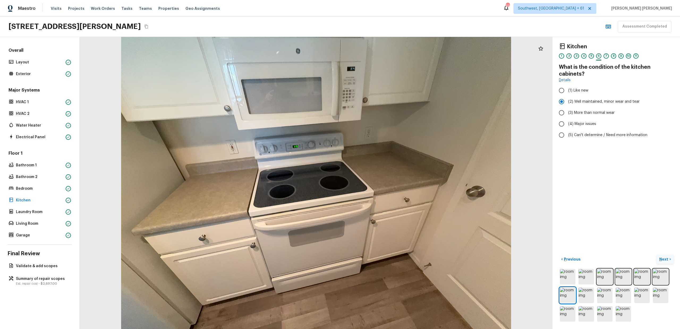
click at [664, 260] on p "Next" at bounding box center [664, 259] width 10 height 5
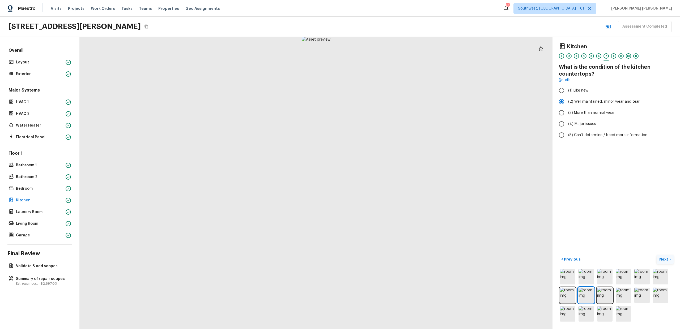
click at [664, 260] on p "Next" at bounding box center [664, 259] width 10 height 5
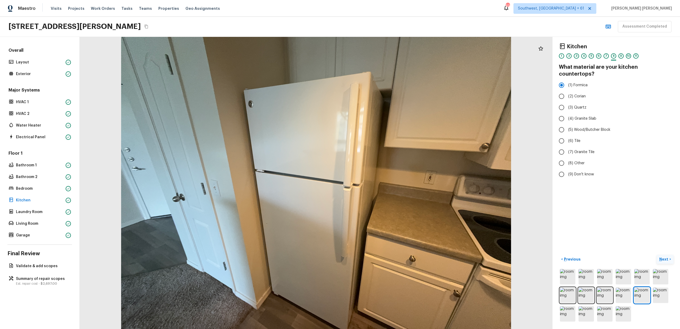
click at [664, 260] on p "Next" at bounding box center [664, 259] width 10 height 5
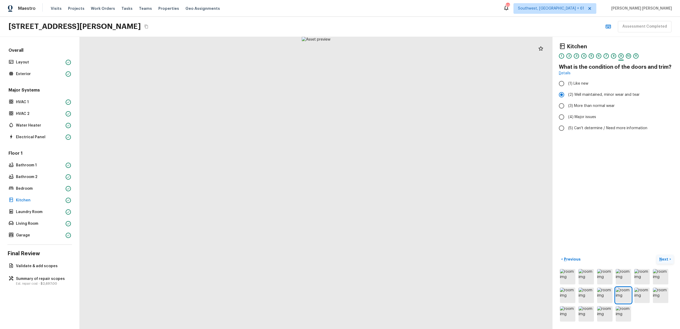
click at [667, 260] on p "Next" at bounding box center [664, 259] width 10 height 5
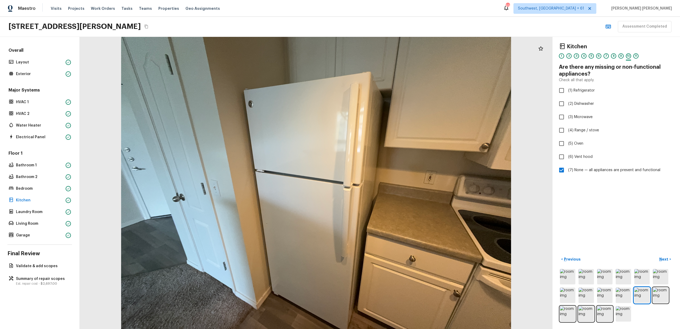
click at [656, 244] on div "Kitchen 1 2 3 4 5 6 7 8 9 10 11 Are there any missing or non-functional applian…" at bounding box center [615, 183] width 127 height 292
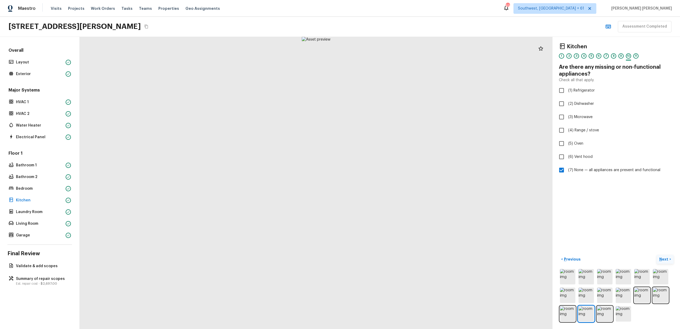
click at [660, 259] on p "Next" at bounding box center [664, 259] width 10 height 5
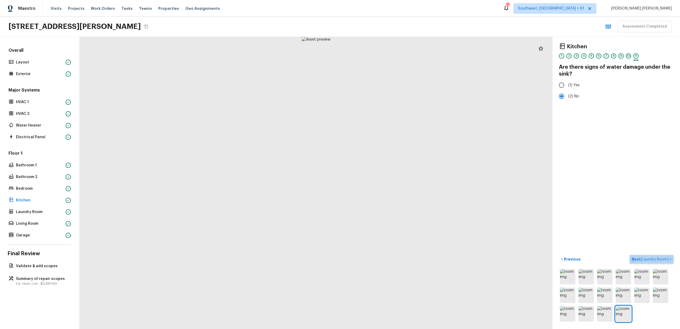
click at [660, 259] on span "( Laundry Room )" at bounding box center [654, 260] width 28 height 4
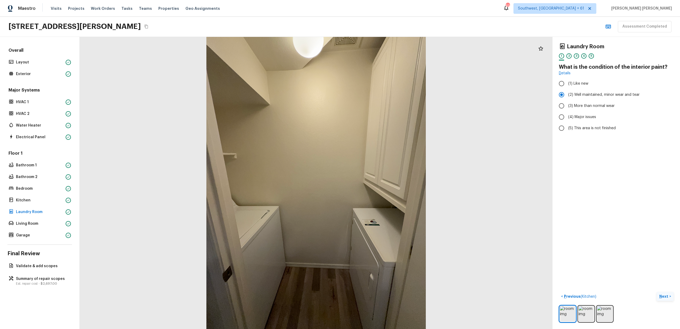
click at [662, 295] on p "Next" at bounding box center [664, 296] width 10 height 5
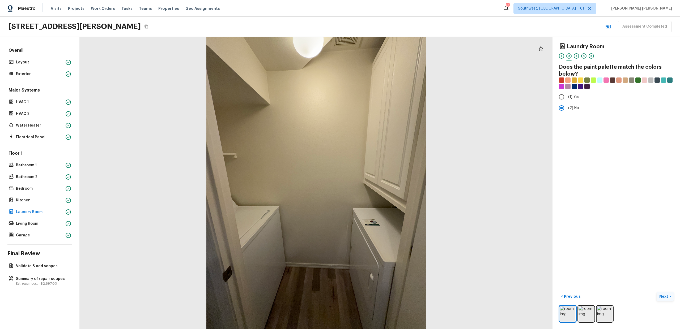
click at [662, 295] on p "Next" at bounding box center [664, 296] width 10 height 5
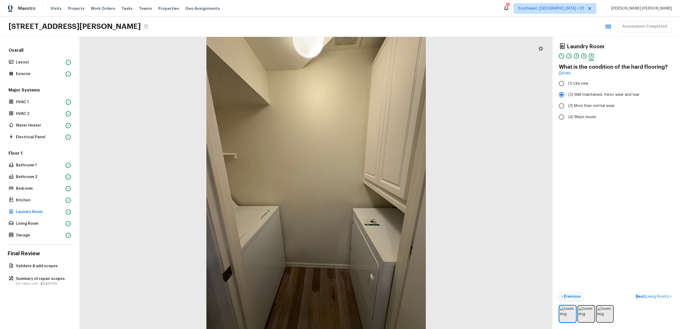
click at [571, 295] on p "Previous" at bounding box center [572, 296] width 18 height 5
click at [667, 296] on p "Next" at bounding box center [664, 296] width 10 height 5
click at [667, 296] on span "( Living Room )" at bounding box center [656, 297] width 24 height 4
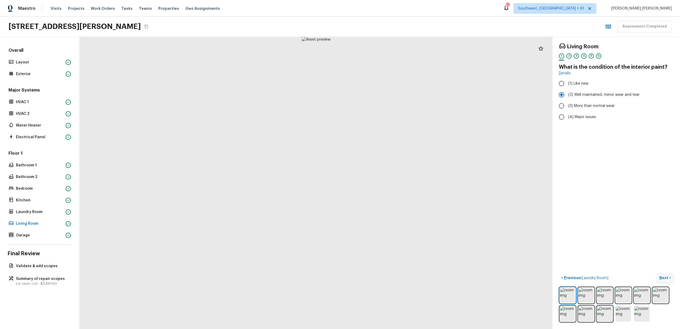
click at [667, 296] on img at bounding box center [660, 295] width 15 height 15
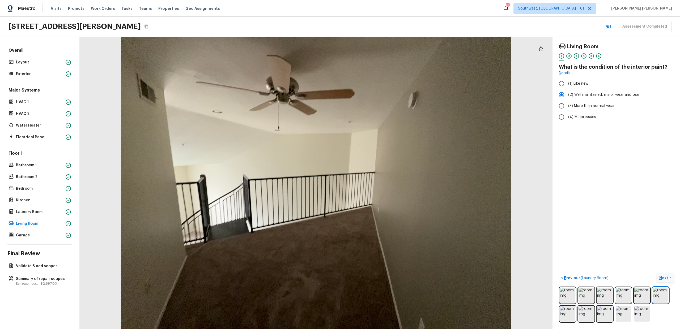
click at [662, 277] on p "Next" at bounding box center [664, 277] width 10 height 5
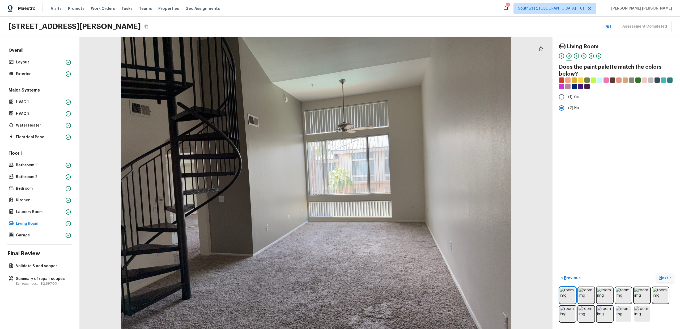
click at [662, 277] on p "Next" at bounding box center [664, 277] width 10 height 5
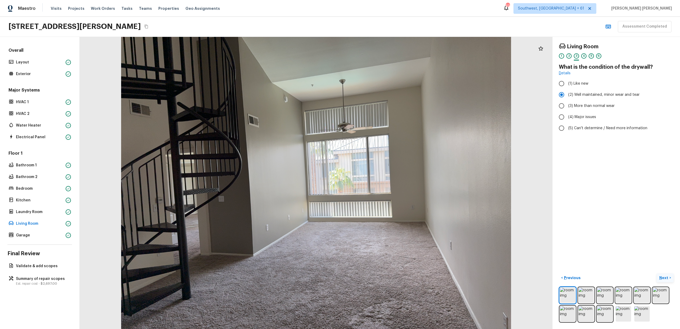
click at [662, 277] on p "Next" at bounding box center [664, 277] width 10 height 5
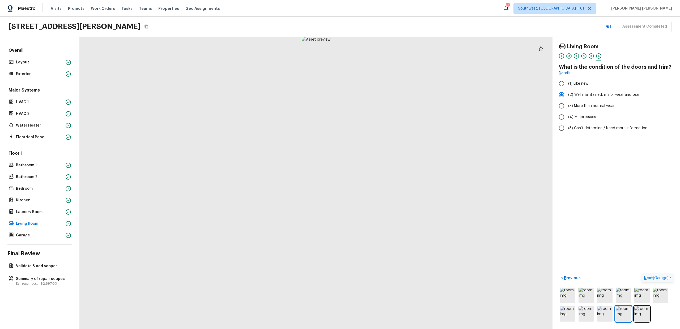
click at [662, 277] on span "( Garage )" at bounding box center [661, 278] width 16 height 4
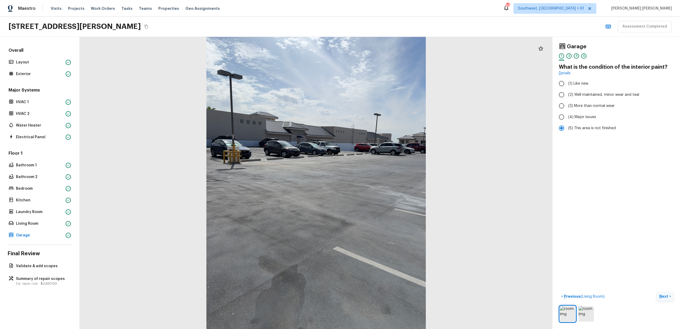
click at [663, 296] on p "Next" at bounding box center [664, 296] width 10 height 5
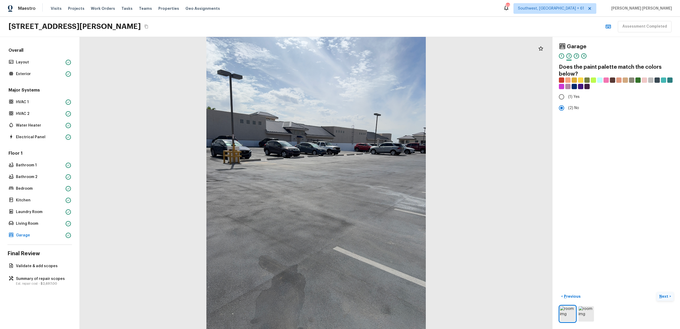
click at [663, 296] on p "Next" at bounding box center [664, 296] width 10 height 5
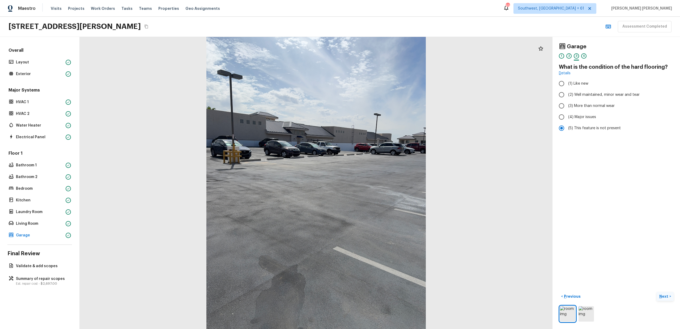
click at [663, 296] on p "Next" at bounding box center [664, 296] width 10 height 5
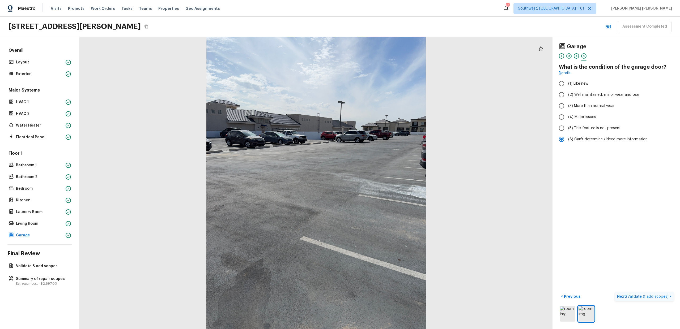
click at [663, 296] on span "( Validate & add scopes )" at bounding box center [647, 297] width 42 height 4
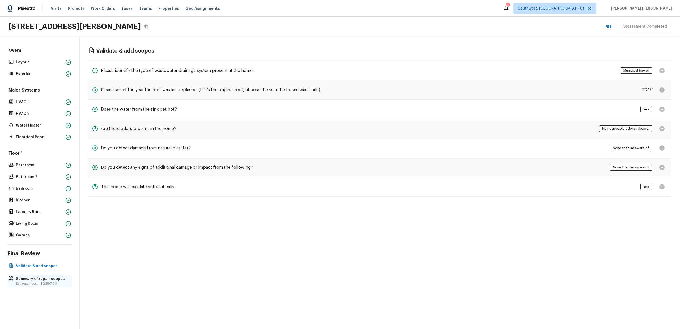
click at [33, 278] on p "Summary of repair scopes" at bounding box center [42, 278] width 53 height 5
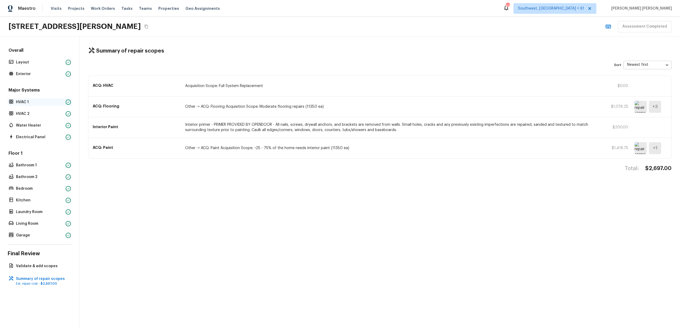
click at [35, 101] on p "HVAC 1" at bounding box center [40, 102] width 48 height 5
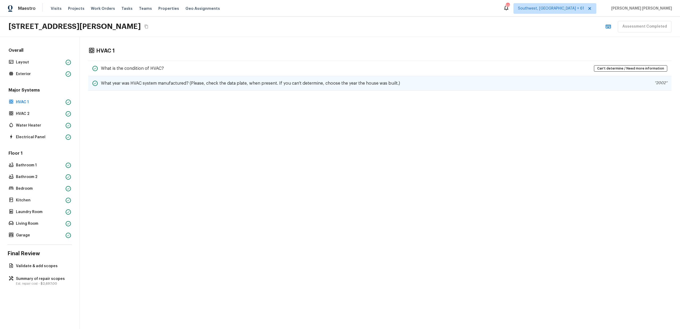
click at [157, 77] on div "What year was HVAC system manufactured? (Please, check the data plate, when pre…" at bounding box center [379, 83] width 583 height 15
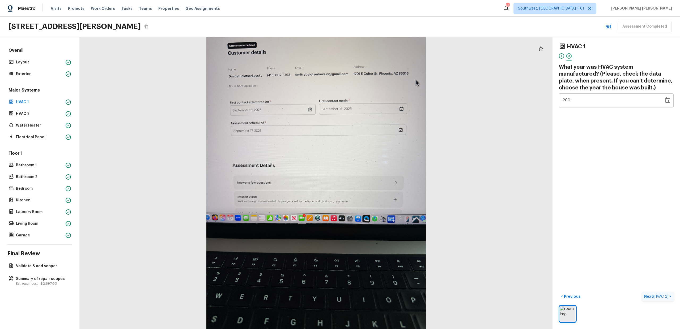
click at [653, 299] on button "Next ( HVAC 2 ) >" at bounding box center [658, 296] width 32 height 9
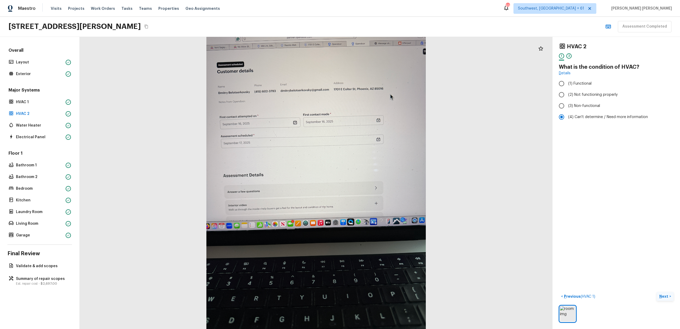
click at [653, 299] on div "< Previous ( HVAC 1 ) Next >" at bounding box center [616, 296] width 115 height 9
click at [37, 276] on p "Summary of repair scopes" at bounding box center [42, 278] width 53 height 5
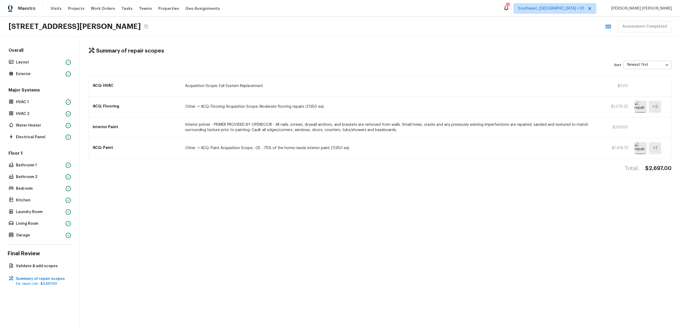
click at [636, 105] on img at bounding box center [640, 107] width 12 height 12
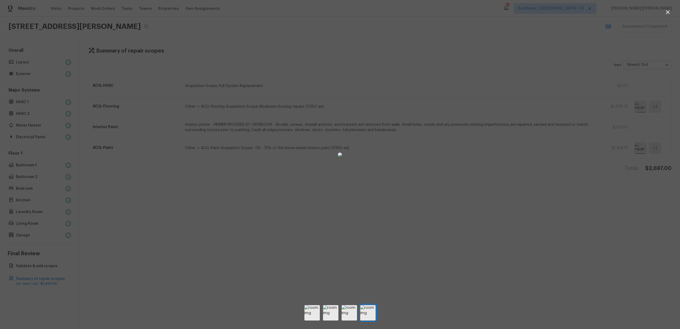
click at [524, 213] on div at bounding box center [340, 154] width 680 height 293
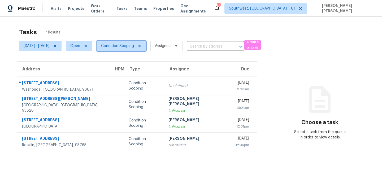
click at [126, 48] on span "Condition Scoping" at bounding box center [117, 45] width 33 height 5
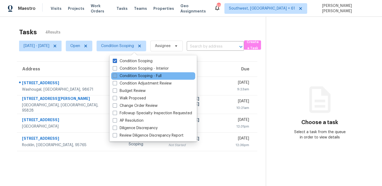
click at [145, 78] on label "Condition Scoping - Full" at bounding box center [137, 75] width 49 height 5
click at [116, 77] on input "Condition Scoping - Full" at bounding box center [114, 74] width 3 height 3
checkbox input "true"
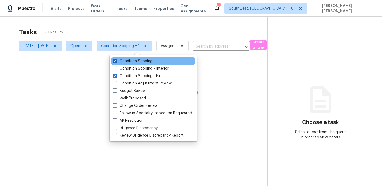
click at [148, 62] on label "Condition Scoping" at bounding box center [133, 60] width 40 height 5
click at [116, 62] on input "Condition Scoping" at bounding box center [114, 59] width 3 height 3
checkbox input "false"
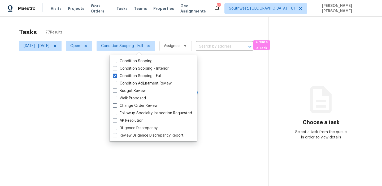
click at [160, 26] on div at bounding box center [191, 93] width 382 height 186
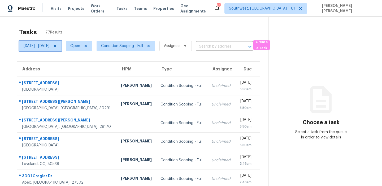
click at [46, 45] on span "Fri, Sep 19 - Fri, Sep 19" at bounding box center [37, 45] width 26 height 5
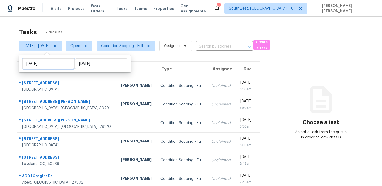
click at [47, 66] on input "Fri, Sep 19" at bounding box center [48, 63] width 52 height 11
select select "8"
select select "2025"
select select "9"
select select "2025"
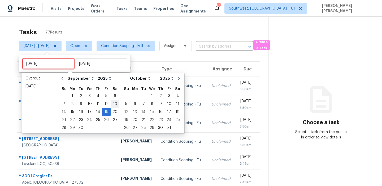
type input "Mon, Oct 13"
type input "Fri, Sep 19"
type input "Fri, Sep 12"
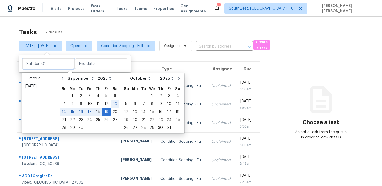
type input "Thu, Sep 18"
type input "Fri, Sep 19"
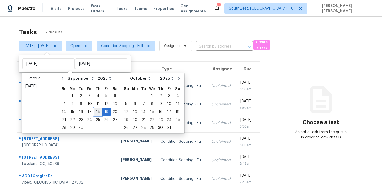
click at [96, 113] on div "18" at bounding box center [98, 111] width 8 height 7
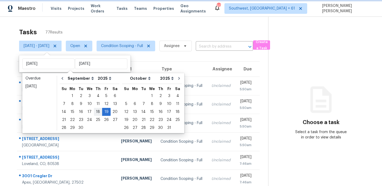
type input "Thu, Sep 18"
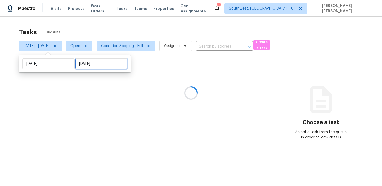
click at [103, 61] on input "Fri, Sep 19" at bounding box center [101, 63] width 52 height 11
select select "8"
select select "2025"
select select "9"
select select "2025"
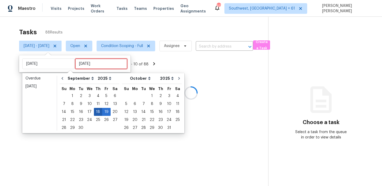
type input "Thu, Sep 04"
type input "Thu, Sep 18"
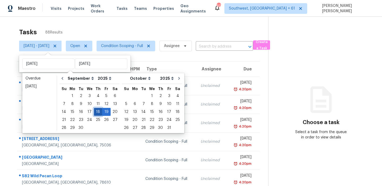
click at [94, 114] on div "18" at bounding box center [98, 111] width 8 height 7
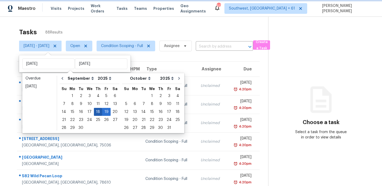
type input "Thu, Sep 18"
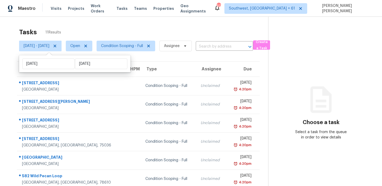
click at [143, 29] on div "Tasks 11 Results" at bounding box center [143, 32] width 249 height 14
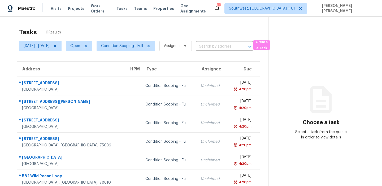
click at [156, 31] on div "Tasks 11 Results" at bounding box center [143, 32] width 249 height 14
click at [144, 43] on span "Condition Scoping - Full" at bounding box center [126, 46] width 59 height 11
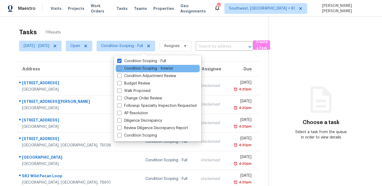
click at [144, 70] on label "Condition Scoping - Interior" at bounding box center [145, 68] width 56 height 5
click at [121, 69] on input "Condition Scoping - Interior" at bounding box center [118, 67] width 3 height 3
checkbox input "true"
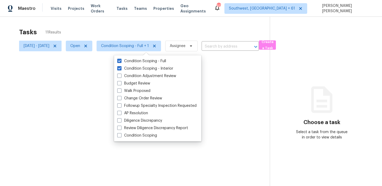
click at [150, 31] on div "Tasks 11 Results" at bounding box center [144, 32] width 251 height 14
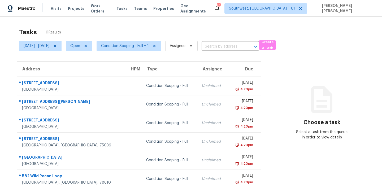
click at [119, 23] on div "Tasks 11 Results [DATE] - [DATE] Open Condition Scoping - Full + 1 Assignee ​ C…" at bounding box center [191, 147] width 382 height 260
click at [123, 29] on div "Tasks 13 Results" at bounding box center [144, 32] width 251 height 14
click at [220, 28] on div "Tasks 13 Results" at bounding box center [144, 32] width 251 height 14
click at [223, 23] on div "Tasks 13 Results [DATE] - [DATE] Open Condition Scoping - Full + 1 Assignee ​ C…" at bounding box center [191, 147] width 382 height 260
click at [262, 19] on div "Tasks 13 Results [DATE] - [DATE] Open Condition Scoping - Full + 1 Assignee ​ C…" at bounding box center [191, 147] width 382 height 260
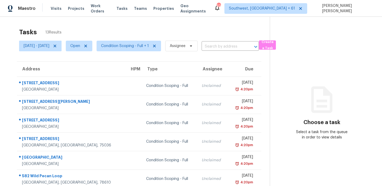
click at [67, 25] on div "Tasks 13 Results" at bounding box center [144, 32] width 251 height 14
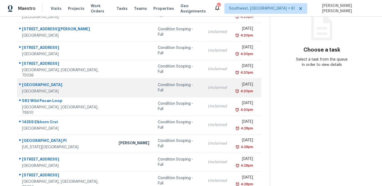
scroll to position [91, 0]
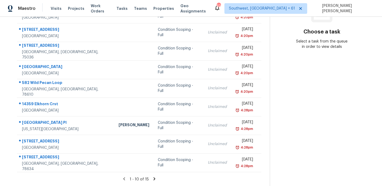
click at [155, 177] on icon at bounding box center [154, 178] width 2 height 3
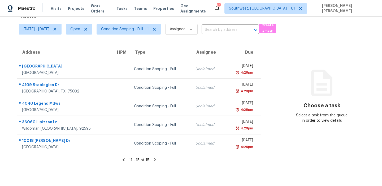
click at [125, 159] on icon at bounding box center [124, 159] width 2 height 3
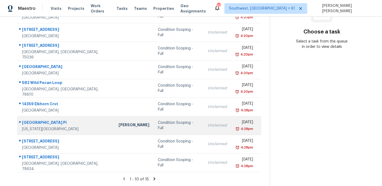
scroll to position [0, 0]
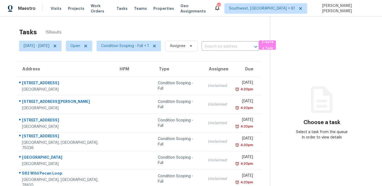
click at [235, 24] on div "Tasks 15 Results [DATE] - [DATE] Open Condition Scoping - Full + 1 Assignee ​ C…" at bounding box center [191, 147] width 382 height 260
click at [57, 45] on icon at bounding box center [55, 46] width 4 height 4
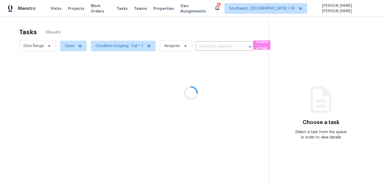
click at [96, 26] on div at bounding box center [191, 93] width 382 height 186
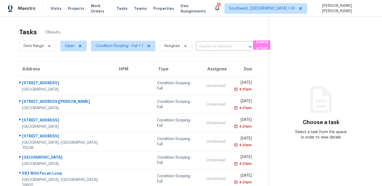
click at [117, 25] on div "Tasks 0 Results Date Range Open Condition Scoping - Full + 1 Assignee ​ Create …" at bounding box center [191, 142] width 382 height 250
click at [35, 42] on span "Date Range" at bounding box center [37, 46] width 37 height 11
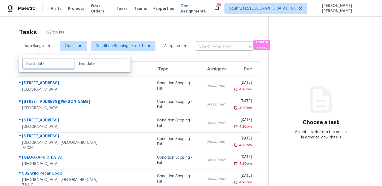
select select "8"
select select "2025"
select select "9"
select select "2025"
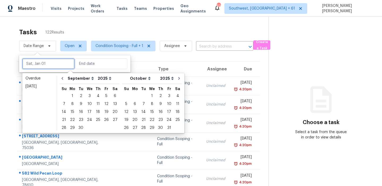
click at [32, 66] on input "text" at bounding box center [48, 63] width 52 height 11
click at [98, 112] on div "18" at bounding box center [98, 111] width 8 height 7
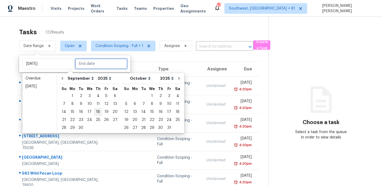
type input "[DATE]"
click at [98, 112] on div "18" at bounding box center [98, 111] width 8 height 7
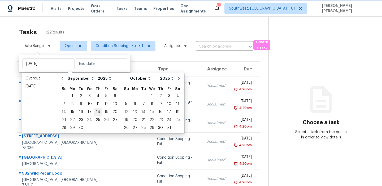
type input "[DATE]"
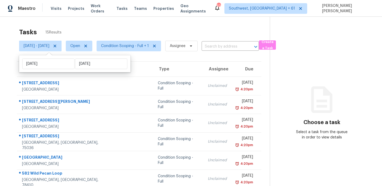
click at [138, 25] on div "Tasks 15 Results" at bounding box center [144, 32] width 251 height 14
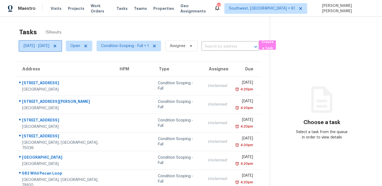
click at [49, 44] on span "[DATE] - [DATE]" at bounding box center [37, 45] width 26 height 5
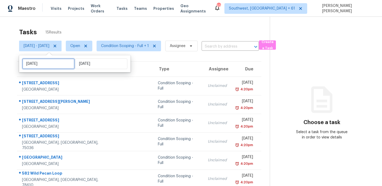
click at [54, 64] on input "[DATE]" at bounding box center [48, 63] width 52 height 11
select select "8"
select select "2025"
select select "9"
select select "2025"
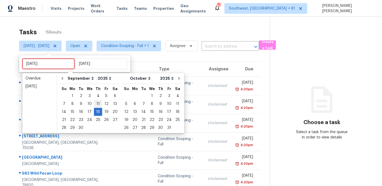
type input "[DATE]"
click at [104, 113] on div "19" at bounding box center [106, 111] width 8 height 7
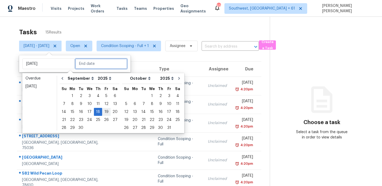
type input "[DATE]"
click at [104, 113] on div "19" at bounding box center [106, 111] width 8 height 7
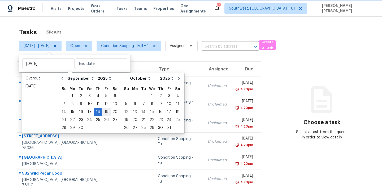
type input "[DATE]"
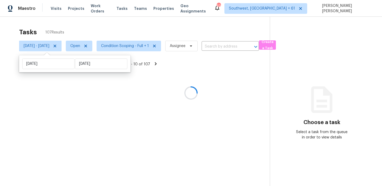
click at [153, 18] on div "Tasks 107 Results [DATE] - [DATE] Open Condition Scoping - Full + 1 Assignee ​ …" at bounding box center [191, 110] width 382 height 186
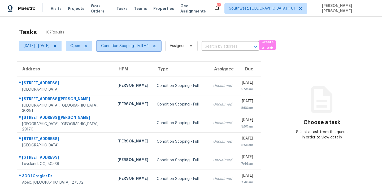
click at [113, 42] on span "Condition Scoping - Full + 1" at bounding box center [129, 46] width 65 height 11
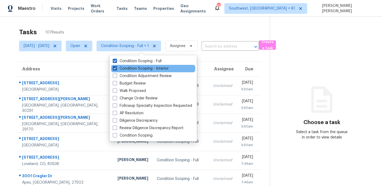
click at [126, 67] on label "Condition Scoping - Interior" at bounding box center [141, 68] width 56 height 5
click at [116, 67] on input "Condition Scoping - Interior" at bounding box center [114, 67] width 3 height 3
checkbox input "false"
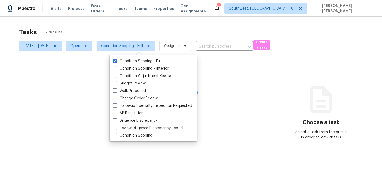
click at [151, 20] on div at bounding box center [191, 93] width 382 height 186
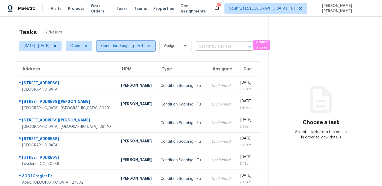
click at [134, 44] on span "Condition Scoping - Full" at bounding box center [122, 45] width 42 height 5
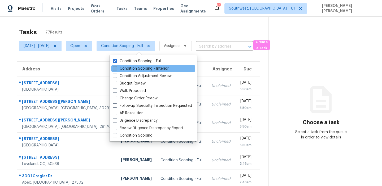
click at [122, 69] on label "Condition Scoping - Interior" at bounding box center [141, 68] width 56 height 5
click at [116, 69] on input "Condition Scoping - Interior" at bounding box center [114, 67] width 3 height 3
checkbox input "true"
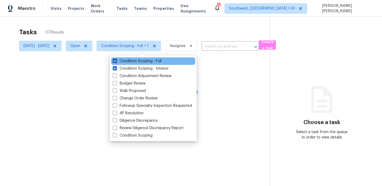
click at [127, 60] on label "Condition Scoping - Full" at bounding box center [137, 60] width 49 height 5
click at [116, 60] on input "Condition Scoping - Full" at bounding box center [114, 59] width 3 height 3
checkbox input "false"
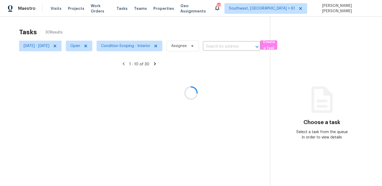
click at [152, 25] on div at bounding box center [191, 93] width 382 height 186
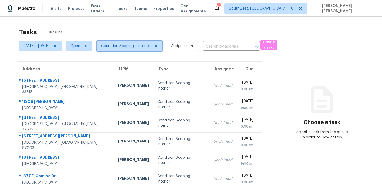
click at [119, 49] on span "Condition Scoping - Interior" at bounding box center [130, 46] width 66 height 11
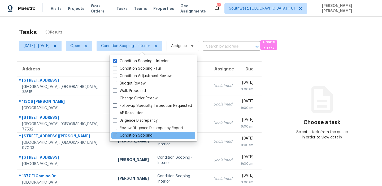
click at [123, 135] on label "Condition Scoping" at bounding box center [133, 135] width 40 height 5
click at [116, 135] on input "Condition Scoping" at bounding box center [114, 134] width 3 height 3
checkbox input "true"
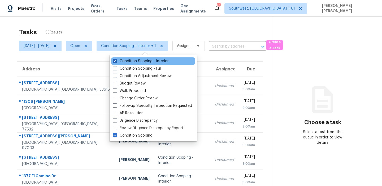
click at [140, 62] on label "Condition Scoping - Interior" at bounding box center [141, 60] width 56 height 5
click at [116, 62] on input "Condition Scoping - Interior" at bounding box center [114, 59] width 3 height 3
checkbox input "false"
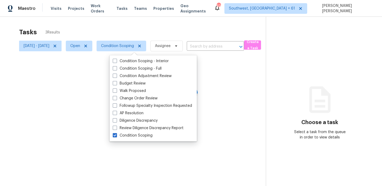
click at [153, 34] on div at bounding box center [191, 93] width 382 height 186
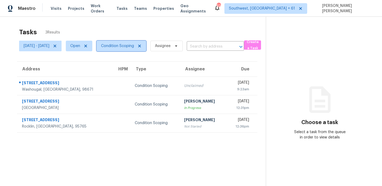
click at [116, 49] on span "Condition Scoping" at bounding box center [122, 46] width 50 height 11
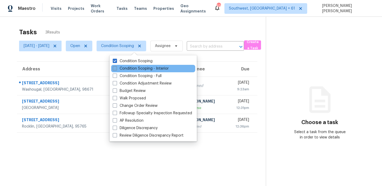
click at [121, 71] on label "Condition Scoping - Interior" at bounding box center [141, 68] width 56 height 5
click at [116, 69] on input "Condition Scoping - Interior" at bounding box center [114, 67] width 3 height 3
checkbox input "true"
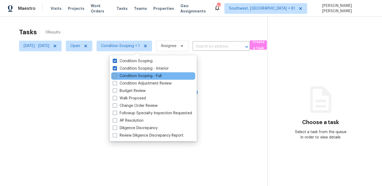
click at [118, 76] on label "Condition Scoping - Full" at bounding box center [137, 75] width 49 height 5
click at [116, 76] on input "Condition Scoping - Full" at bounding box center [114, 74] width 3 height 3
checkbox input "true"
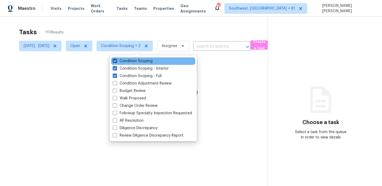
click at [123, 58] on label "Condition Scoping" at bounding box center [133, 60] width 40 height 5
click at [116, 58] on input "Condition Scoping" at bounding box center [114, 59] width 3 height 3
checkbox input "false"
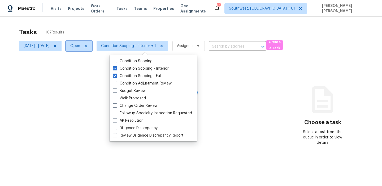
click at [80, 46] on span "Open" at bounding box center [75, 45] width 10 height 5
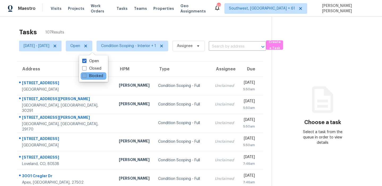
click at [90, 77] on label "Blocked" at bounding box center [92, 75] width 21 height 5
click at [86, 77] on input "Blocked" at bounding box center [83, 74] width 3 height 3
checkbox input "true"
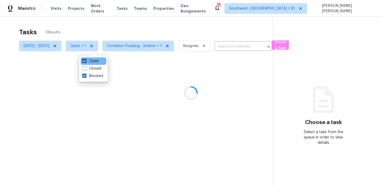
click at [91, 59] on label "Open" at bounding box center [90, 60] width 17 height 5
click at [86, 59] on input "Open" at bounding box center [83, 59] width 3 height 3
checkbox input "false"
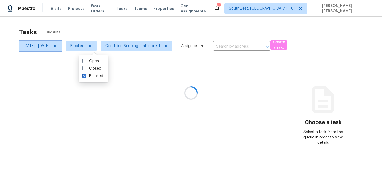
click at [57, 46] on icon at bounding box center [55, 46] width 4 height 4
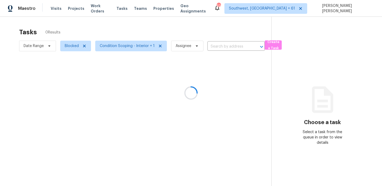
click at [92, 30] on div at bounding box center [191, 93] width 382 height 186
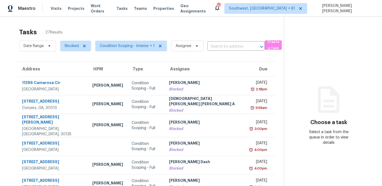
click at [128, 32] on div "Tasks 27 Results" at bounding box center [151, 32] width 265 height 14
